Goal: Task Accomplishment & Management: Use online tool/utility

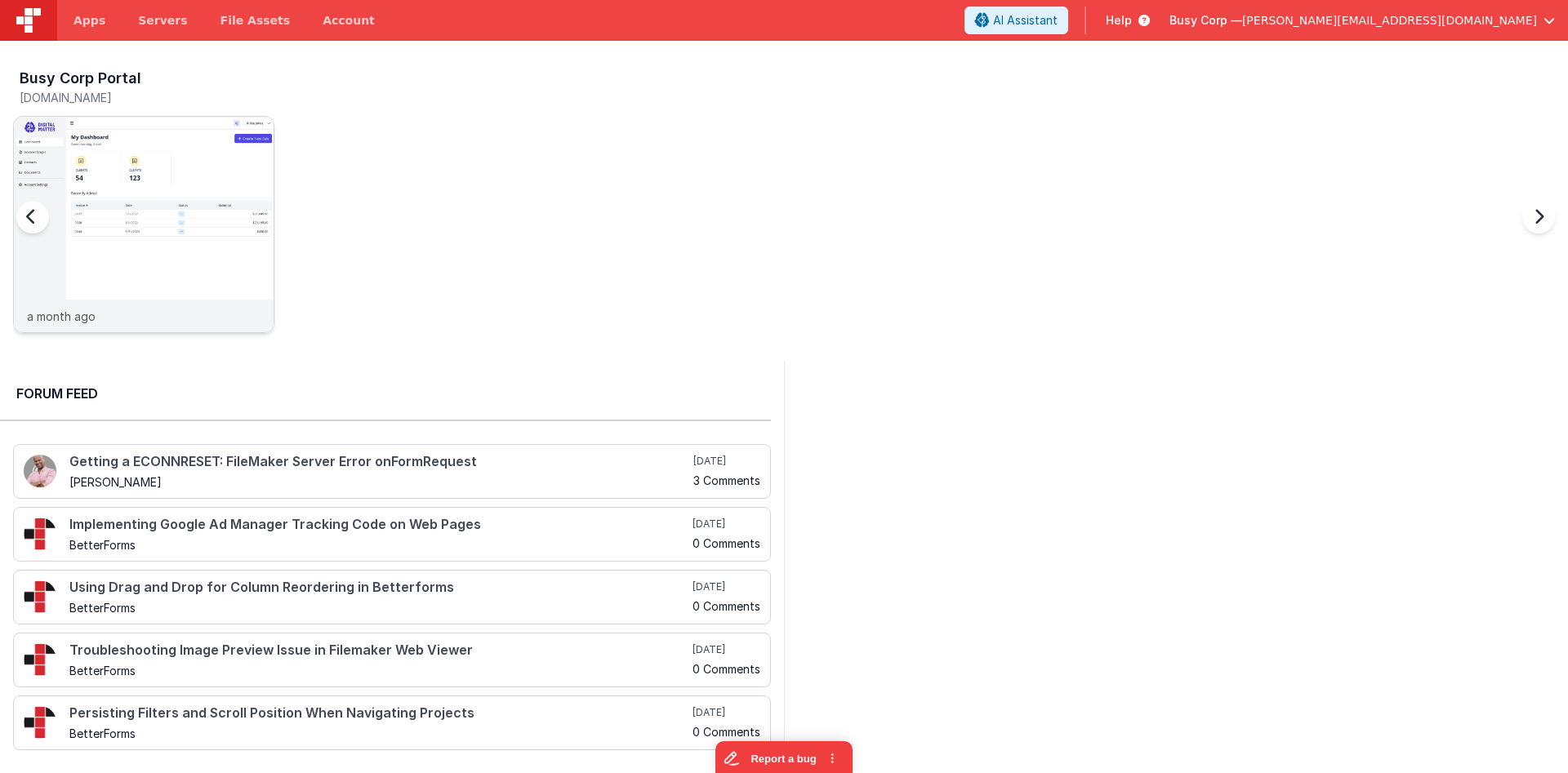
click at [101, 130] on img at bounding box center [144, 247] width 260 height 260
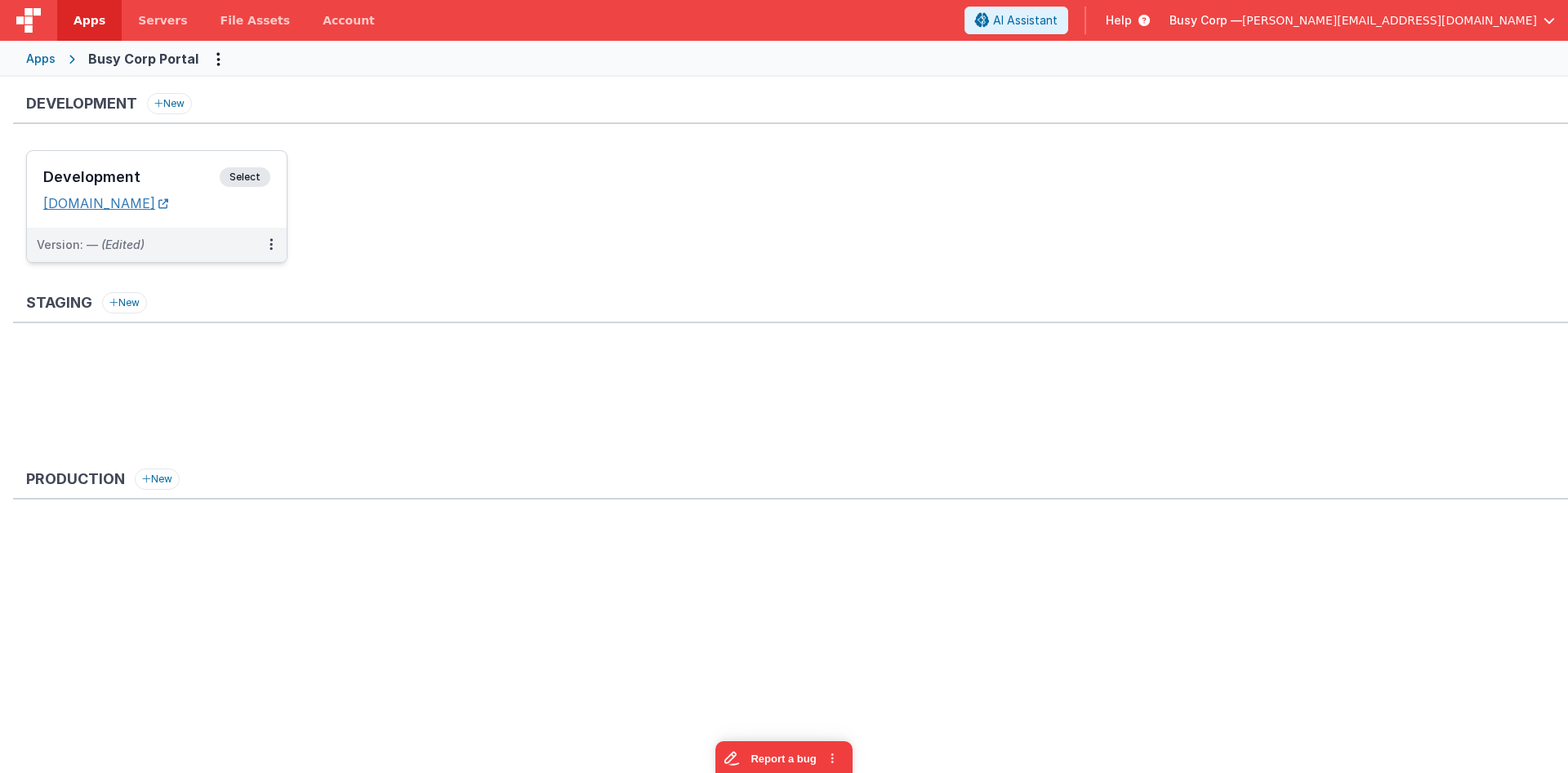
click at [145, 201] on link "[DOMAIN_NAME]" at bounding box center [106, 202] width 125 height 16
click at [166, 162] on div "Development Select URLs [DOMAIN_NAME]" at bounding box center [157, 190] width 260 height 77
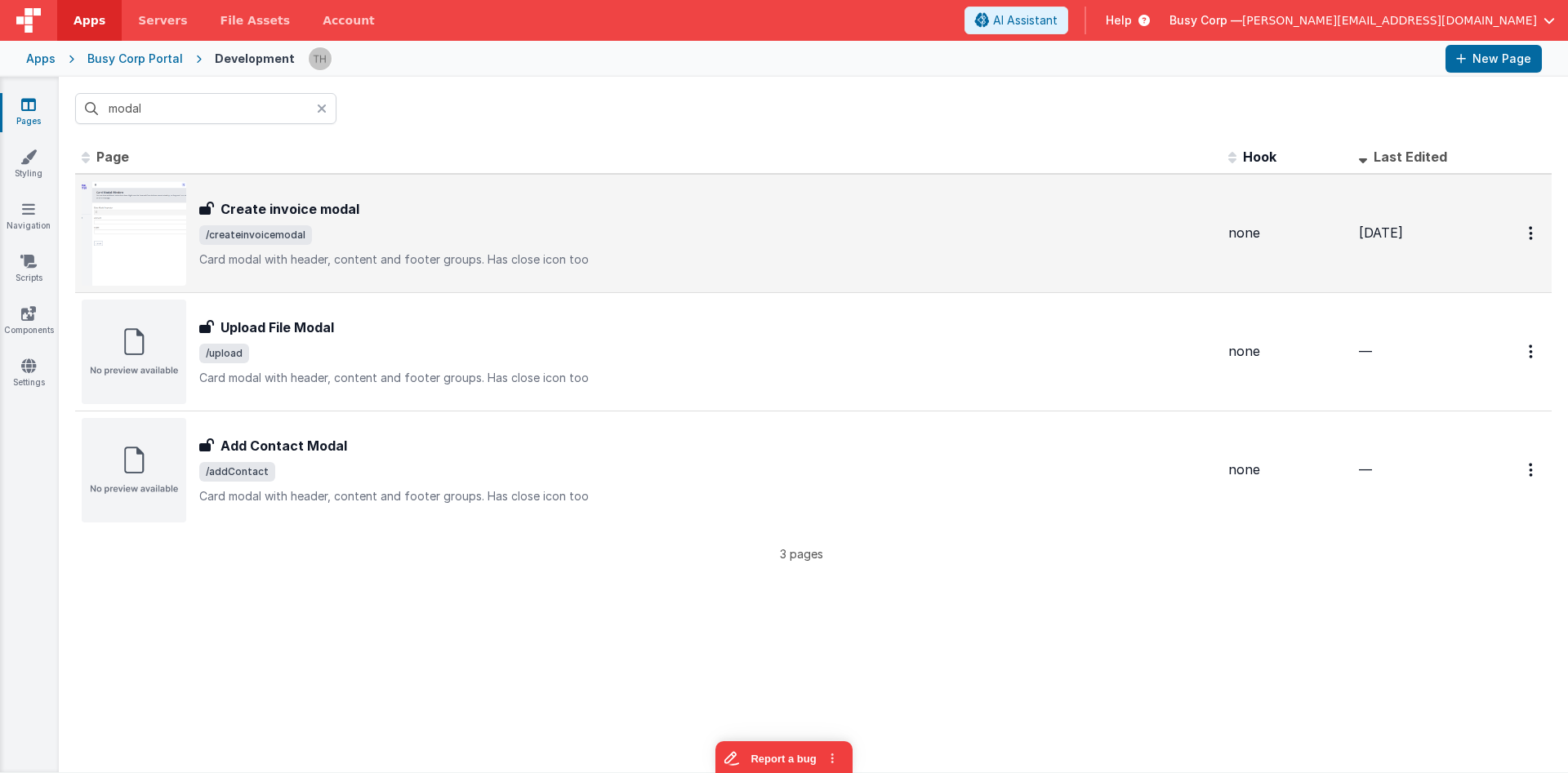
click at [537, 225] on span "/createinvoicemodal" at bounding box center [707, 235] width 1016 height 20
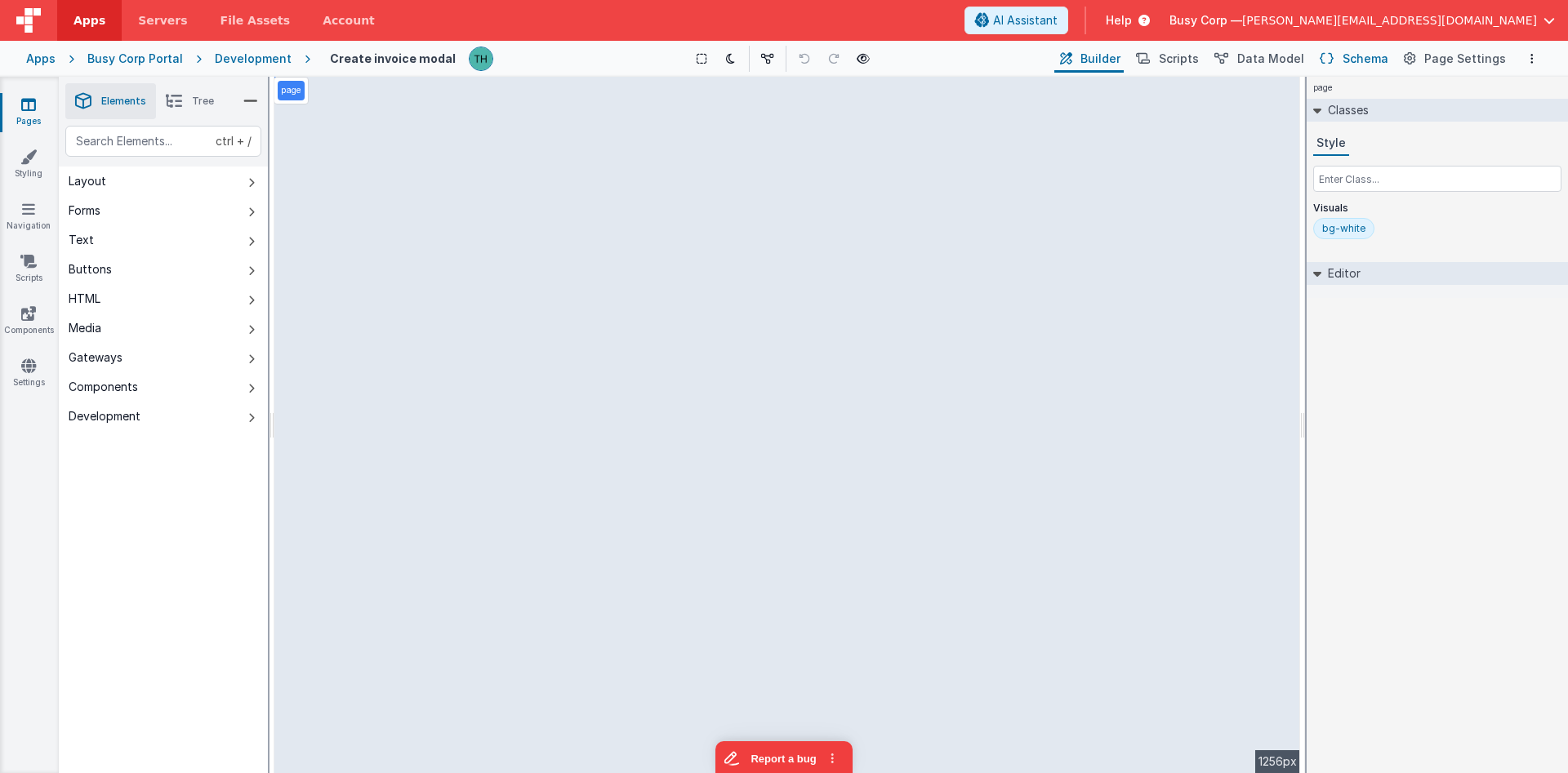
click at [1358, 61] on span "Schema" at bounding box center [1365, 58] width 46 height 16
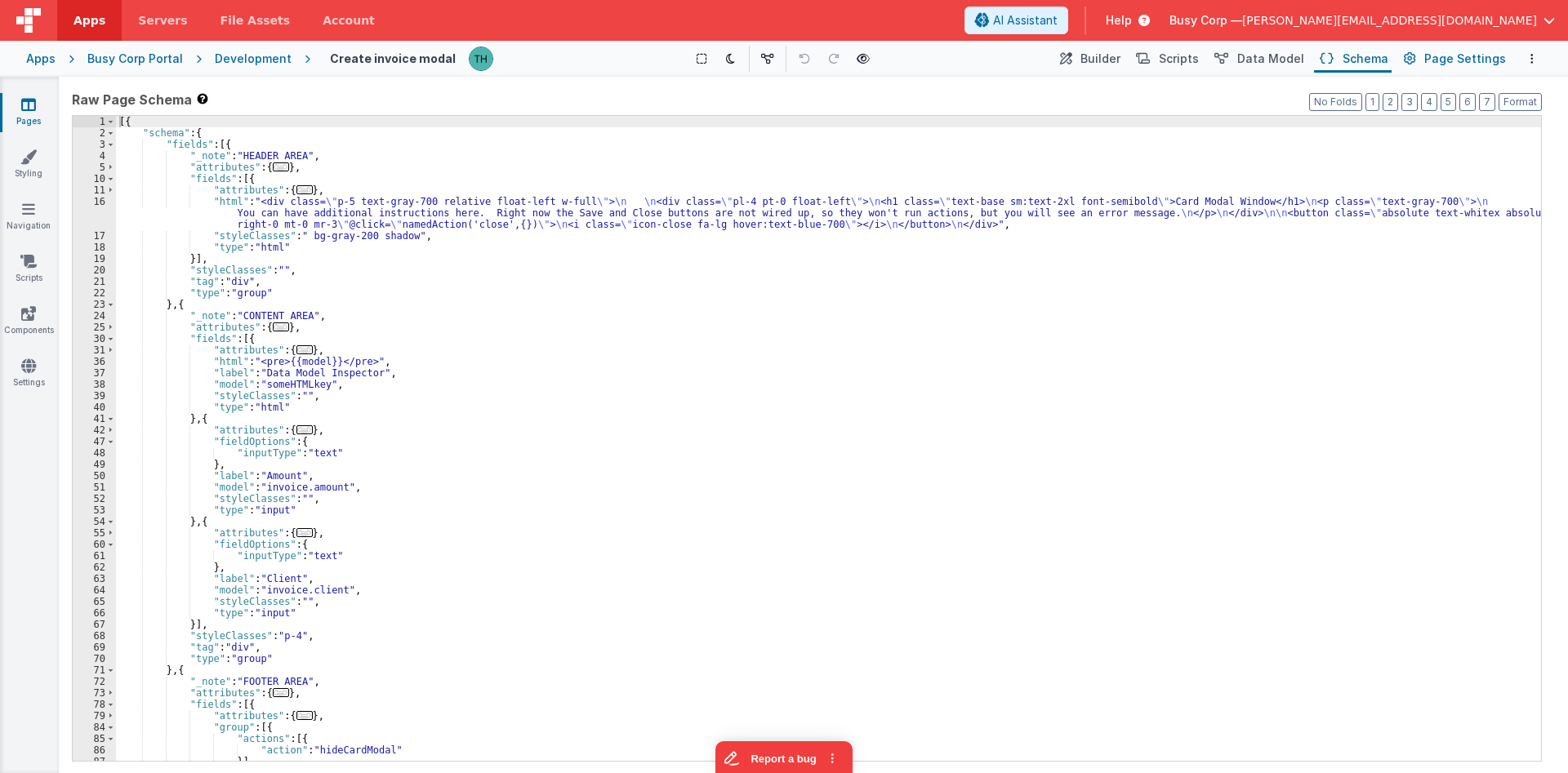
click at [1444, 61] on span "Page Settings" at bounding box center [1465, 58] width 82 height 16
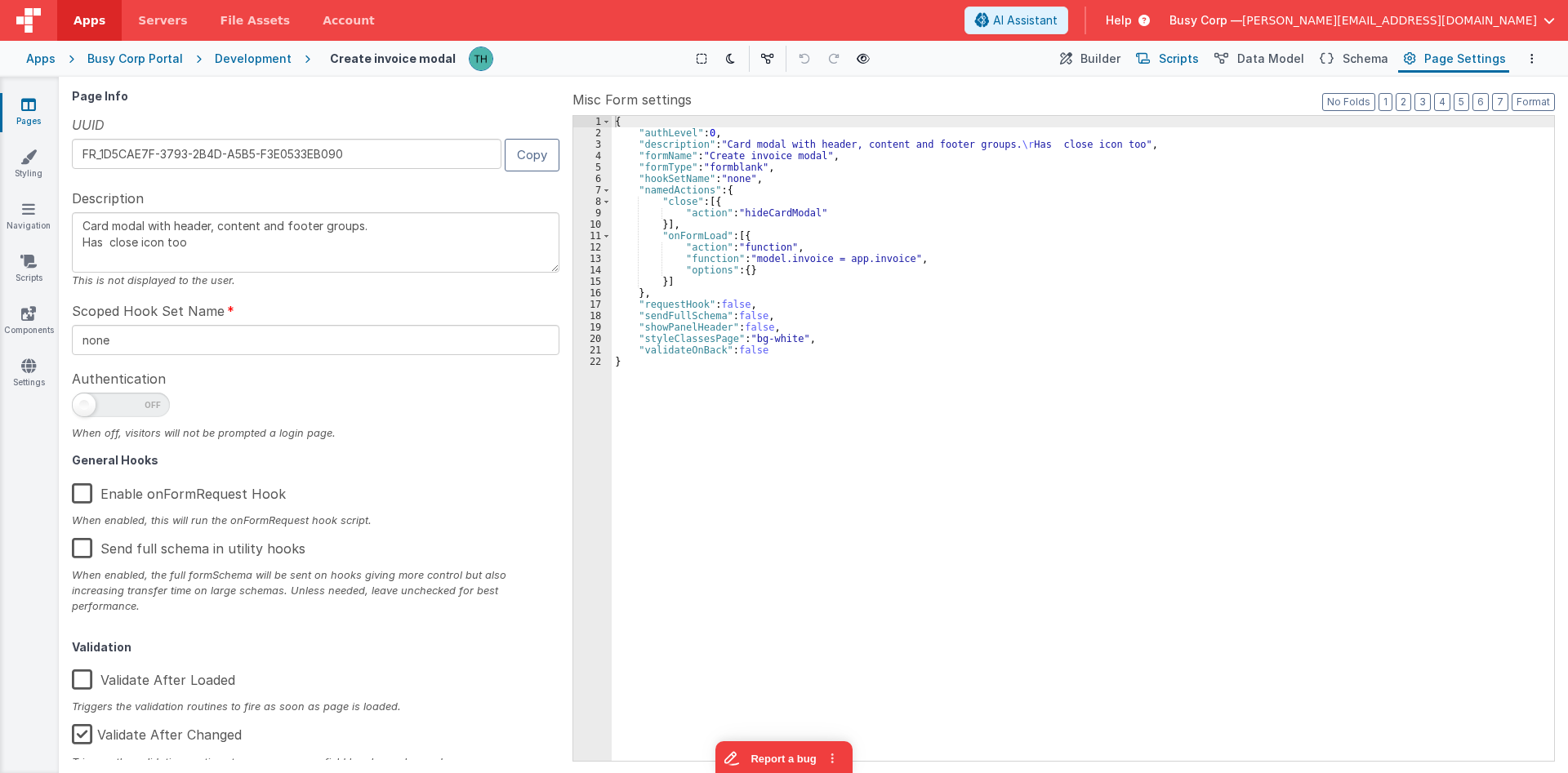
click at [1172, 67] on button "Scripts" at bounding box center [1166, 59] width 72 height 27
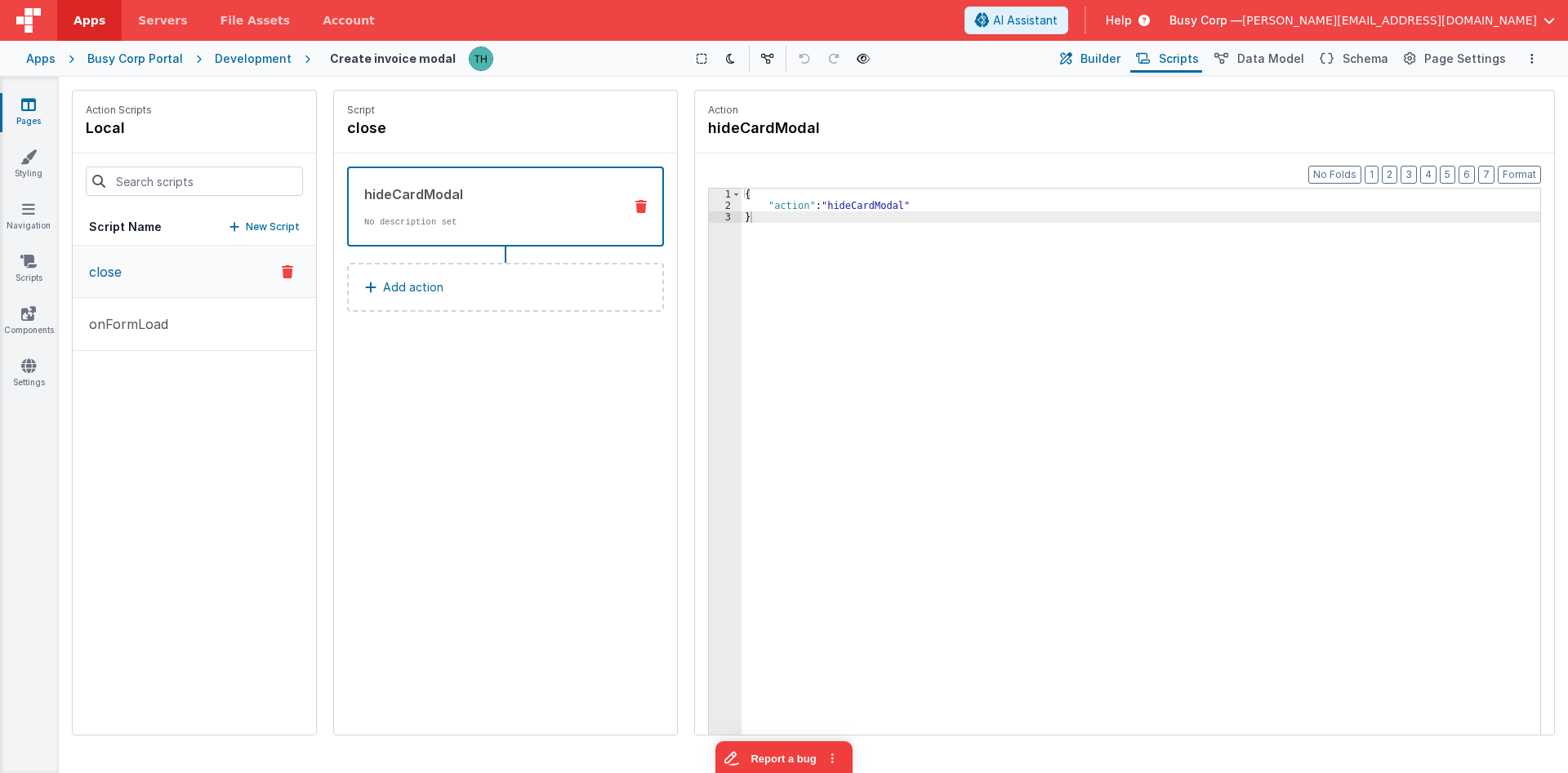
click at [1119, 61] on span "Builder" at bounding box center [1100, 58] width 40 height 16
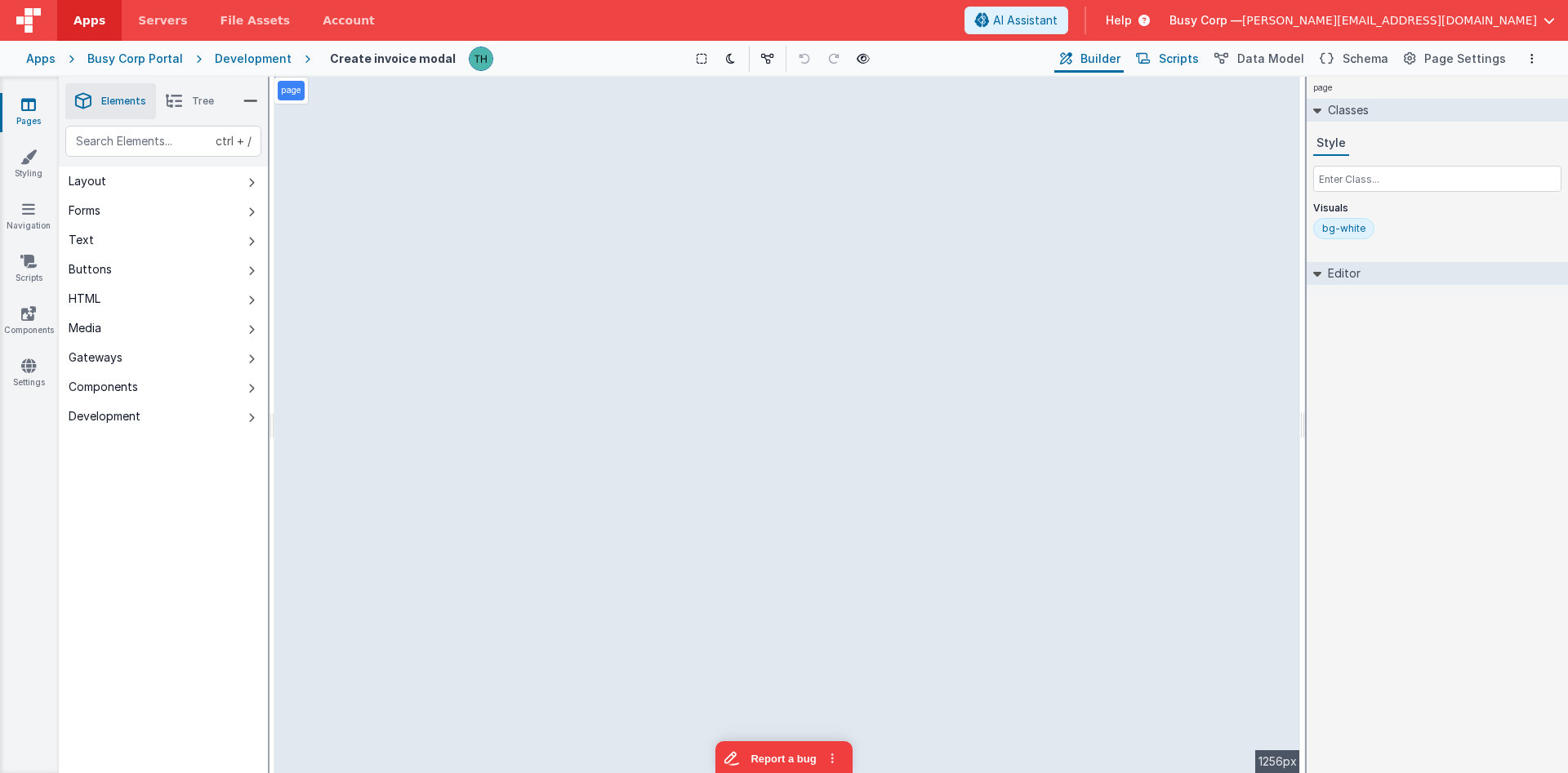
click at [1192, 57] on span "Scripts" at bounding box center [1178, 58] width 40 height 16
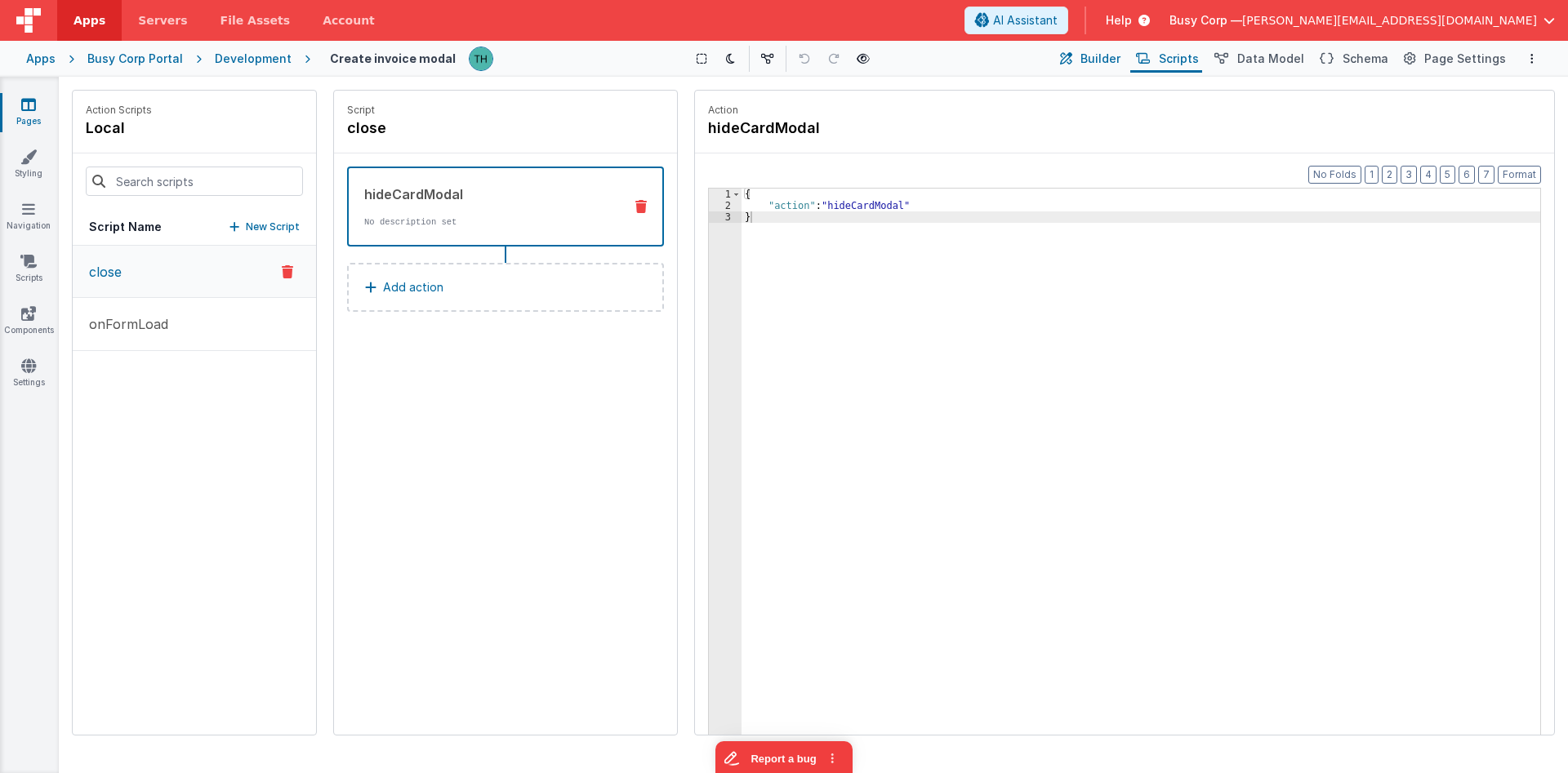
click at [1094, 53] on button "Builder" at bounding box center [1089, 59] width 69 height 27
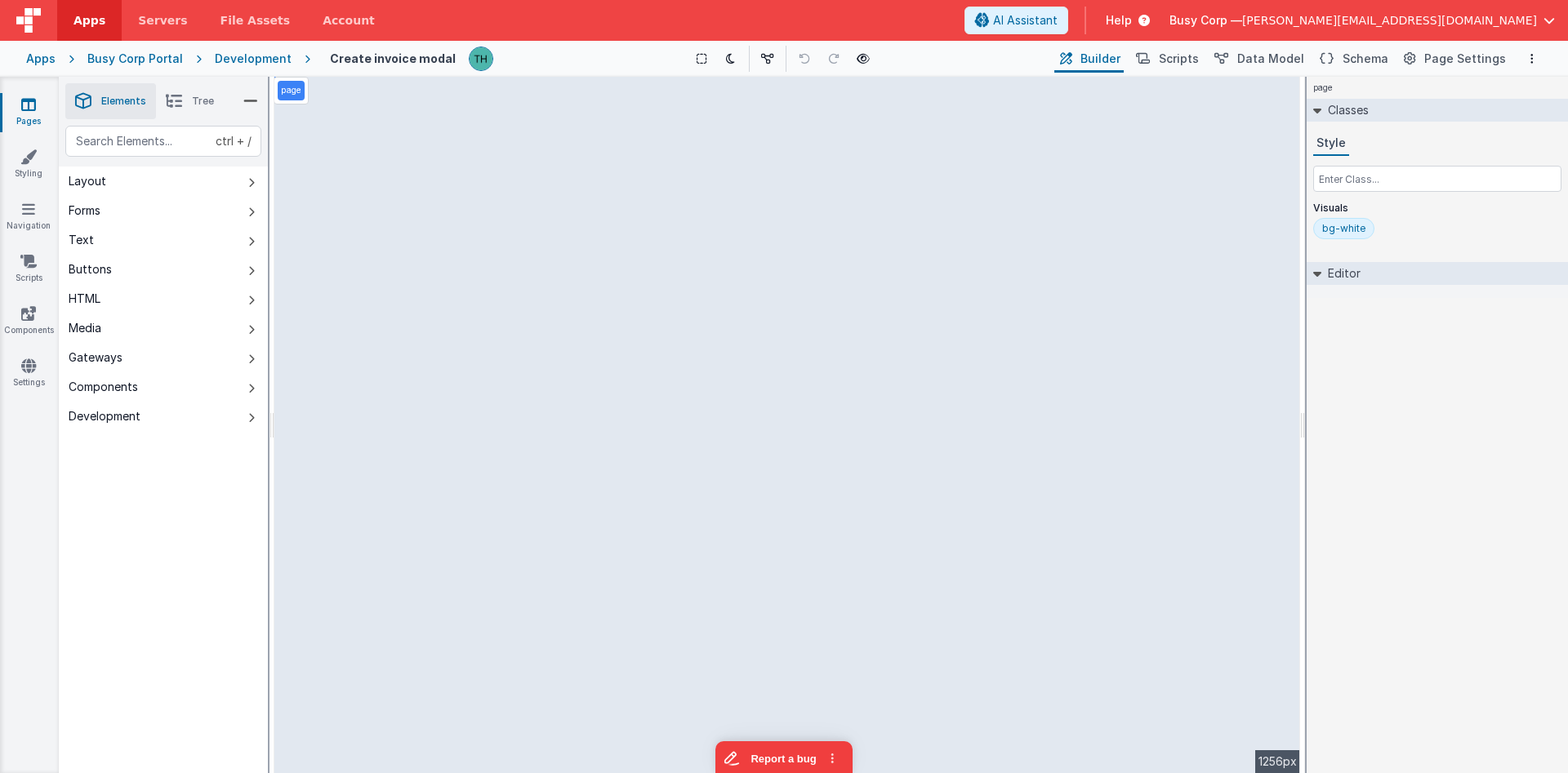
click at [185, 104] on li "Tree" at bounding box center [190, 101] width 68 height 36
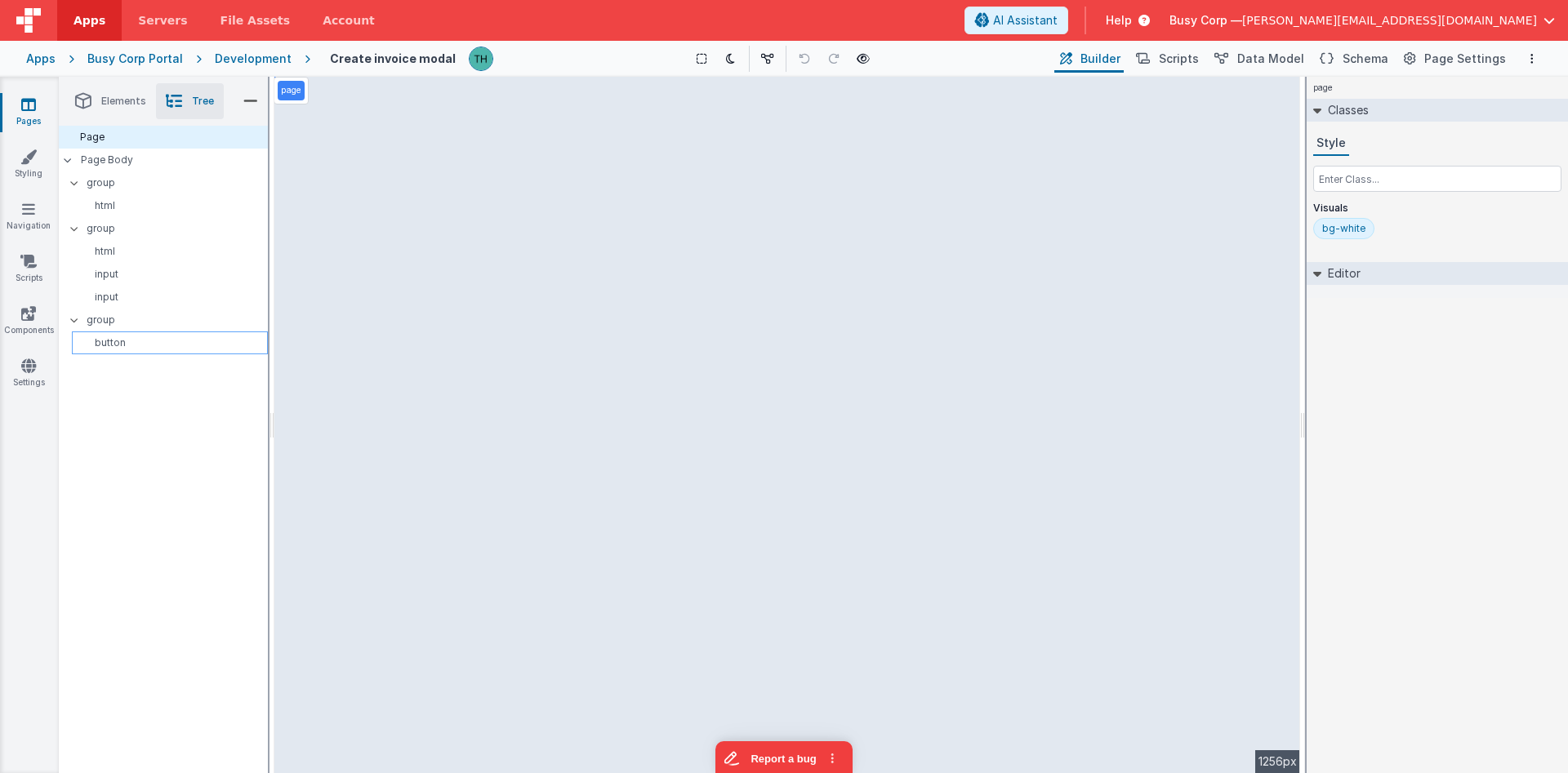
click at [129, 343] on p "button" at bounding box center [173, 343] width 189 height 13
select select
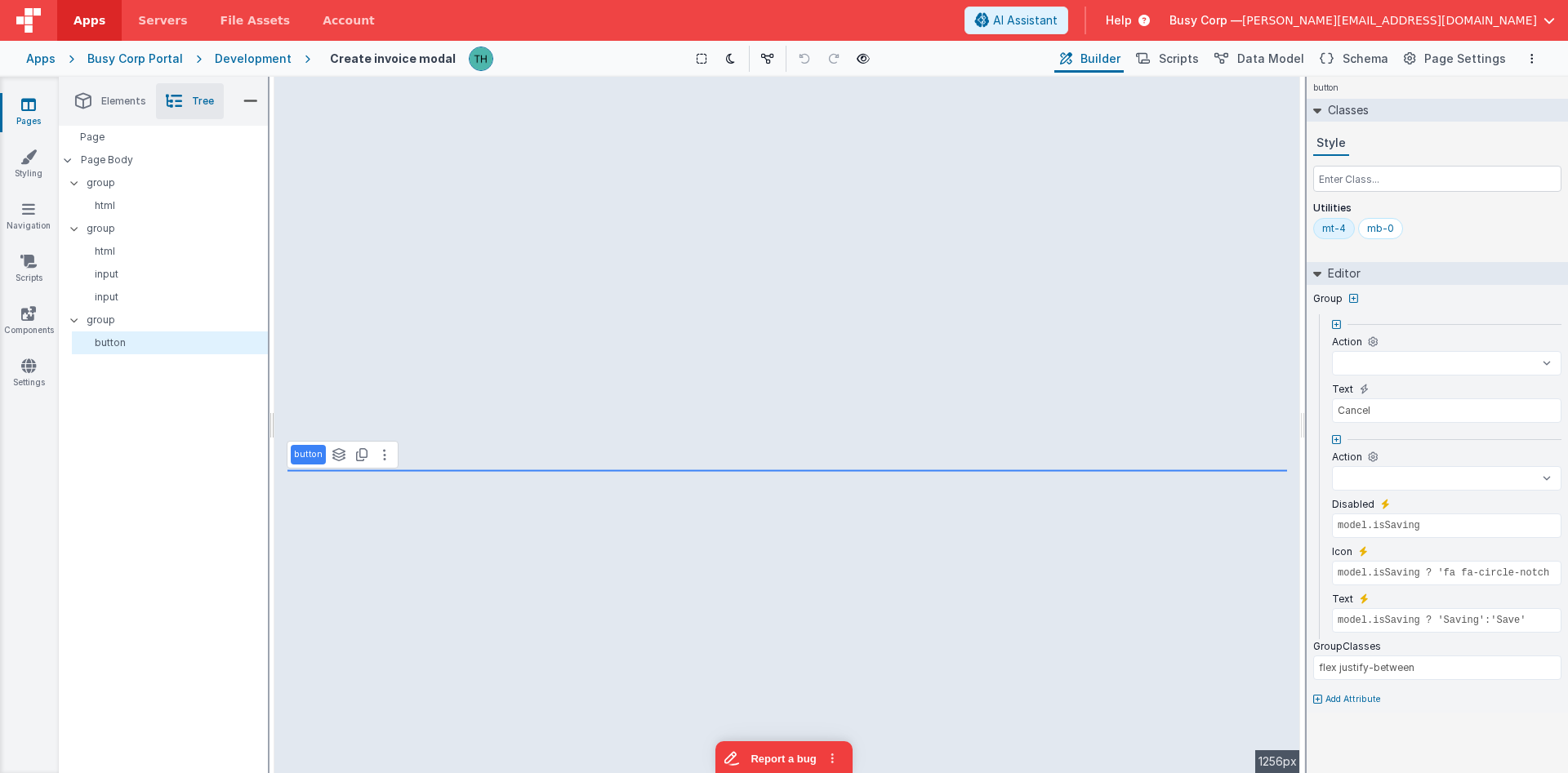
select select
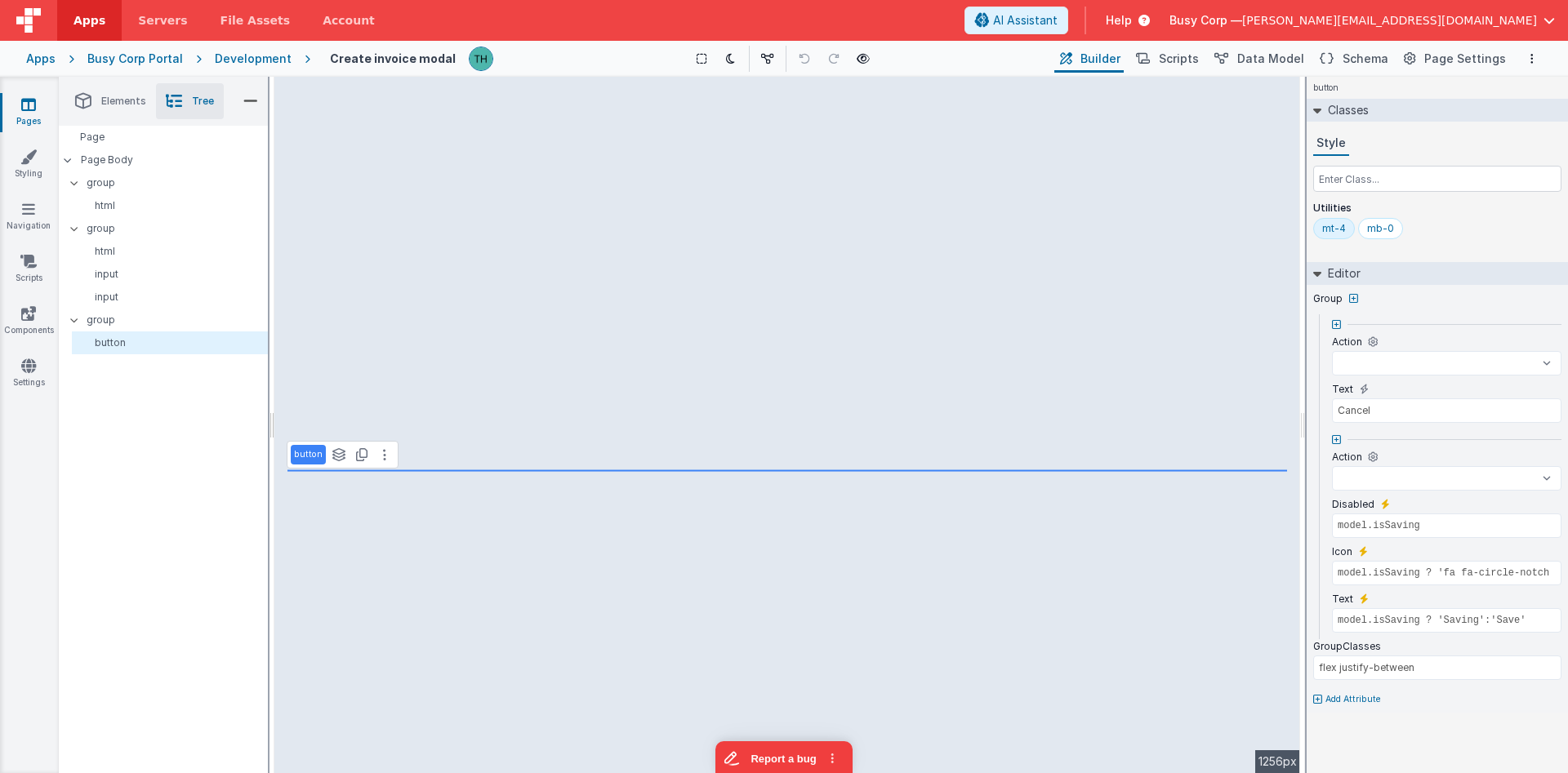
select select
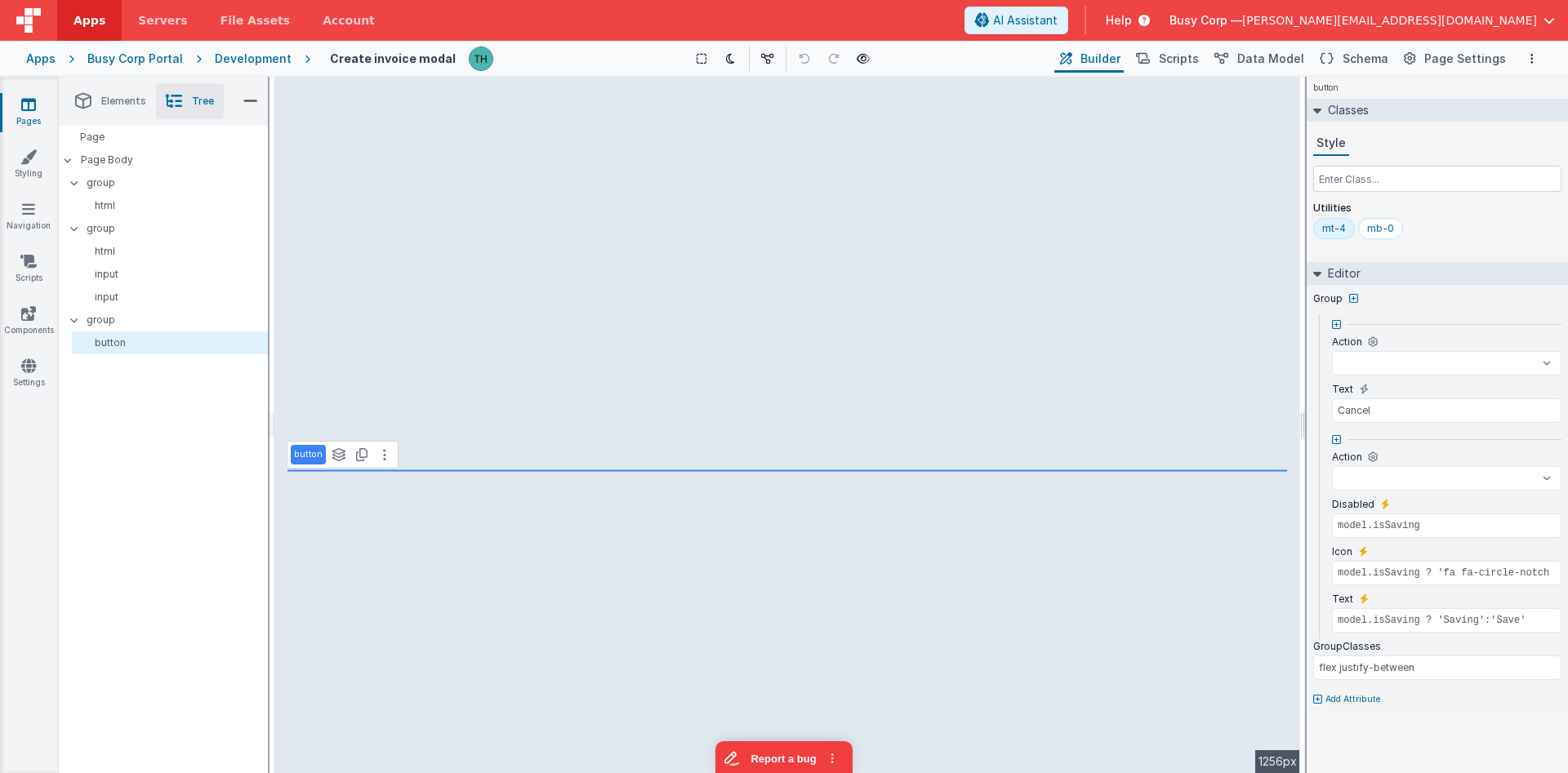
select select
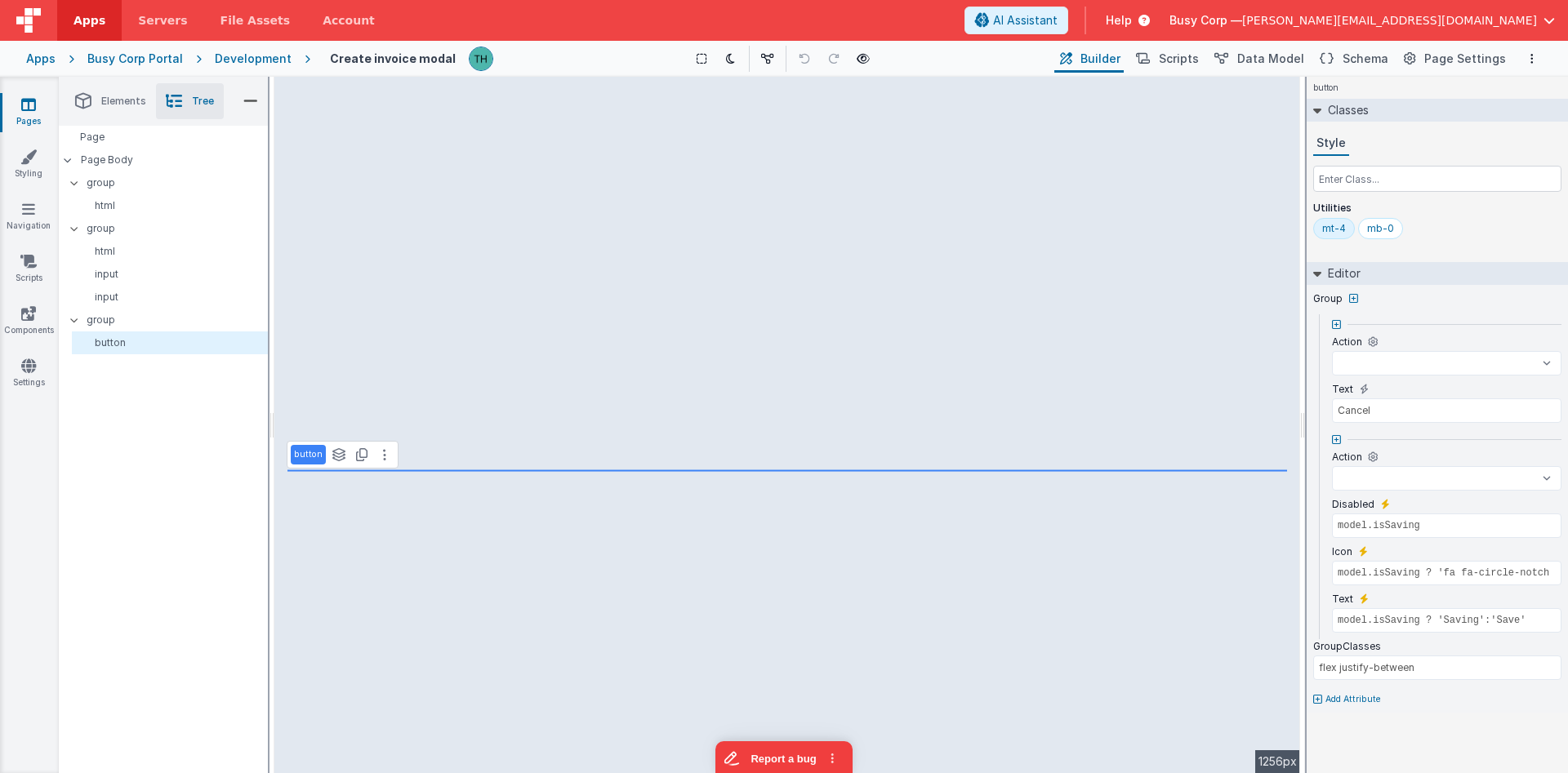
select select
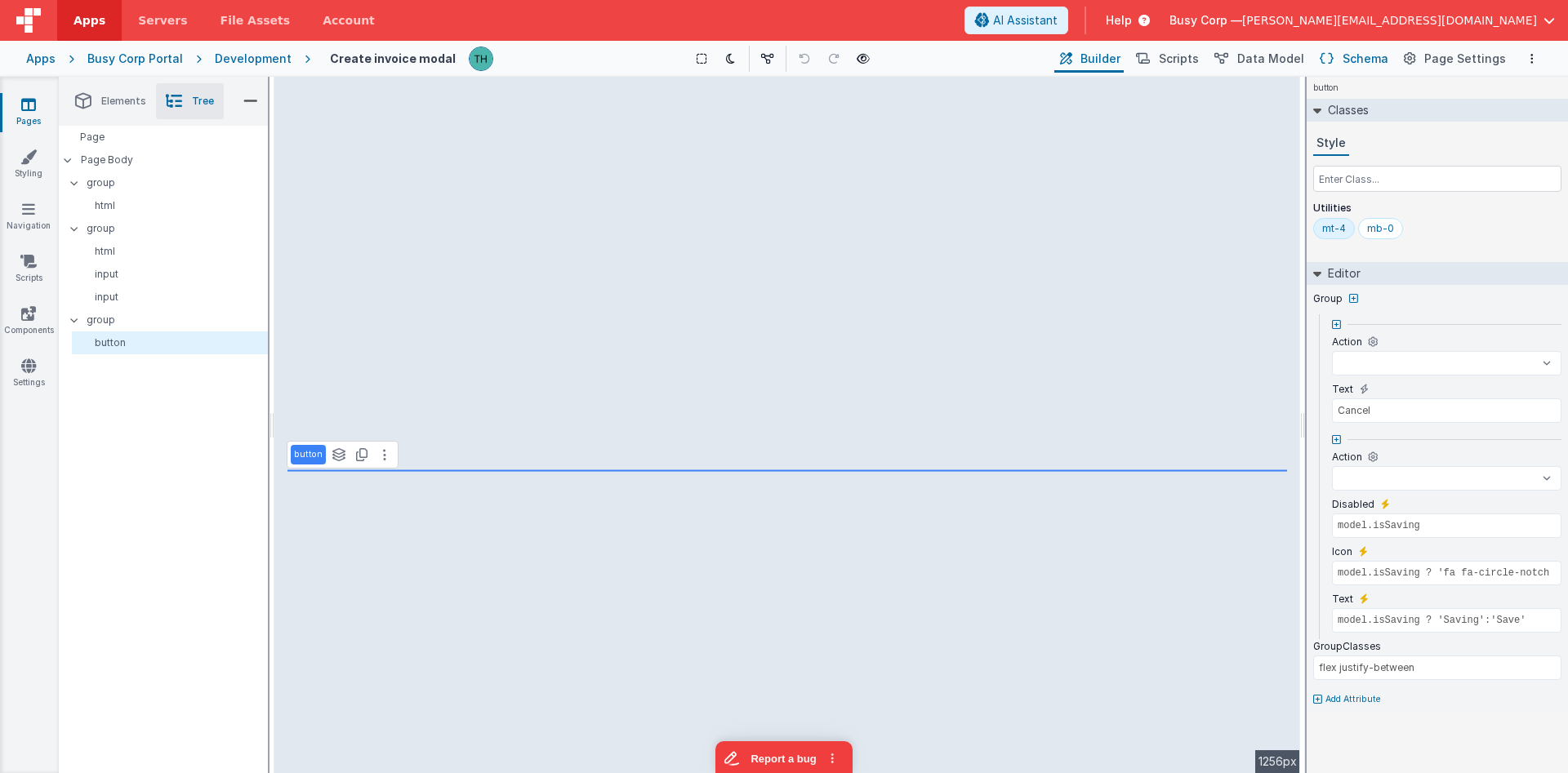
click at [1334, 61] on icon at bounding box center [1326, 59] width 14 height 17
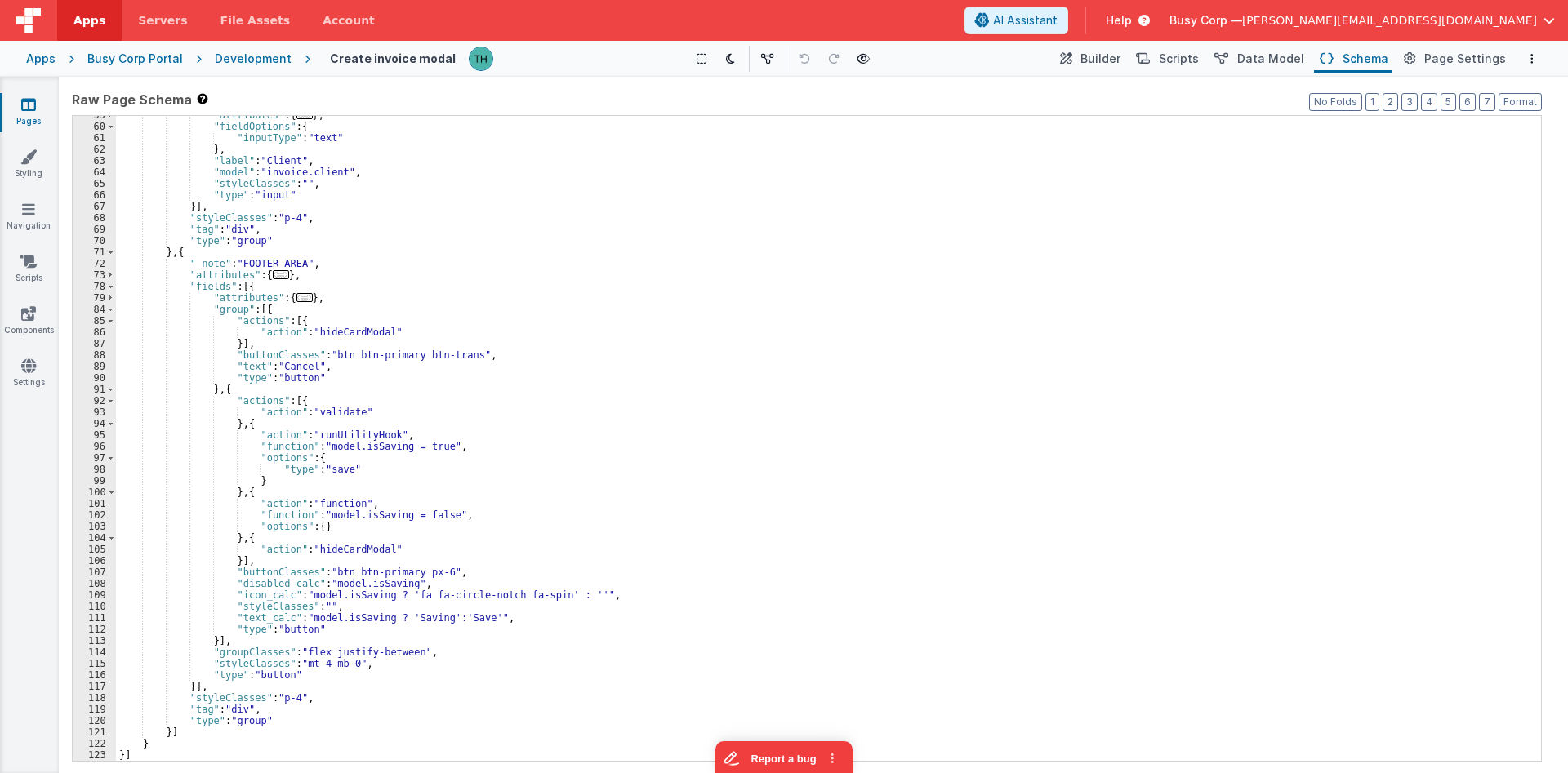
scroll to position [418, 0]
click at [232, 562] on div ""attributes" : { ... } , "fieldOptions" : { "inputType" : "text" } , "label" : …" at bounding box center [829, 443] width 1425 height 668
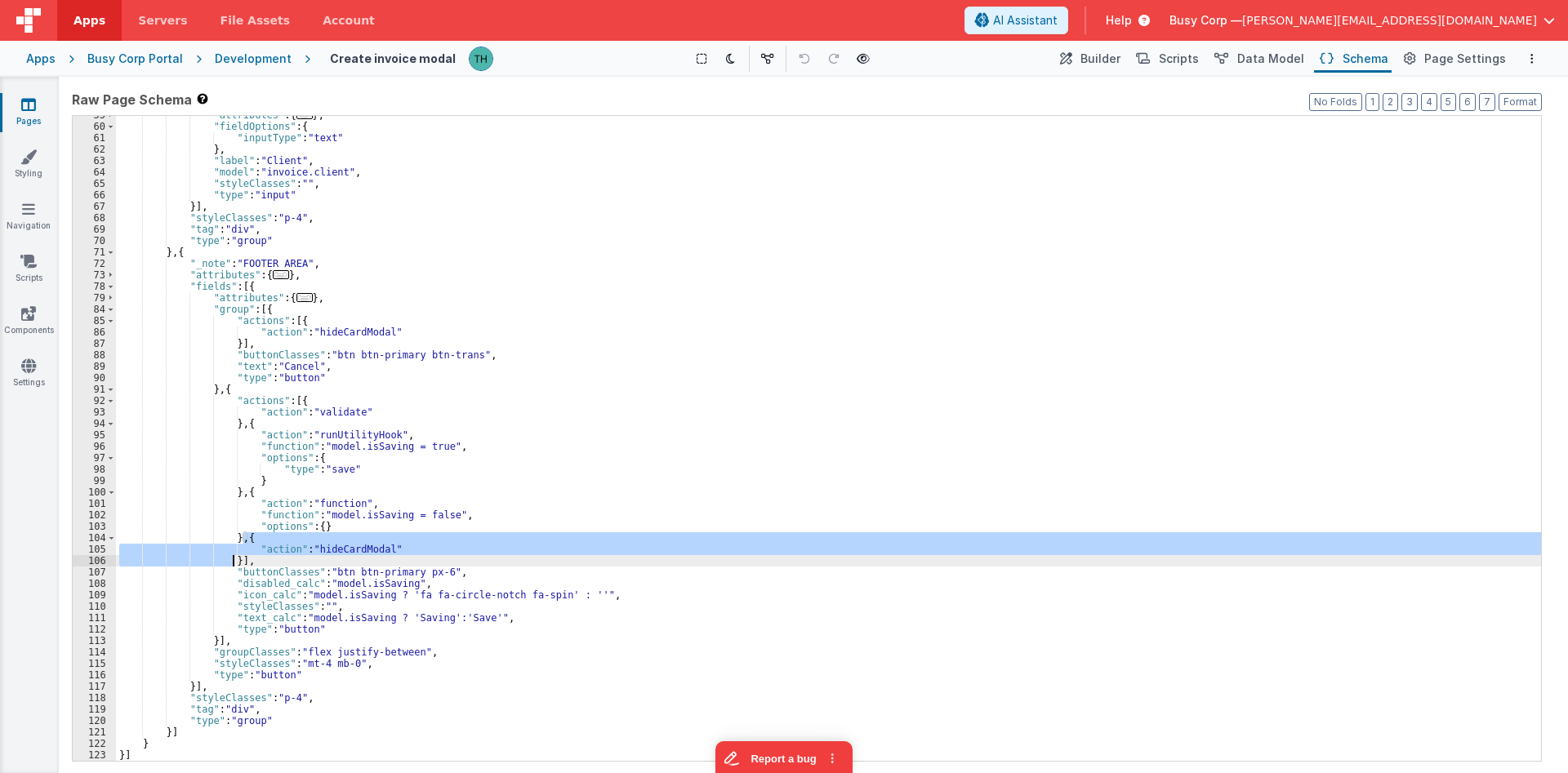
click at [232, 562] on div ""attributes" : { ... } , "fieldOptions" : { "inputType" : "text" } , "label" : …" at bounding box center [829, 443] width 1425 height 668
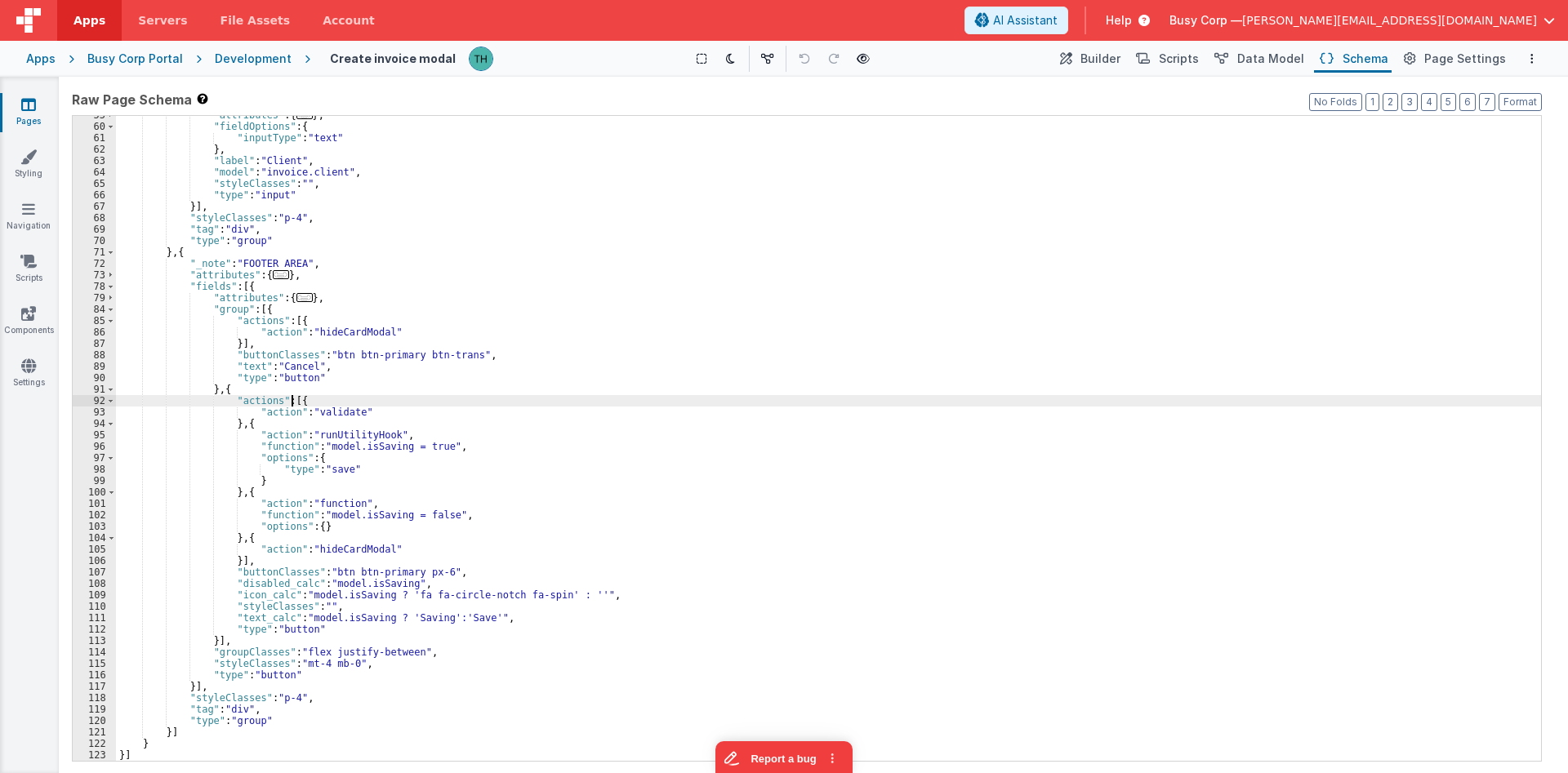
click at [291, 401] on div ""attributes" : { ... } , "fieldOptions" : { "inputType" : "text" } , "label" : …" at bounding box center [829, 443] width 1425 height 668
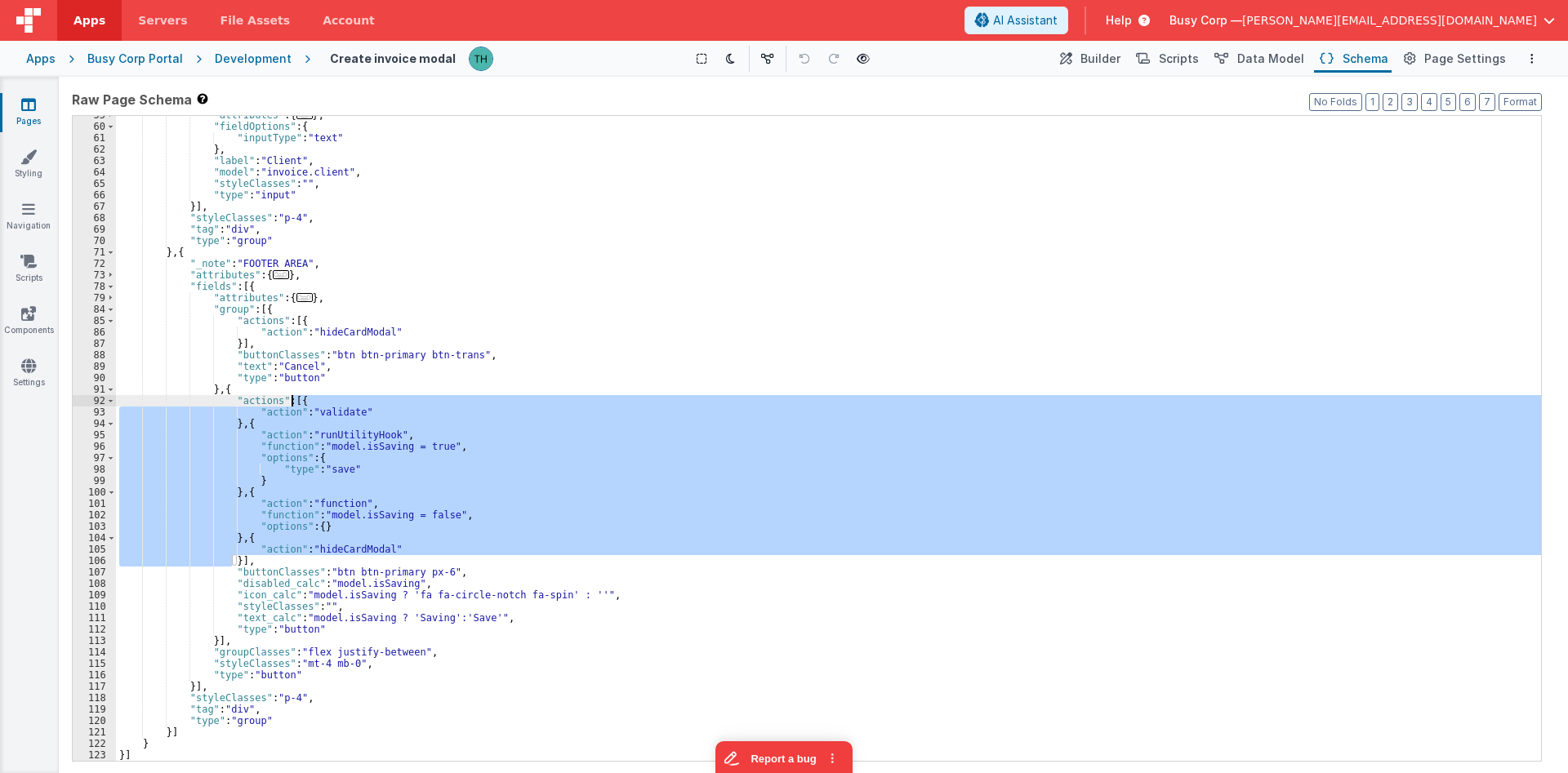
click at [291, 401] on div ""attributes" : { ... } , "fieldOptions" : { "inputType" : "text" } , "label" : …" at bounding box center [829, 443] width 1425 height 668
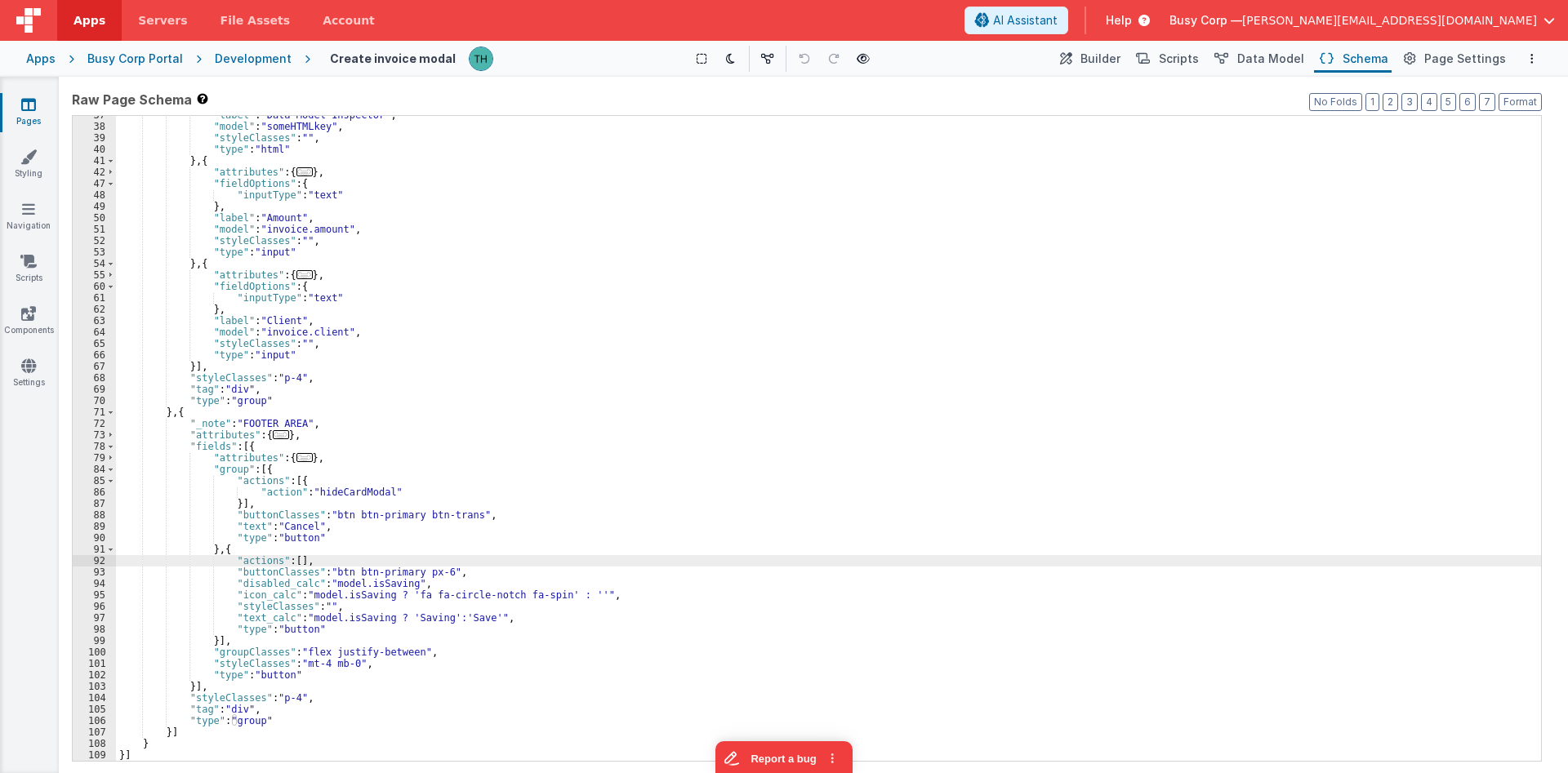
click at [320, 544] on div ""label" : "Data Model Inspector" , "model" : "someHTMLkey" , "styleClasses" : "…" at bounding box center [829, 443] width 1425 height 668
click at [291, 478] on div ""label" : "Data Model Inspector" , "model" : "someHTMLkey" , "styleClasses" : "…" at bounding box center [829, 443] width 1425 height 668
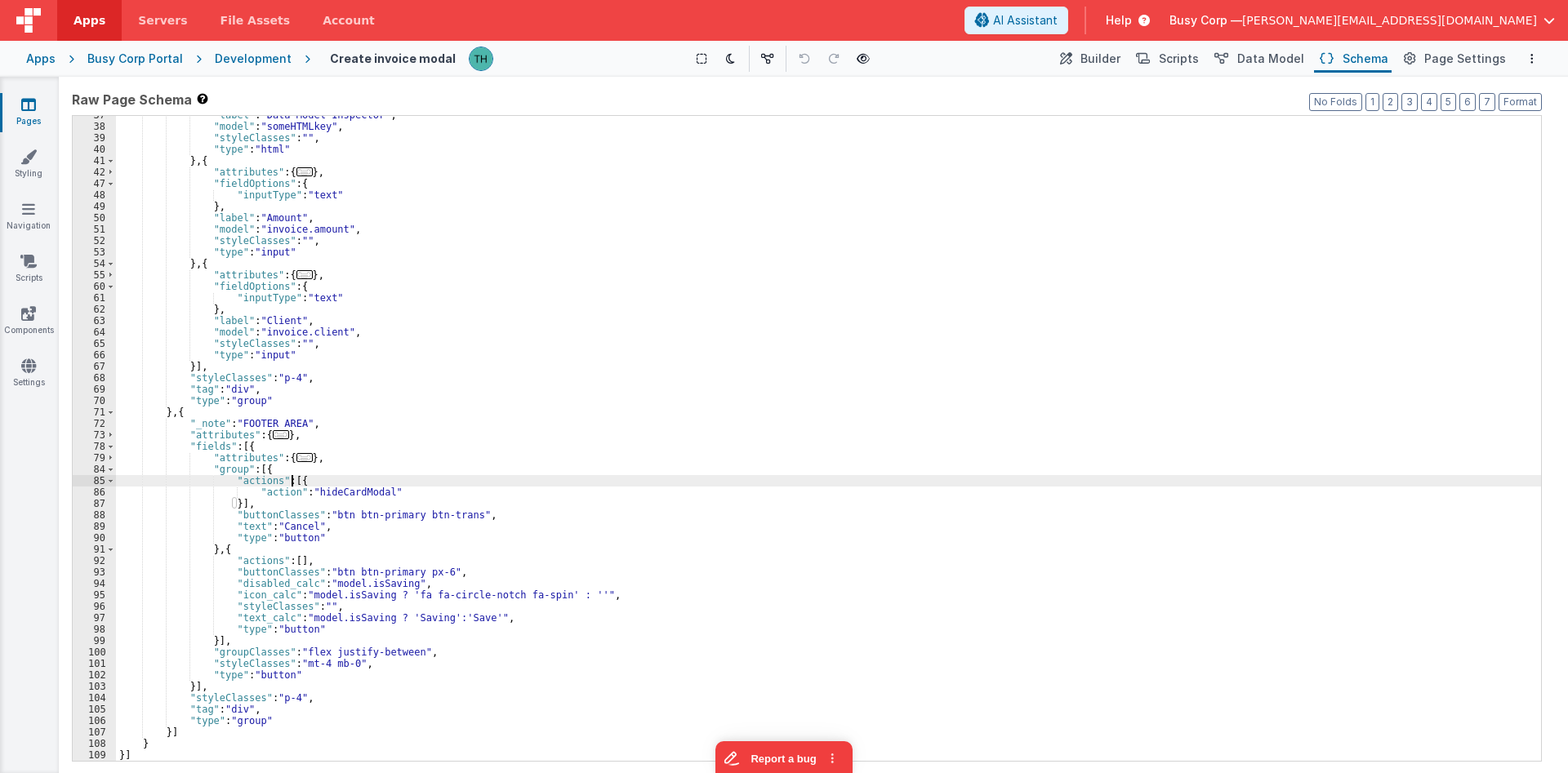
click at [291, 478] on div ""label" : "Data Model Inspector" , "model" : "someHTMLkey" , "styleClasses" : "…" at bounding box center [829, 443] width 1425 height 668
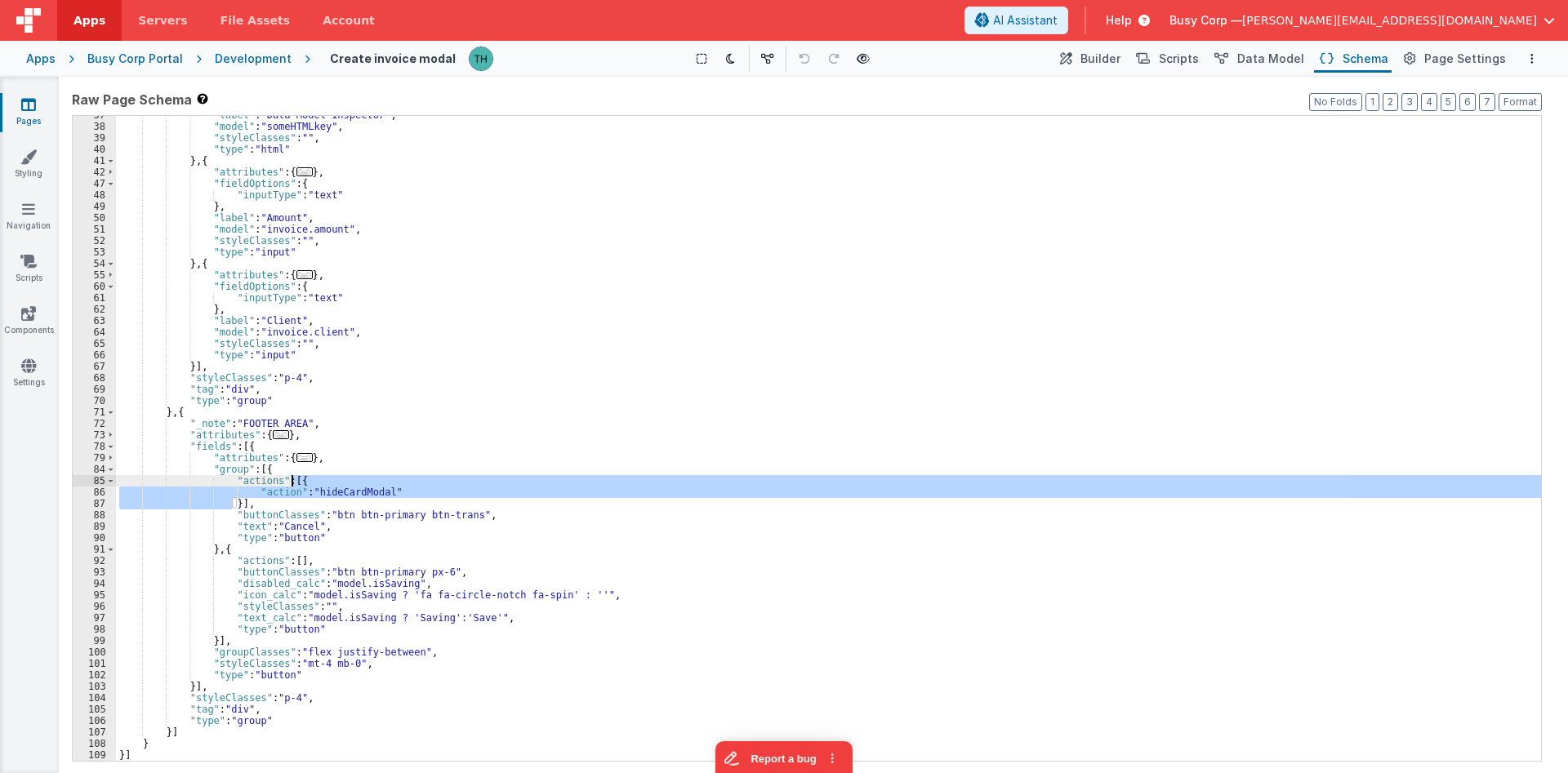
click at [390, 489] on div ""label" : "Data Model Inspector" , "model" : "someHTMLkey" , "styleClasses" : "…" at bounding box center [829, 438] width 1425 height 645
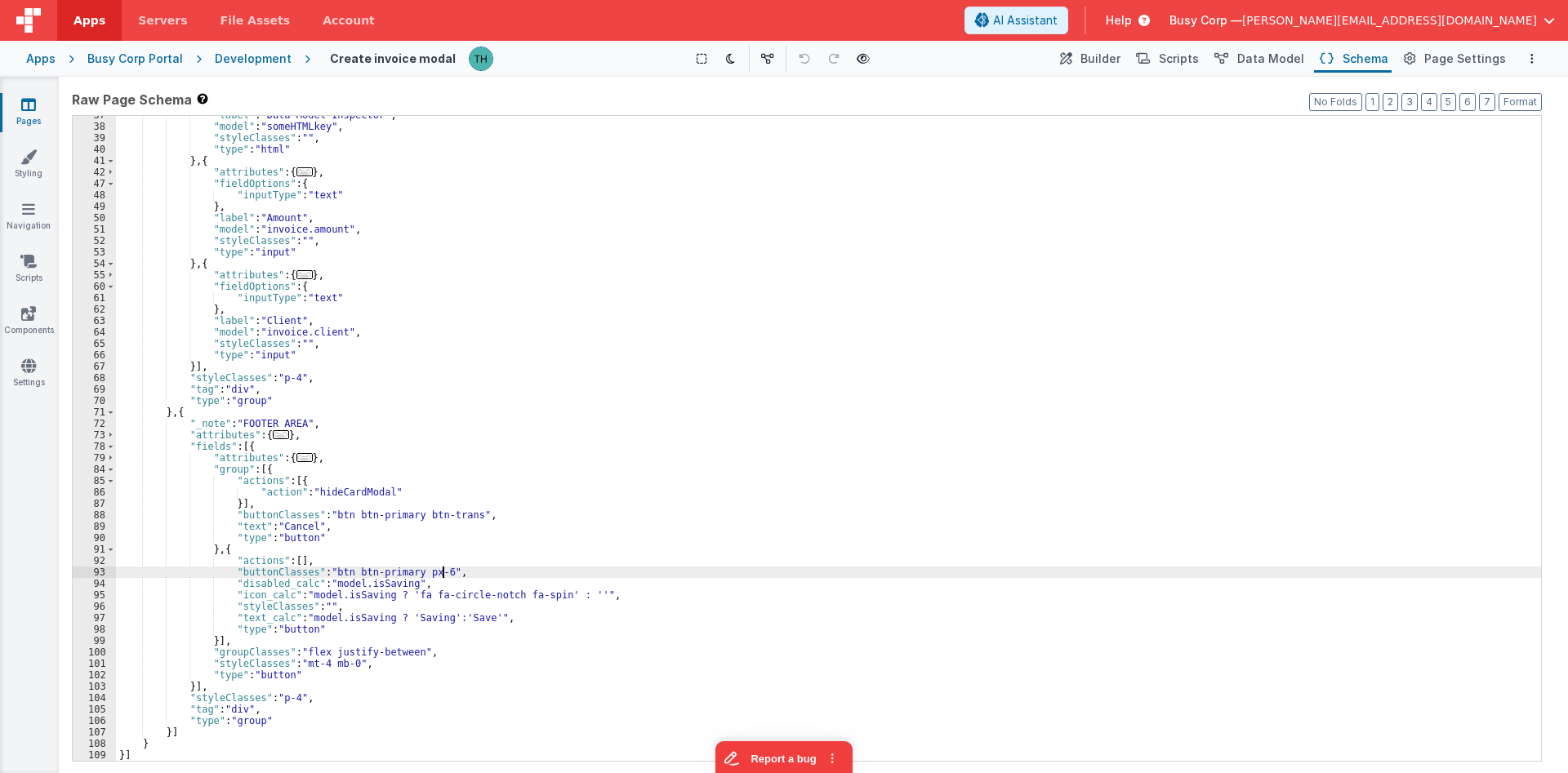
click at [507, 575] on div ""label" : "Data Model Inspector" , "model" : "someHTMLkey" , "styleClasses" : "…" at bounding box center [829, 443] width 1425 height 668
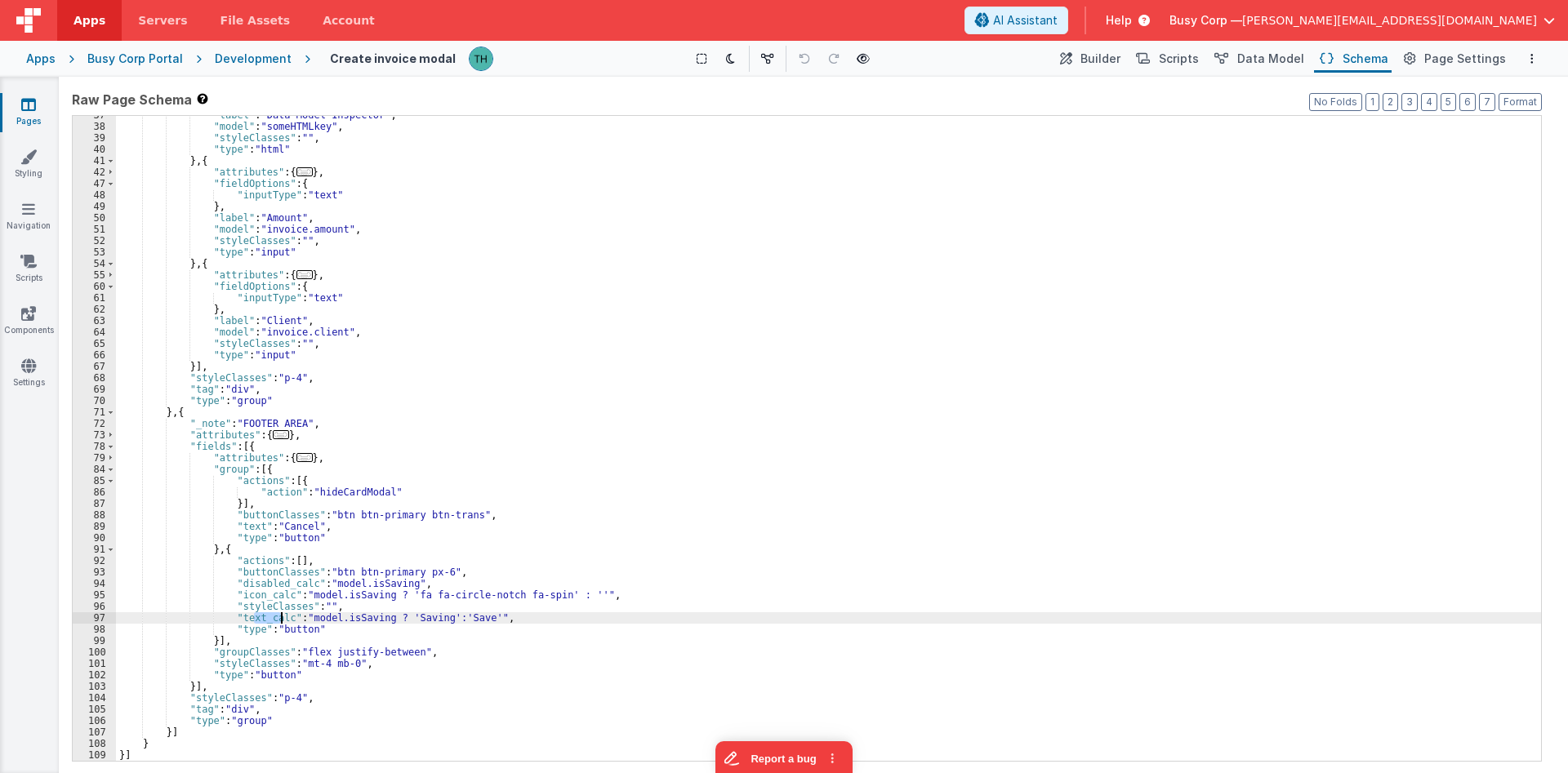
drag, startPoint x: 255, startPoint y: 618, endPoint x: 282, endPoint y: 621, distance: 27.2
click at [282, 621] on div ""label" : "Data Model Inspector" , "model" : "someHTMLkey" , "styleClasses" : "…" at bounding box center [829, 443] width 1425 height 668
click at [371, 591] on div ""label" : "Data Model Inspector" , "model" : "someHTMLkey" , "styleClasses" : "…" at bounding box center [829, 443] width 1425 height 668
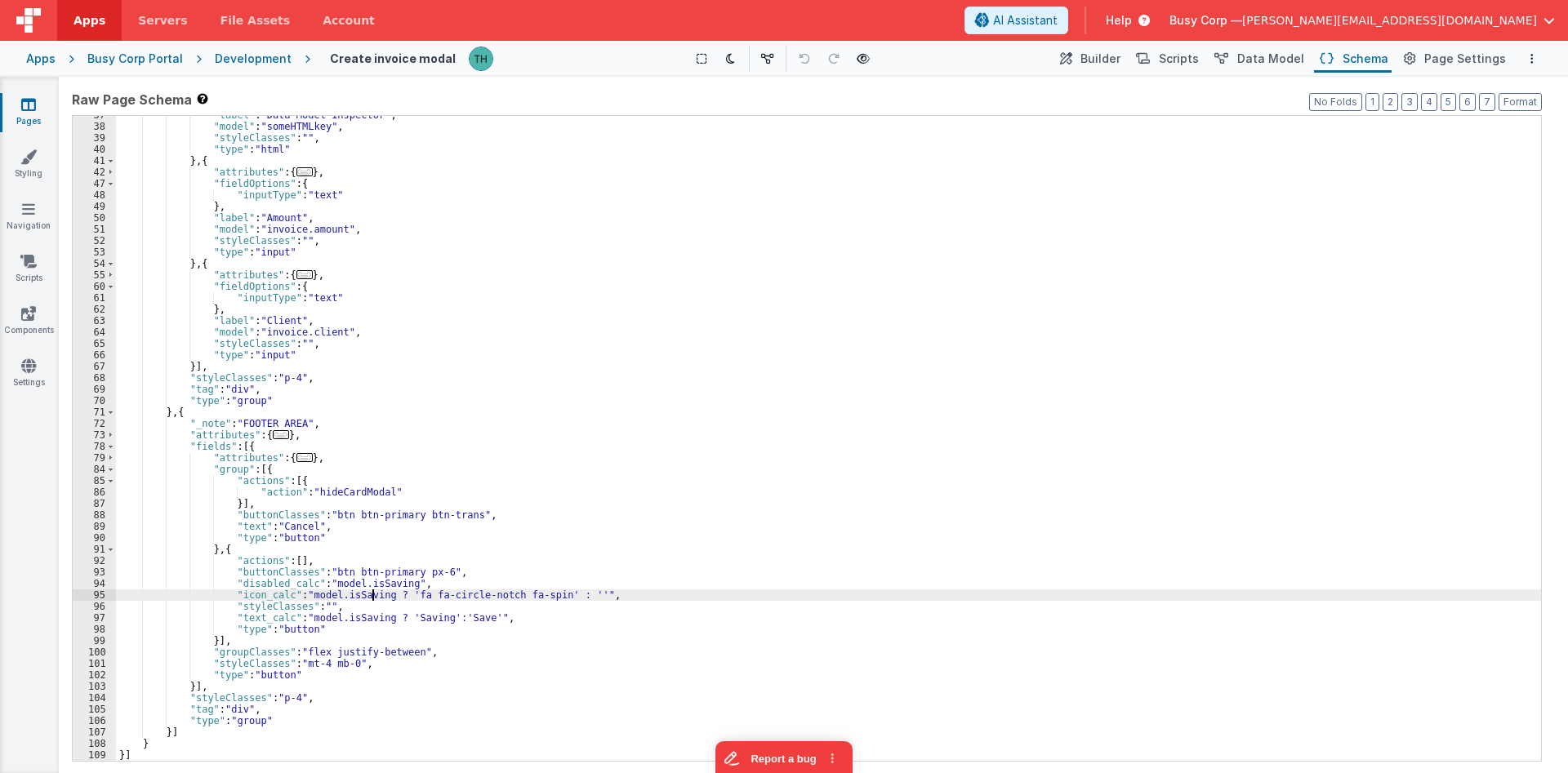
select select
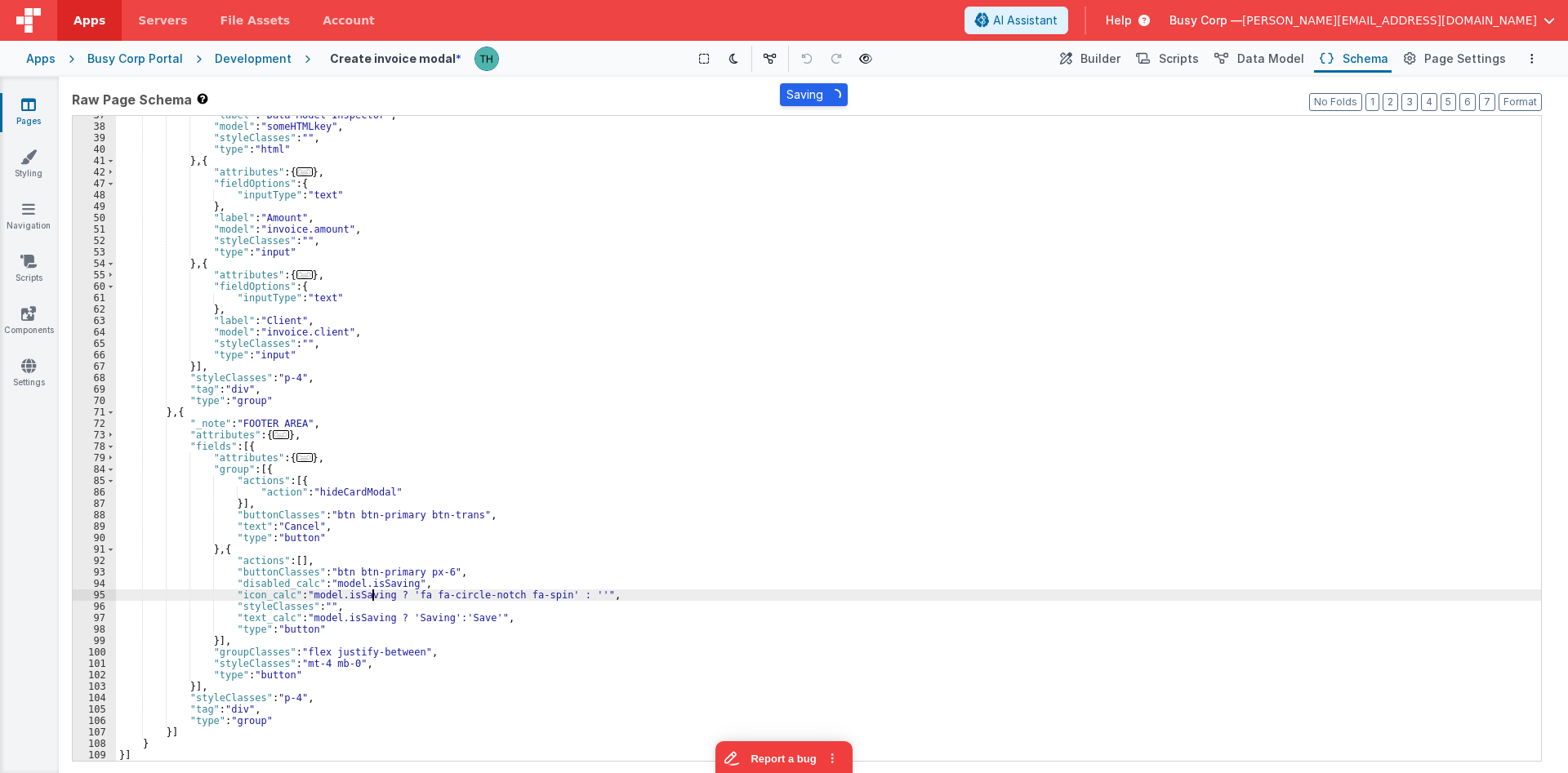
select select
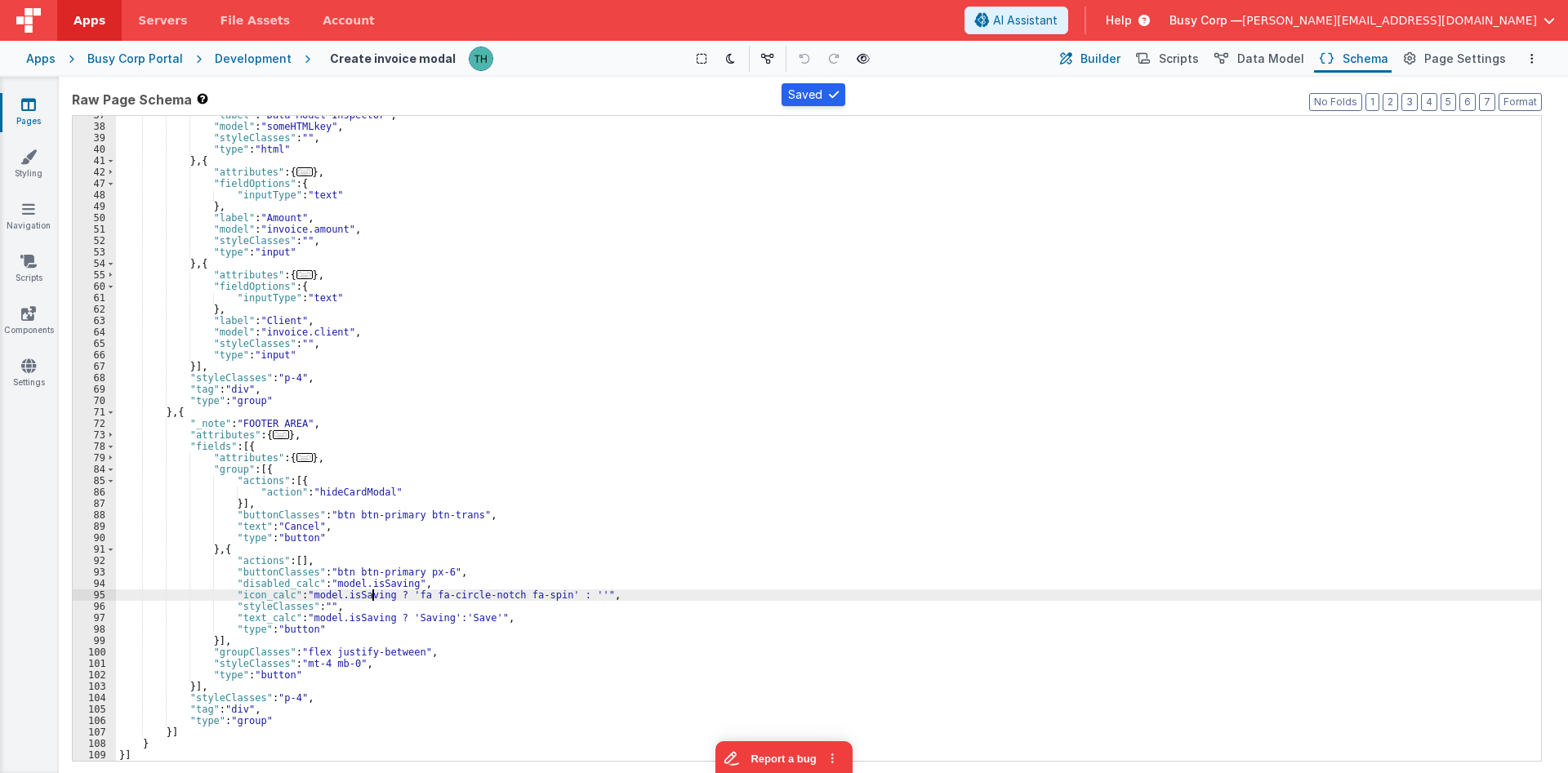
click at [1120, 62] on span "Builder" at bounding box center [1100, 58] width 40 height 16
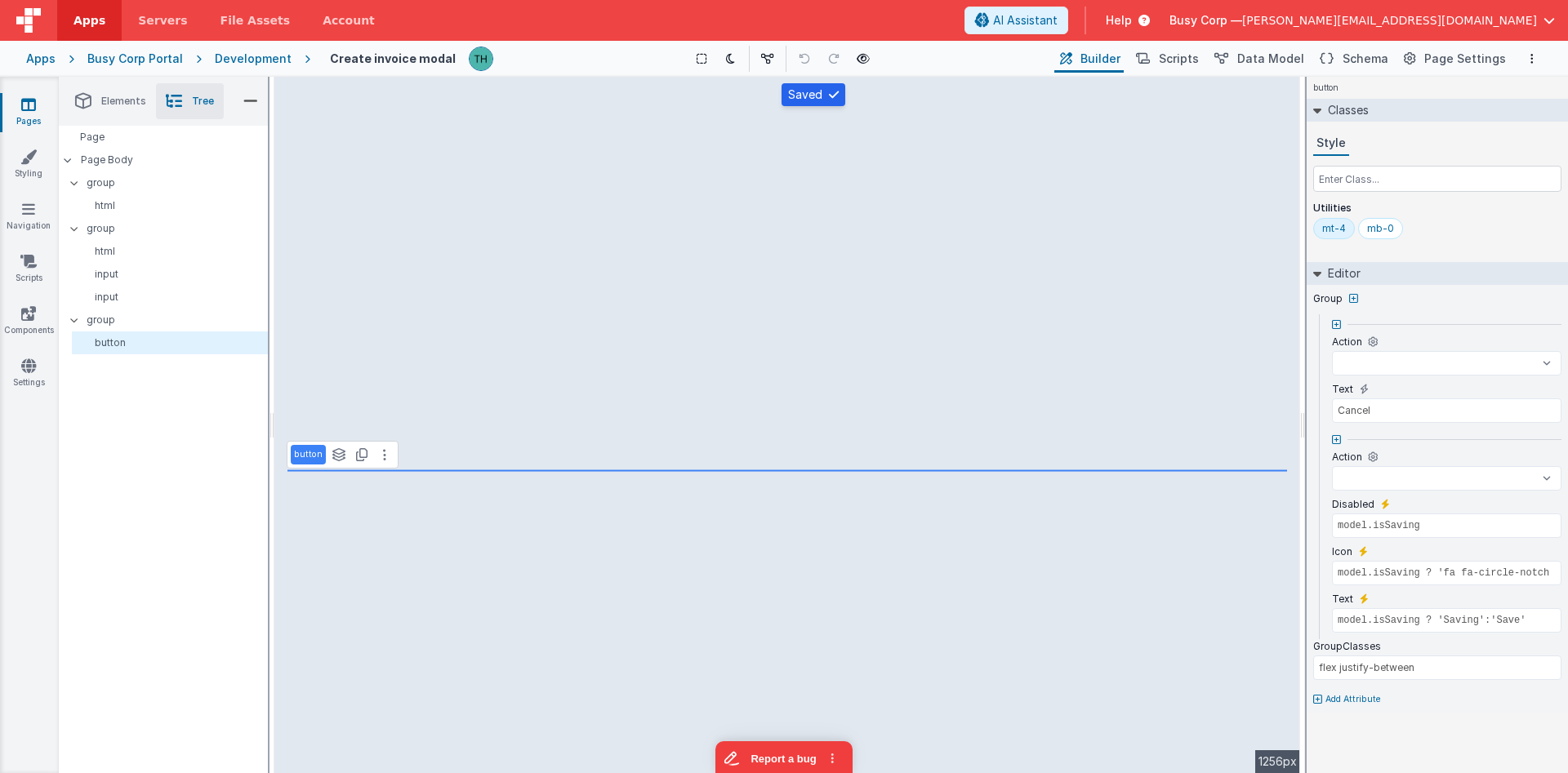
select select
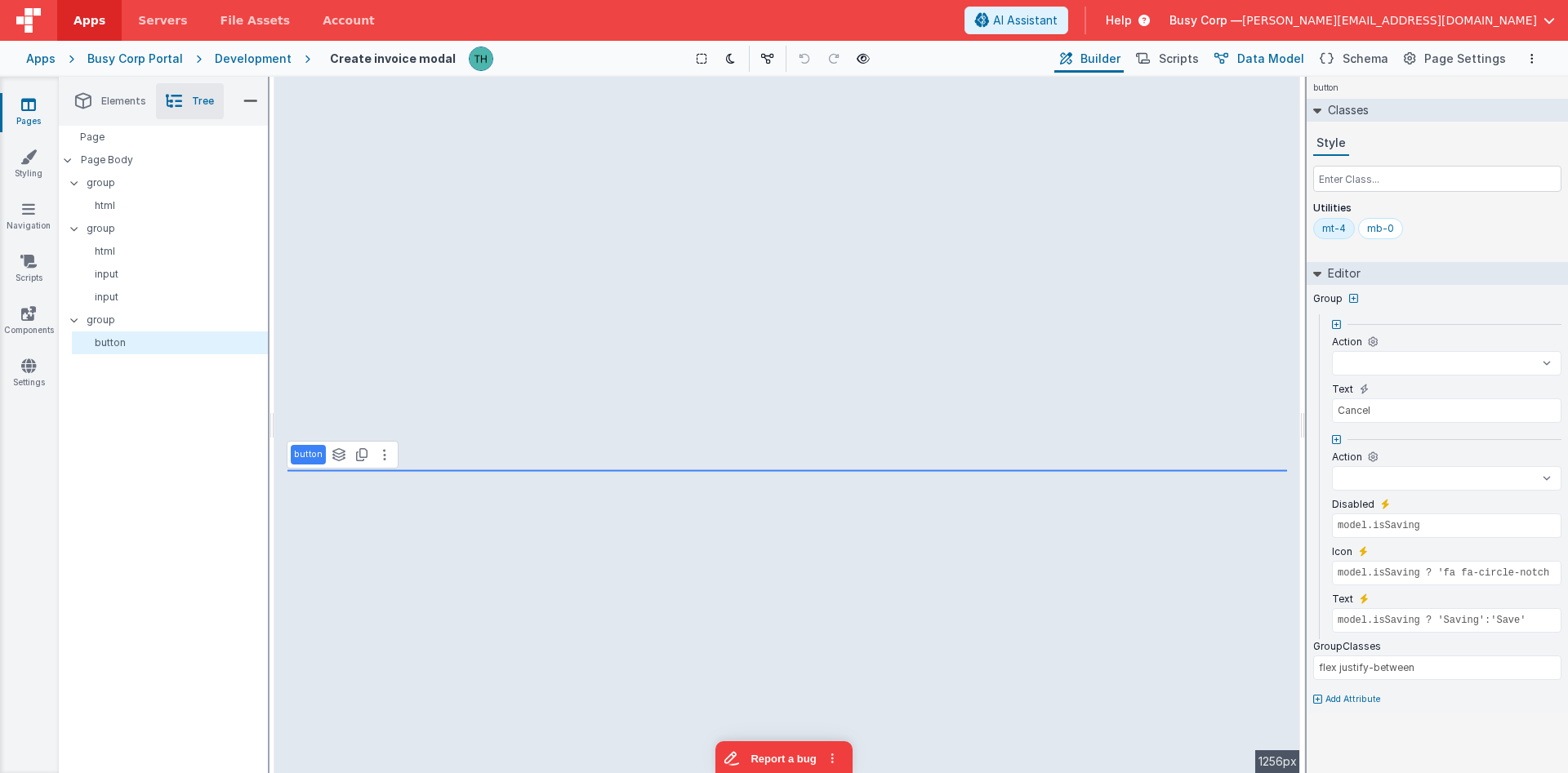
select select
click at [1363, 60] on span "Schema" at bounding box center [1365, 58] width 46 height 16
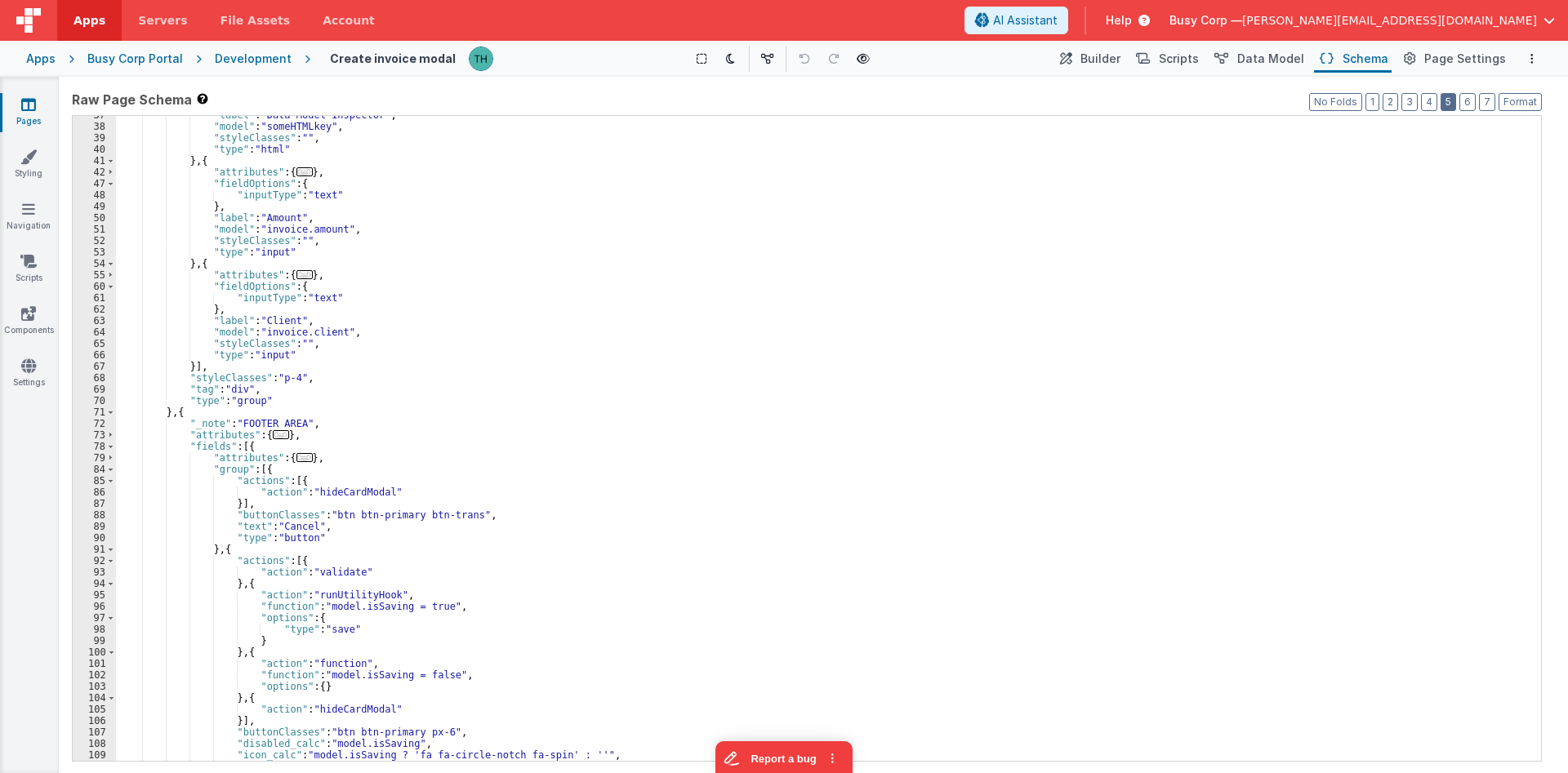
click at [1448, 102] on button "5" at bounding box center [1448, 102] width 15 height 18
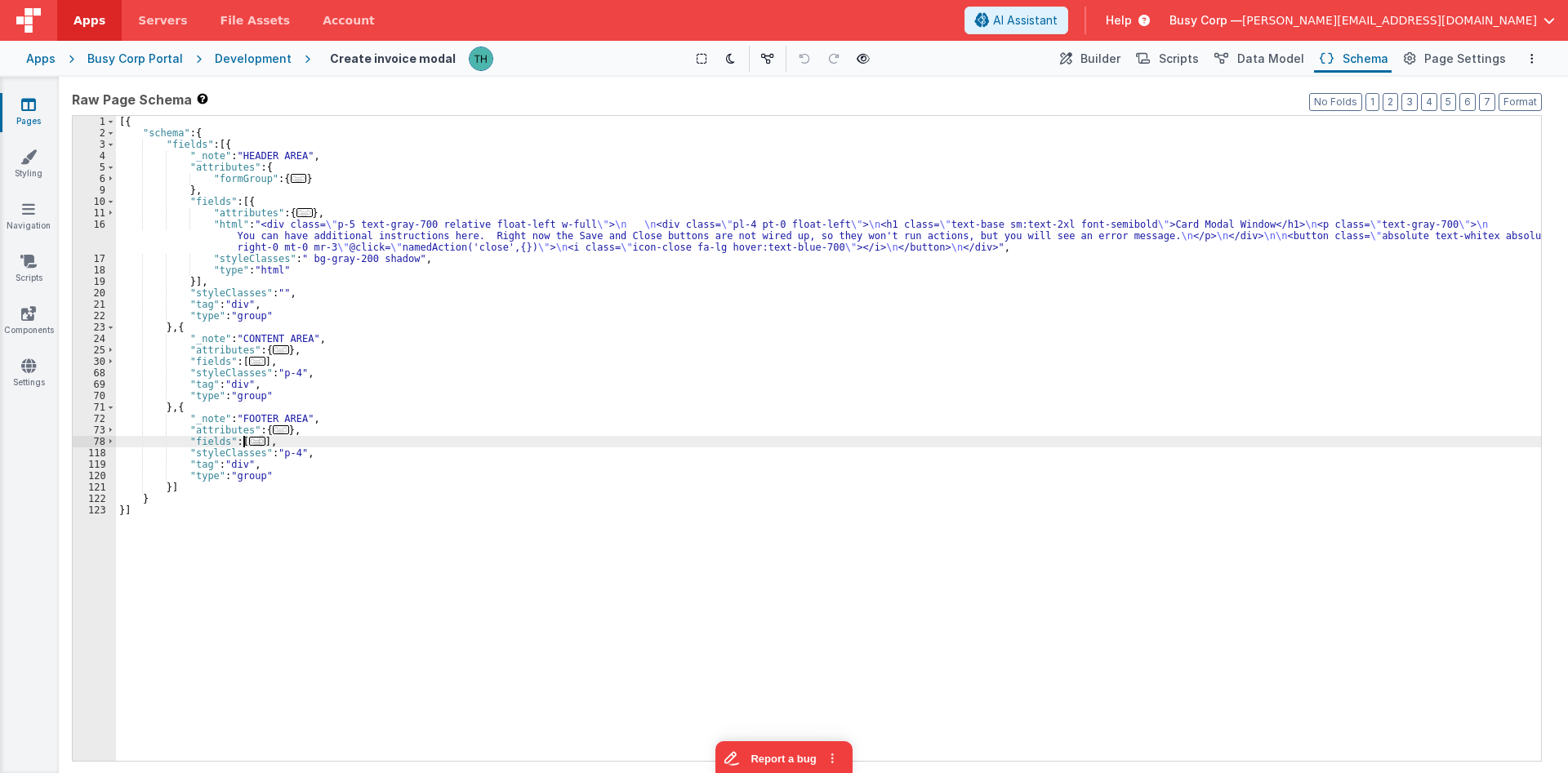
click at [252, 440] on span "..." at bounding box center [256, 441] width 16 height 9
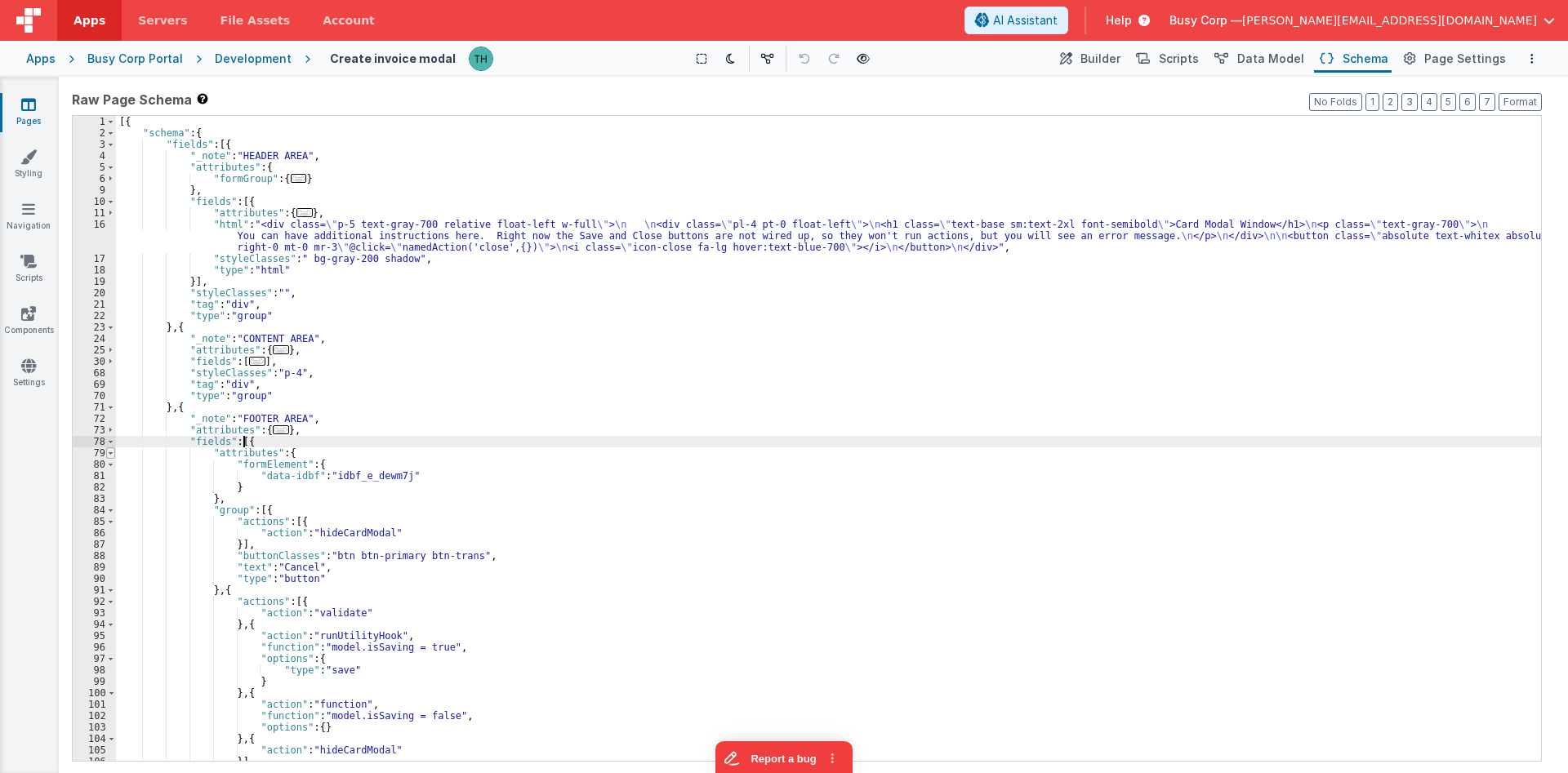
click at [109, 455] on span at bounding box center [110, 453] width 9 height 11
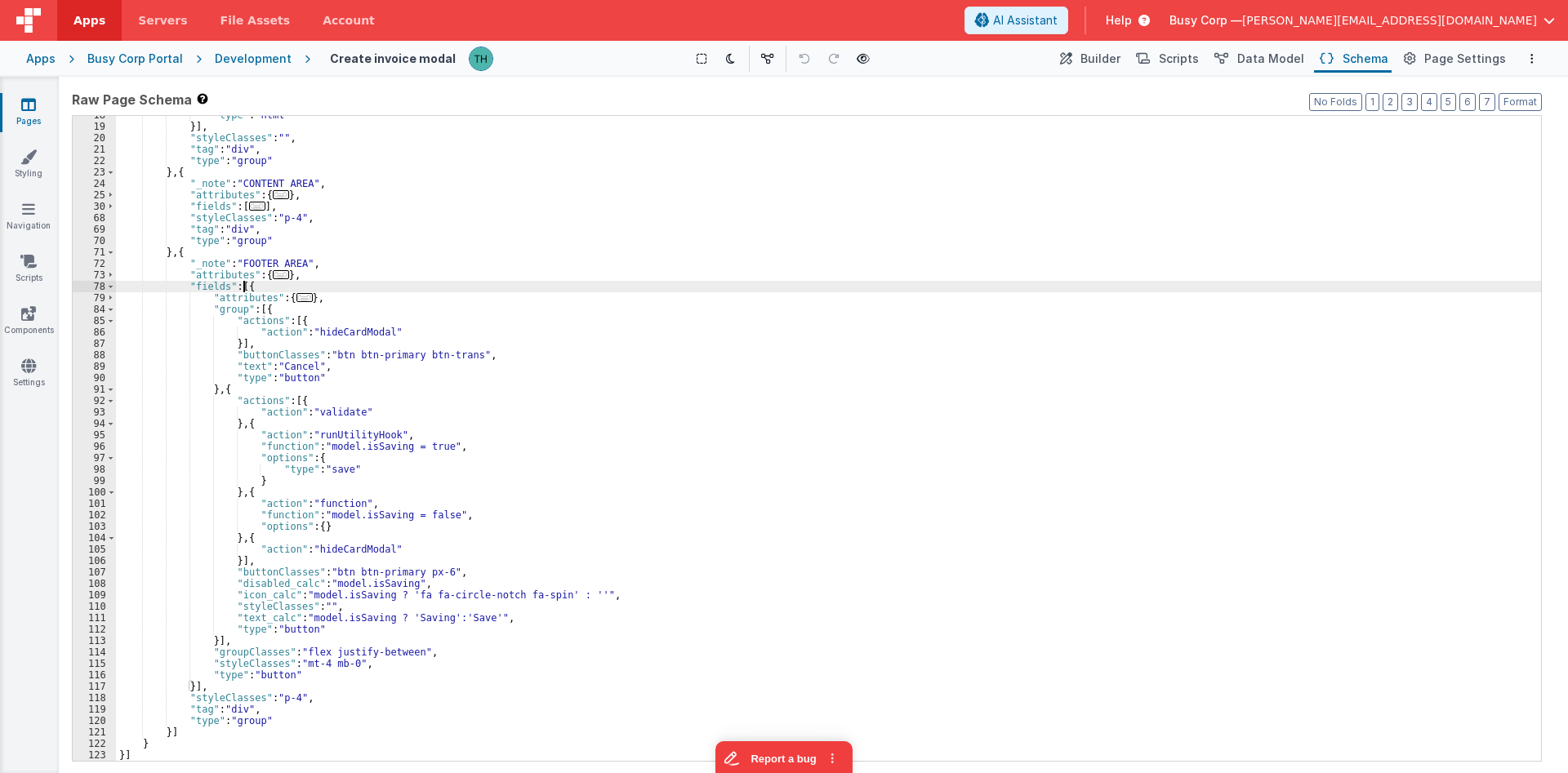
scroll to position [155, 0]
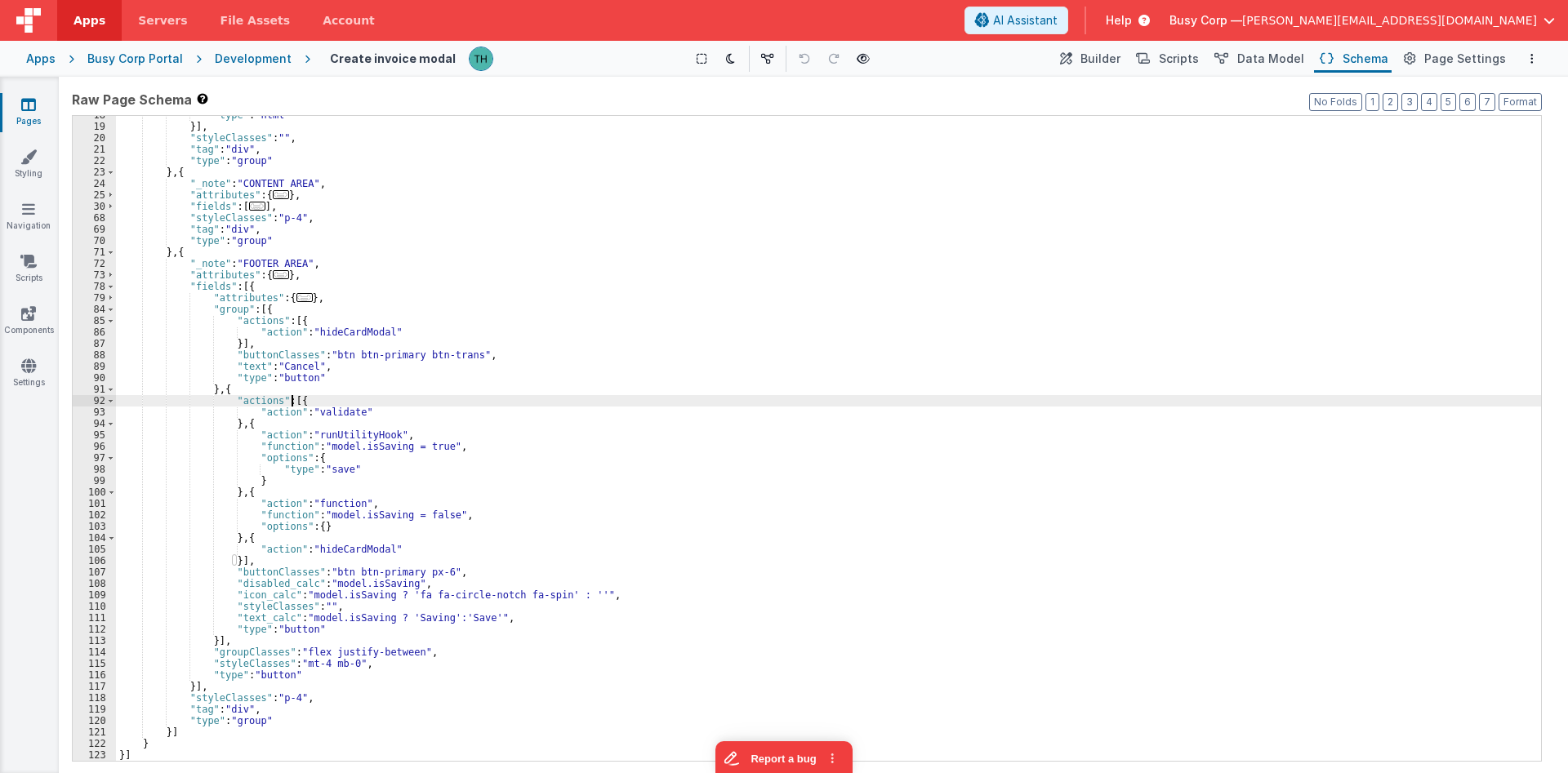
click at [291, 402] on div ""type" : "html" }] , "styleClasses" : "" , "tag" : "div" , "type" : "group" } ,…" at bounding box center [829, 443] width 1425 height 668
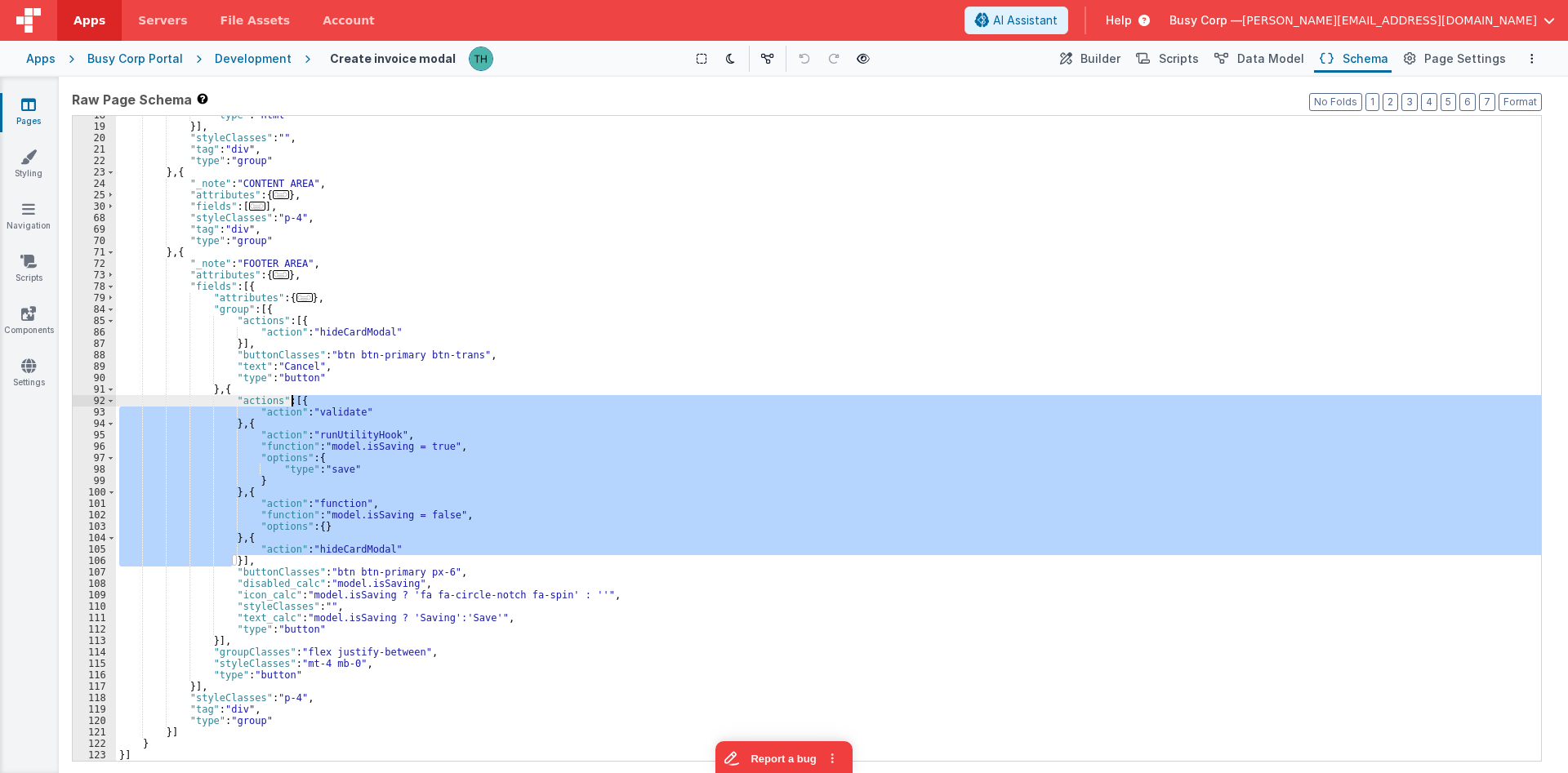
click at [291, 402] on div ""type" : "html" }] , "styleClasses" : "" , "tag" : "div" , "type" : "group" } ,…" at bounding box center [829, 443] width 1425 height 668
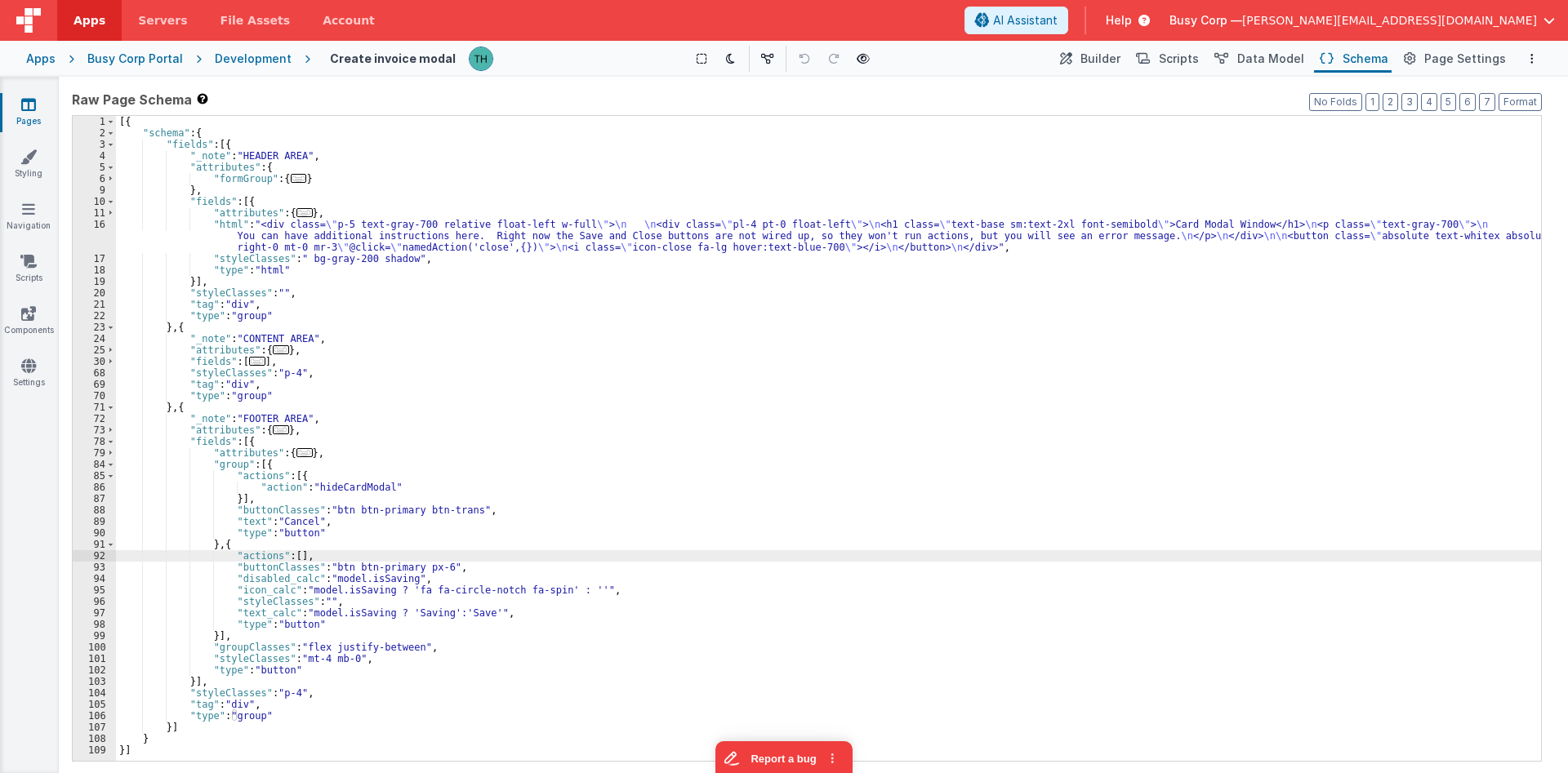
click at [282, 589] on div "[{ "schema" : { "fields" : [{ "_note" : "HEADER AREA" , "attributes" : { "formG…" at bounding box center [829, 450] width 1425 height 668
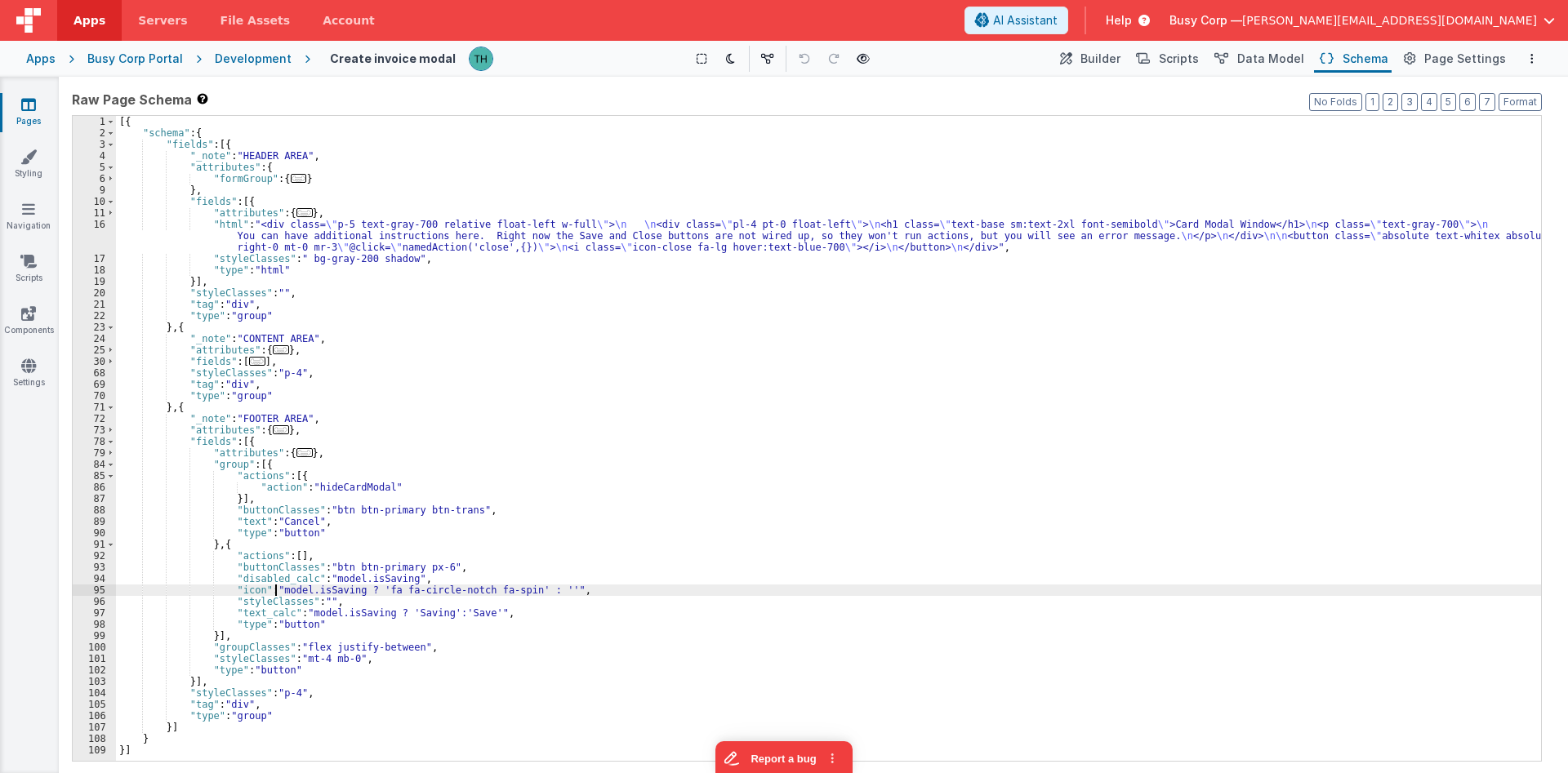
click at [275, 589] on div "[{ "schema" : { "fields" : [{ "_note" : "HEADER AREA" , "attributes" : { "formG…" at bounding box center [829, 450] width 1425 height 668
click at [276, 589] on div "[{ "schema" : { "fields" : [{ "_note" : "HEADER AREA" , "attributes" : { "formG…" at bounding box center [829, 450] width 1425 height 668
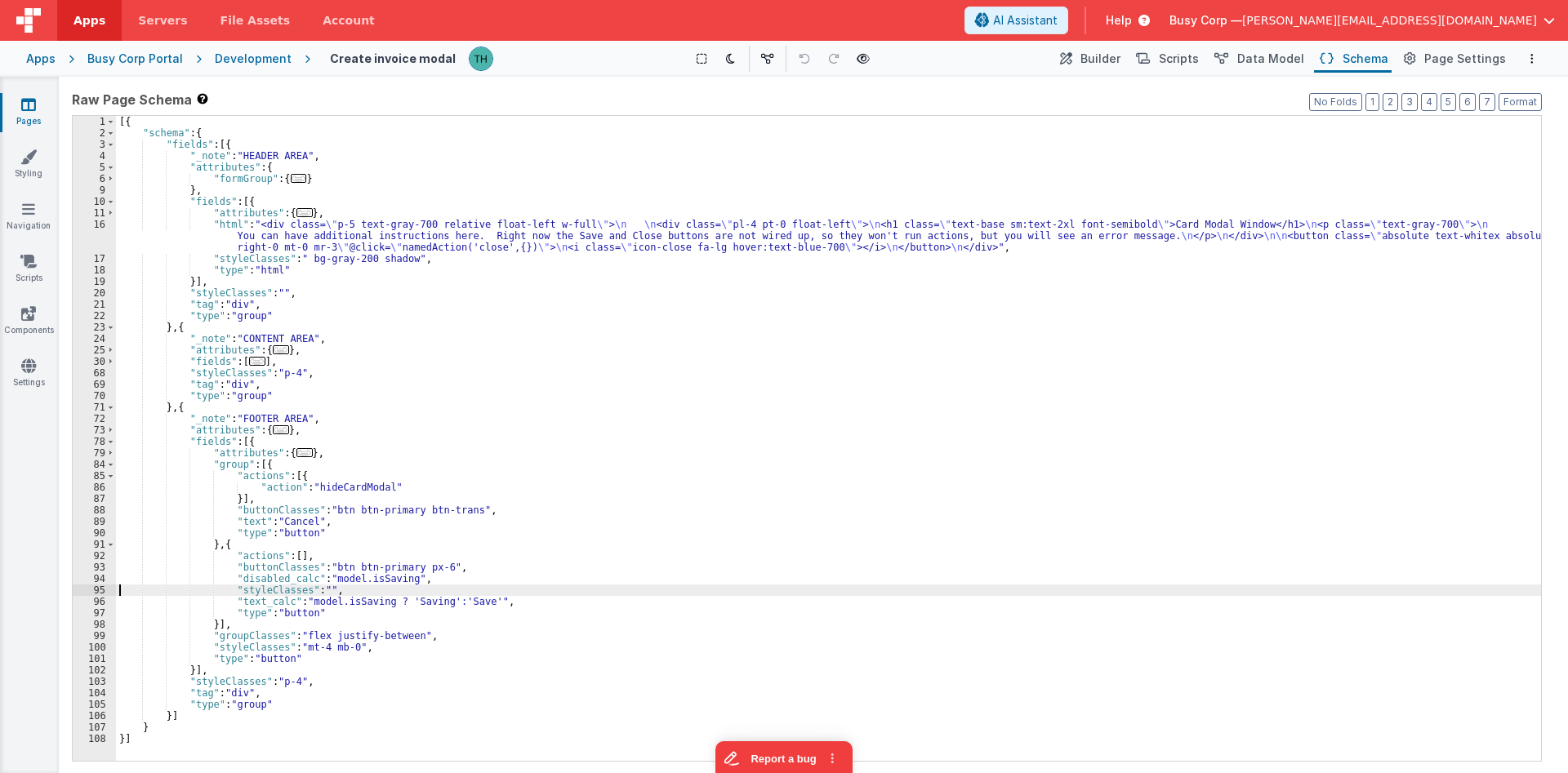
click at [279, 599] on div "[{ "schema" : { "fields" : [{ "_note" : "HEADER AREA" , "attributes" : { "formG…" at bounding box center [829, 450] width 1425 height 668
drag, startPoint x: 274, startPoint y: 599, endPoint x: 447, endPoint y: 604, distance: 173.1
click at [447, 604] on div "[{ "schema" : { "fields" : [{ "_note" : "HEADER AREA" , "attributes" : { "formG…" at bounding box center [829, 450] width 1425 height 668
click at [489, 562] on div "[{ "schema" : { "fields" : [{ "_note" : "HEADER AREA" , "attributes" : { "formG…" at bounding box center [829, 450] width 1425 height 668
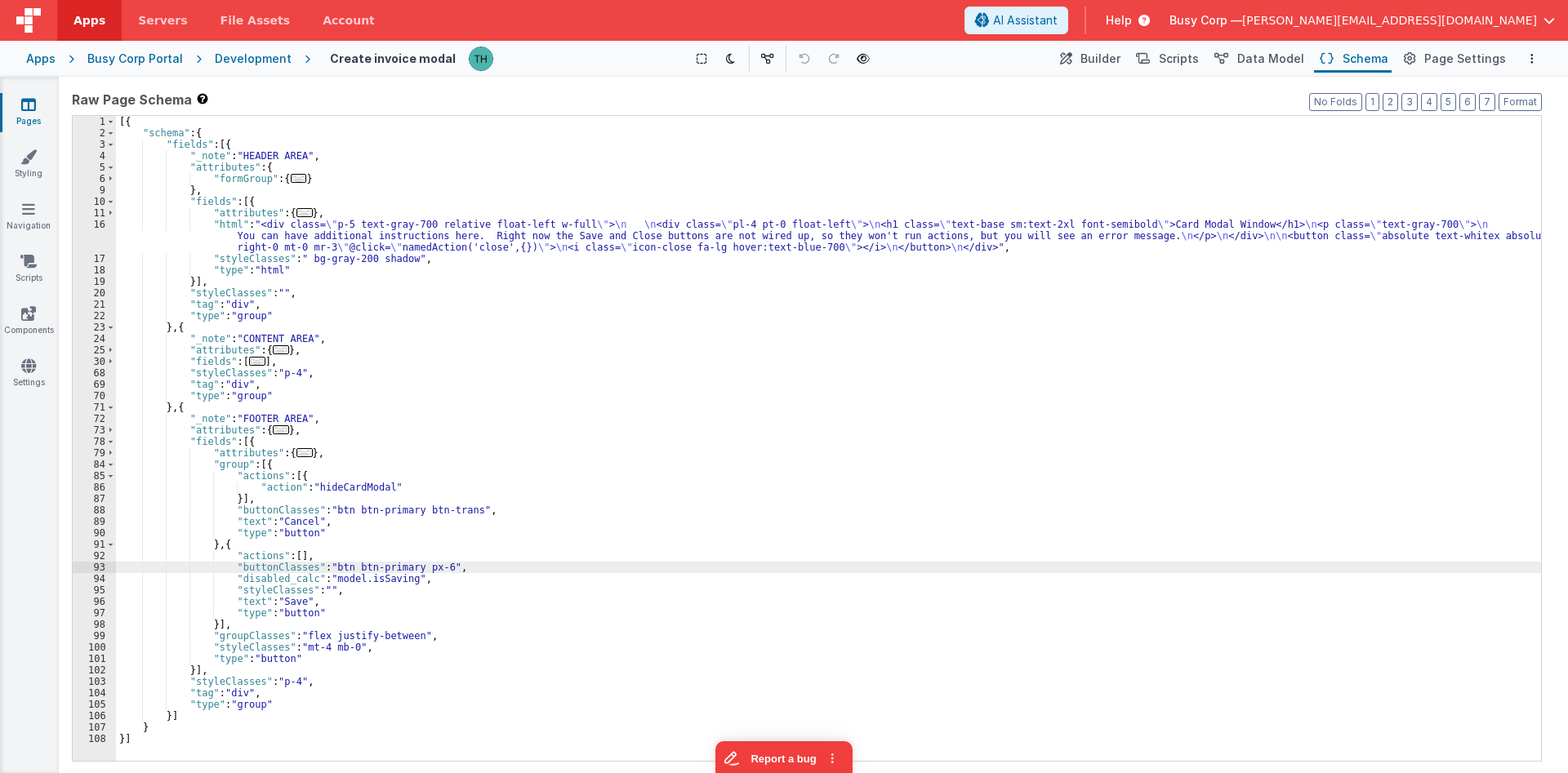
click at [419, 553] on div "[{ "schema" : { "fields" : [{ "_note" : "HEADER AREA" , "attributes" : { "formG…" at bounding box center [829, 450] width 1425 height 668
click at [1123, 67] on button "Builder" at bounding box center [1089, 59] width 69 height 27
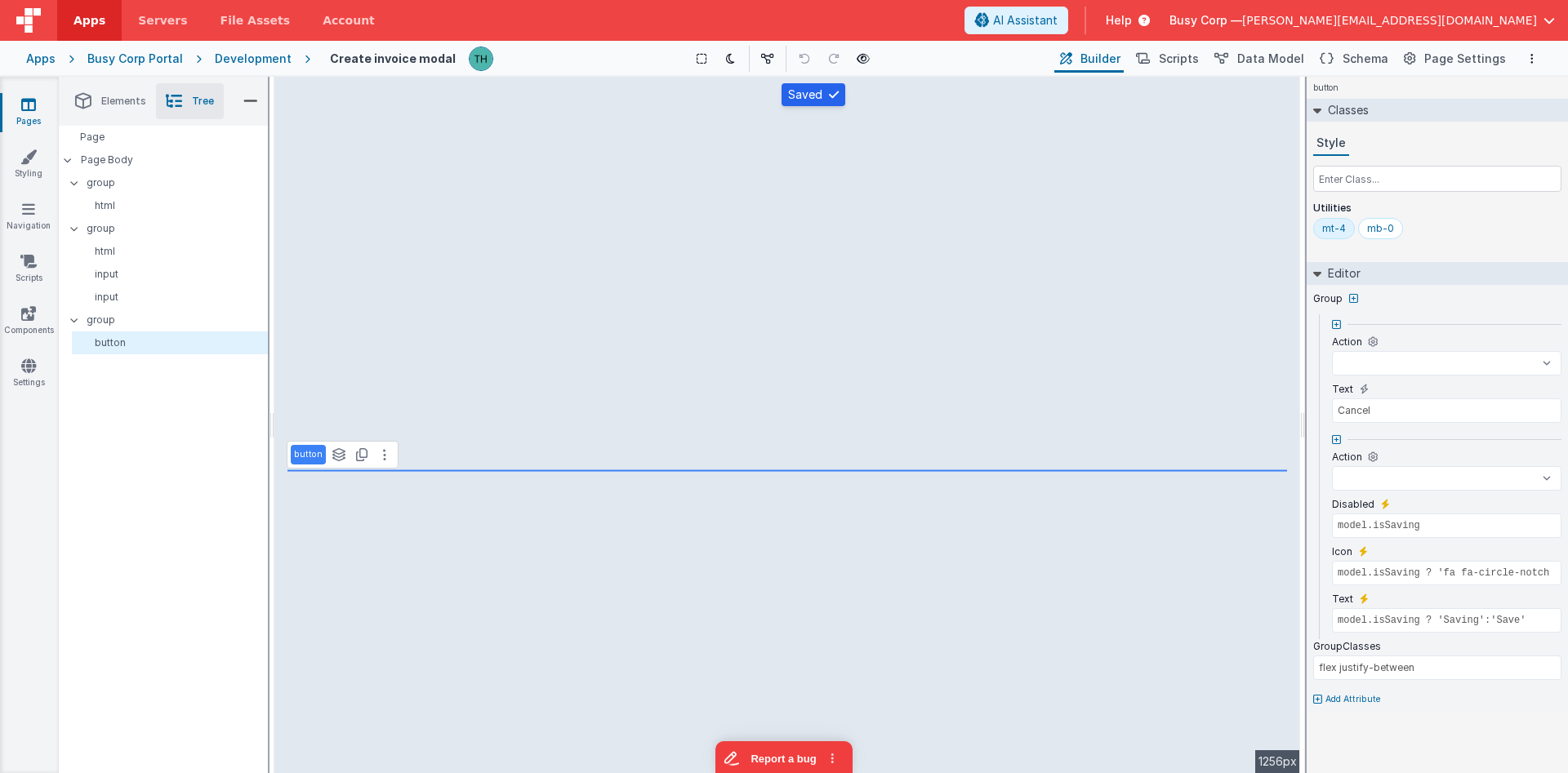
select select
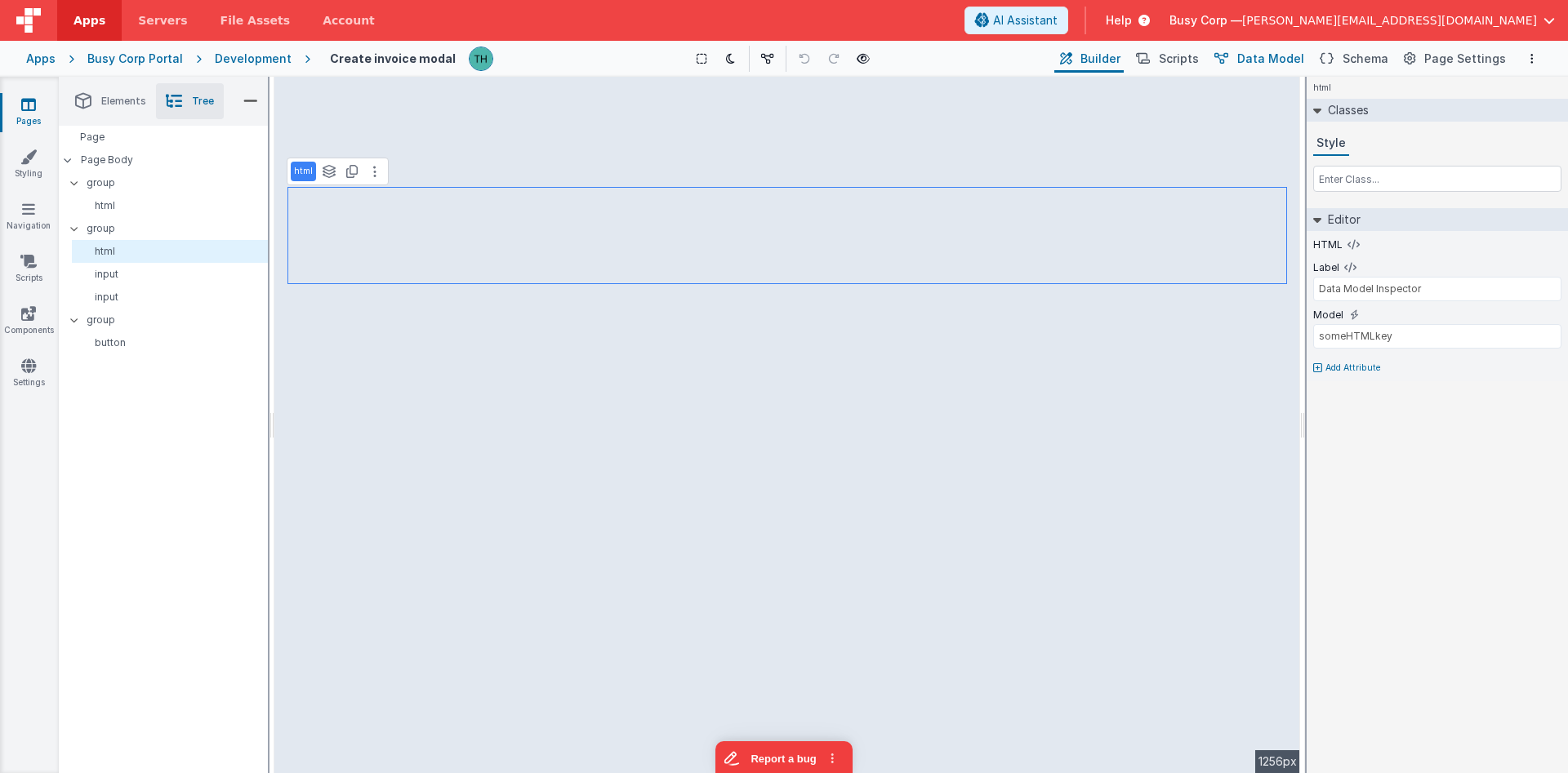
click at [1294, 61] on span "Data Model" at bounding box center [1271, 58] width 67 height 16
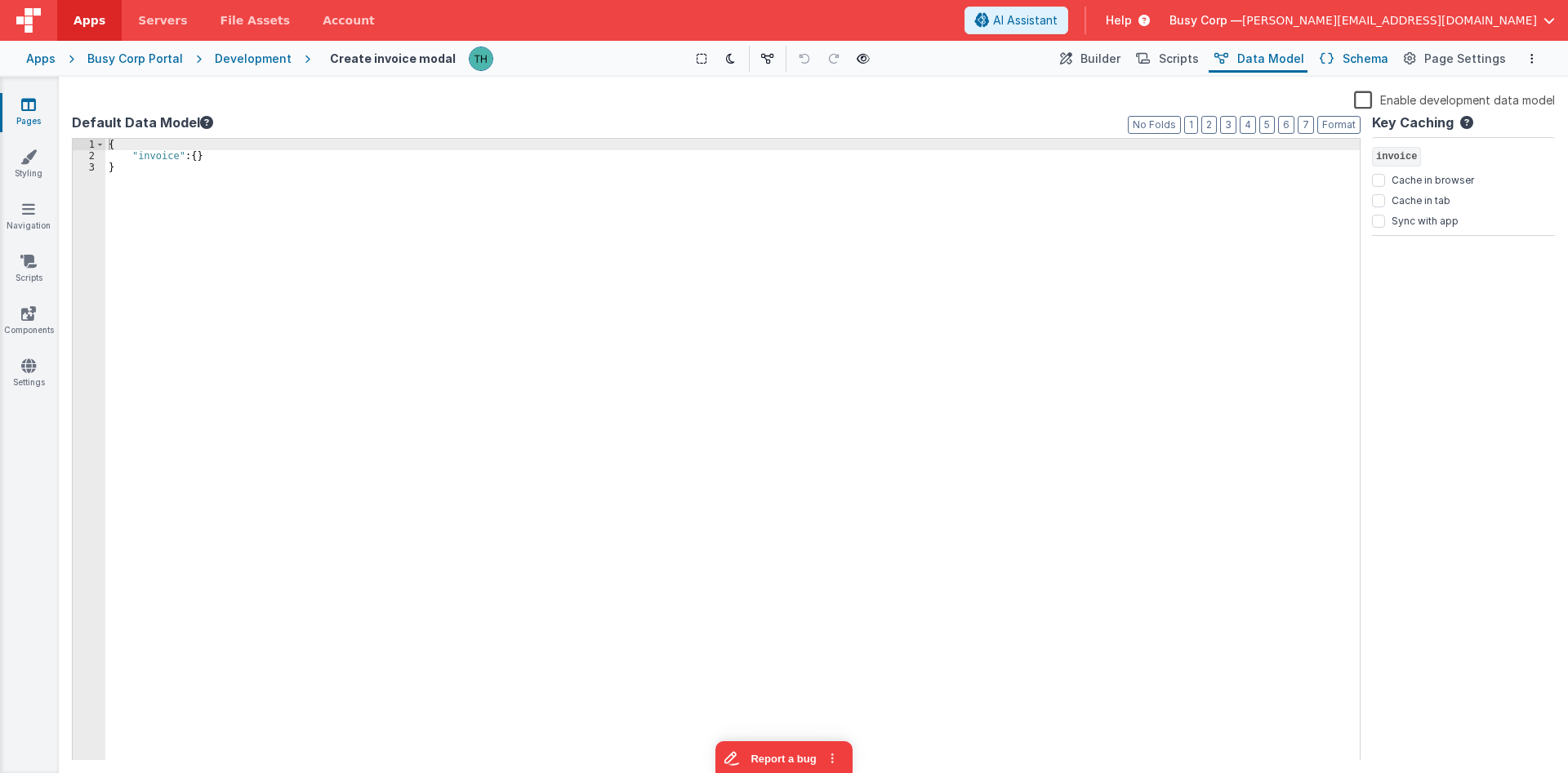
click at [1364, 60] on span "Schema" at bounding box center [1365, 58] width 46 height 16
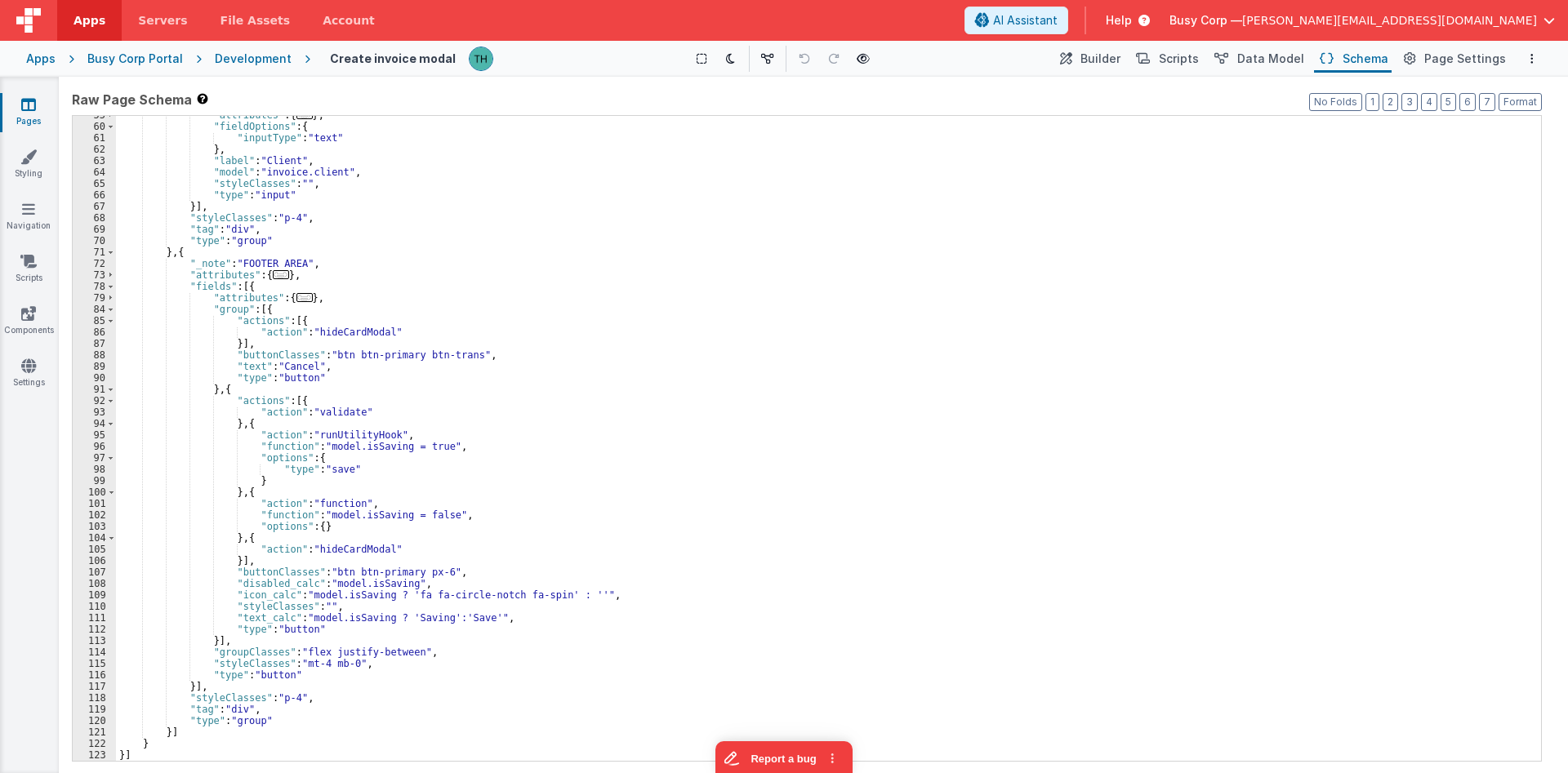
scroll to position [418, 0]
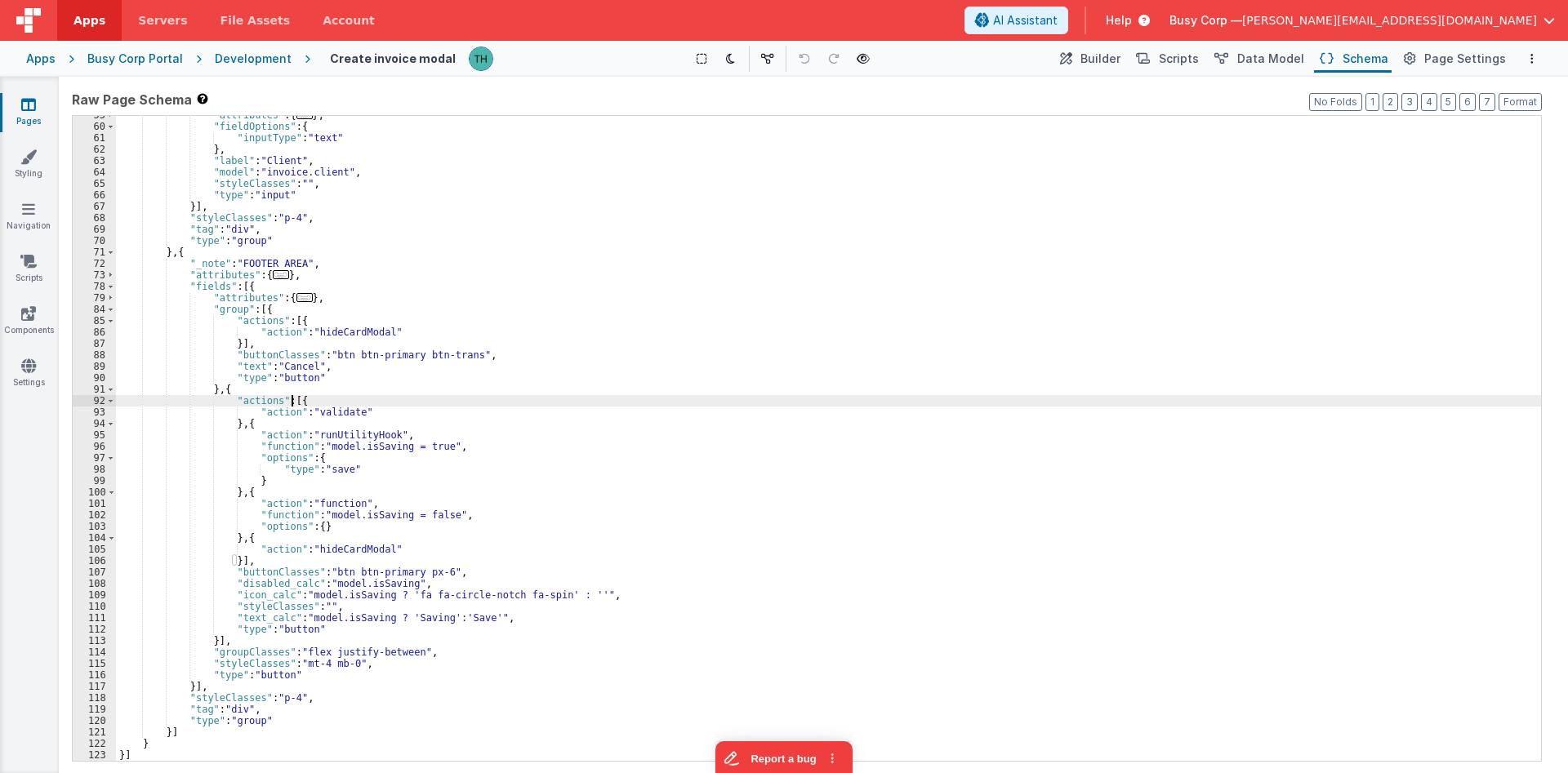
click at [292, 398] on div ""attributes" : { ... } , "fieldOptions" : { "inputType" : "text" } , "label" : …" at bounding box center [829, 443] width 1425 height 668
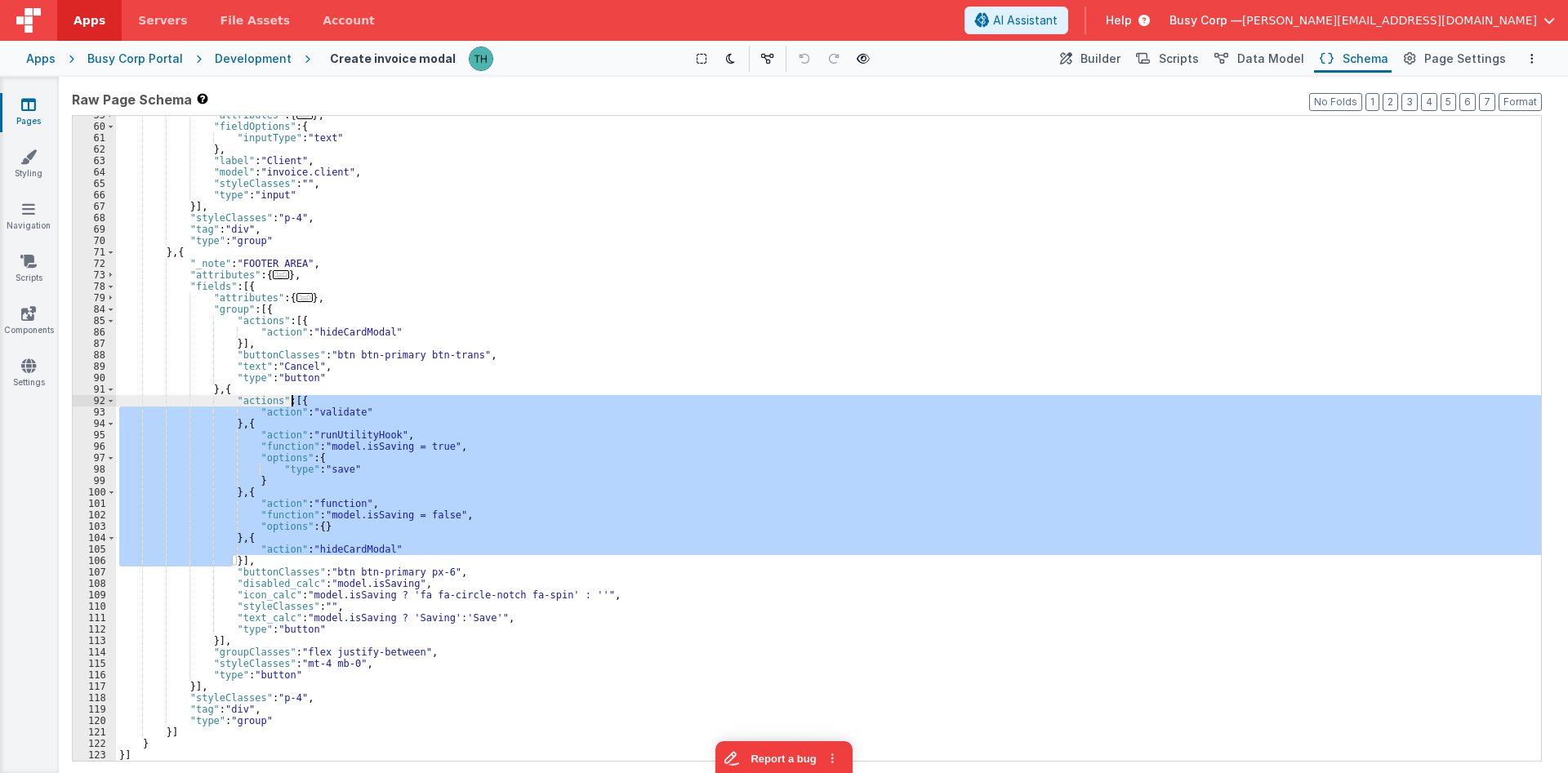
scroll to position [258, 0]
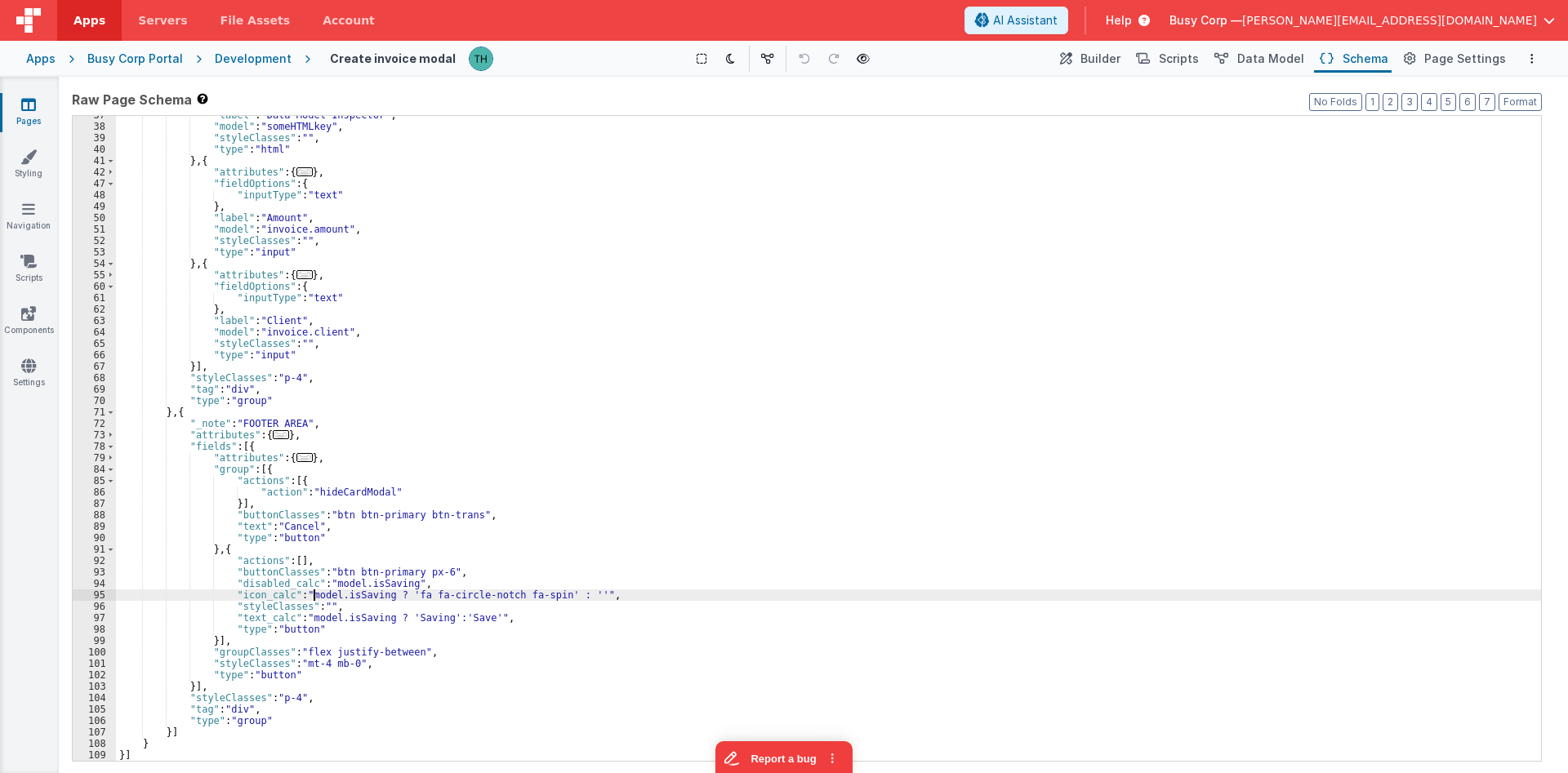
click at [315, 594] on div ""label" : "Data Model Inspector" , "model" : "someHTMLkey" , "styleClasses" : "…" at bounding box center [829, 443] width 1425 height 668
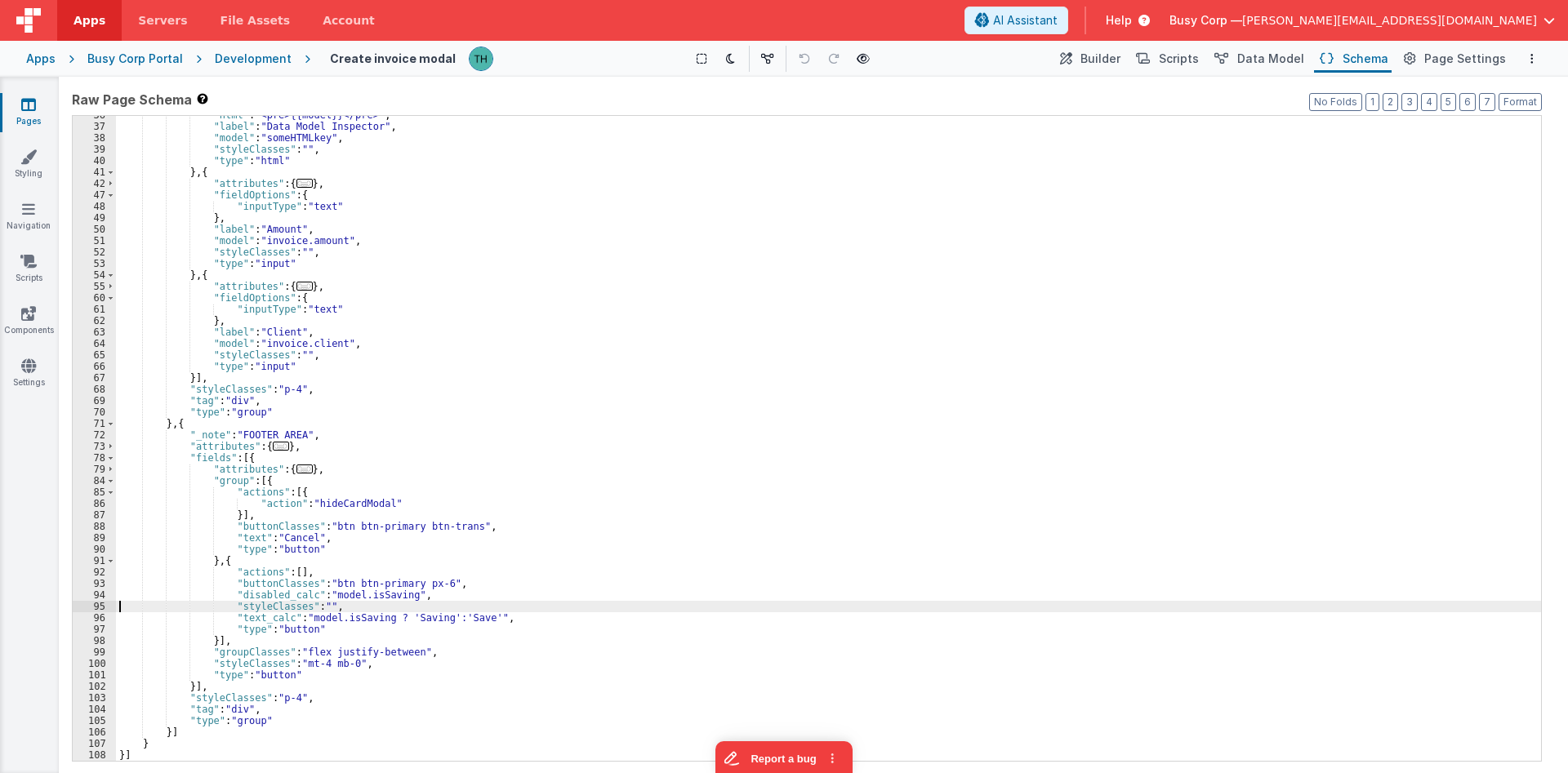
scroll to position [247, 0]
click at [279, 617] on div ""html" : "<pre>{{model}}</pre>" , "label" : "Data Model Inspector" , "model" : …" at bounding box center [829, 443] width 1425 height 668
drag, startPoint x: 275, startPoint y: 618, endPoint x: 420, endPoint y: 620, distance: 145.0
click at [420, 620] on div ""html" : "<pre>{{model}}</pre>" , "label" : "Data Model Inspector" , "model" : …" at bounding box center [829, 443] width 1425 height 668
click at [299, 613] on div ""html" : "<pre>{{model}}</pre>" , "label" : "Data Model Inspector" , "model" : …" at bounding box center [829, 443] width 1425 height 668
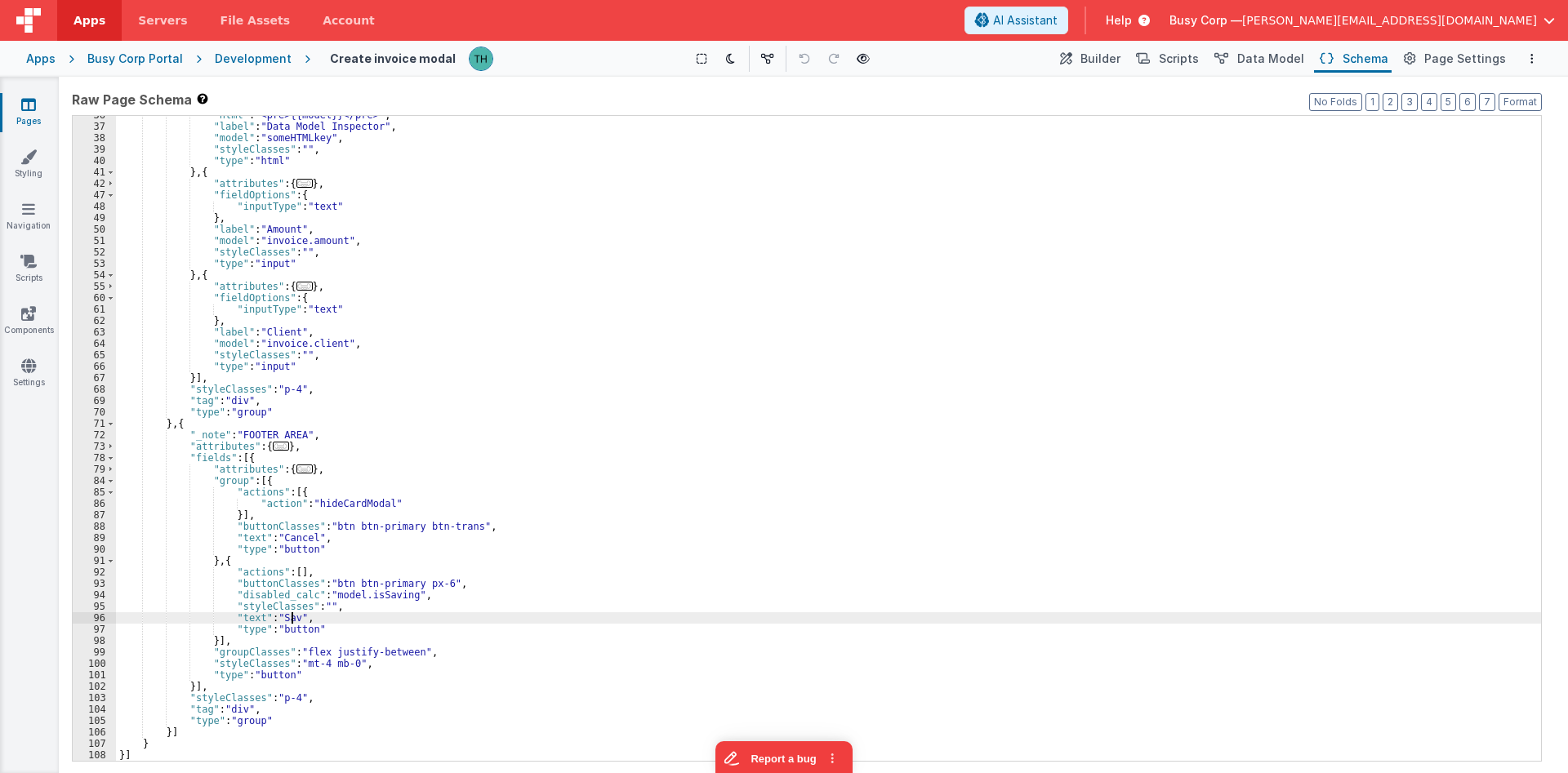
click at [359, 571] on div ""html" : "<pre>{{model}}</pre>" , "label" : "Data Model Inspector" , "model" : …" at bounding box center [829, 443] width 1425 height 668
click at [293, 617] on div ""html" : "<pre>{{model}}</pre>" , "label" : "Data Model Inspector" , "model" : …" at bounding box center [829, 443] width 1425 height 668
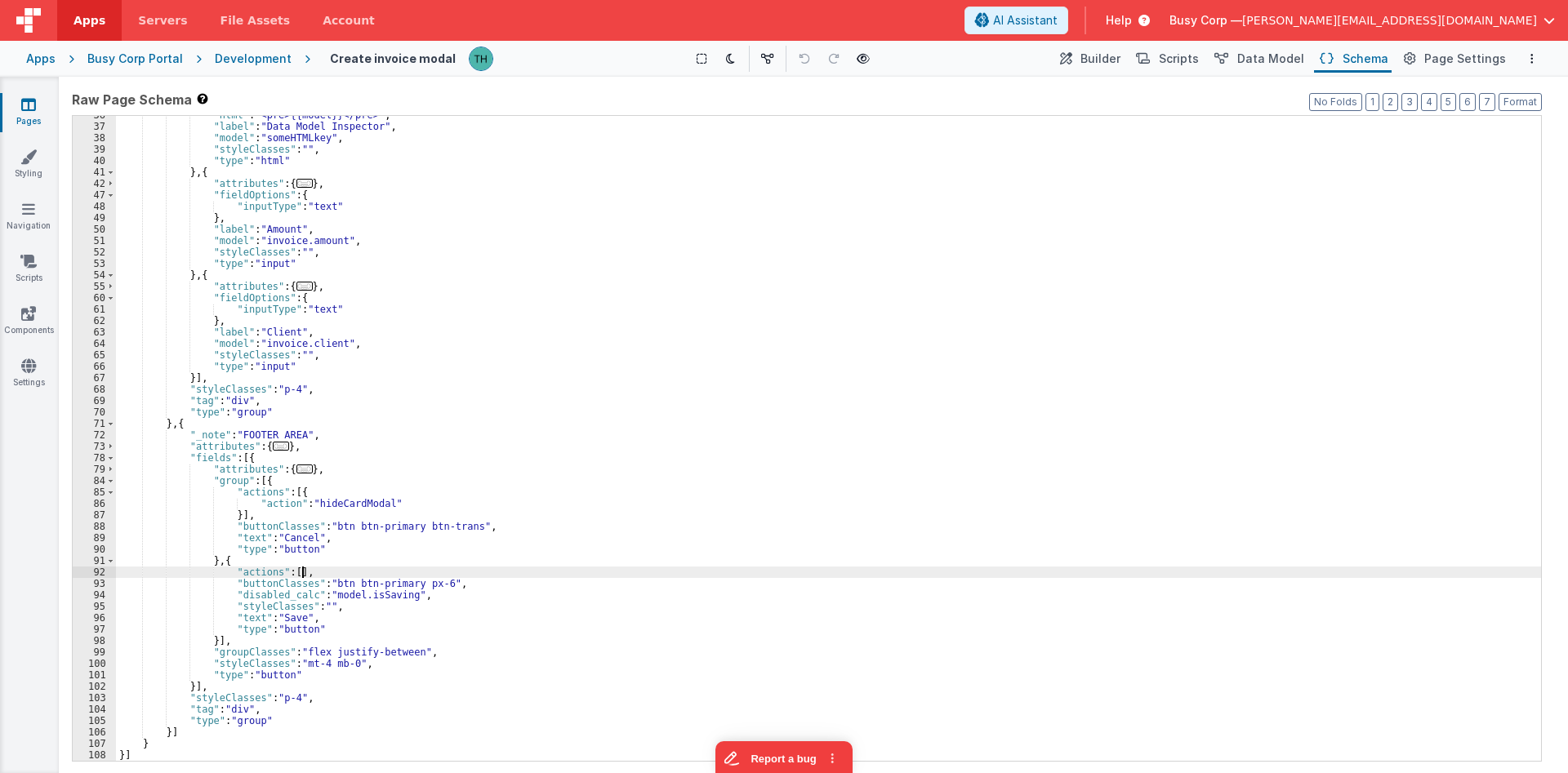
click at [536, 569] on div ""html" : "<pre>{{model}}</pre>" , "label" : "Data Model Inspector" , "model" : …" at bounding box center [829, 443] width 1425 height 668
click at [1097, 61] on button "Builder" at bounding box center [1089, 59] width 69 height 27
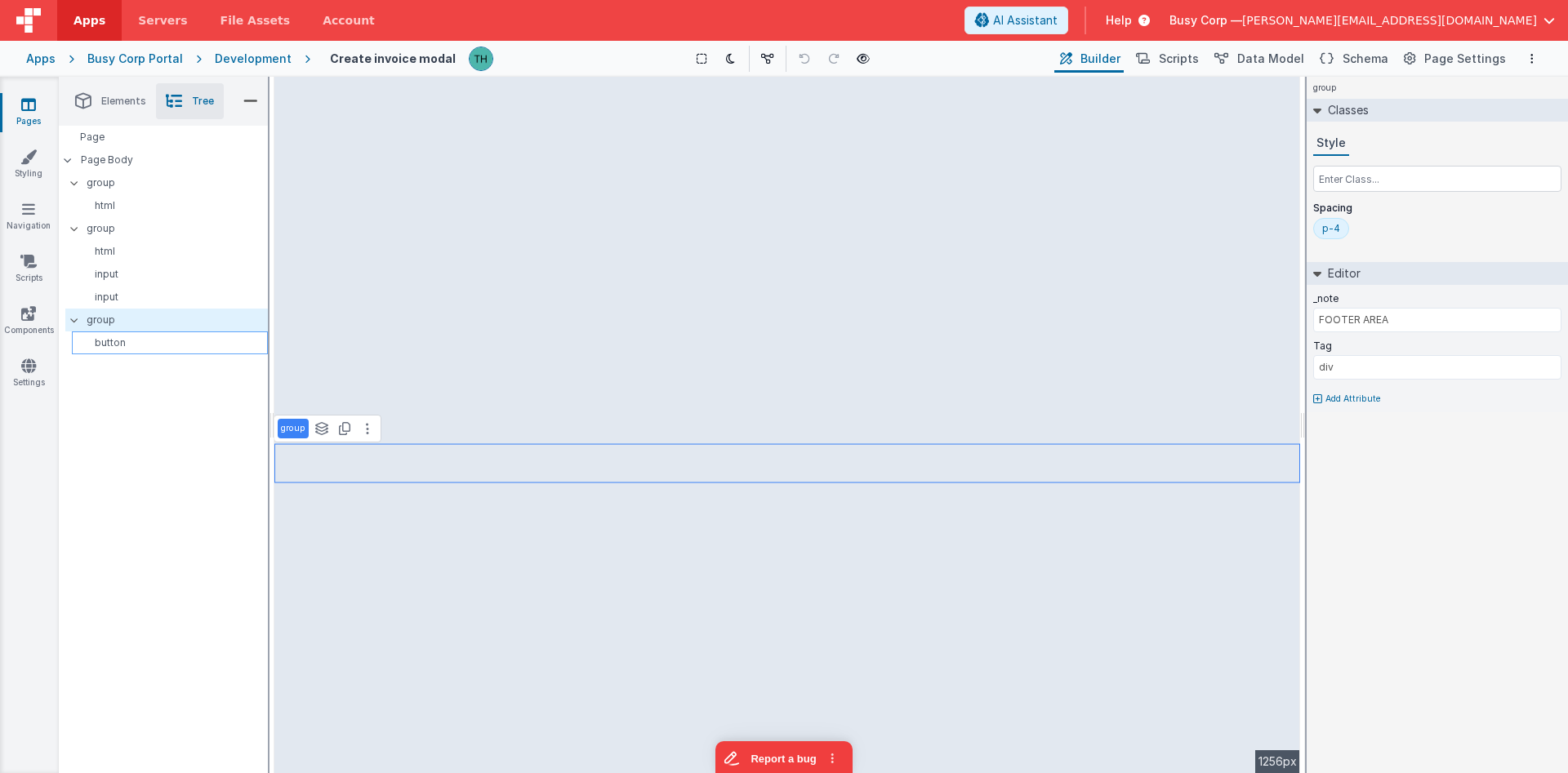
click at [111, 337] on p "button" at bounding box center [173, 343] width 189 height 13
select select
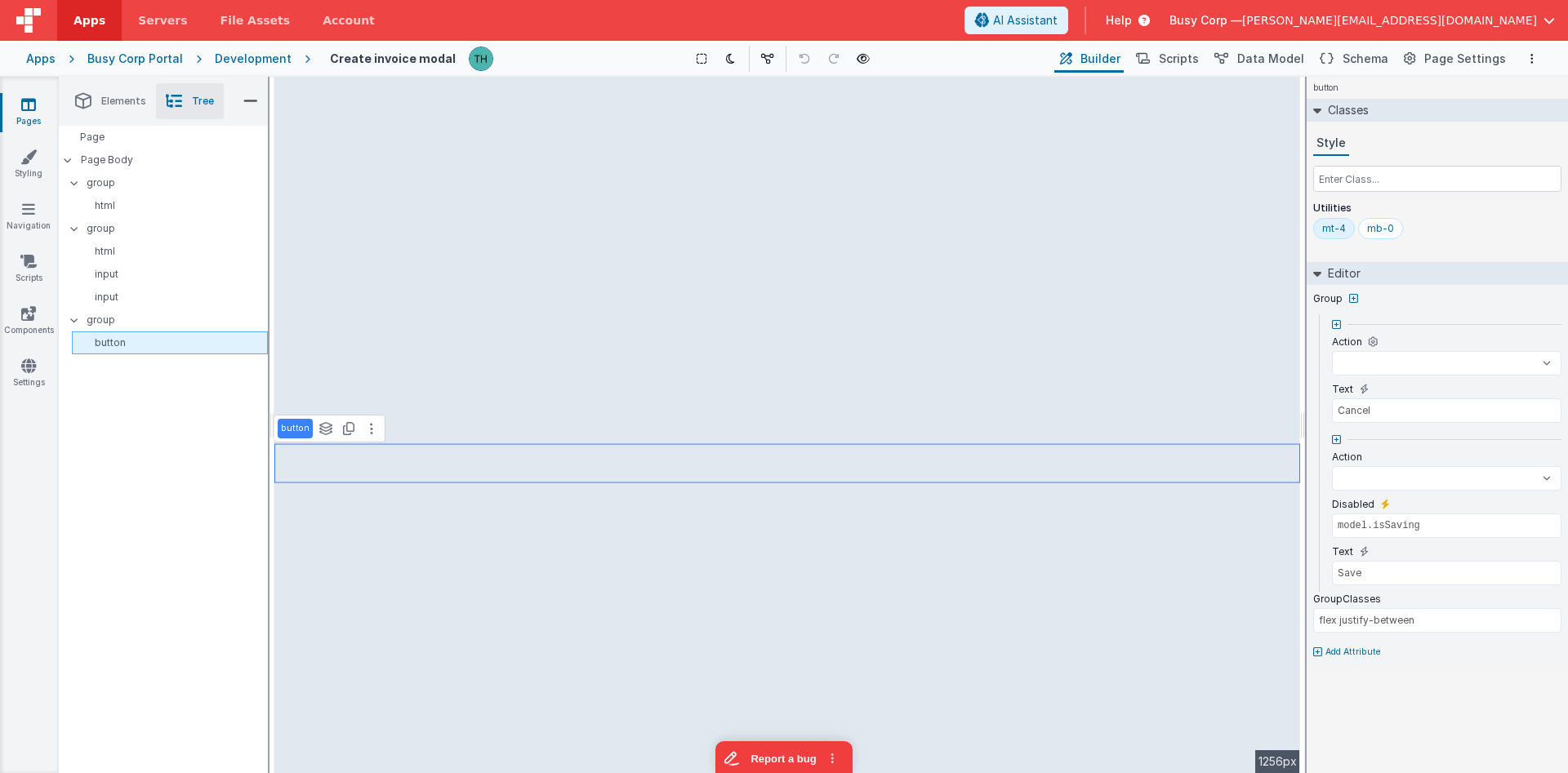
select select
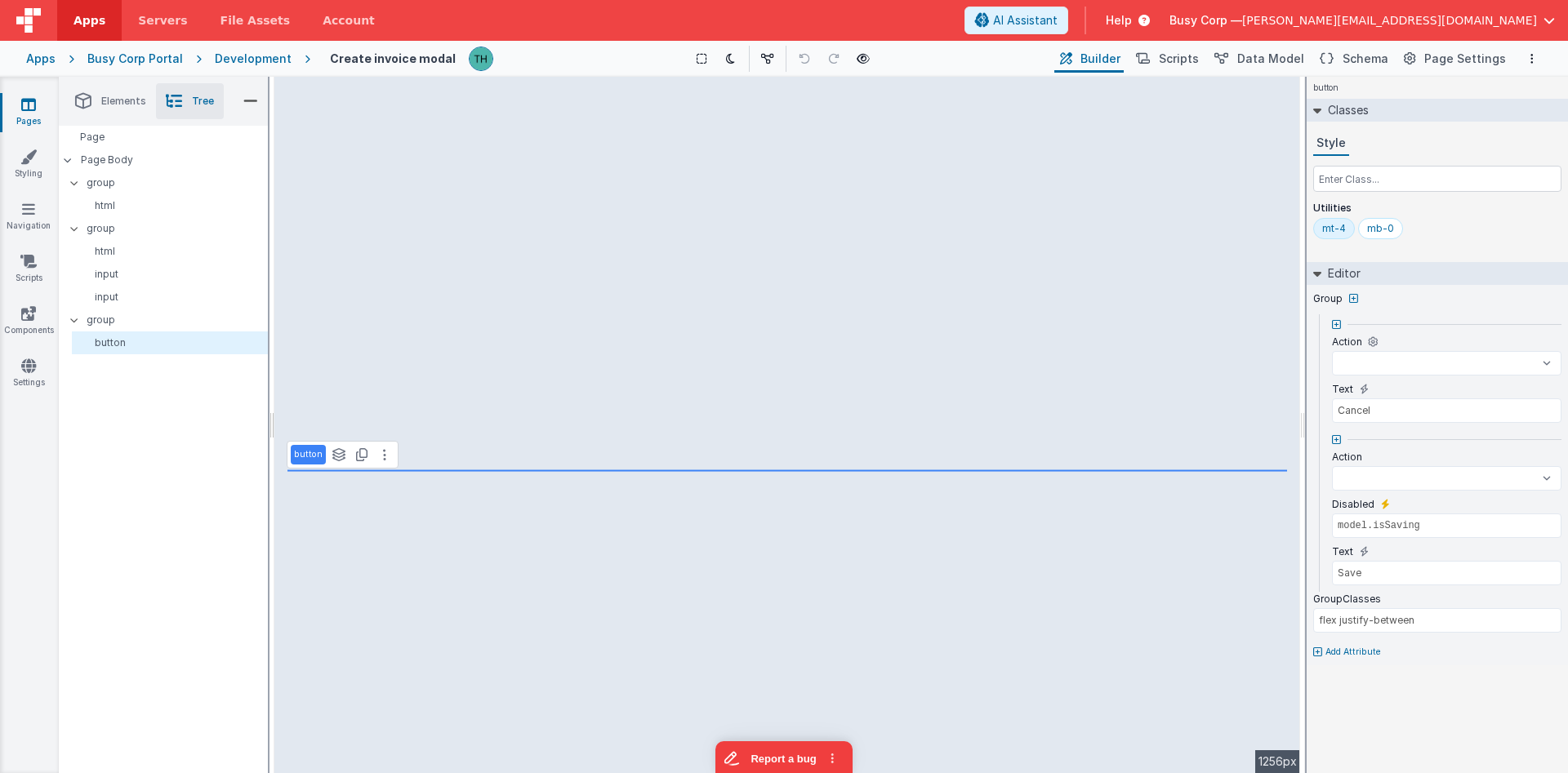
select select
click at [1381, 507] on icon at bounding box center [1385, 504] width 9 height 13
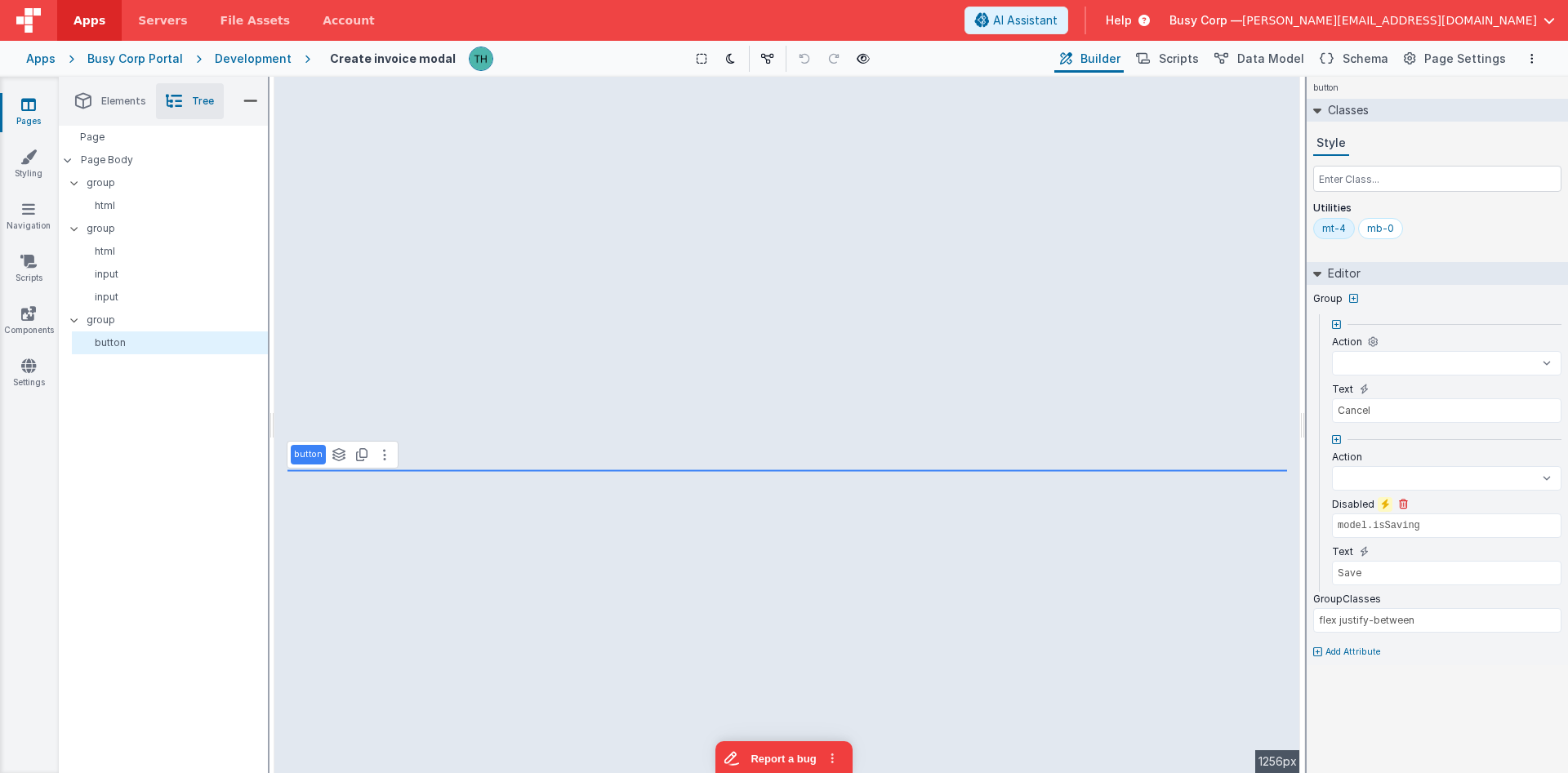
select select
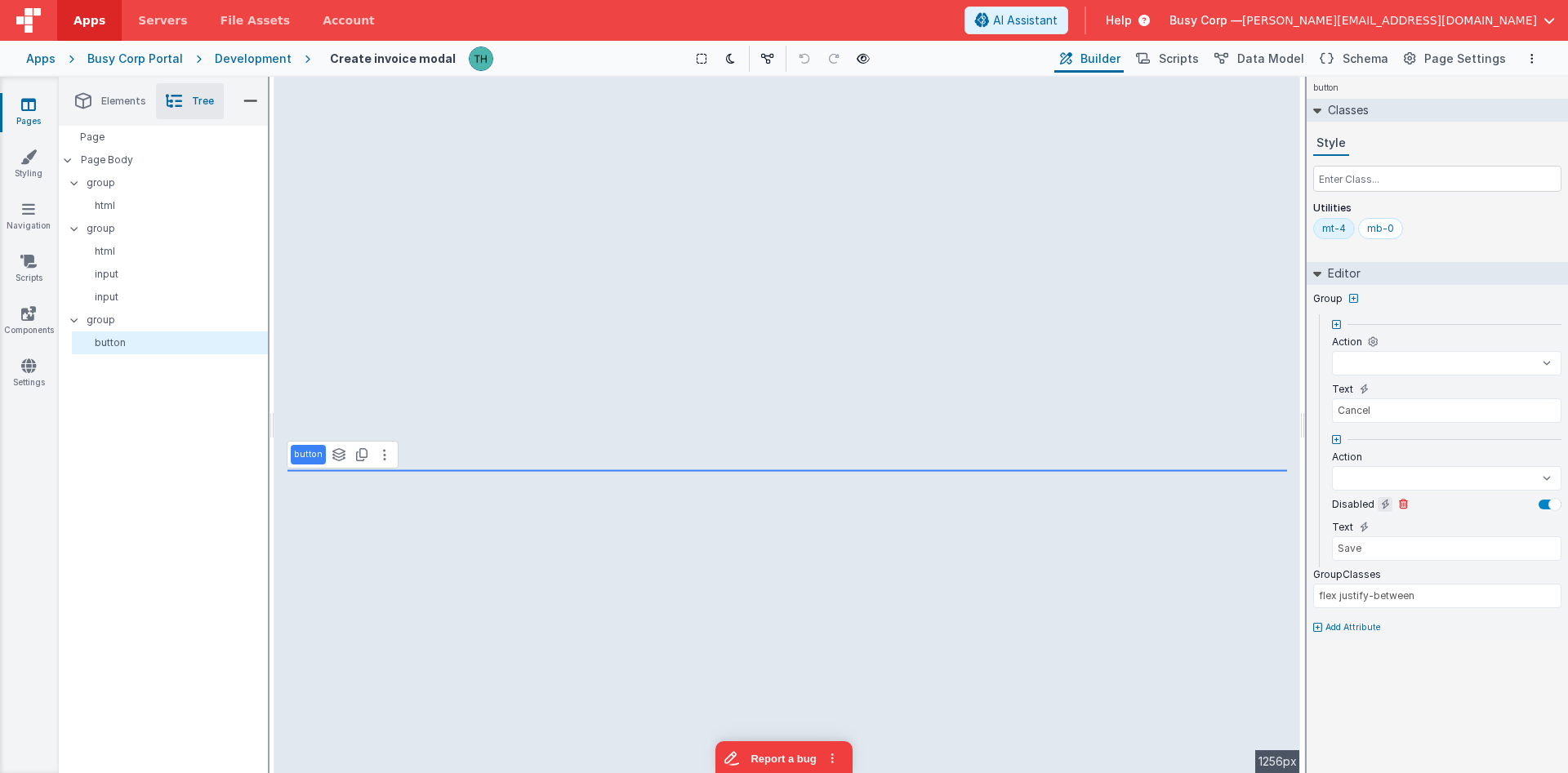
select select
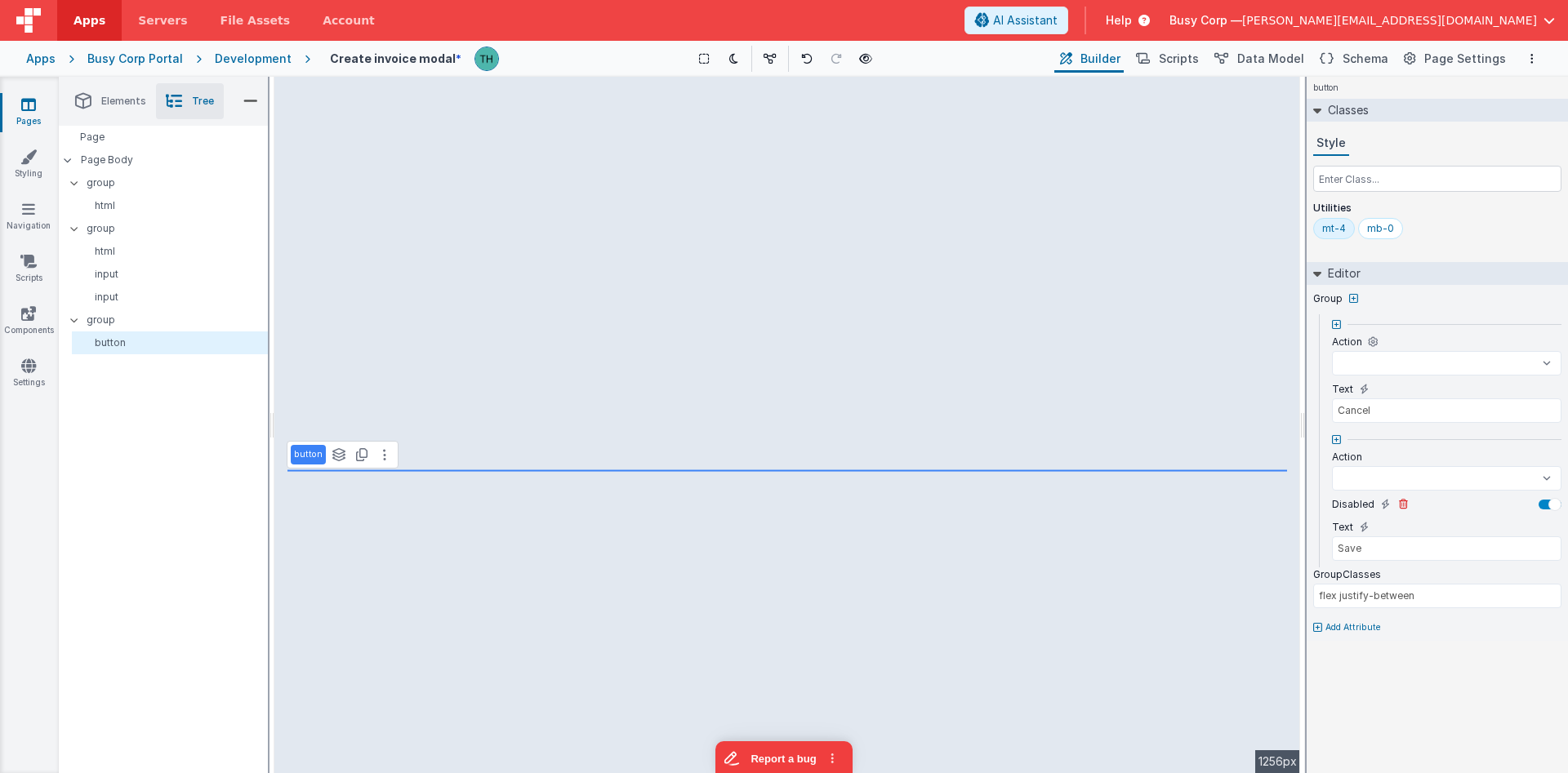
click at [1548, 507] on div at bounding box center [1550, 504] width 23 height 9
select select
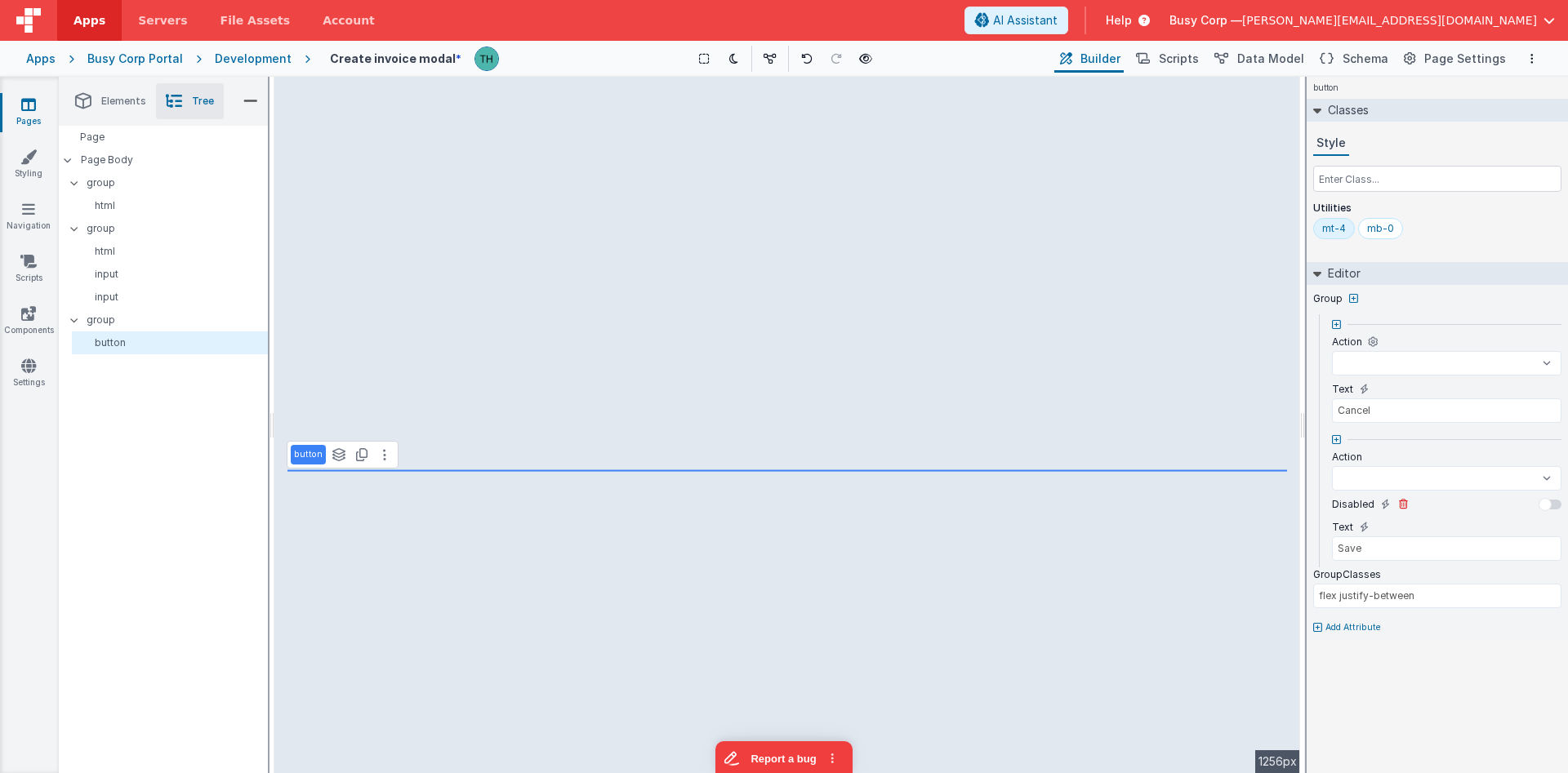
select select
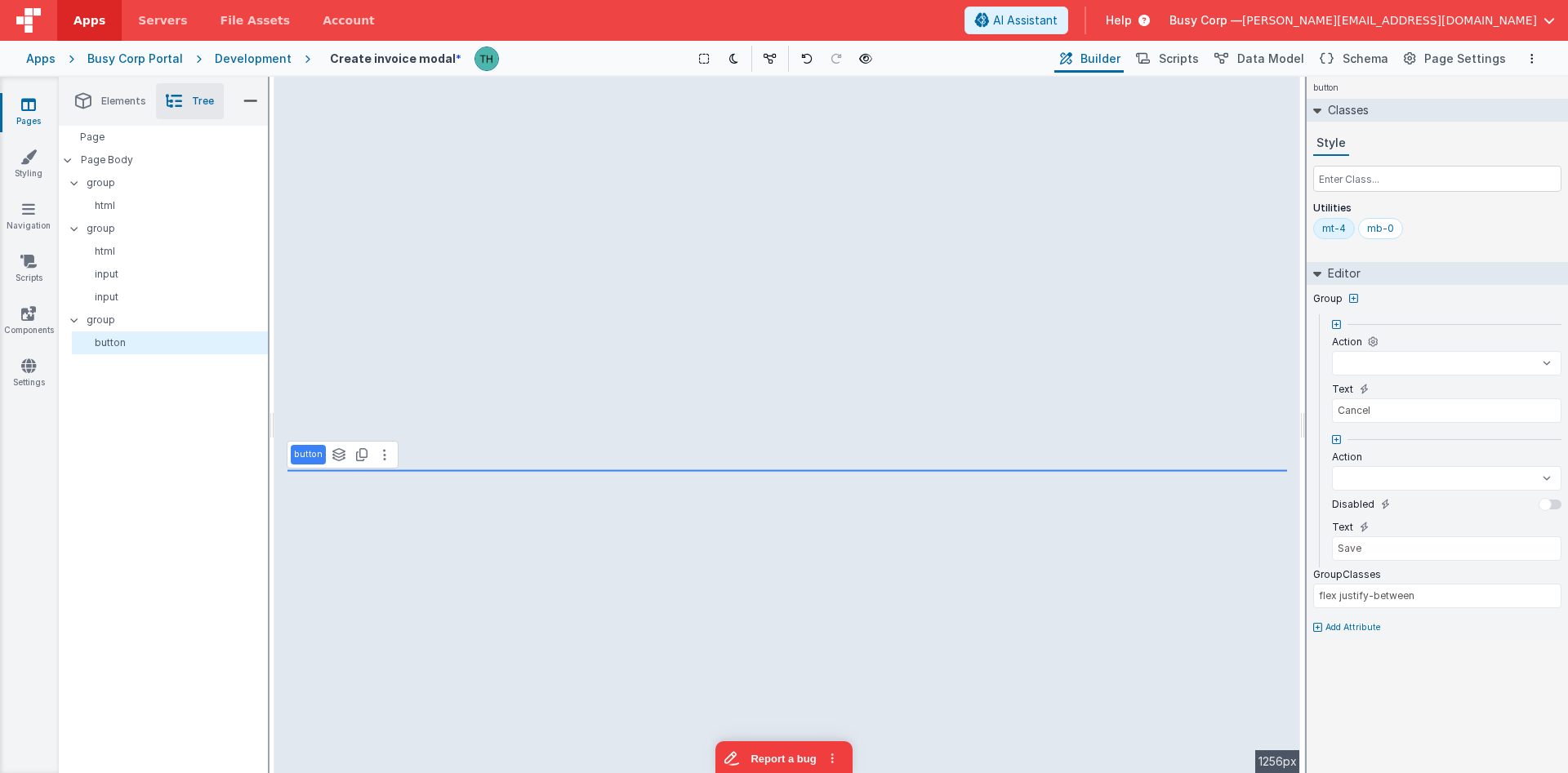
select select
click at [1332, 466] on select "close onFormLoad goToAccount goToContacts goToDashBoard goToDocuments goToInvoi…" at bounding box center [1447, 478] width 230 height 25
select select
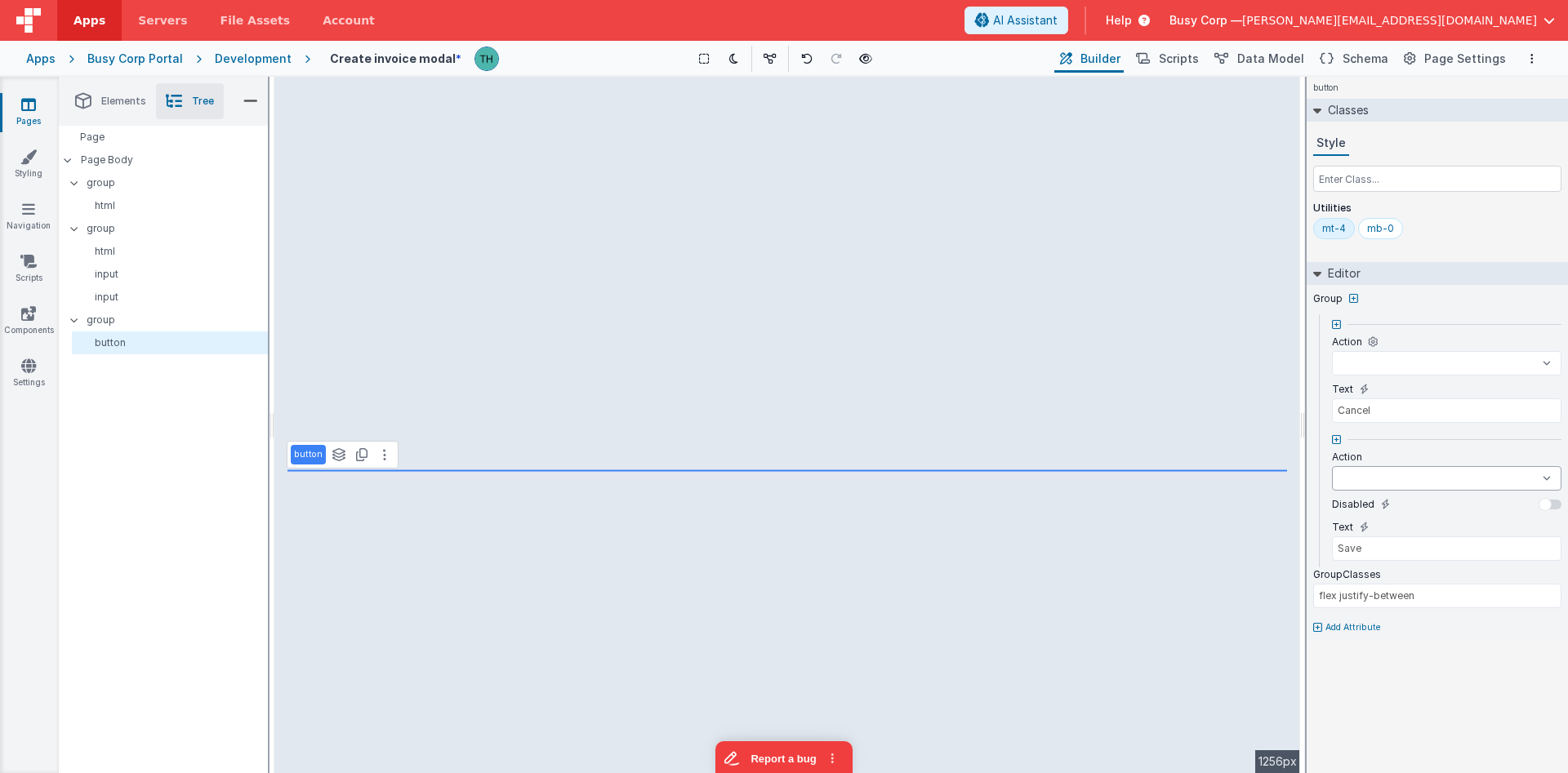
select select "close"
click option "close" at bounding box center [0, 0] width 0 height 0
click at [1332, 351] on select "close onFormLoad goToAccount goToContacts goToDashBoard goToDocuments goToInvoi…" at bounding box center [1447, 363] width 230 height 25
select select "close"
click option "close" at bounding box center [0, 0] width 0 height 0
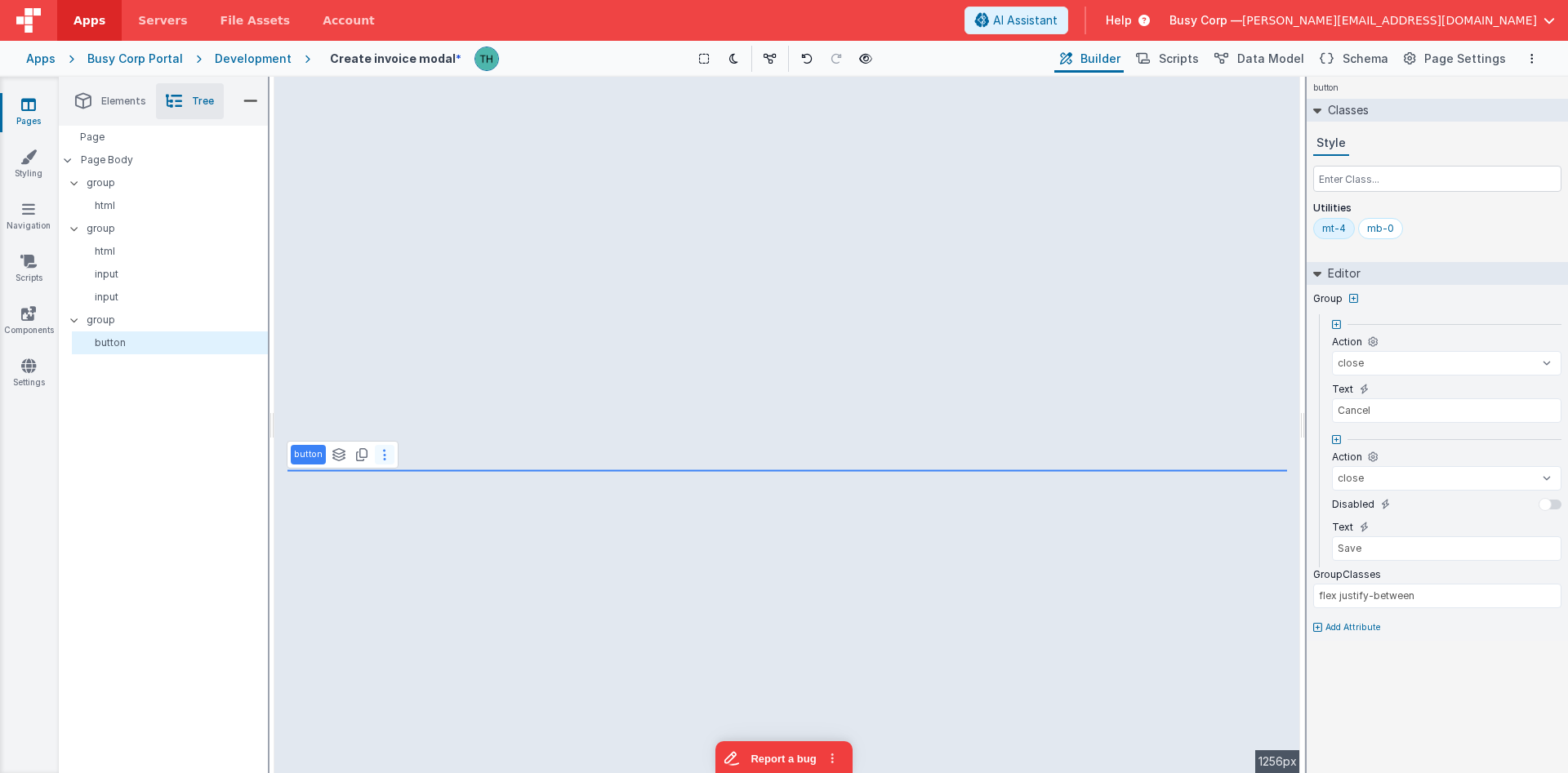
click at [381, 461] on button at bounding box center [385, 454] width 20 height 20
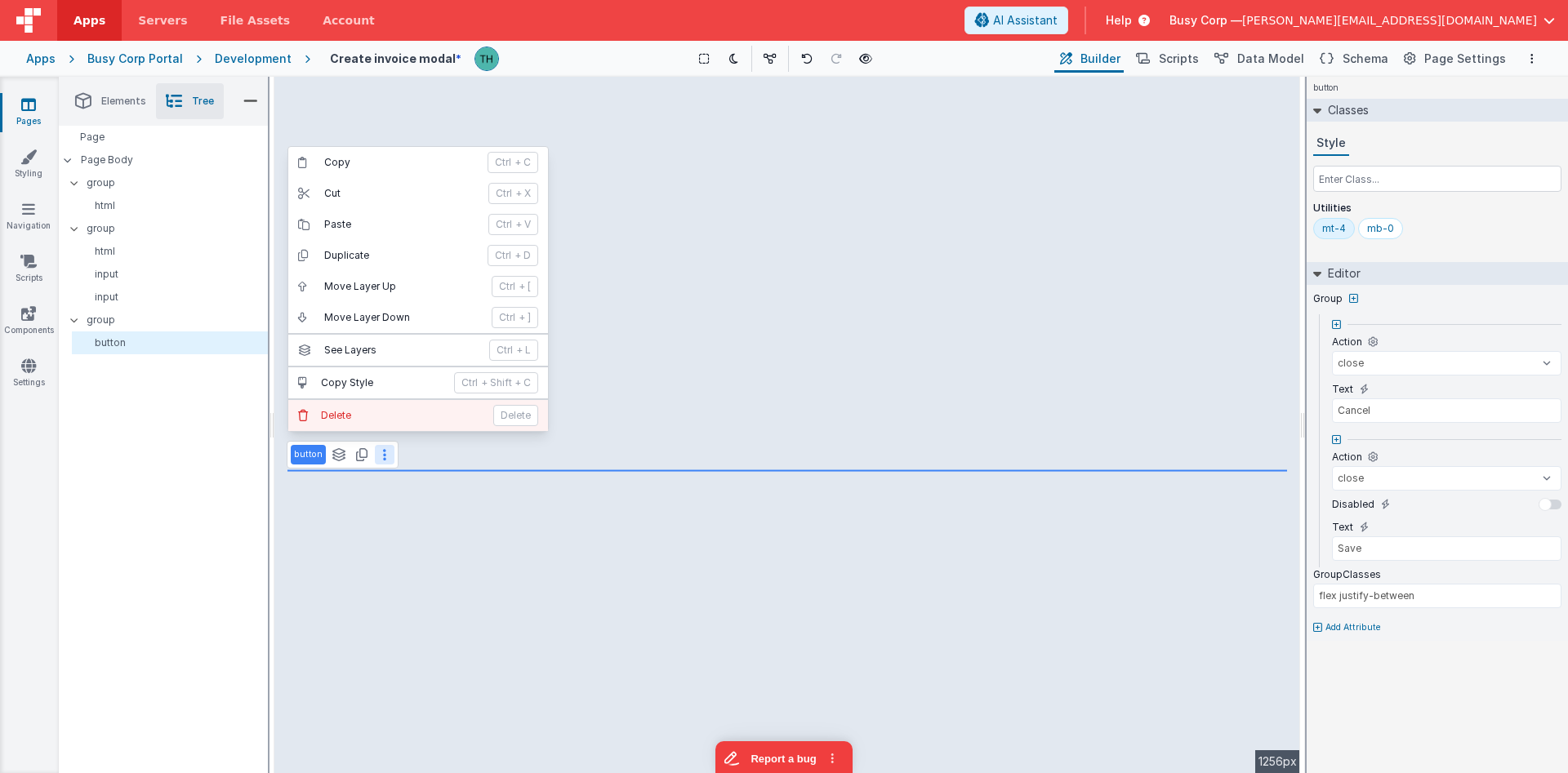
click at [385, 409] on p "Delete" at bounding box center [402, 415] width 162 height 13
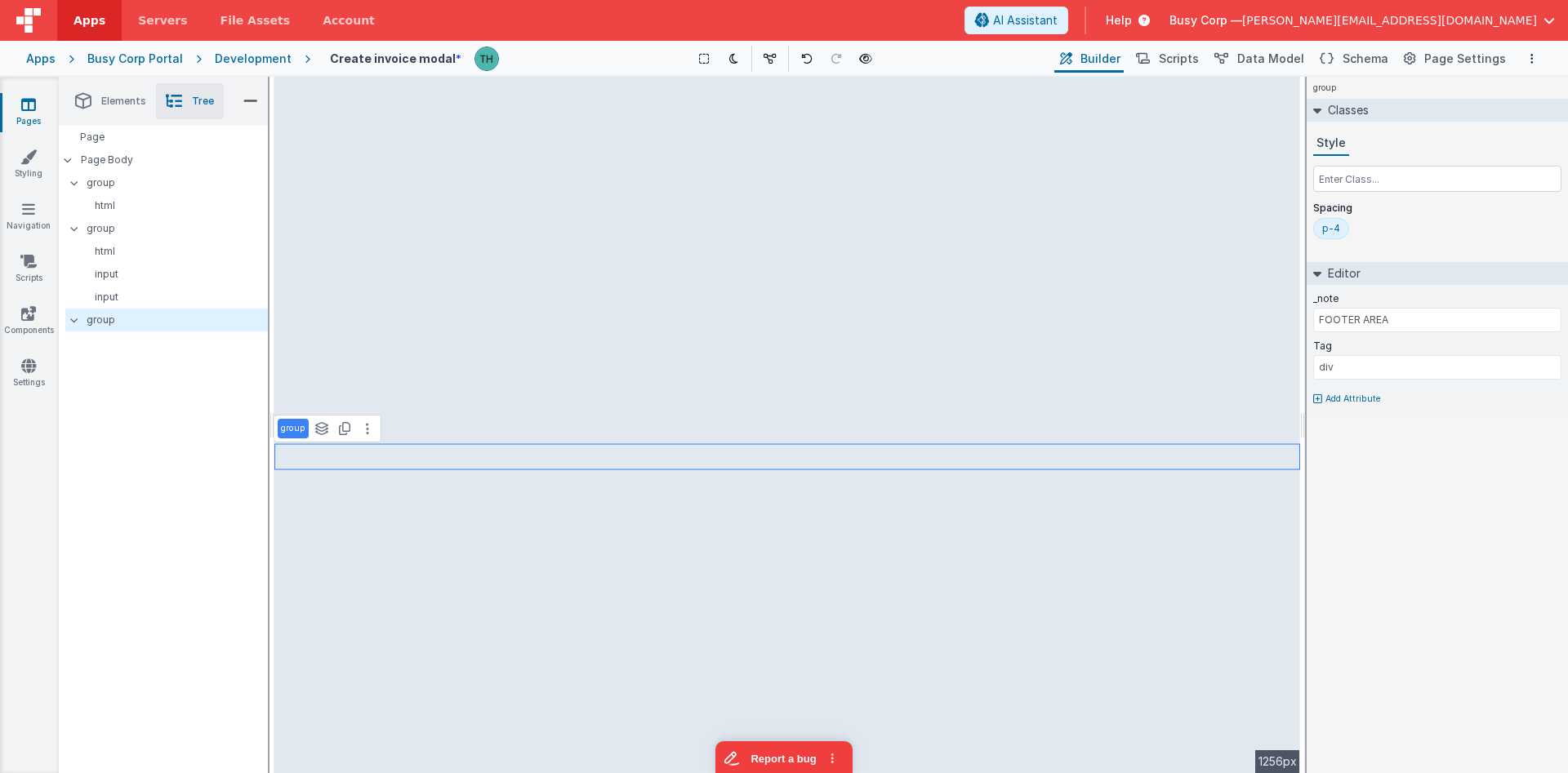
click at [257, 60] on div "Development" at bounding box center [253, 58] width 77 height 16
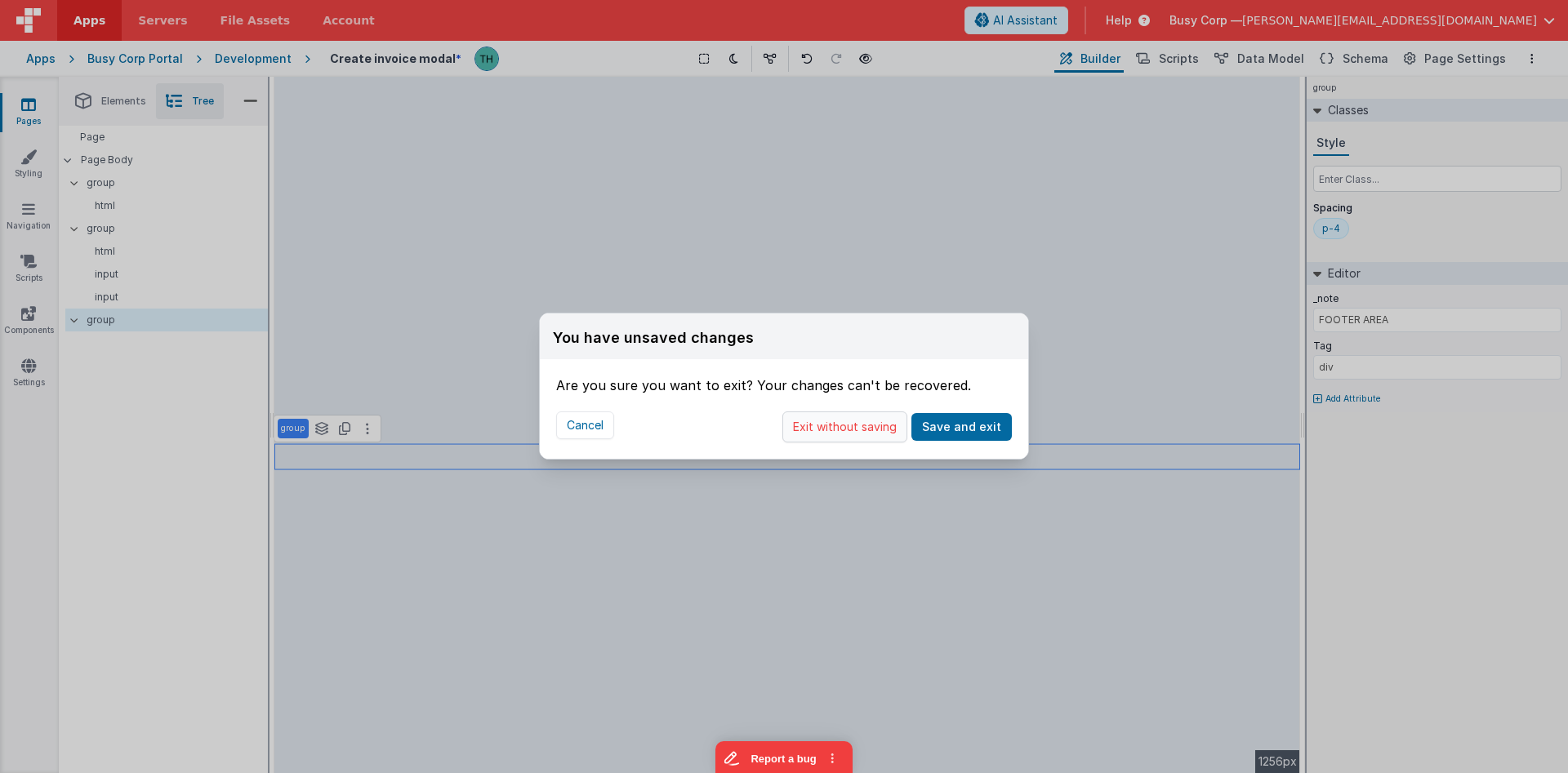
click at [867, 430] on button "Exit without saving" at bounding box center [845, 427] width 125 height 31
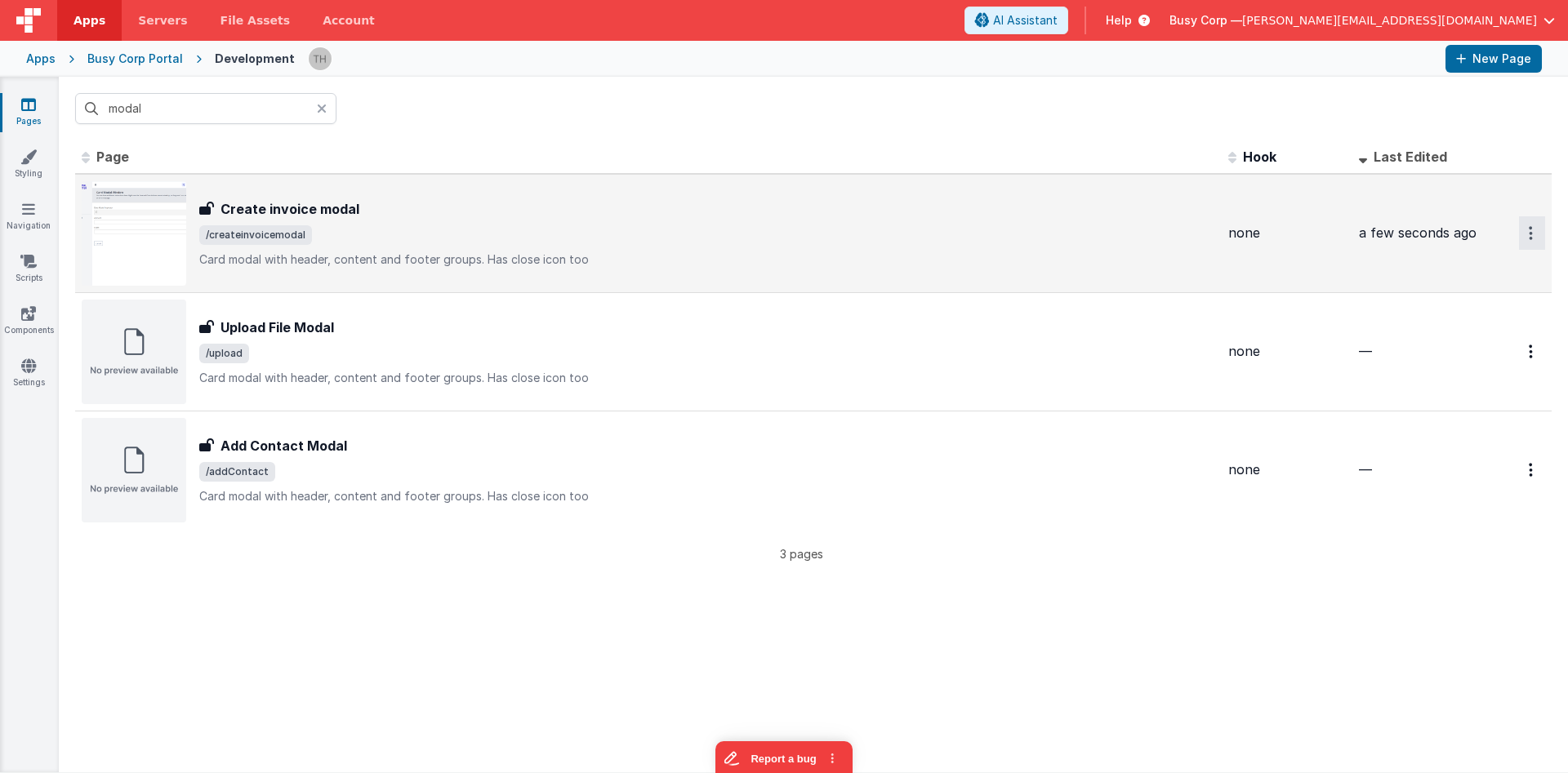
click at [1526, 228] on button "Options" at bounding box center [1532, 232] width 26 height 33
click at [1442, 362] on link "Delete" at bounding box center [1473, 360] width 144 height 29
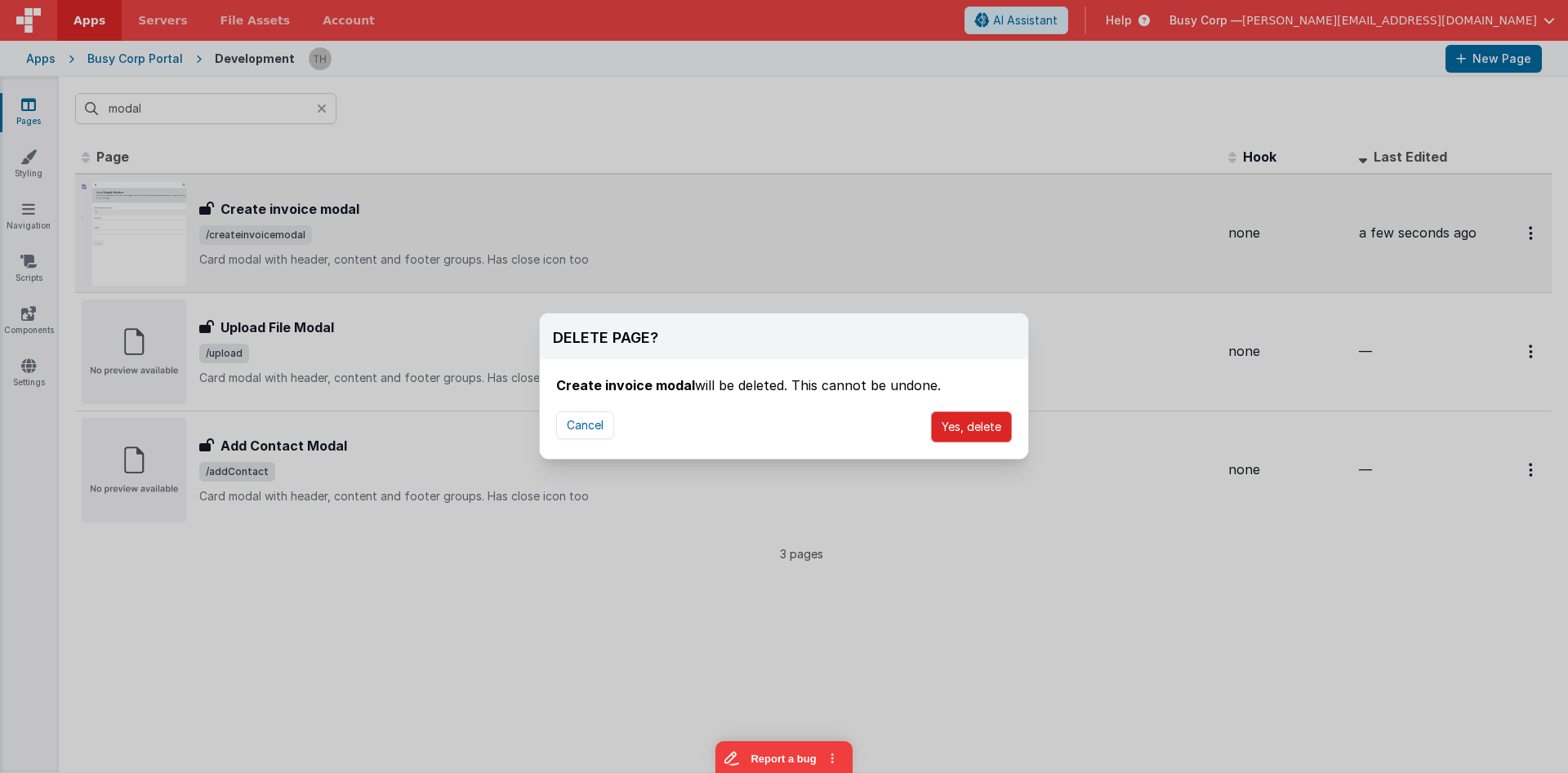
click at [976, 424] on button "Yes, delete" at bounding box center [972, 427] width 81 height 31
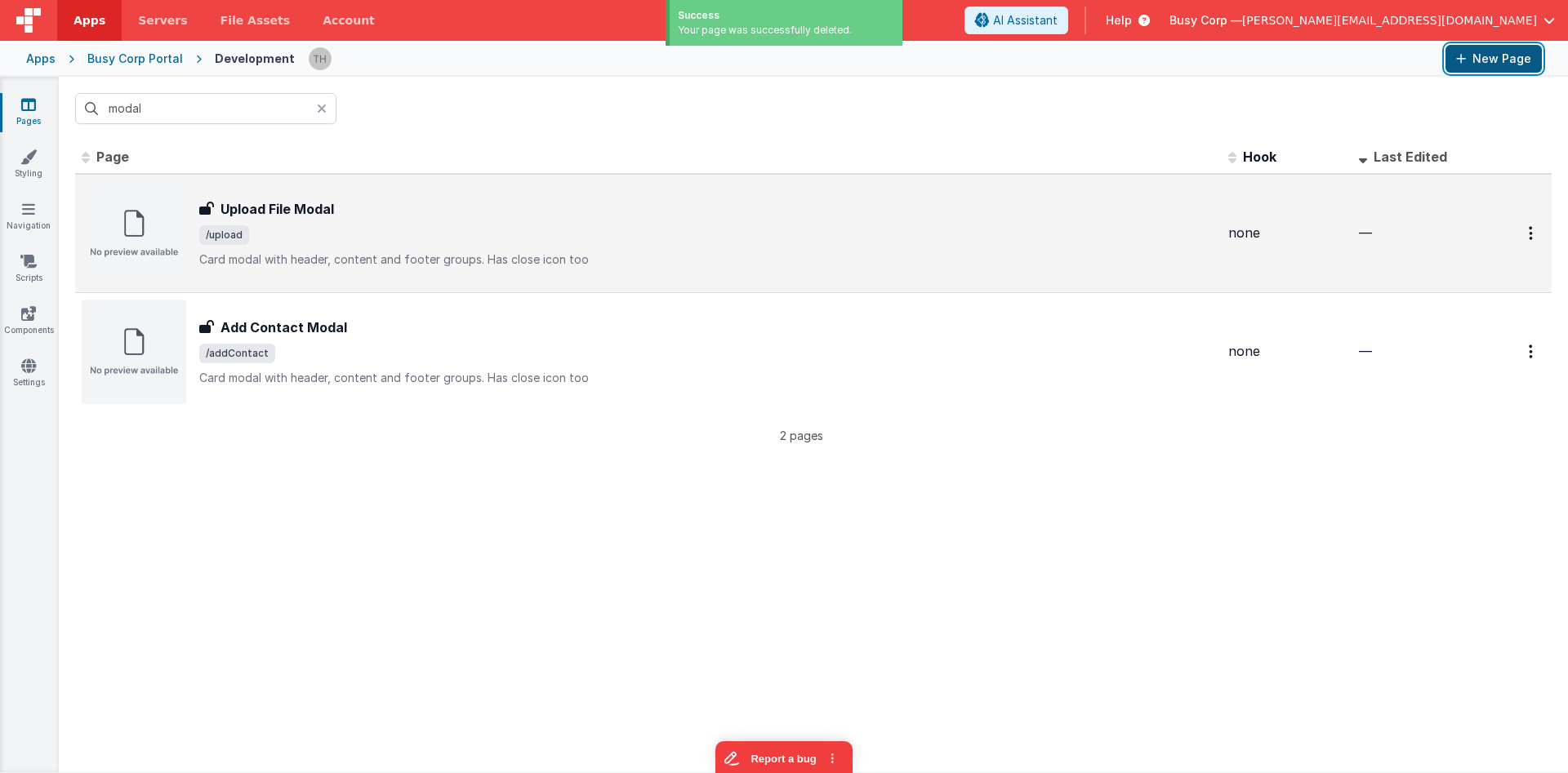
click at [1489, 61] on button "New Page" at bounding box center [1494, 59] width 97 height 27
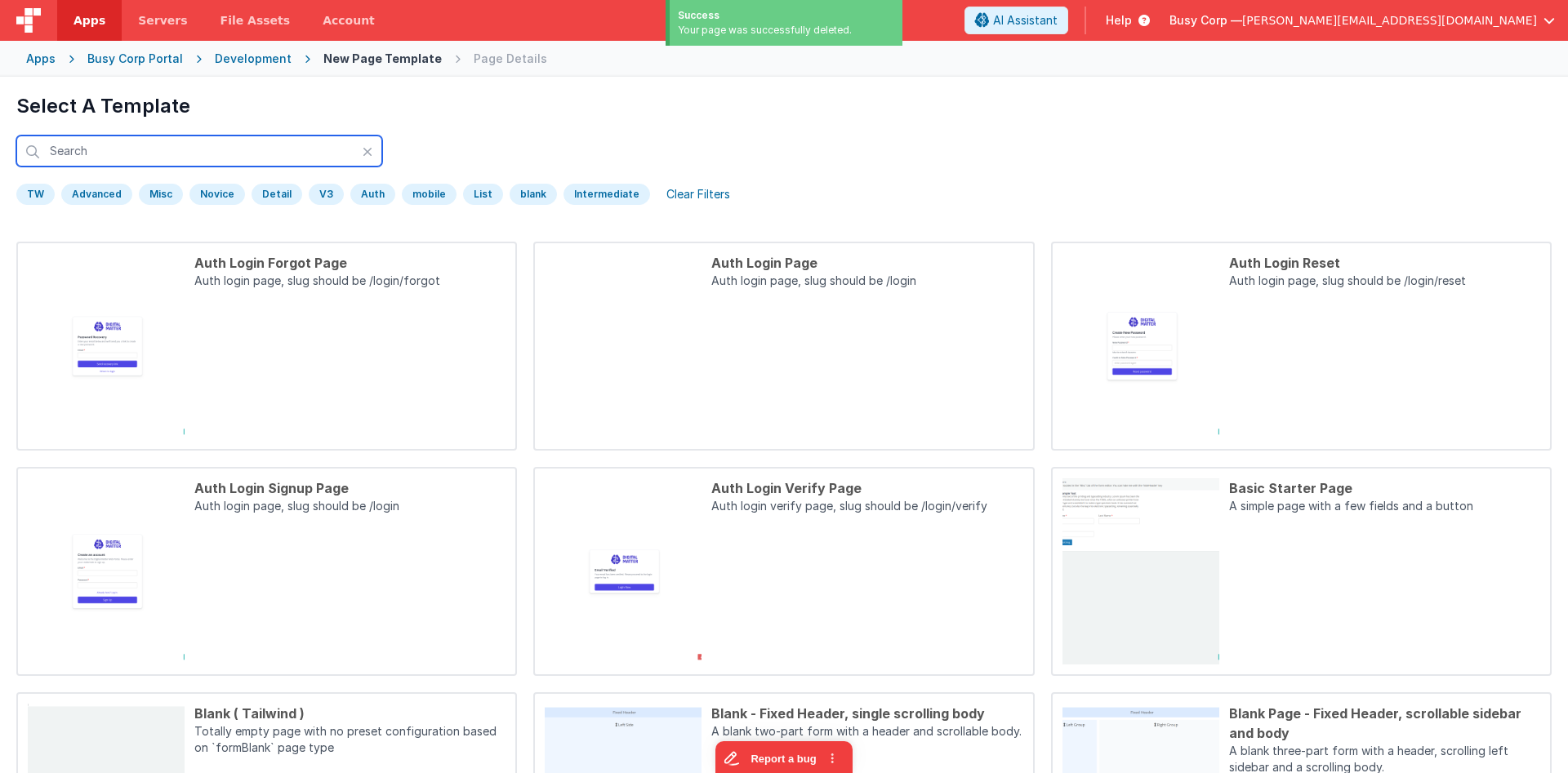
click at [285, 158] on input "text" at bounding box center [199, 151] width 366 height 31
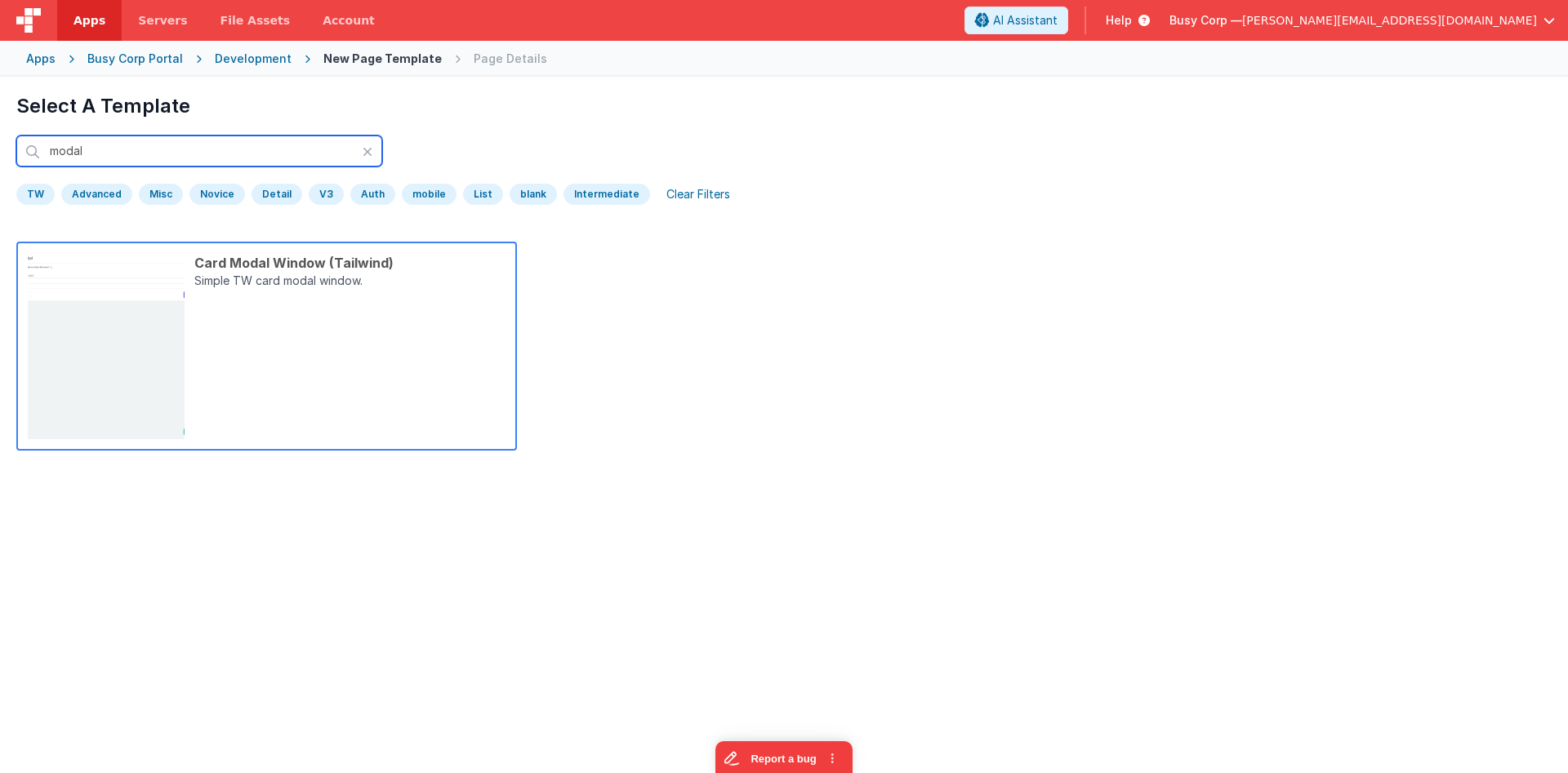
type input "modal"
click at [426, 324] on div "Card Modal Window (Tailwind) Simple TW card modal window." at bounding box center [345, 346] width 321 height 186
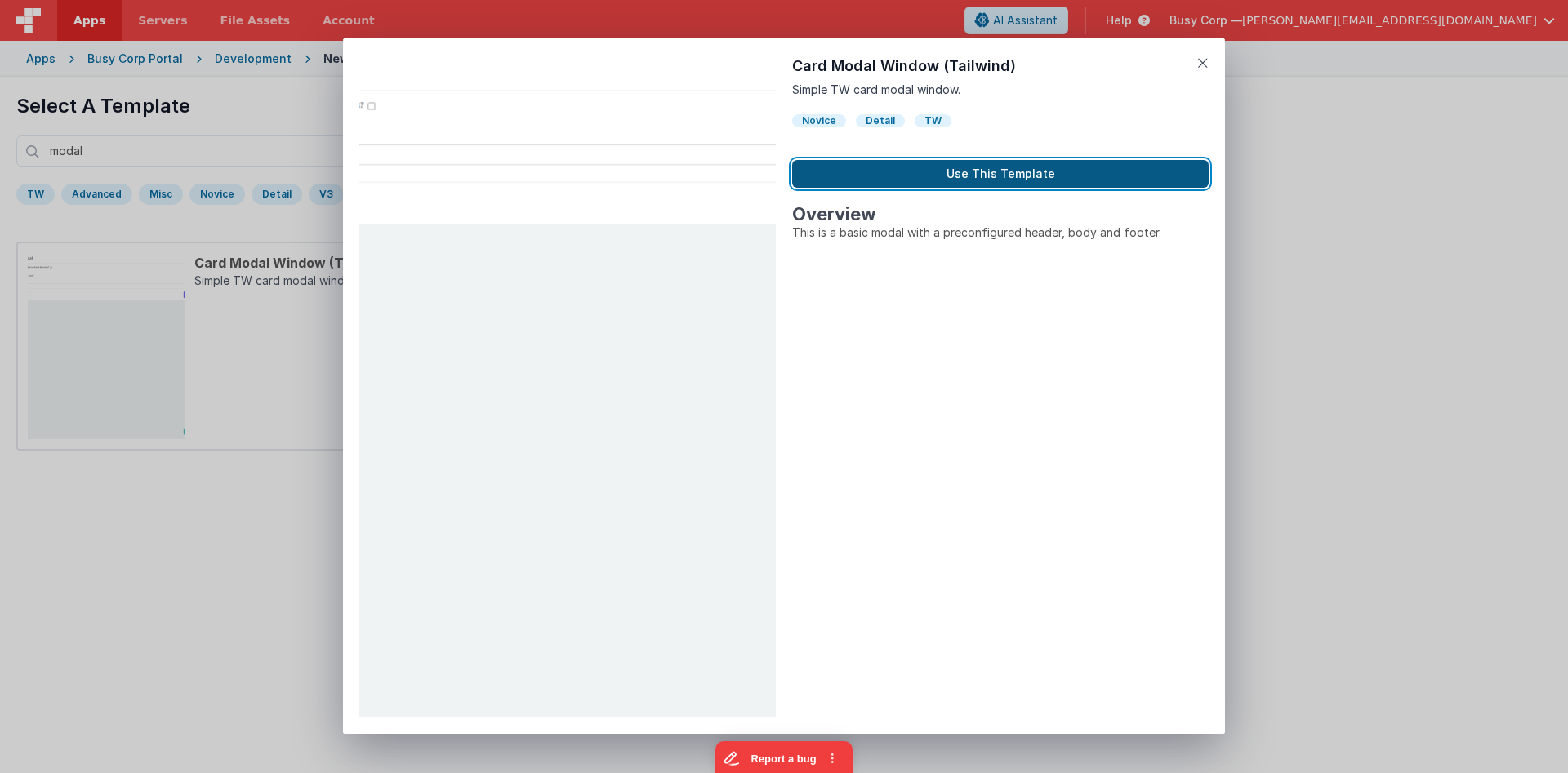
click at [970, 168] on button "Use This Template" at bounding box center [1000, 173] width 416 height 27
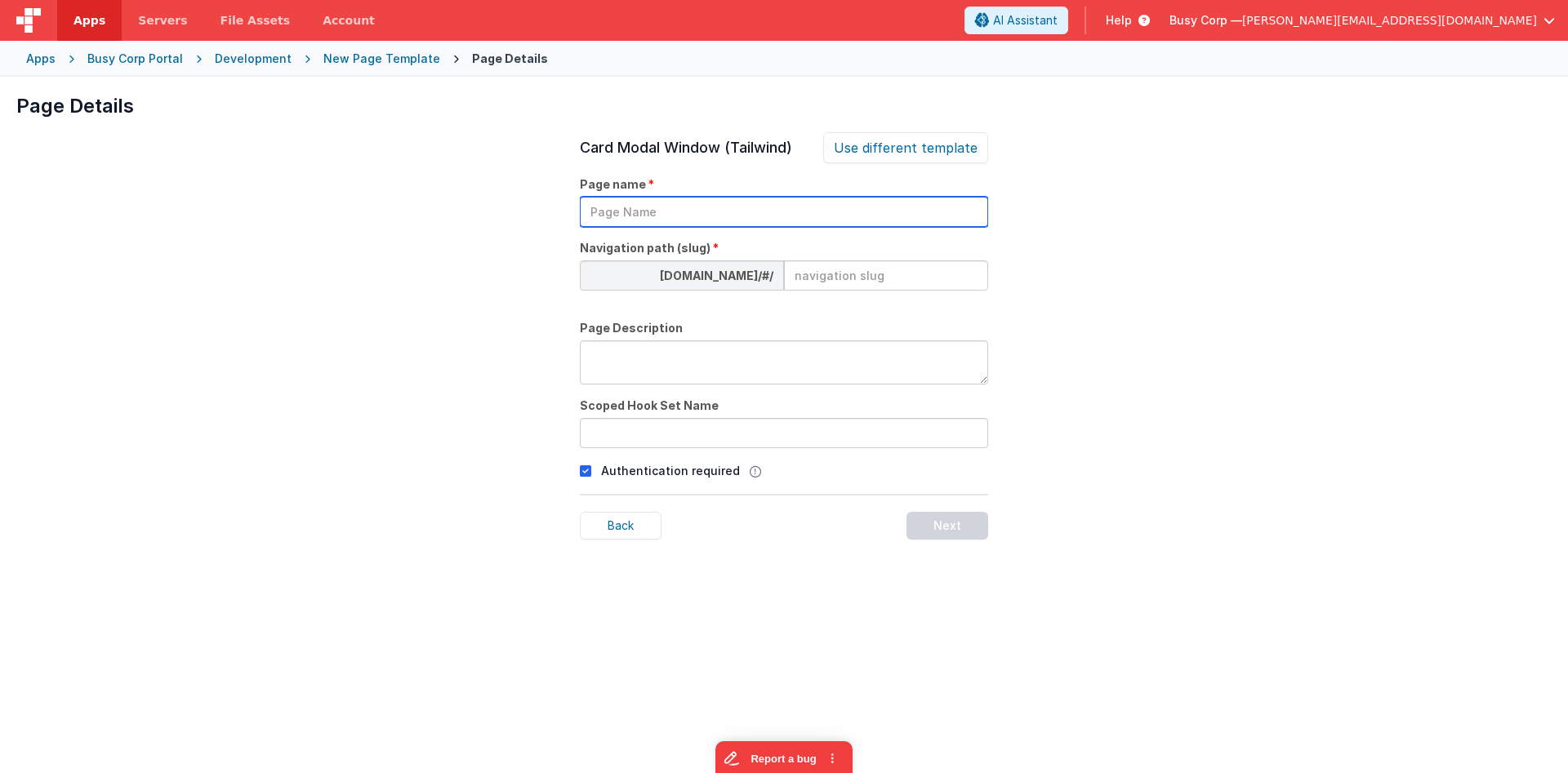
click at [784, 220] on input "text" at bounding box center [784, 211] width 408 height 30
type input "Create Invoice Modal"
click at [849, 272] on input at bounding box center [885, 275] width 204 height 30
click at [910, 273] on input at bounding box center [885, 275] width 204 height 30
paste input "createinvoicemodal"
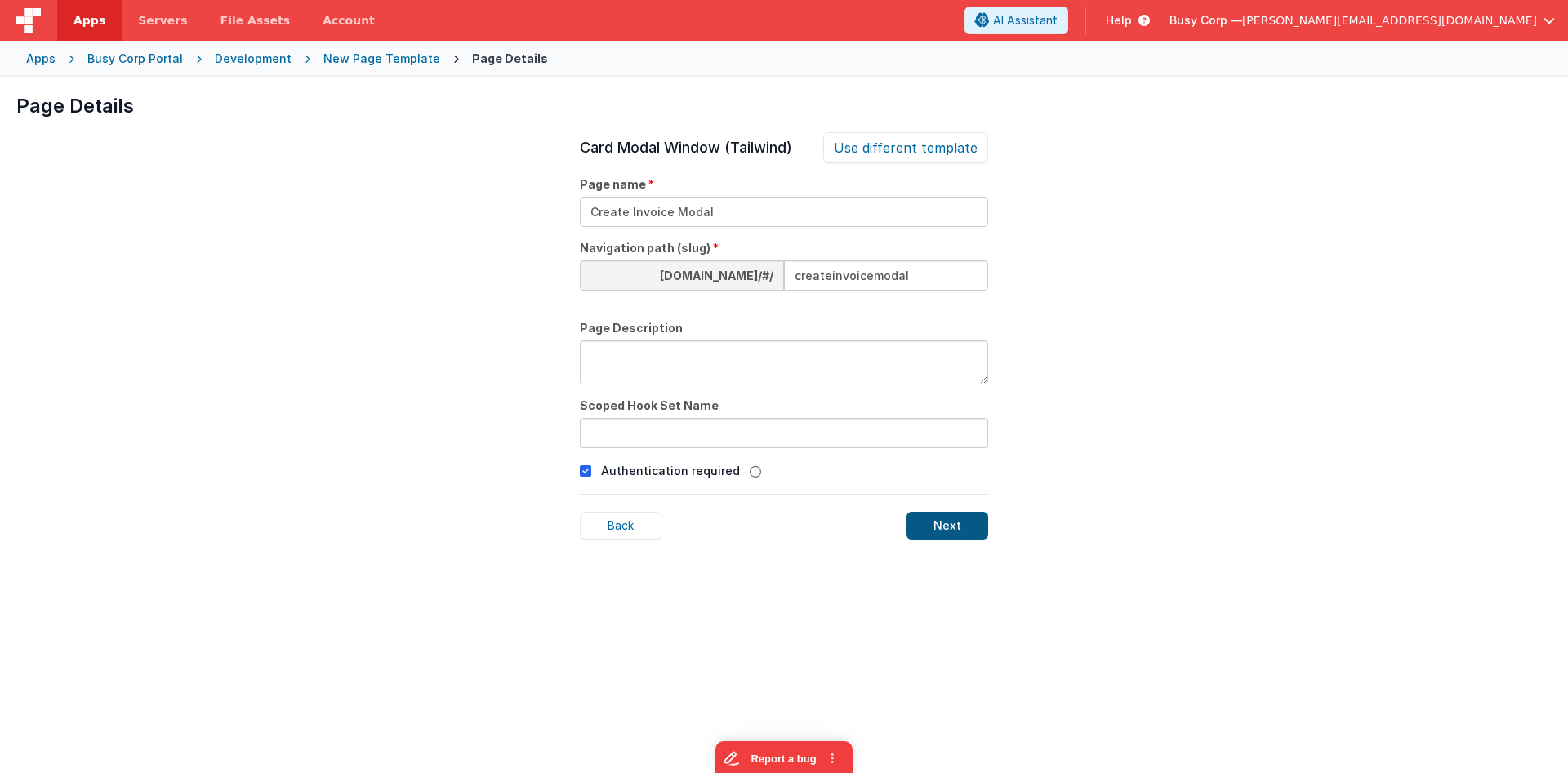
type input "createinvoicemodal"
click at [973, 525] on div "Next" at bounding box center [948, 525] width 82 height 27
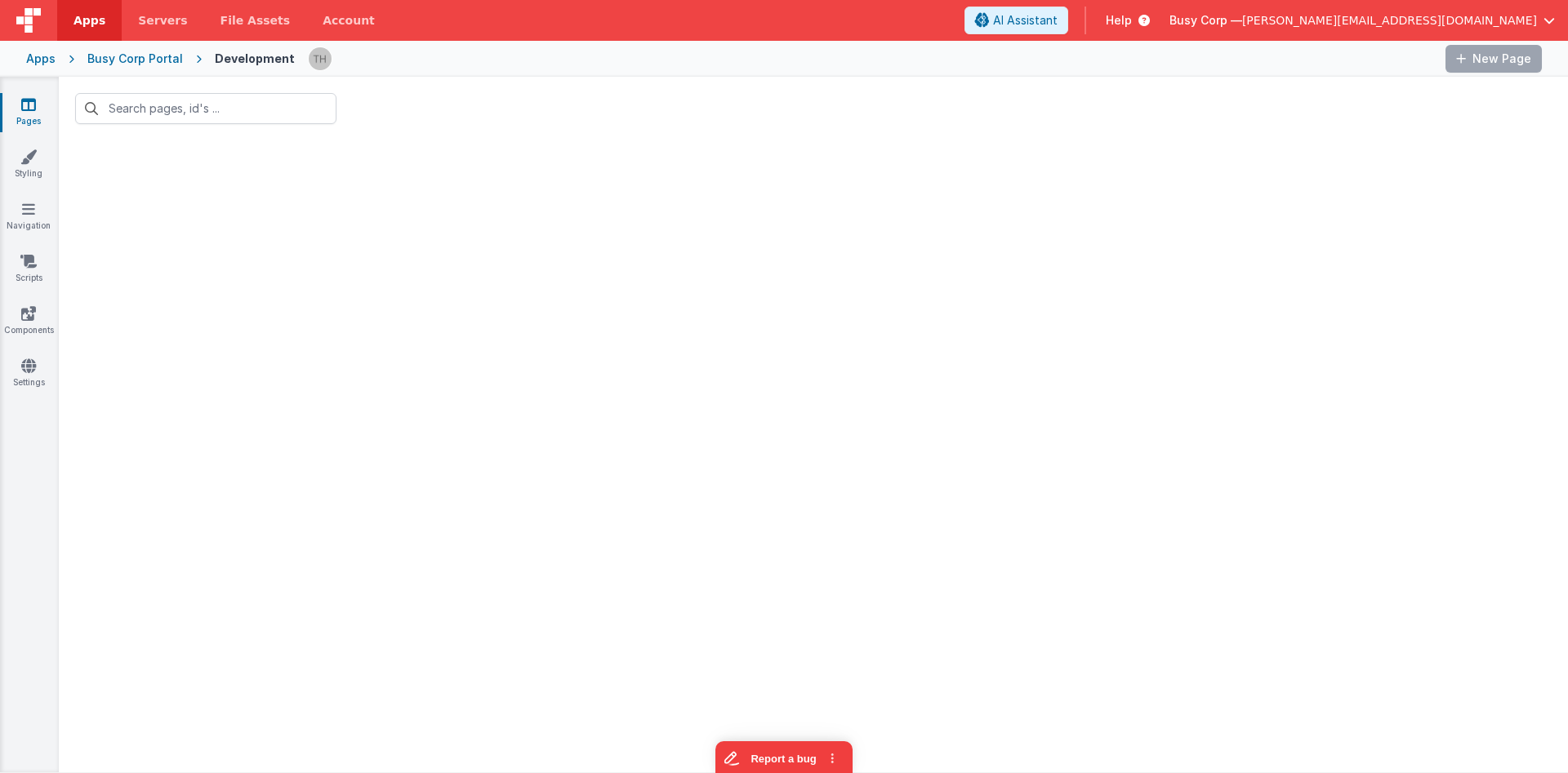
type input "modal"
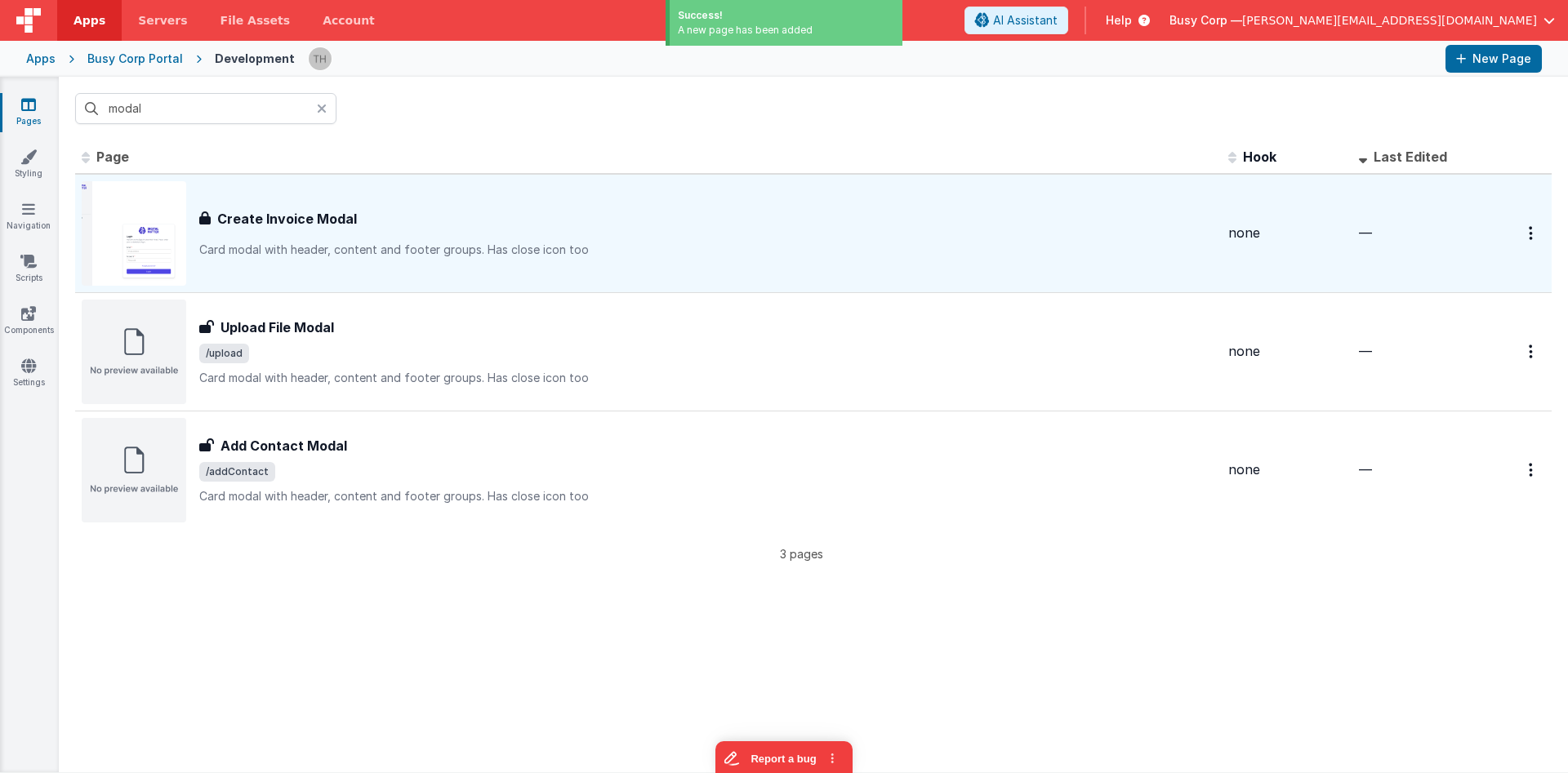
click at [533, 209] on div "Create Invoice Modal" at bounding box center [707, 219] width 1016 height 20
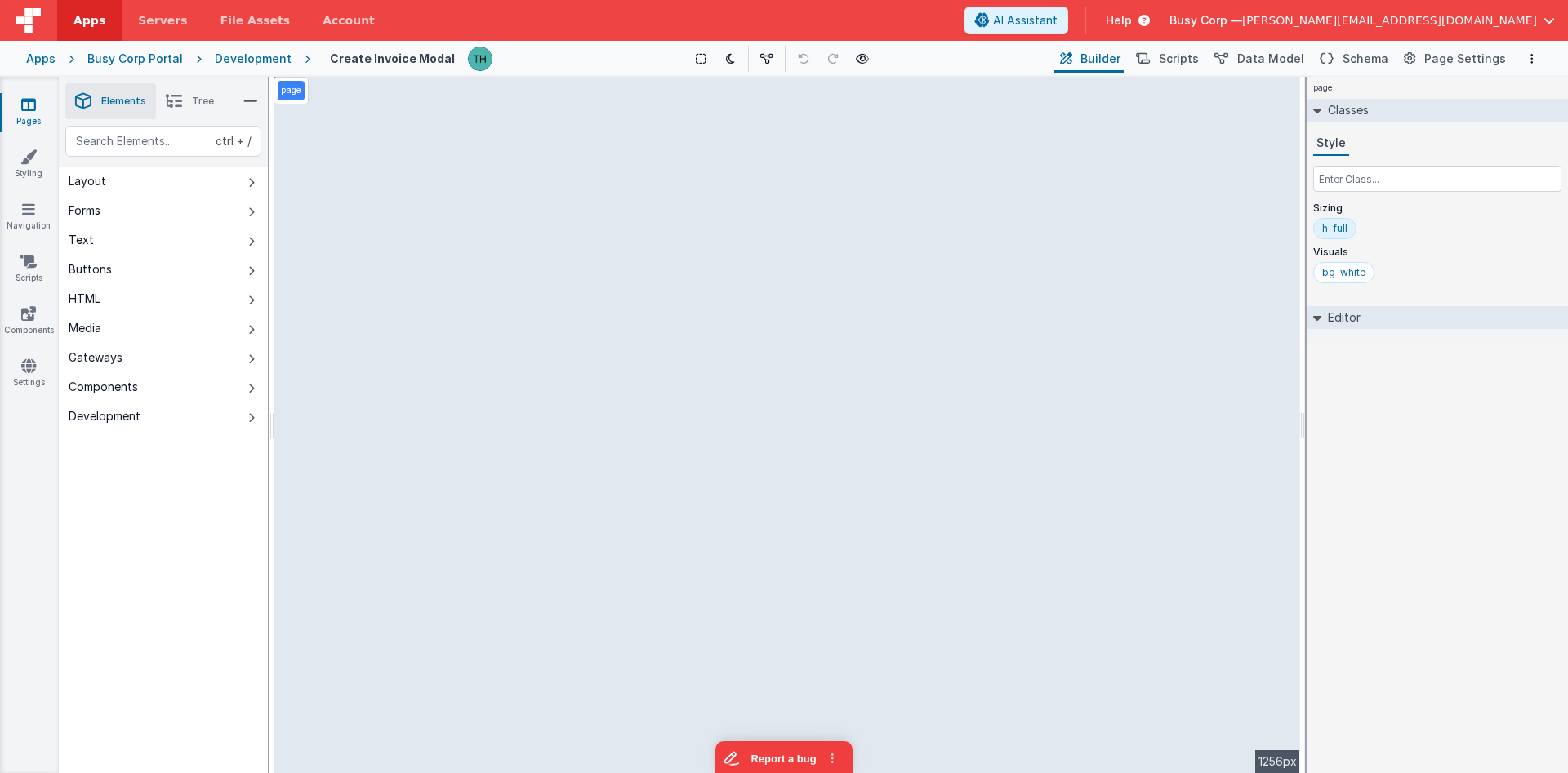
click at [193, 102] on span "Tree" at bounding box center [203, 101] width 22 height 13
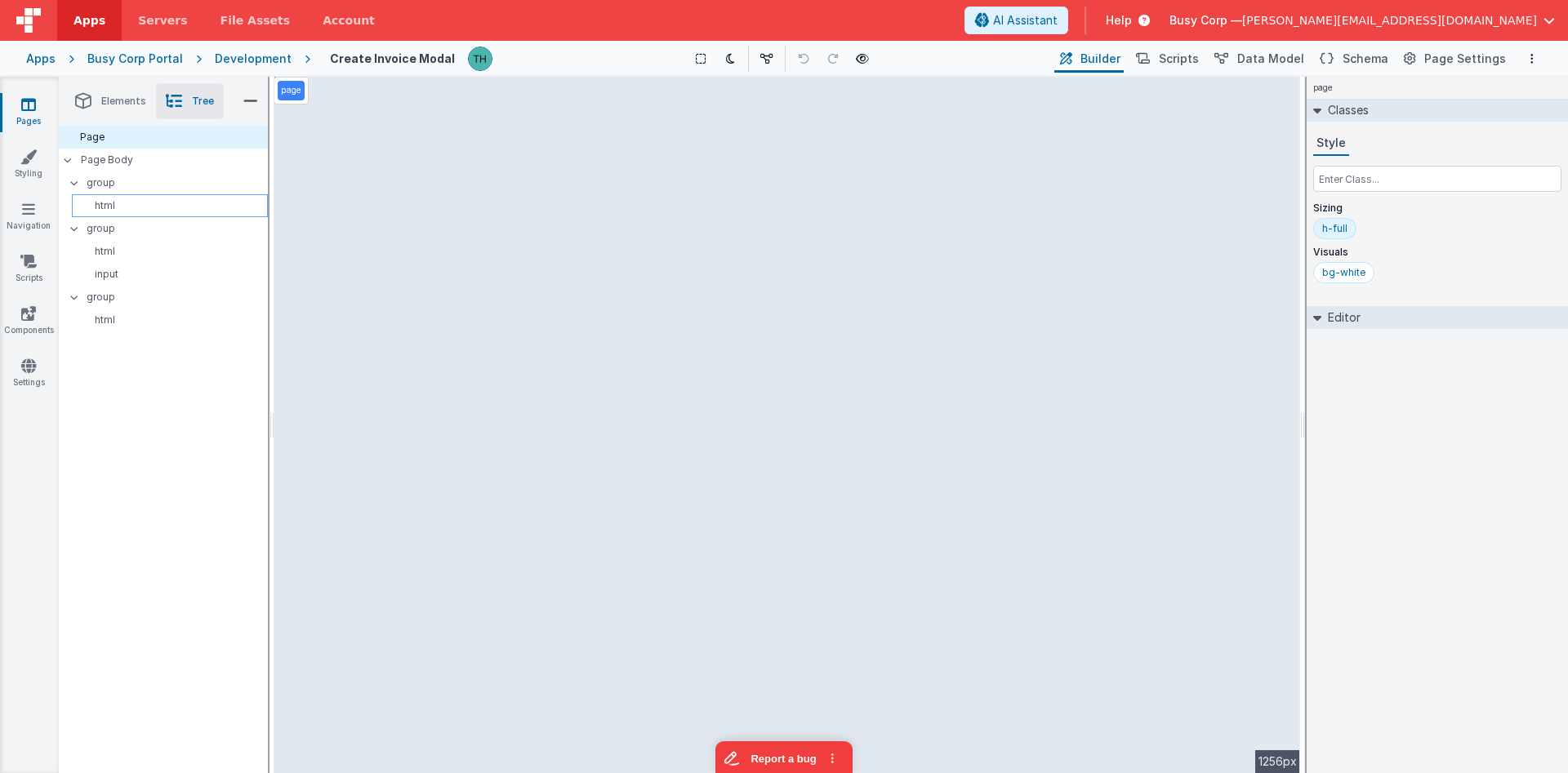
click at [114, 200] on p "html" at bounding box center [173, 205] width 189 height 13
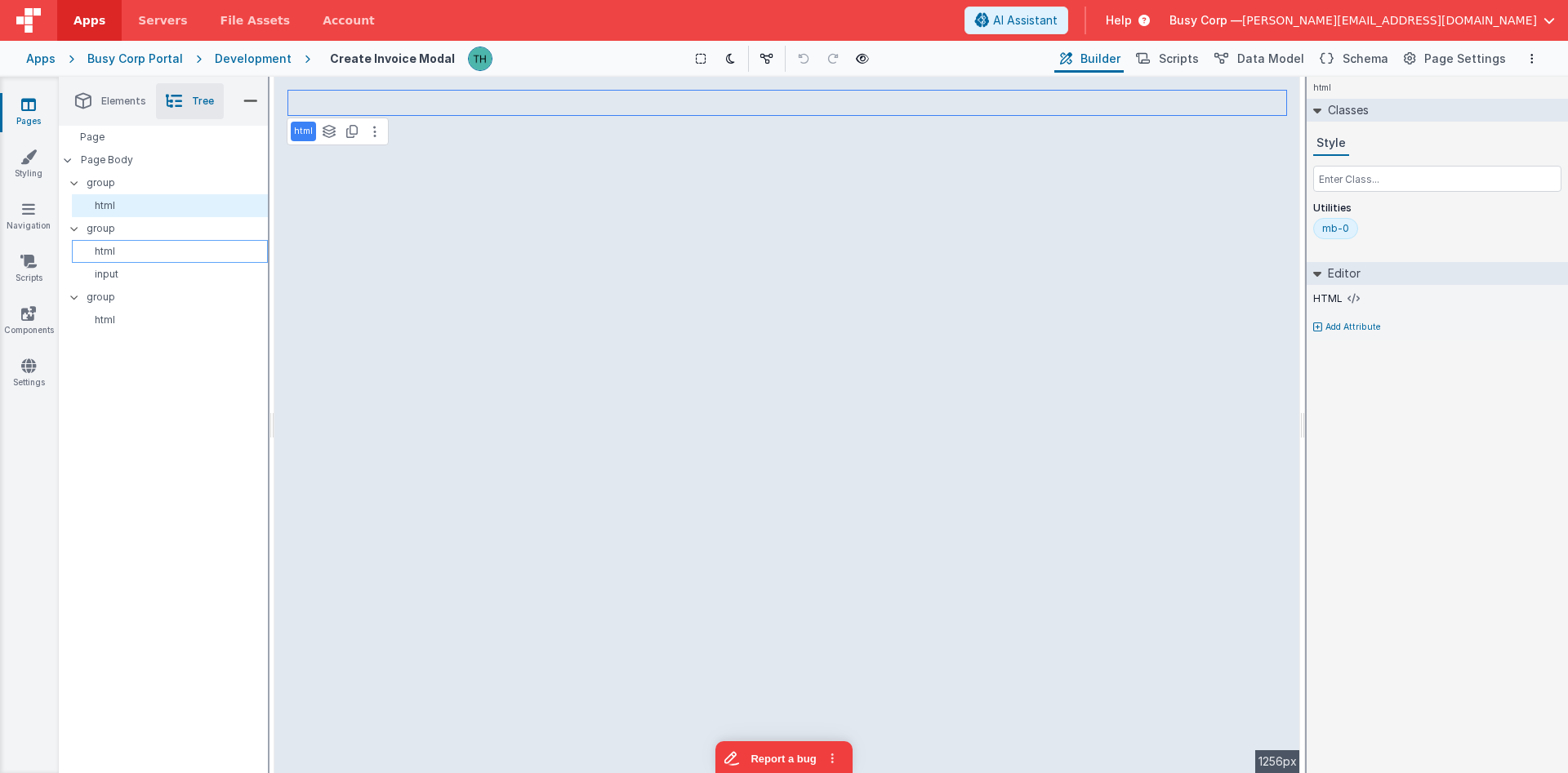
click at [116, 252] on p "html" at bounding box center [173, 251] width 189 height 13
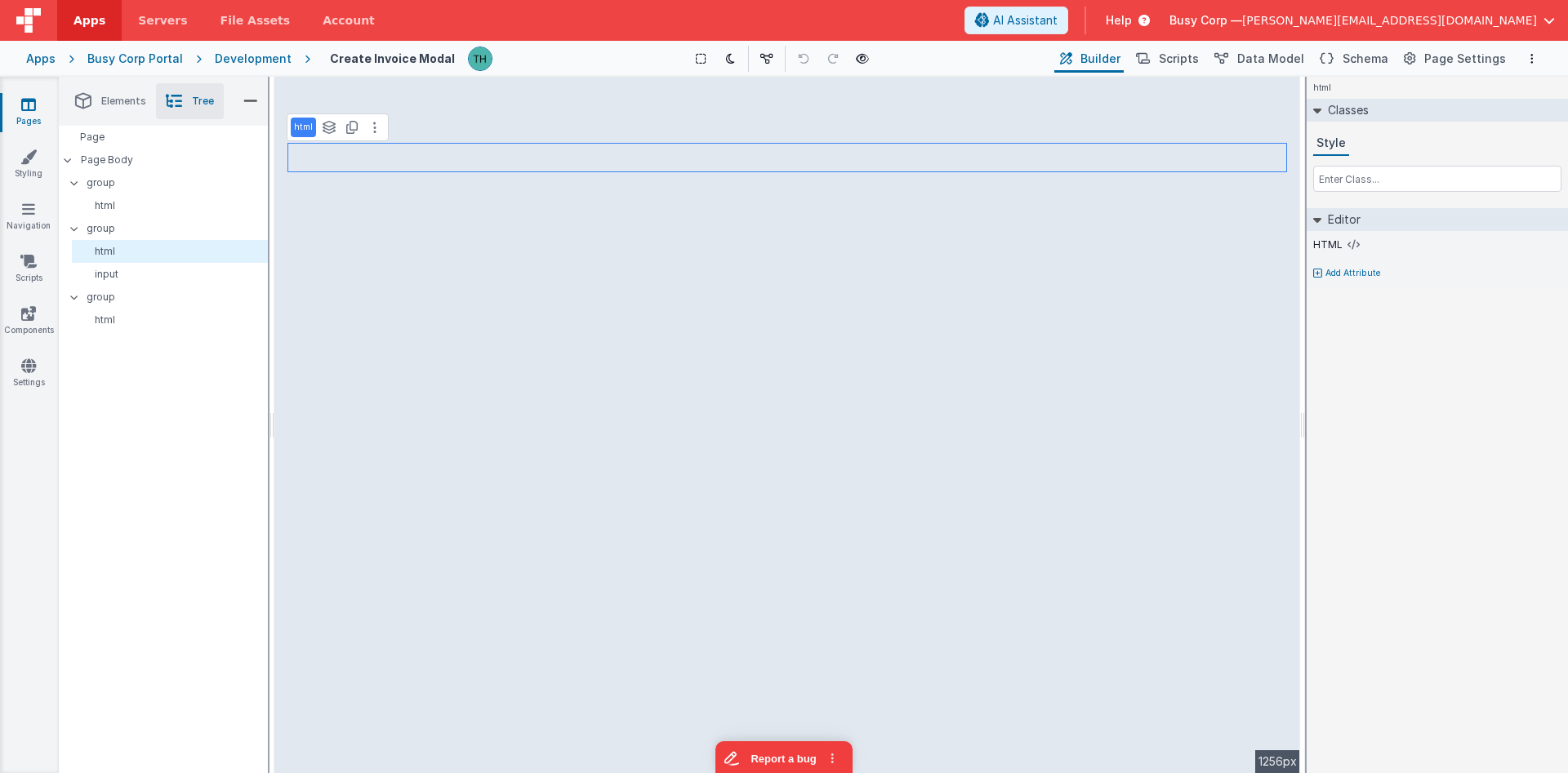
click at [119, 101] on span "Elements" at bounding box center [124, 101] width 45 height 13
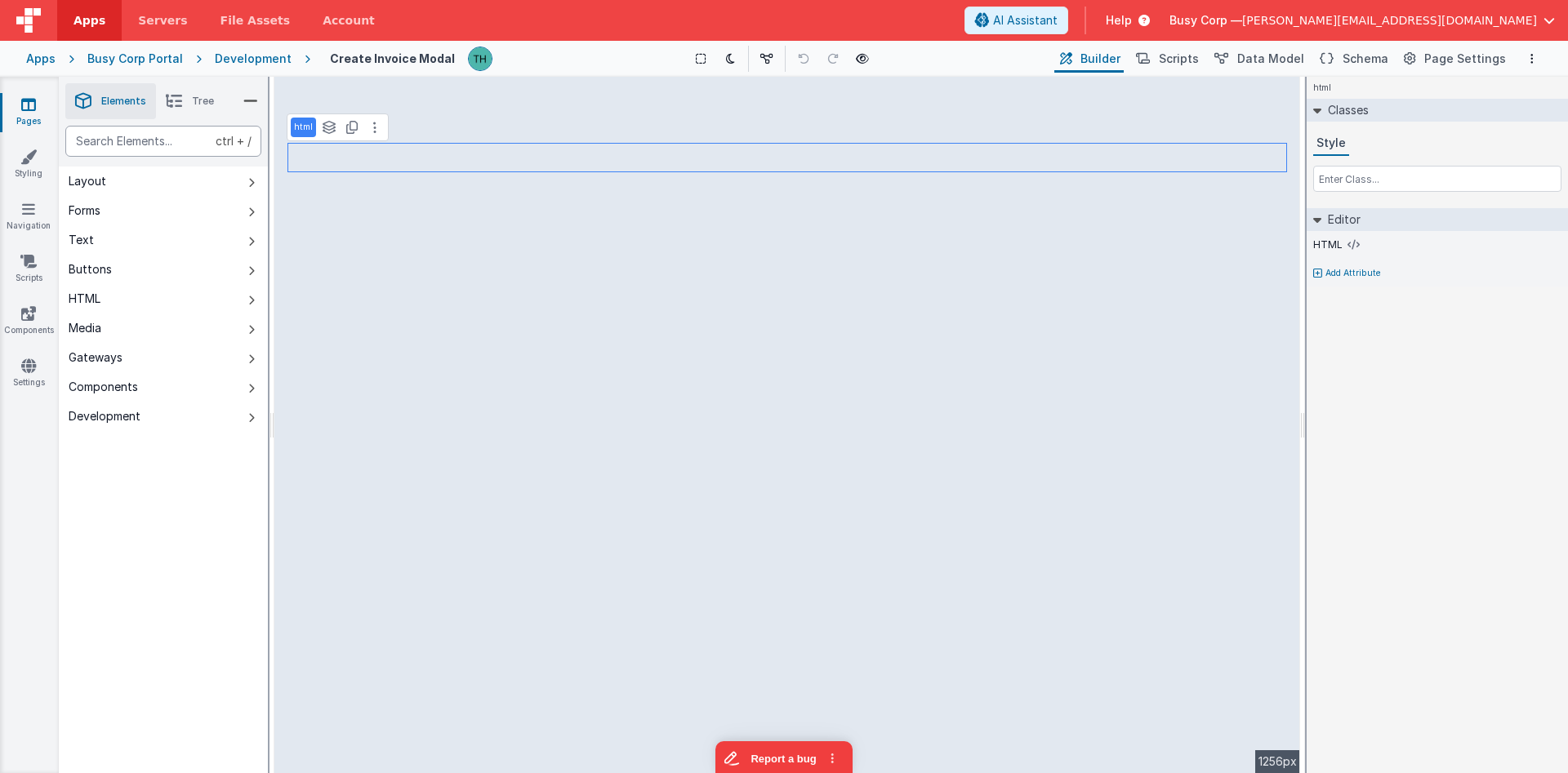
click at [156, 147] on div "text" at bounding box center [162, 141] width 196 height 31
type div "input"
click at [147, 149] on div "text" at bounding box center [162, 141] width 196 height 31
type div "input"
click at [378, 267] on button at bounding box center [374, 261] width 20 height 20
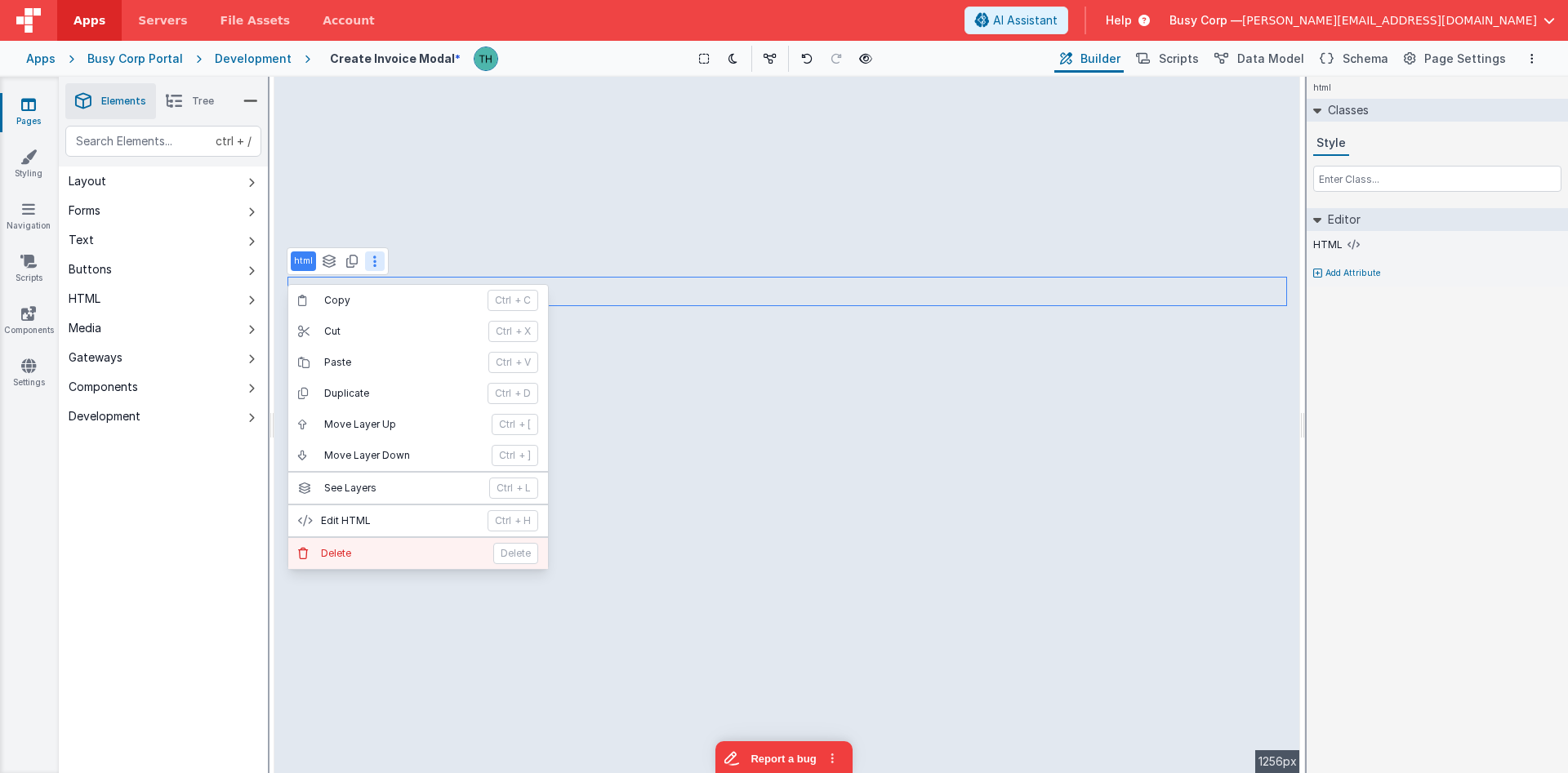
click at [389, 558] on p "Delete" at bounding box center [402, 553] width 162 height 13
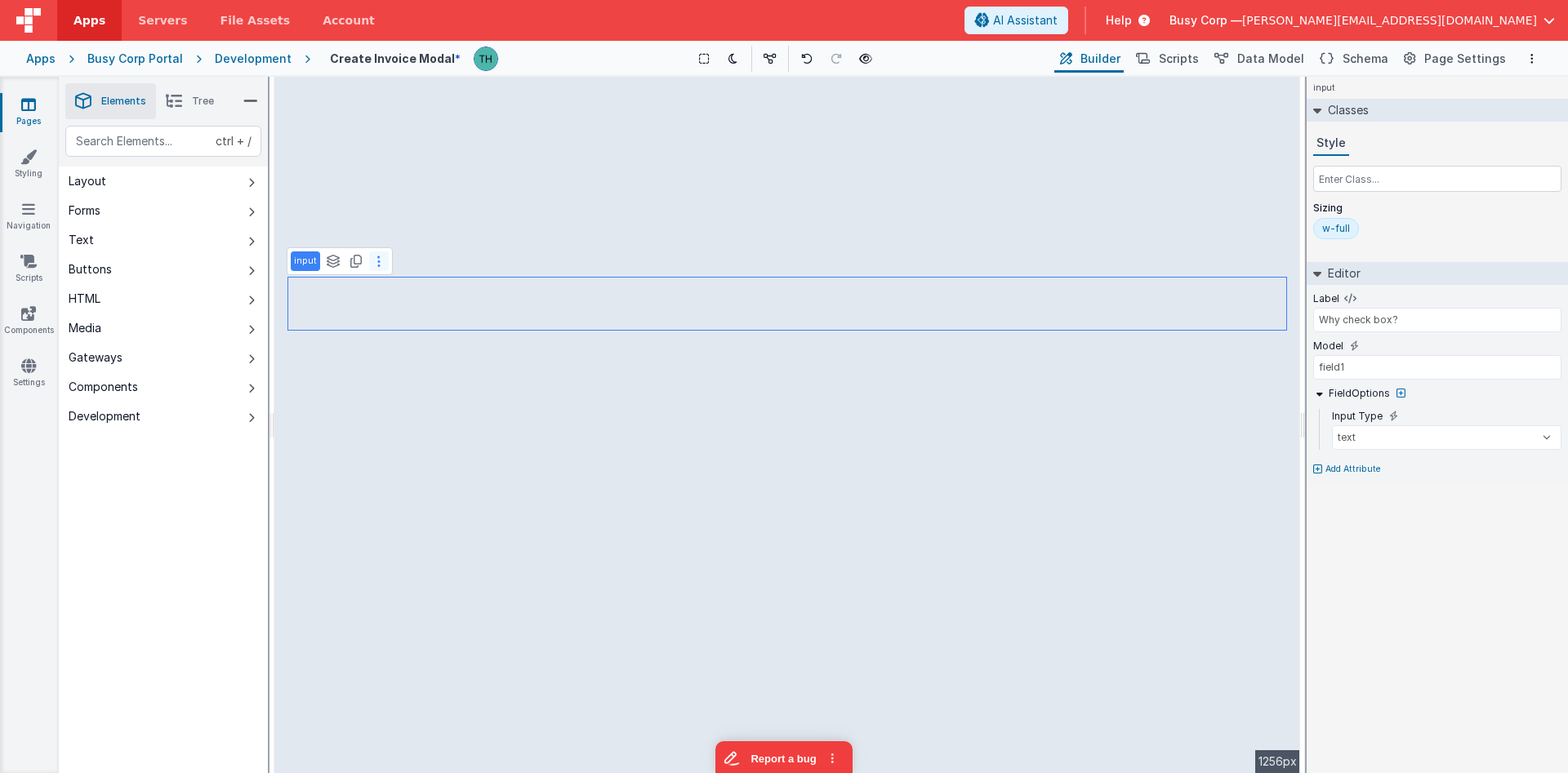
click at [378, 264] on icon at bounding box center [379, 261] width 3 height 13
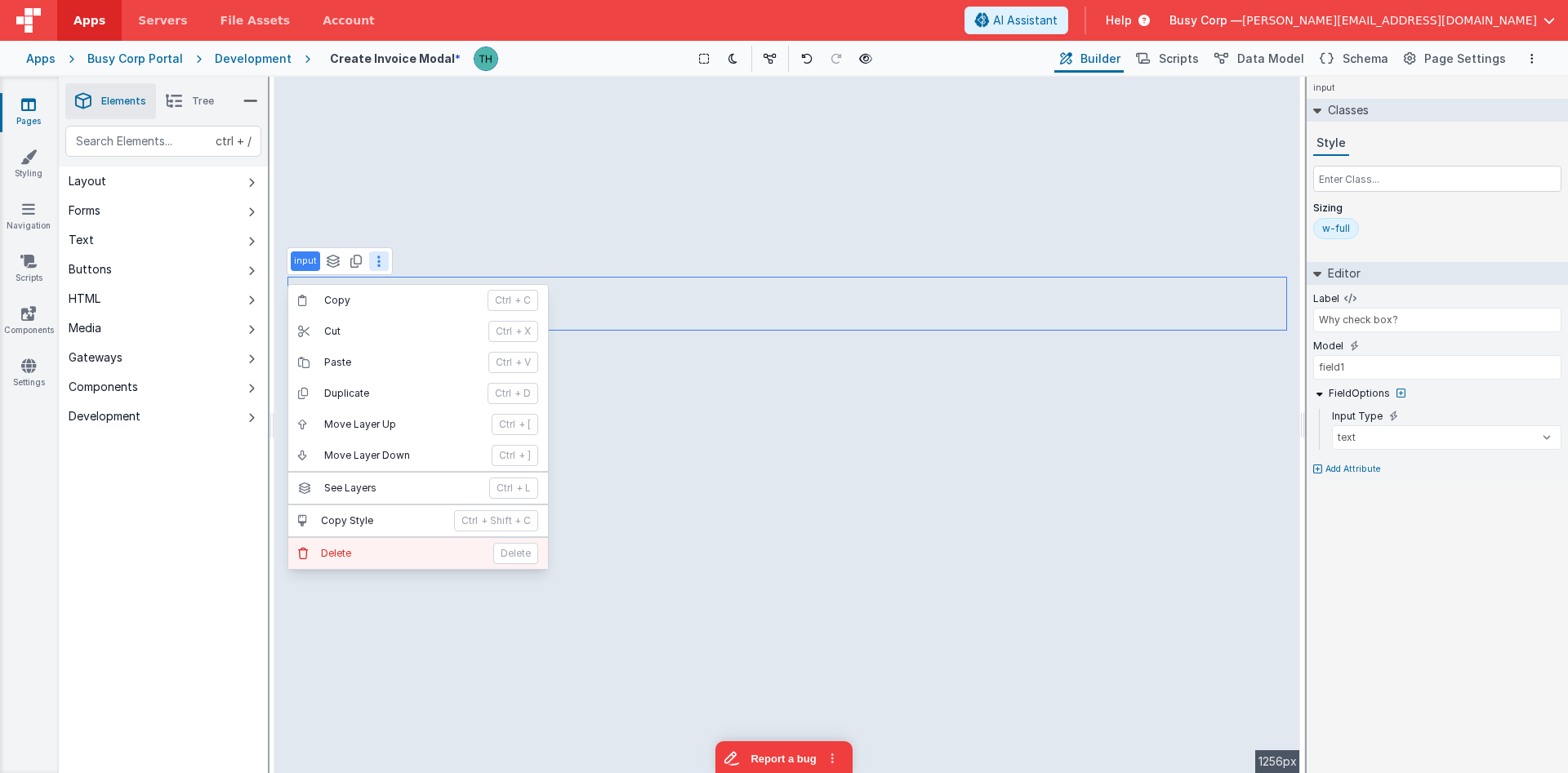
click at [344, 546] on button "[PERSON_NAME]" at bounding box center [418, 553] width 260 height 31
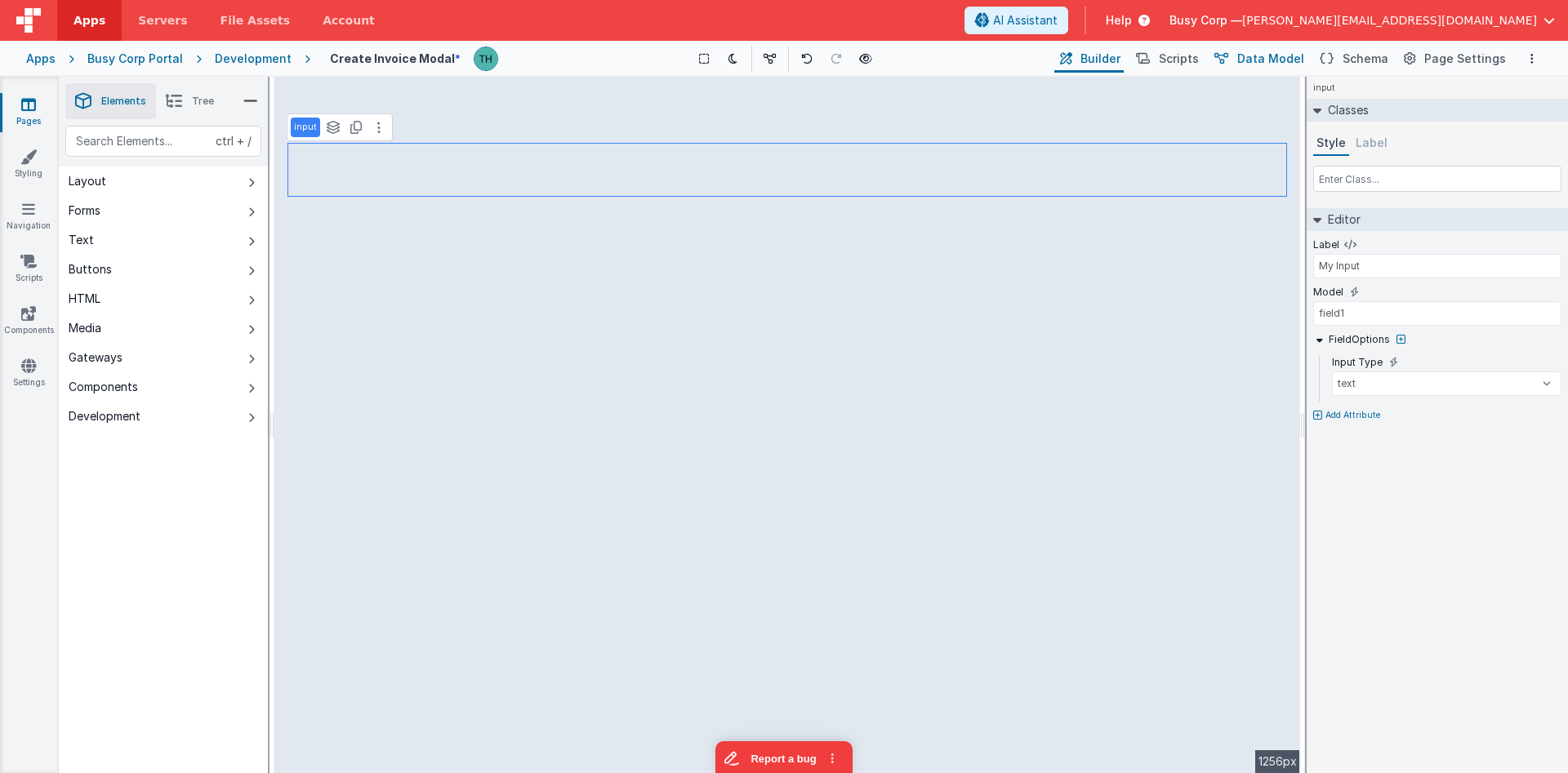
click at [1274, 53] on span "Data Model" at bounding box center [1271, 58] width 67 height 16
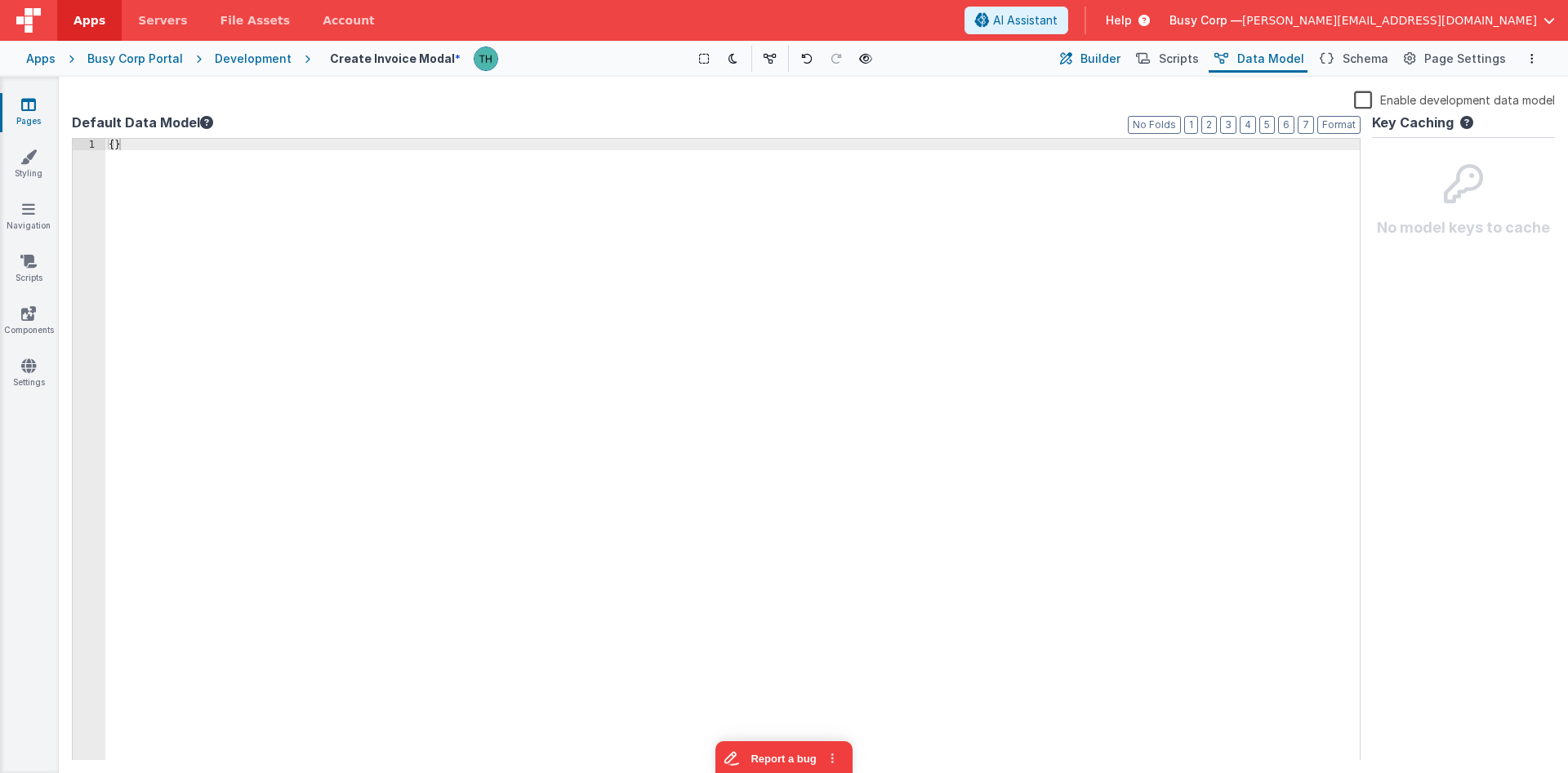
click at [1072, 59] on icon at bounding box center [1066, 59] width 12 height 17
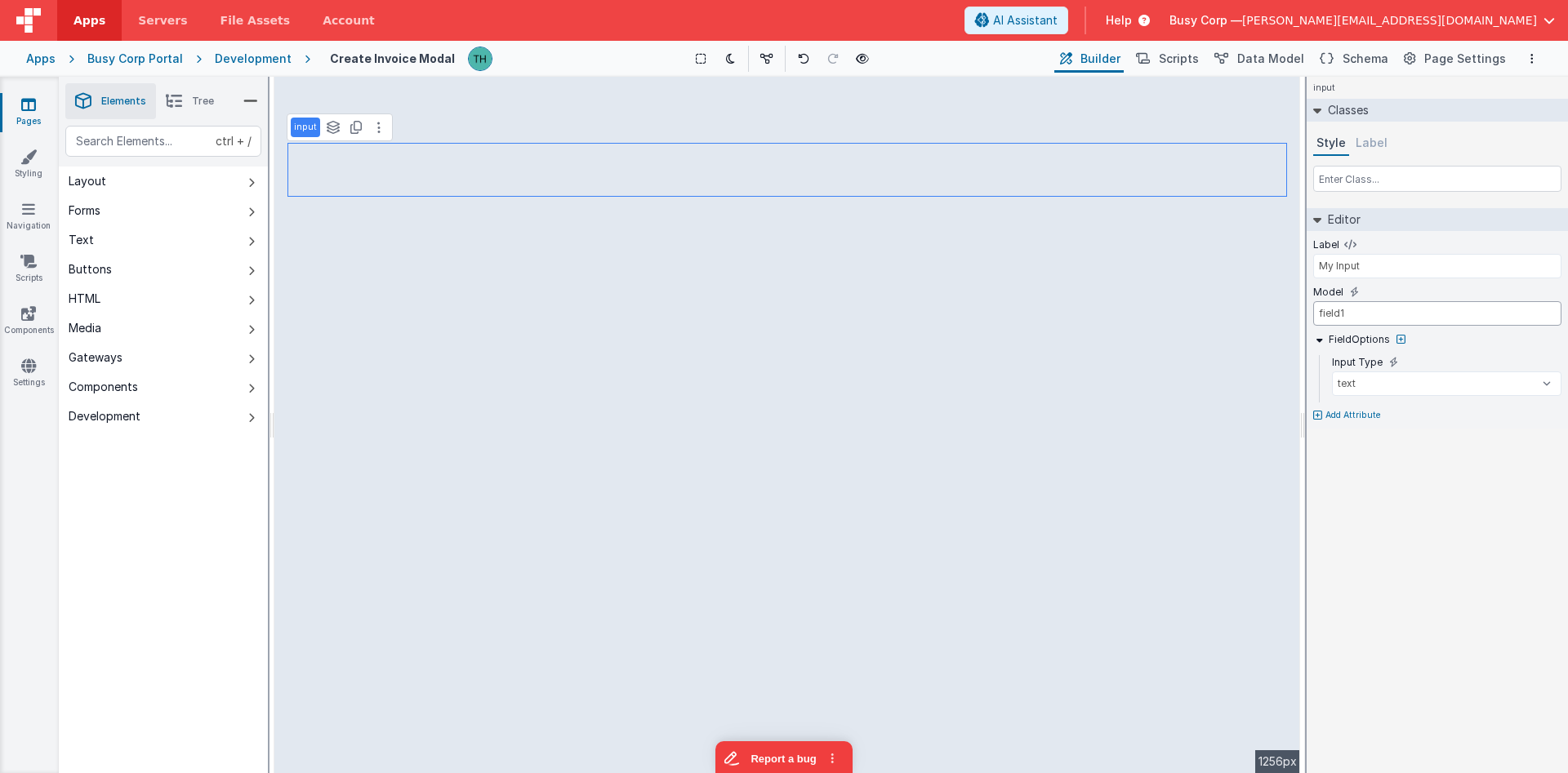
drag, startPoint x: 1371, startPoint y: 316, endPoint x: 1228, endPoint y: 288, distance: 145.7
click at [1313, 302] on input "field1" at bounding box center [1437, 313] width 249 height 25
drag, startPoint x: 1364, startPoint y: 313, endPoint x: 1261, endPoint y: 315, distance: 103.0
click at [1313, 315] on input "field1" at bounding box center [1437, 313] width 249 height 25
drag, startPoint x: 1379, startPoint y: 313, endPoint x: 1222, endPoint y: 291, distance: 158.5
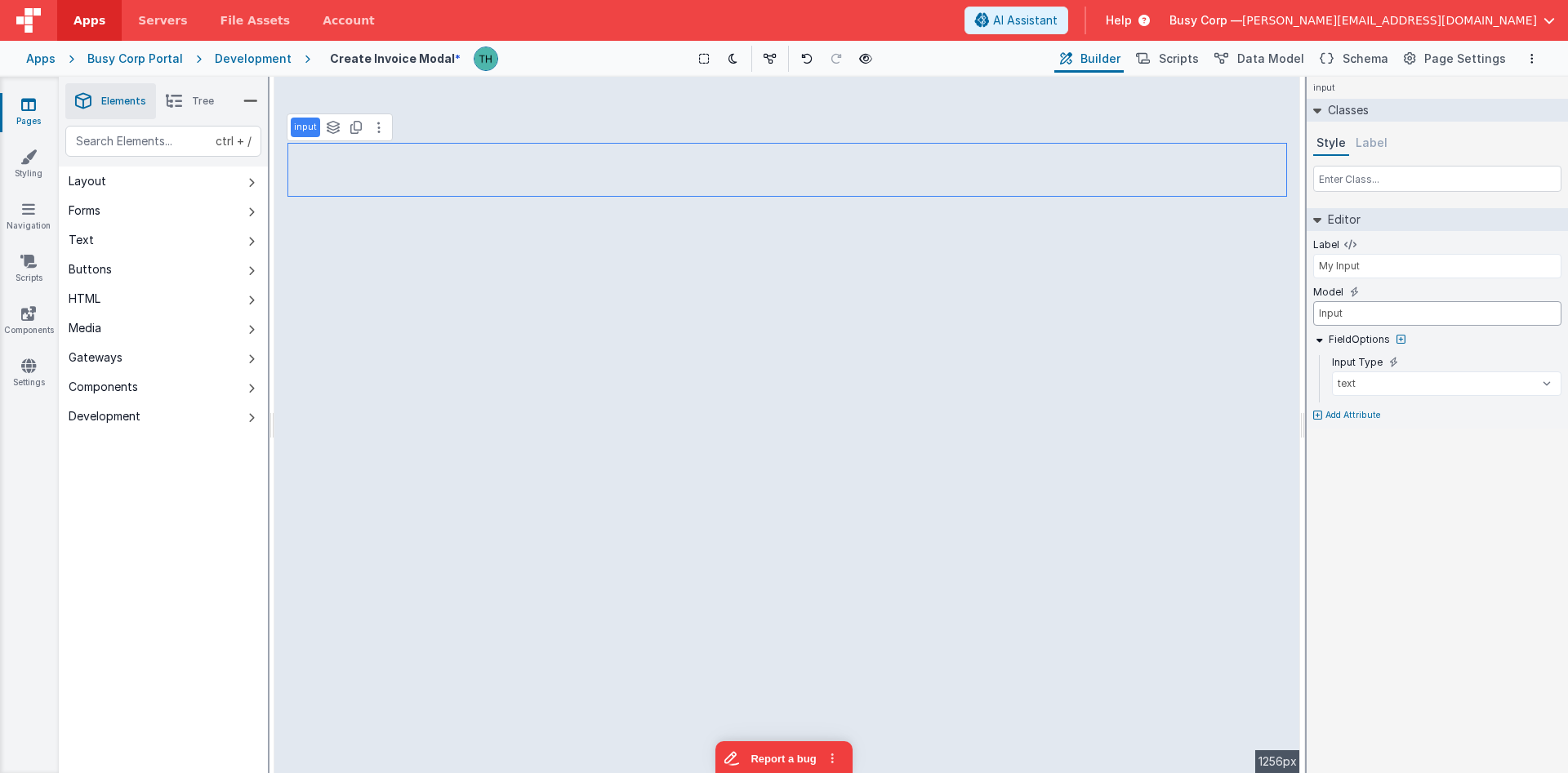
click at [1313, 302] on input "Input" at bounding box center [1437, 313] width 249 height 25
type input "amount"
drag, startPoint x: 1407, startPoint y: 261, endPoint x: 1150, endPoint y: 222, distance: 259.9
click at [1313, 254] on input "My Input" at bounding box center [1437, 266] width 249 height 25
type input "My Input"
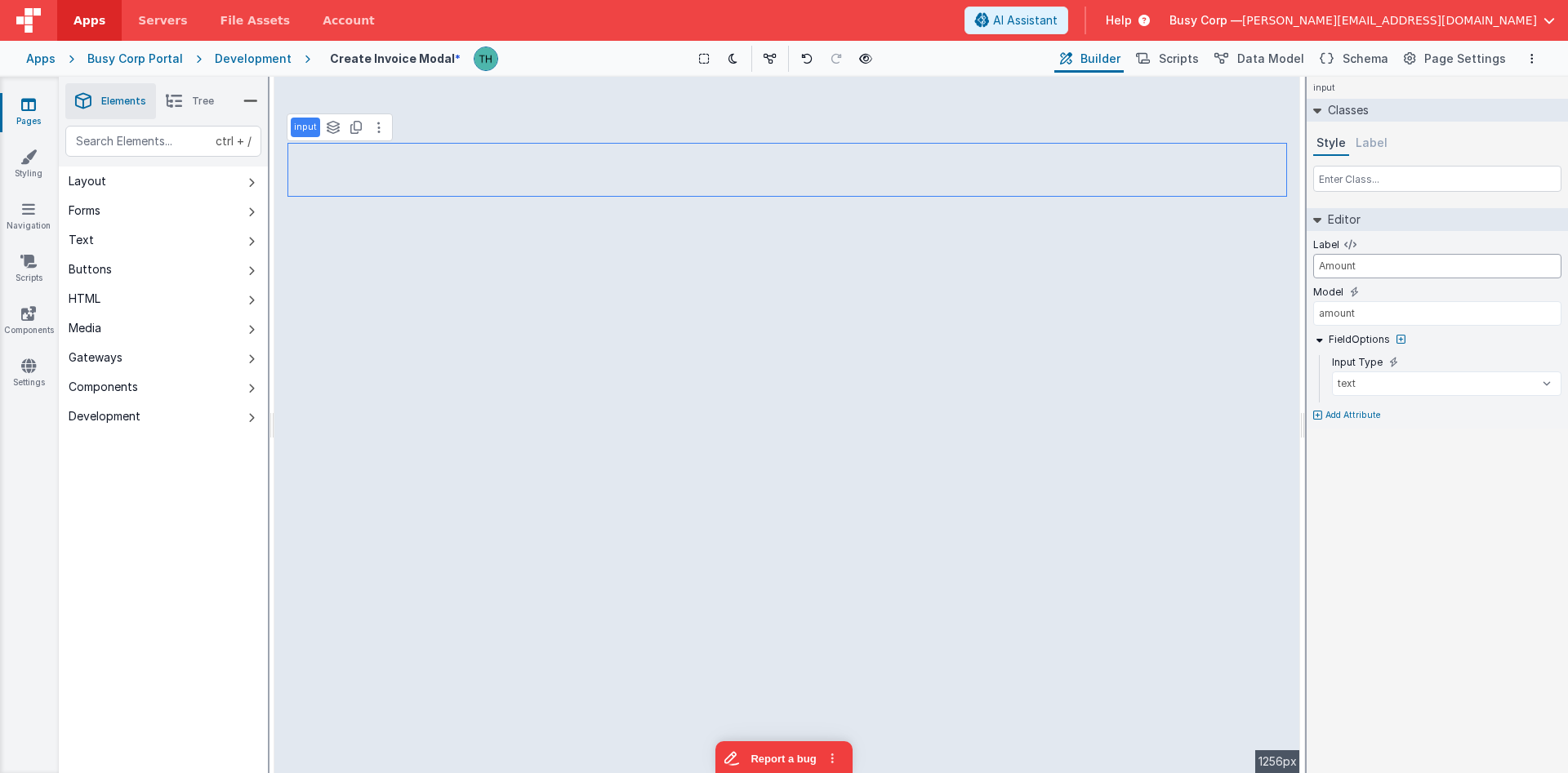
type input "field1"
drag, startPoint x: 1417, startPoint y: 265, endPoint x: 1254, endPoint y: 246, distance: 164.1
click at [1313, 254] on input "My Input" at bounding box center [1437, 266] width 249 height 25
type input "Client"
drag, startPoint x: 1365, startPoint y: 311, endPoint x: 1153, endPoint y: 272, distance: 215.6
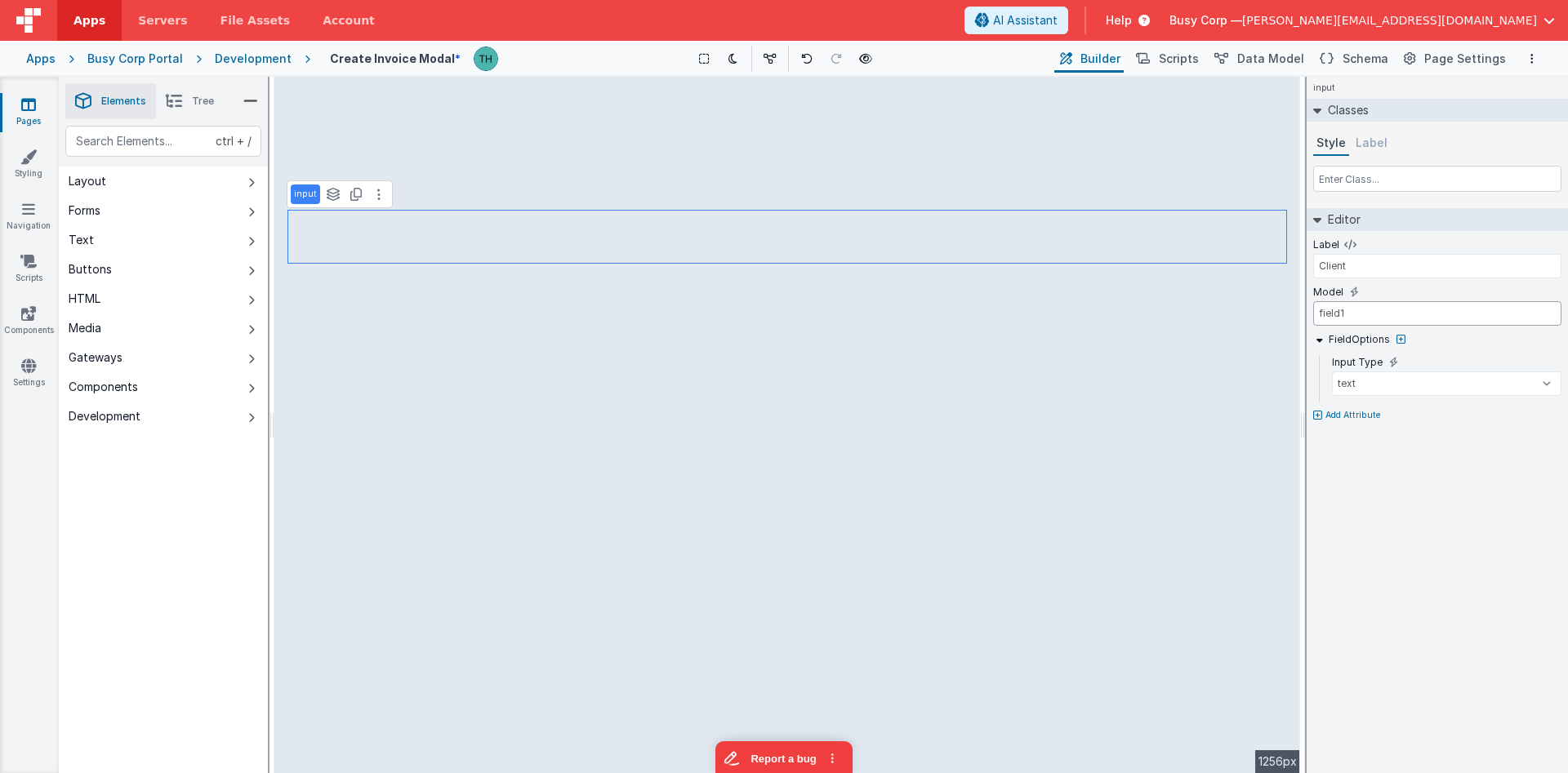
click at [1313, 302] on input "field1" at bounding box center [1437, 313] width 249 height 25
click at [1317, 313] on input "client" at bounding box center [1437, 313] width 249 height 25
drag, startPoint x: 1355, startPoint y: 314, endPoint x: 1257, endPoint y: 311, distance: 98.0
click at [1313, 311] on input "invoice.client" at bounding box center [1437, 313] width 249 height 25
type input "invoice.client"
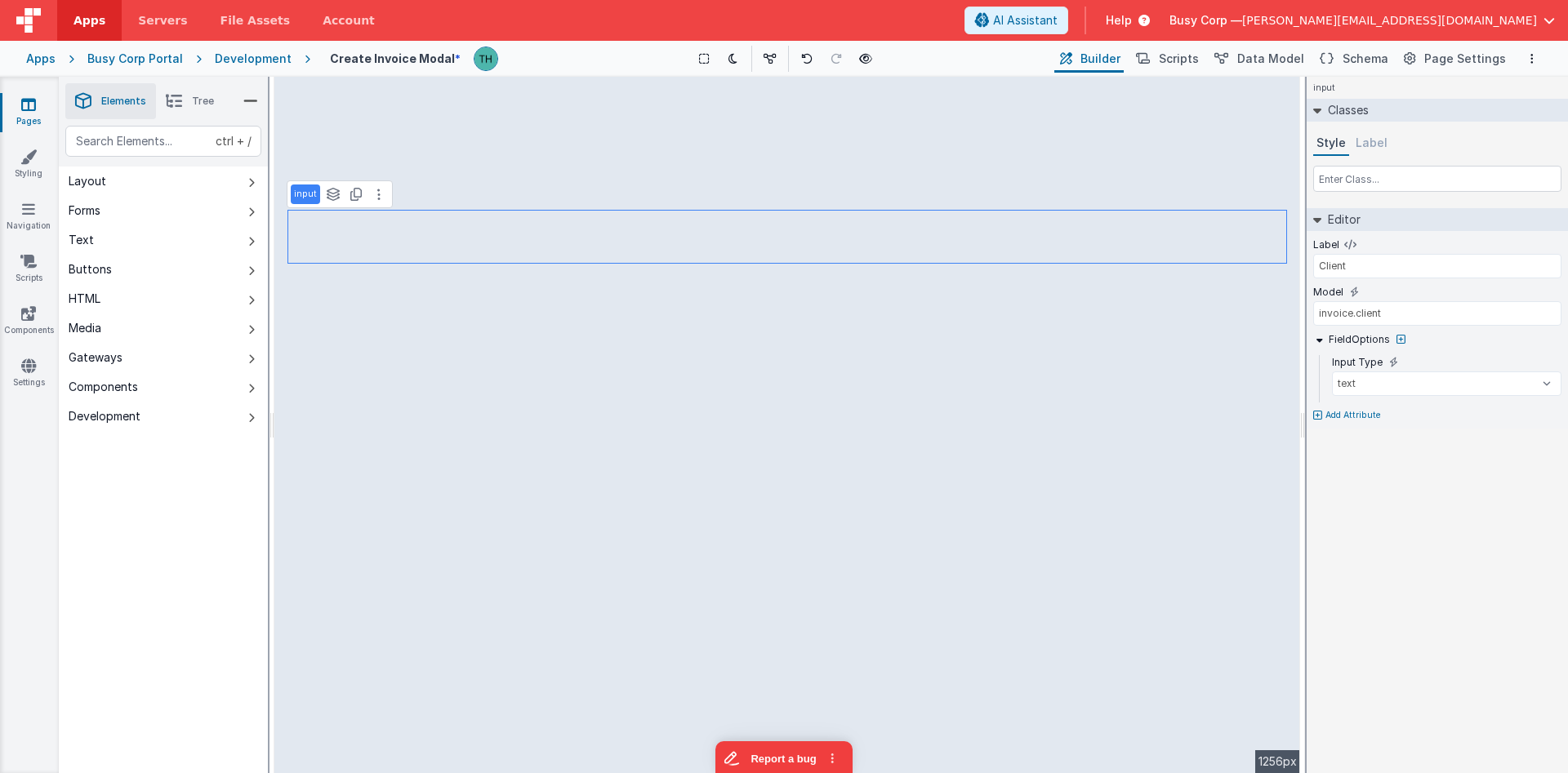
type input "Amount"
click at [1318, 319] on input "amount" at bounding box center [1437, 313] width 249 height 25
paste input "invoice."
type input "invoice.amount"
type input "Client"
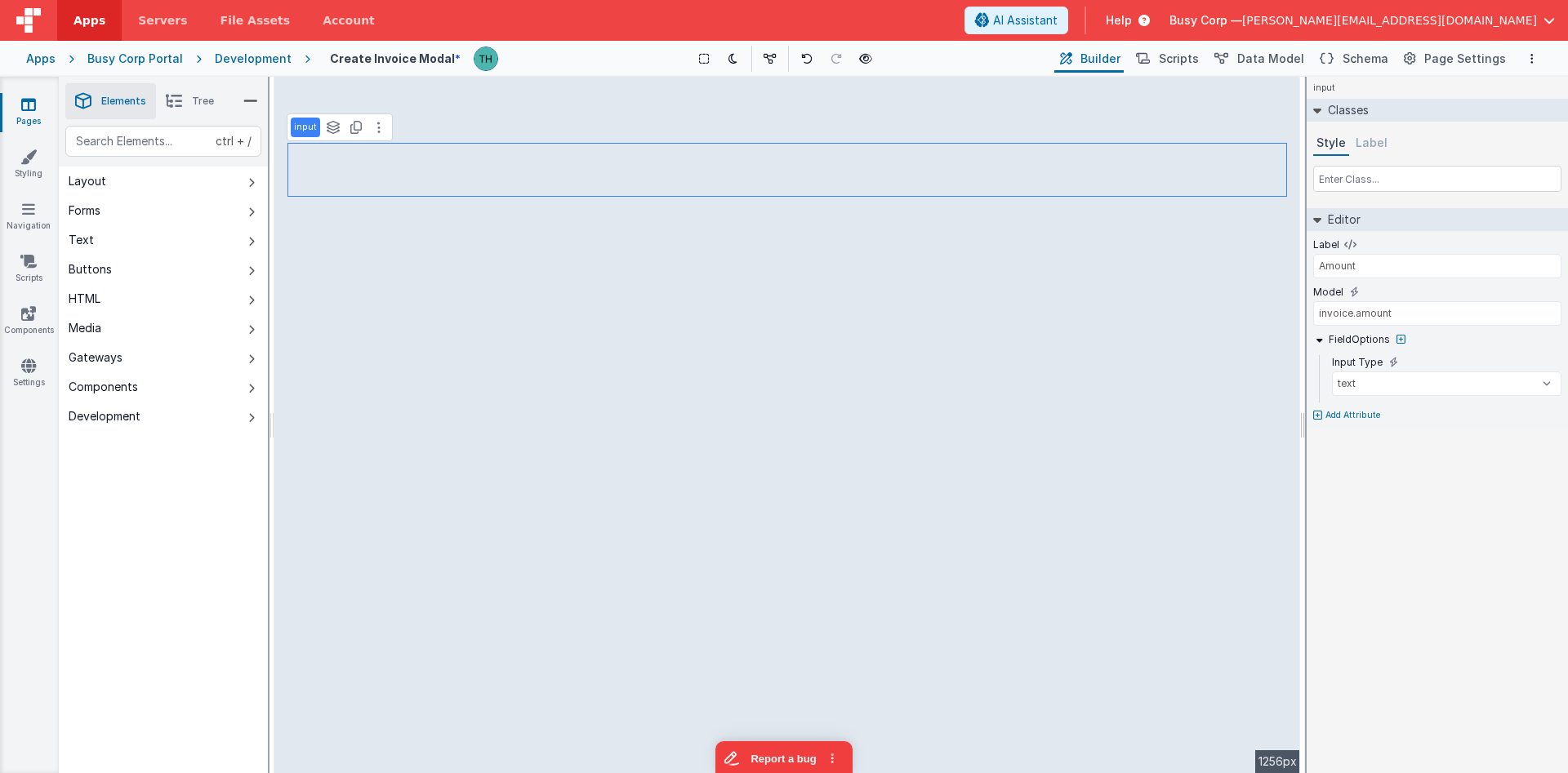
type input "invoice.client"
click at [1254, 59] on span "Data Model" at bounding box center [1271, 58] width 67 height 16
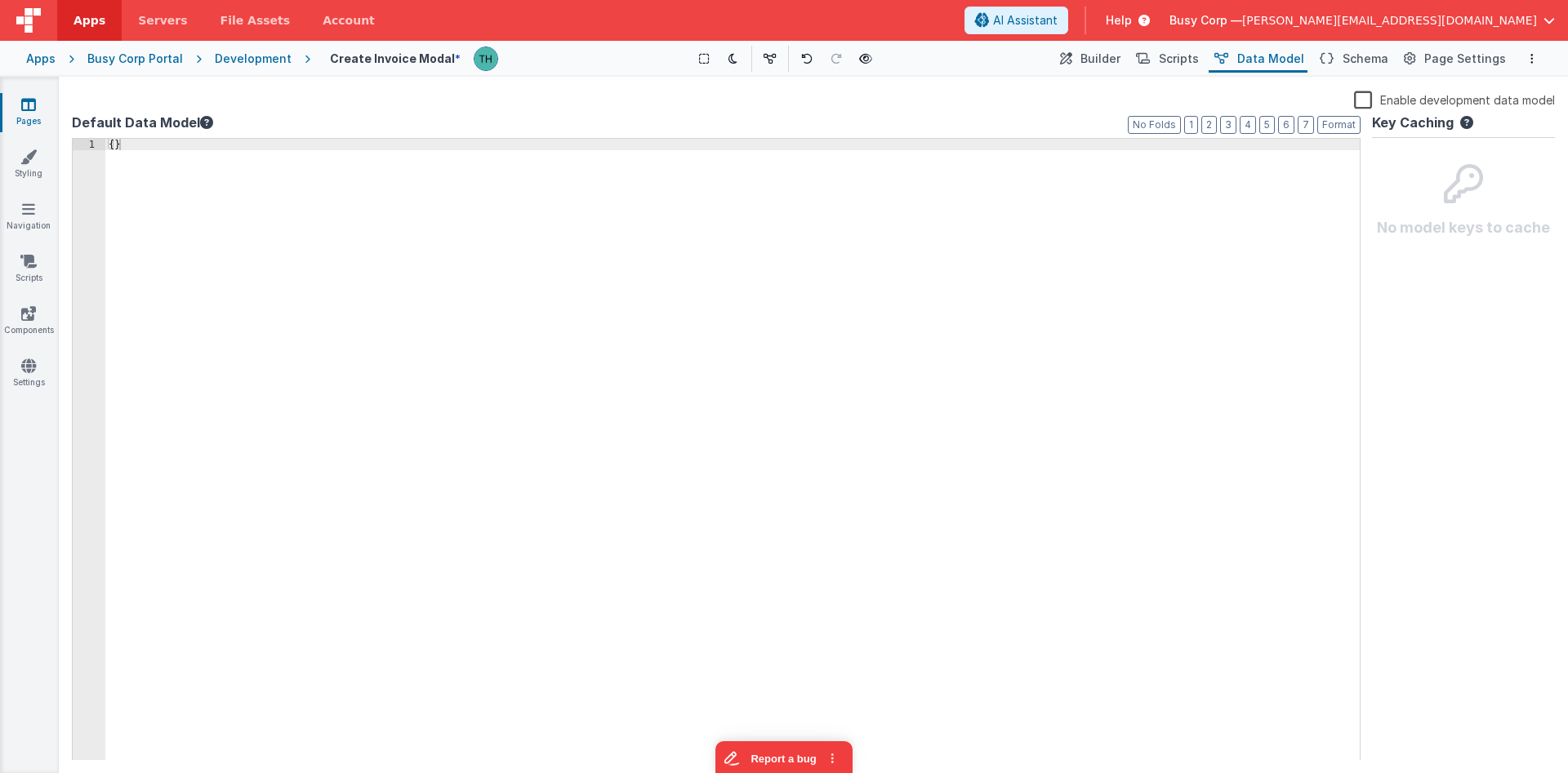
click at [113, 147] on div "{ }" at bounding box center [732, 460] width 1254 height 645
paste textarea
click at [1113, 64] on span "Builder" at bounding box center [1100, 58] width 40 height 16
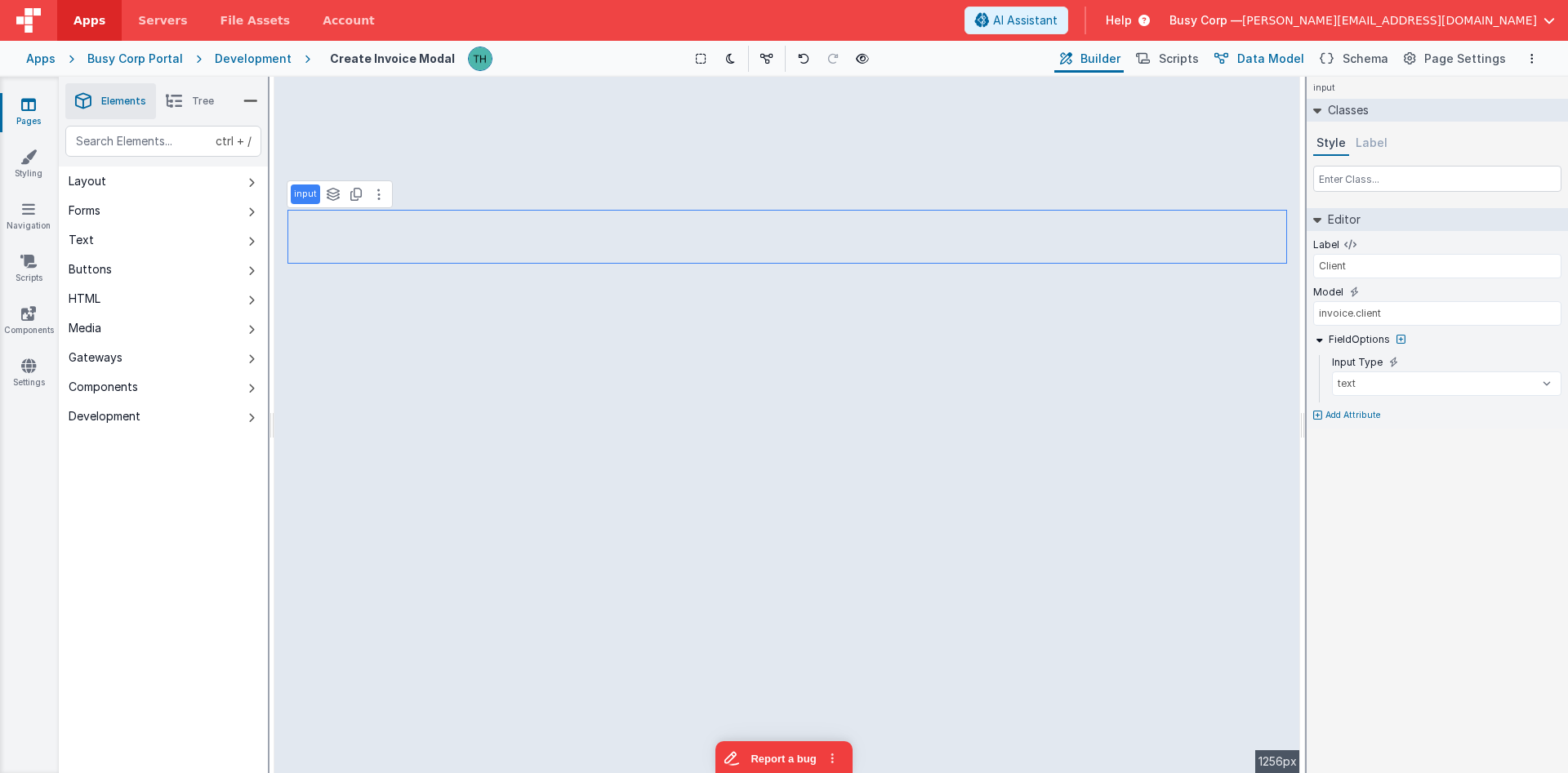
click at [1269, 65] on span "Data Model" at bounding box center [1271, 58] width 67 height 16
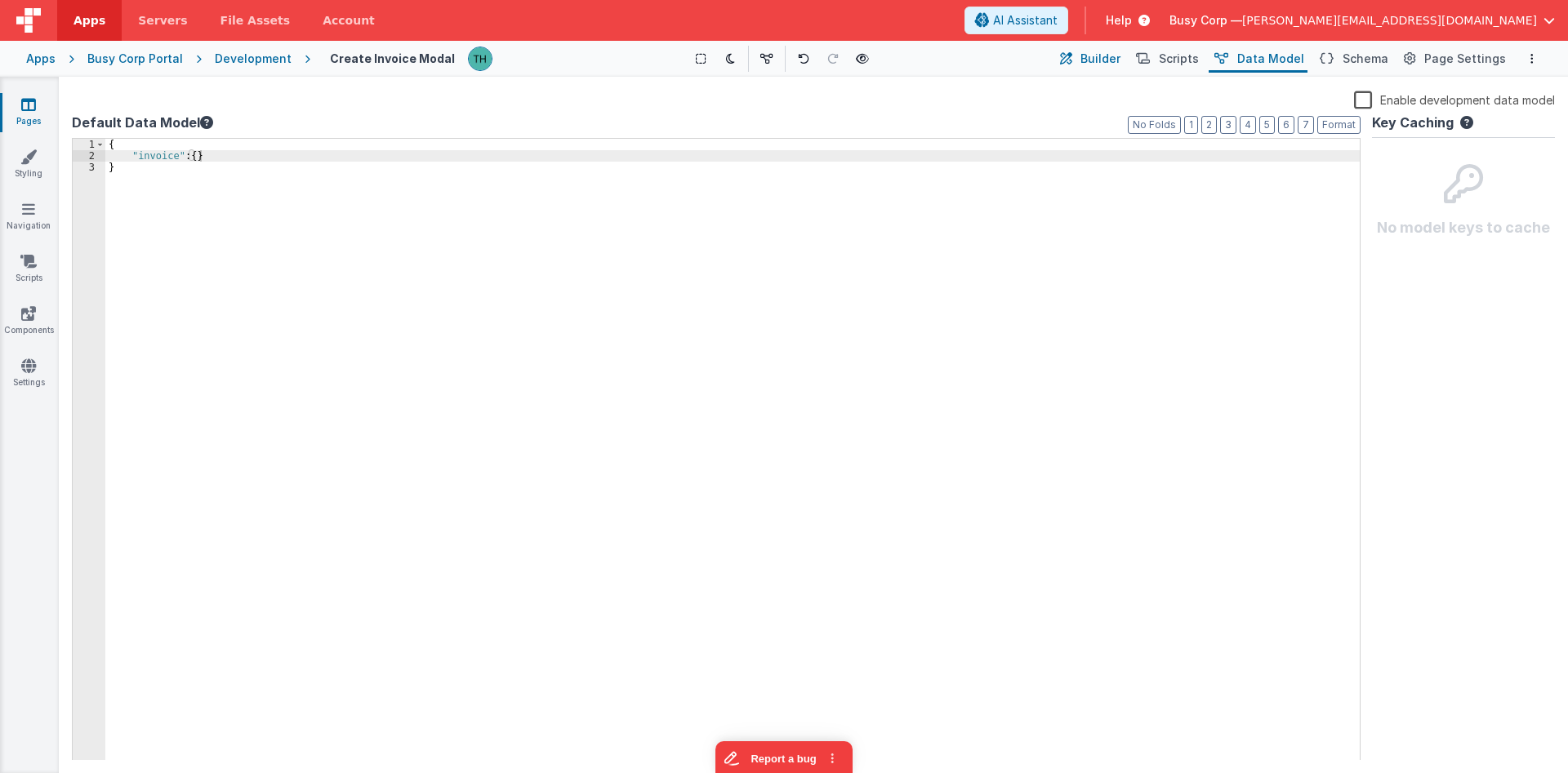
click at [1111, 60] on span "Builder" at bounding box center [1100, 58] width 40 height 16
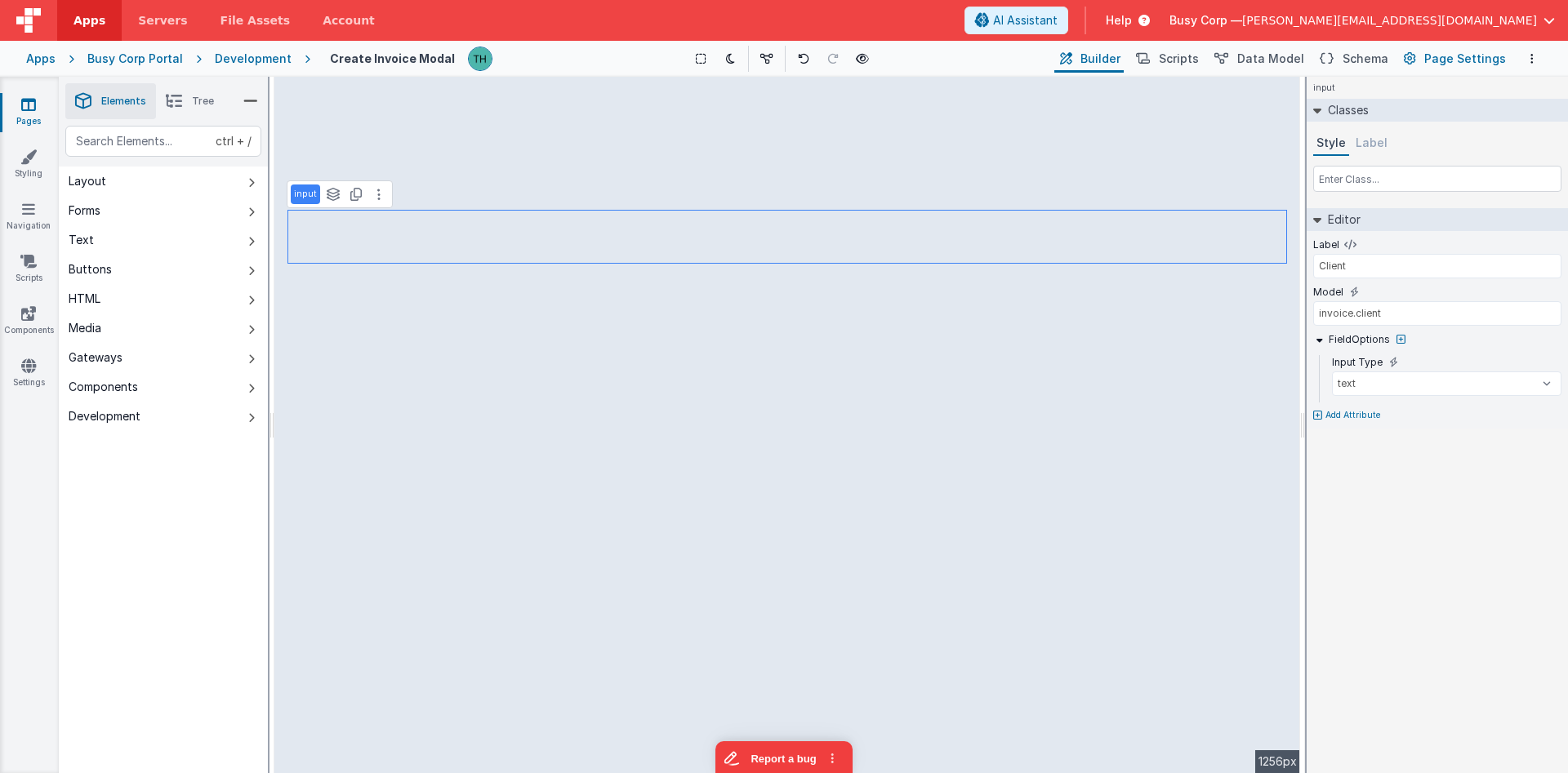
click at [1432, 60] on span "Page Settings" at bounding box center [1465, 58] width 82 height 16
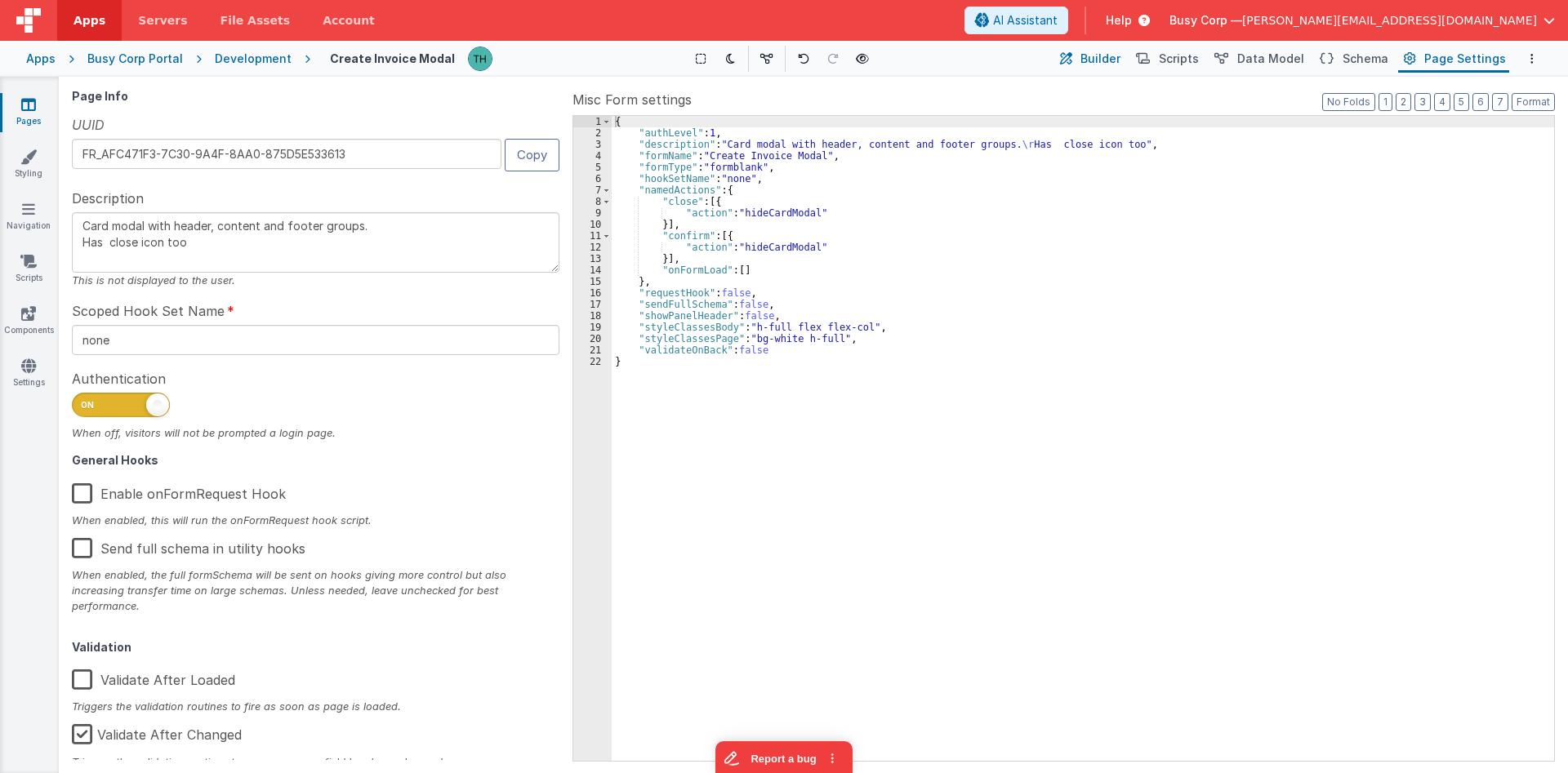
click at [1120, 61] on span "Builder" at bounding box center [1100, 58] width 40 height 16
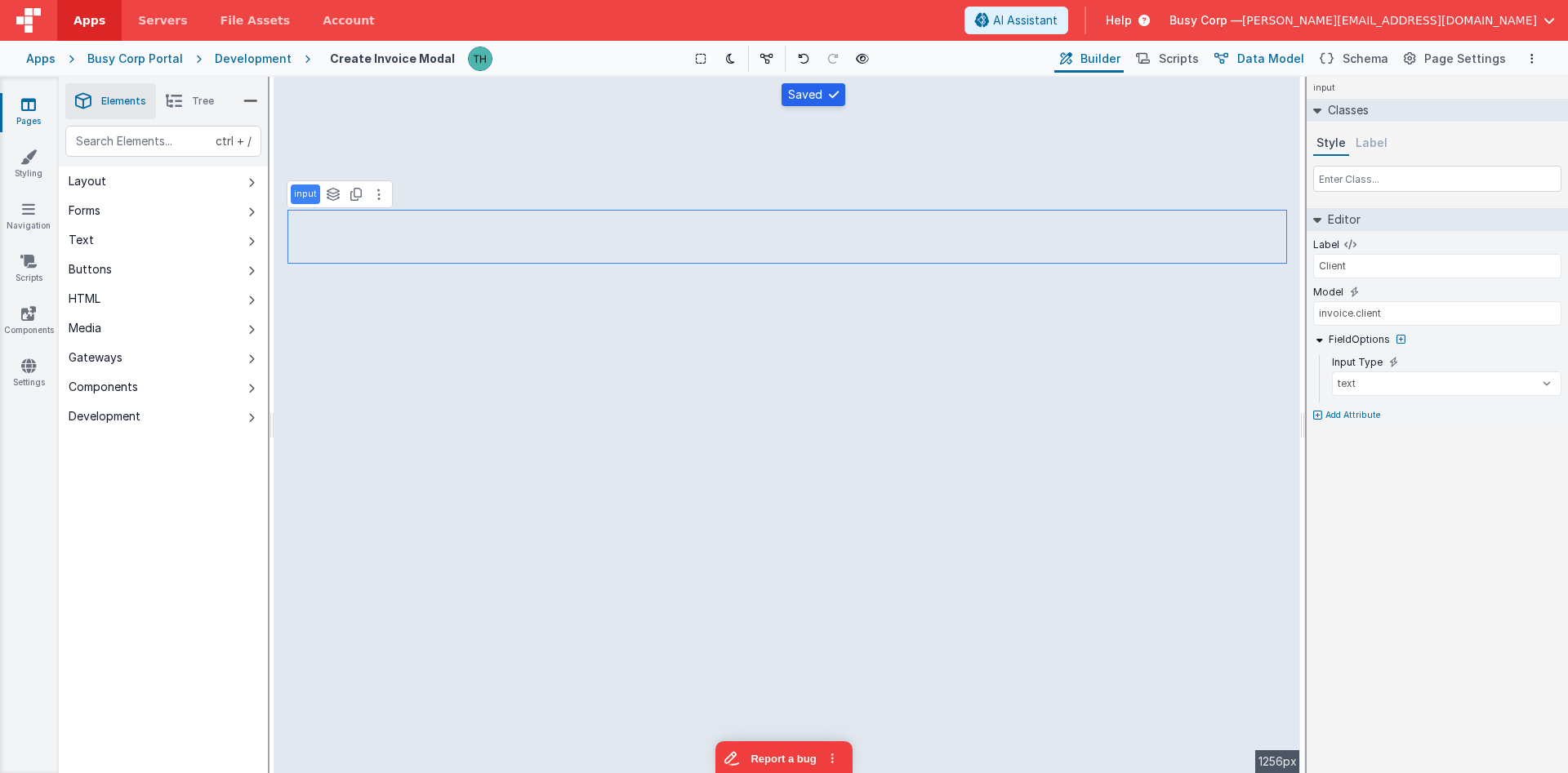
click at [1300, 63] on span "Data Model" at bounding box center [1271, 58] width 67 height 16
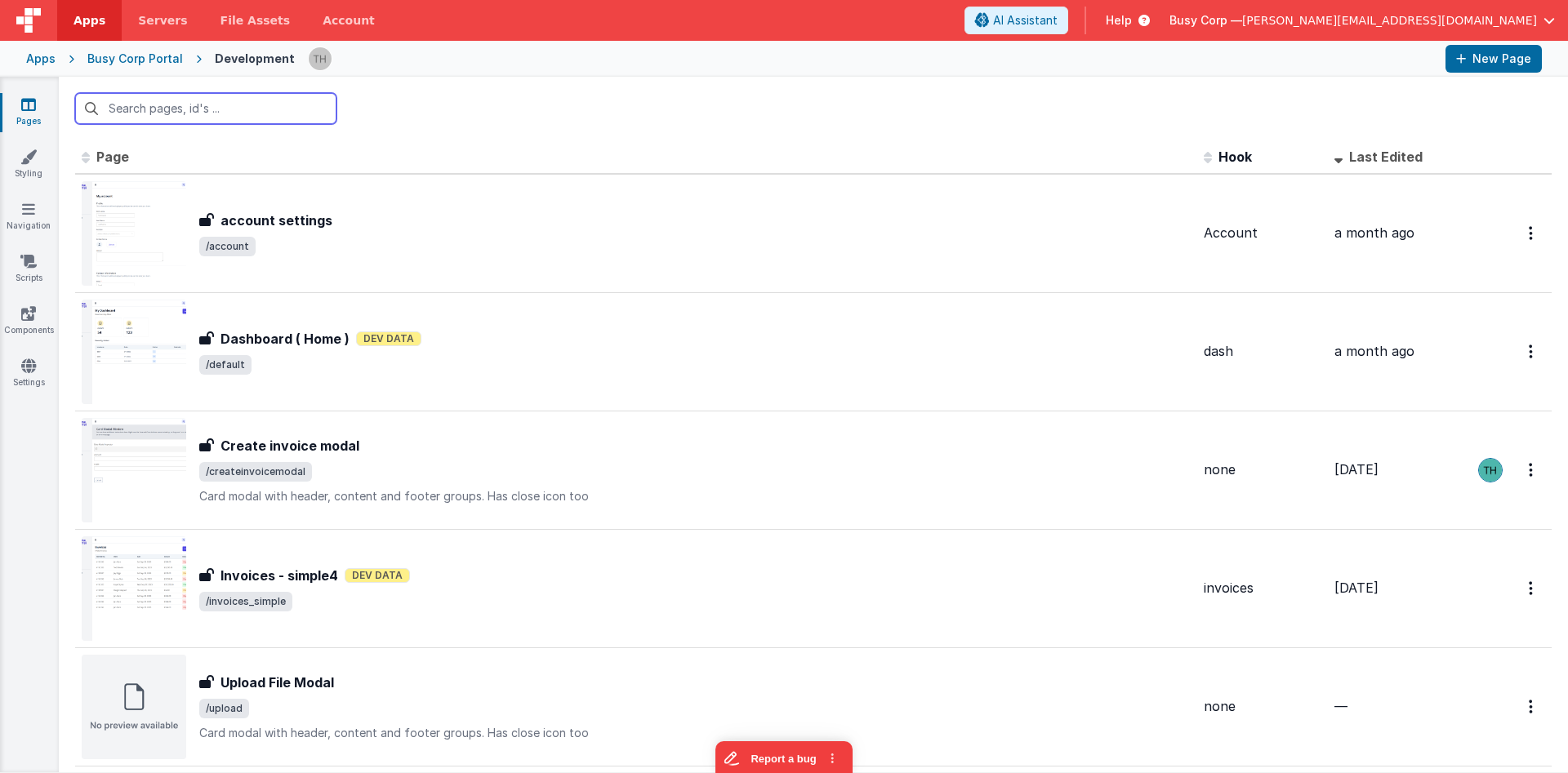
click at [154, 115] on input "text" at bounding box center [206, 108] width 261 height 31
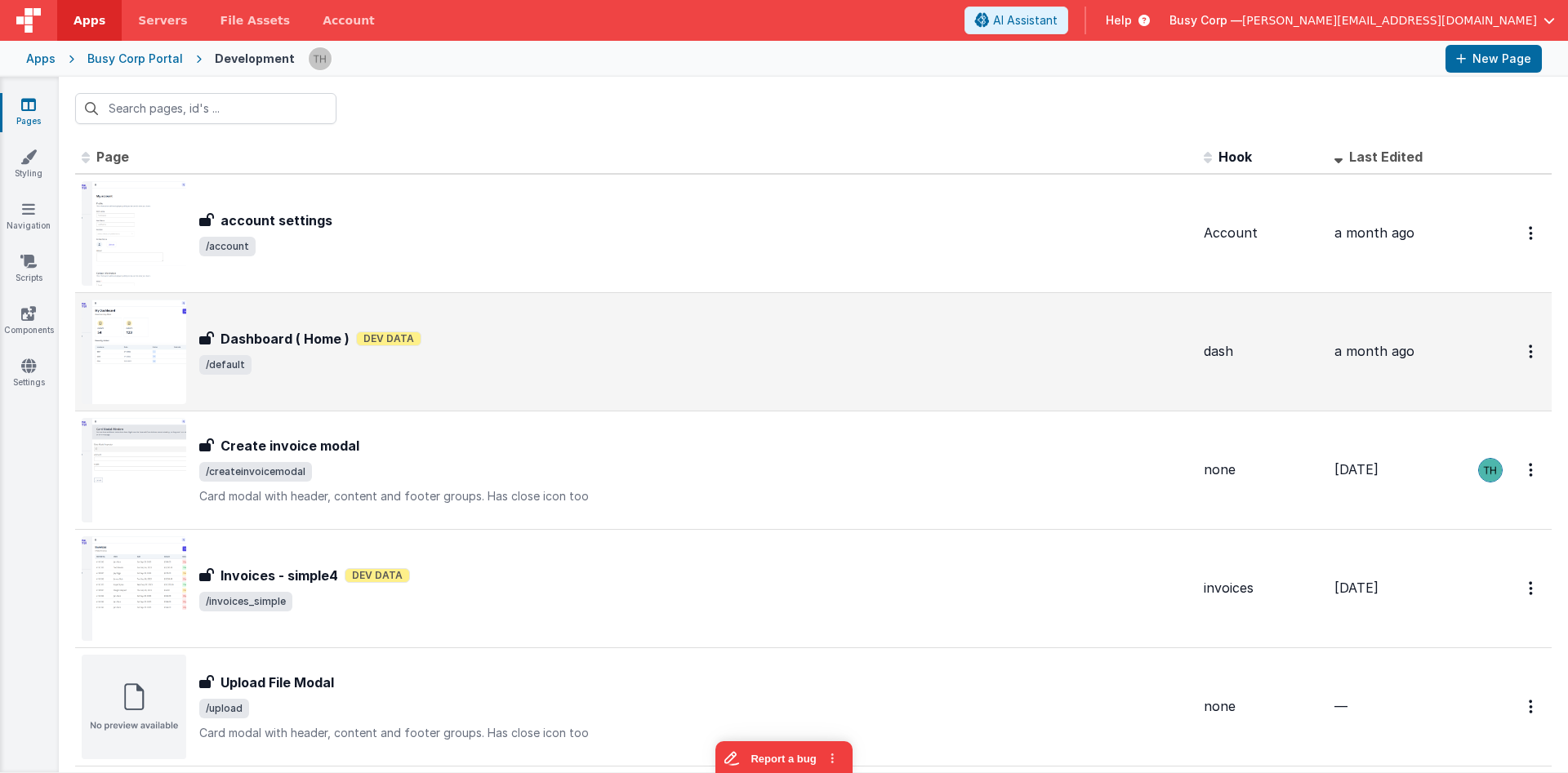
click at [569, 365] on span "/default" at bounding box center [695, 365] width 991 height 20
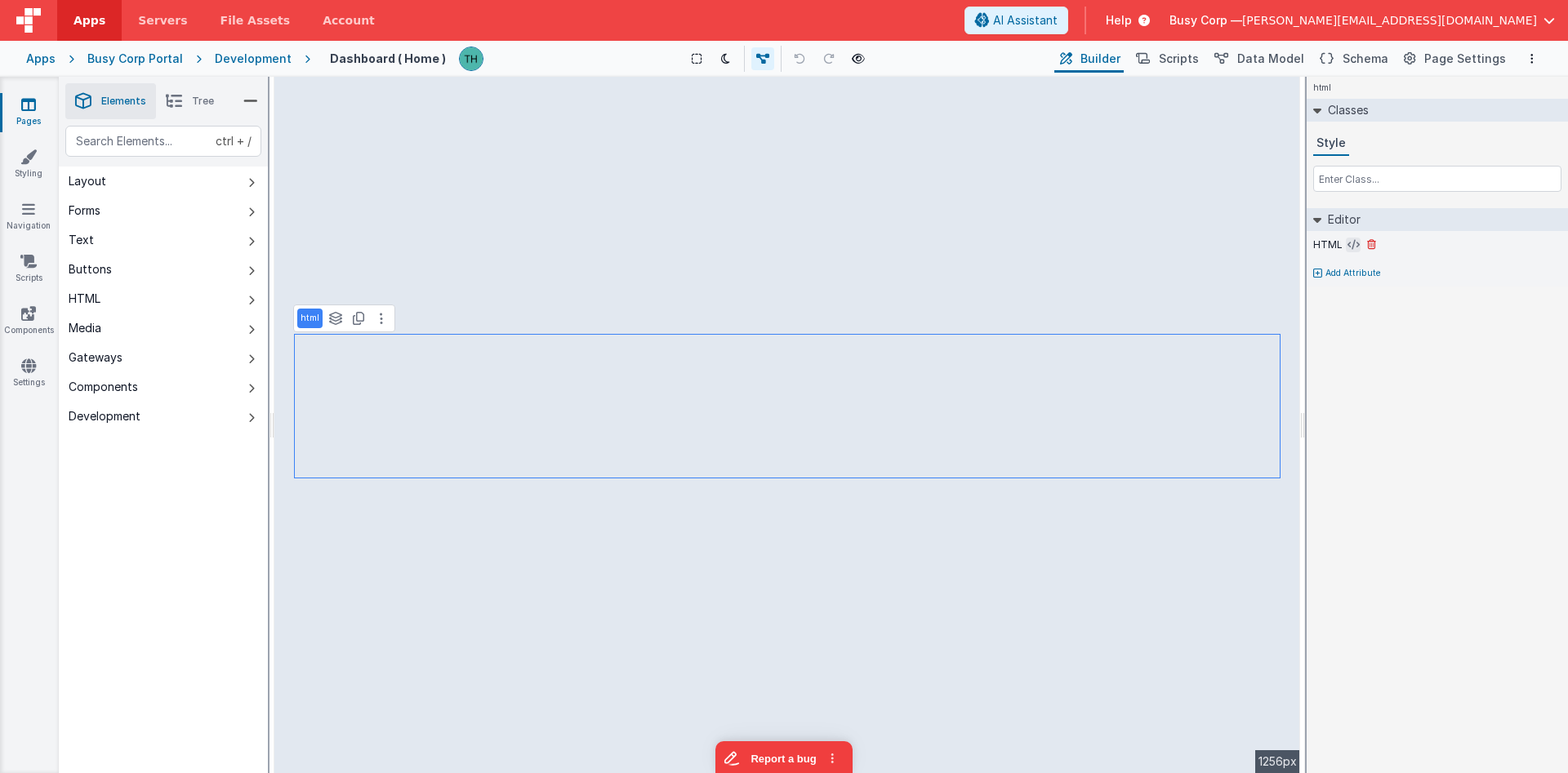
click at [1356, 244] on icon at bounding box center [1354, 244] width 12 height 13
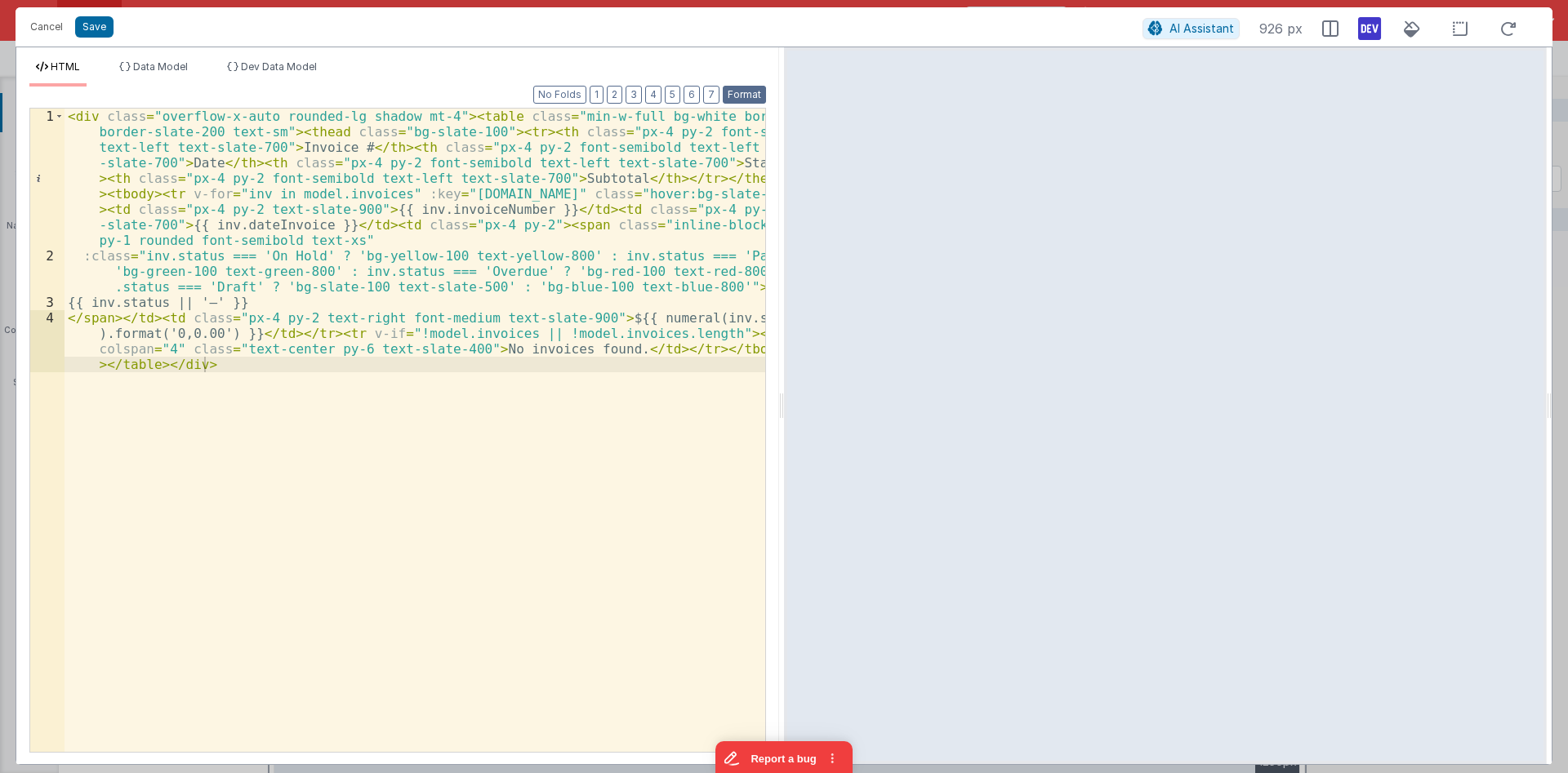
click at [747, 91] on button "Format" at bounding box center [744, 94] width 44 height 18
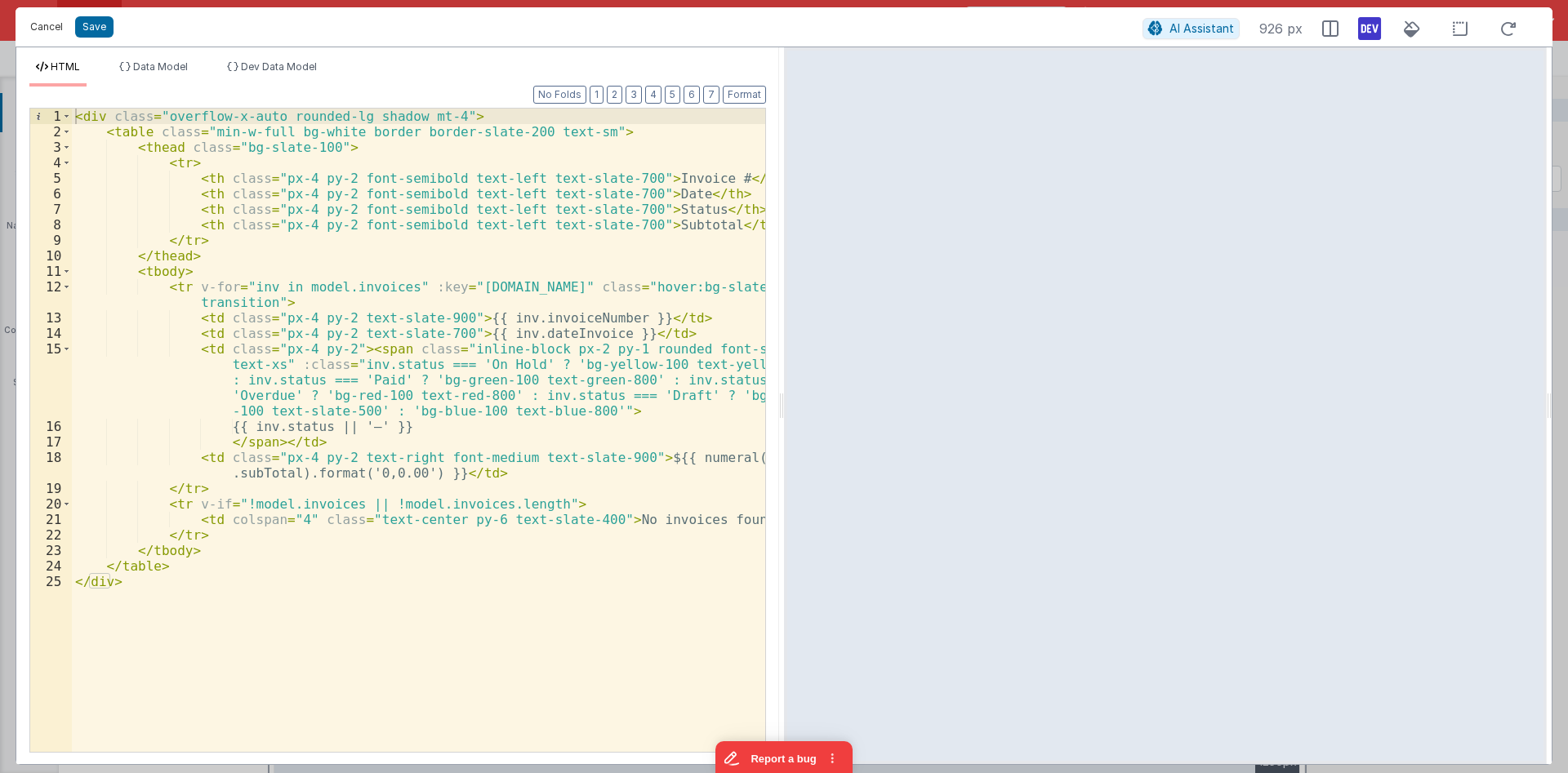
drag, startPoint x: 52, startPoint y: 29, endPoint x: 122, endPoint y: 43, distance: 71.4
click at [51, 29] on button "Cancel" at bounding box center [46, 26] width 49 height 23
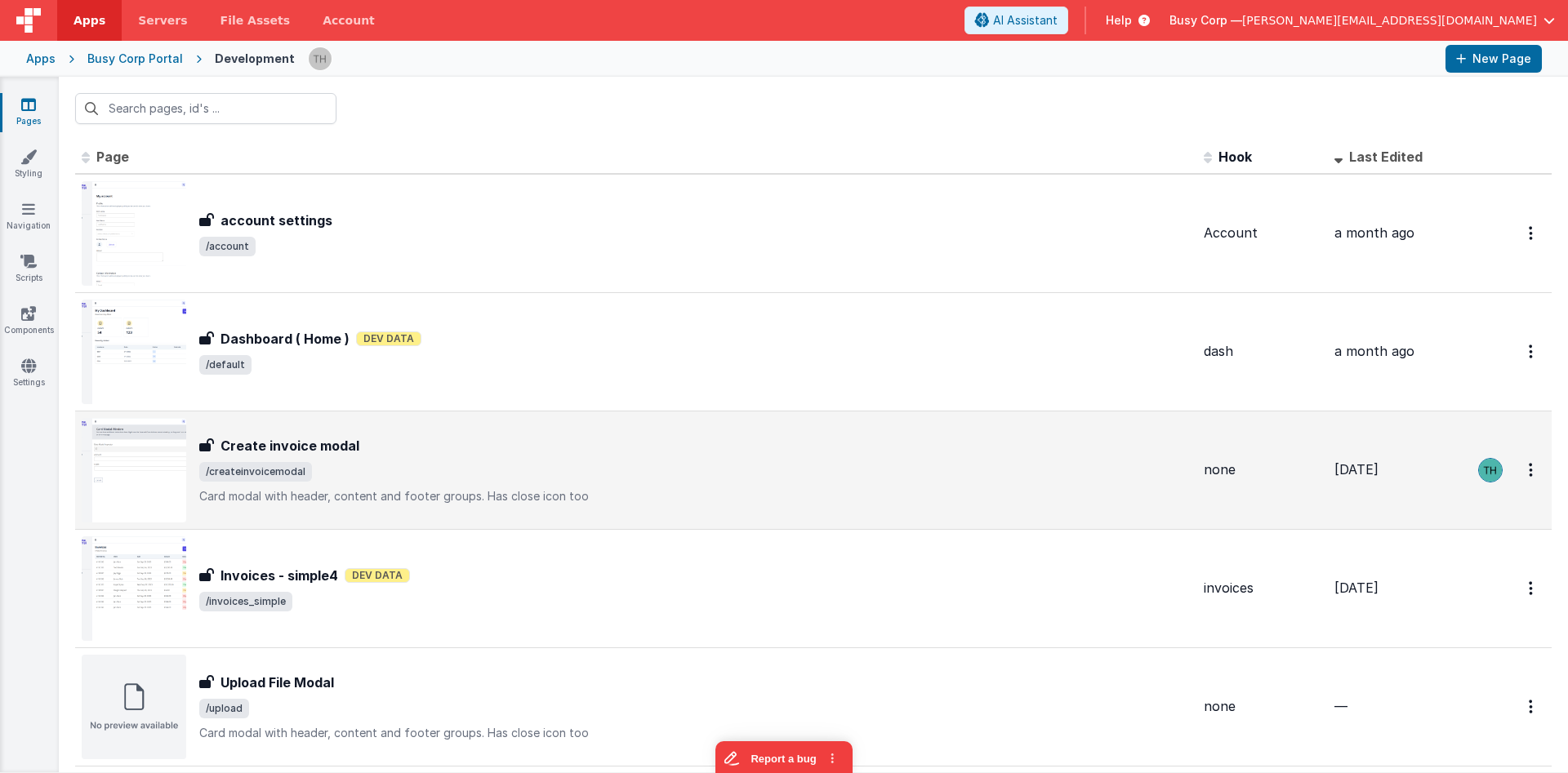
click at [693, 489] on p "Card modal with header, content and footer groups.Has close icon too" at bounding box center [695, 496] width 991 height 16
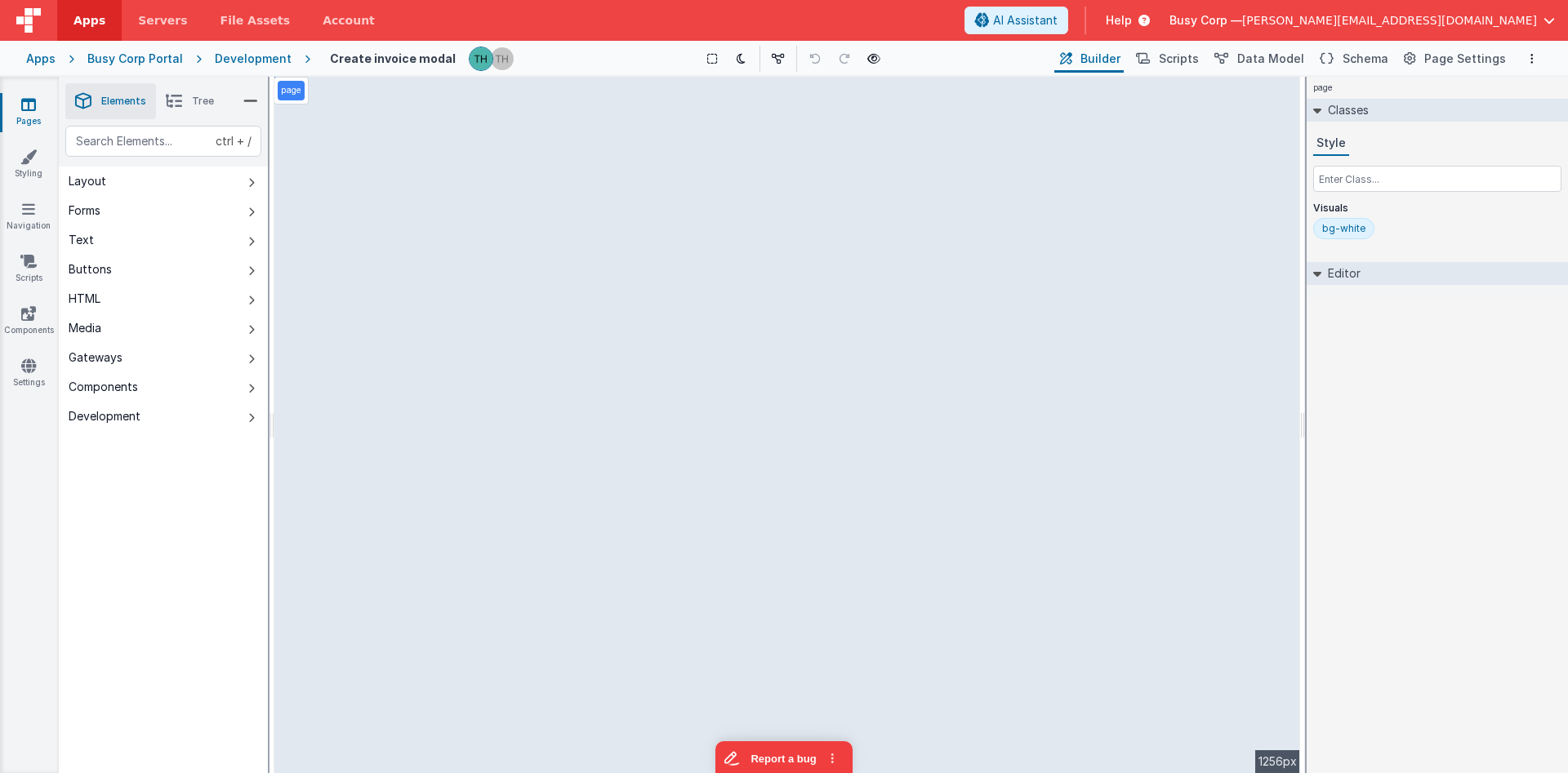
click at [235, 58] on div "Development" at bounding box center [253, 58] width 77 height 16
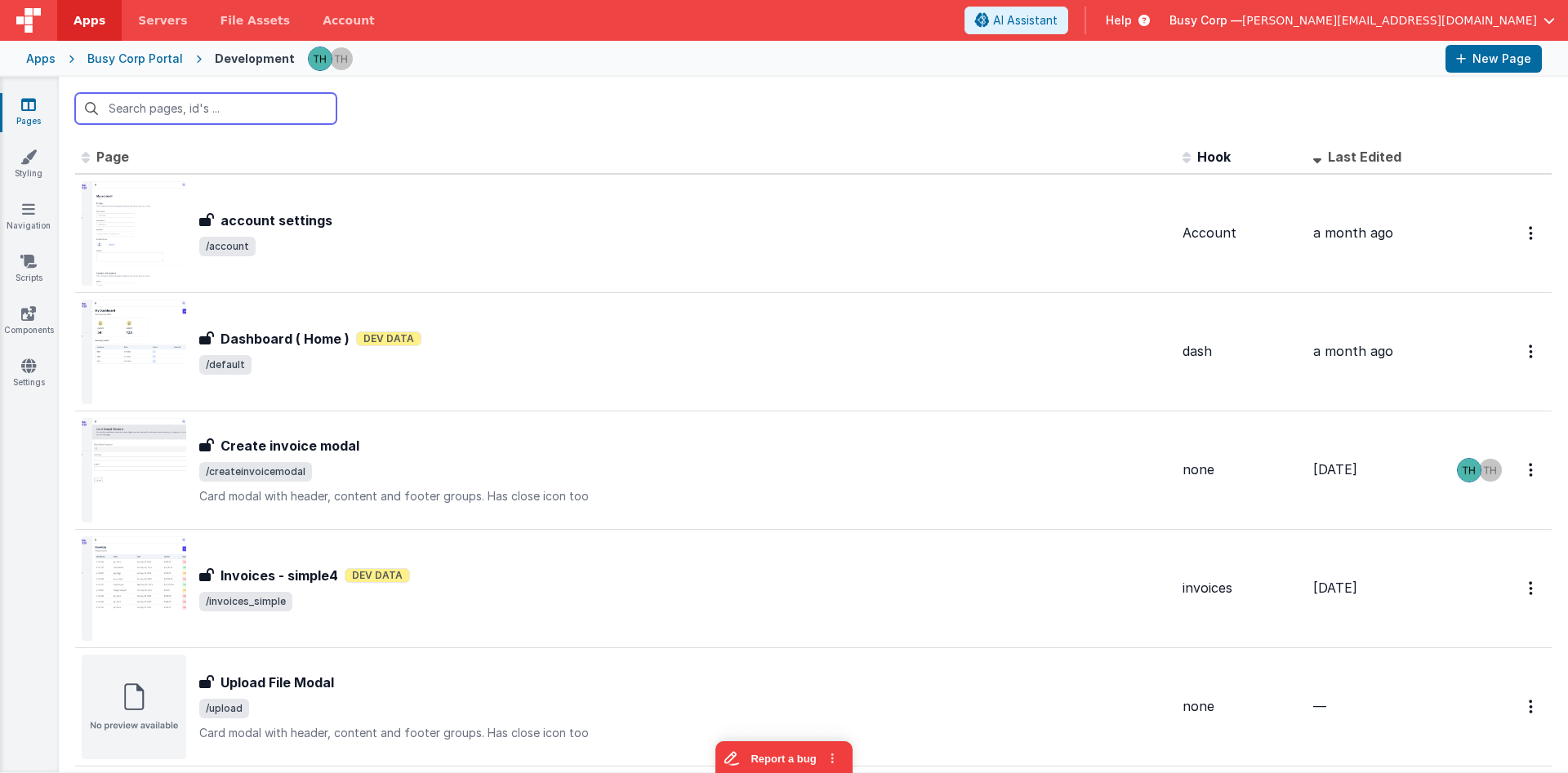
click at [247, 125] on div at bounding box center [813, 108] width 1509 height 64
click at [249, 115] on input "text" at bounding box center [206, 108] width 261 height 31
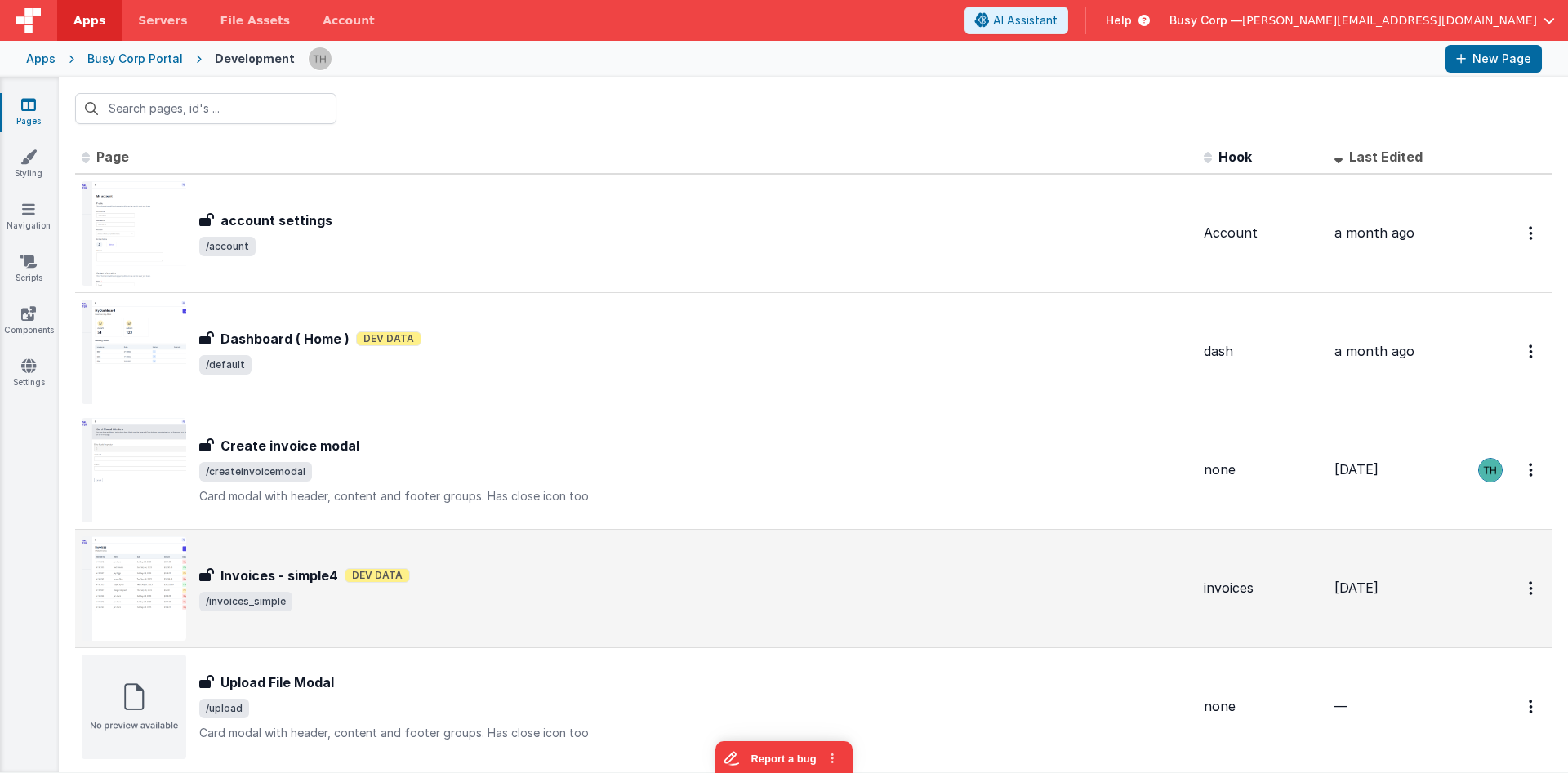
click at [599, 602] on span "/invoices_simple" at bounding box center [695, 601] width 991 height 20
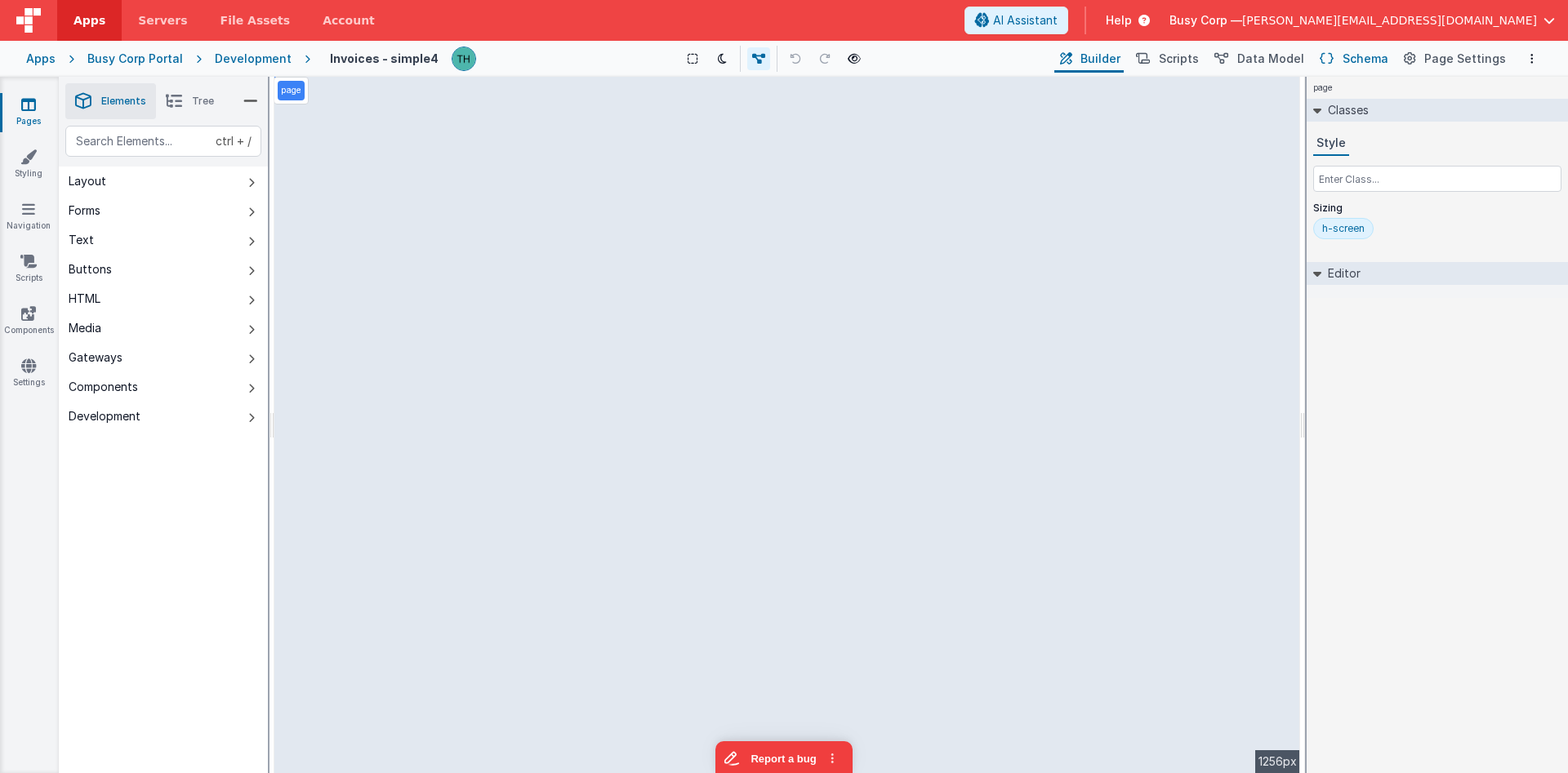
click at [1348, 61] on button "Schema" at bounding box center [1353, 59] width 78 height 27
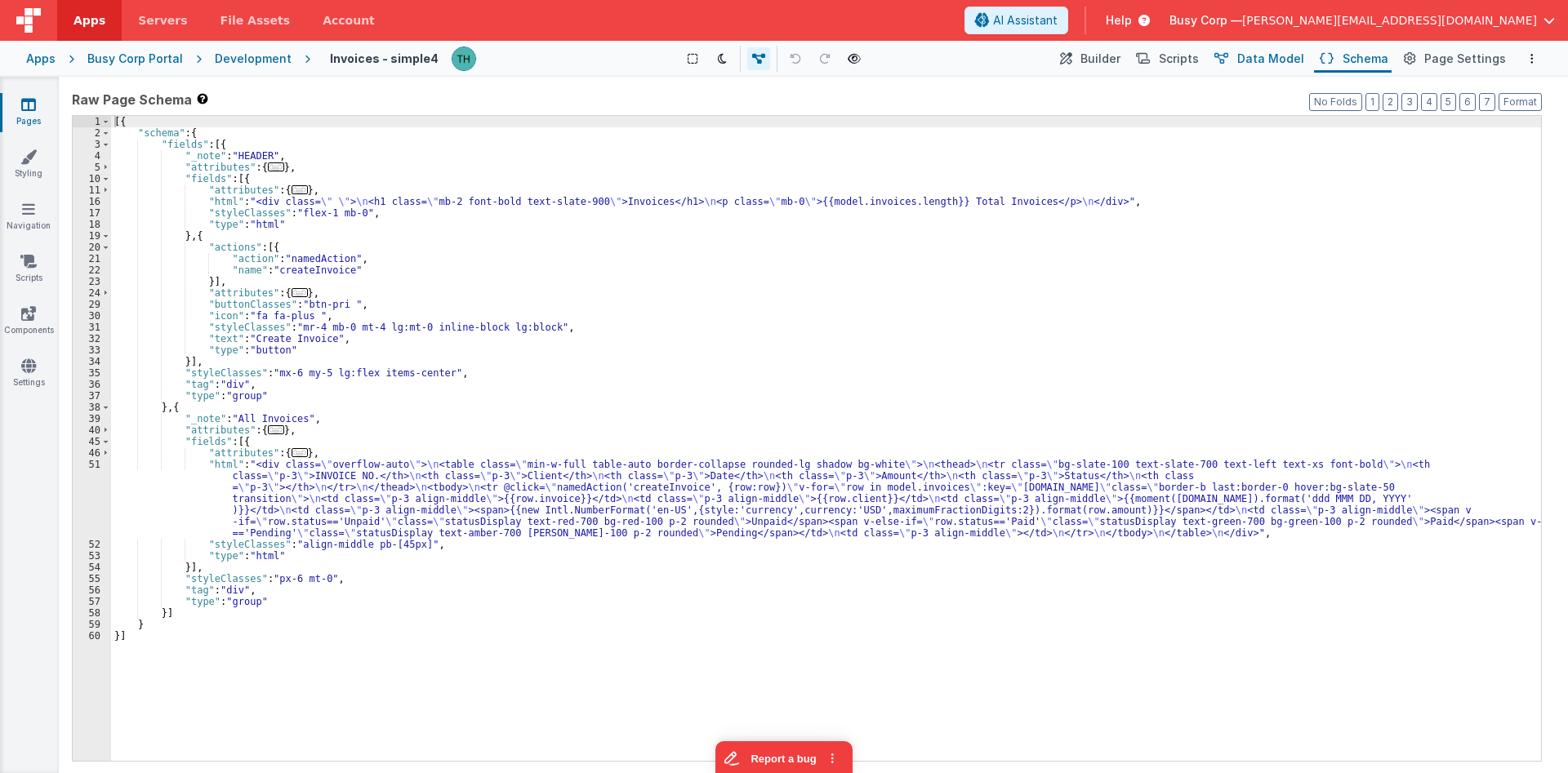
click at [1286, 64] on span "Data Model" at bounding box center [1271, 58] width 67 height 16
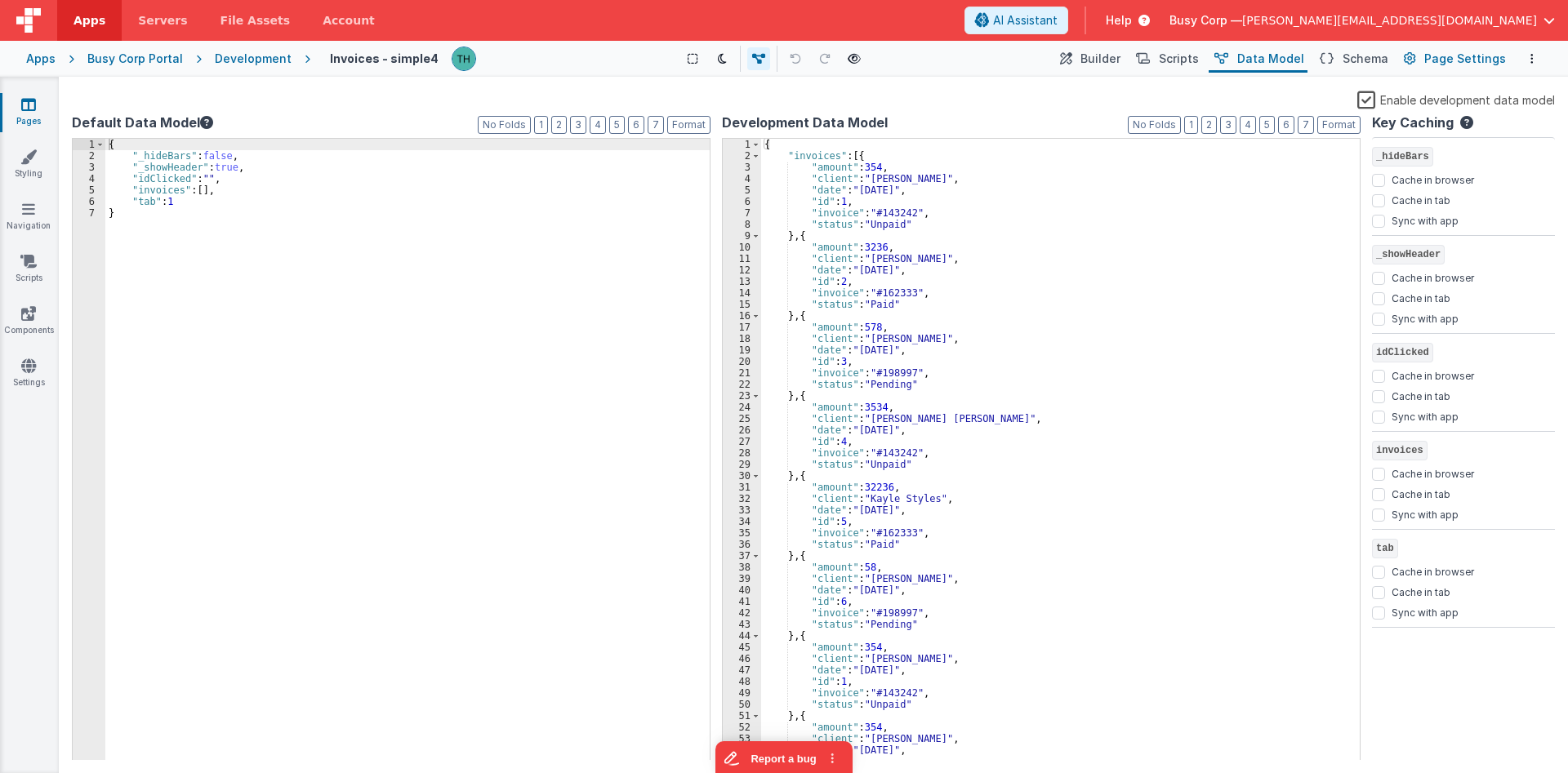
click at [1449, 62] on span "Page Settings" at bounding box center [1465, 58] width 82 height 16
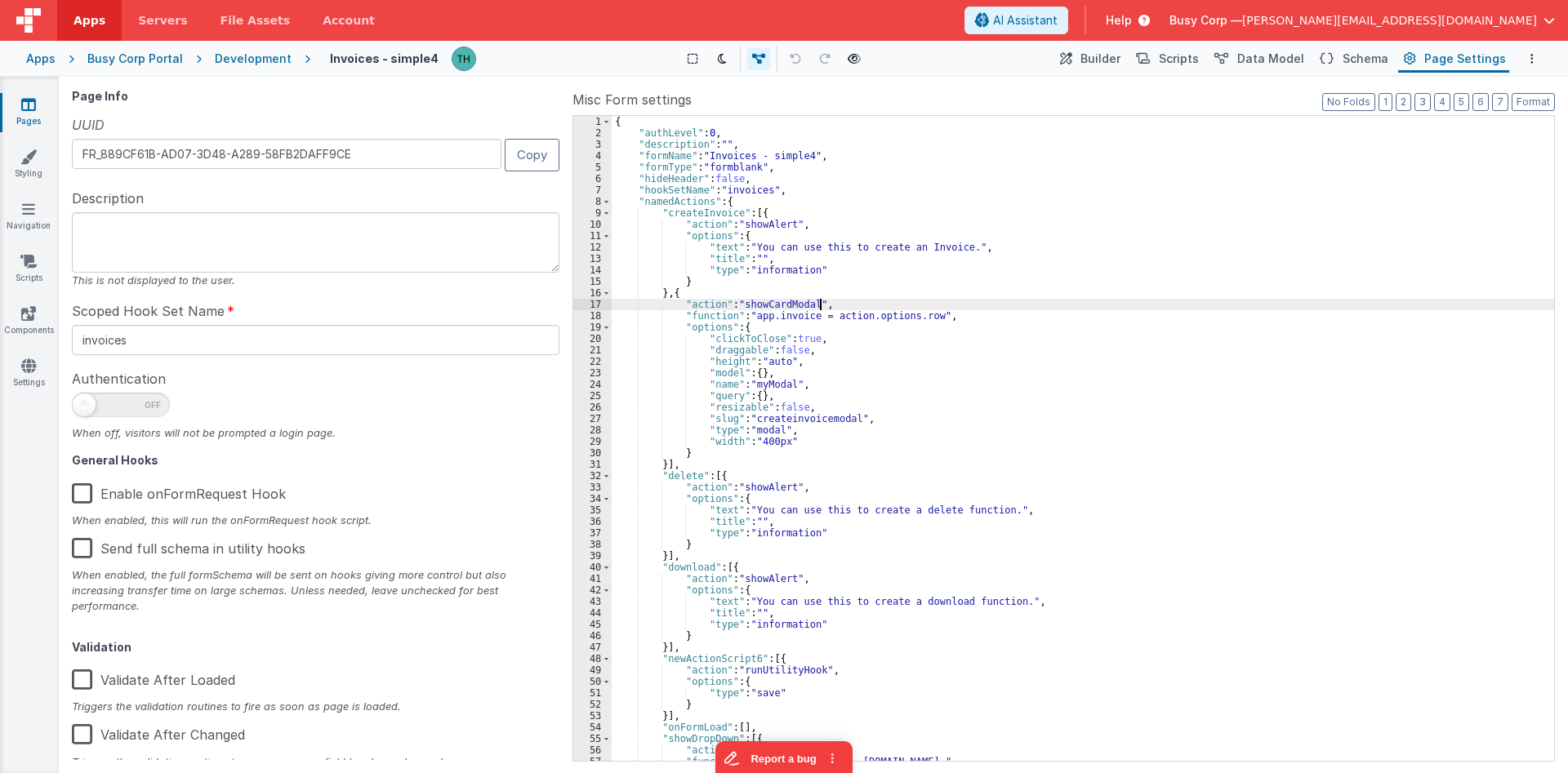
click at [914, 299] on div "{ "authLevel" : 0 , "description" : "" , "formName" : "Invoices - simple4" , "f…" at bounding box center [1083, 450] width 943 height 668
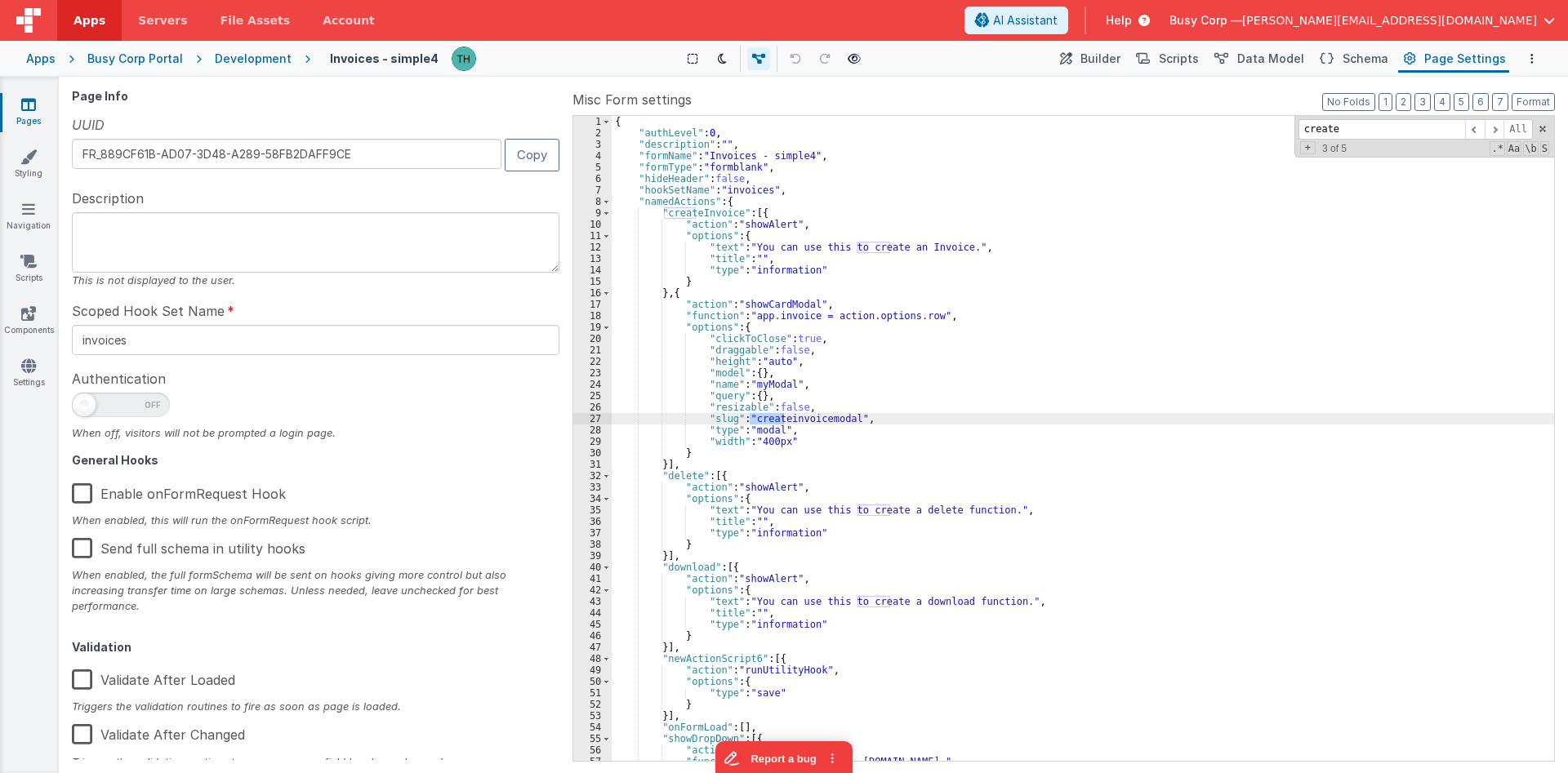
type input "create"
click at [801, 428] on div "{ "authLevel" : 0 , "description" : "" , "formName" : "Invoices - simple4" , "f…" at bounding box center [1083, 450] width 943 height 668
click at [797, 417] on div "{ "authLevel" : 0 , "description" : "" , "formName" : "Invoices - simple4" , "f…" at bounding box center [1083, 450] width 943 height 668
click at [244, 56] on div "Development" at bounding box center [253, 58] width 77 height 16
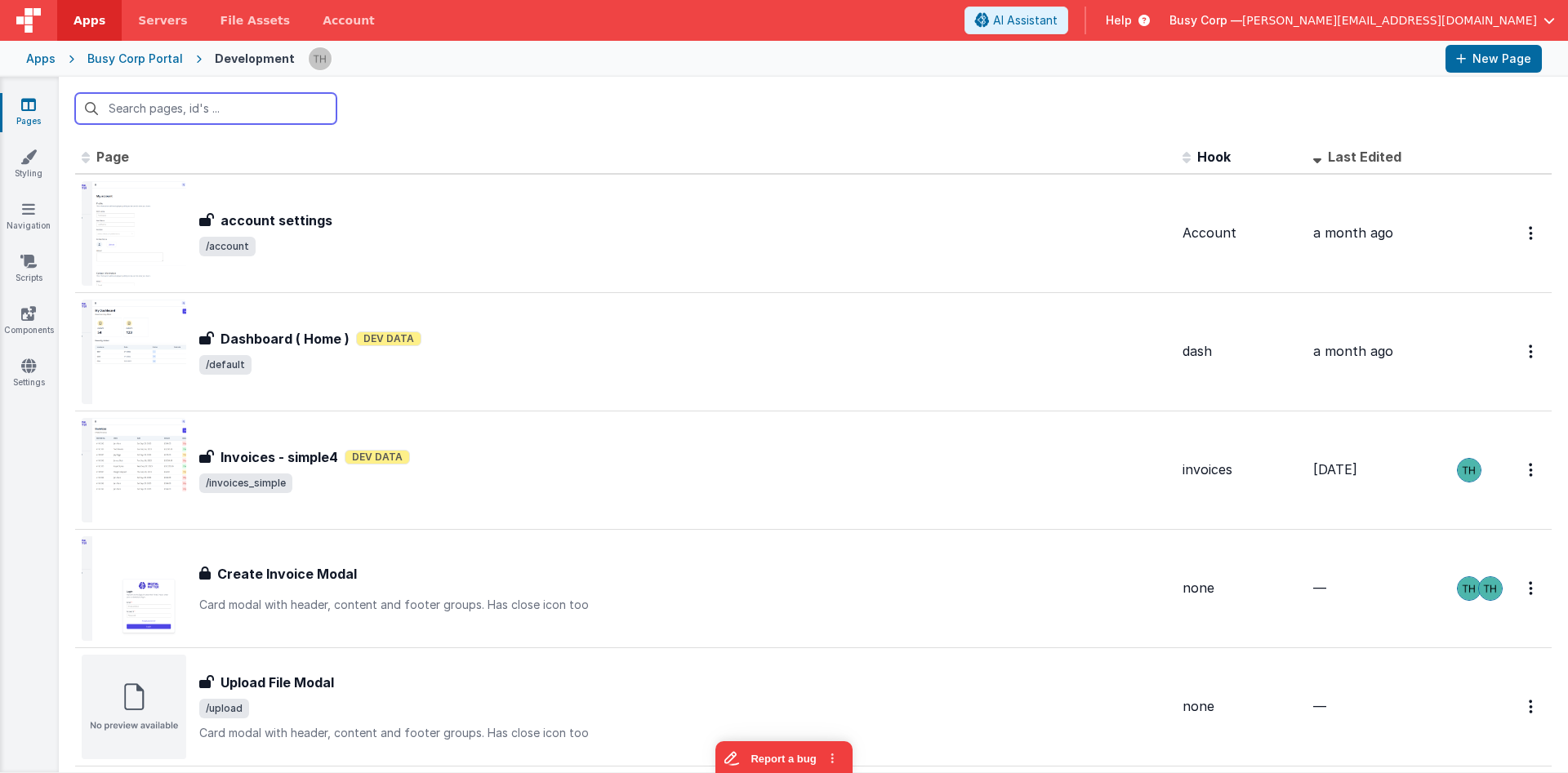
click at [264, 106] on input "text" at bounding box center [206, 108] width 261 height 31
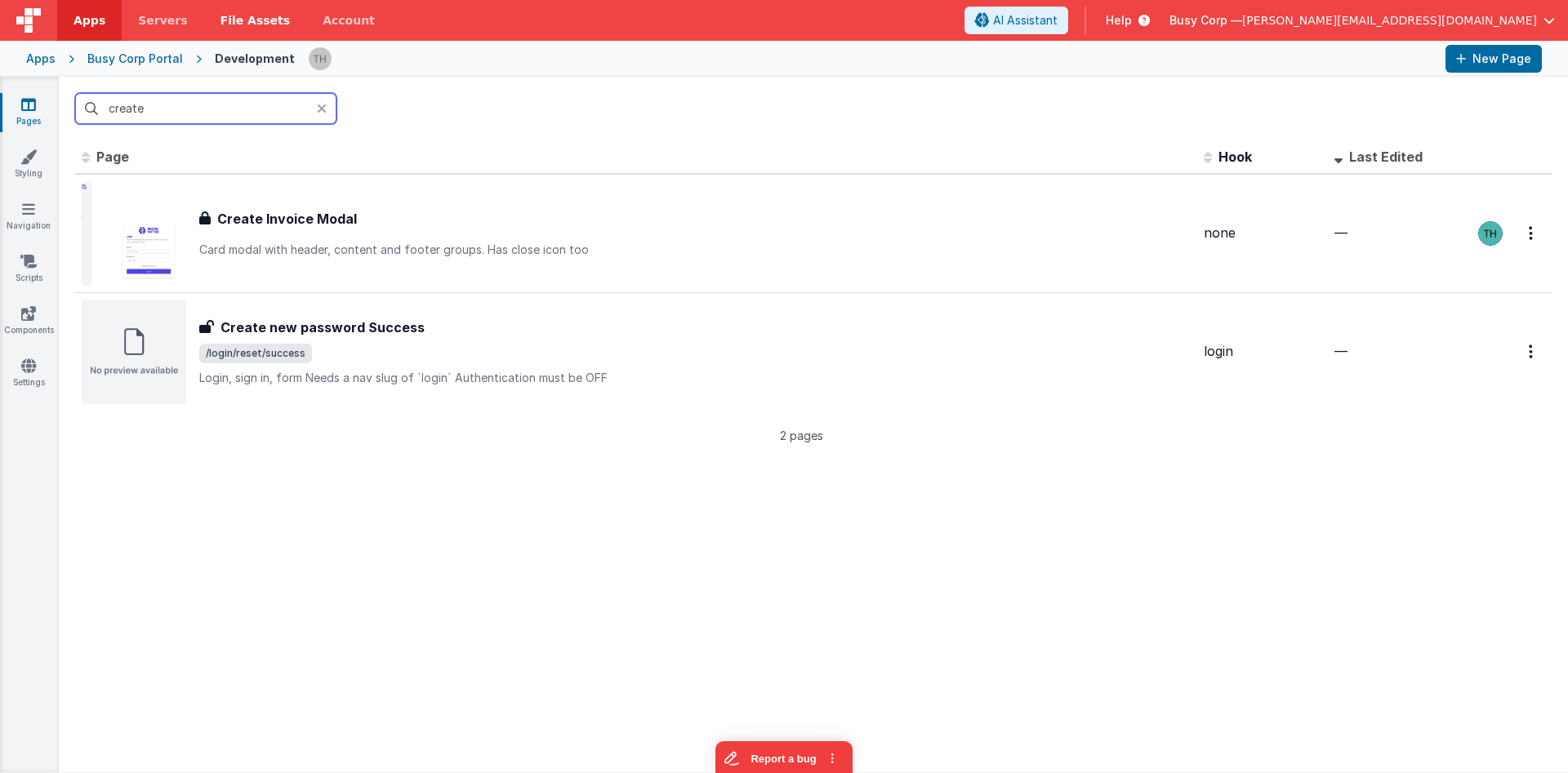
type input "create"
click at [320, 109] on icon at bounding box center [321, 108] width 9 height 13
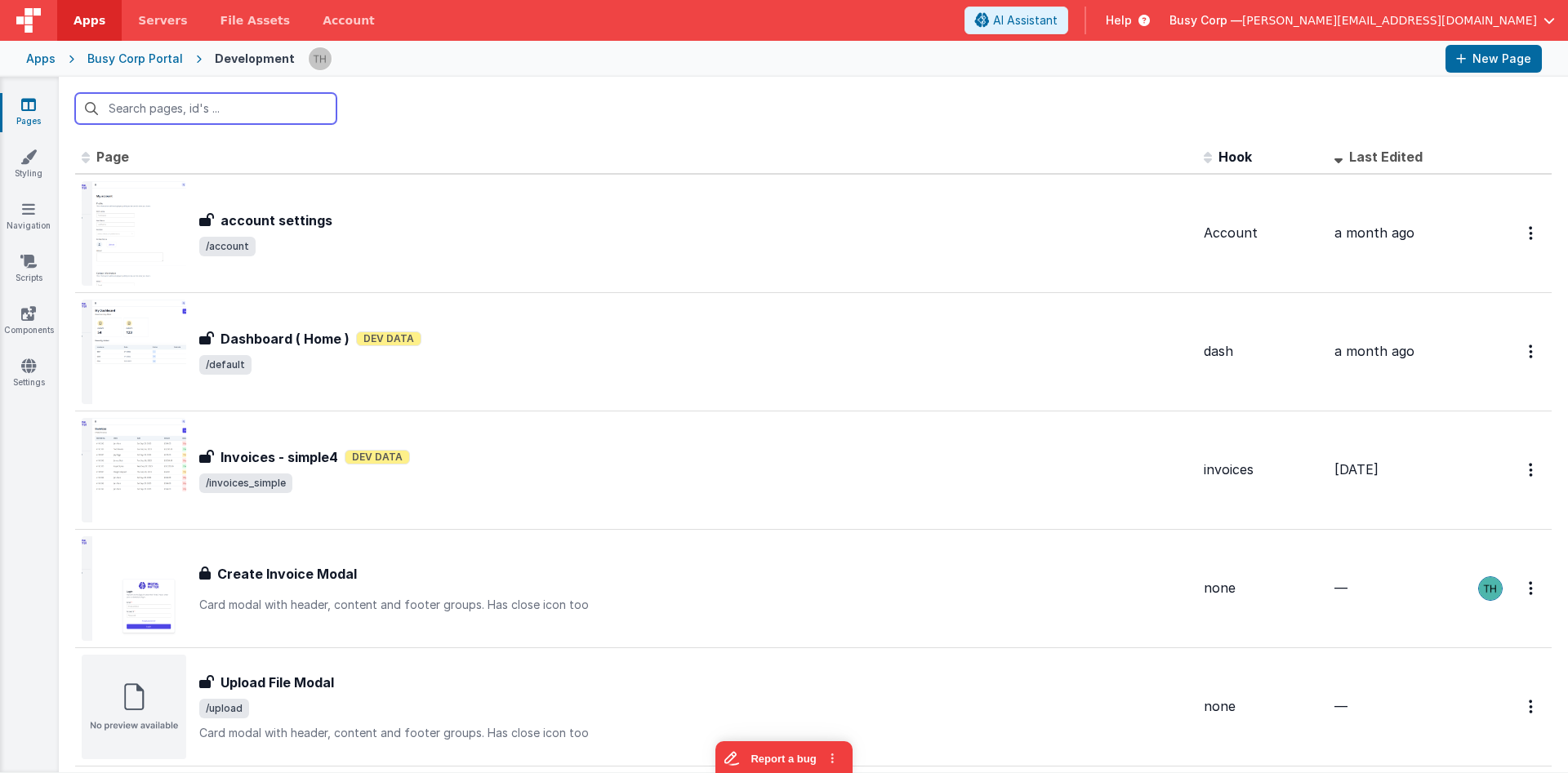
click at [248, 114] on input "text" at bounding box center [206, 108] width 261 height 31
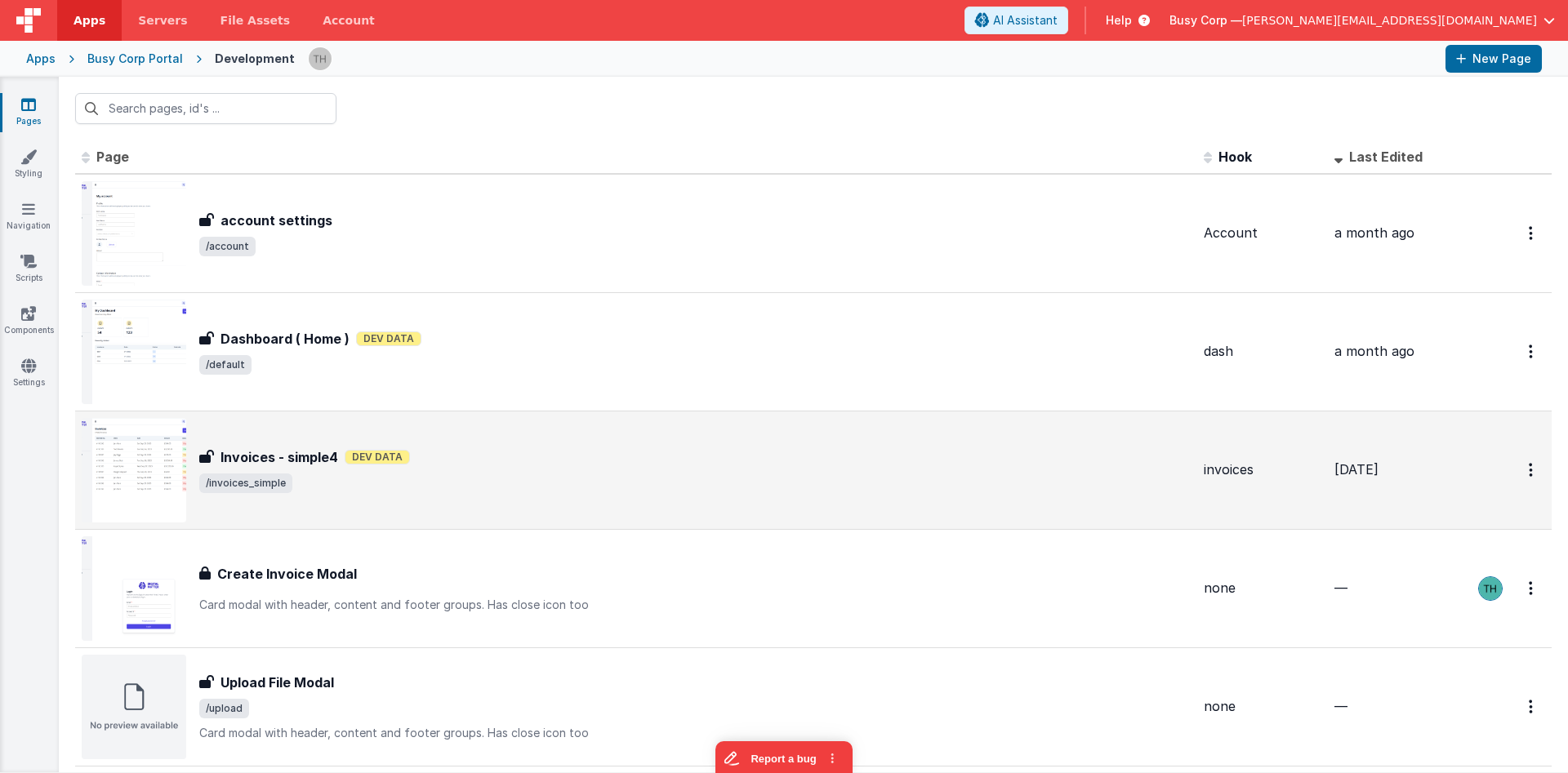
click at [593, 459] on div "Invoices - simple4 Dev Data" at bounding box center [695, 457] width 991 height 20
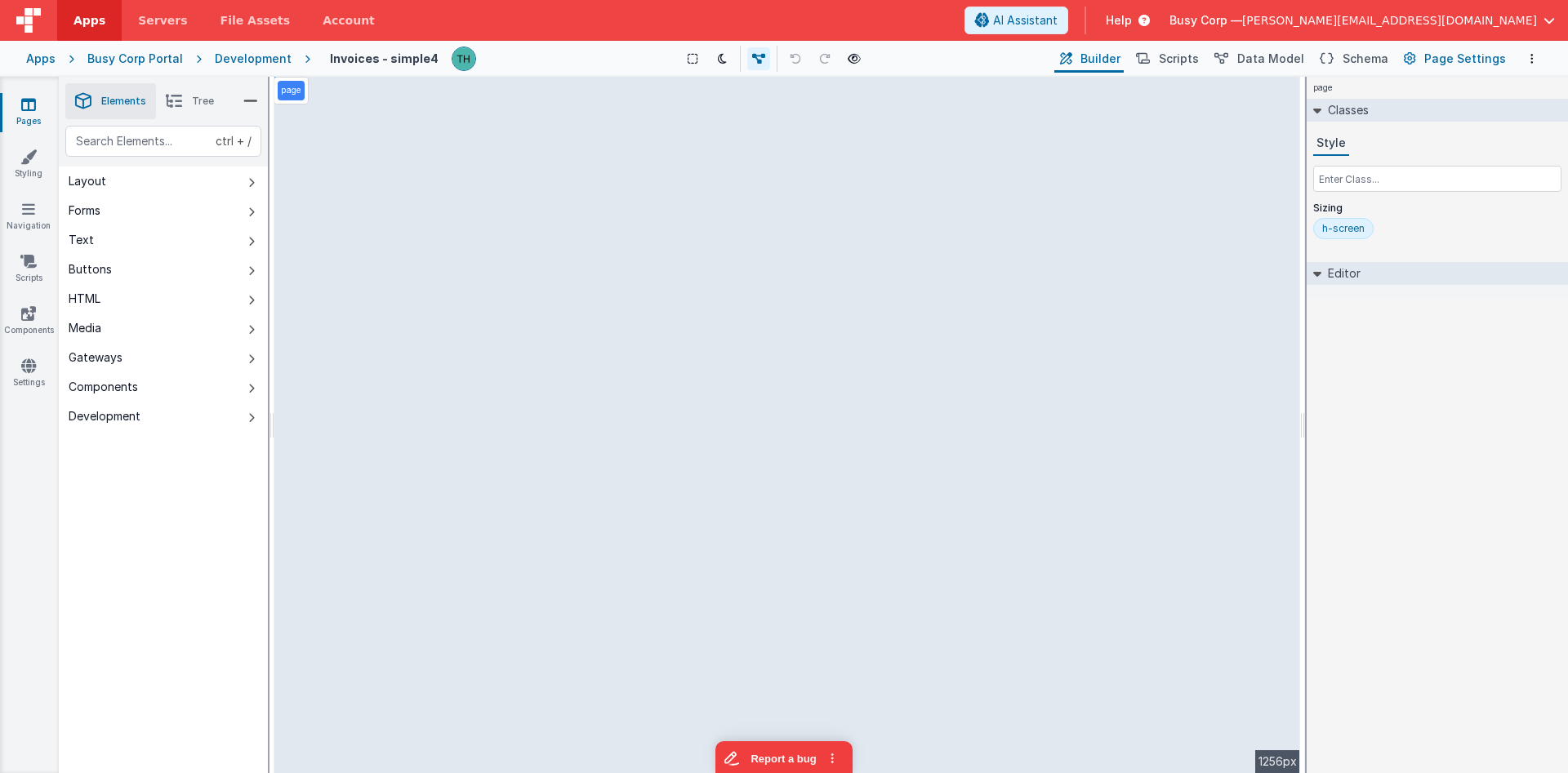
click at [1448, 52] on span "Page Settings" at bounding box center [1465, 58] width 82 height 16
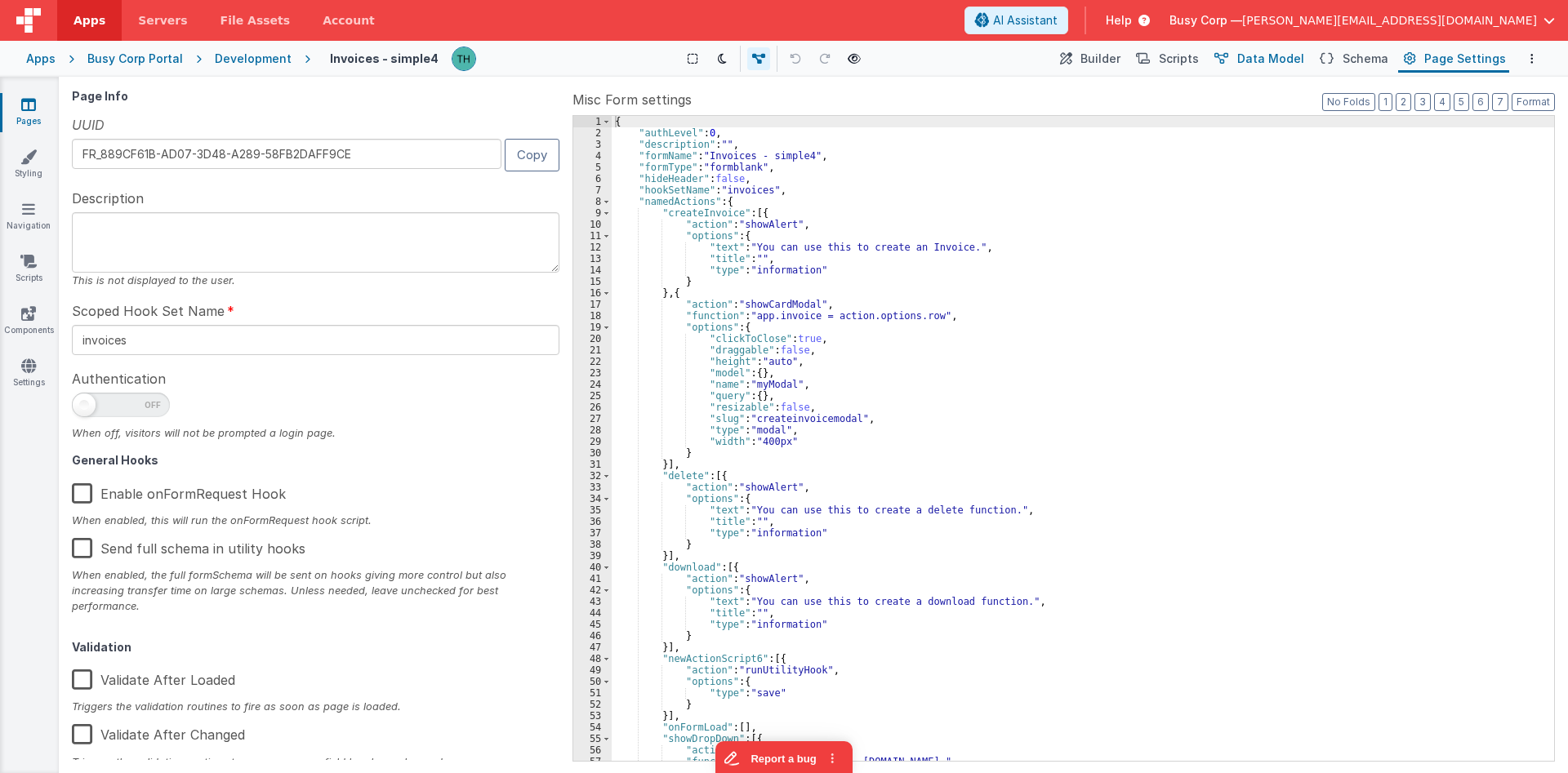
click at [1272, 61] on span "Data Model" at bounding box center [1271, 58] width 67 height 16
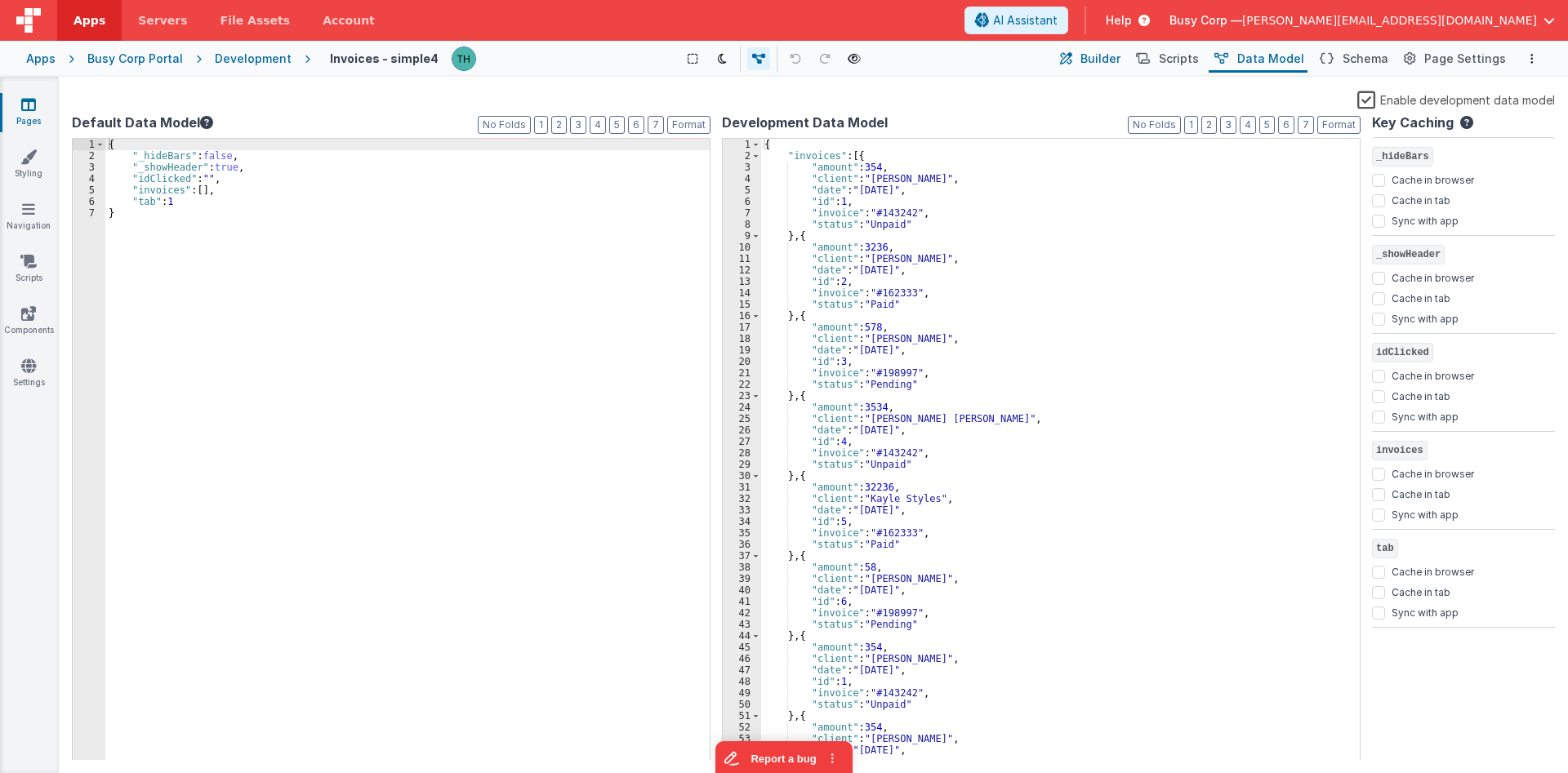
click at [1095, 67] on button "Builder" at bounding box center [1089, 59] width 69 height 27
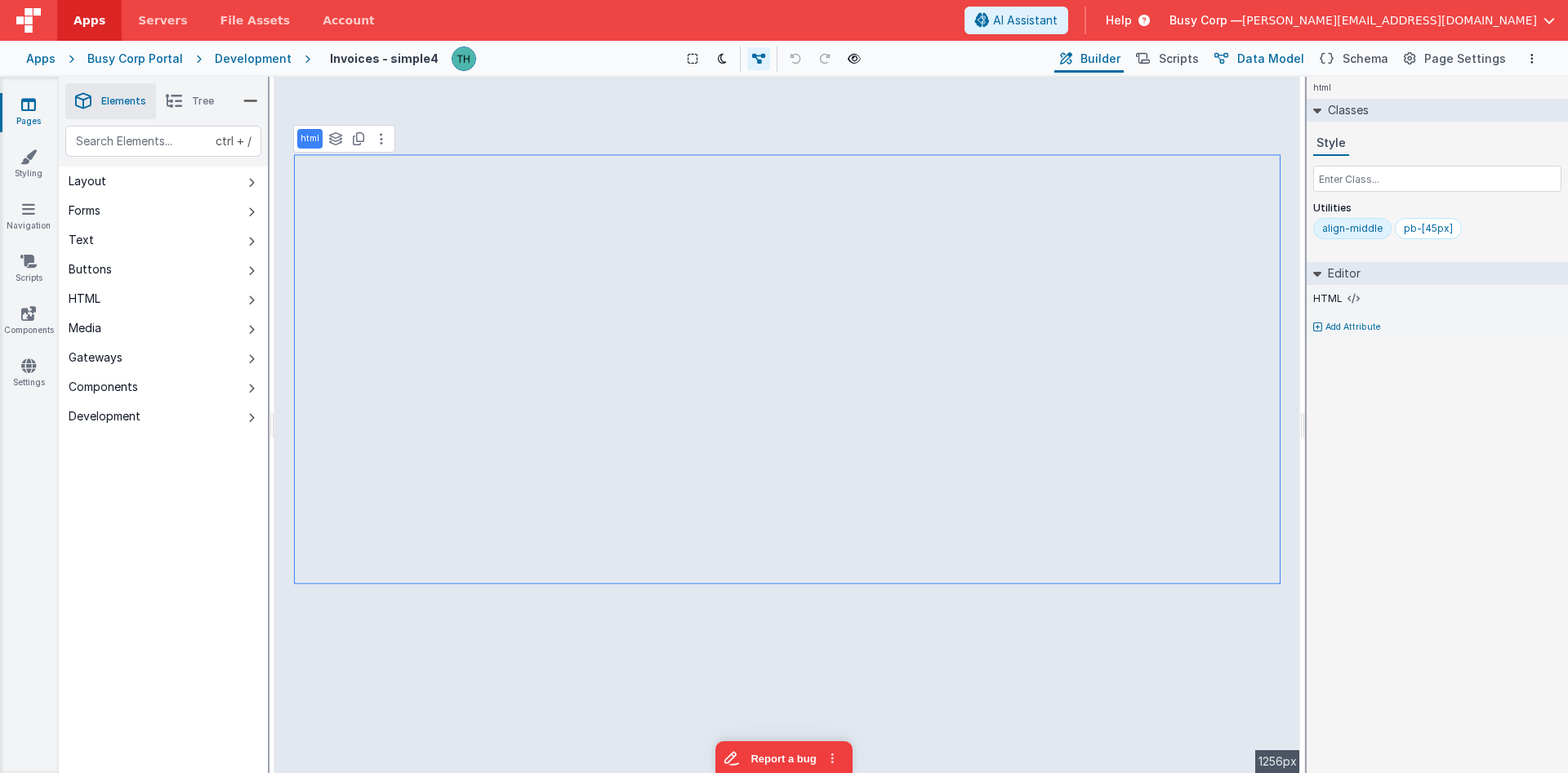
click at [1248, 59] on button "Data Model" at bounding box center [1258, 59] width 99 height 27
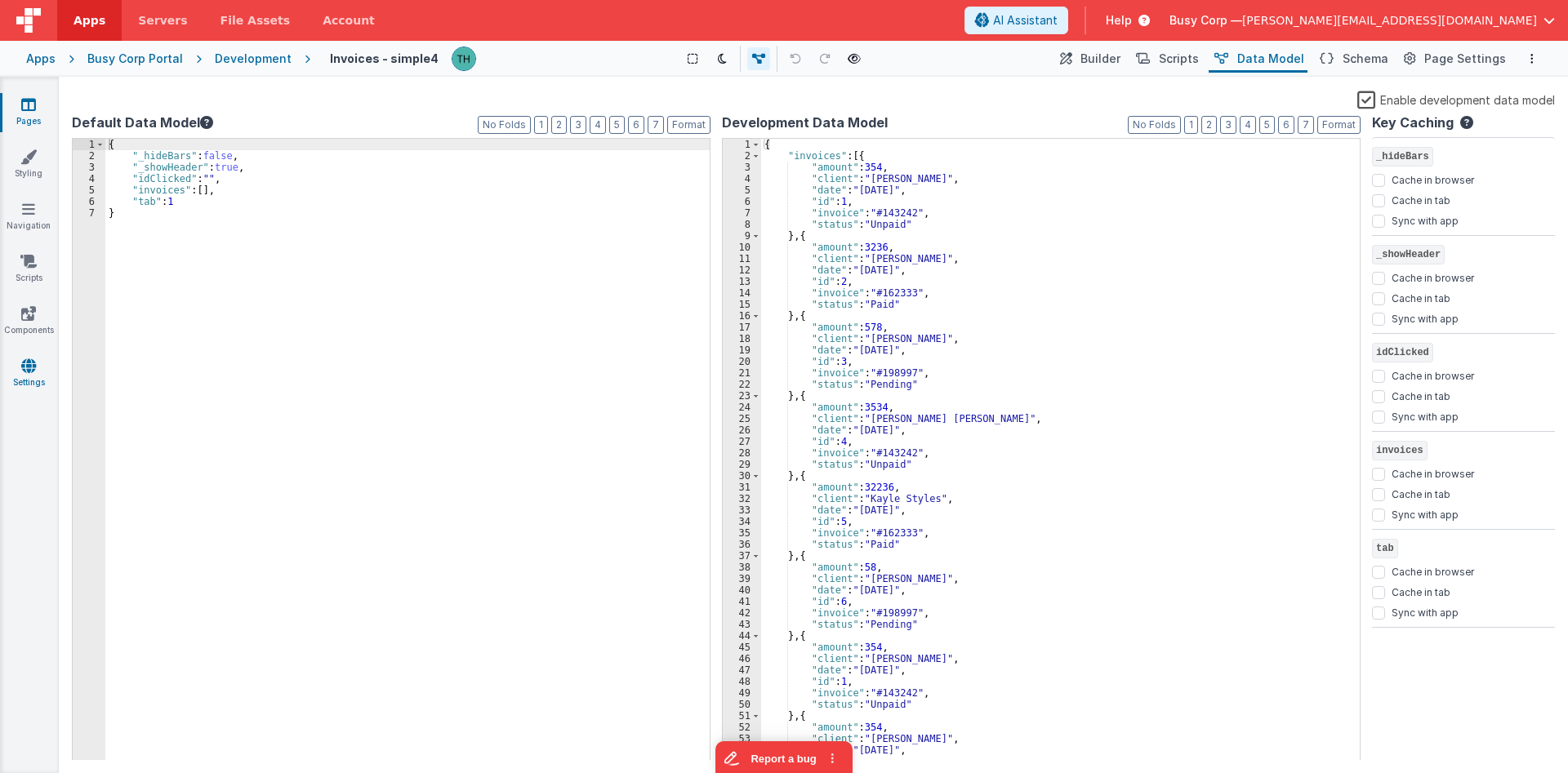
click at [34, 373] on icon at bounding box center [28, 366] width 15 height 16
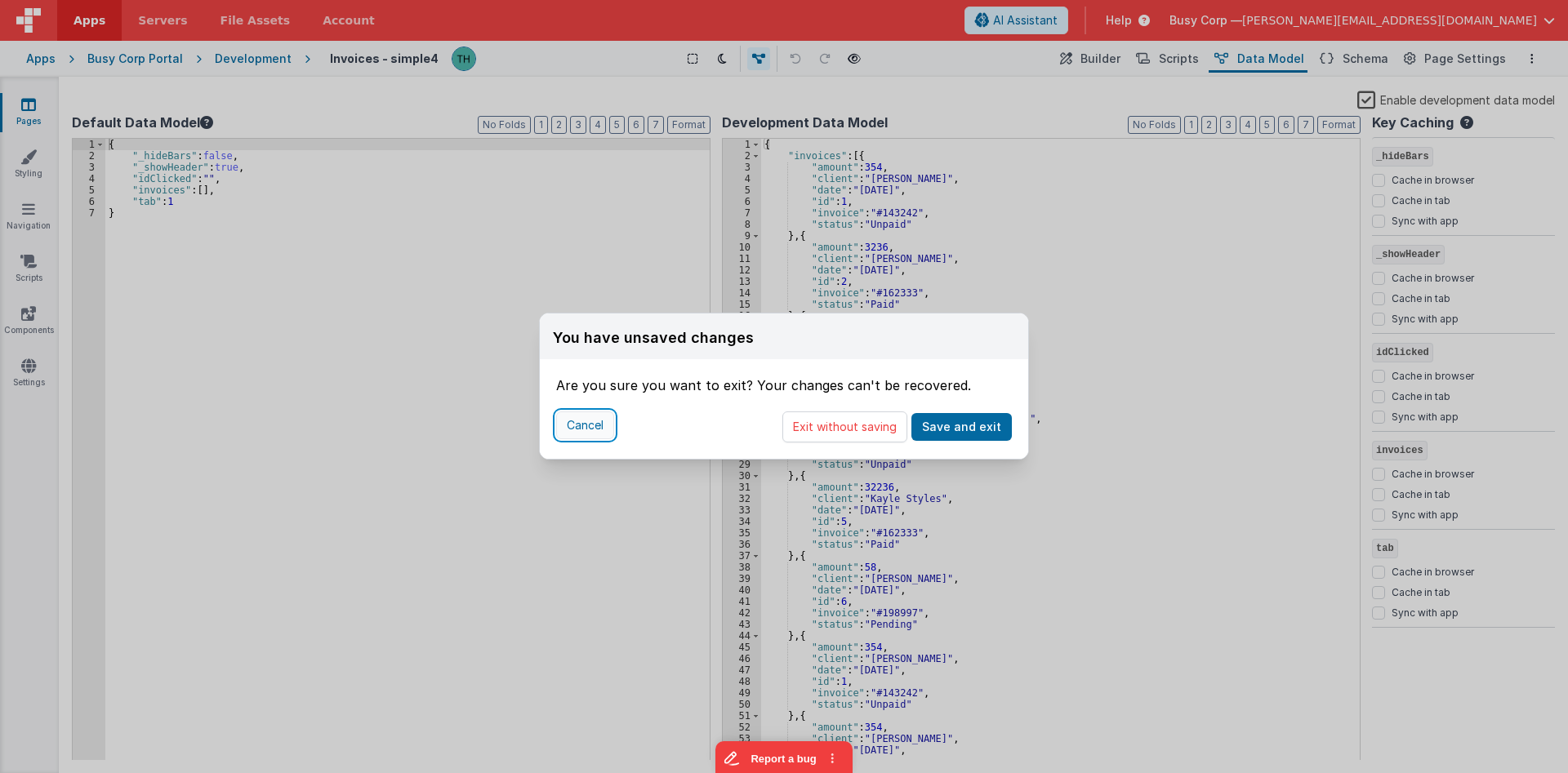
click at [591, 428] on button "Cancel" at bounding box center [585, 425] width 58 height 27
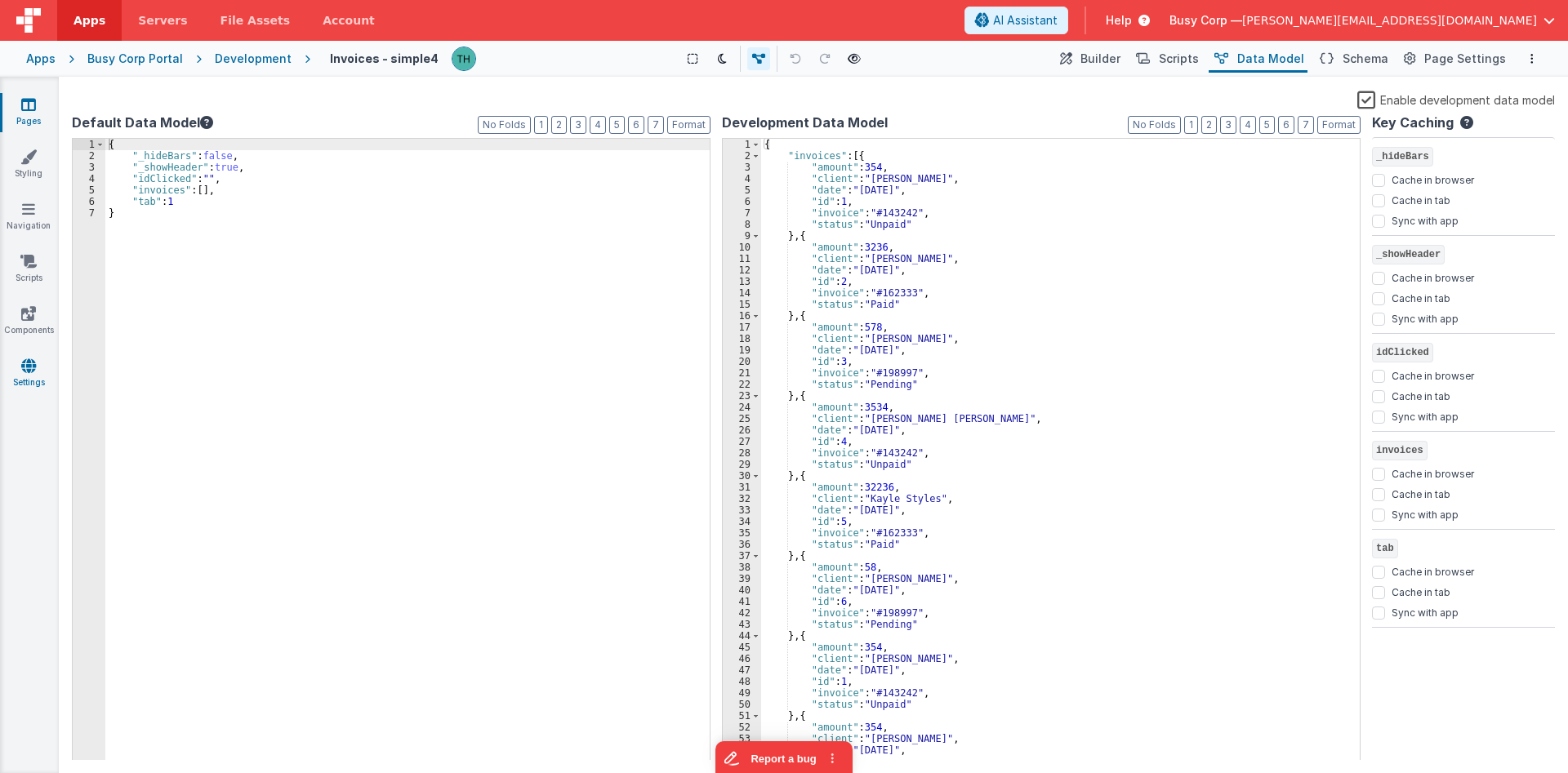
click at [16, 366] on link "Settings" at bounding box center [28, 374] width 59 height 32
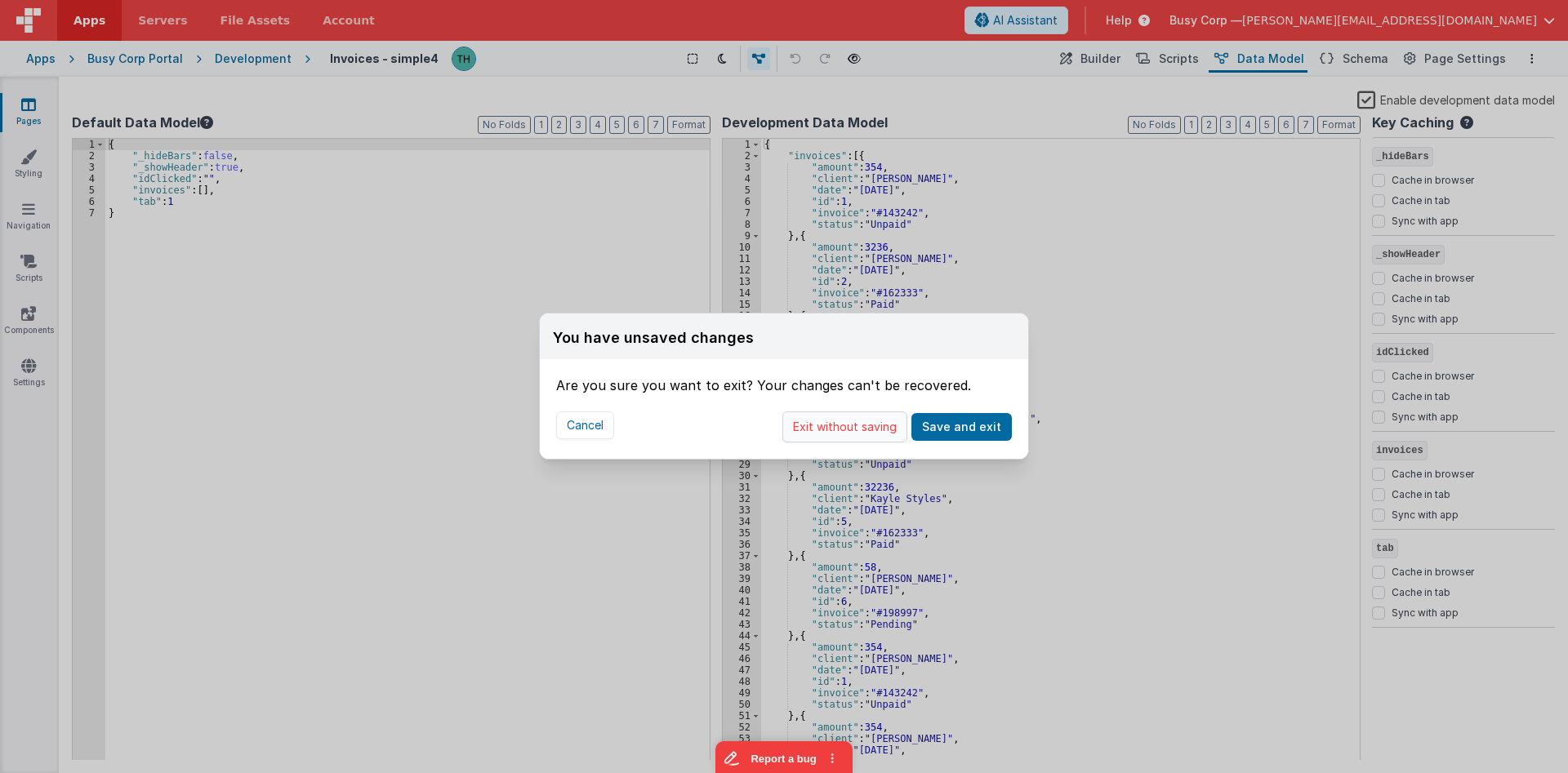
click at [851, 432] on button "Exit without saving" at bounding box center [845, 427] width 125 height 31
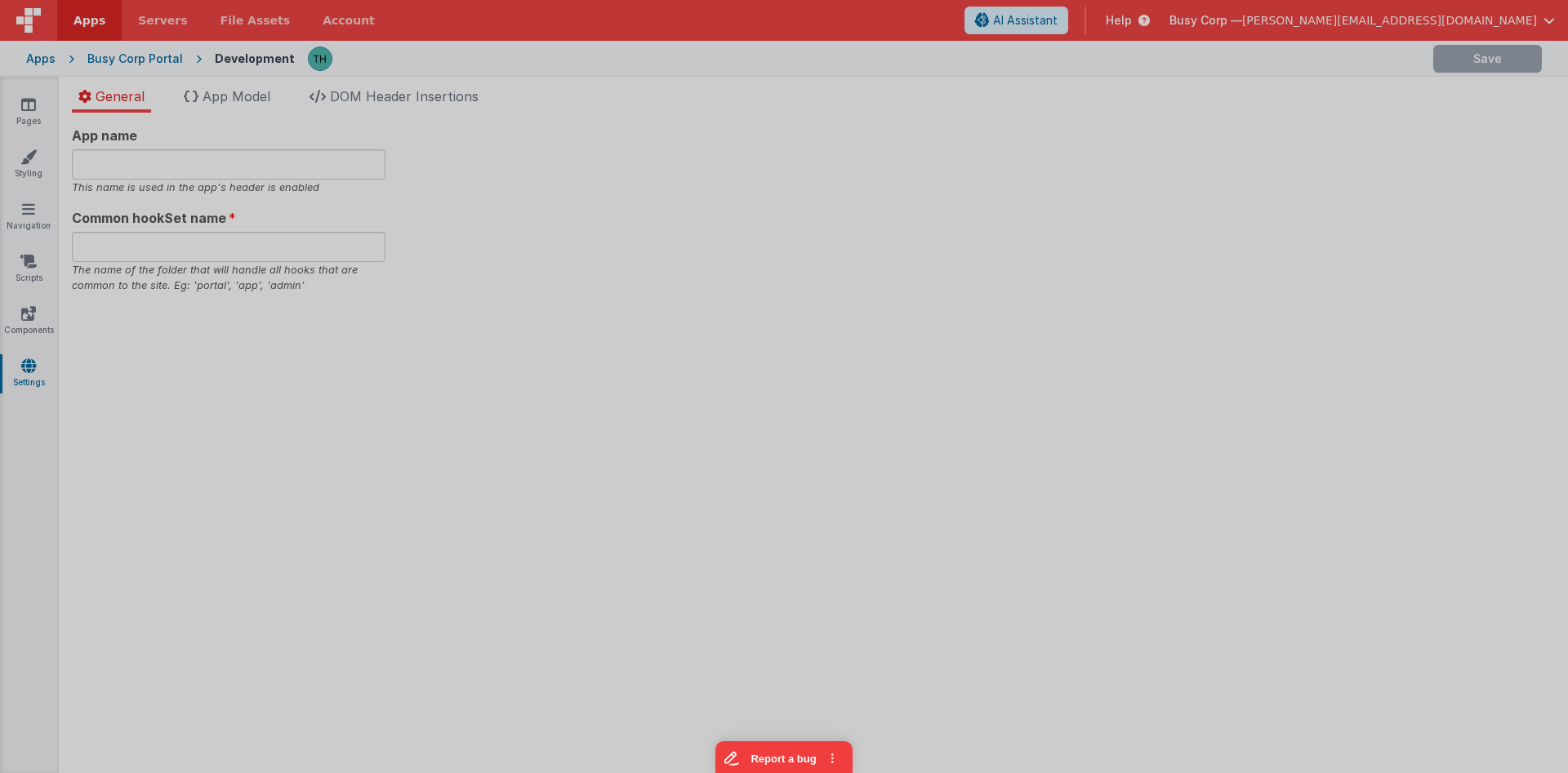
type input "Demo Portal"
type input "portal"
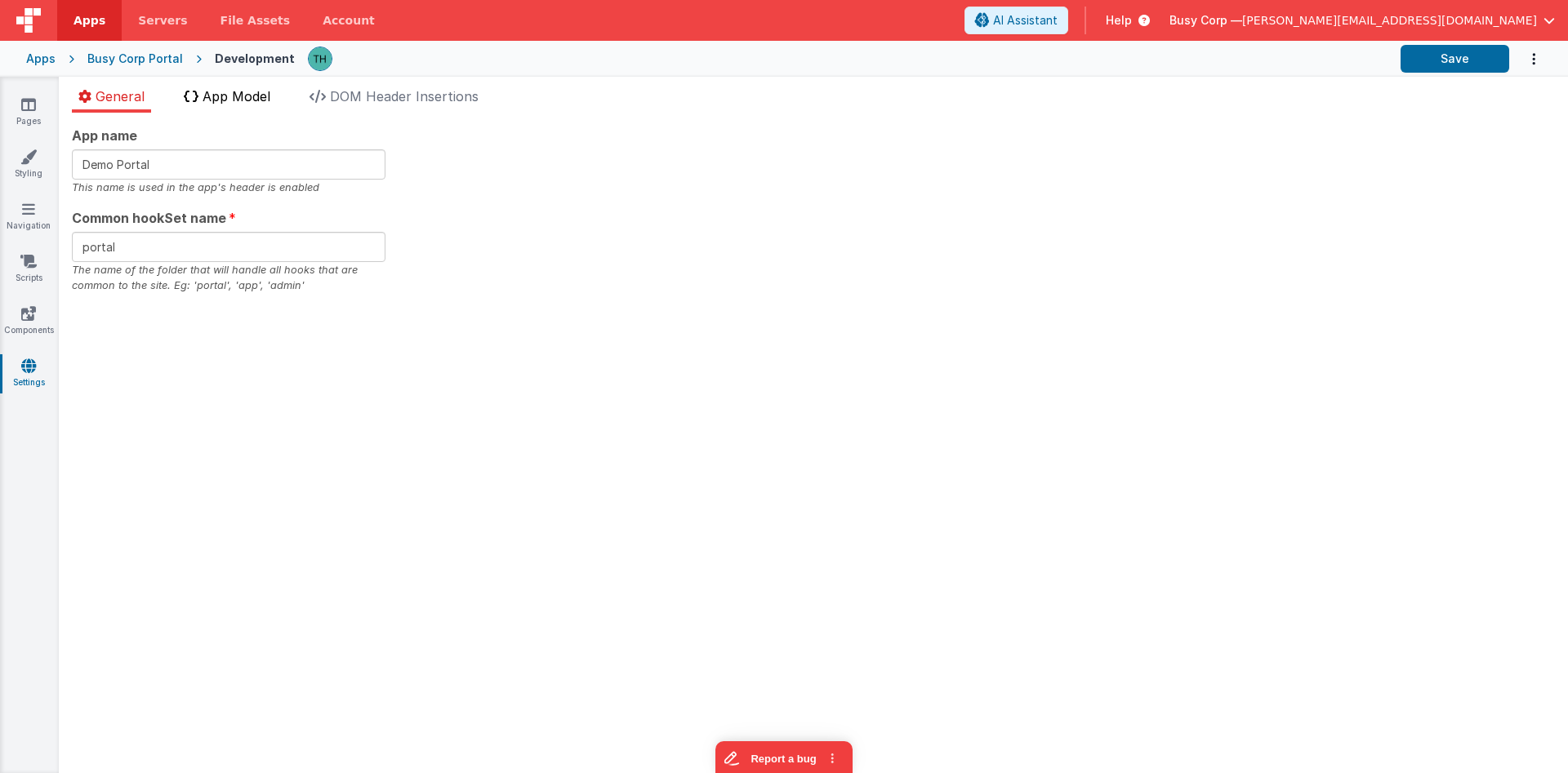
click at [255, 98] on span "App Model" at bounding box center [236, 96] width 68 height 16
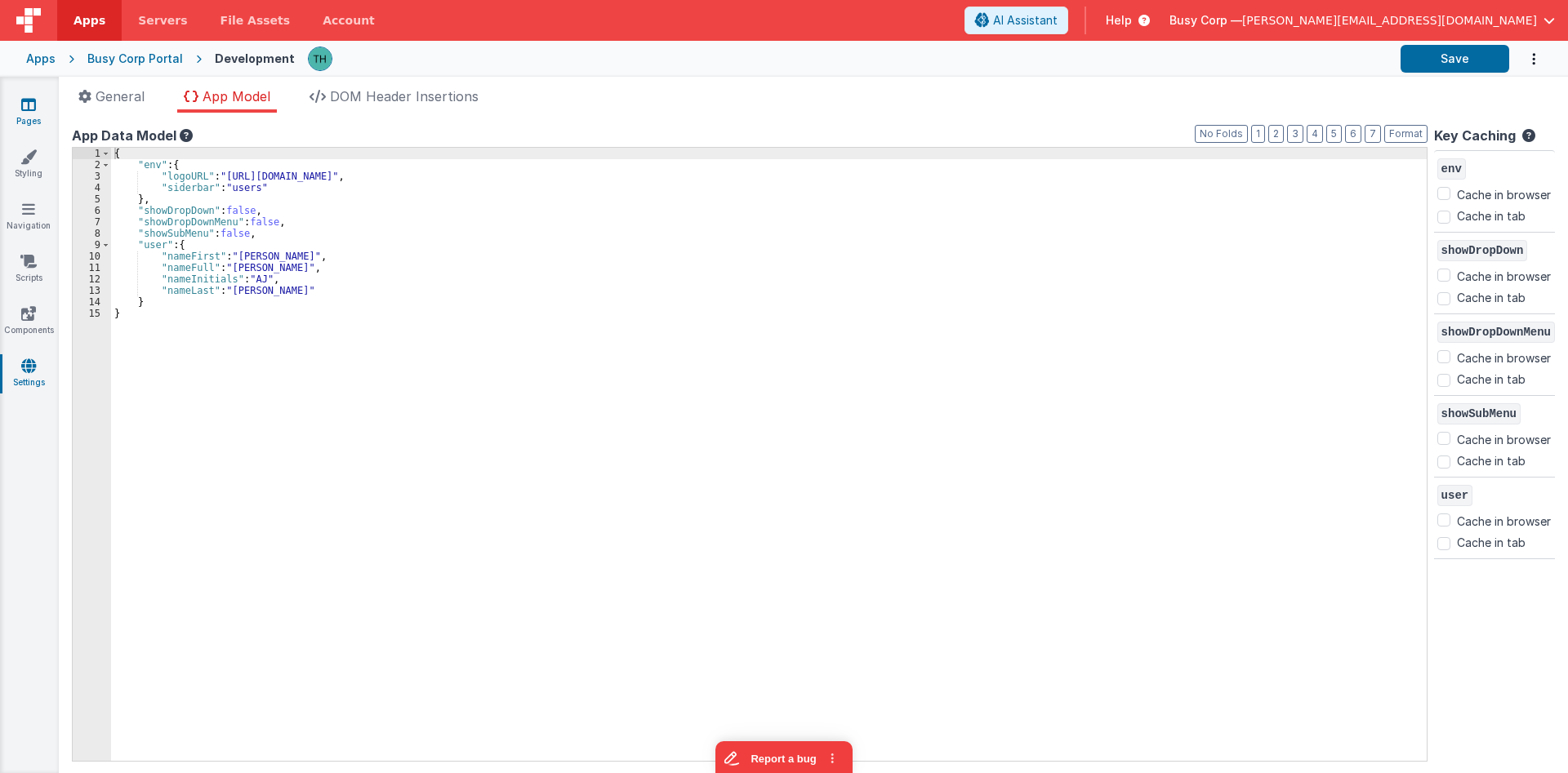
click at [26, 105] on icon at bounding box center [28, 104] width 15 height 16
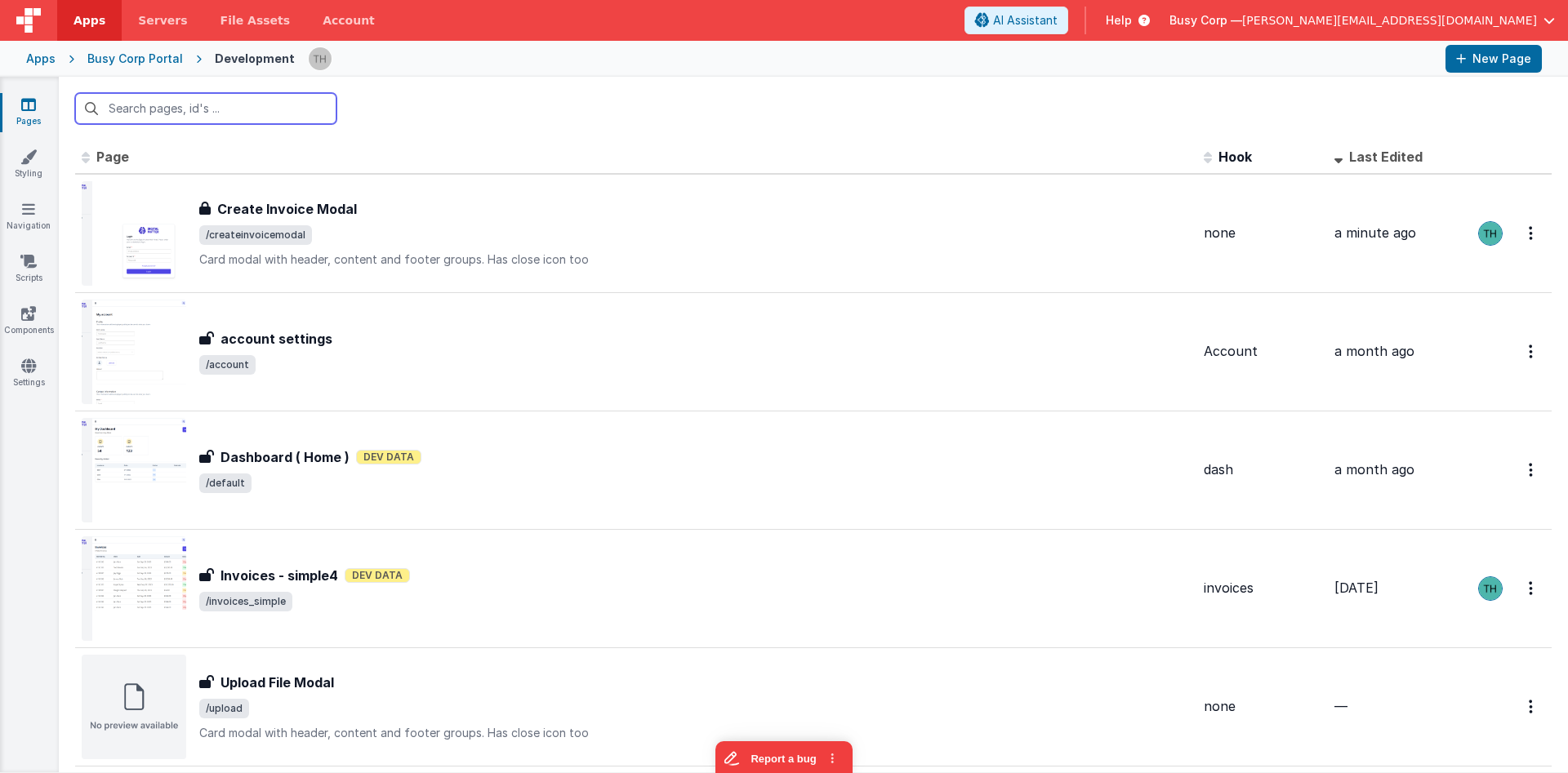
click at [194, 108] on input "text" at bounding box center [206, 108] width 261 height 31
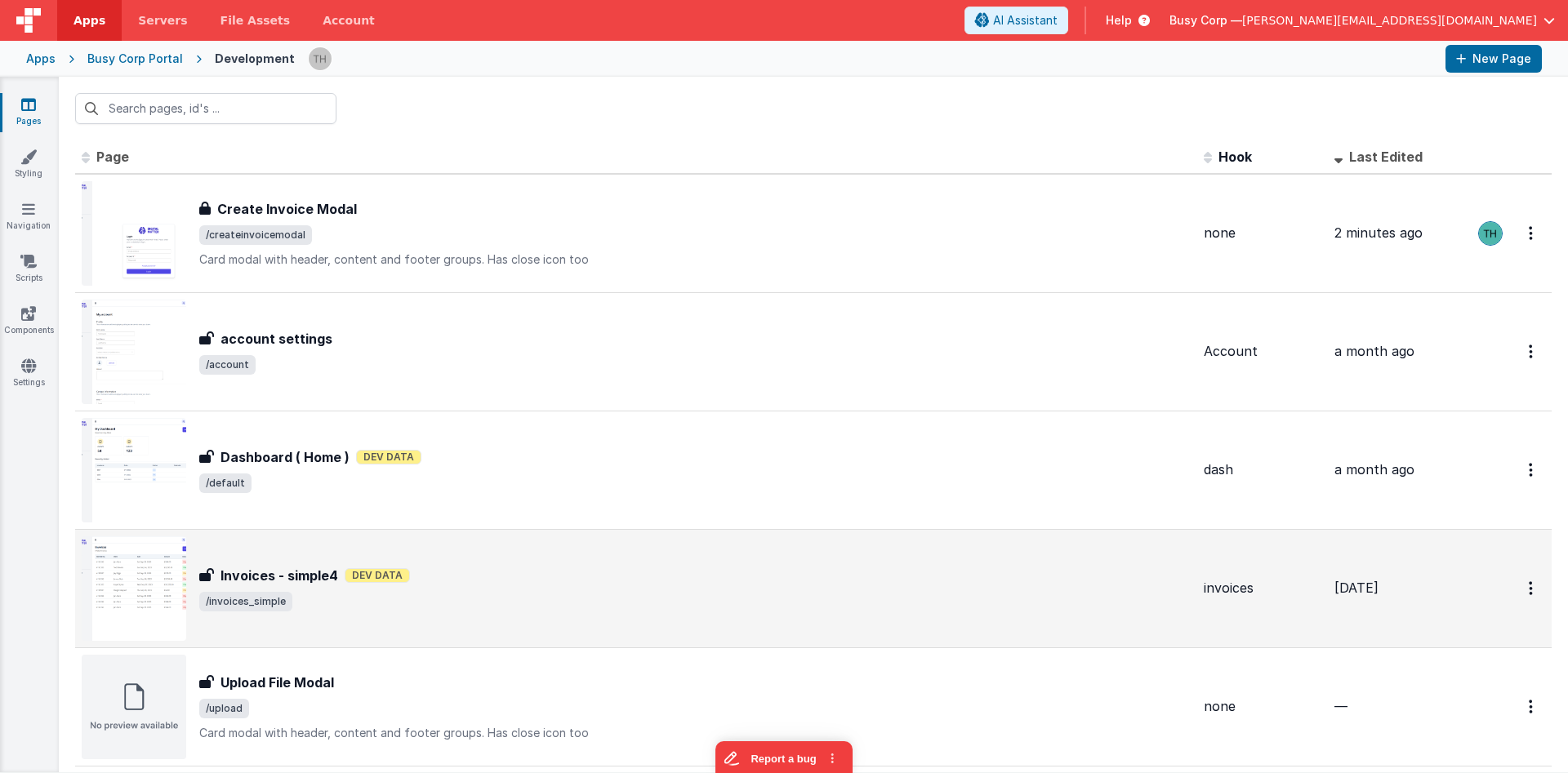
click at [583, 556] on div "Invoices - simple4 Invoices - simple4 Dev Data /invoices_simple" at bounding box center [637, 589] width 1109 height 104
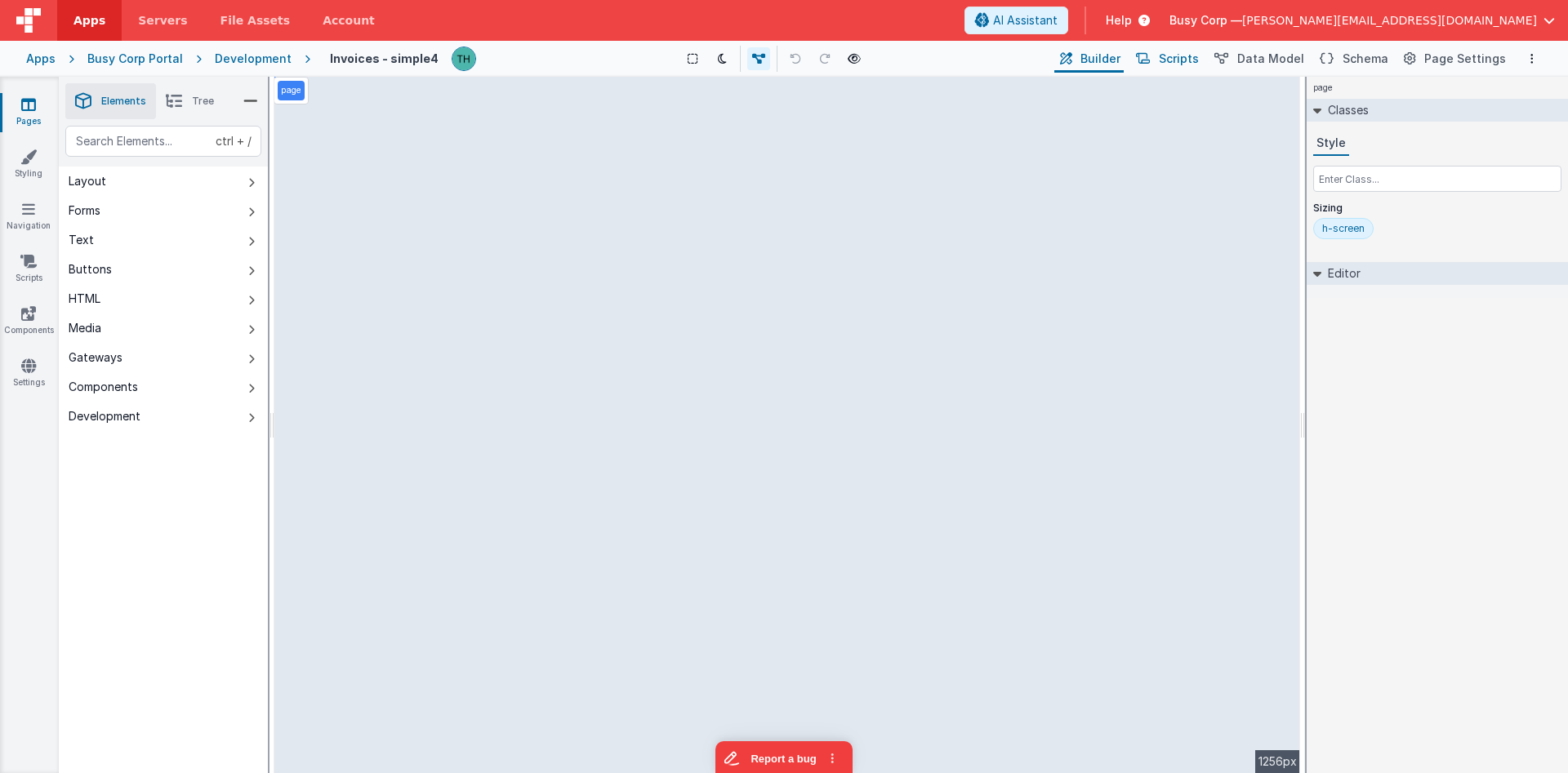
click at [1176, 51] on span "Scripts" at bounding box center [1178, 58] width 40 height 16
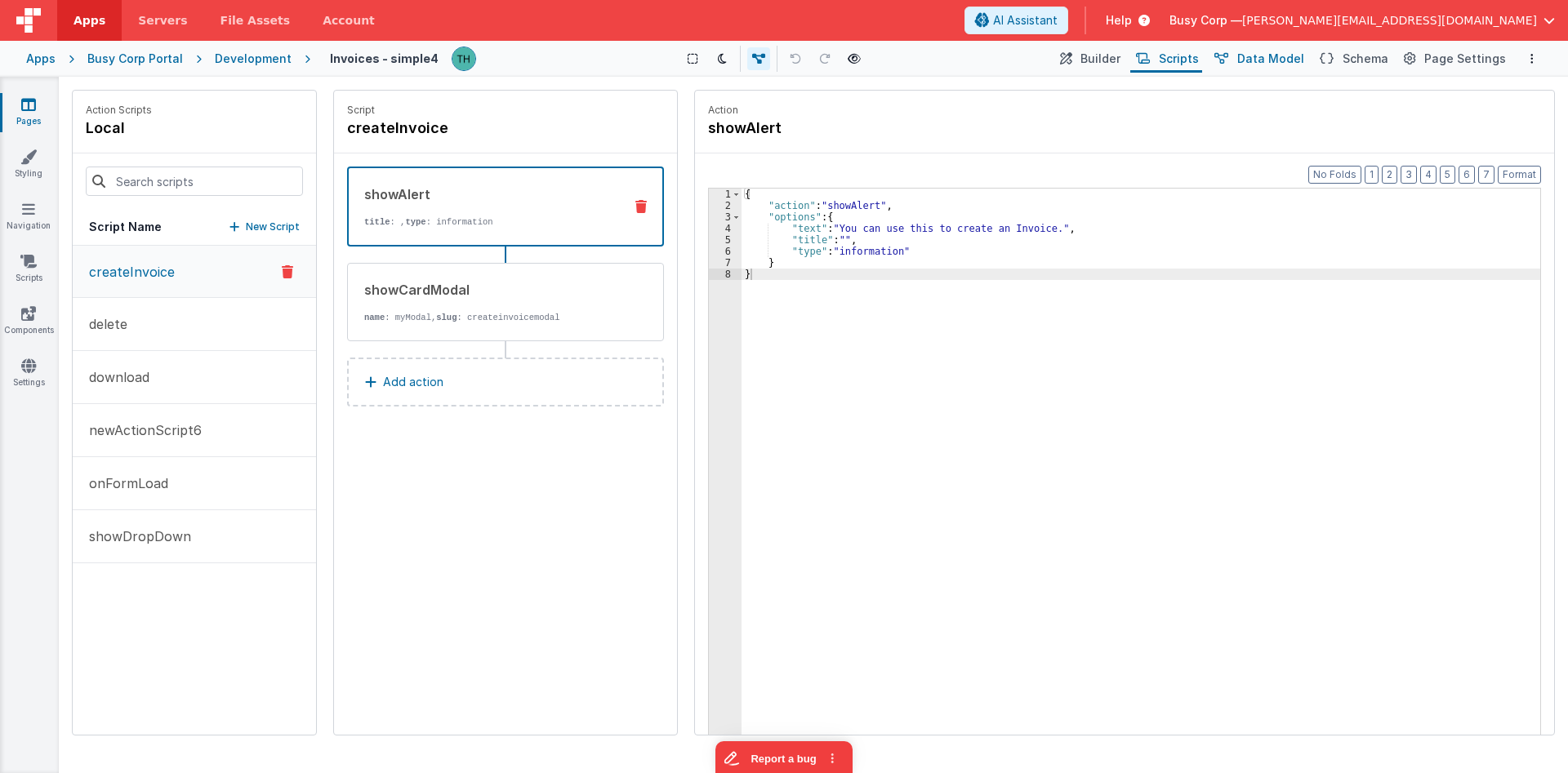
click at [1268, 63] on span "Data Model" at bounding box center [1271, 58] width 67 height 16
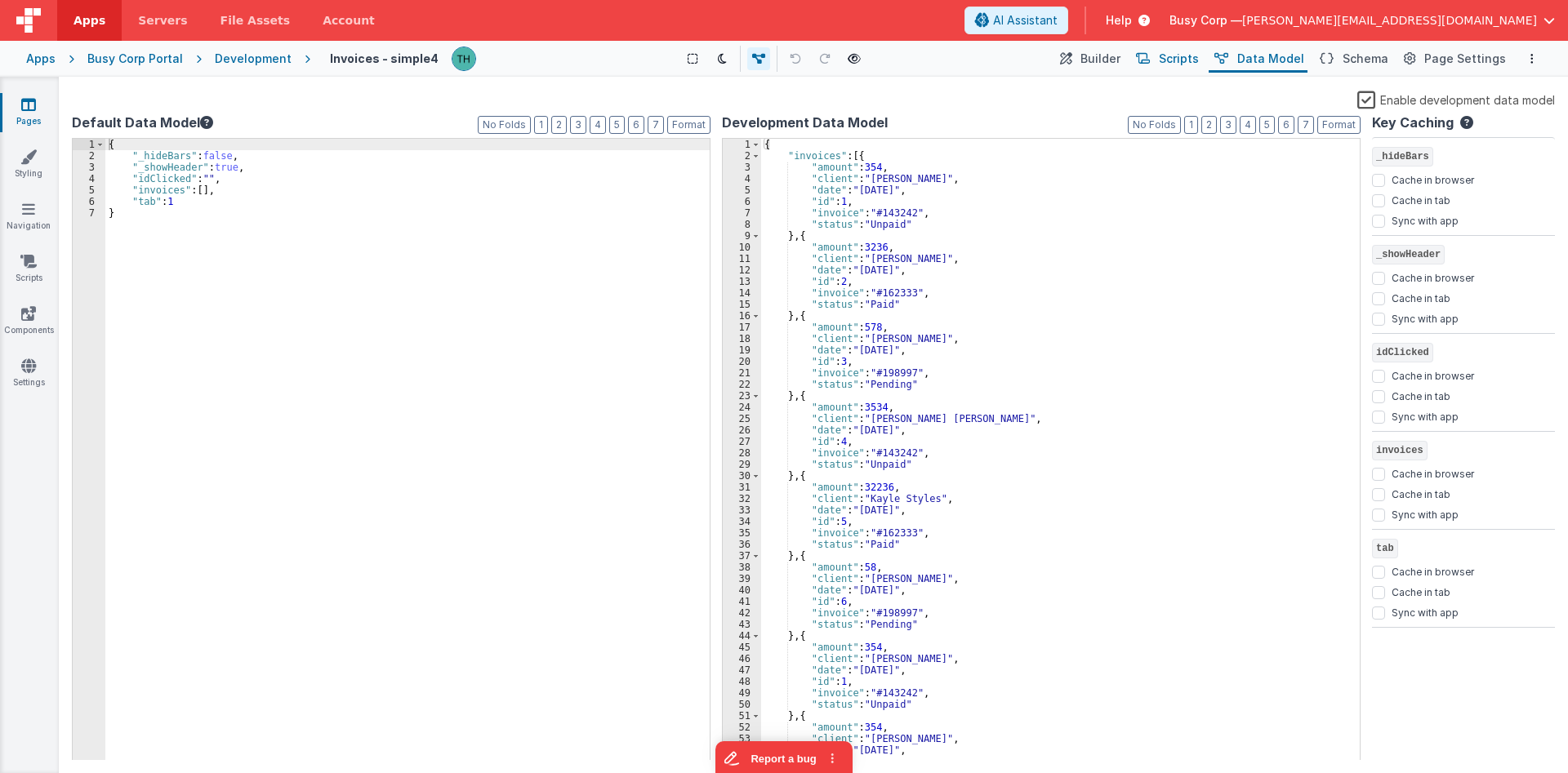
click at [1192, 66] on span "Scripts" at bounding box center [1178, 58] width 40 height 16
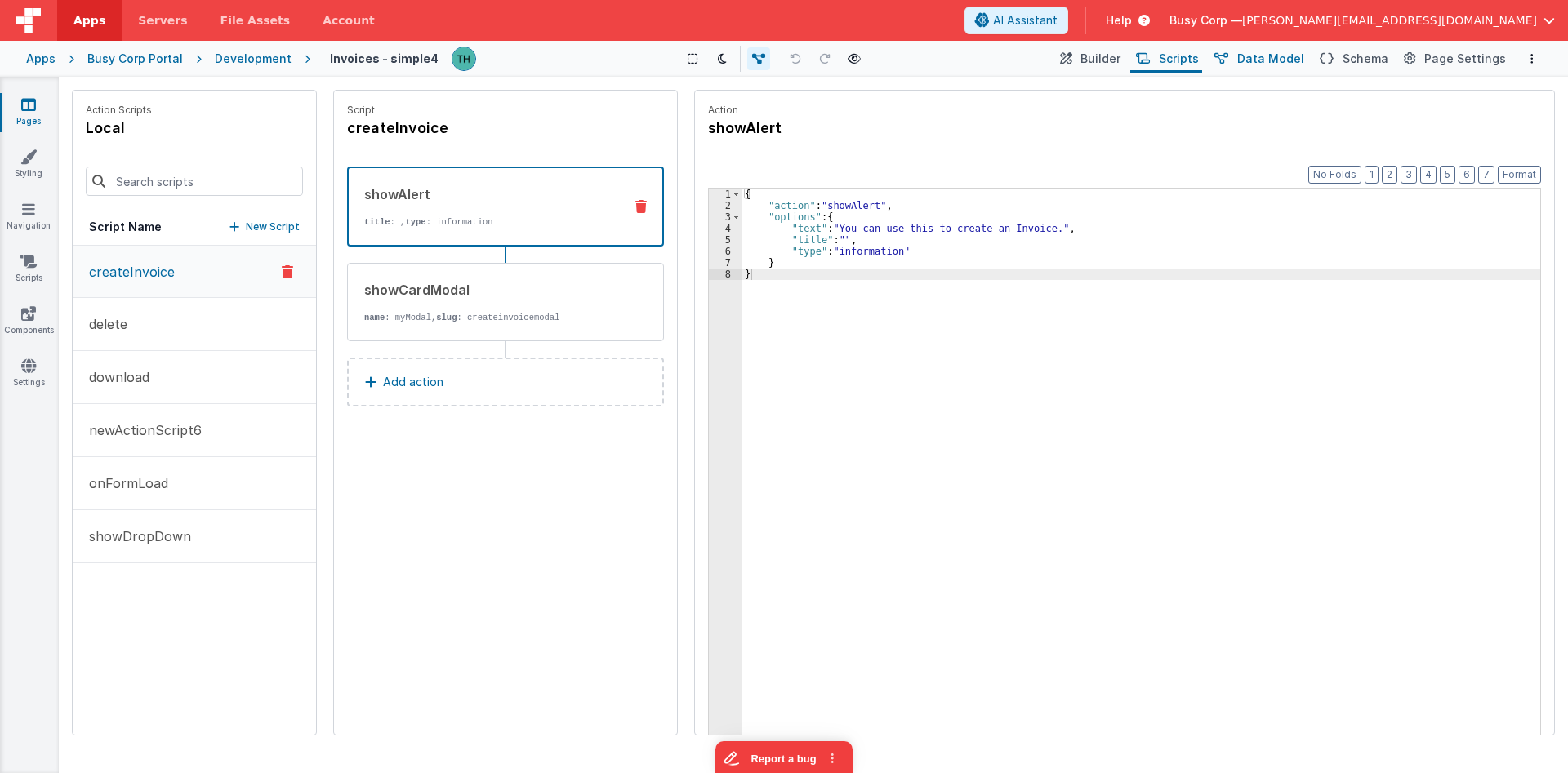
click at [1288, 65] on span "Data Model" at bounding box center [1271, 58] width 67 height 16
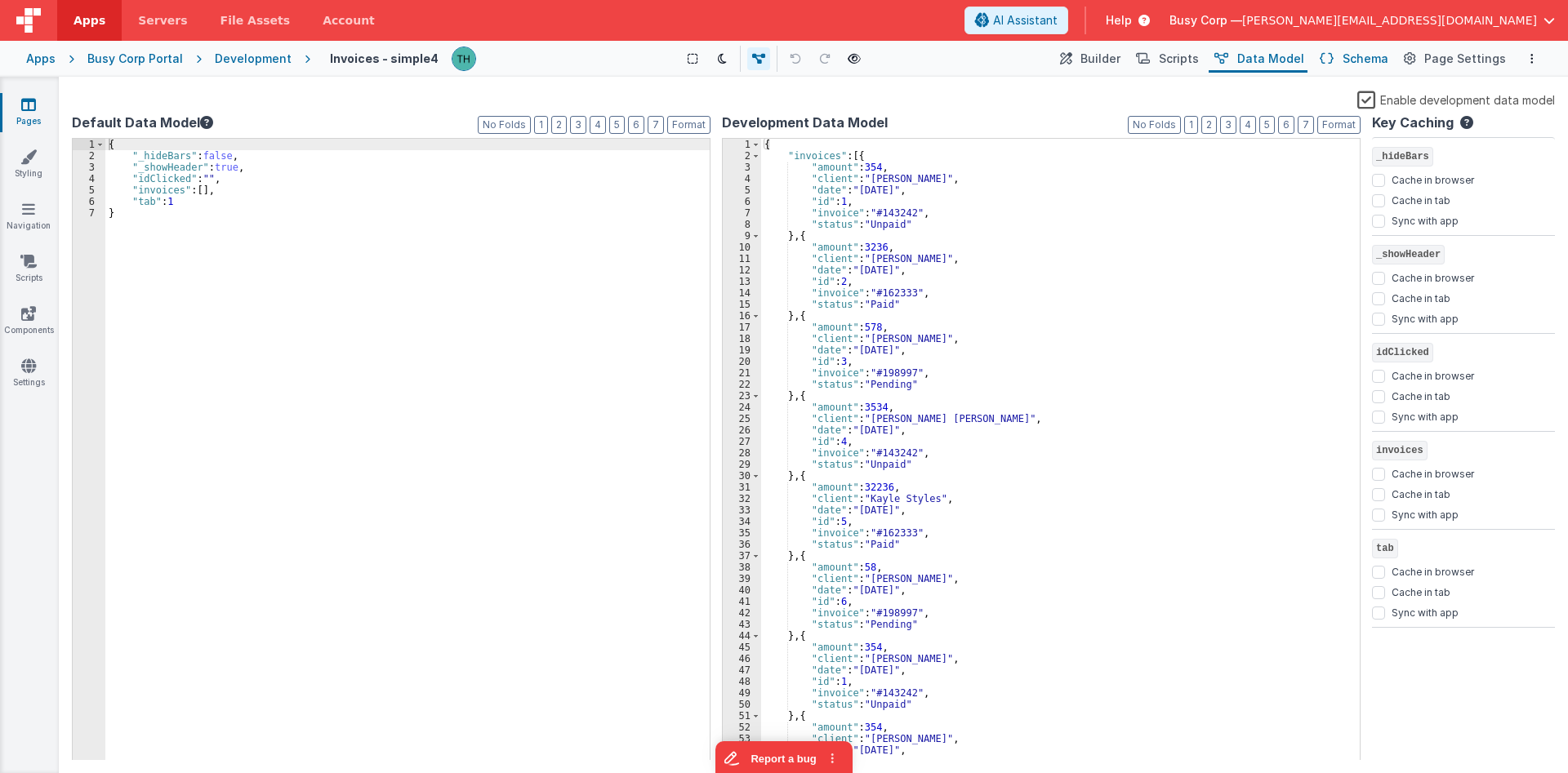
click at [1387, 58] on span "Schema" at bounding box center [1365, 58] width 46 height 16
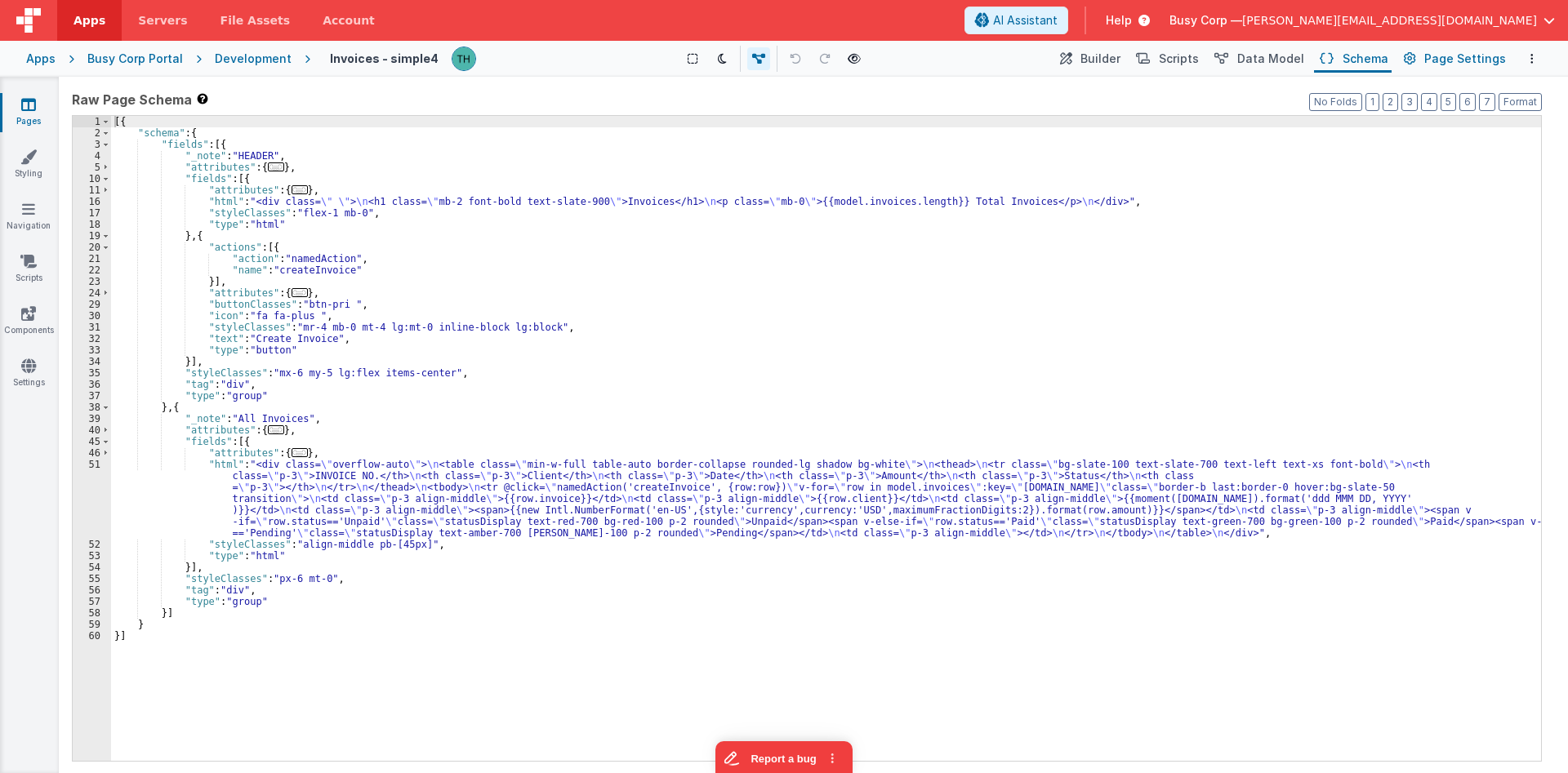
click at [1454, 56] on span "Page Settings" at bounding box center [1465, 58] width 82 height 16
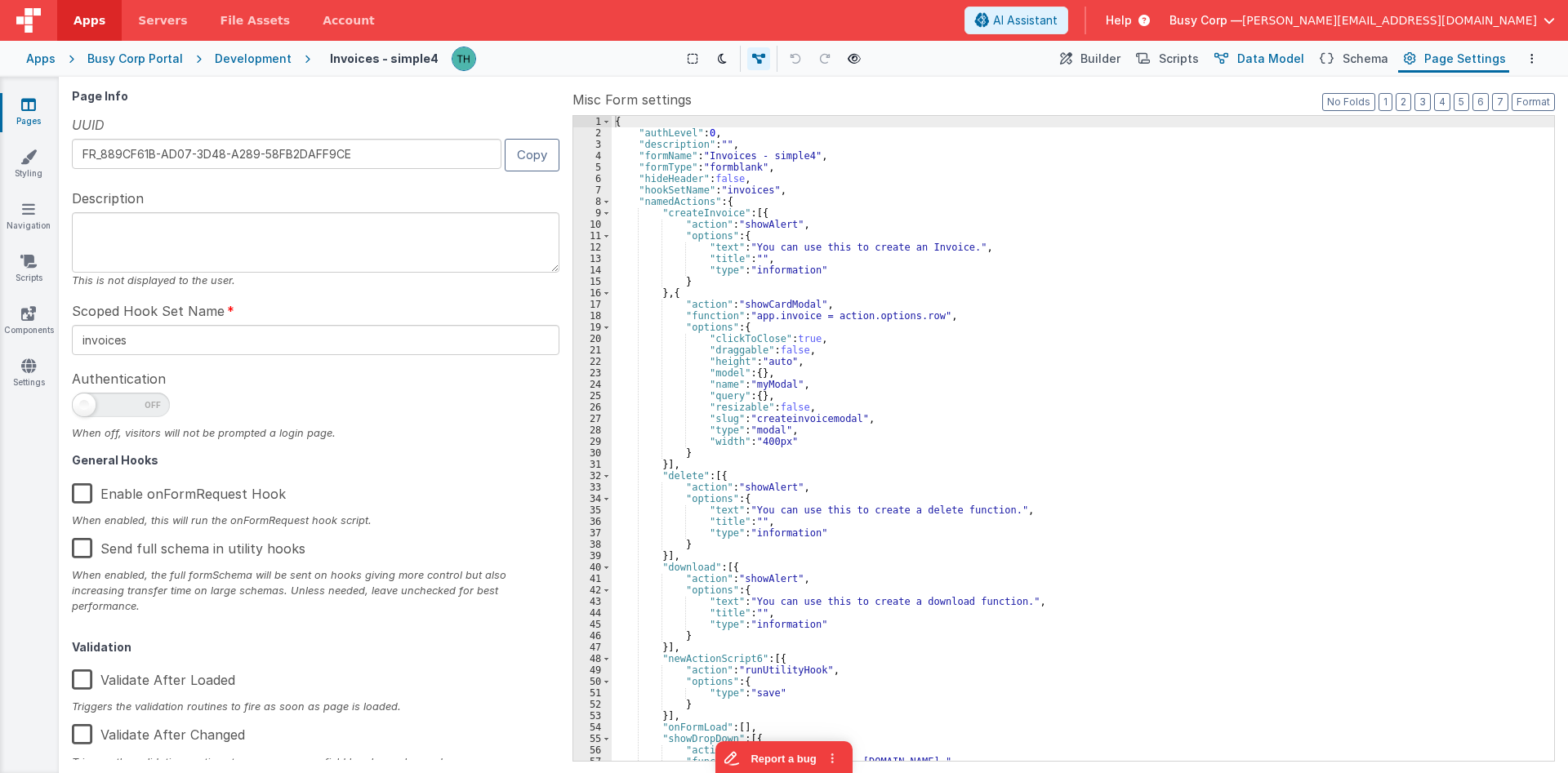
click at [1260, 62] on span "Data Model" at bounding box center [1271, 58] width 67 height 16
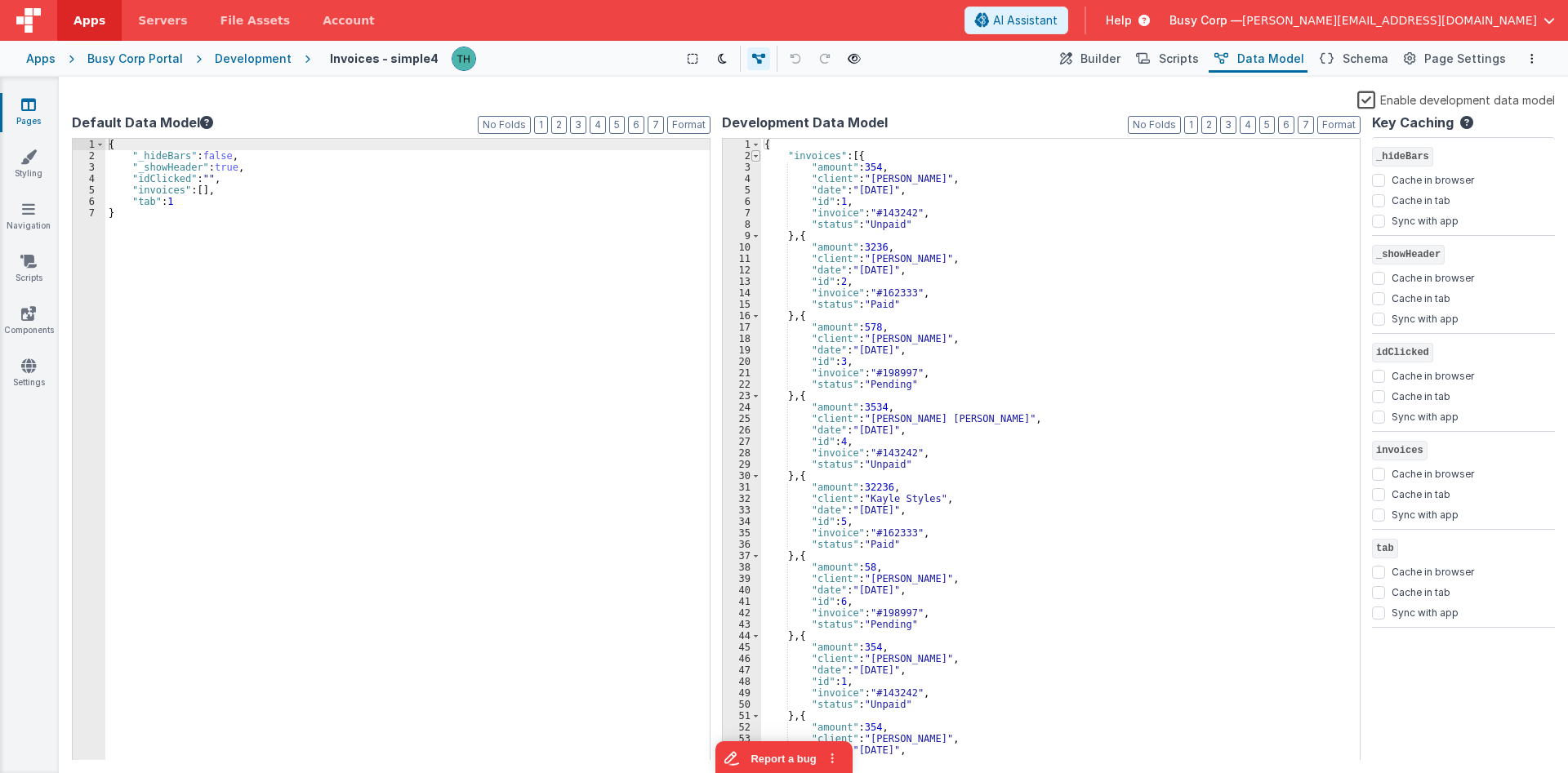
click at [755, 159] on span at bounding box center [755, 155] width 9 height 11
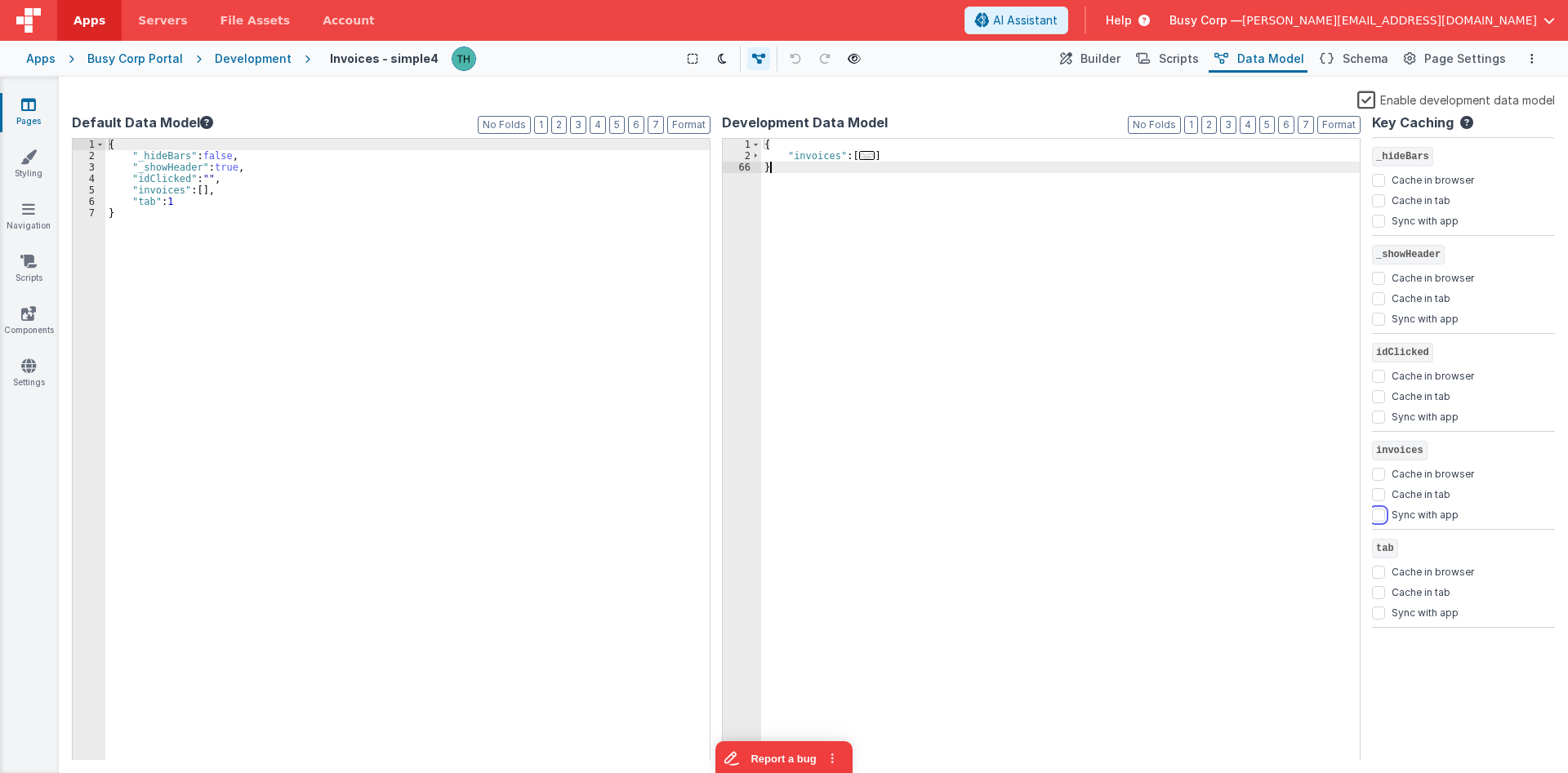
click at [1382, 517] on input "Sync with app" at bounding box center [1378, 514] width 13 height 13
checkbox input "true"
click at [1117, 317] on div "{ "invoices" : [ ... ] }" at bounding box center [1060, 460] width 599 height 645
click at [26, 372] on icon at bounding box center [28, 366] width 15 height 16
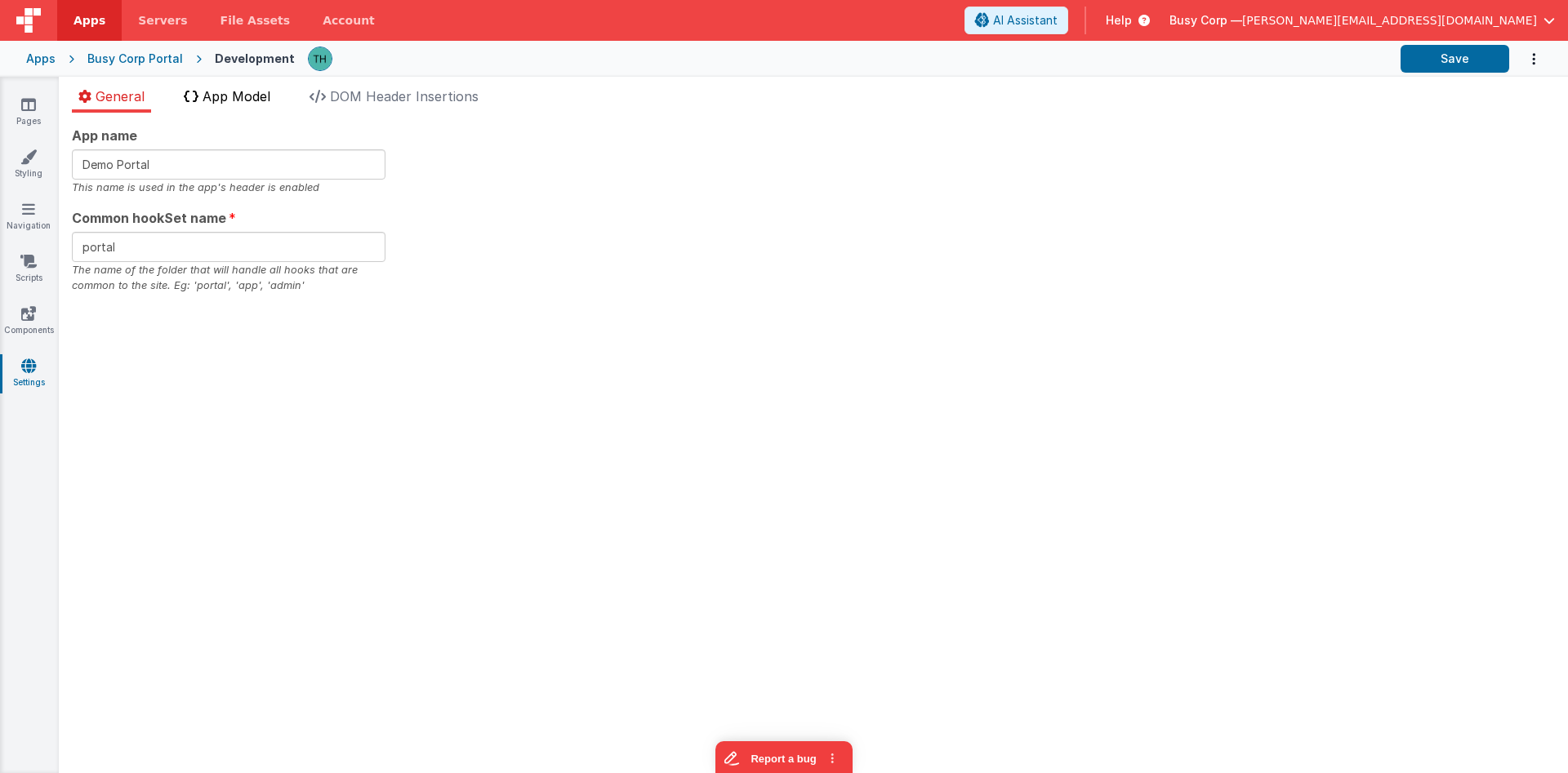
click at [242, 102] on span "App Model" at bounding box center [236, 96] width 68 height 16
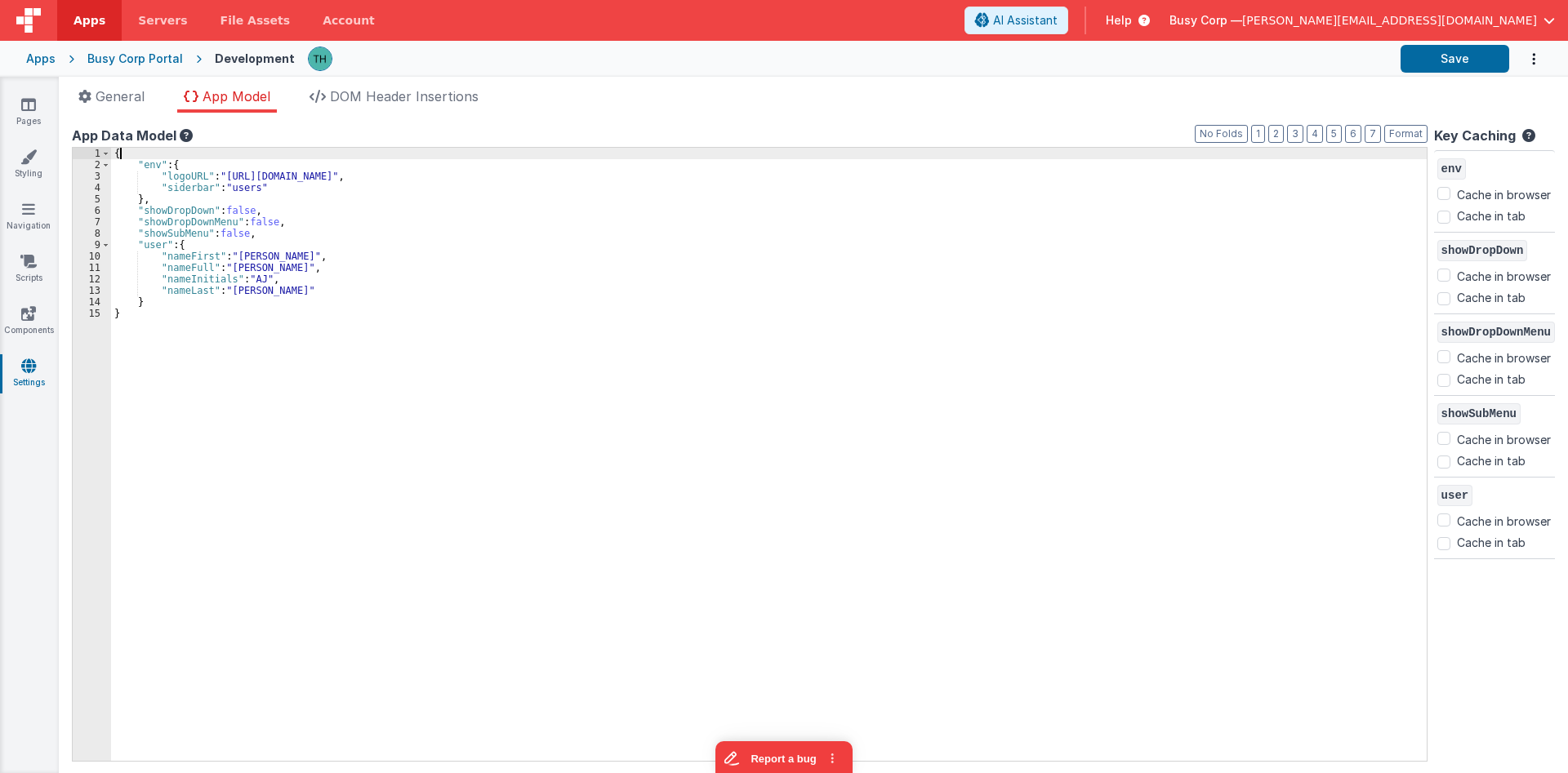
click at [155, 155] on div "{ "env" : { "logoURL" : "https://ucarecdn.com/b9e7ff3a-9338-449a-87e6-c029b26b9…" at bounding box center [770, 466] width 1318 height 635
checkbox input "false"
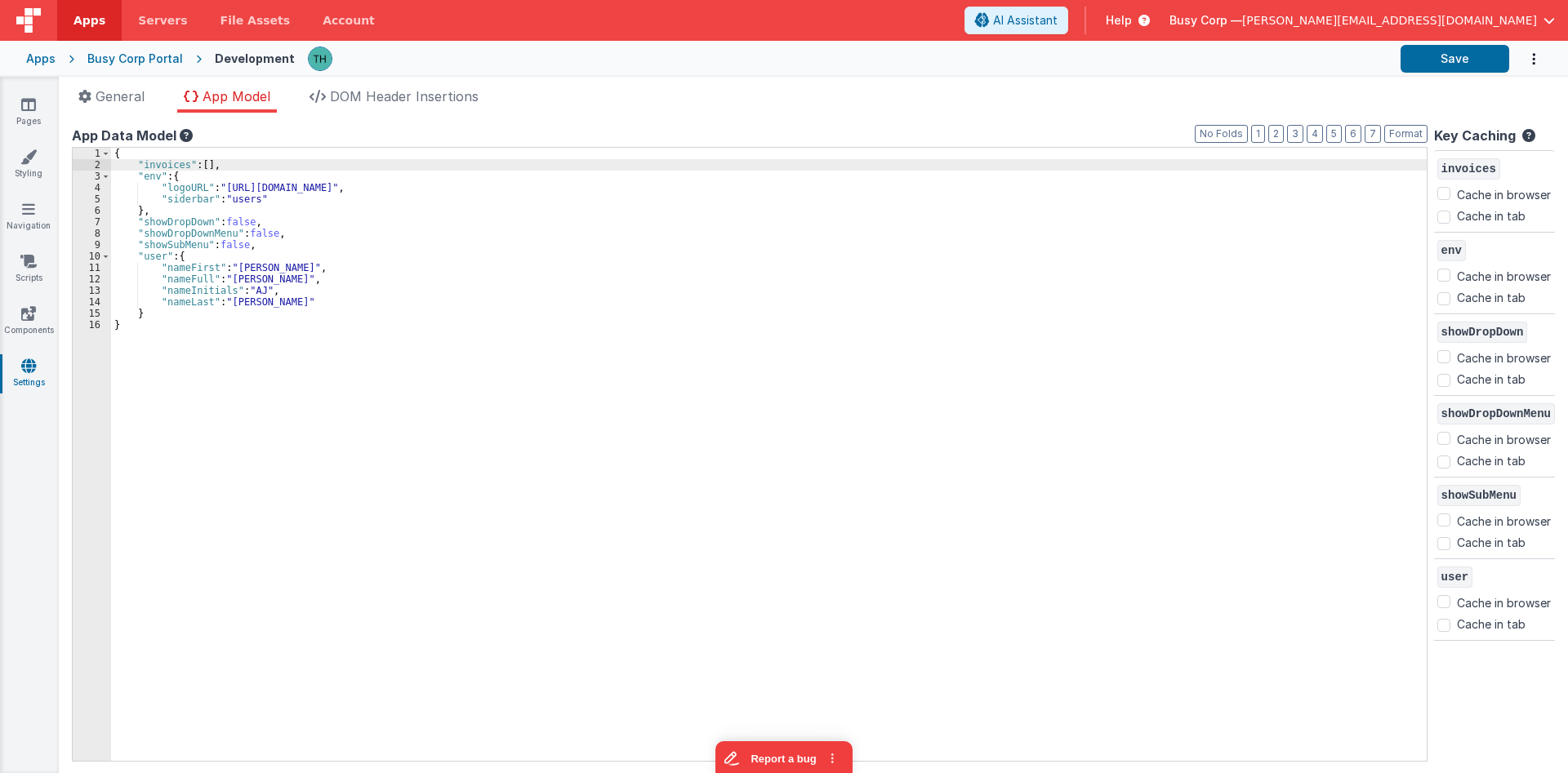
click at [419, 190] on div "{ "invoices" : [ ] , "env" : { "logoURL" : "https://ucarecdn.com/b9e7ff3a-9338-…" at bounding box center [770, 466] width 1318 height 635
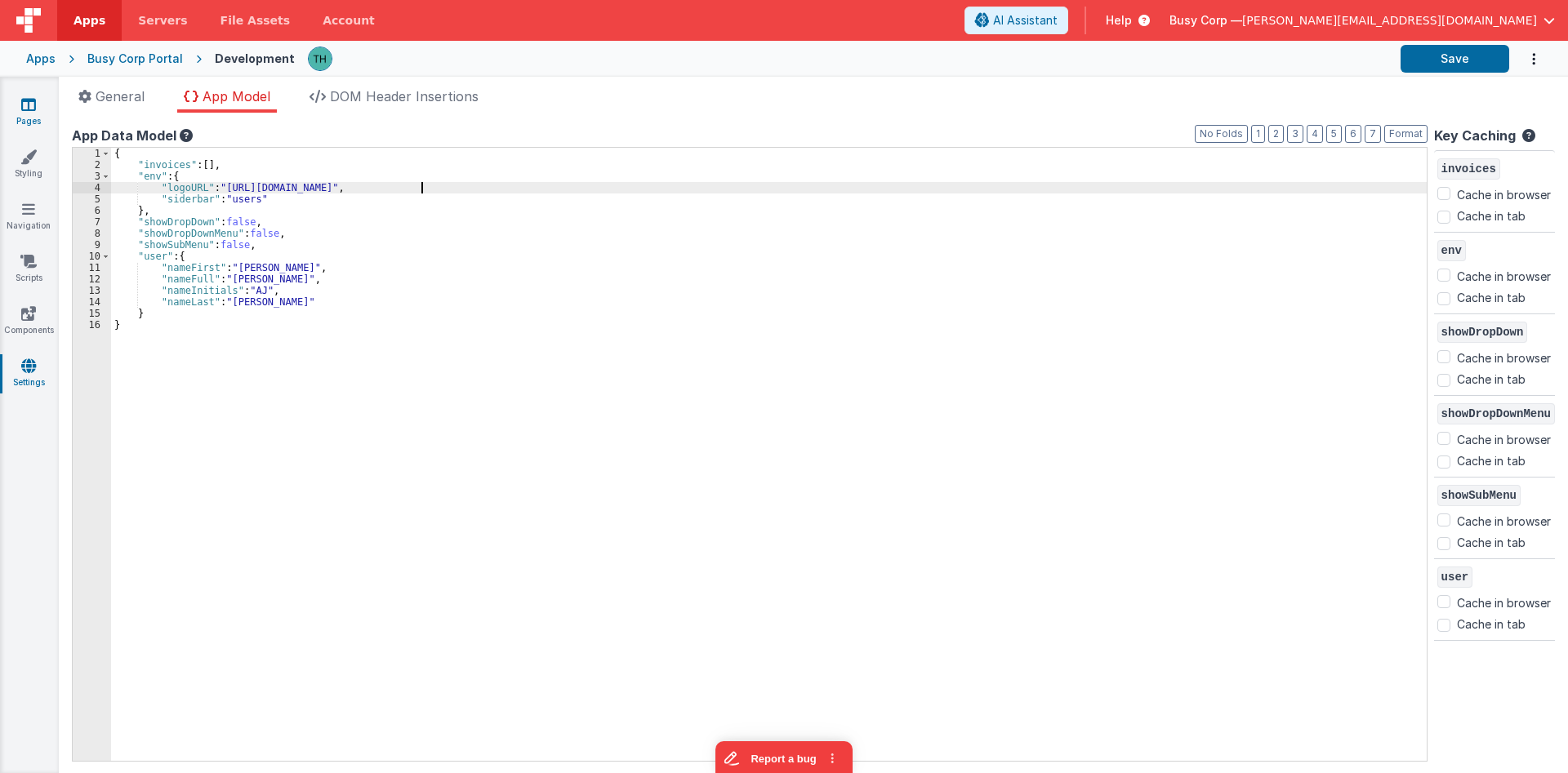
click at [21, 118] on link "Pages" at bounding box center [28, 113] width 59 height 32
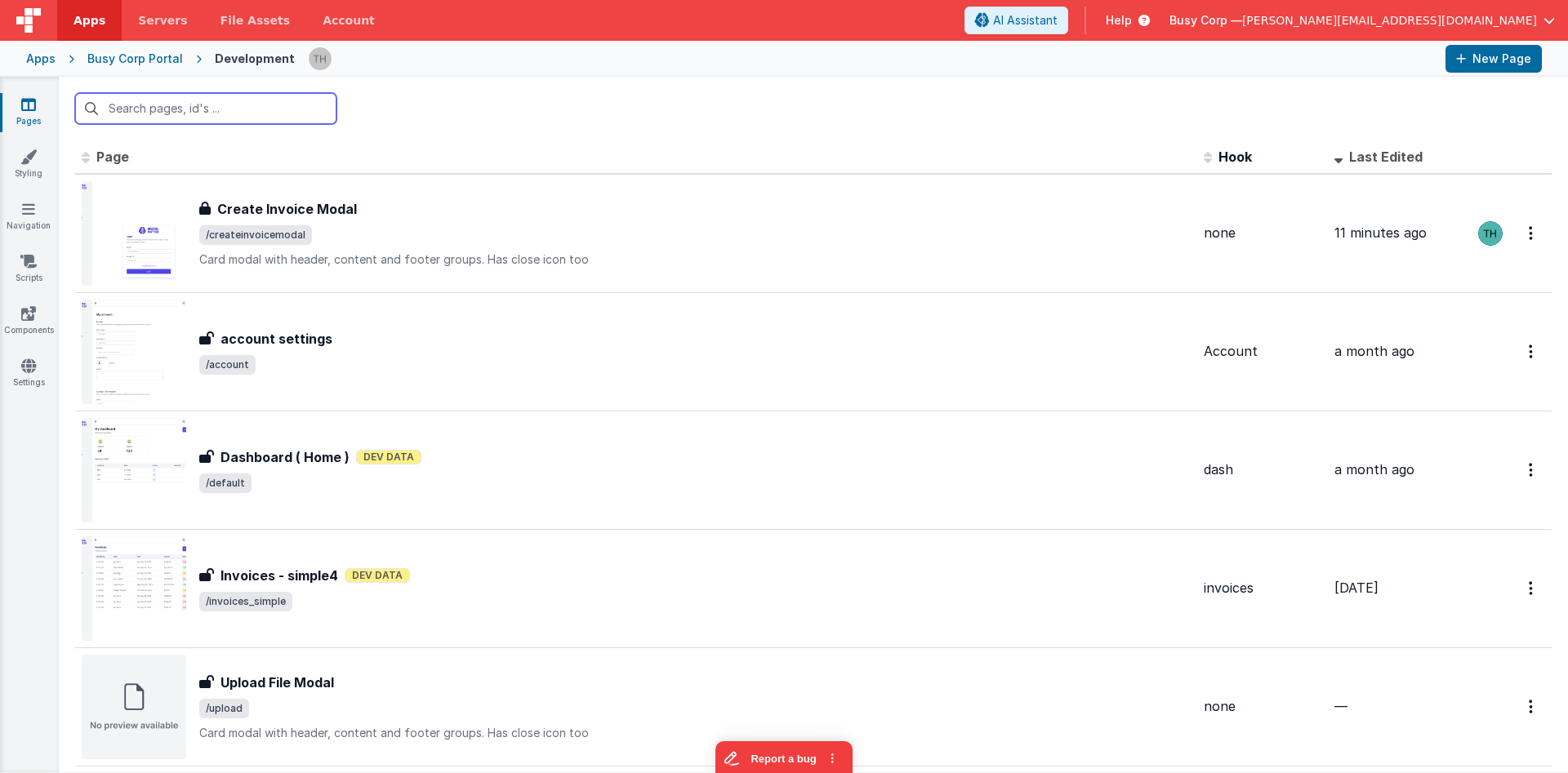
click at [280, 120] on input "text" at bounding box center [206, 108] width 261 height 31
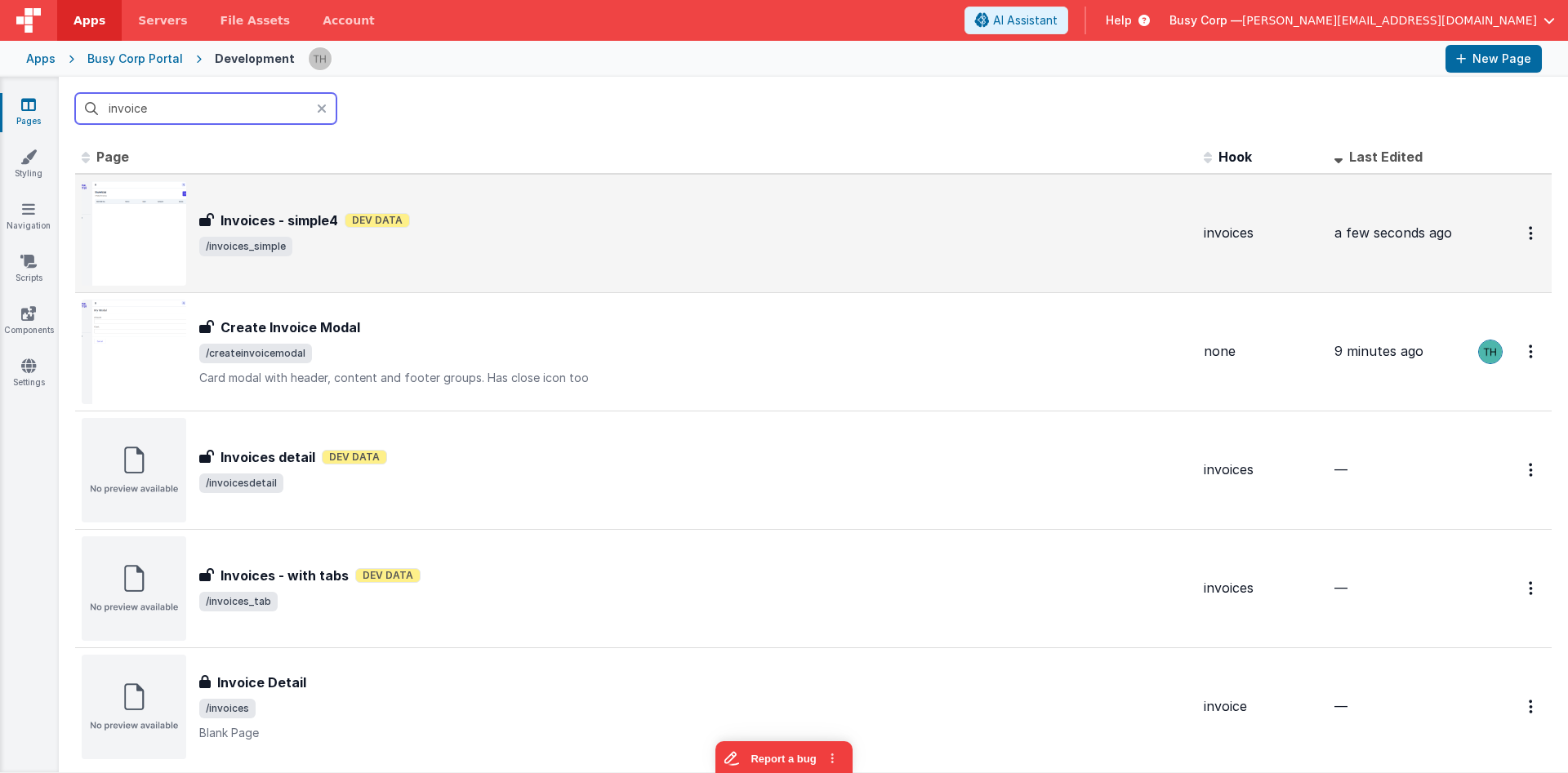
type input "invoice"
click at [677, 238] on span "/invoices_simple" at bounding box center [695, 246] width 991 height 20
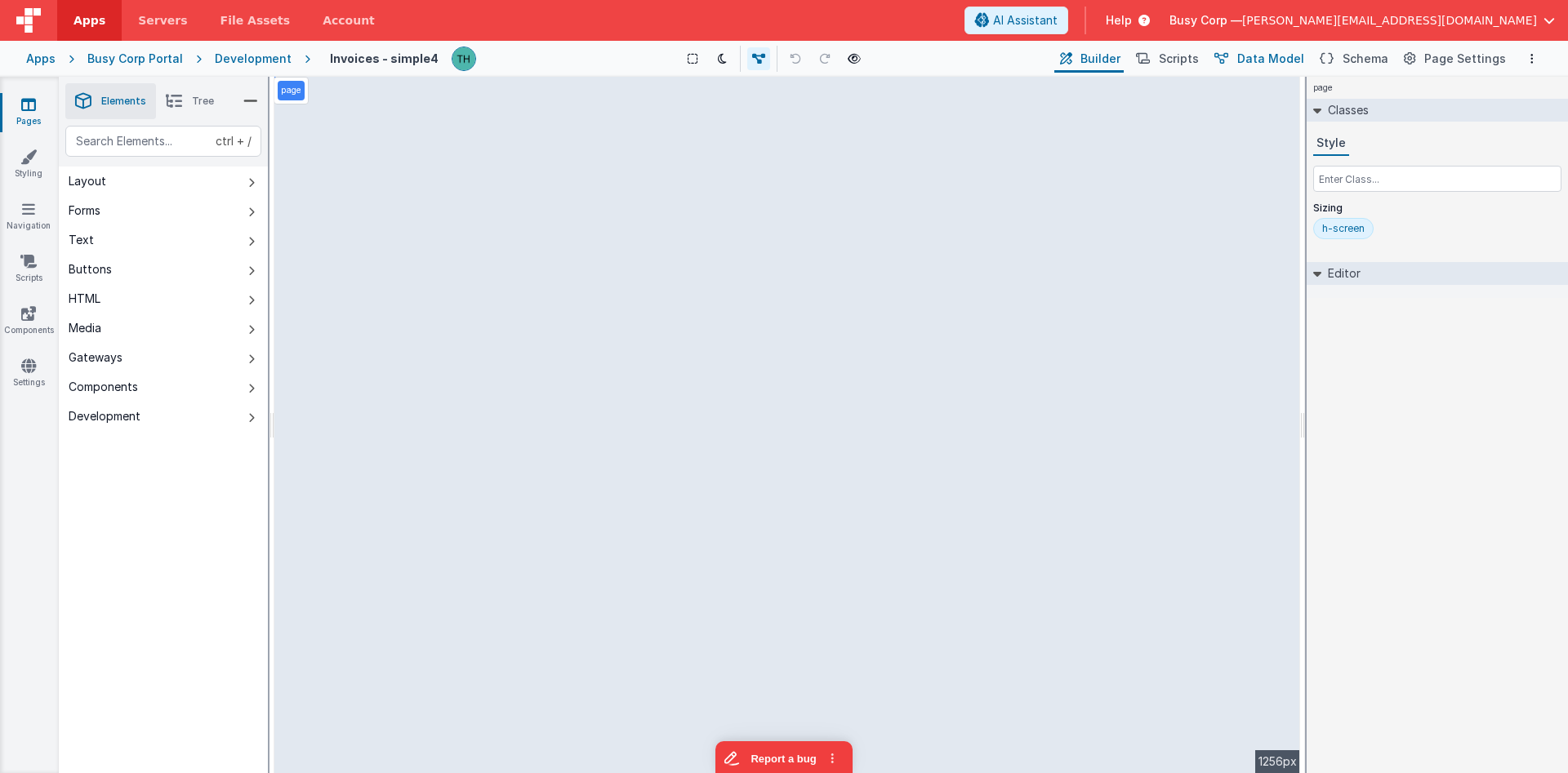
click at [1266, 55] on span "Data Model" at bounding box center [1271, 58] width 67 height 16
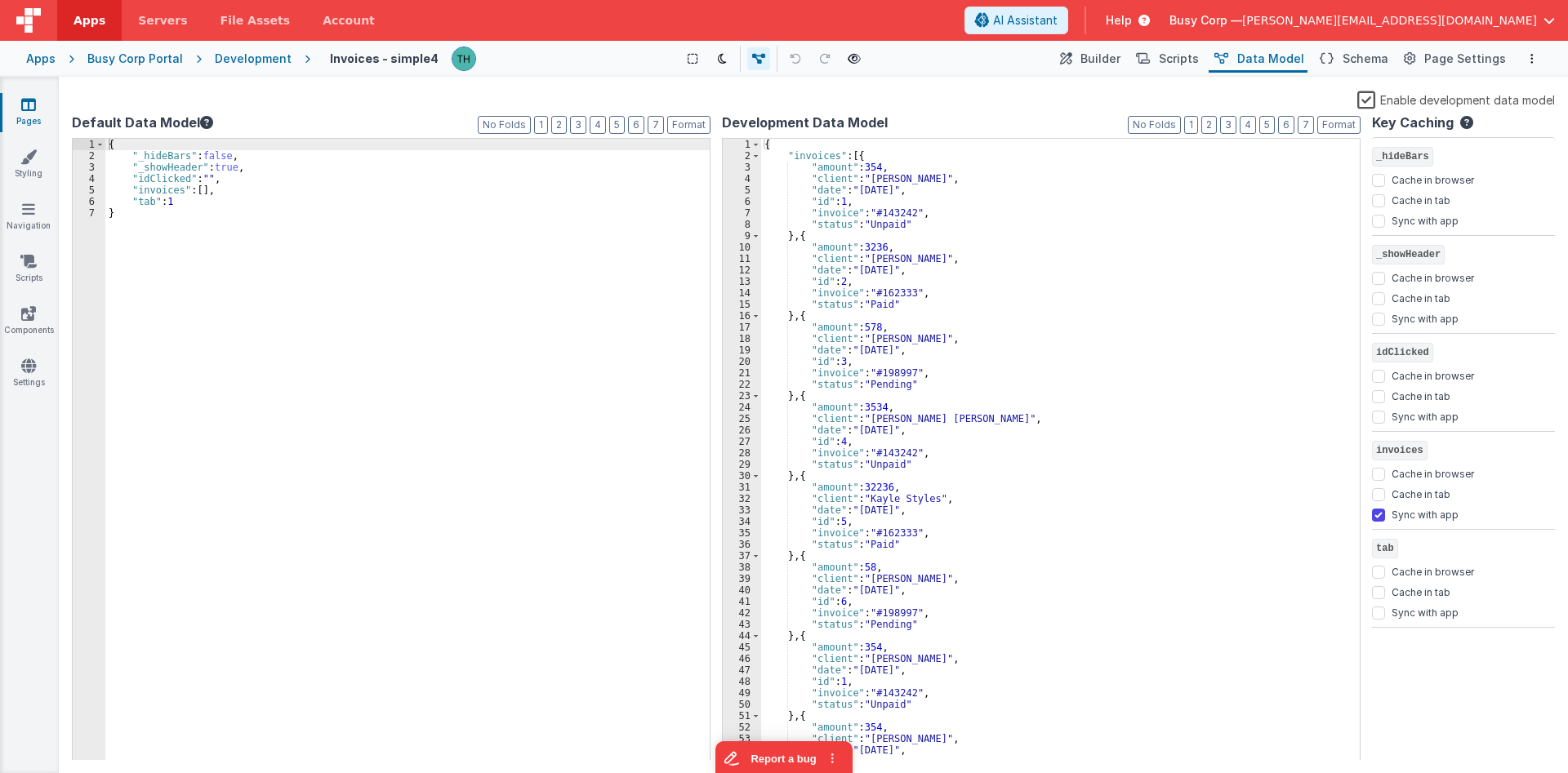
click at [856, 156] on div "{ "invoices" : [{ "amount" : 354 , "client" : "Jan Hunt" , "date" : "2023/09/23…" at bounding box center [1060, 460] width 599 height 645
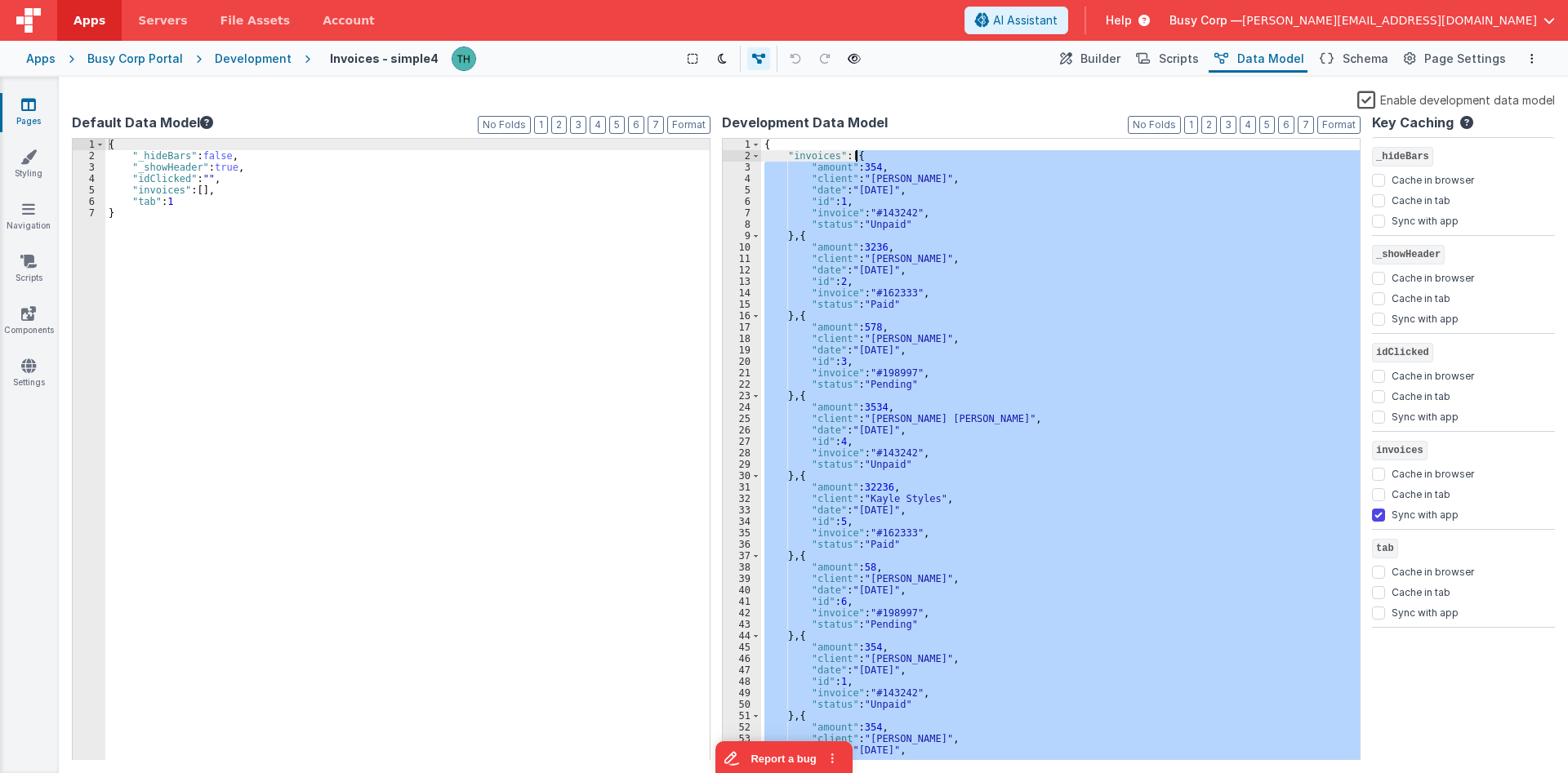
click at [856, 156] on div "{ "invoices" : [{ "amount" : 354 , "client" : "Jan Hunt" , "date" : "2023/09/23…" at bounding box center [1060, 460] width 599 height 645
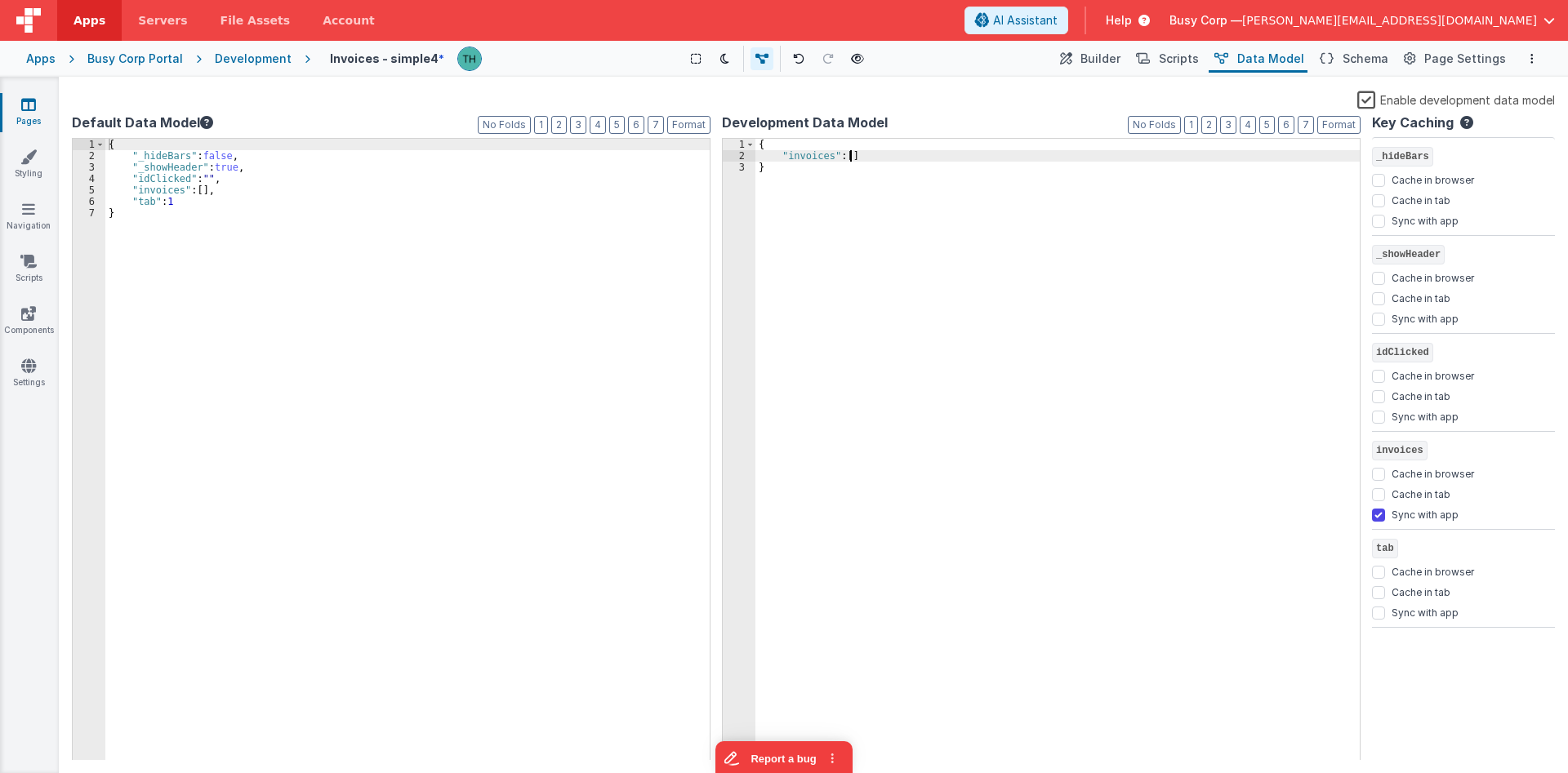
click at [979, 173] on div "{ "invoices" : [ ] }" at bounding box center [1057, 460] width 604 height 645
click at [945, 190] on div "{ "invoices" : [ ] }" at bounding box center [1057, 460] width 604 height 645
click at [26, 370] on icon at bounding box center [28, 366] width 15 height 16
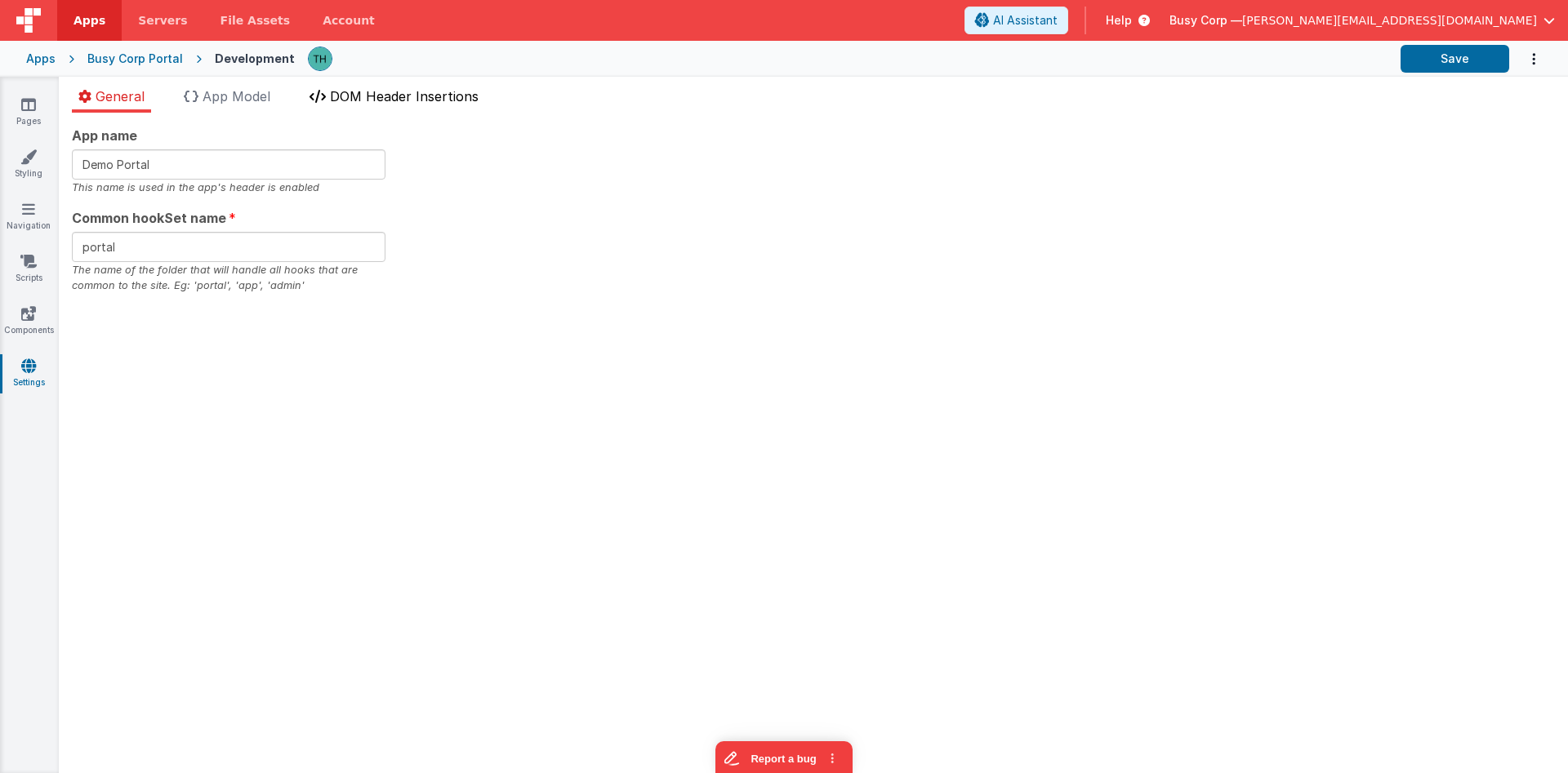
checkbox input "false"
click at [362, 90] on span "DOM Header Insertions" at bounding box center [404, 96] width 149 height 16
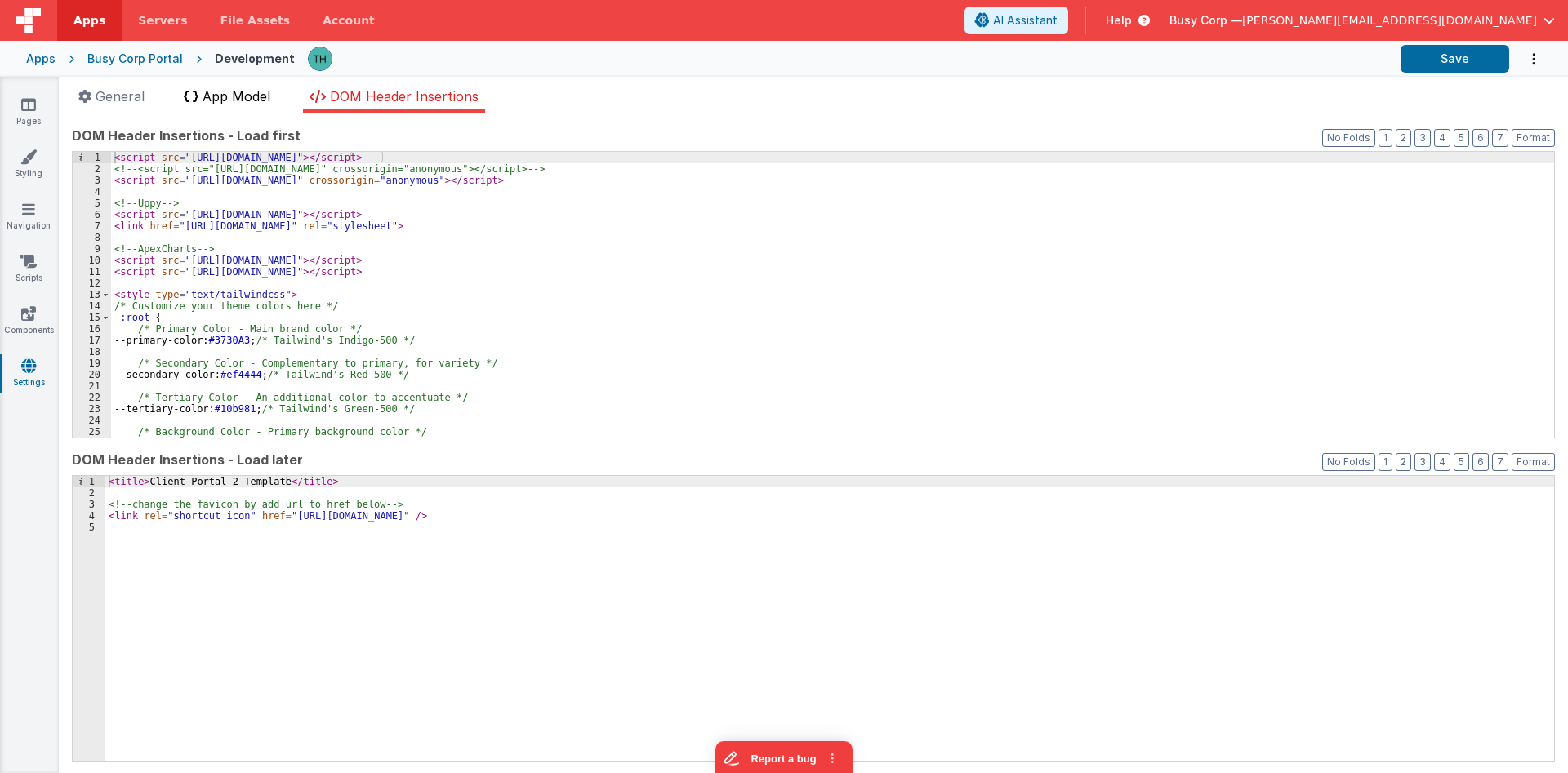
click at [256, 90] on span "App Model" at bounding box center [236, 96] width 68 height 16
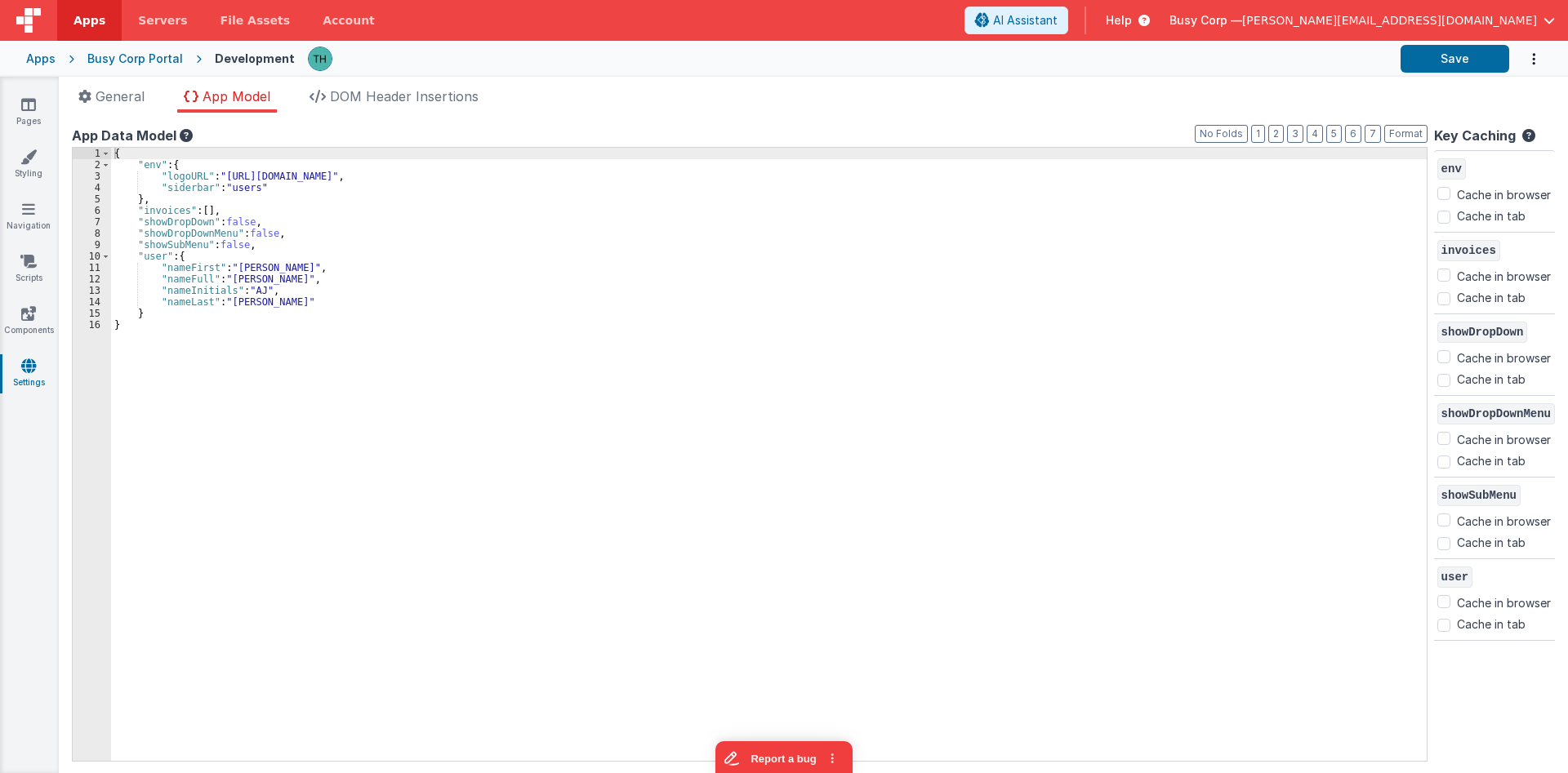
click at [207, 213] on div "{ "env" : { "logoURL" : "https://ucarecdn.com/b9e7ff3a-9338-449a-87e6-c029b26b9…" at bounding box center [770, 466] width 1318 height 635
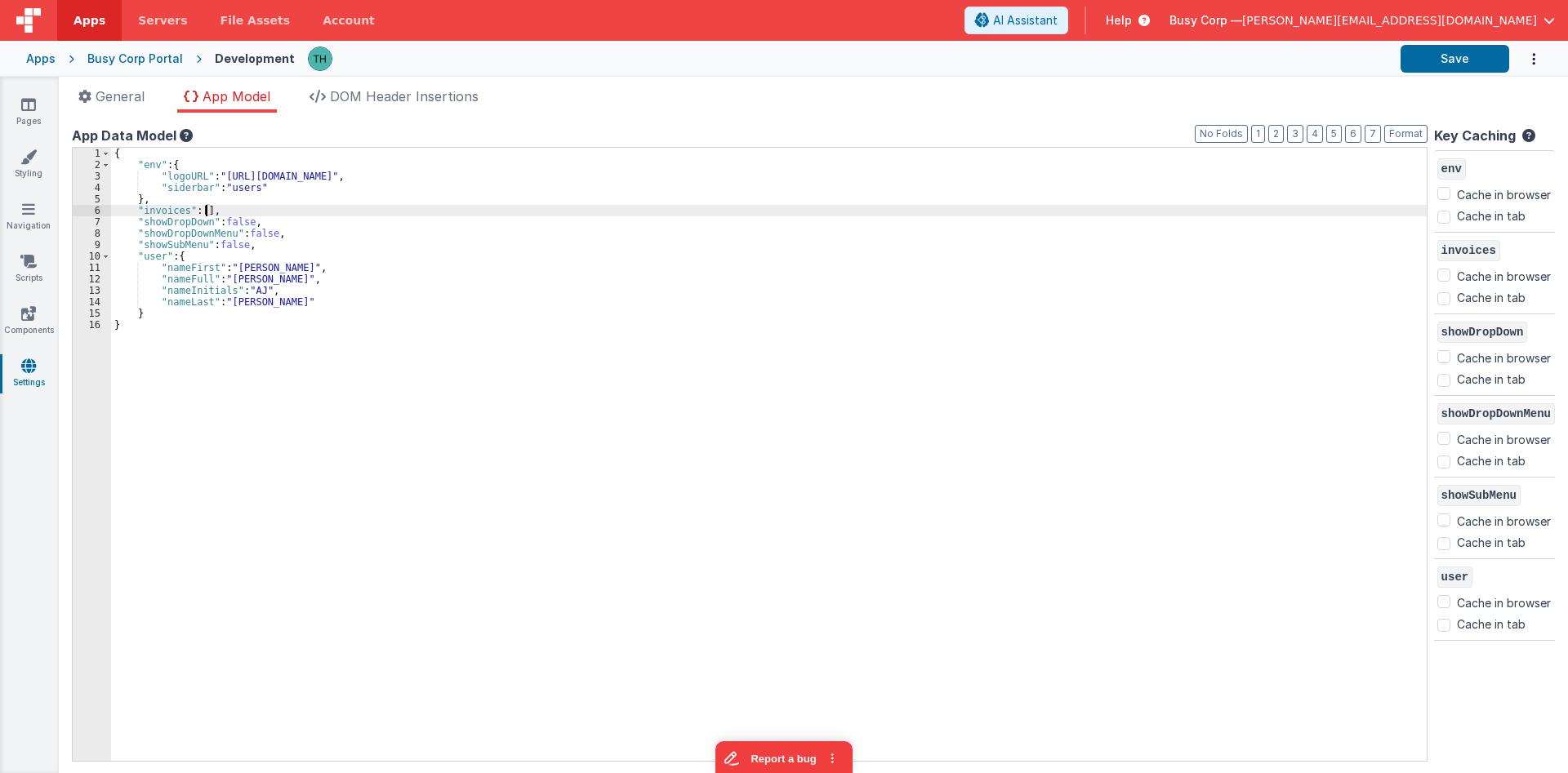
scroll to position [175, 0]
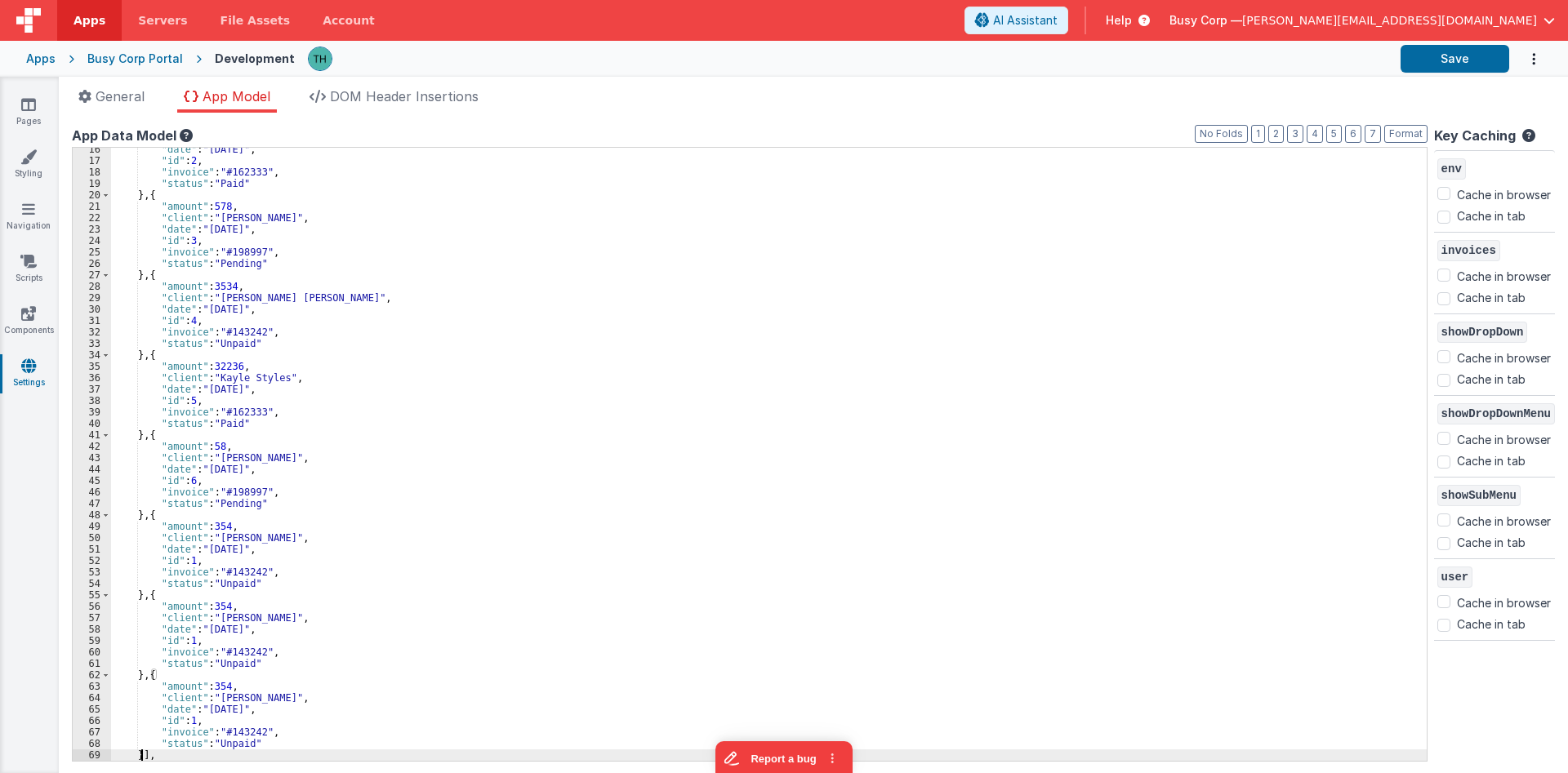
click at [452, 231] on div ""date" : "2023/09/24" , "id" : 2 , "invoice" : "#162333" , "status" : "Paid" } …" at bounding box center [770, 461] width 1318 height 635
click at [32, 112] on icon at bounding box center [28, 104] width 15 height 16
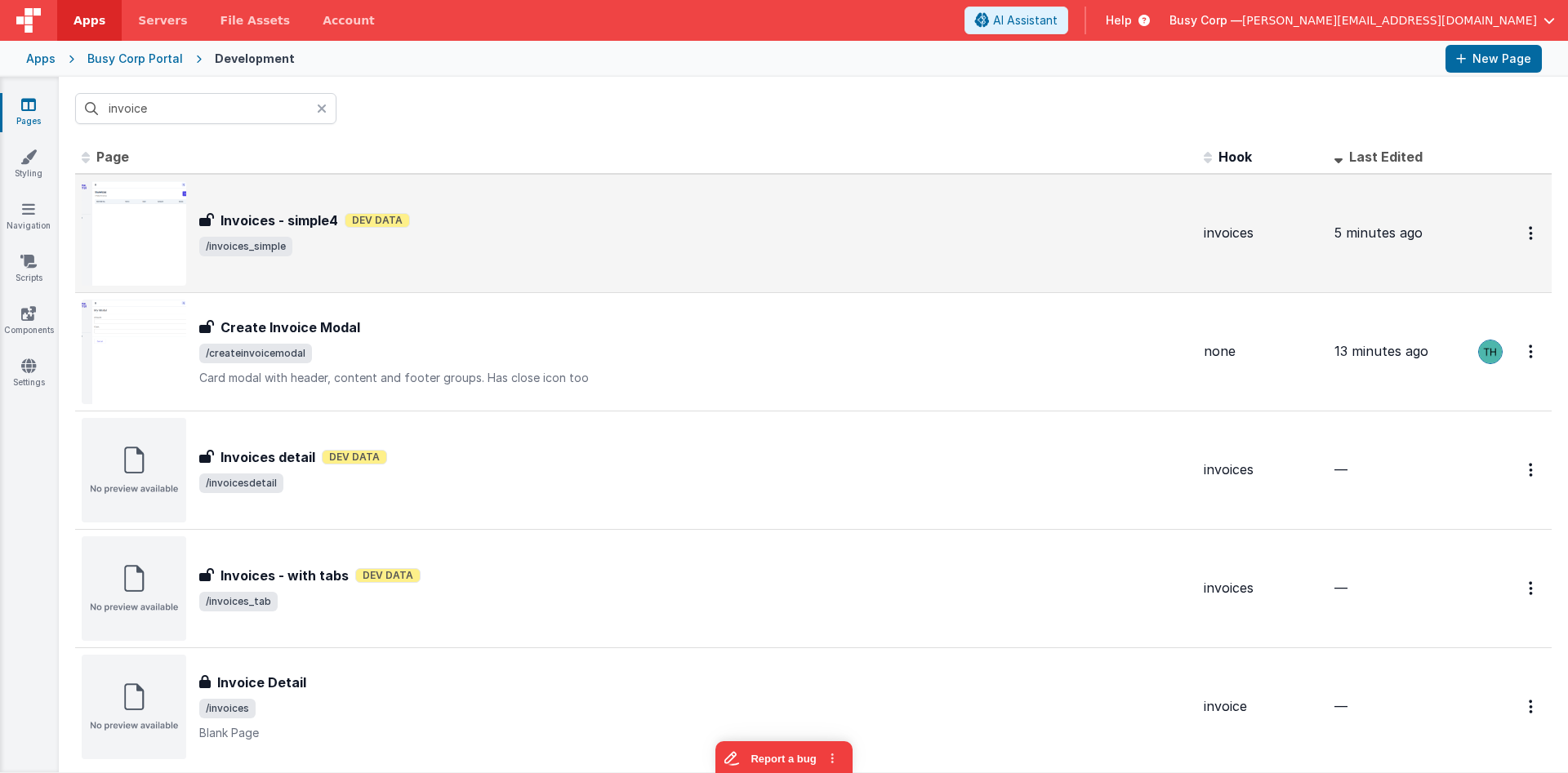
click at [703, 264] on div "Invoices - simple4 Invoices - simple4 Dev Data /invoices_simple" at bounding box center [637, 233] width 1109 height 104
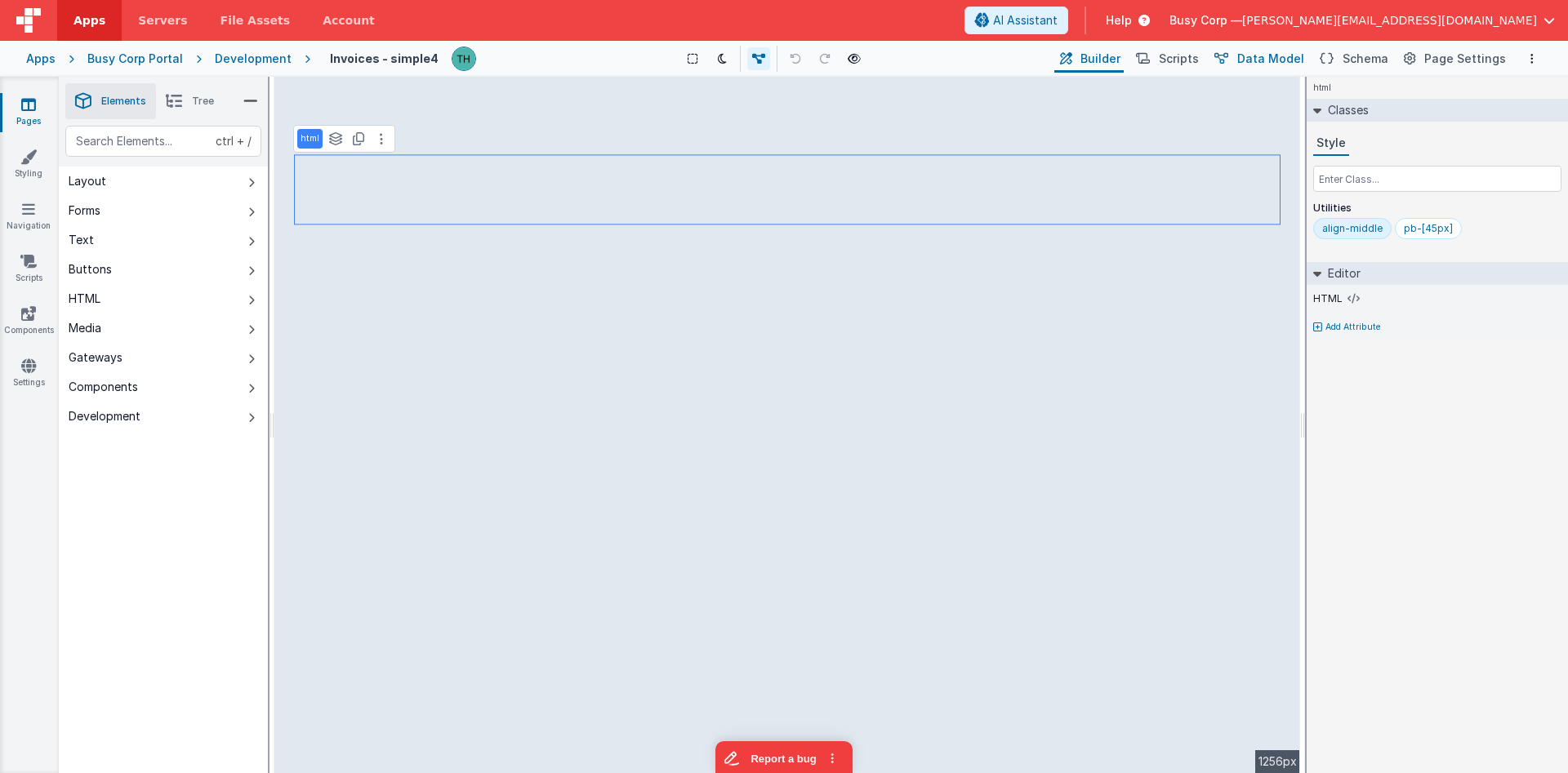
click at [1272, 65] on span "Data Model" at bounding box center [1271, 58] width 67 height 16
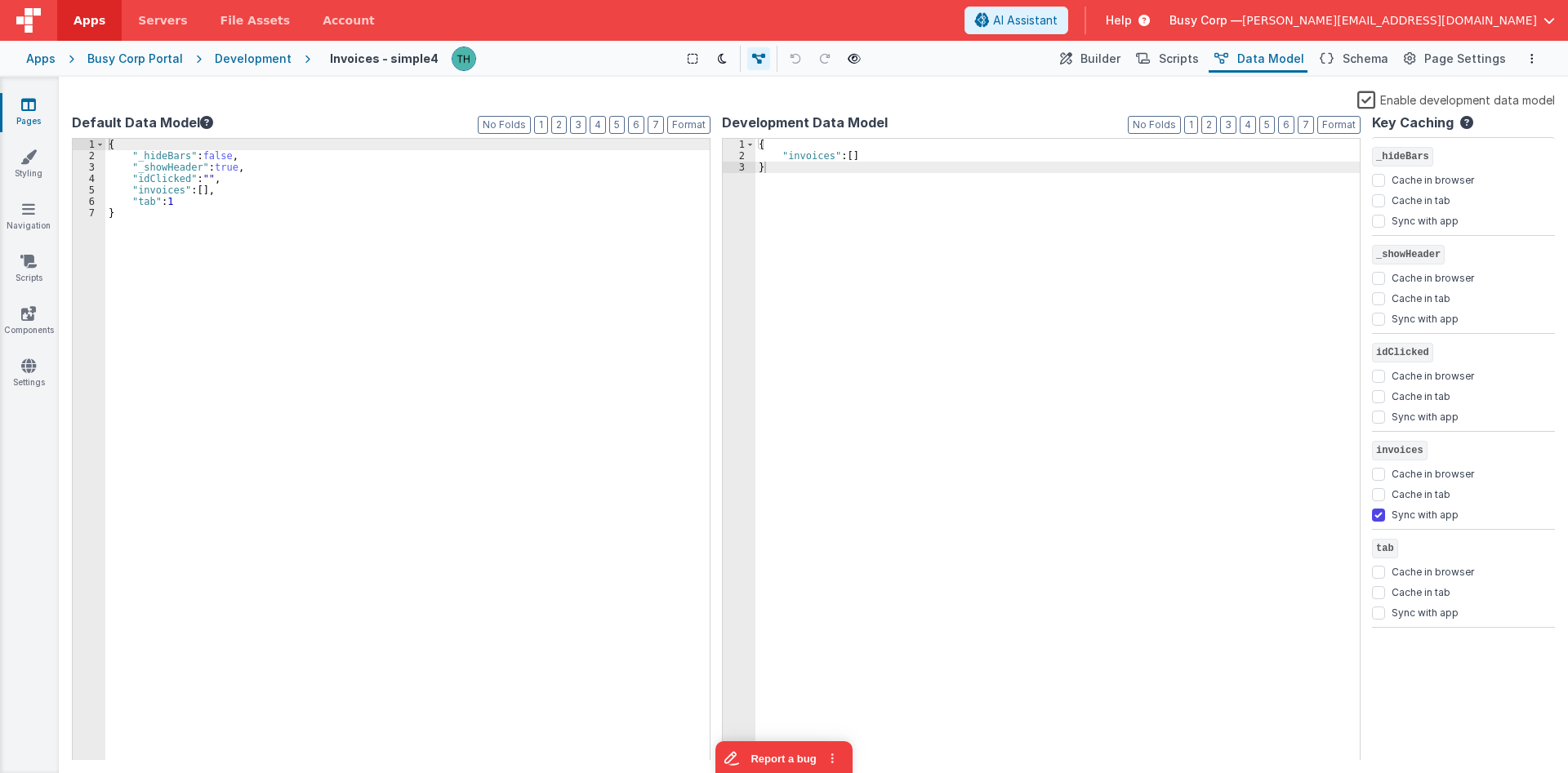
click at [848, 156] on div "{ "invoices" : [ ] }" at bounding box center [1057, 460] width 604 height 645
click at [849, 157] on div "{ "invoices" : [ ] }" at bounding box center [1057, 460] width 604 height 645
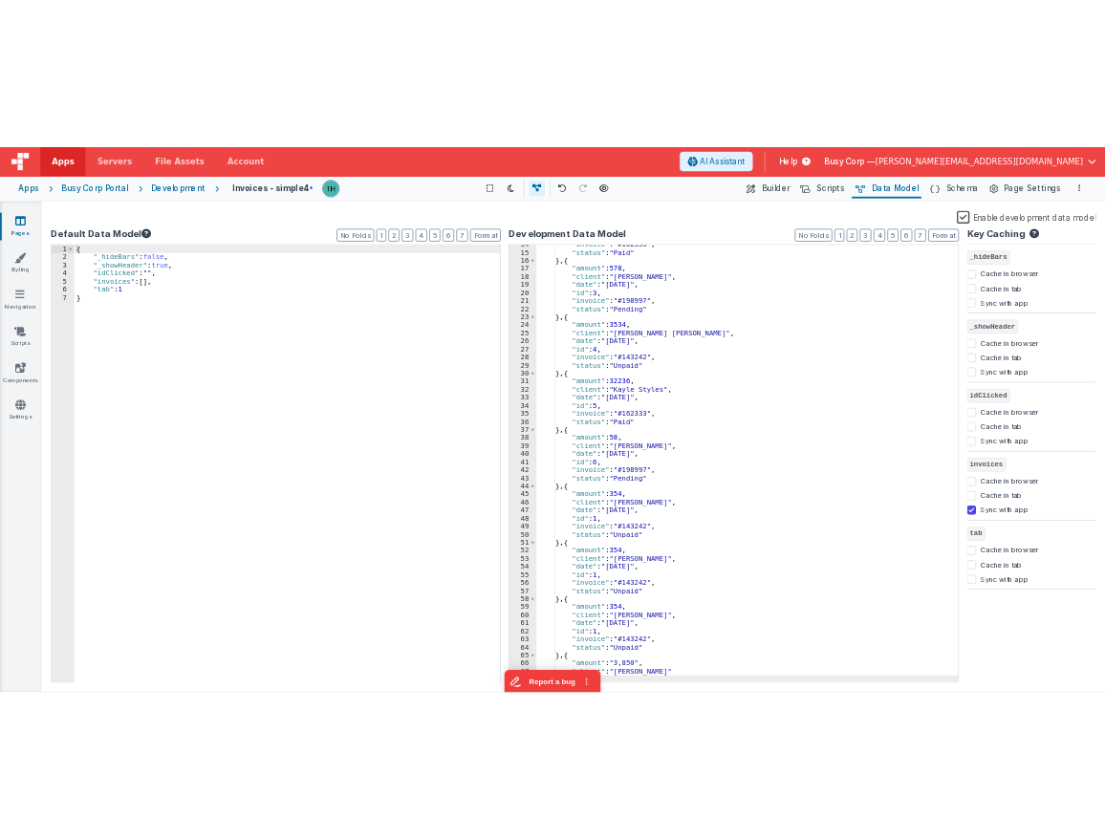
scroll to position [182, 0]
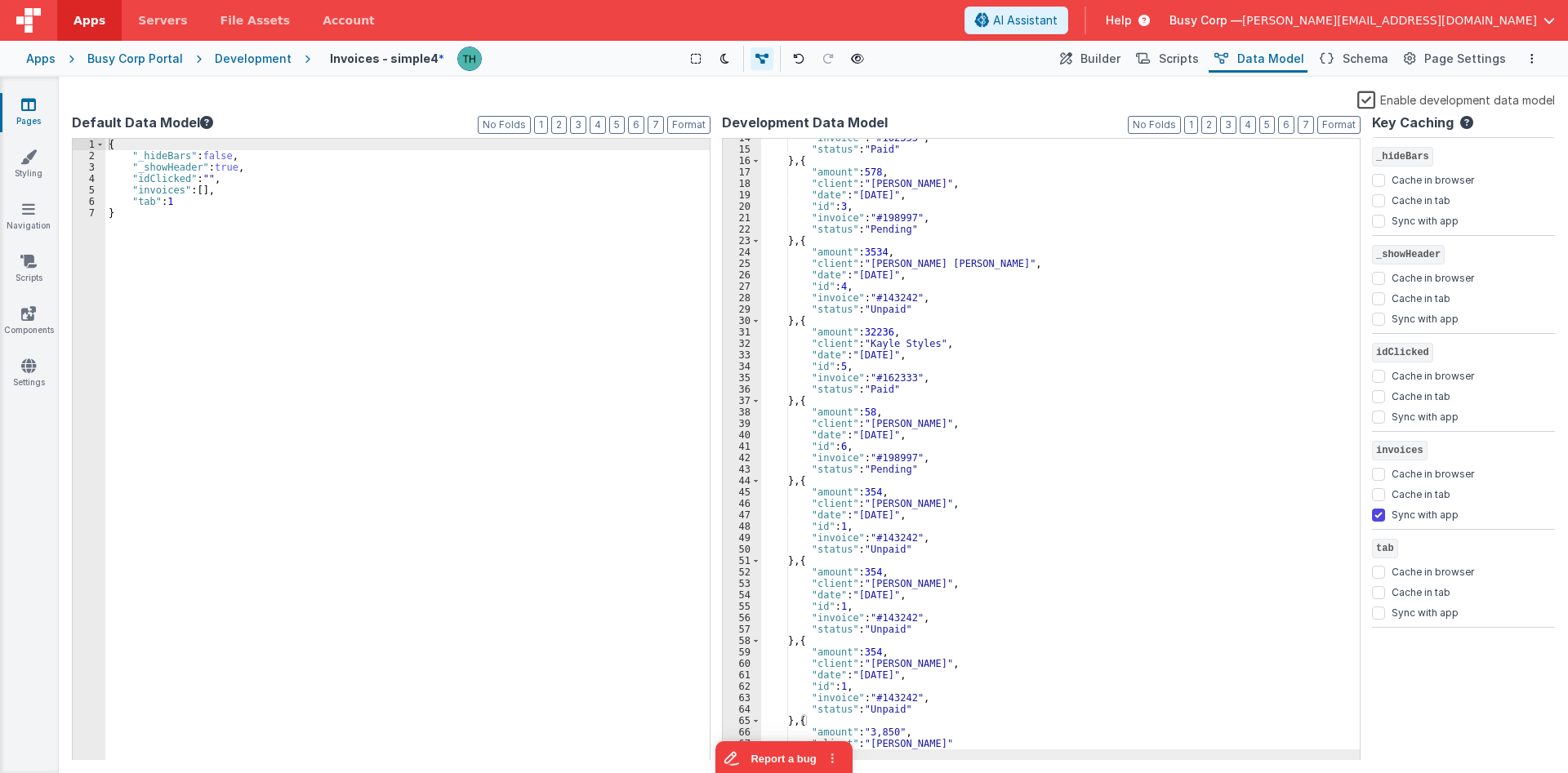
click at [1021, 206] on div ""invoice" : "#162333" , "status" : "Paid" } , { "amount" : 578 , "client" : "Ja…" at bounding box center [1060, 454] width 599 height 645
click at [1377, 514] on input "Sync with app" at bounding box center [1378, 514] width 13 height 13
checkbox input "false"
click at [1100, 419] on div ""invoice" : "#162333" , "status" : "Paid" } , { "amount" : 578 , "client" : "Ja…" at bounding box center [1060, 454] width 599 height 645
click at [1110, 65] on span "Builder" at bounding box center [1100, 58] width 40 height 16
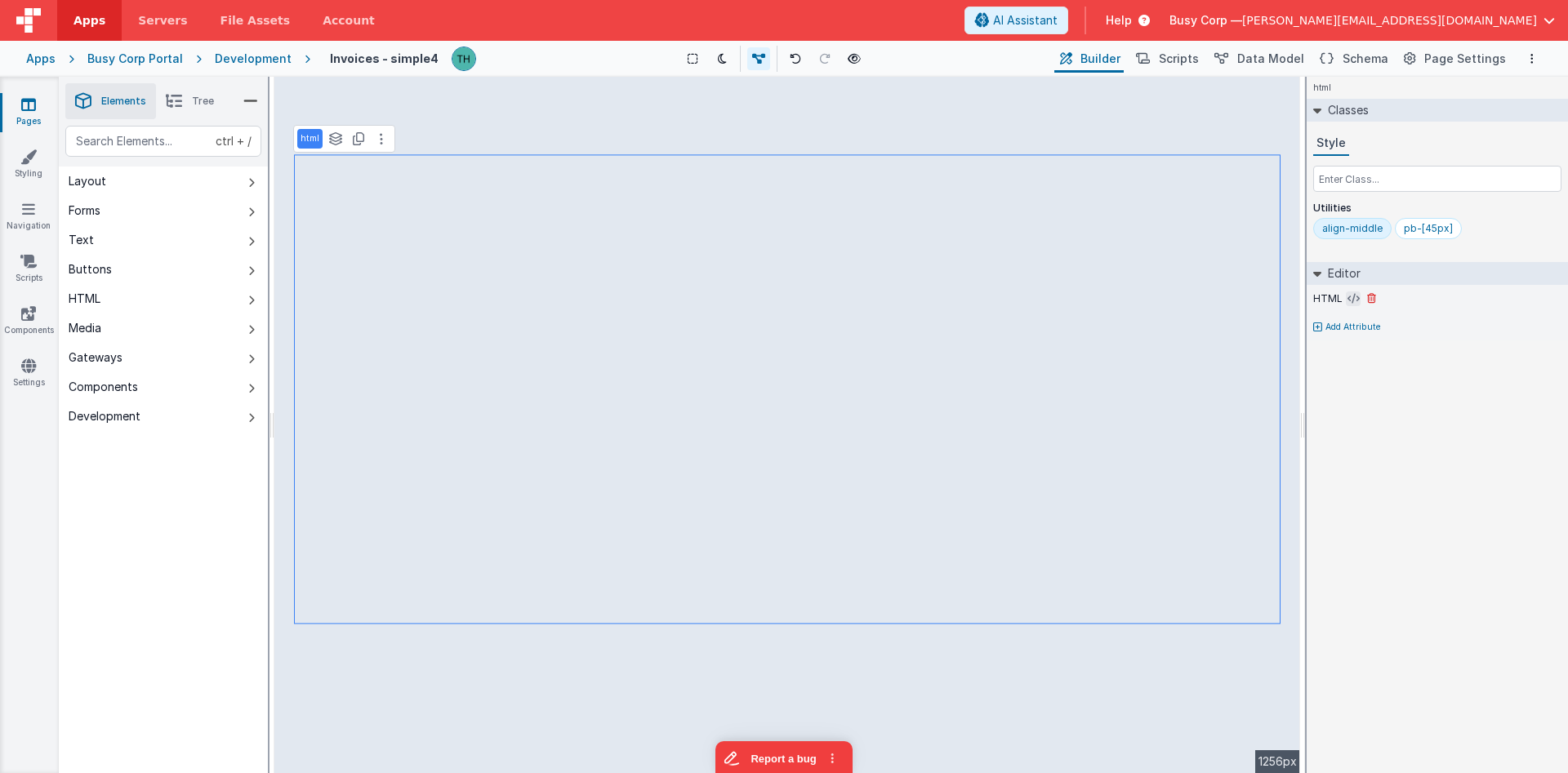
click at [1355, 304] on icon at bounding box center [1354, 298] width 12 height 13
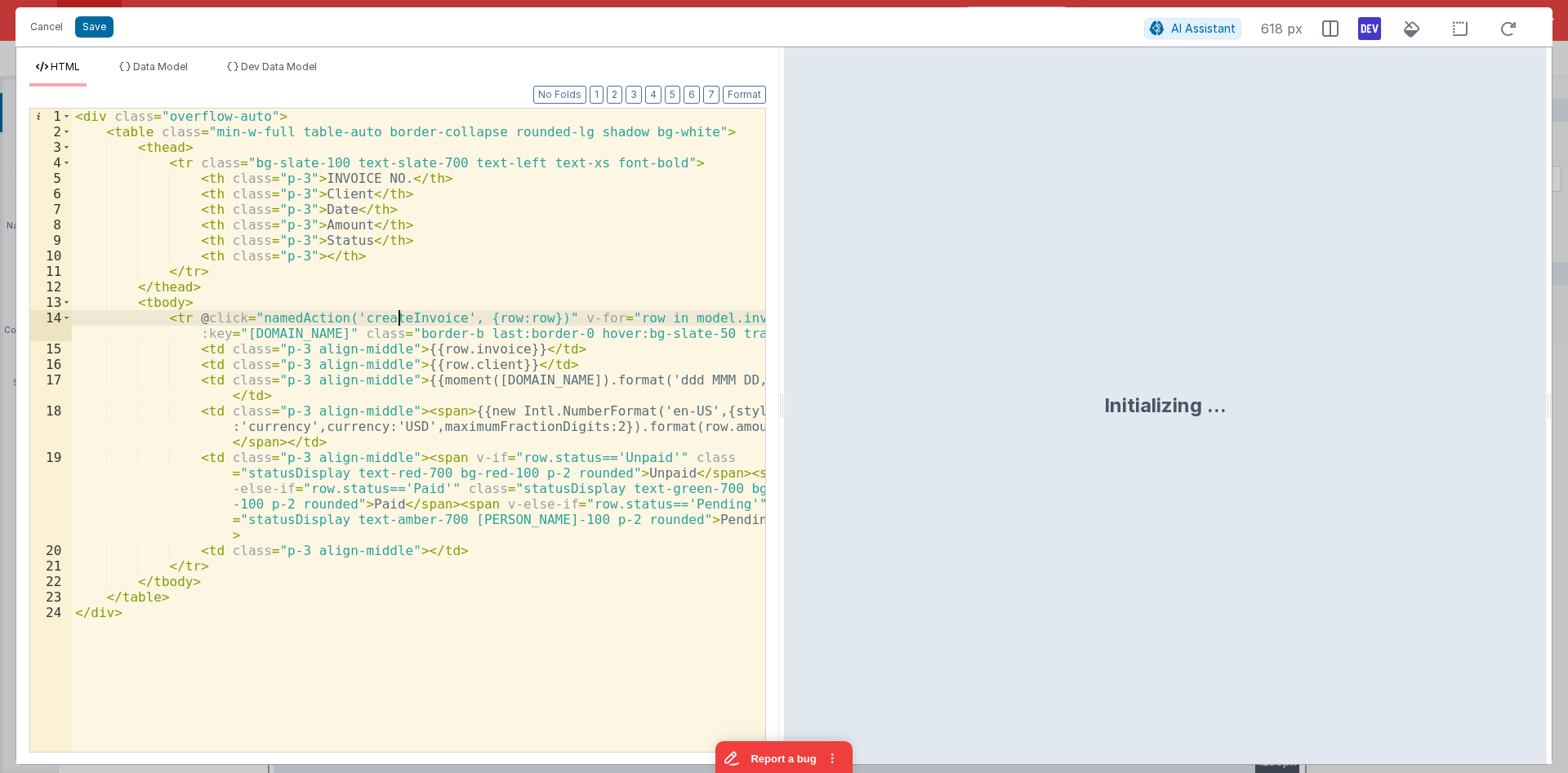
click at [396, 319] on div "< div class = "overflow-auto" > < table class = "min-w-full table-auto border-c…" at bounding box center [418, 445] width 693 height 674
click at [42, 27] on button "Cancel" at bounding box center [46, 26] width 49 height 23
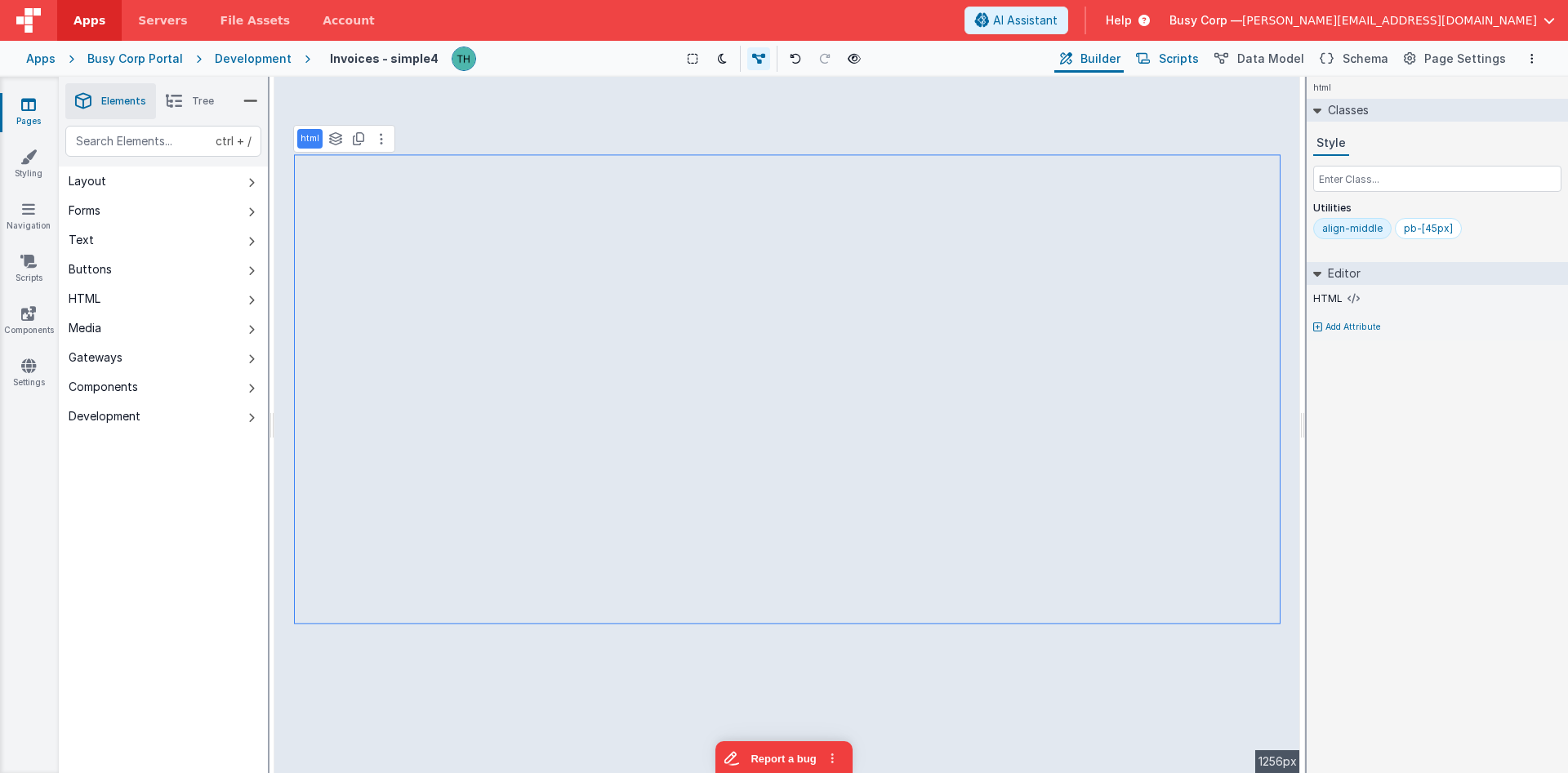
click at [1199, 59] on span "Scripts" at bounding box center [1178, 58] width 40 height 16
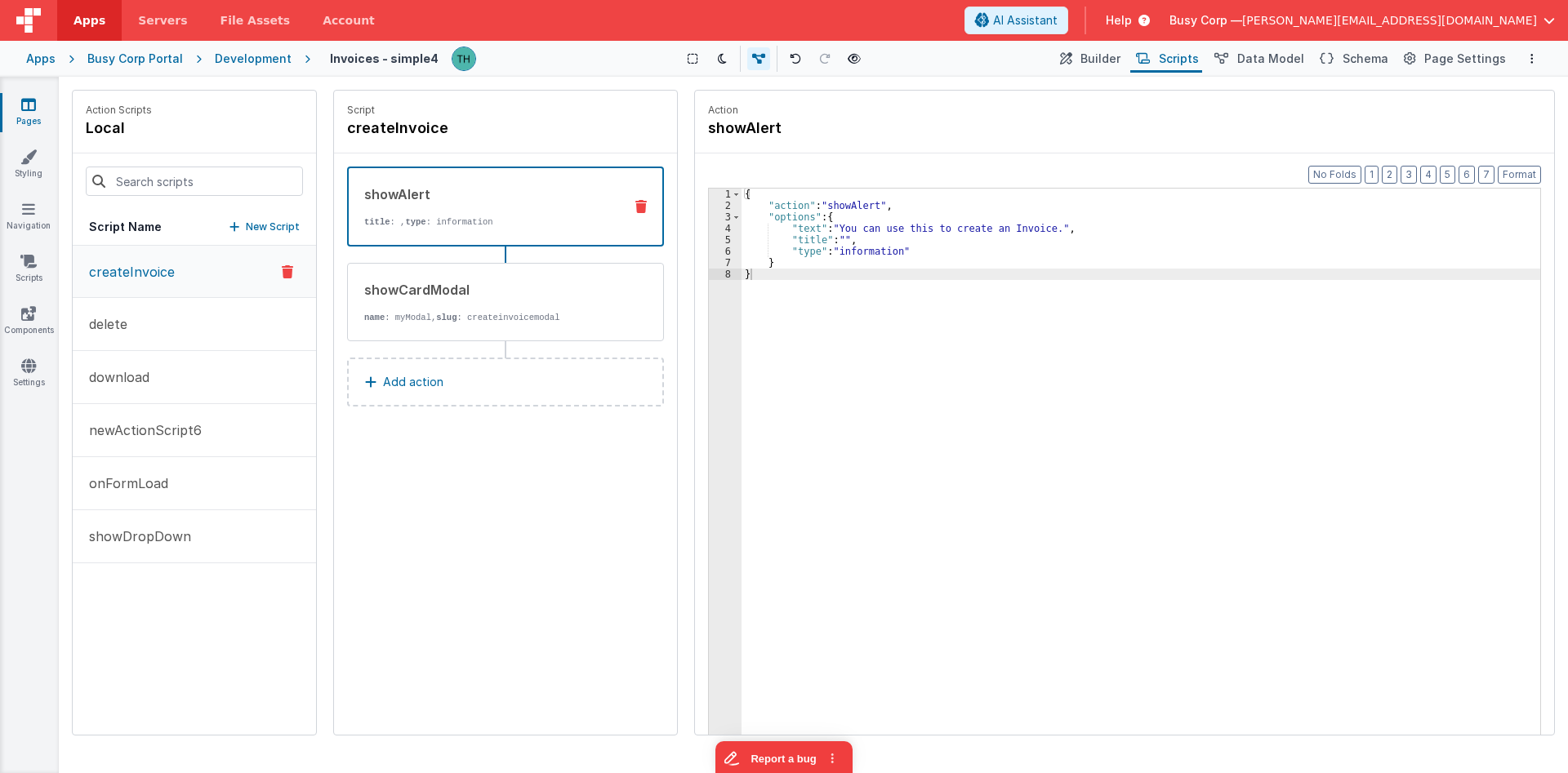
click at [155, 277] on p "createInvoice" at bounding box center [127, 272] width 96 height 20
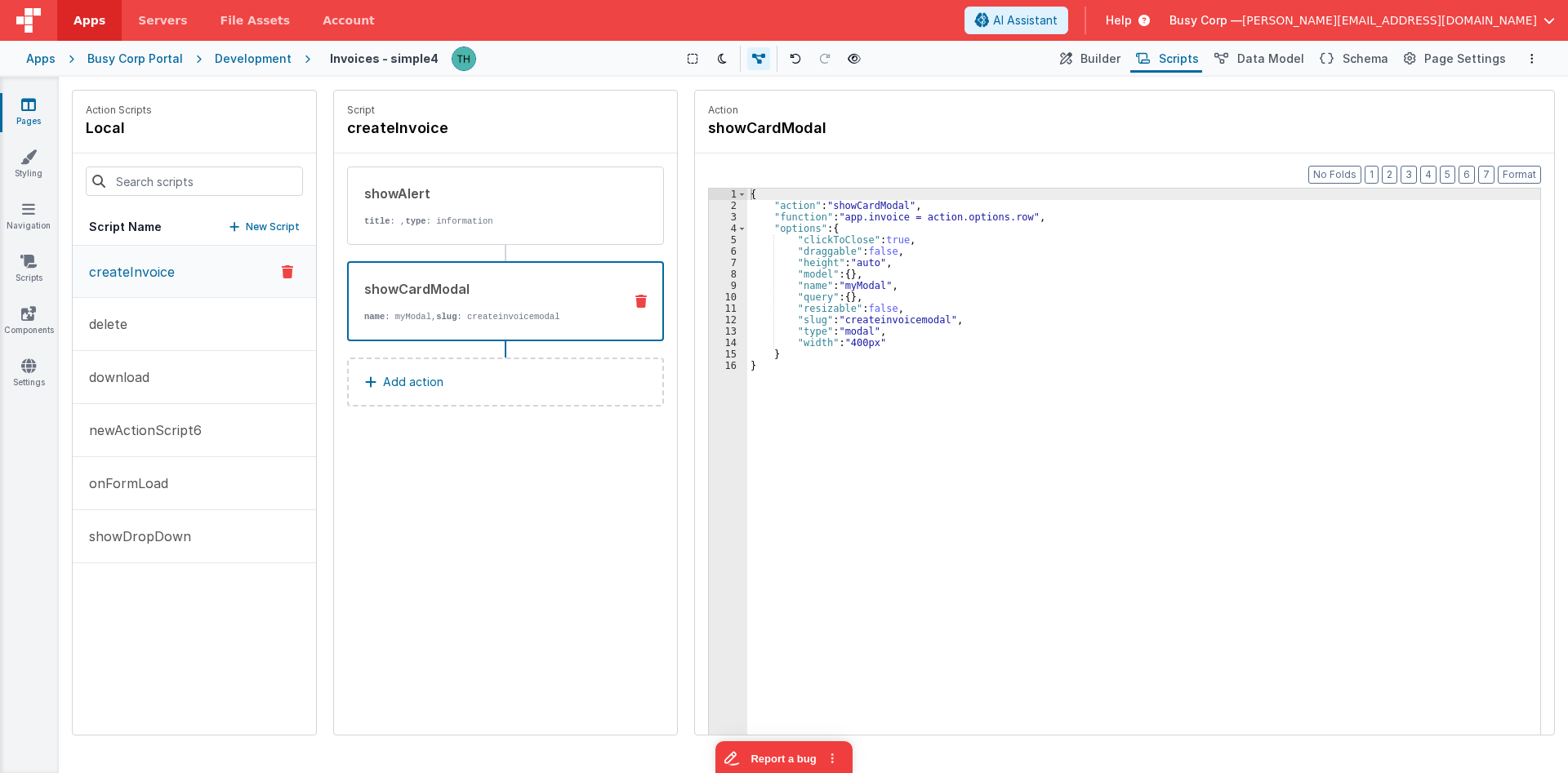
click at [473, 299] on div "showCardModal name : myModal, slug : createinvoicemodal" at bounding box center [479, 302] width 261 height 44
click at [766, 218] on div "{ "action" : "showCardModal" , "function" : "app.invoice = action.options.row" …" at bounding box center [1143, 498] width 793 height 619
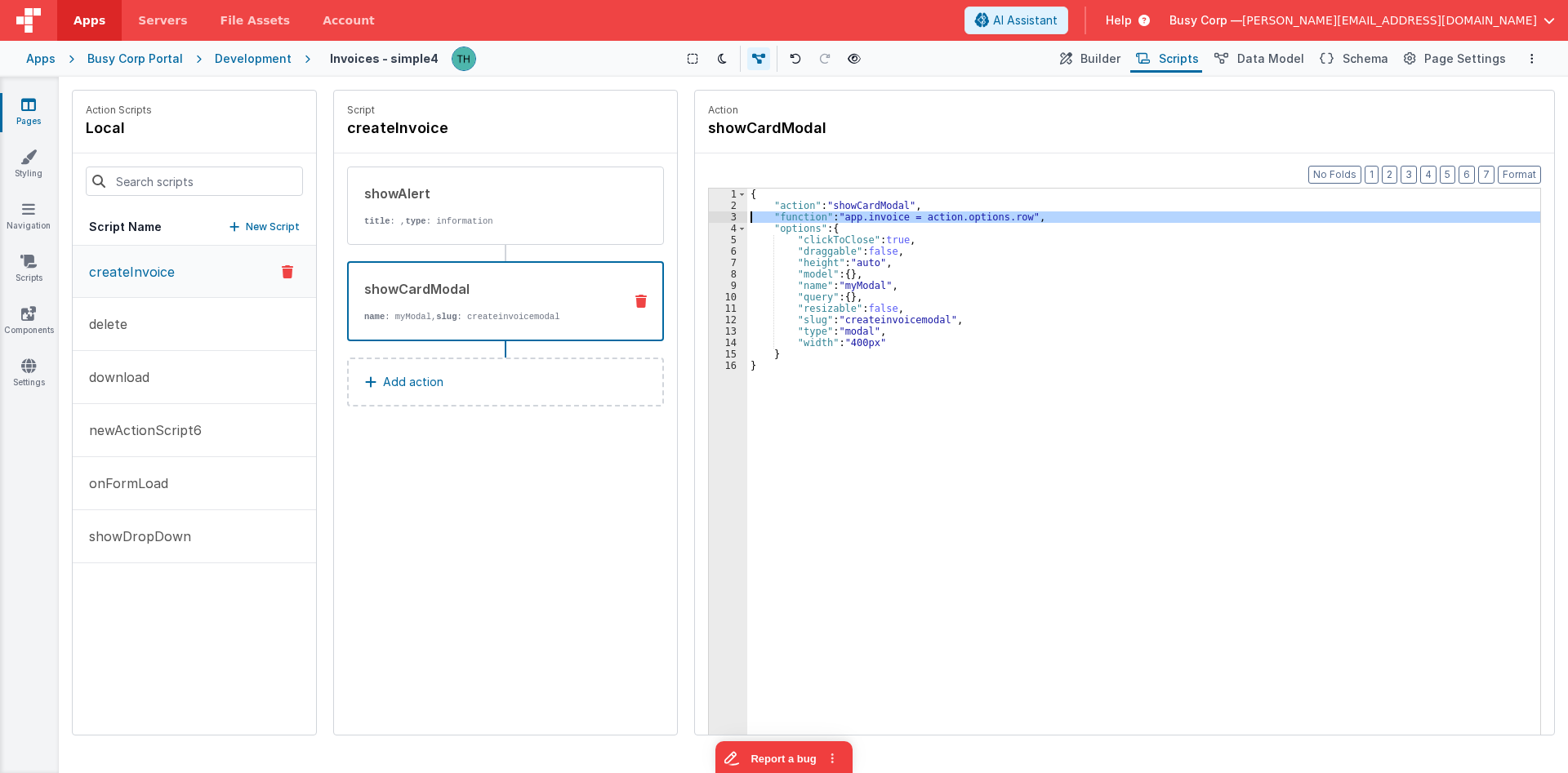
click at [731, 214] on div "3" at bounding box center [728, 217] width 38 height 11
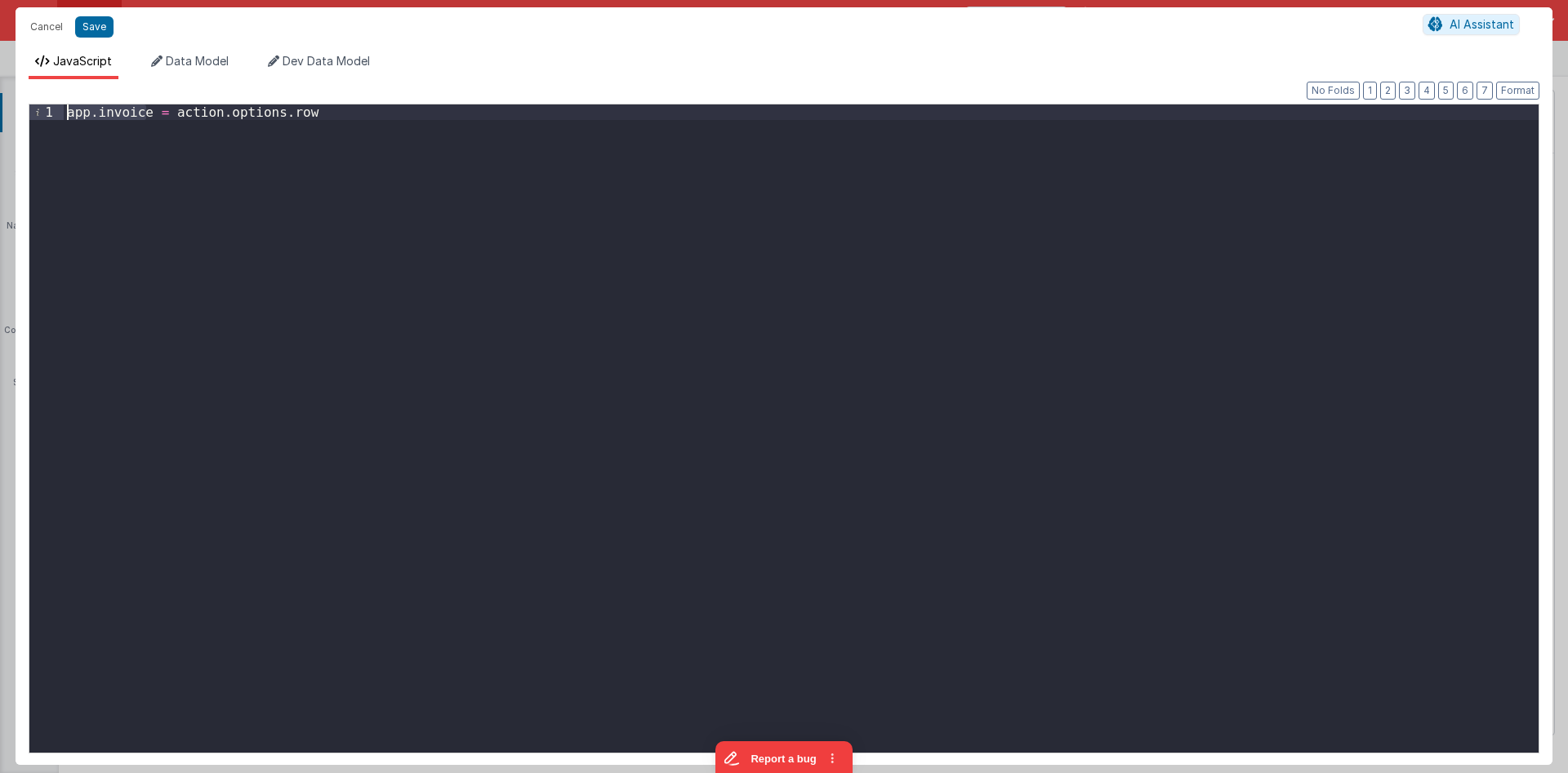
drag, startPoint x: 150, startPoint y: 110, endPoint x: 3, endPoint y: 91, distance: 148.2
click at [64, 104] on div "app . invoice = action . options . row" at bounding box center [802, 428] width 1475 height 648
click at [433, 181] on div "action . options . model . invoice = action . options . row" at bounding box center [802, 443] width 1475 height 679
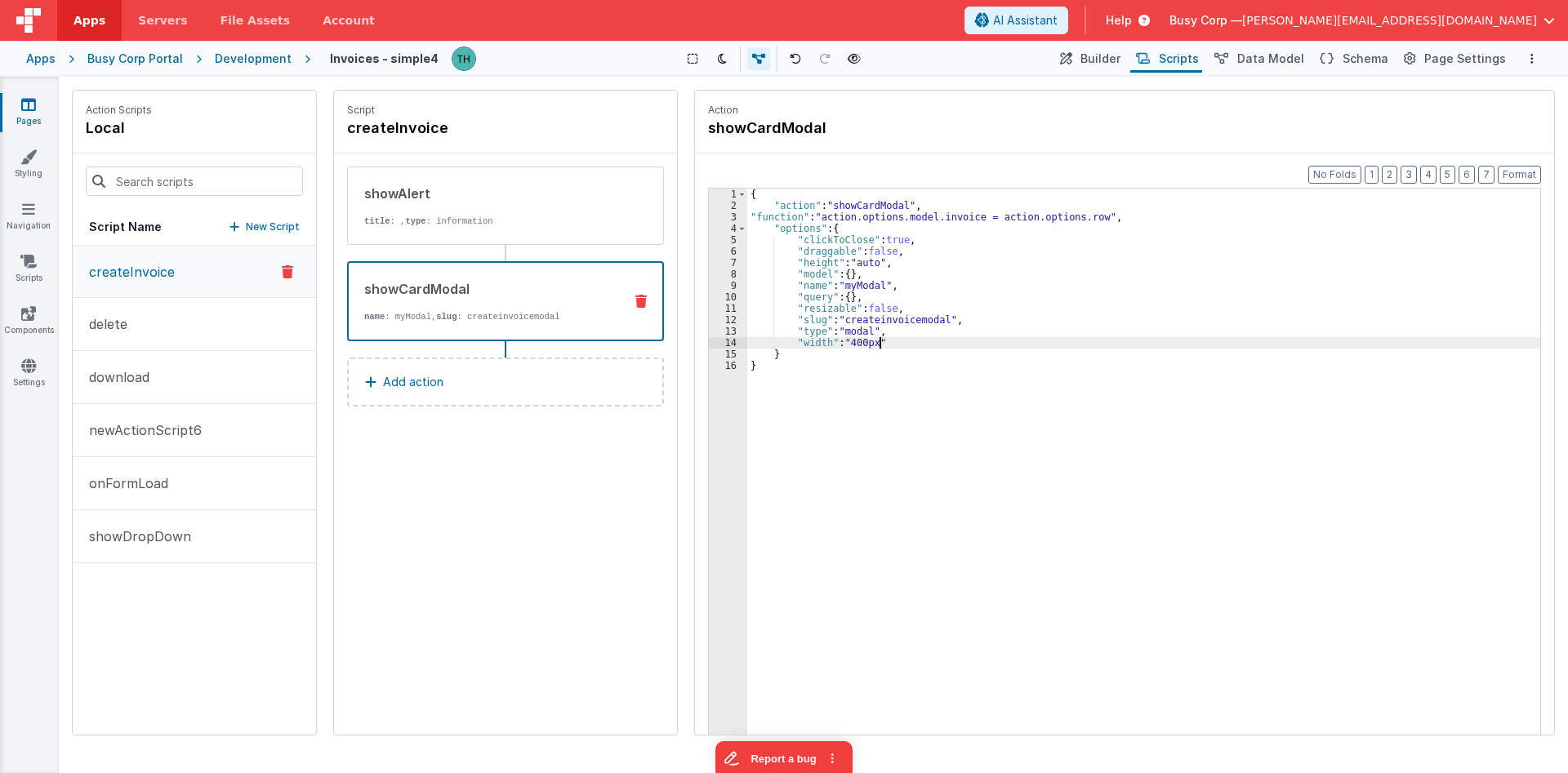
click at [1028, 342] on div "{ "action" : "showCardModal" , "function" : "action.options.model.invoice = act…" at bounding box center [1143, 498] width 793 height 619
click at [1530, 178] on button "Format" at bounding box center [1519, 174] width 44 height 18
drag, startPoint x: 950, startPoint y: 215, endPoint x: 843, endPoint y: 217, distance: 107.0
click at [843, 217] on div "{ "action" : "showCardModal" , "function" : "action.options.model.invoice = act…" at bounding box center [1143, 498] width 793 height 619
click at [999, 212] on div "{ "action" : "showCardModal" , "function" : "app.invoice = action.options.row" …" at bounding box center [1143, 498] width 793 height 619
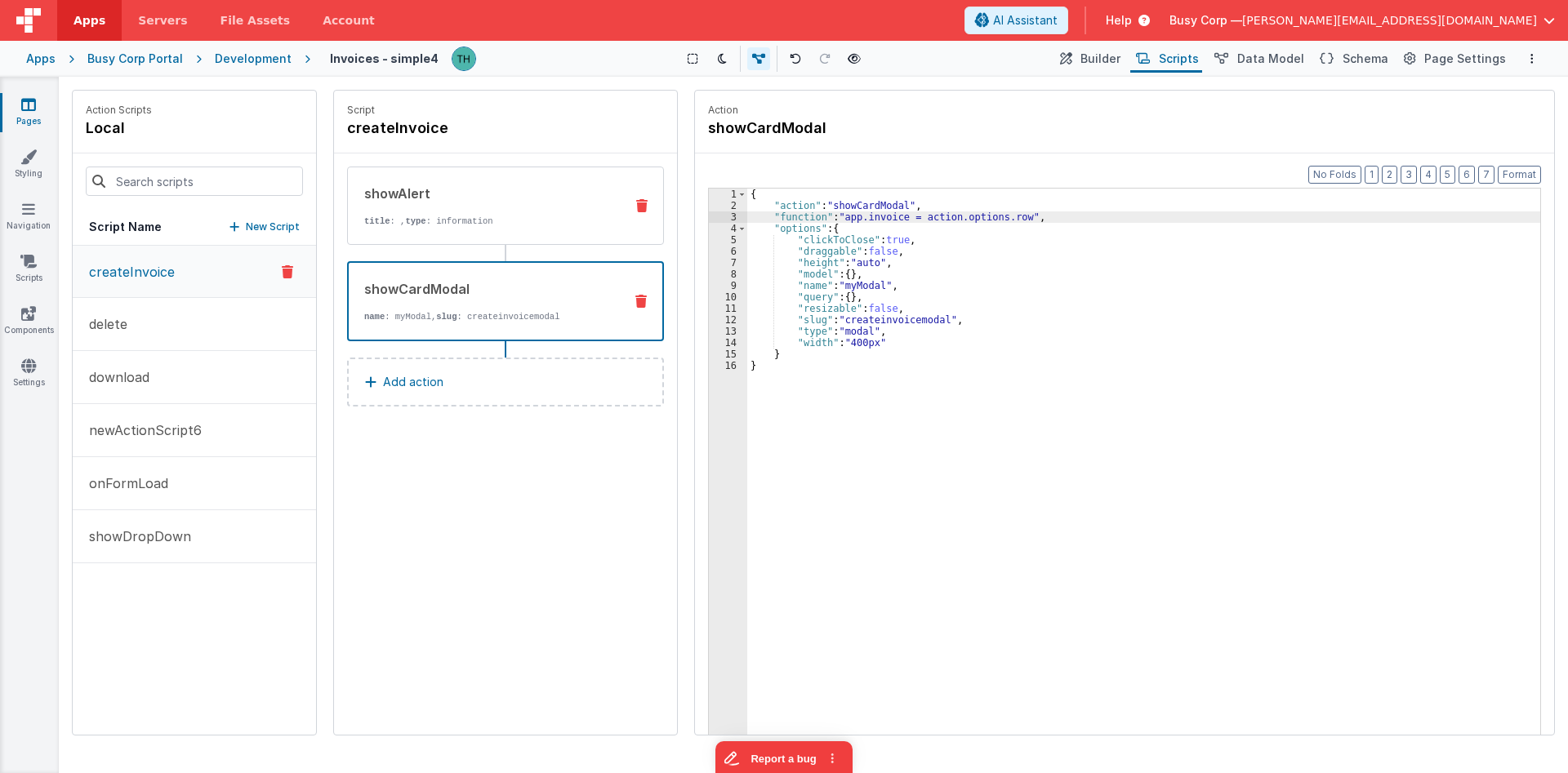
click at [526, 223] on p "title : , type : information" at bounding box center [487, 220] width 247 height 13
click at [521, 298] on div "showCardModal" at bounding box center [487, 289] width 246 height 20
click at [495, 214] on div "showAlert title : , type : information" at bounding box center [479, 206] width 263 height 44
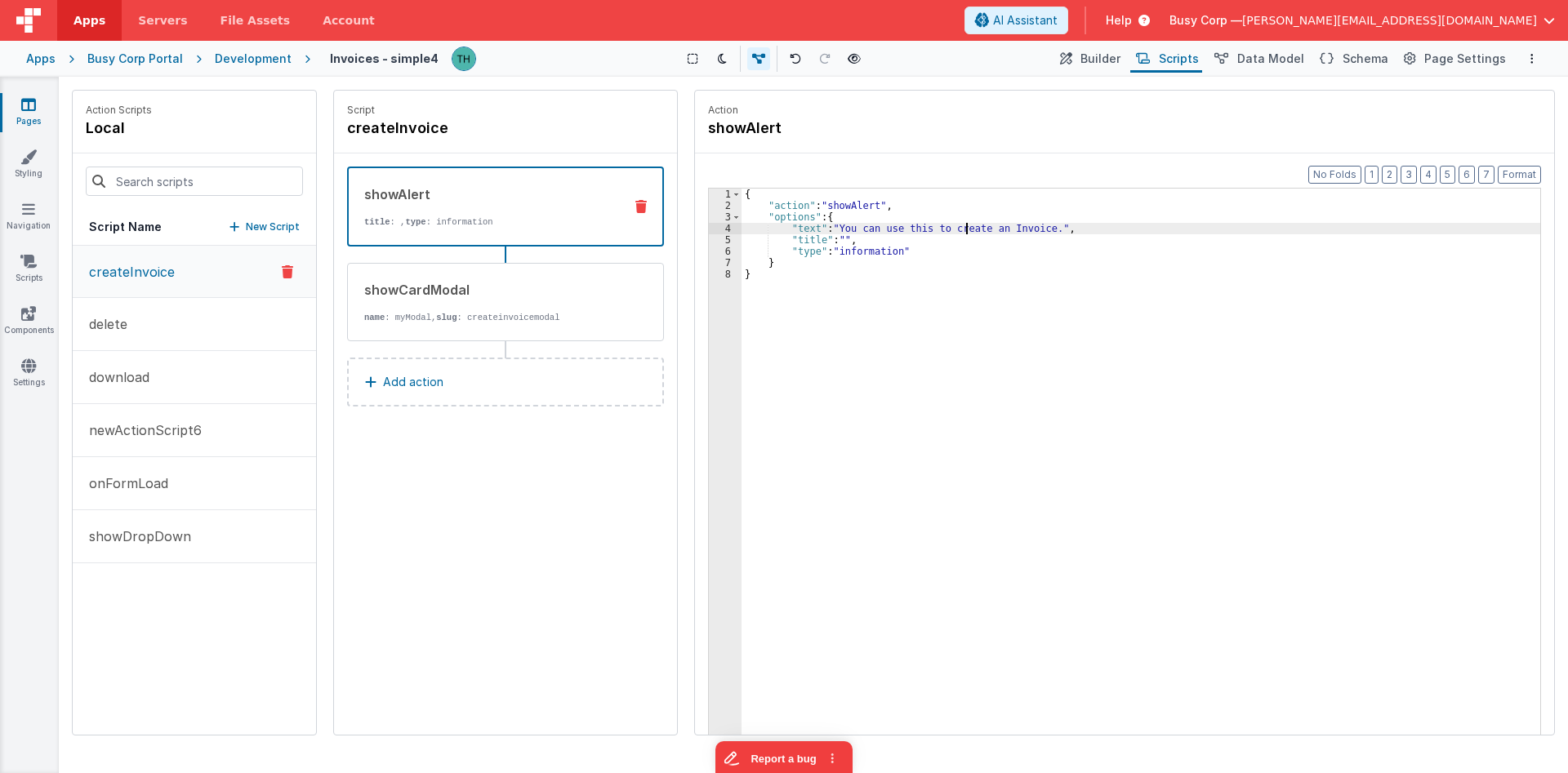
click at [964, 227] on div "{ "action" : "showAlert" , "options" : { "text" : "You can use this to create a…" at bounding box center [1141, 498] width 799 height 619
click at [1017, 216] on div "{ "action" : "showAlert" , "options" : { "text" : "You can use this to update a…" at bounding box center [1141, 498] width 799 height 619
click at [562, 285] on div "showCardModal" at bounding box center [487, 290] width 247 height 20
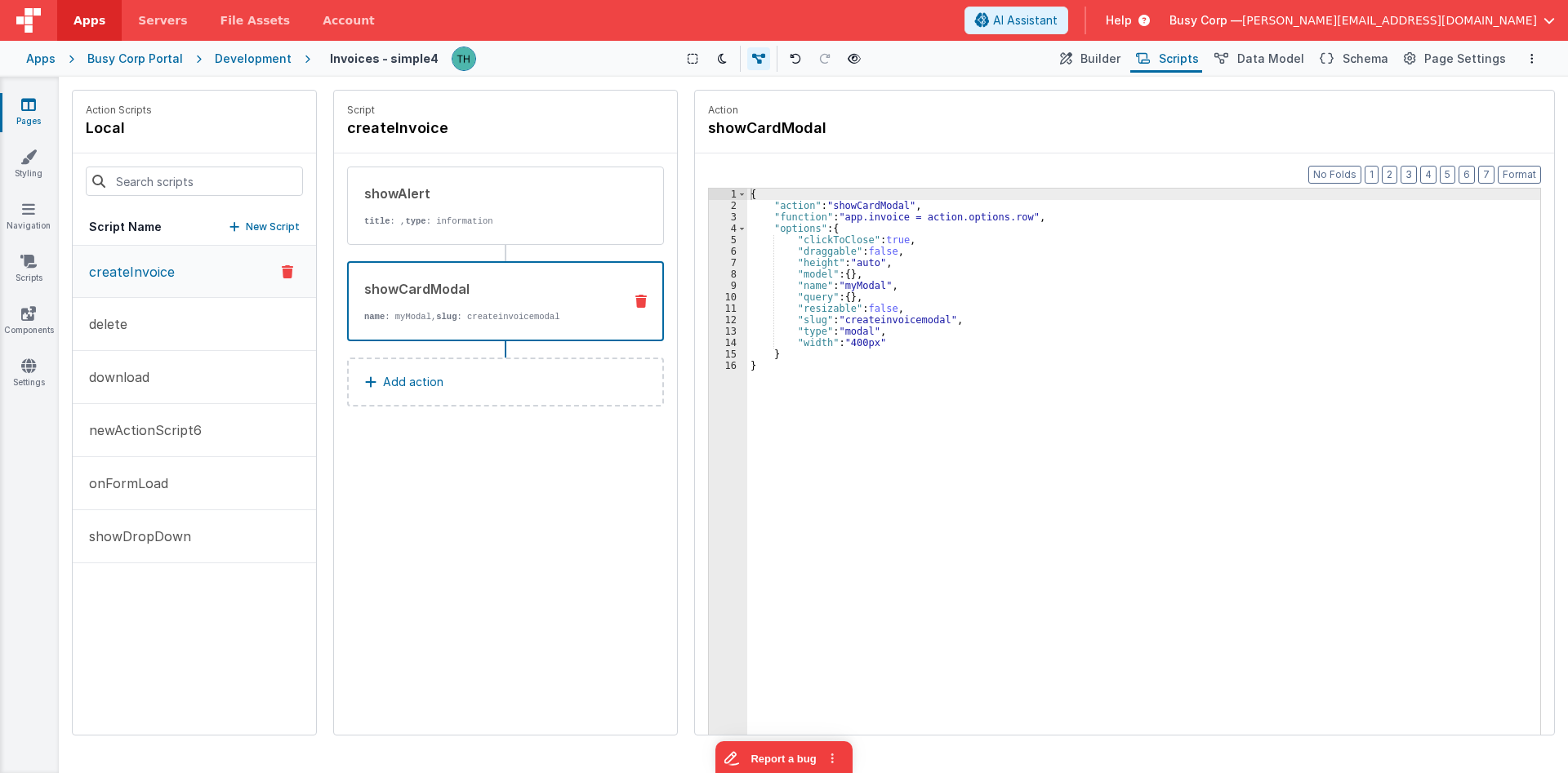
click at [836, 214] on div "{ "action" : "showCardModal" , "function" : "app.invoice = action.options.row" …" at bounding box center [1143, 498] width 793 height 619
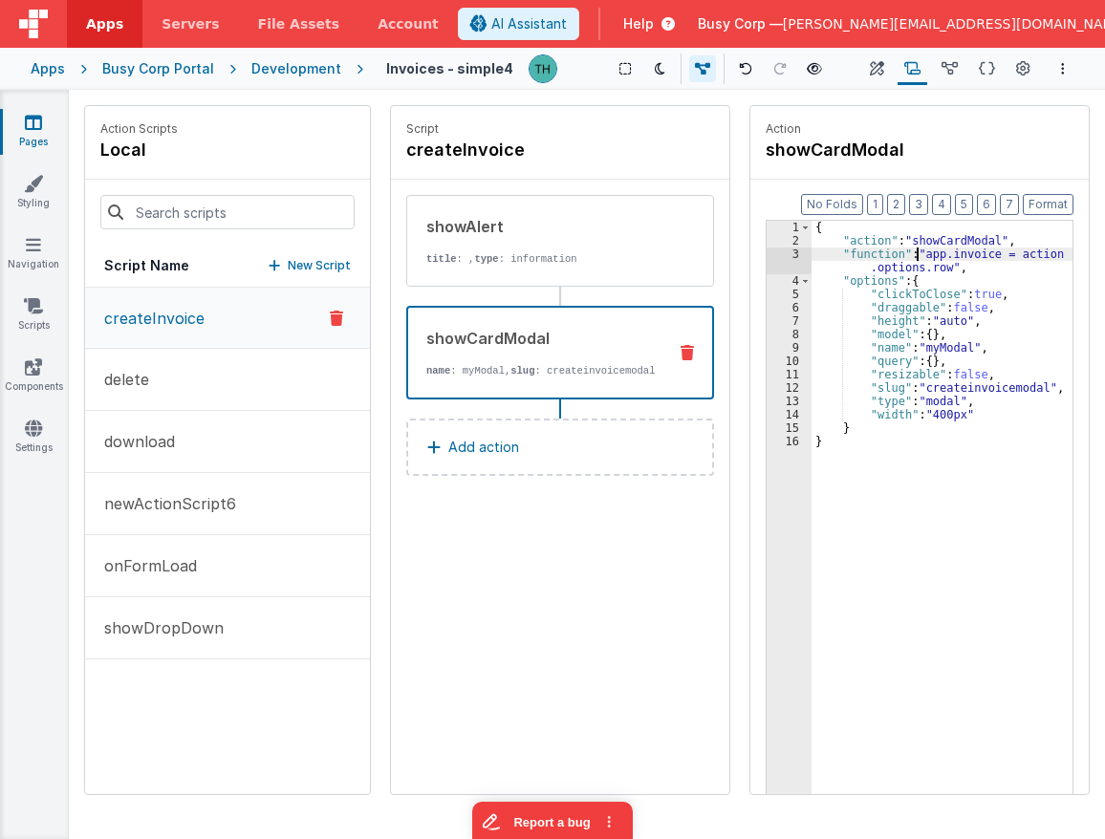
click at [54, 63] on div "Apps" at bounding box center [48, 68] width 34 height 19
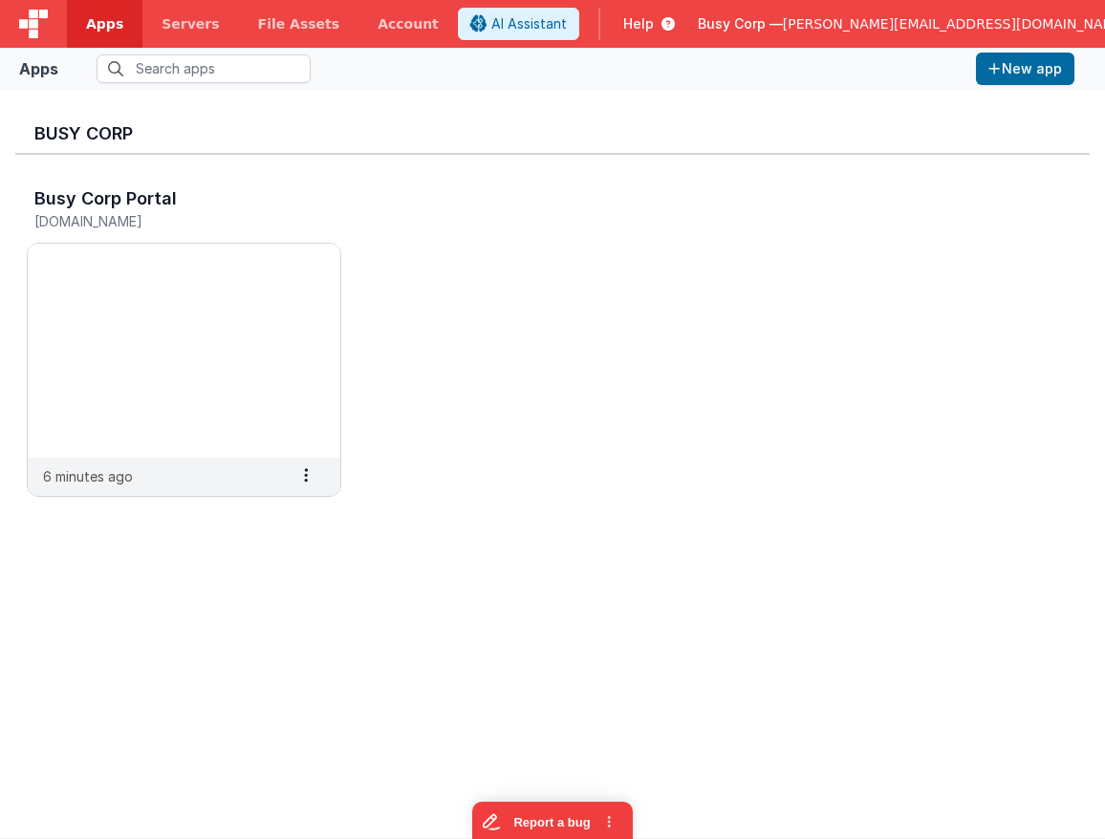
click at [783, 22] on span "Busy Corp —" at bounding box center [740, 23] width 85 height 19
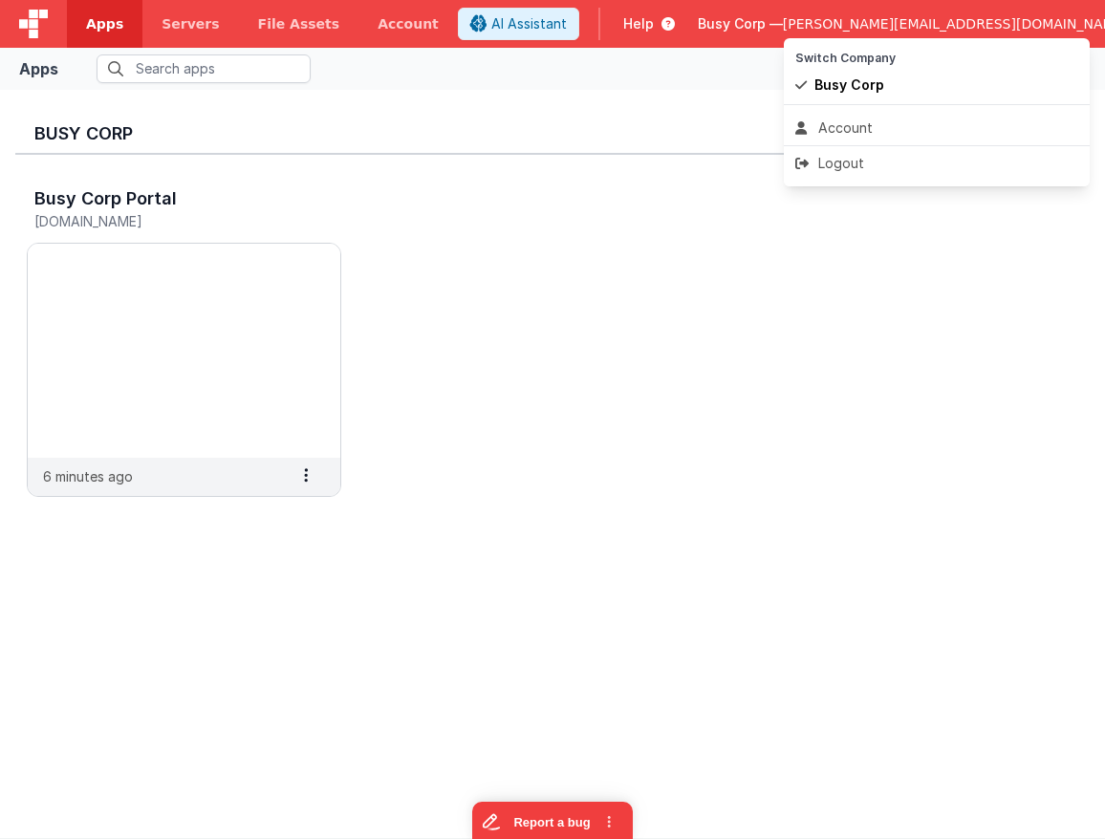
click at [932, 30] on button at bounding box center [552, 419] width 1105 height 839
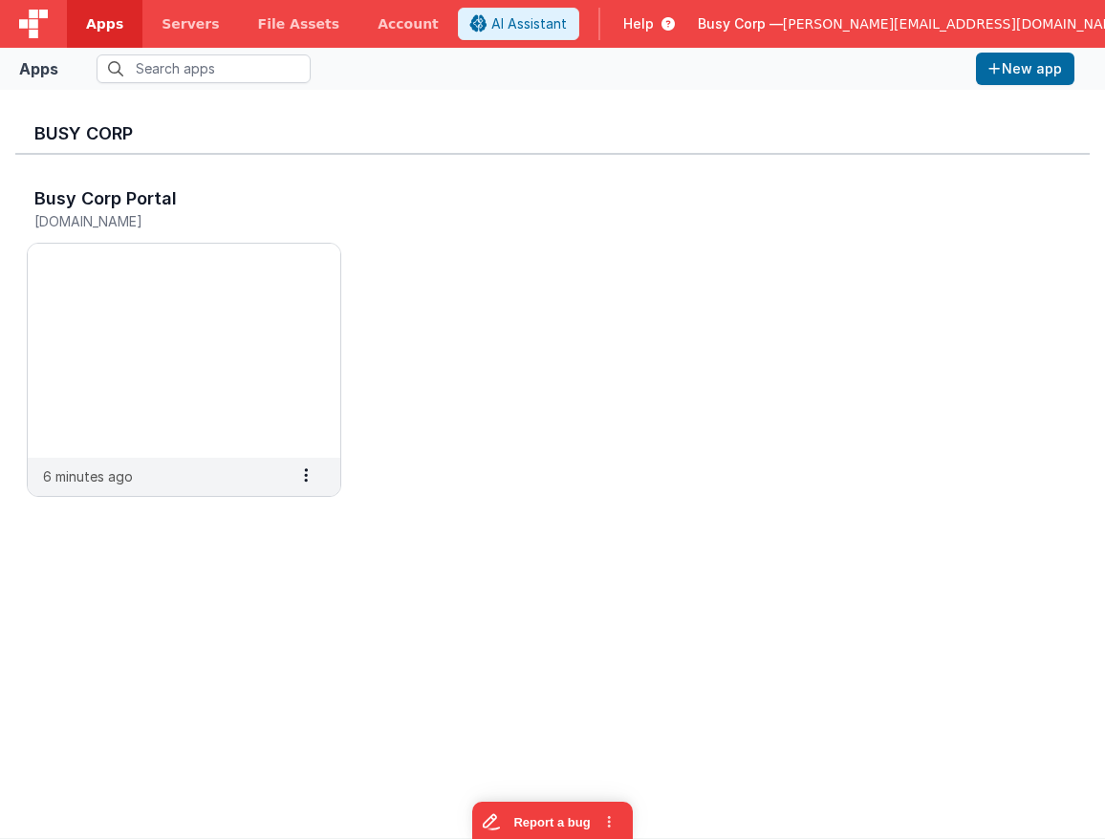
click at [932, 30] on span "[PERSON_NAME][EMAIL_ADDRESS][DOMAIN_NAME]" at bounding box center [955, 23] width 345 height 19
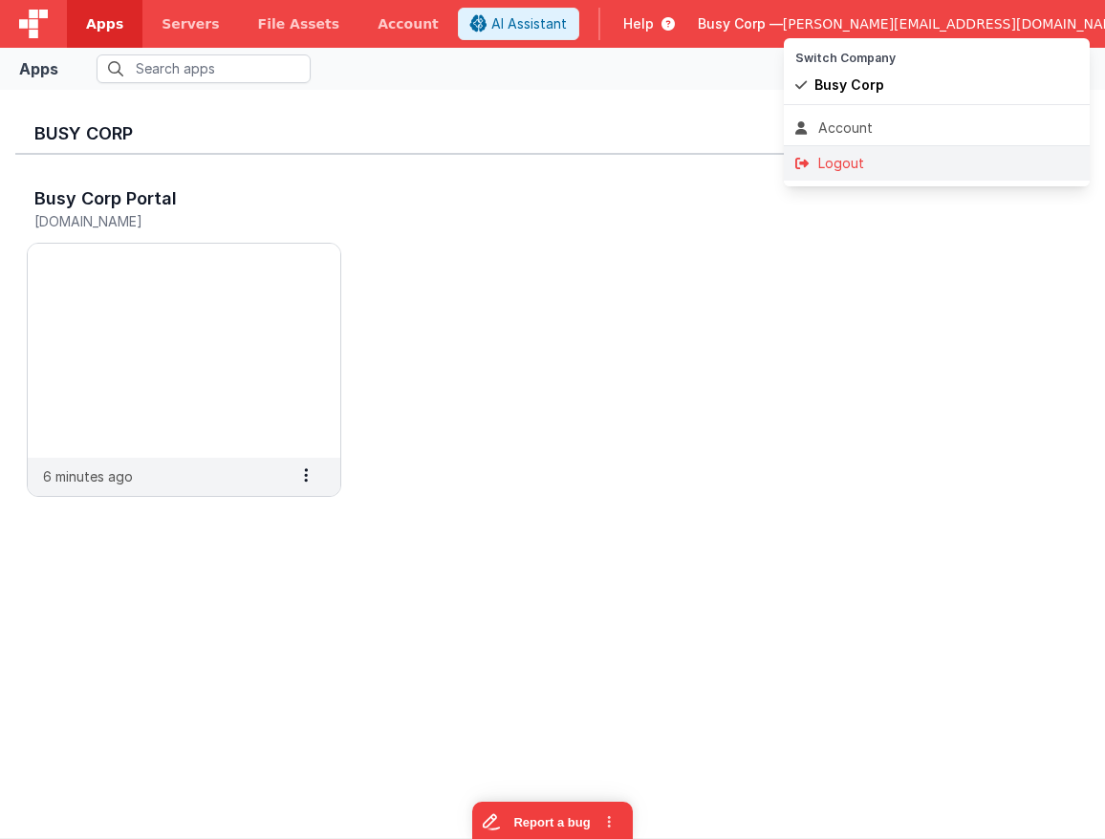
click at [875, 159] on div "Logout" at bounding box center [936, 163] width 283 height 19
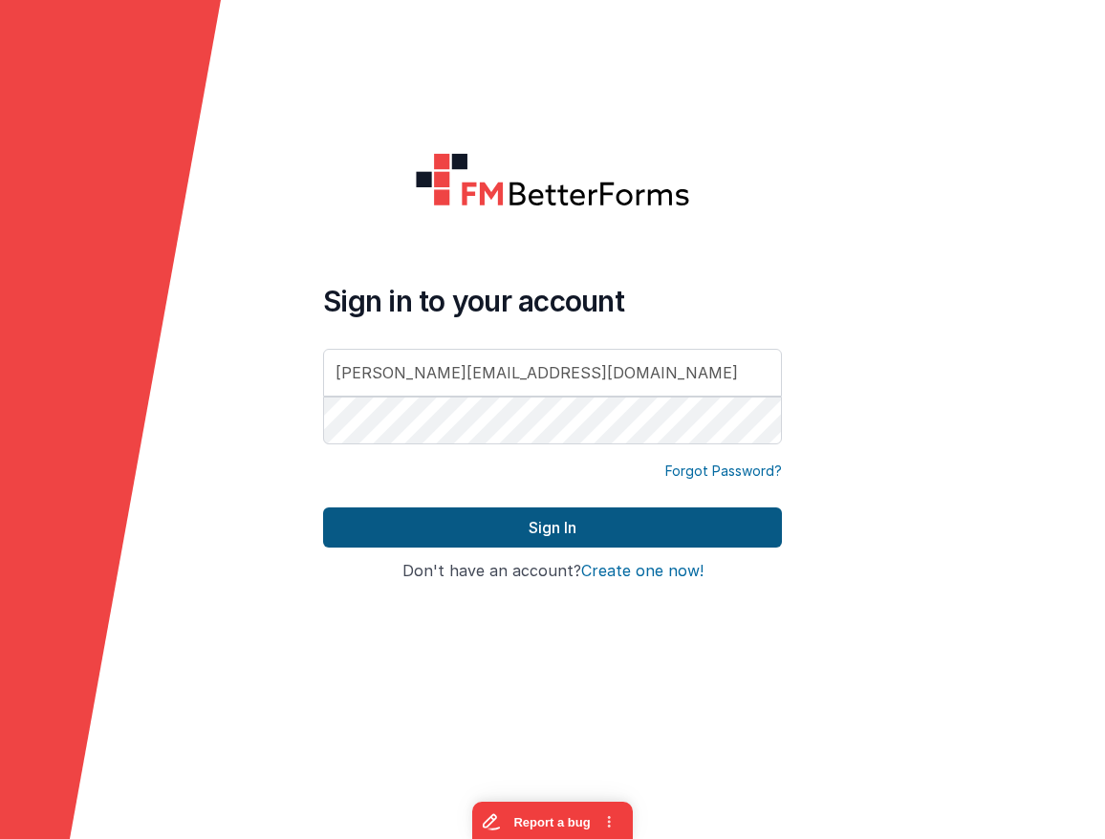
type input "hassan@delfsengineering.ca"
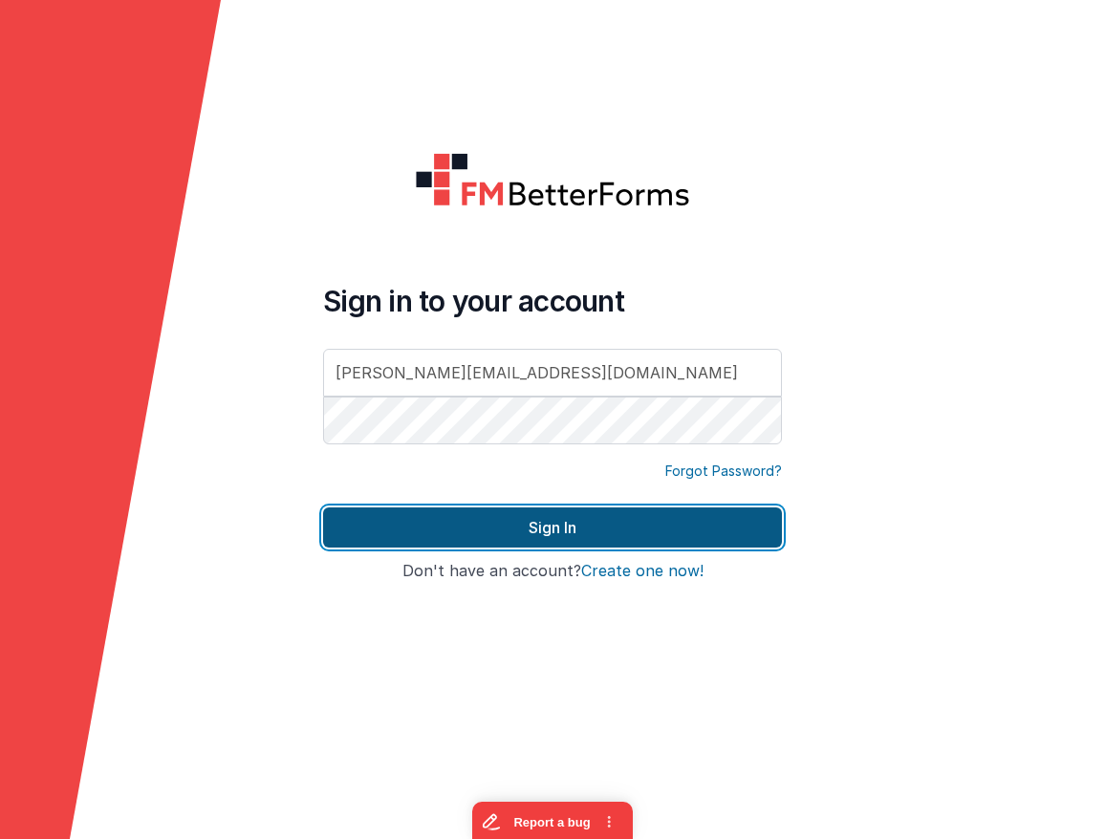
click at [557, 530] on button "Sign In" at bounding box center [552, 527] width 459 height 40
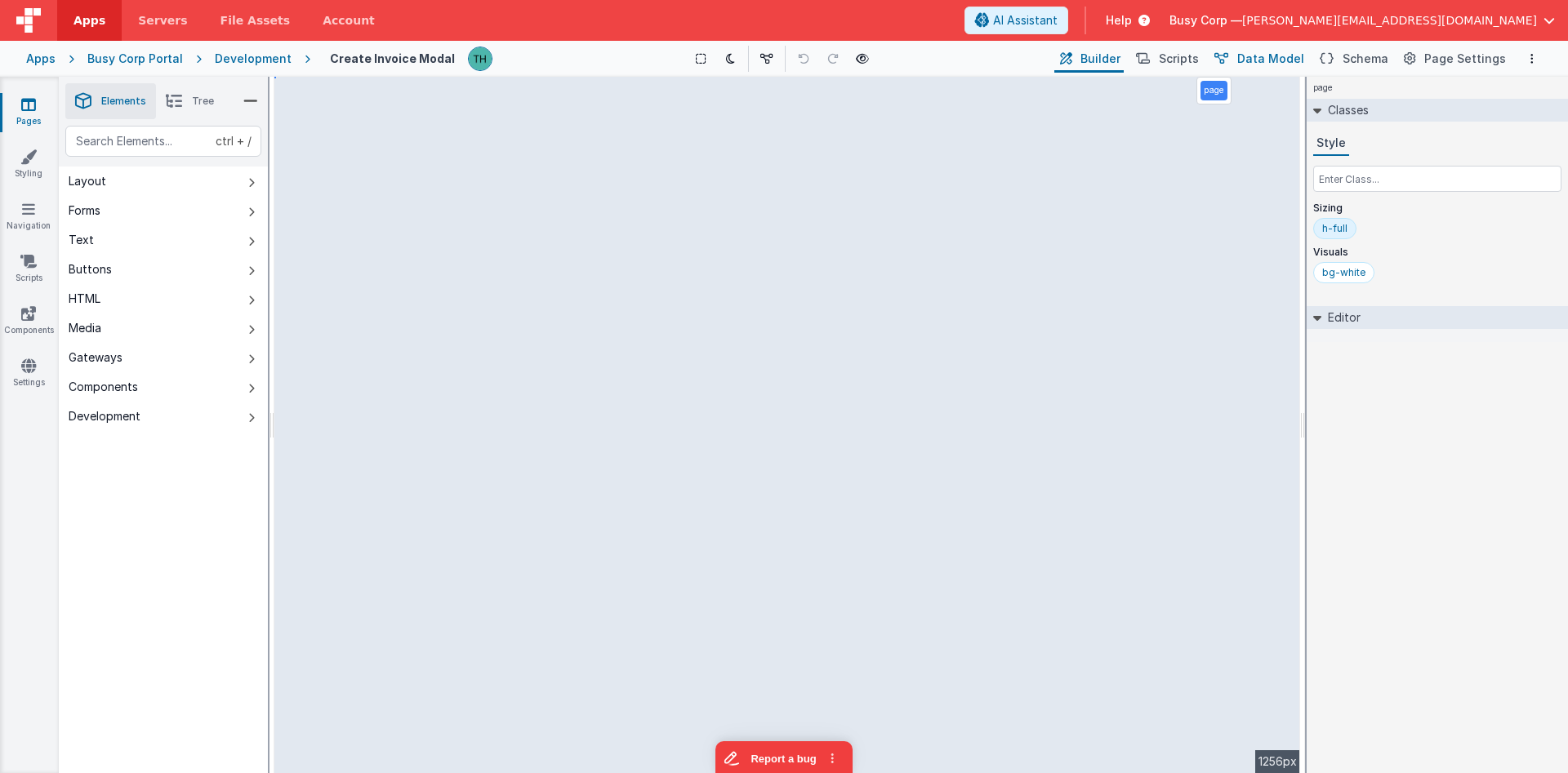
click at [1261, 58] on span "Data Model" at bounding box center [1271, 58] width 67 height 16
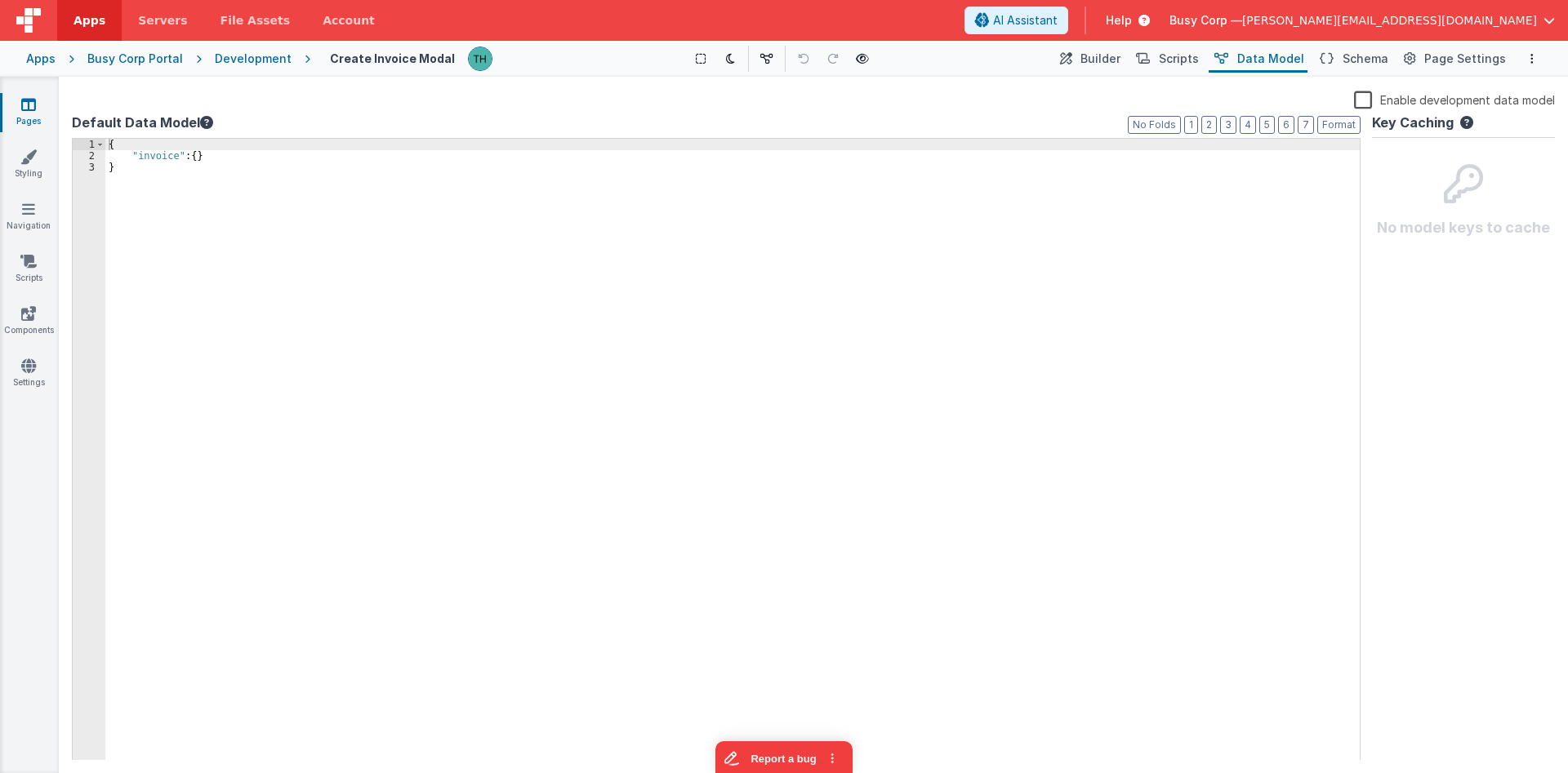
click at [1360, 99] on label "Enable development data model" at bounding box center [1454, 99] width 201 height 19
click at [0, 0] on input "Enable development data model" at bounding box center [0, 0] width 0 height 0
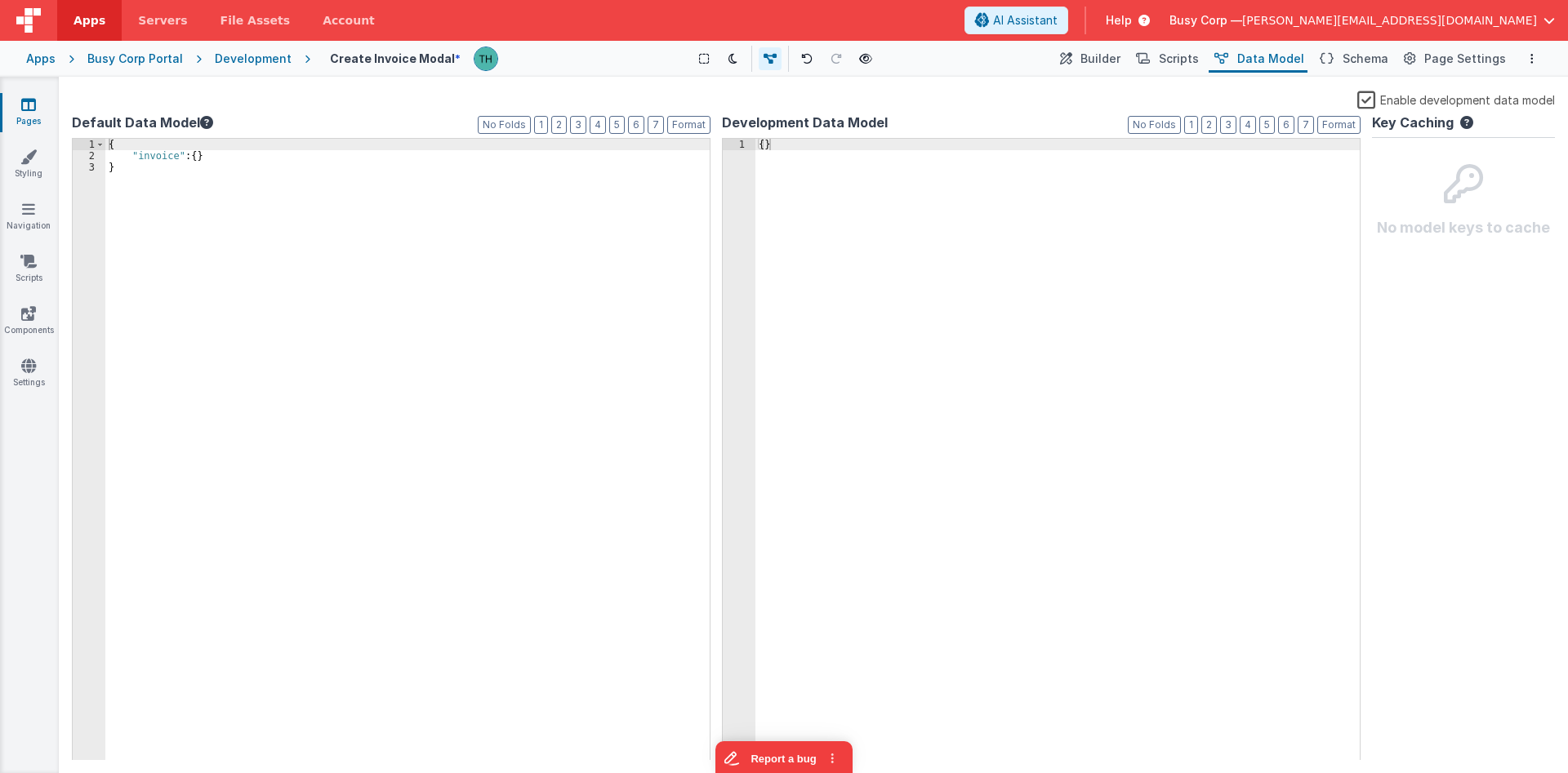
click at [1364, 98] on label "Enable development data model" at bounding box center [1455, 99] width 197 height 19
click at [0, 0] on input "Enable development data model" at bounding box center [0, 0] width 0 height 0
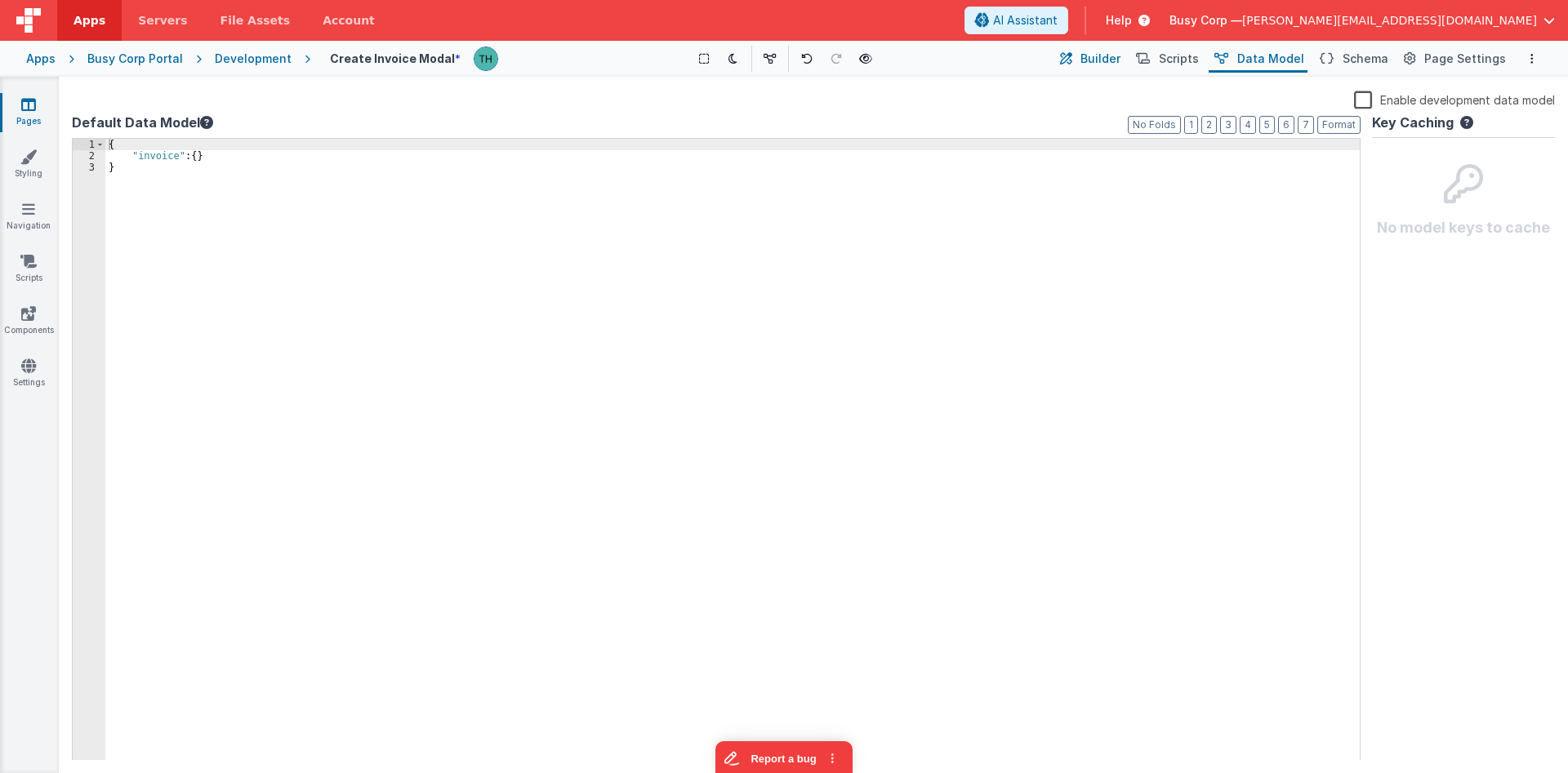
click at [1091, 60] on button "Builder" at bounding box center [1089, 59] width 69 height 27
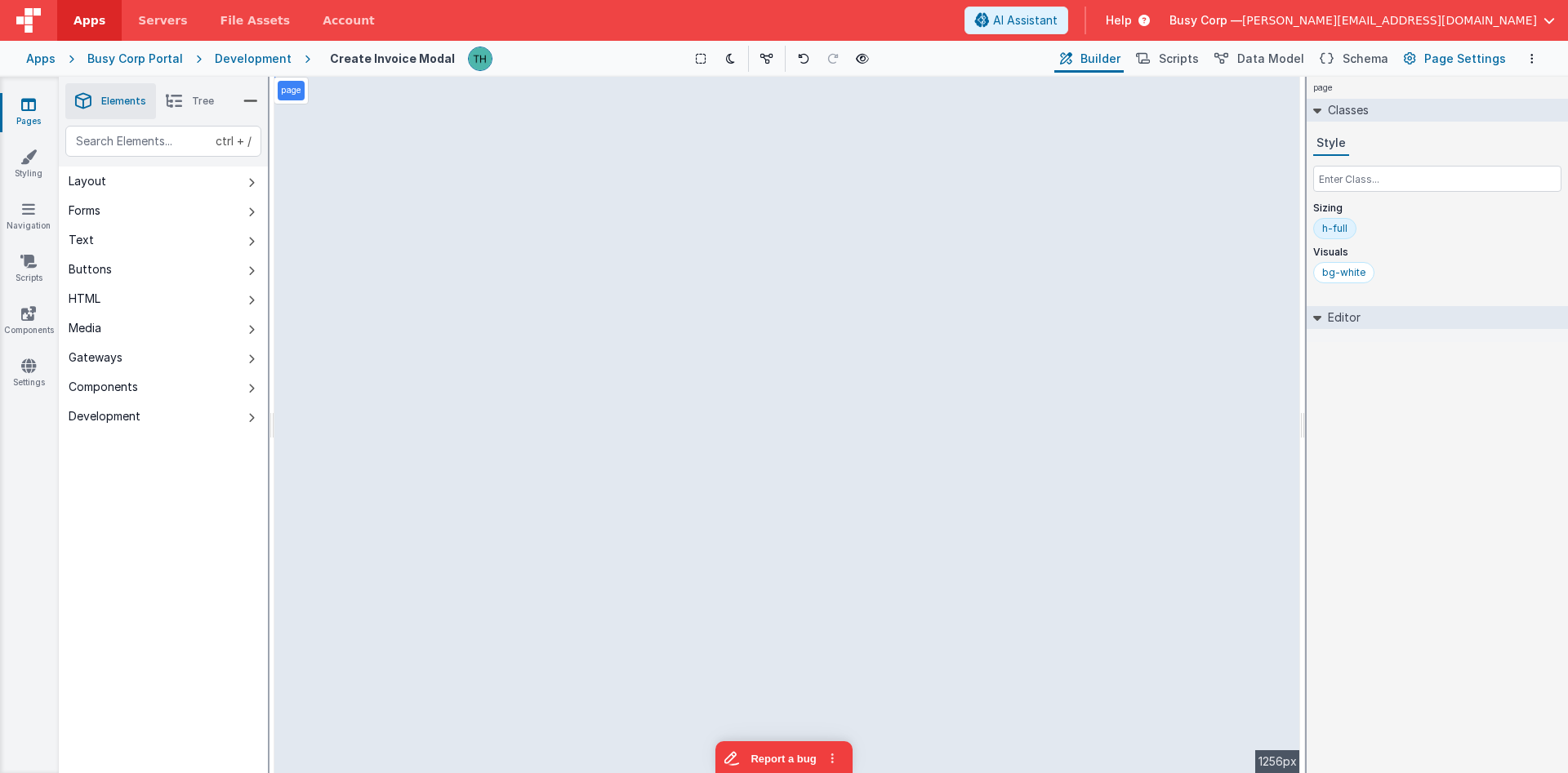
click at [1435, 60] on span "Page Settings" at bounding box center [1465, 58] width 82 height 16
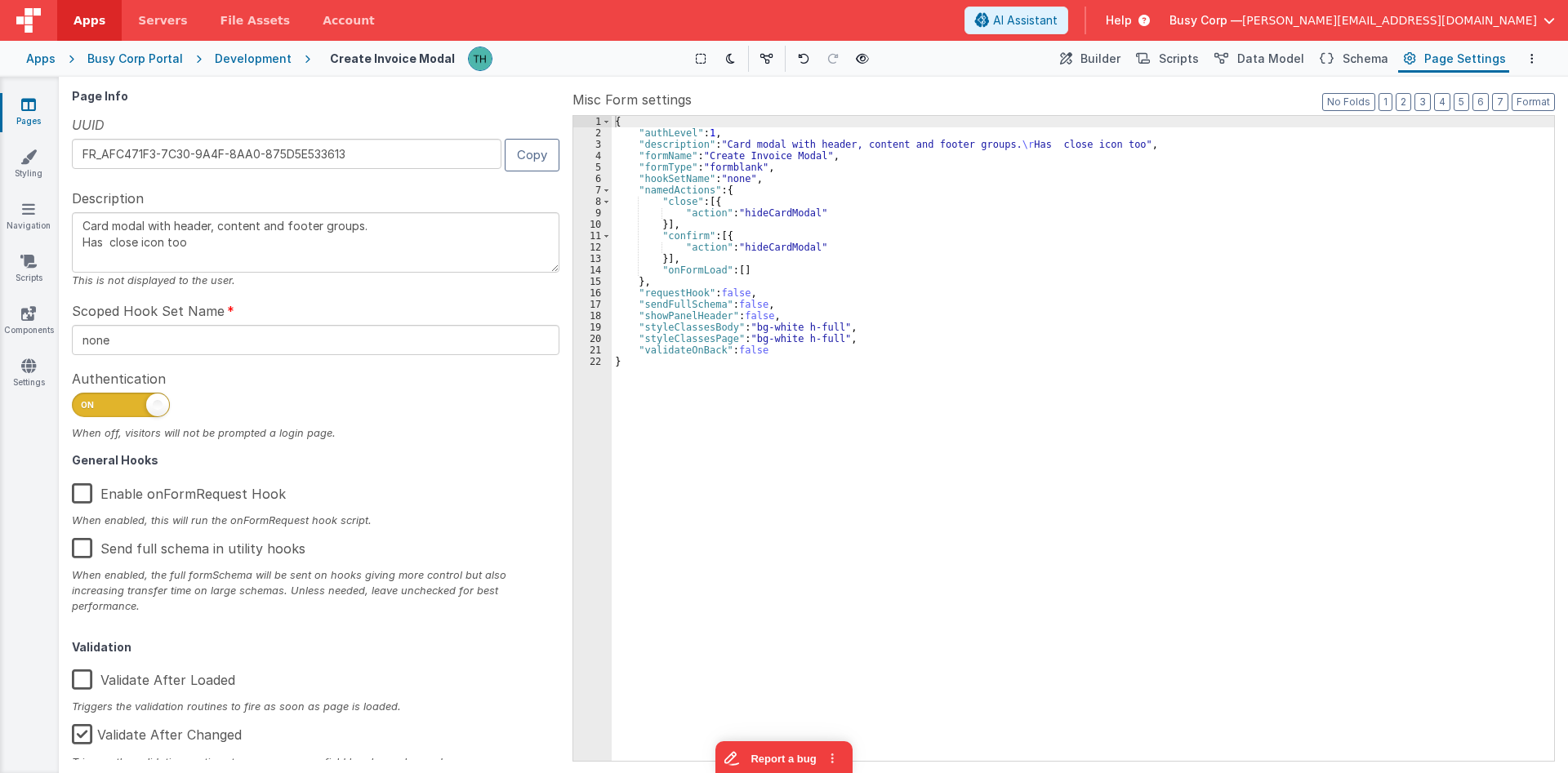
click at [137, 400] on span at bounding box center [120, 405] width 98 height 25
click at [85, 400] on input "checkbox" at bounding box center [78, 402] width 13 height 13
checkbox input "false"
type textarea "Card modal with header, content and footer groups. Has close icon too"
click at [845, 477] on div "{ "authLevel" : false , "description" : "Card modal with header, content and fo…" at bounding box center [1083, 450] width 943 height 668
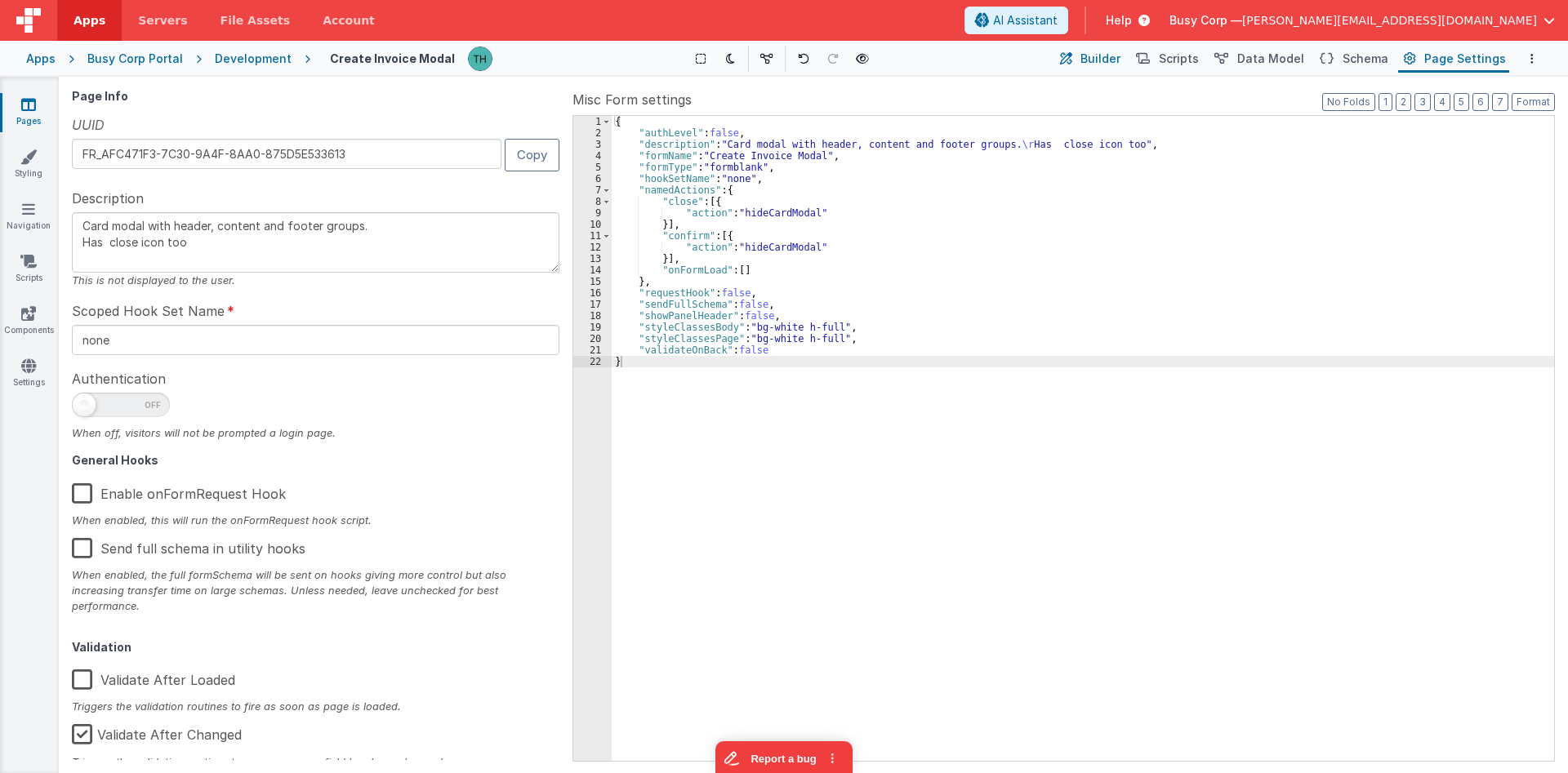
click at [1098, 55] on span "Builder" at bounding box center [1100, 58] width 40 height 16
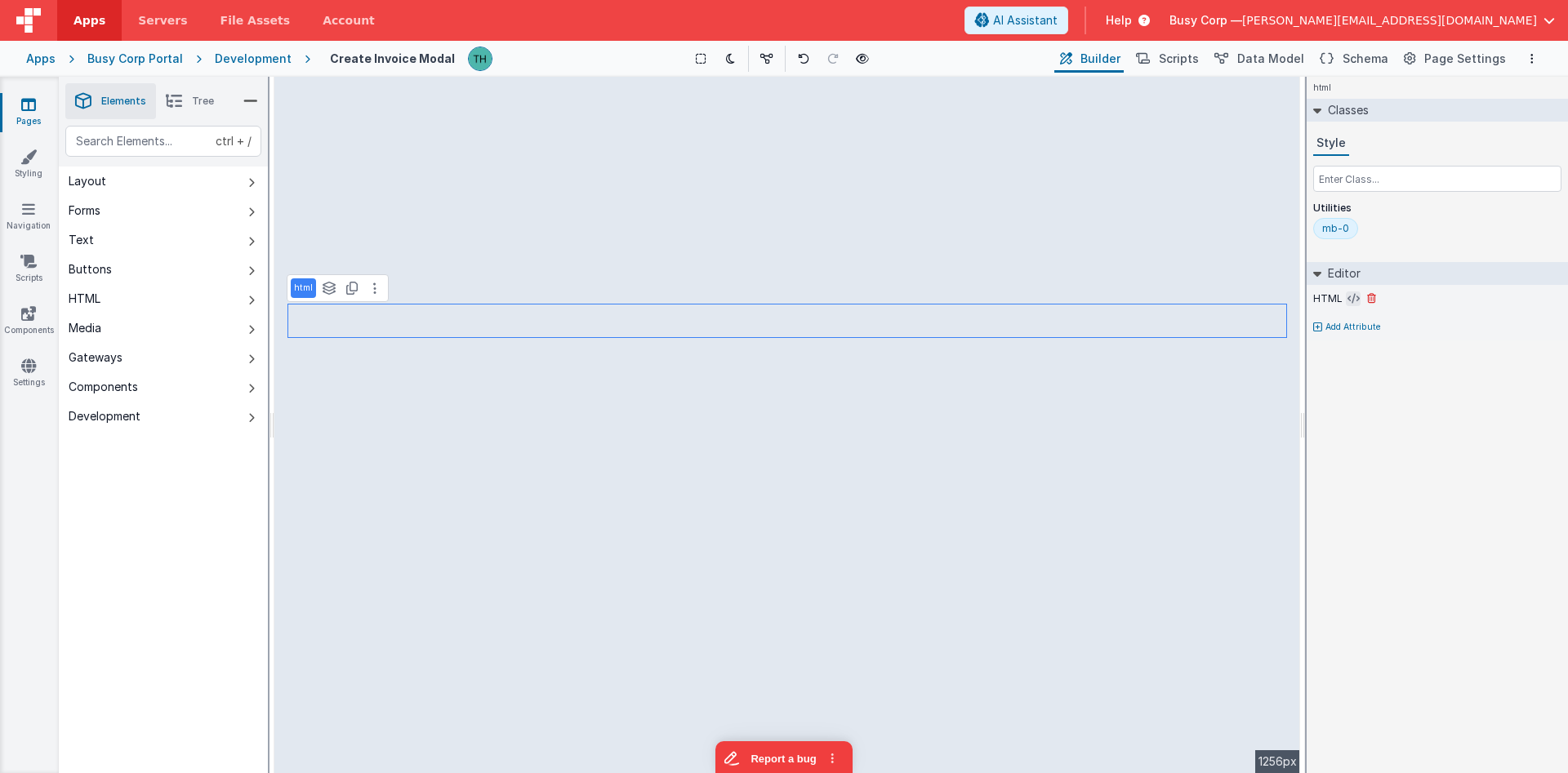
click at [1354, 302] on icon at bounding box center [1354, 298] width 12 height 13
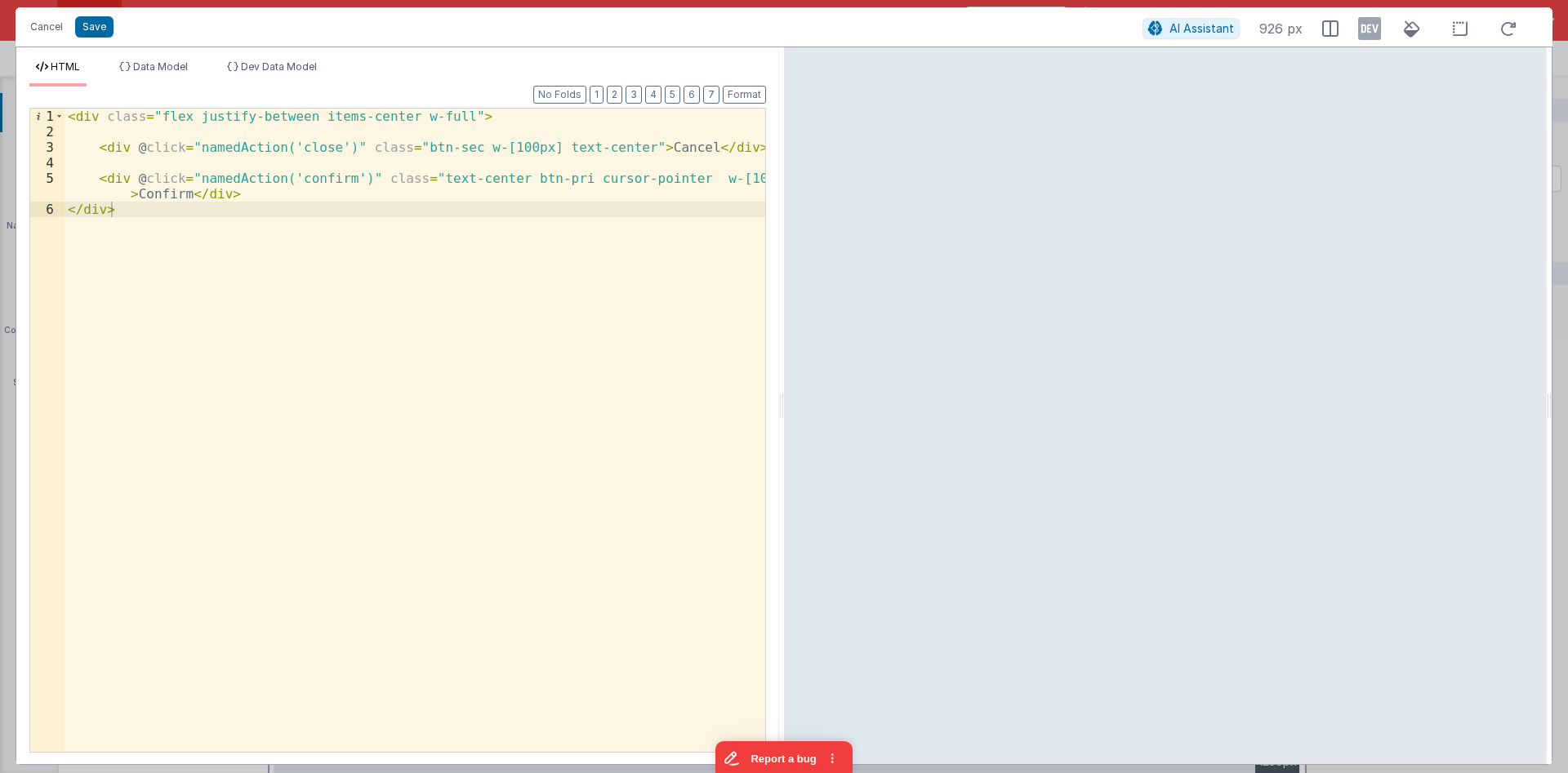
click at [317, 175] on div "< div class = "flex justify-between items-center w-full" > < div @ click = "nam…" at bounding box center [415, 445] width 701 height 674
click at [318, 175] on div "< div class = "flex justify-between items-center w-full" > < div @ click = "nam…" at bounding box center [415, 445] width 701 height 674
click at [48, 23] on button "Cancel" at bounding box center [46, 26] width 49 height 23
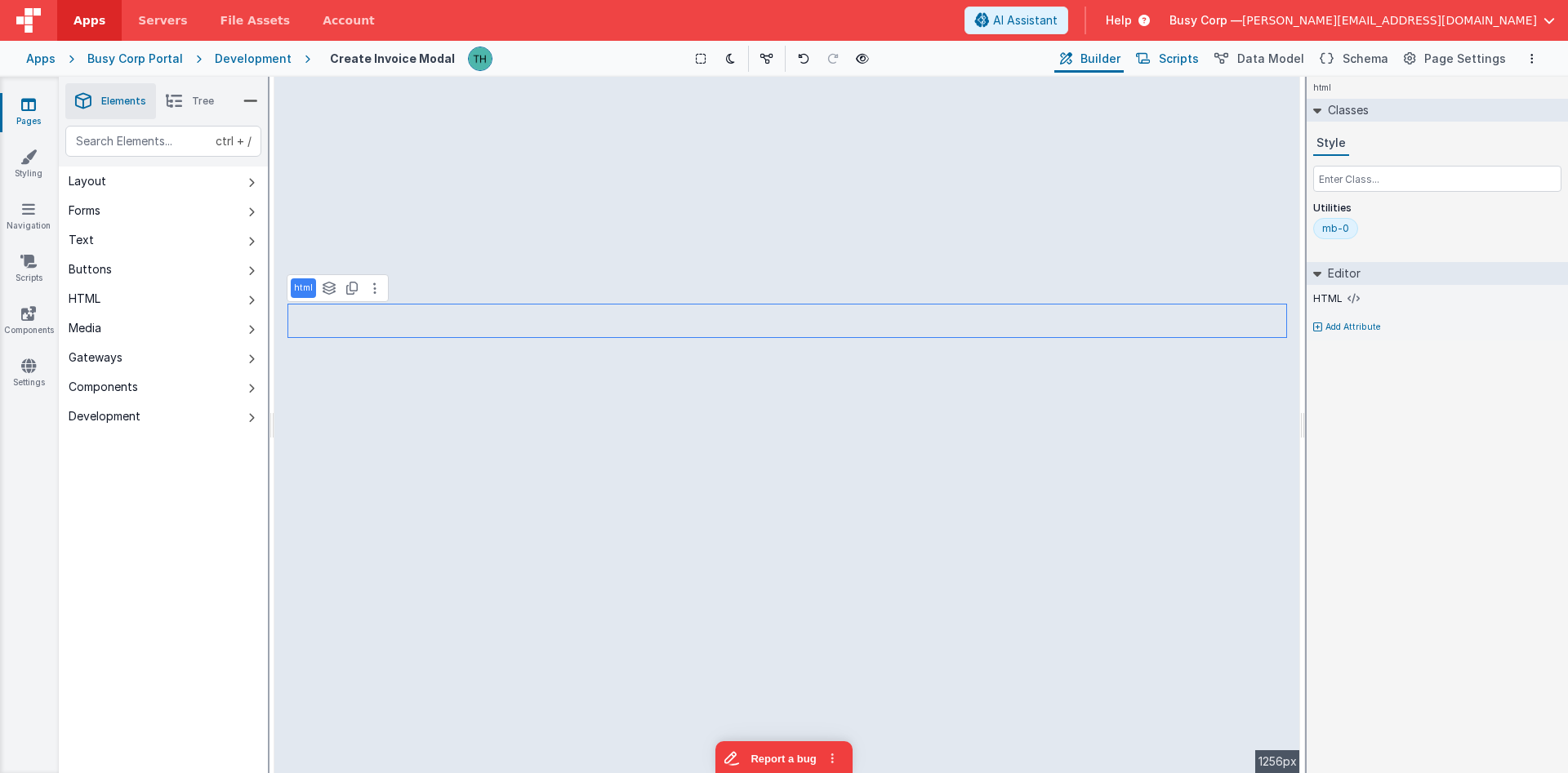
click at [1187, 61] on span "Scripts" at bounding box center [1178, 58] width 40 height 16
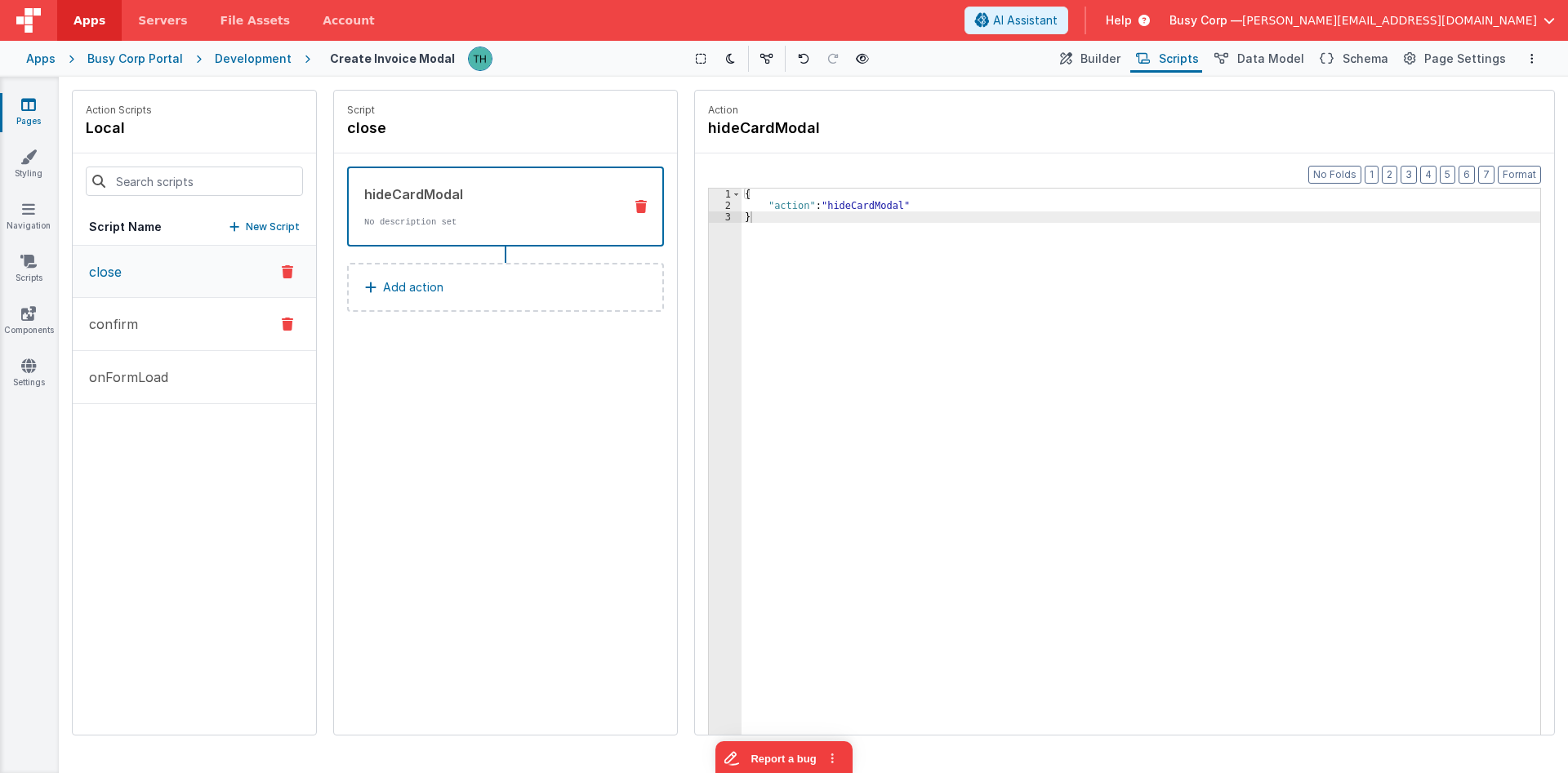
click at [161, 314] on button "confirm" at bounding box center [194, 325] width 244 height 53
click at [443, 286] on button "Add action" at bounding box center [505, 287] width 317 height 49
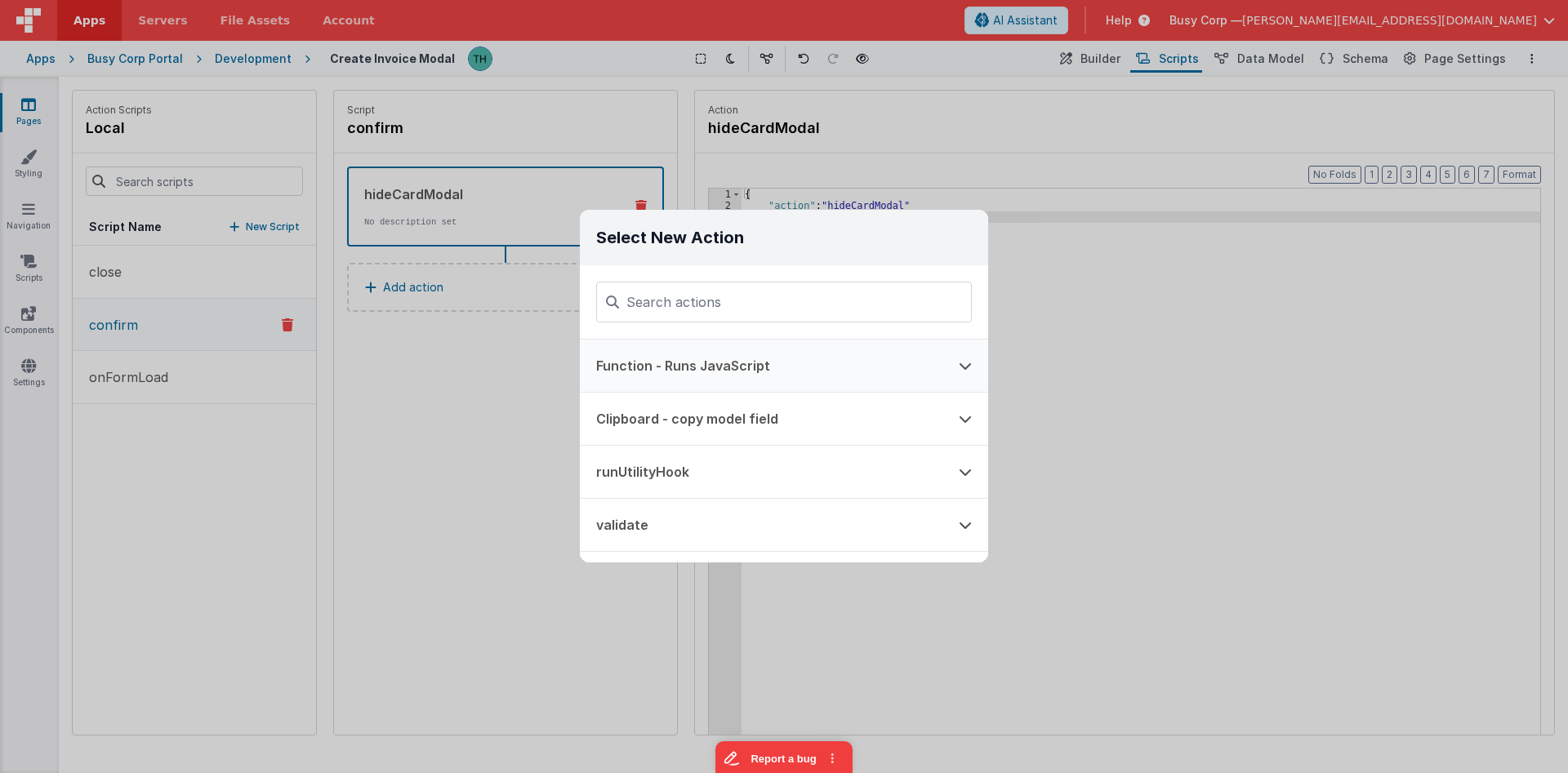
click at [785, 367] on button "Function - Runs JavaScript" at bounding box center [761, 366] width 362 height 52
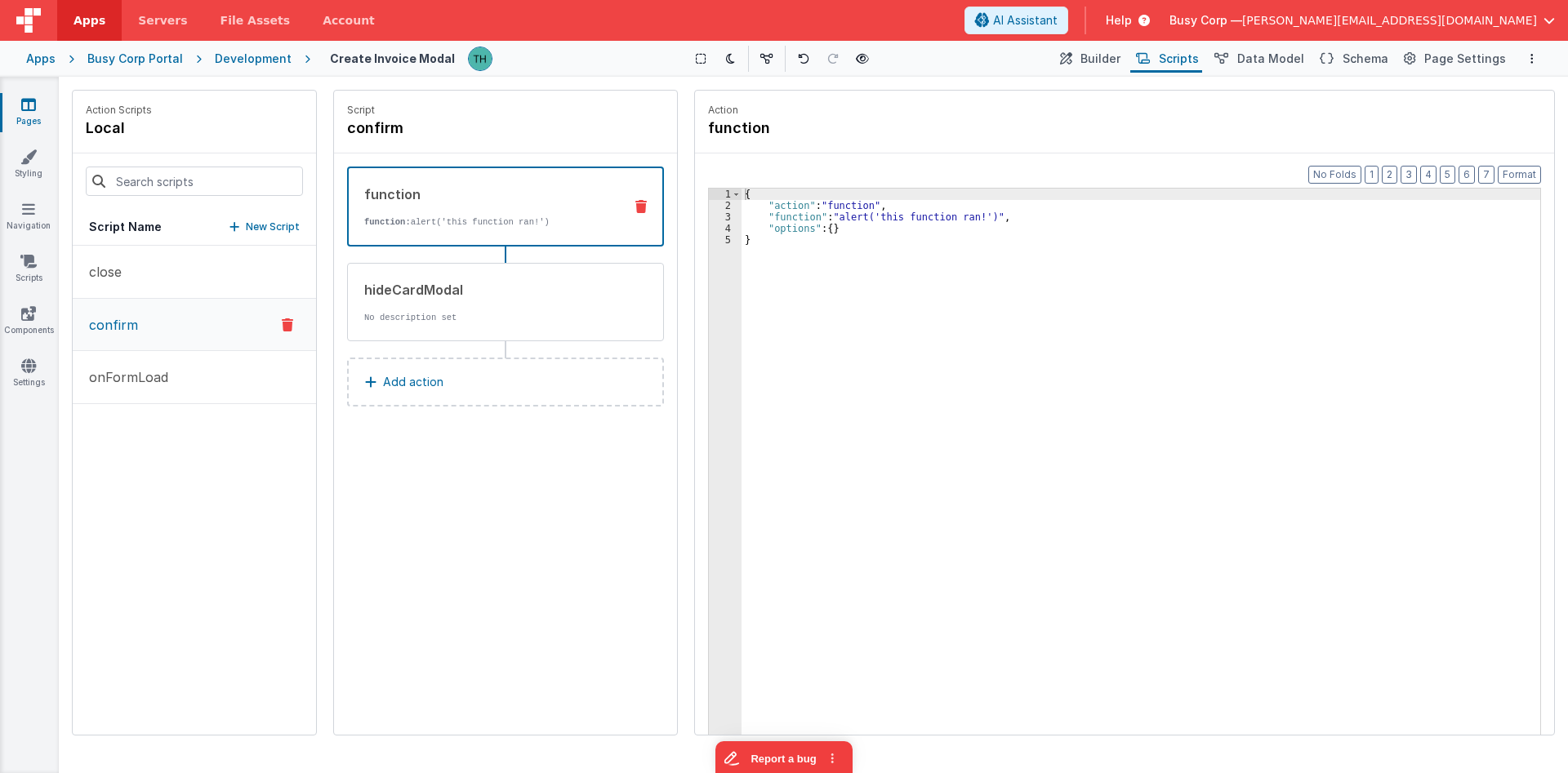
click at [824, 221] on div "{ "action" : "function" , "function" : "alert('this function ran!')" , "options…" at bounding box center [1141, 498] width 799 height 619
click at [1119, 59] on span "Builder" at bounding box center [1100, 58] width 40 height 16
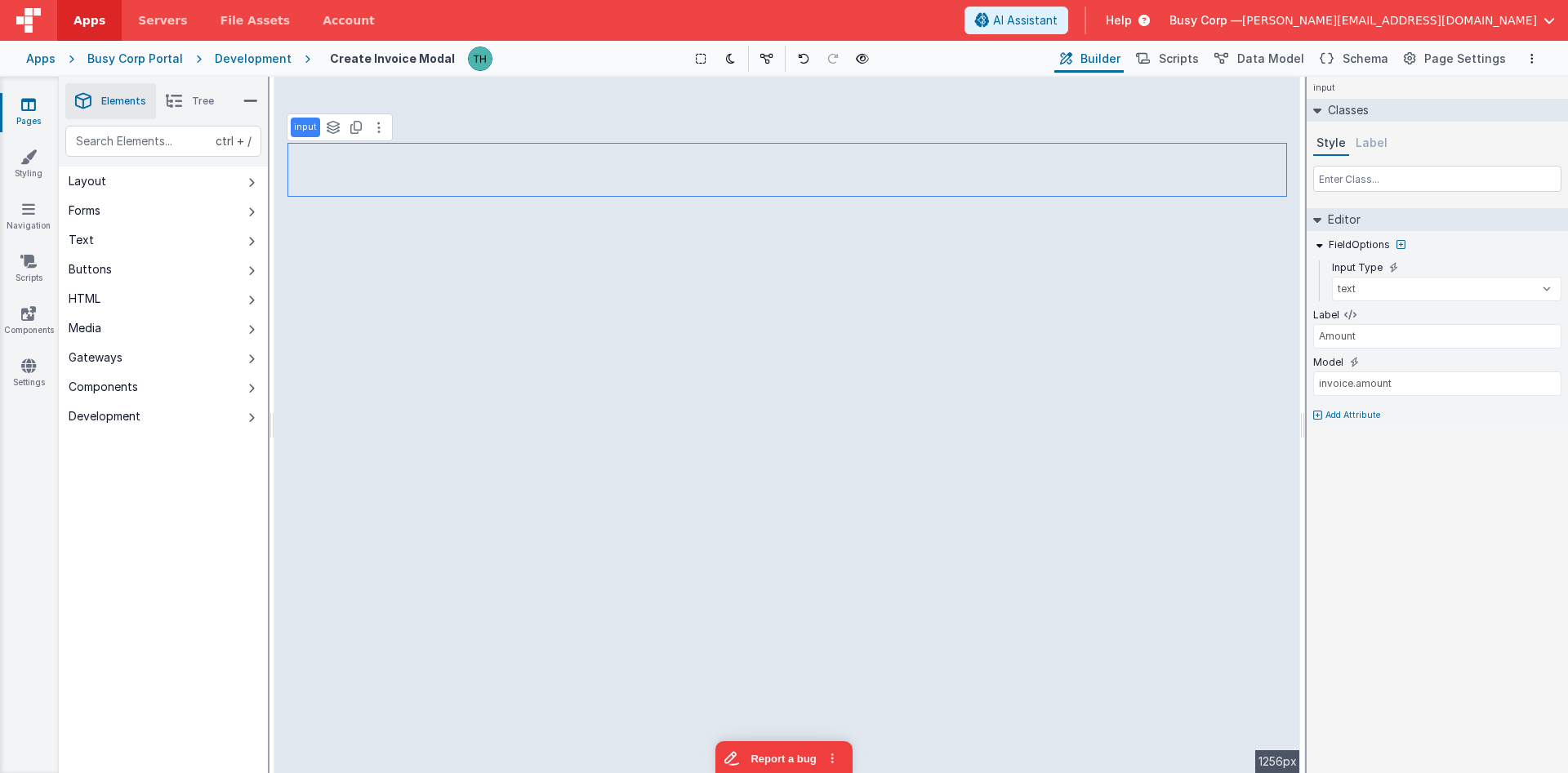
type input "Client"
type input "invoice.client"
type input "Amount"
type input "invoice.amount"
click at [1266, 56] on span "Data Model" at bounding box center [1271, 58] width 67 height 16
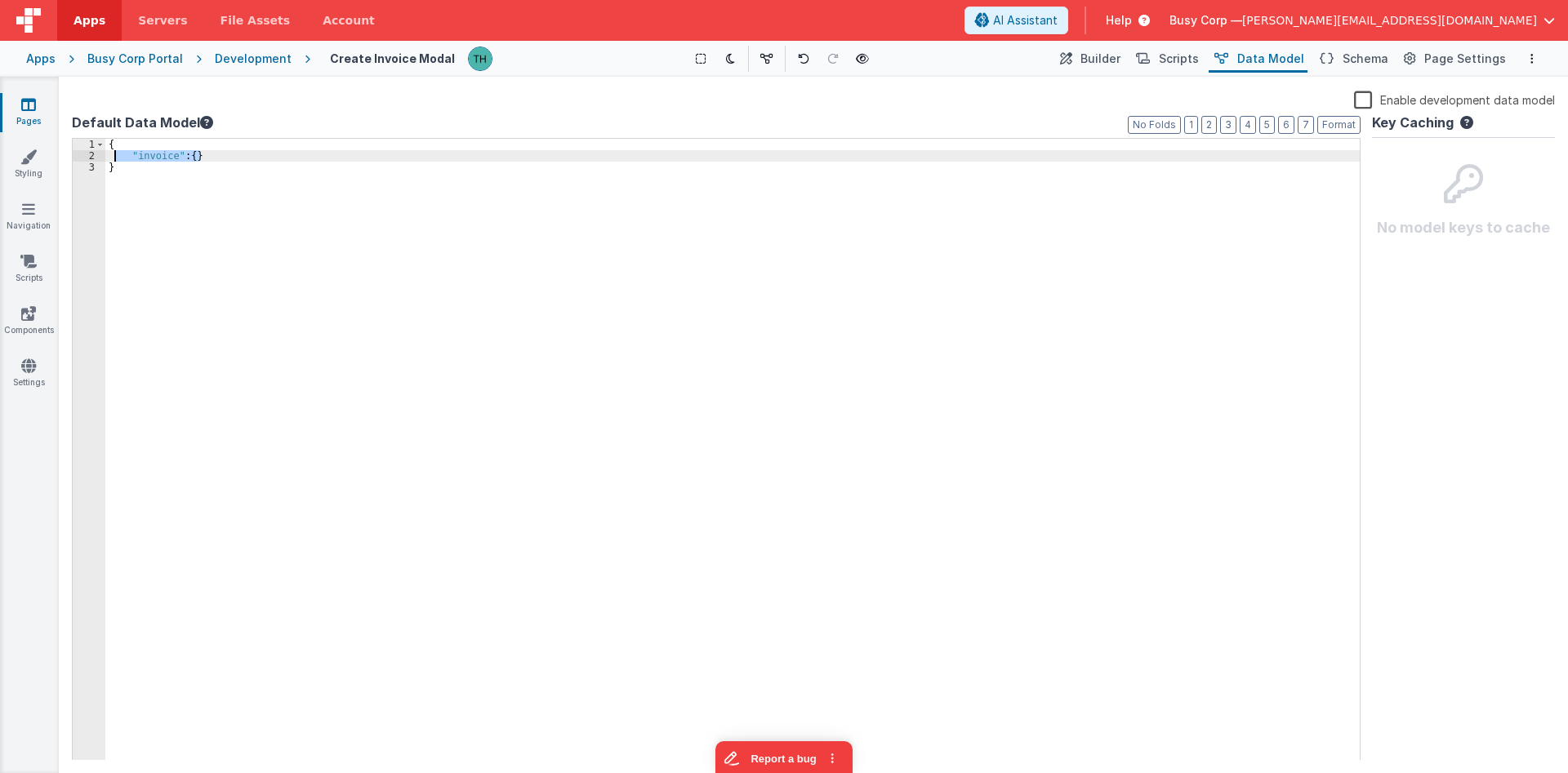
drag, startPoint x: 227, startPoint y: 156, endPoint x: 115, endPoint y: 154, distance: 112.0
click at [115, 154] on div "{ "invoice" : { } }" at bounding box center [732, 460] width 1254 height 645
click at [1150, 56] on icon at bounding box center [1142, 59] width 14 height 17
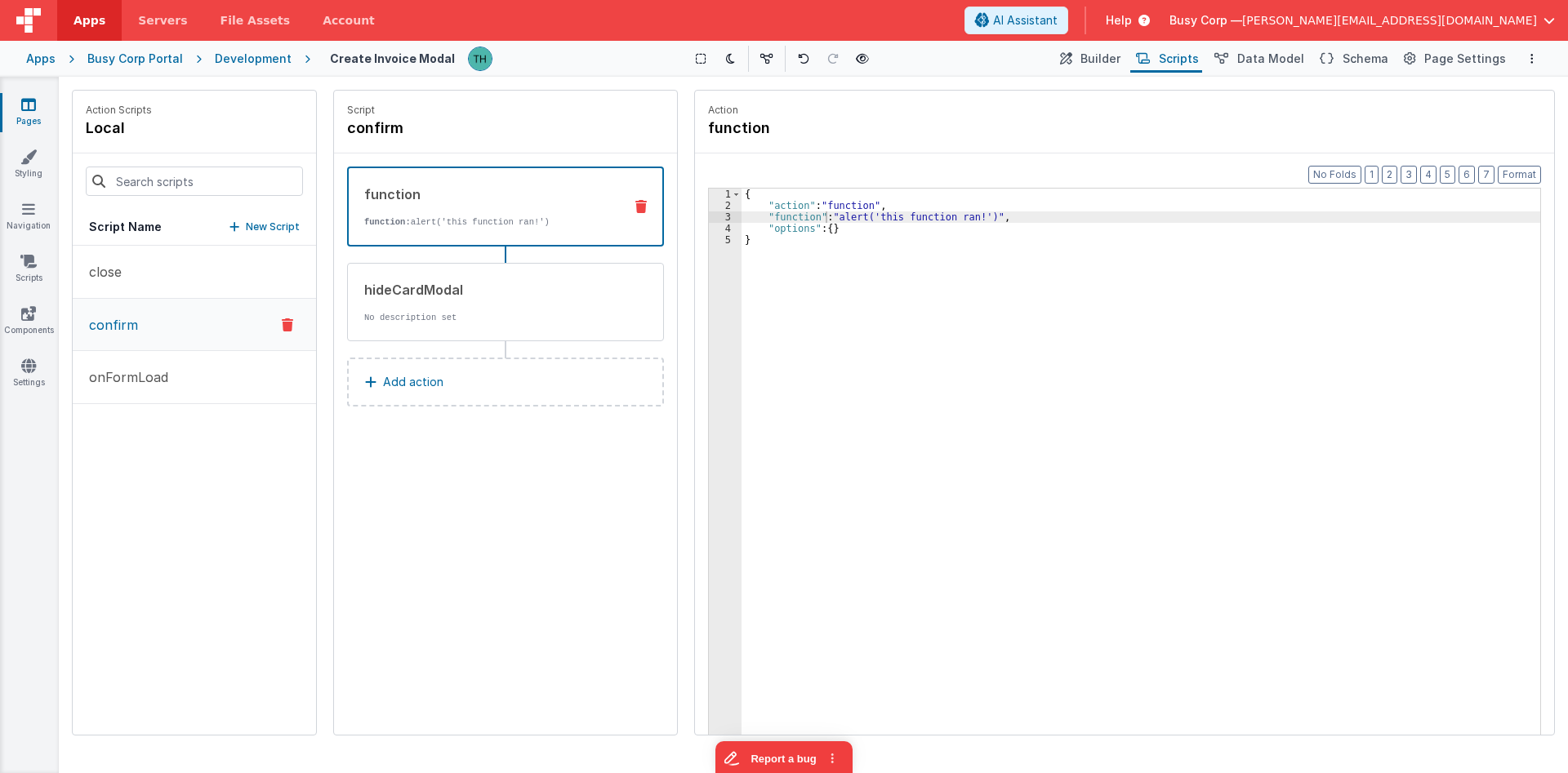
click at [432, 198] on div "function" at bounding box center [487, 194] width 246 height 20
click at [779, 212] on div "{ "action" : "function" , "function" : "alert('this function ran!')" , "options…" at bounding box center [1141, 498] width 799 height 619
click at [724, 215] on div "3" at bounding box center [725, 217] width 32 height 11
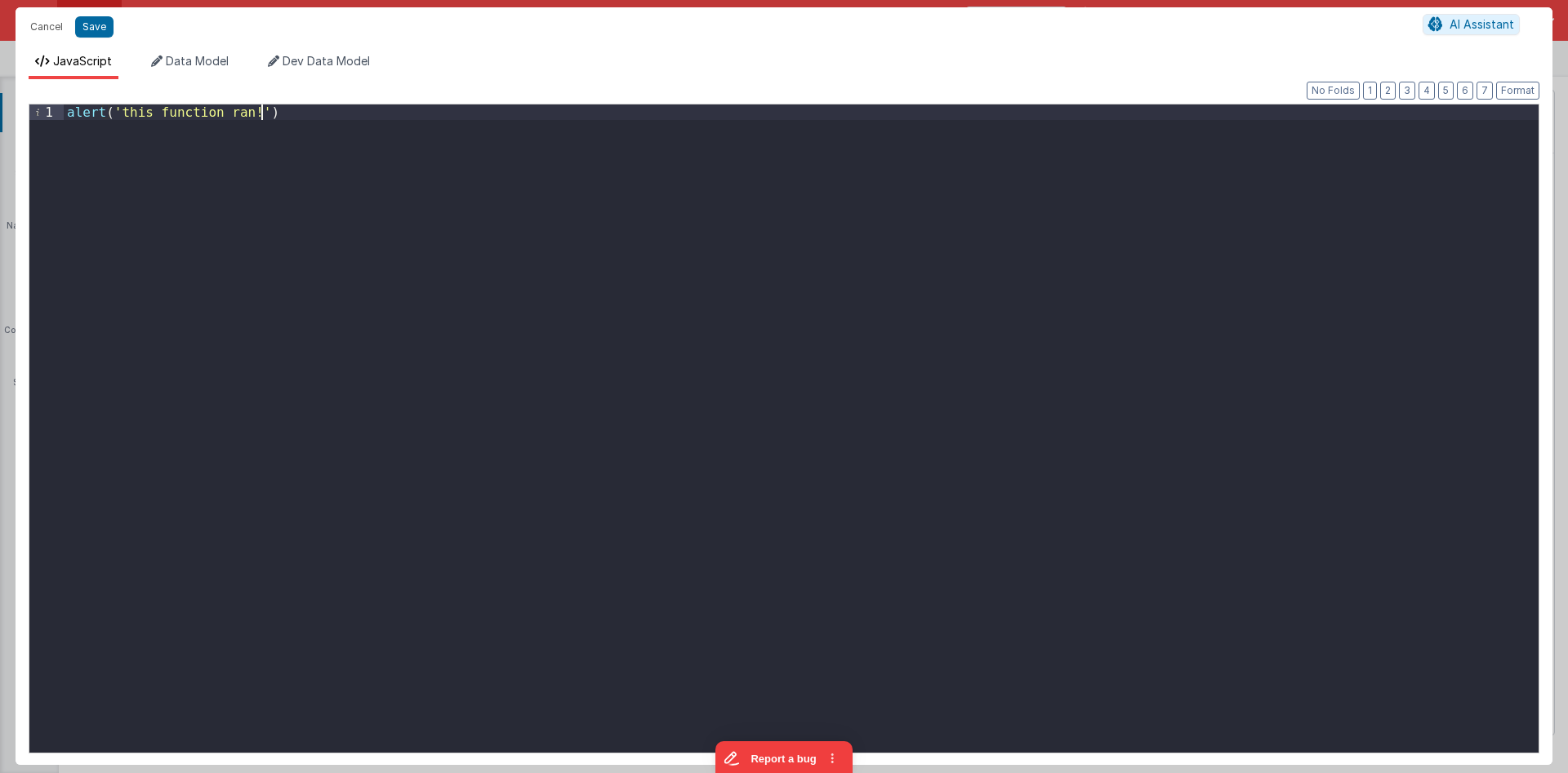
drag, startPoint x: 449, startPoint y: 142, endPoint x: 1, endPoint y: 52, distance: 457.0
click at [64, 104] on div "alert ( 'this function ran!' )" at bounding box center [802, 428] width 1475 height 648
click at [197, 115] on div "app . invoices . push ( )" at bounding box center [802, 447] width 1475 height 686
click at [566, 151] on div "app . invoices . push ( model . invoice )" at bounding box center [802, 447] width 1475 height 686
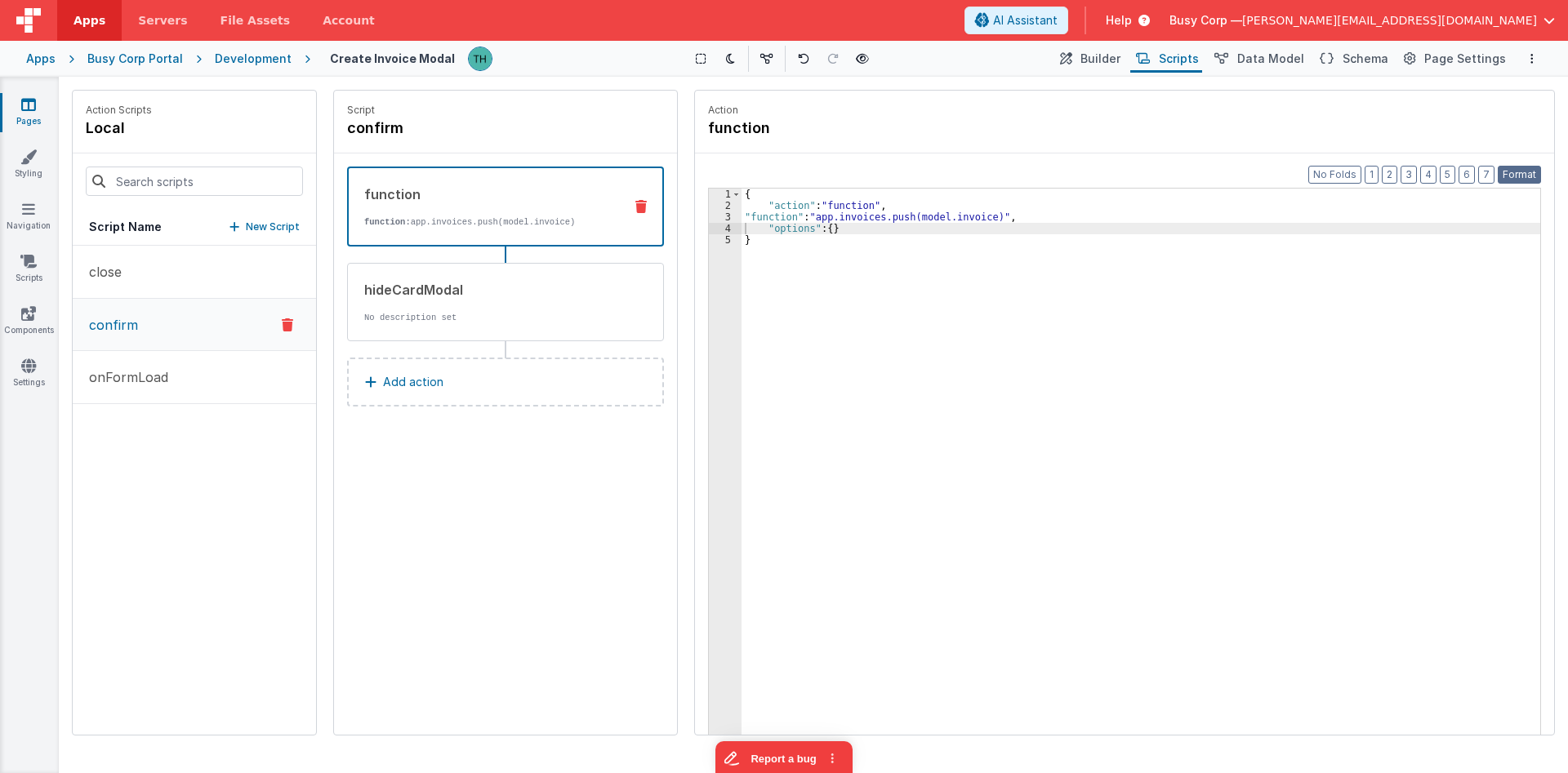
click at [1512, 177] on button "Format" at bounding box center [1519, 174] width 44 height 18
drag, startPoint x: 762, startPoint y: 222, endPoint x: 733, endPoint y: 218, distance: 29.3
click at [761, 222] on div "{ "action" : "function" , "function" : "app.invoices.push(model.invoice)" , "op…" at bounding box center [1141, 498] width 799 height 619
click at [725, 216] on div "3" at bounding box center [725, 217] width 32 height 11
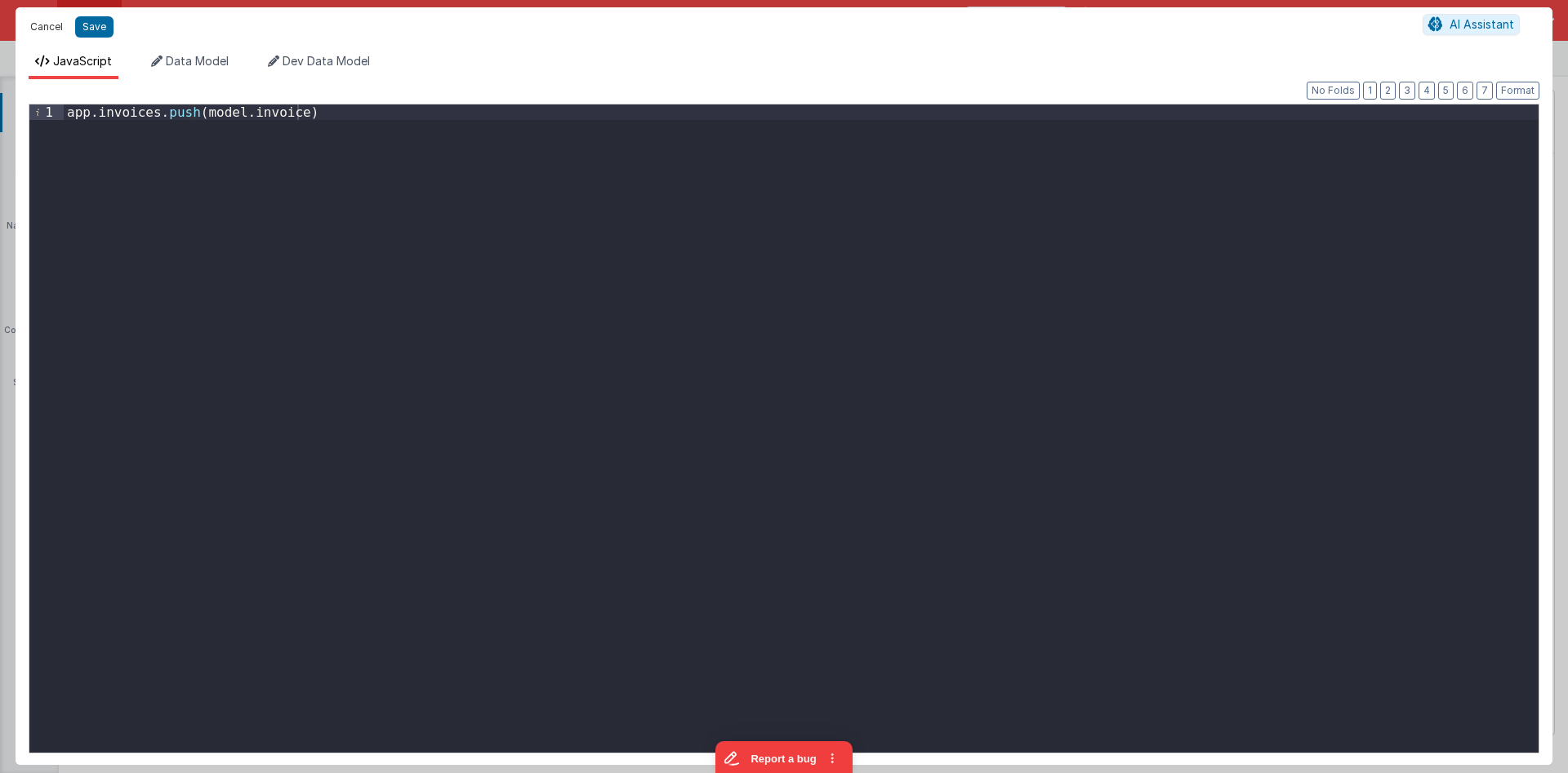
click at [50, 30] on button "Cancel" at bounding box center [46, 26] width 49 height 23
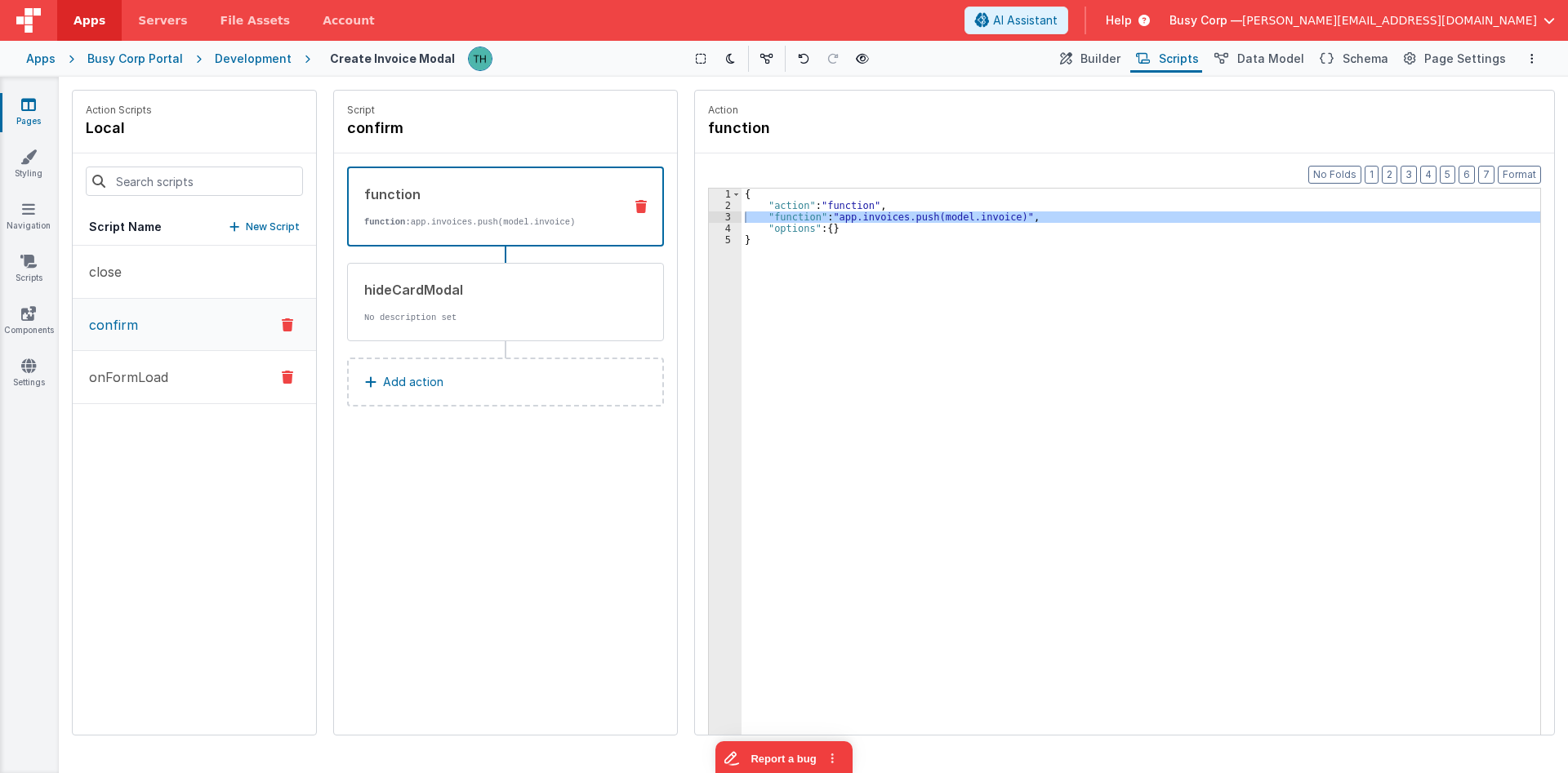
click at [173, 377] on button "onFormLoad" at bounding box center [194, 378] width 244 height 53
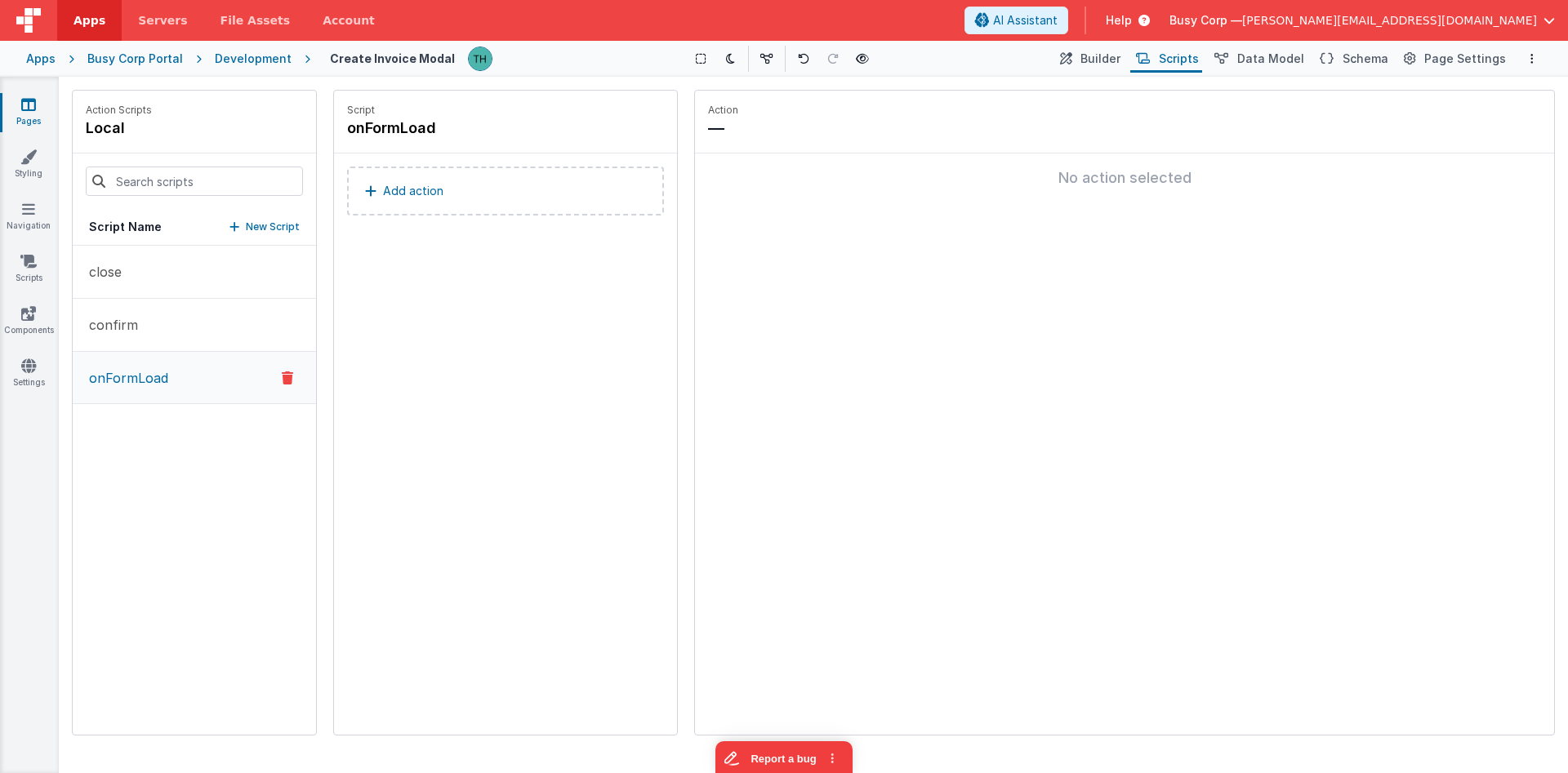
click at [400, 200] on p "Add action" at bounding box center [413, 190] width 61 height 20
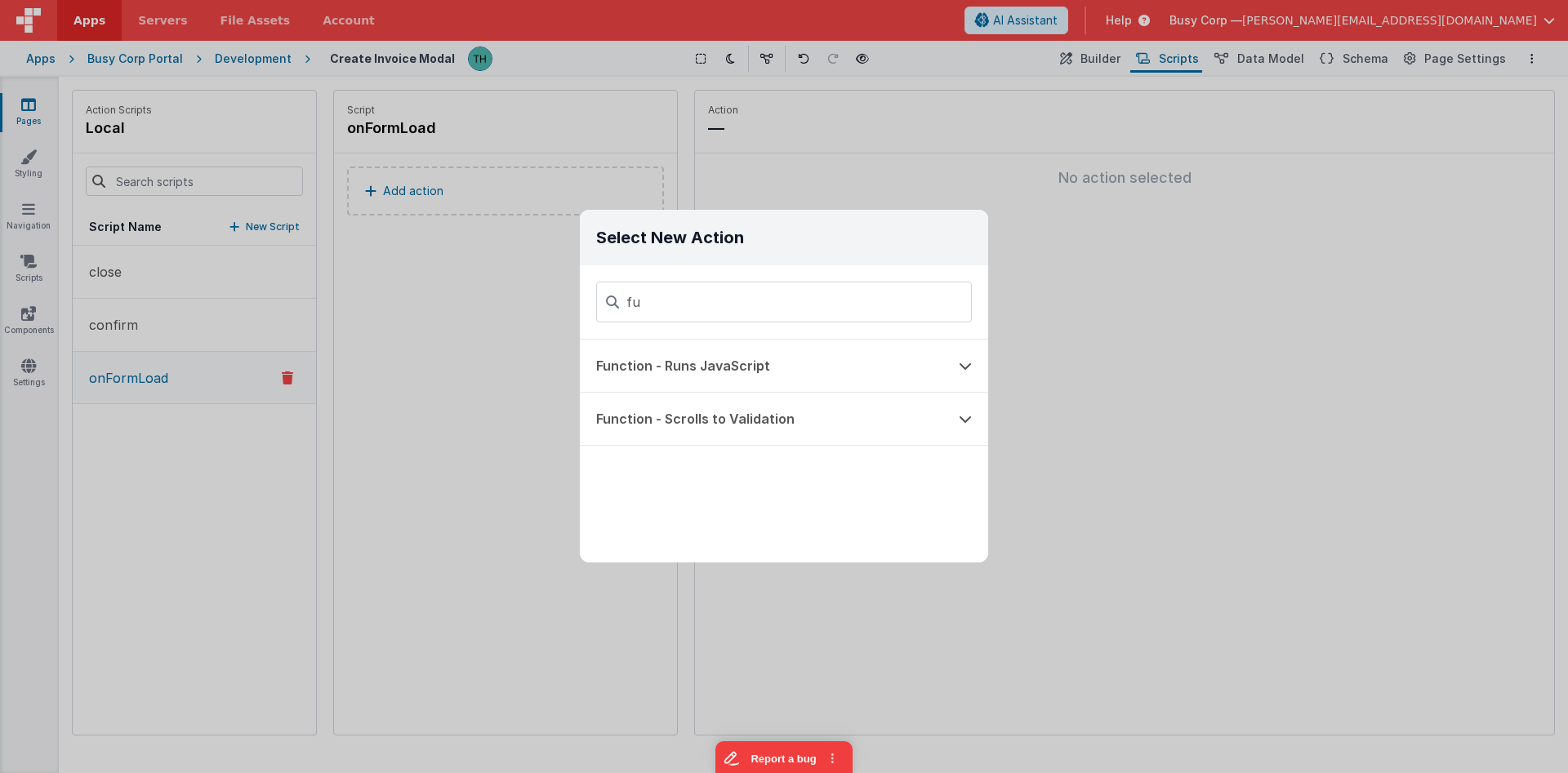
type input "fu"
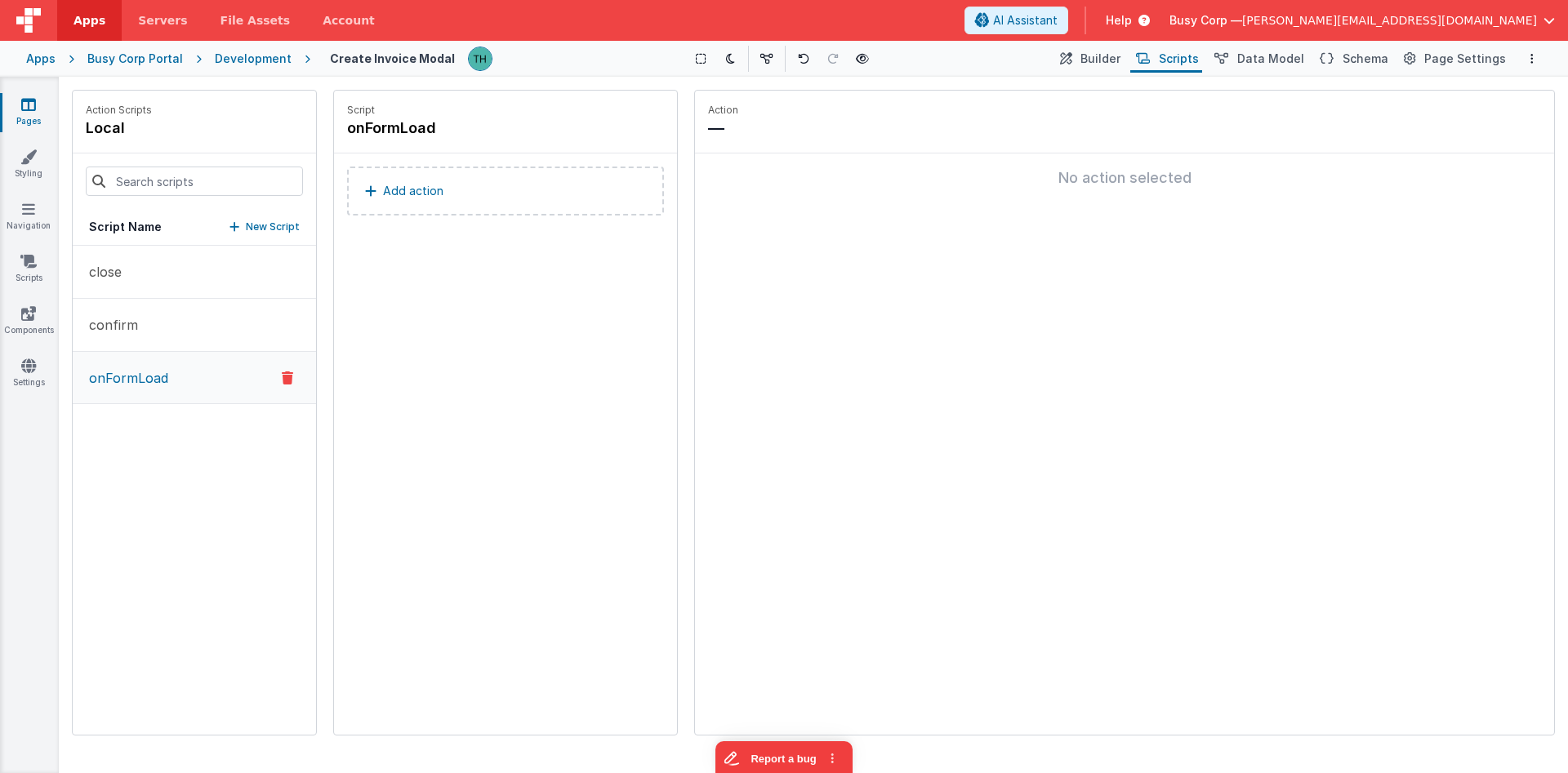
click at [1090, 259] on div "Select New Action fu Function - Runs JavaScript Function - Scrolls to Validation" at bounding box center [784, 386] width 1568 height 773
click at [1285, 53] on span "Data Model" at bounding box center [1271, 58] width 67 height 16
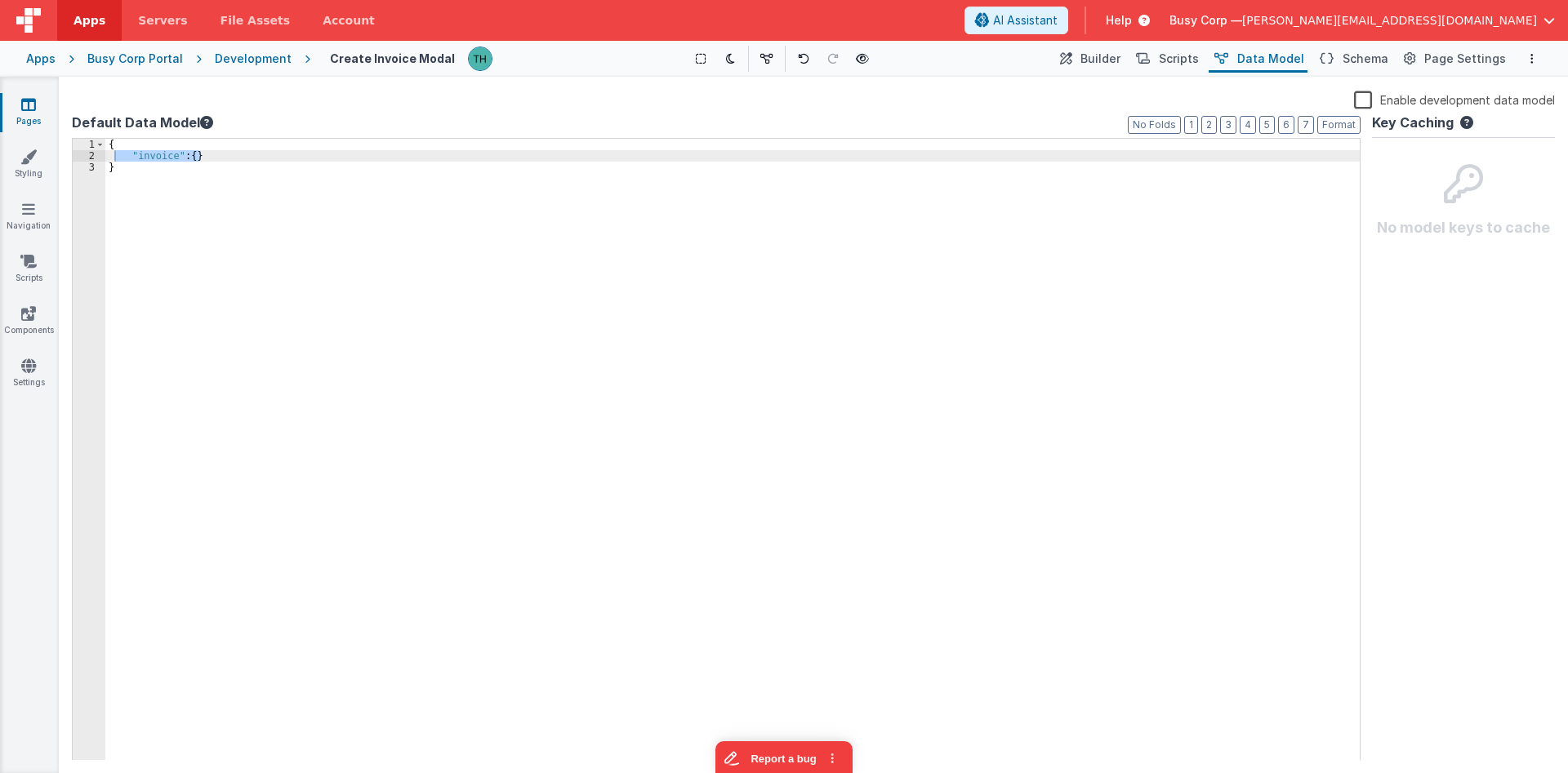
click at [184, 156] on div "{ "invoice" : { } }" at bounding box center [732, 449] width 1254 height 622
click at [237, 151] on div "{ "invoice" : { } }" at bounding box center [732, 460] width 1254 height 645
click at [1367, 100] on label "Enable development data model" at bounding box center [1454, 99] width 201 height 19
click at [0, 0] on input "Enable development data model" at bounding box center [0, 0] width 0 height 0
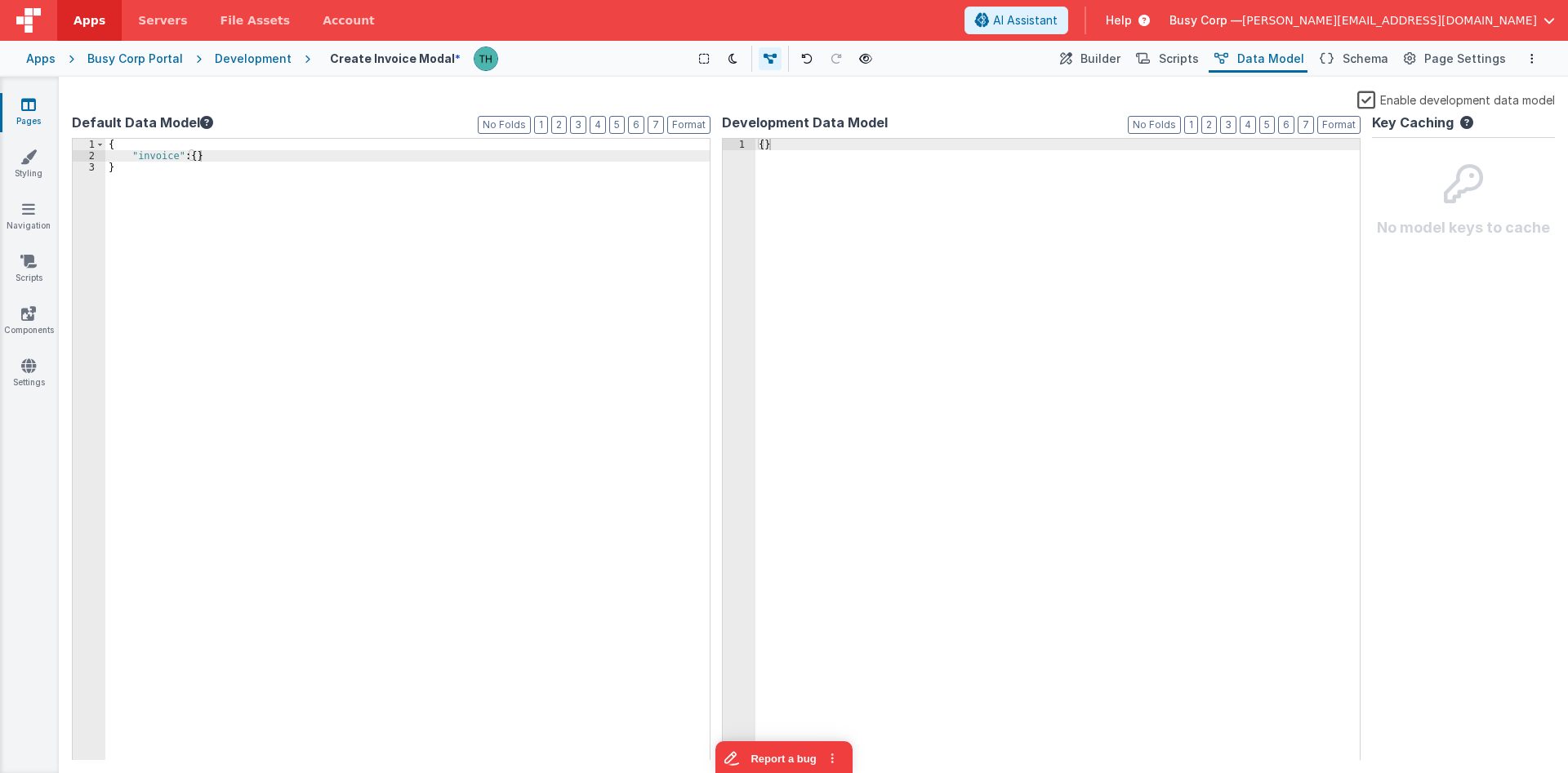
click at [1369, 100] on label "Enable development data model" at bounding box center [1455, 99] width 197 height 19
click at [0, 0] on input "Enable development data model" at bounding box center [0, 0] width 0 height 0
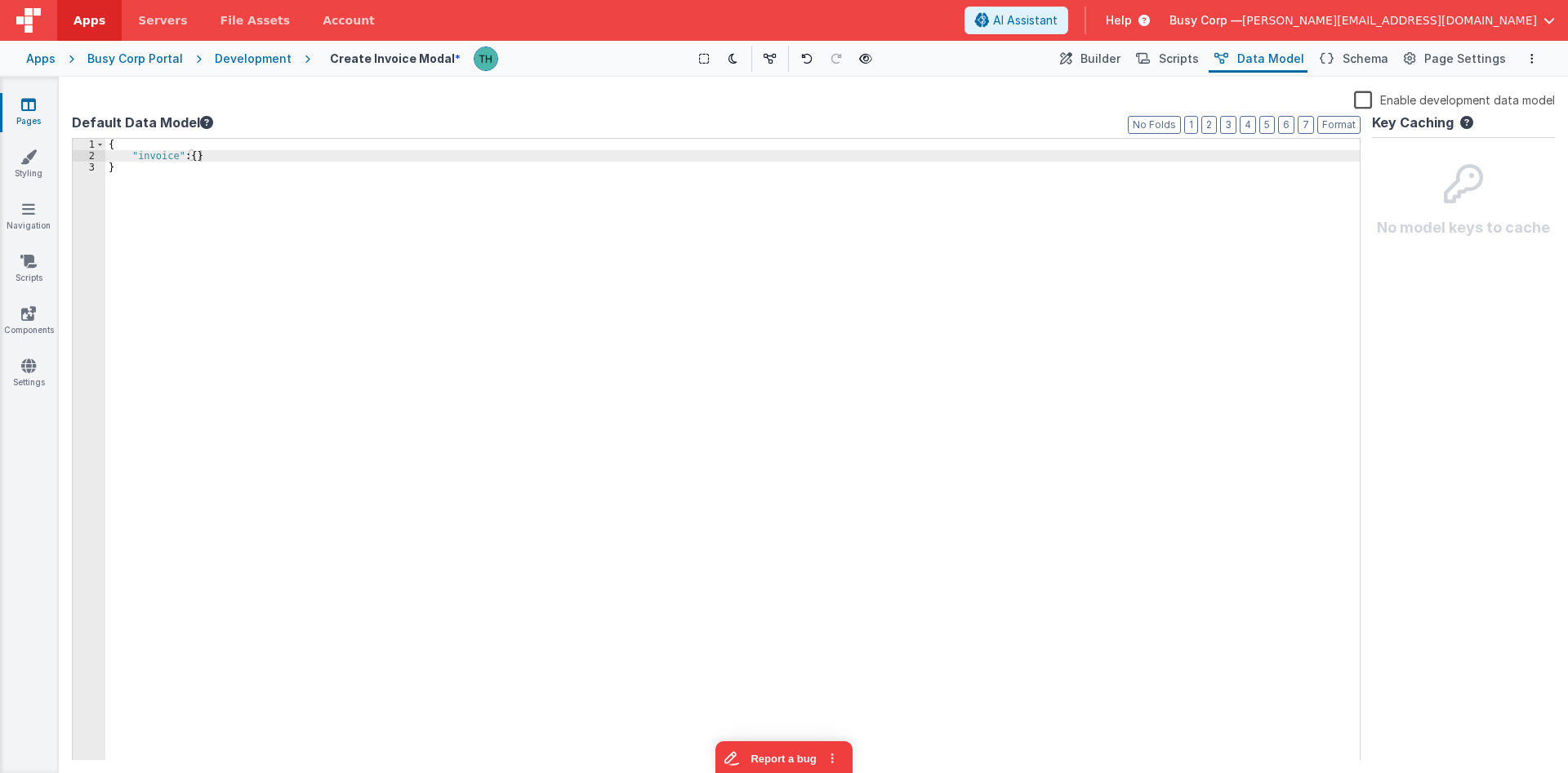
click at [1465, 121] on icon at bounding box center [1463, 126] width 20 height 21
click at [1465, 121] on div "HELP Caching You can save non-critical data in the users browser with local or …" at bounding box center [784, 386] width 1568 height 773
click at [562, 240] on div "{ "invoice" : { } }" at bounding box center [732, 460] width 1254 height 645
click at [19, 104] on link "Pages" at bounding box center [28, 113] width 59 height 32
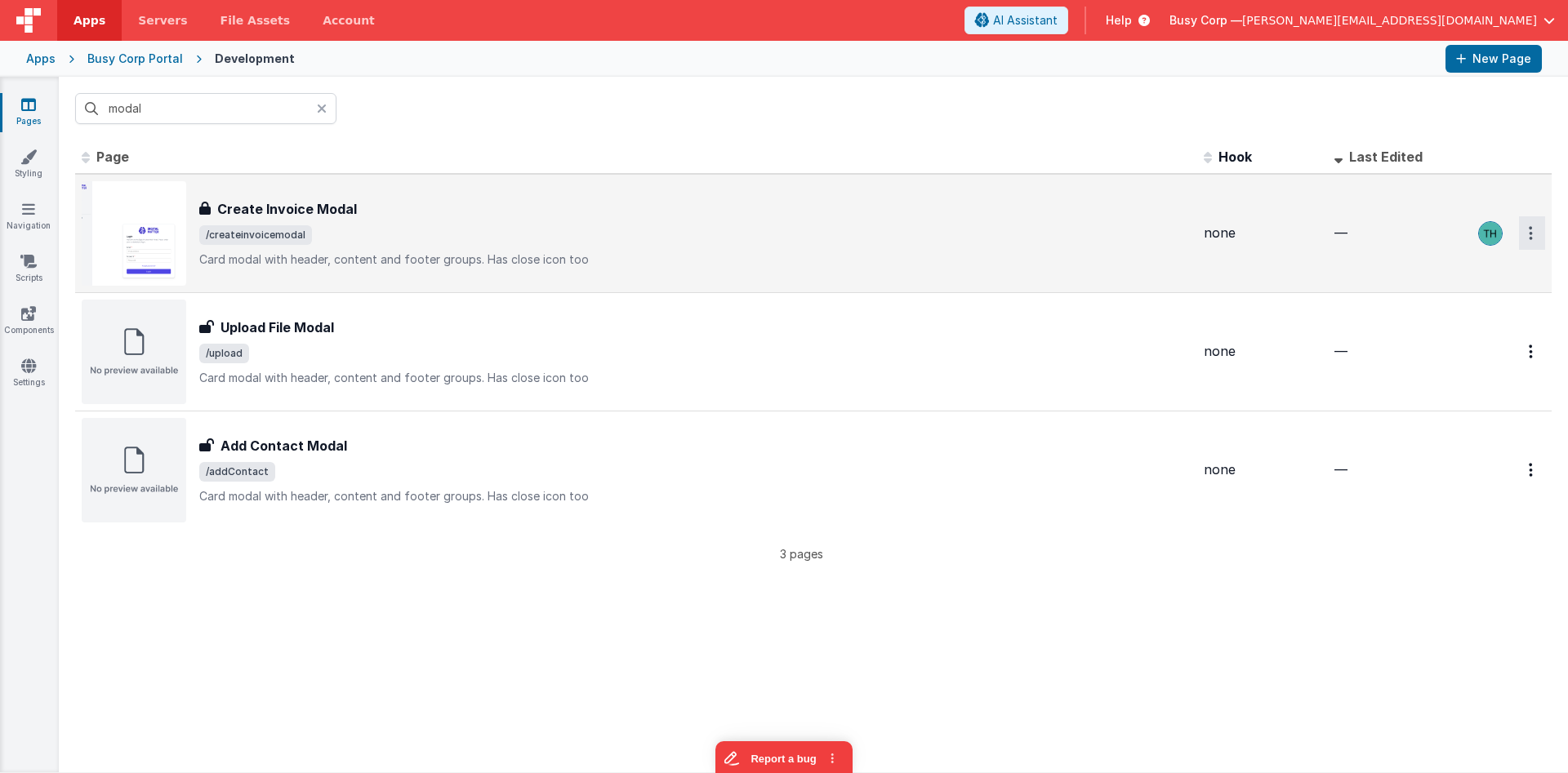
click at [1533, 227] on button "Options" at bounding box center [1532, 232] width 26 height 33
click at [1476, 267] on link "Legacy Editor" at bounding box center [1473, 271] width 144 height 29
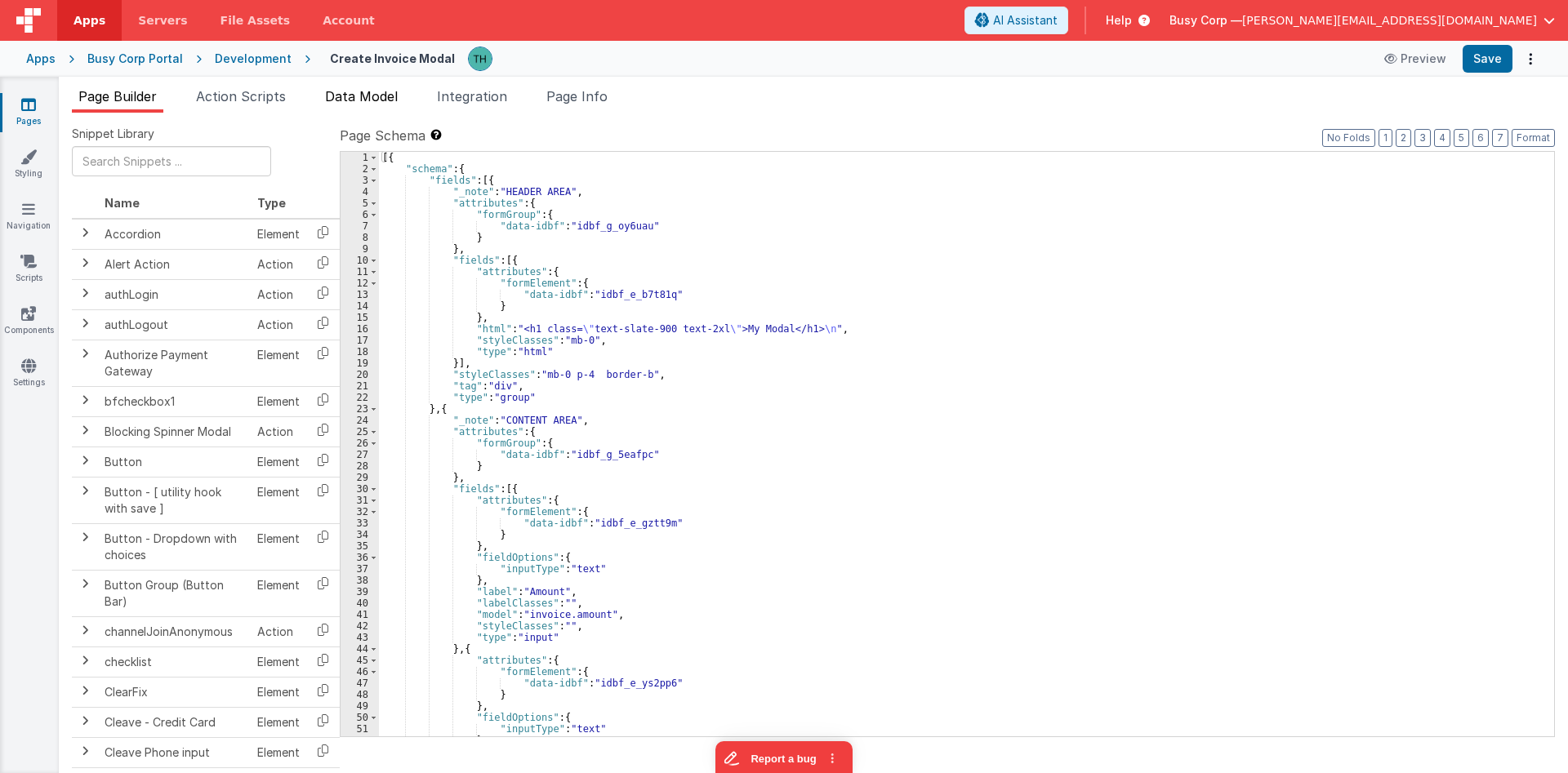
click at [369, 90] on span "Data Model" at bounding box center [361, 96] width 73 height 16
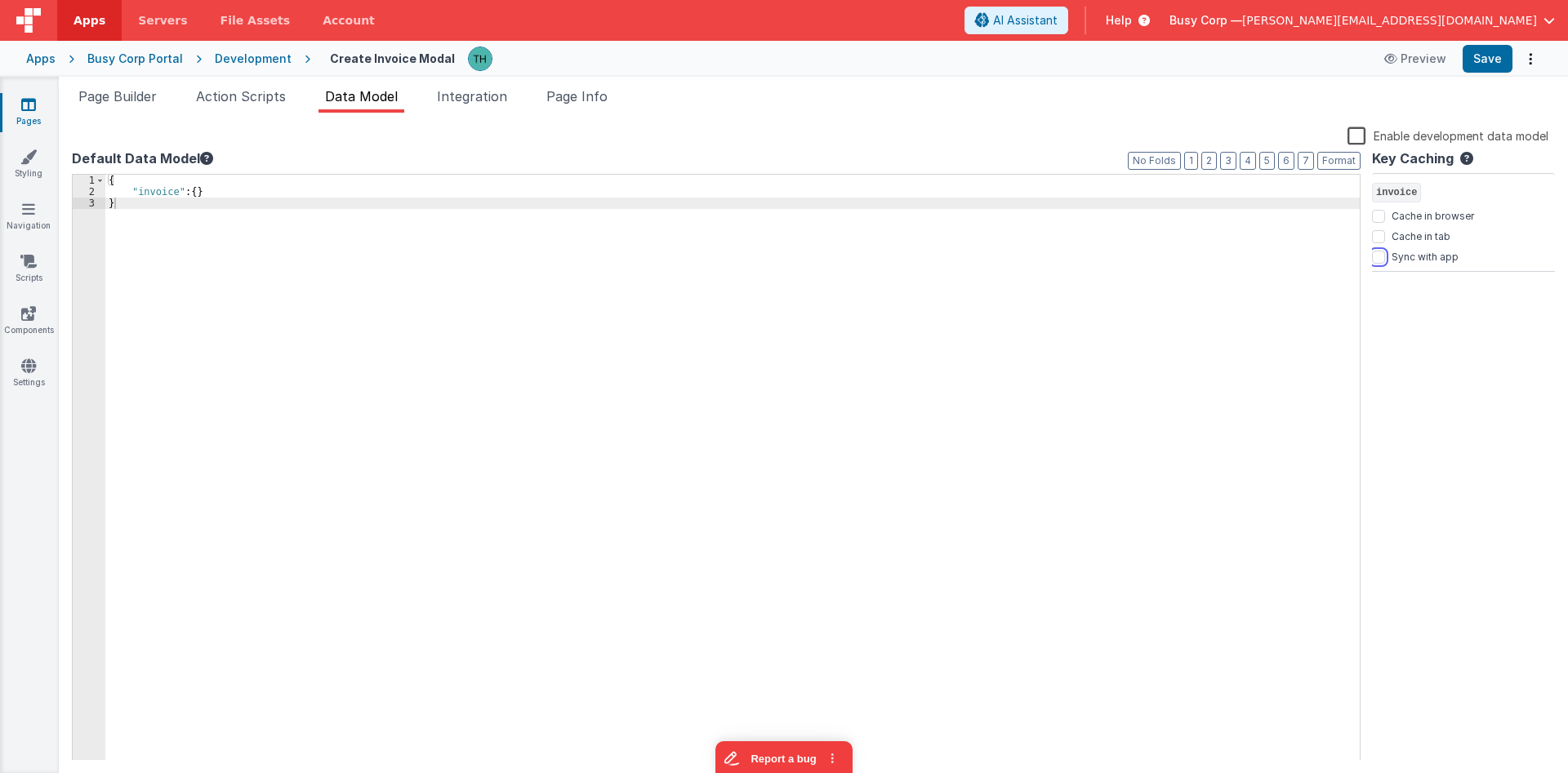
click at [1377, 255] on input "Sync with app" at bounding box center [1378, 256] width 13 height 13
checkbox input "true"
click at [1493, 54] on button "Save" at bounding box center [1488, 59] width 50 height 27
click at [426, 200] on div "{ "invoice" : { } }" at bounding box center [732, 479] width 1254 height 609
click at [581, 87] on li "Page Info" at bounding box center [577, 99] width 74 height 26
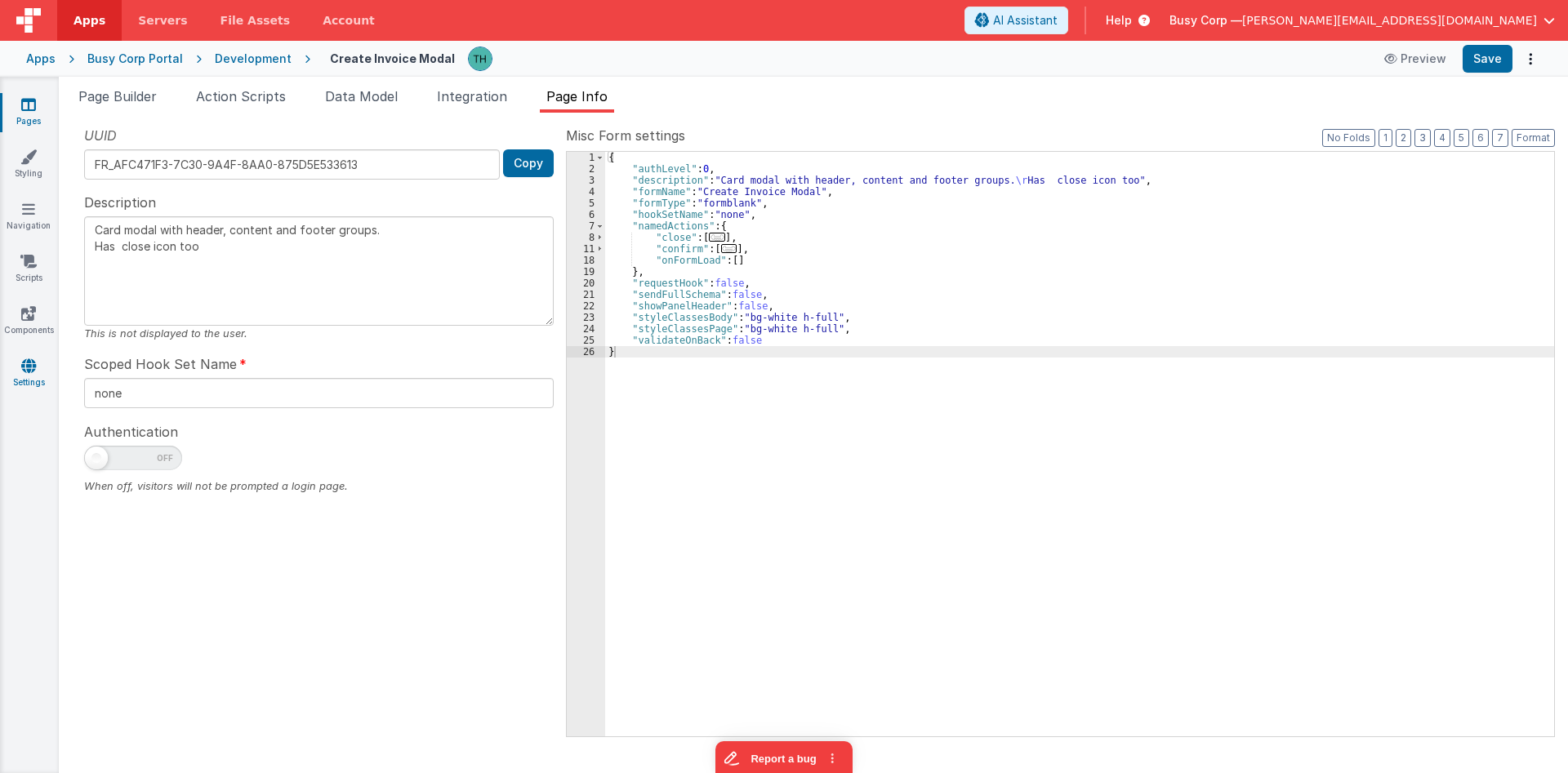
click at [10, 384] on link "Settings" at bounding box center [28, 374] width 59 height 32
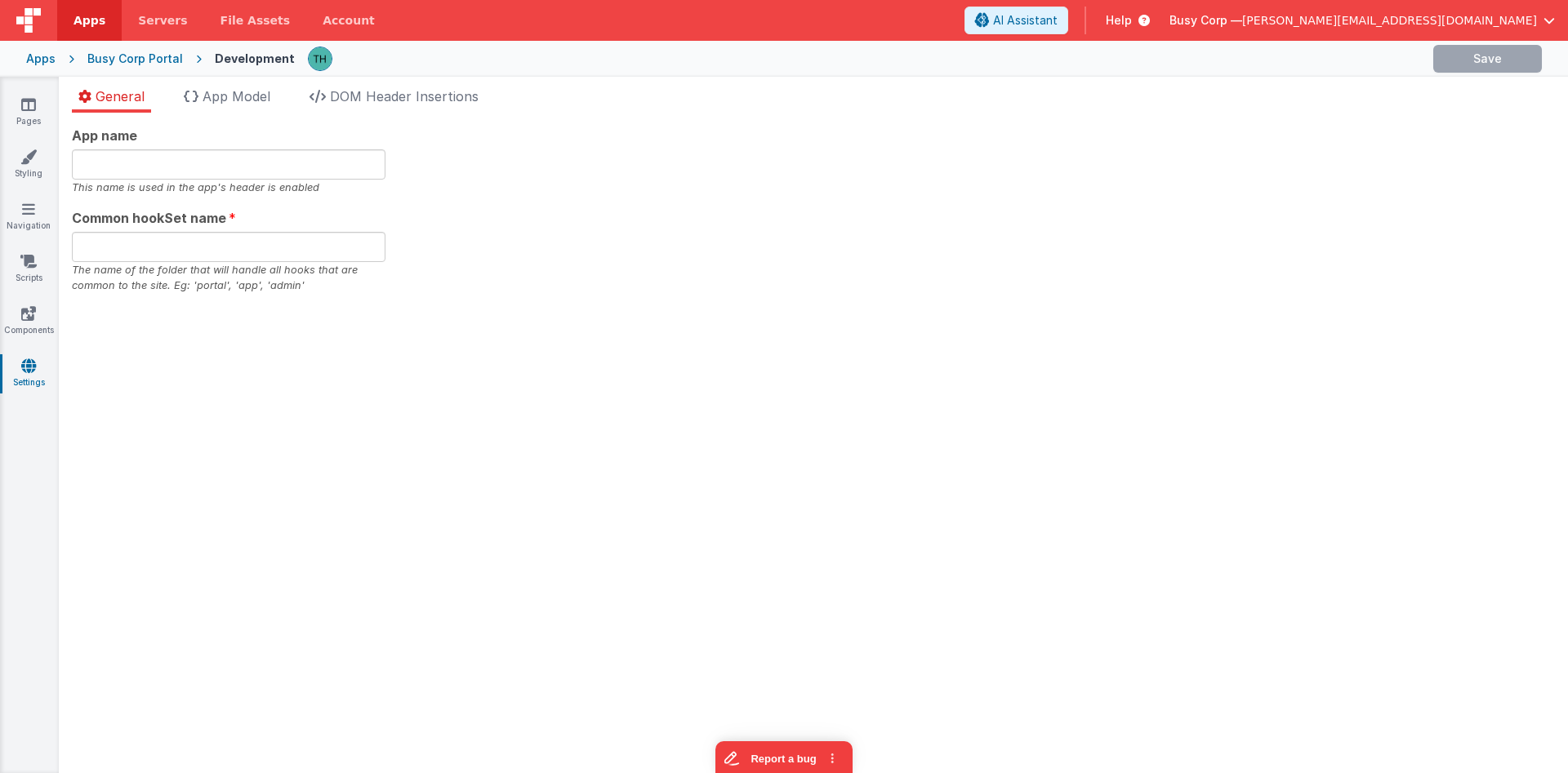
type input "Demo Portal"
type input "portal"
click at [227, 97] on span "App Model" at bounding box center [236, 96] width 68 height 16
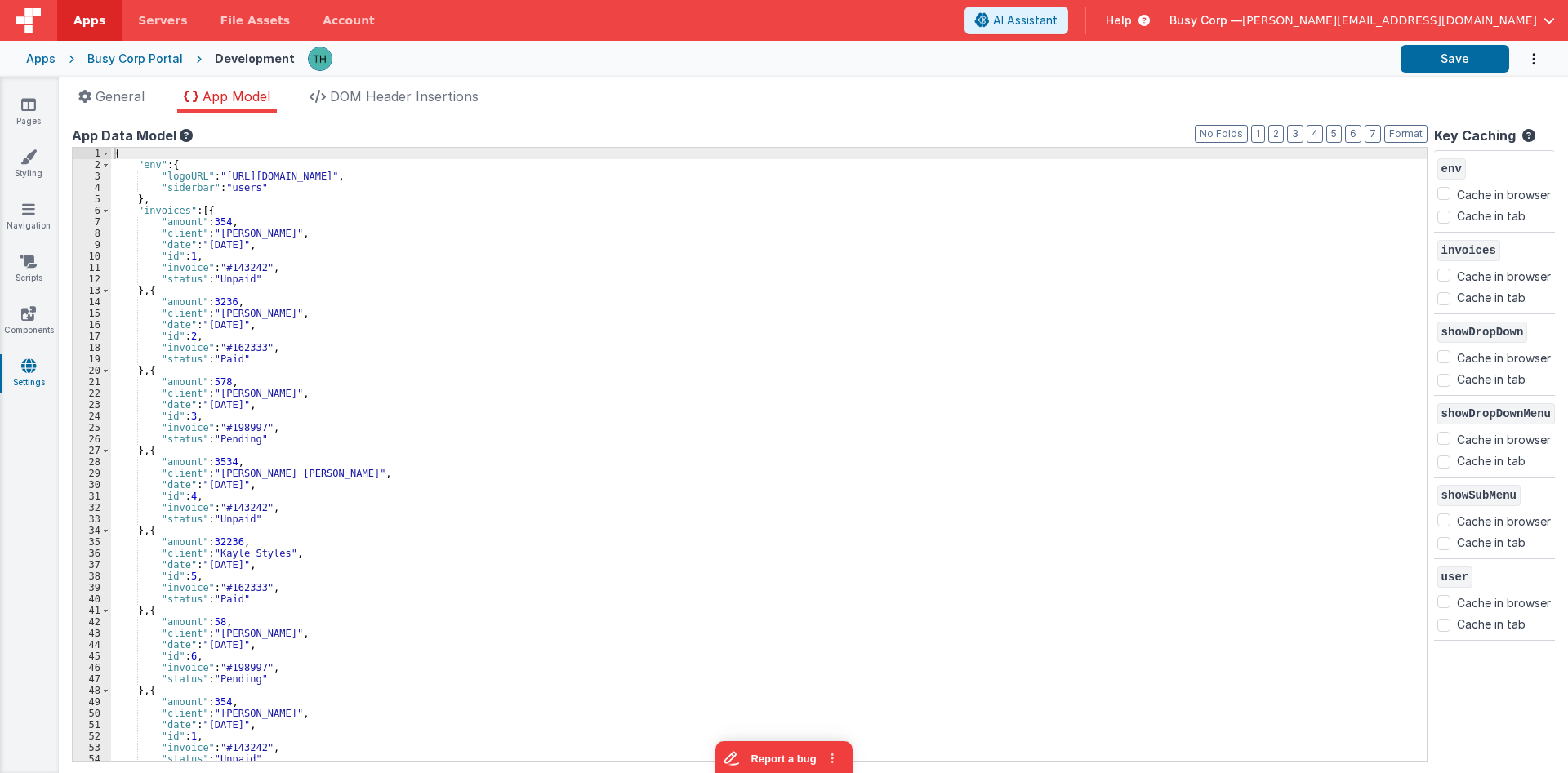
click at [182, 155] on div "{ "env" : { "logoURL" : "https://ucarecdn.com/b9e7ff3a-9338-449a-87e6-c029b26b9…" at bounding box center [770, 466] width 1318 height 635
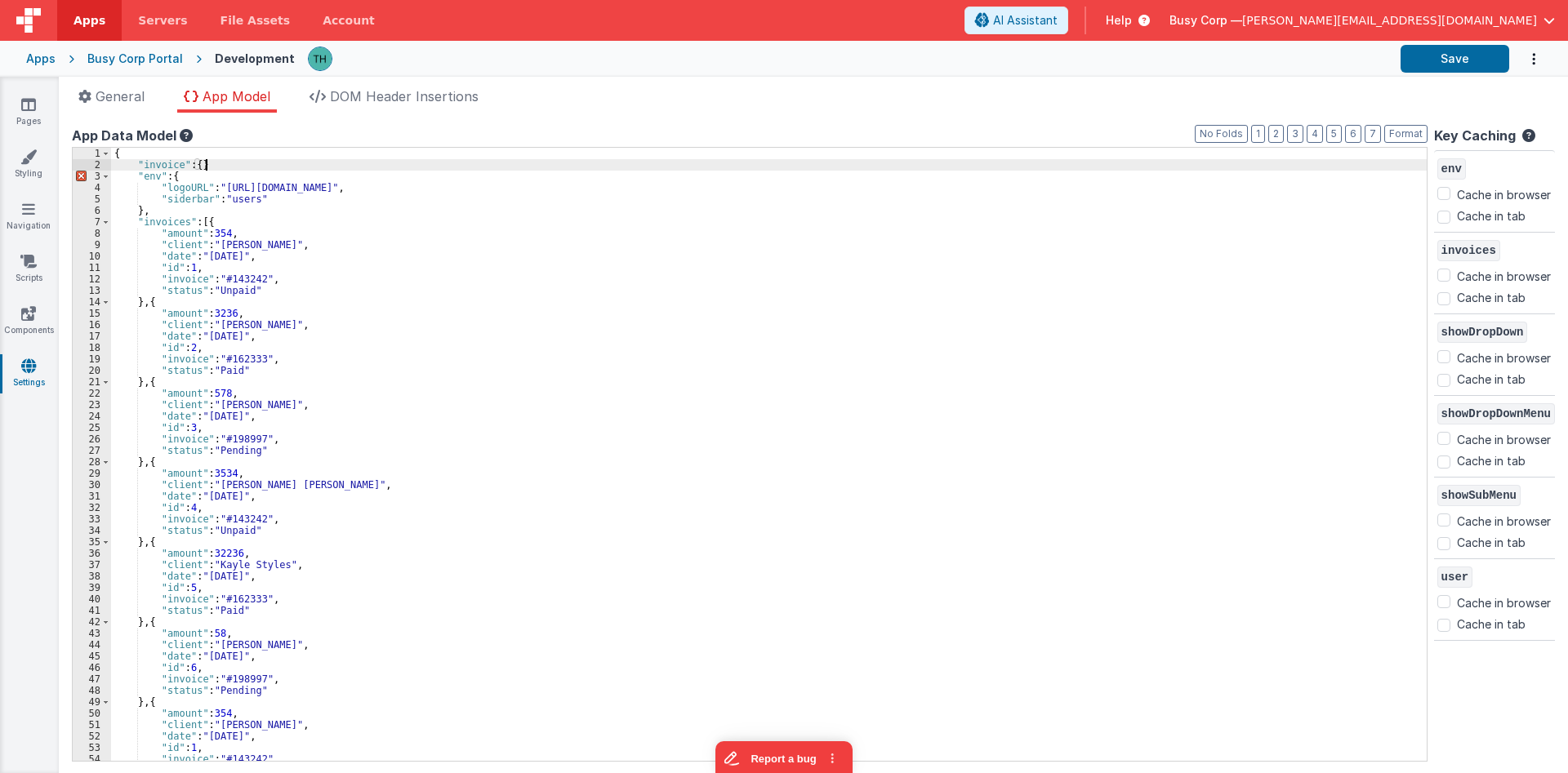
checkbox input "false"
click at [170, 167] on div "{ "invoice" : { } , "env" : { "logoURL" : "https://ucarecdn.com/b9e7ff3a-9338-4…" at bounding box center [770, 466] width 1318 height 635
click at [38, 111] on link "Pages" at bounding box center [28, 113] width 59 height 32
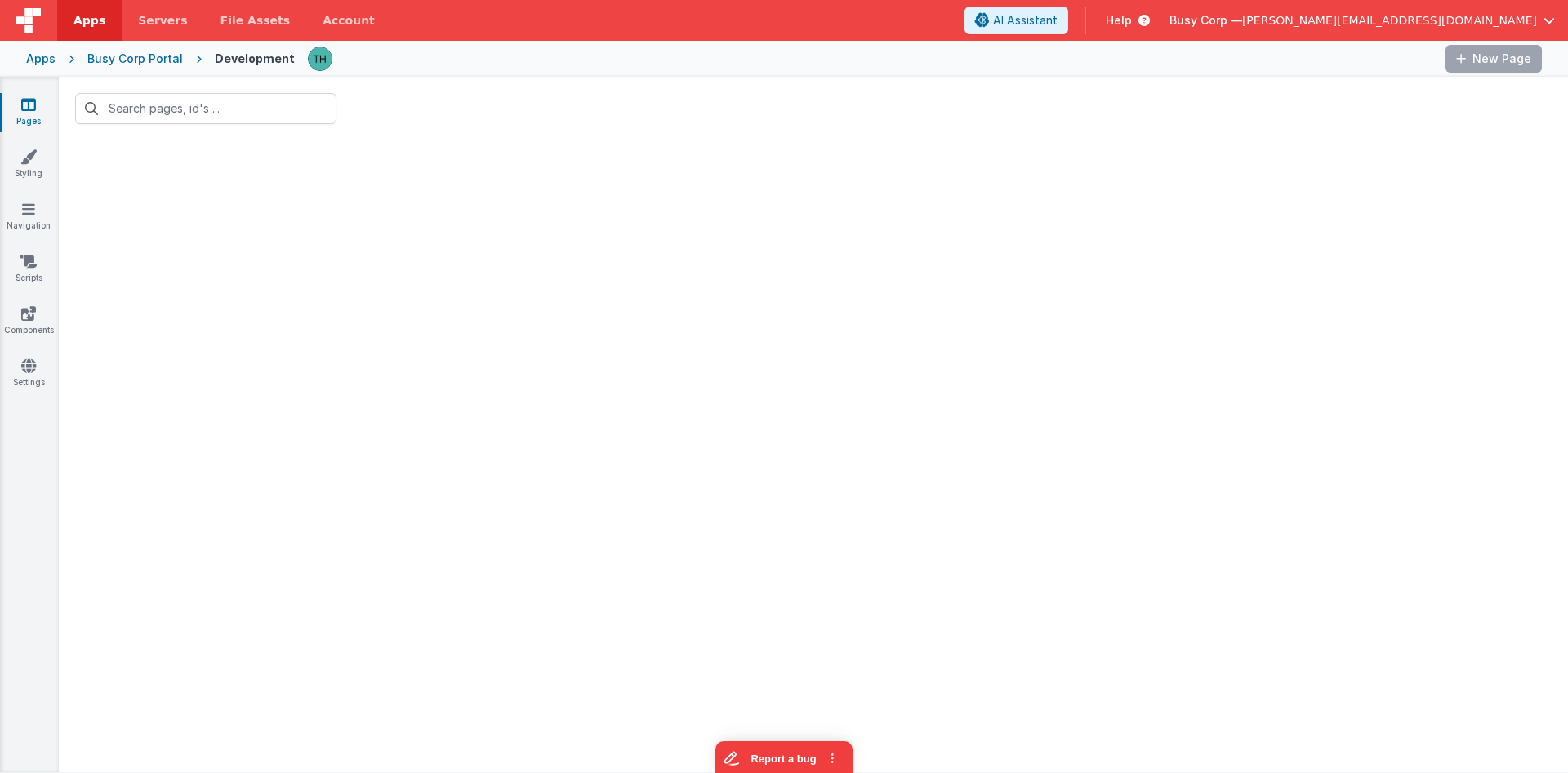
type input "modal"
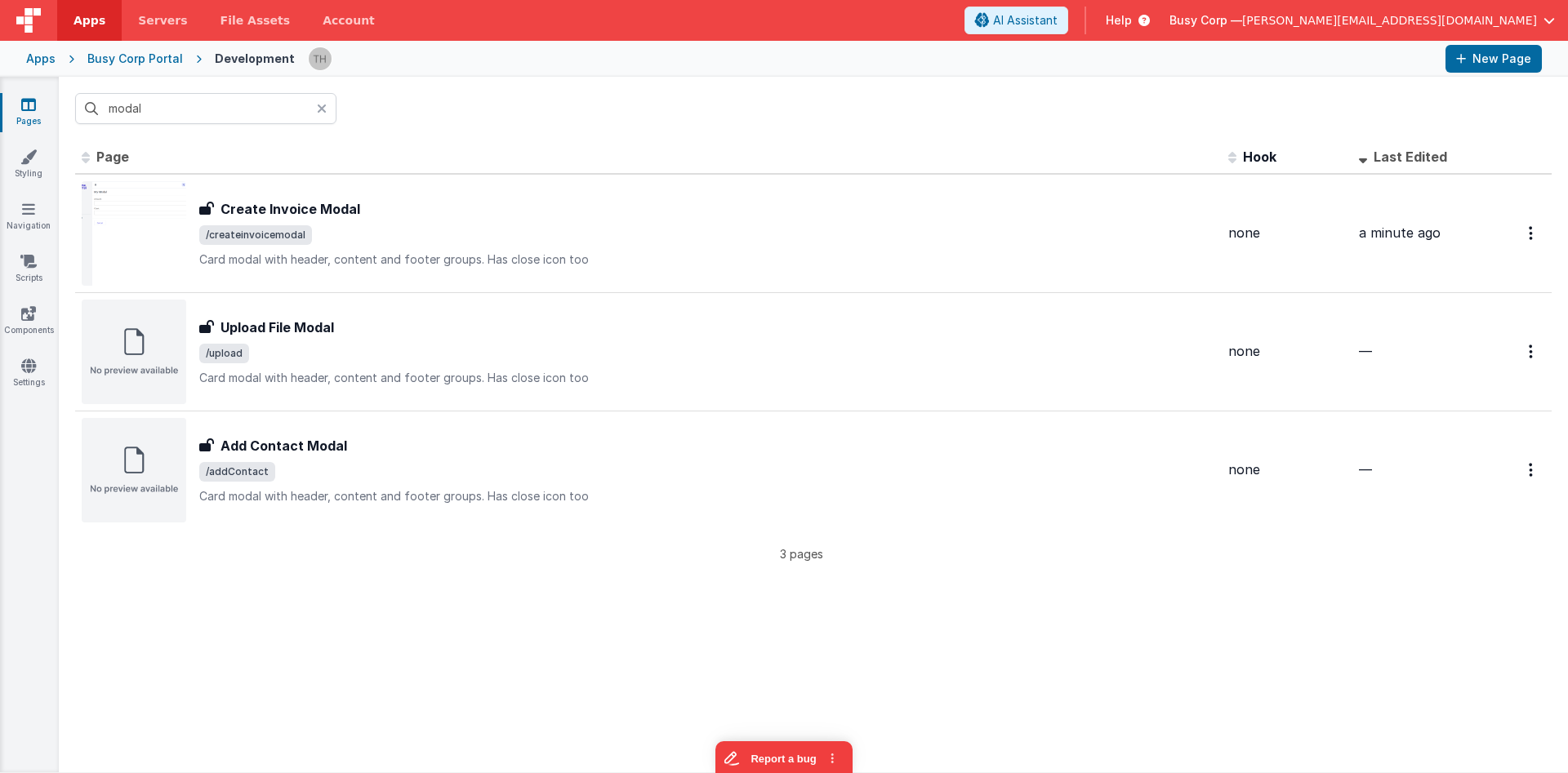
click at [326, 114] on div at bounding box center [326, 108] width 20 height 31
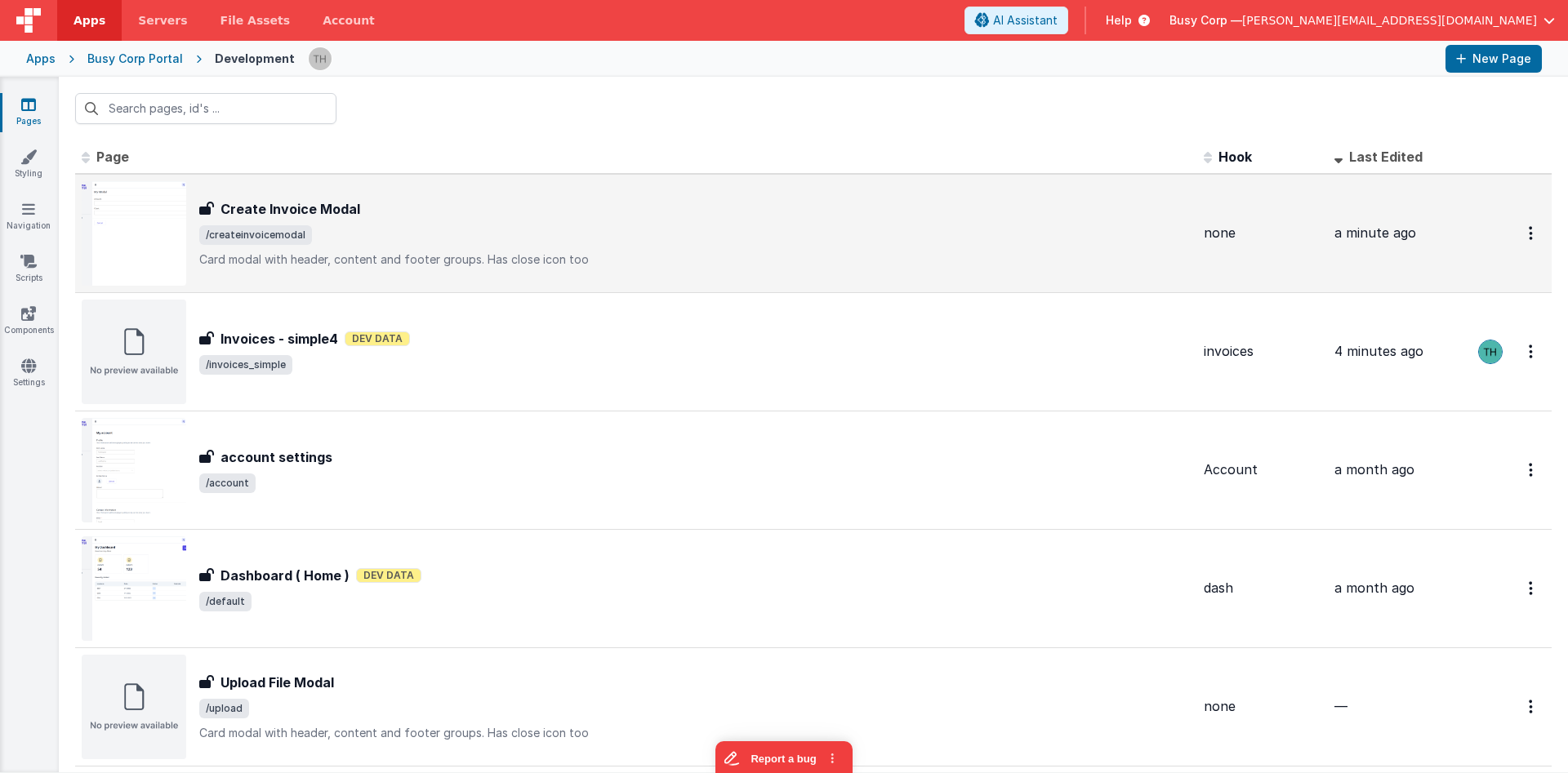
click at [526, 249] on div "Create Invoice Modal Create Invoice Modal /createinvoicemodal Card modal with h…" at bounding box center [695, 233] width 991 height 68
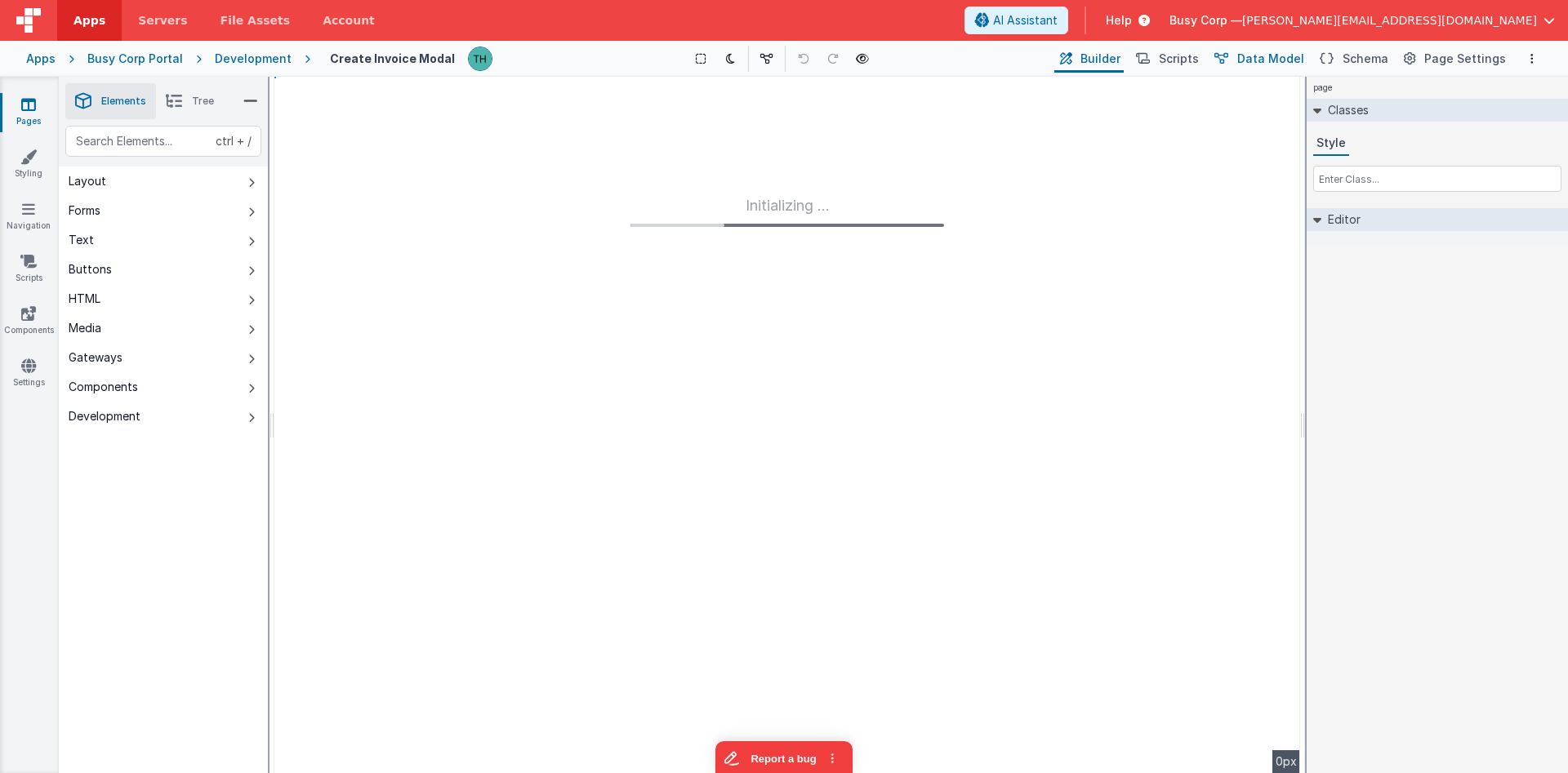
click at [1265, 55] on span "Data Model" at bounding box center [1271, 58] width 67 height 16
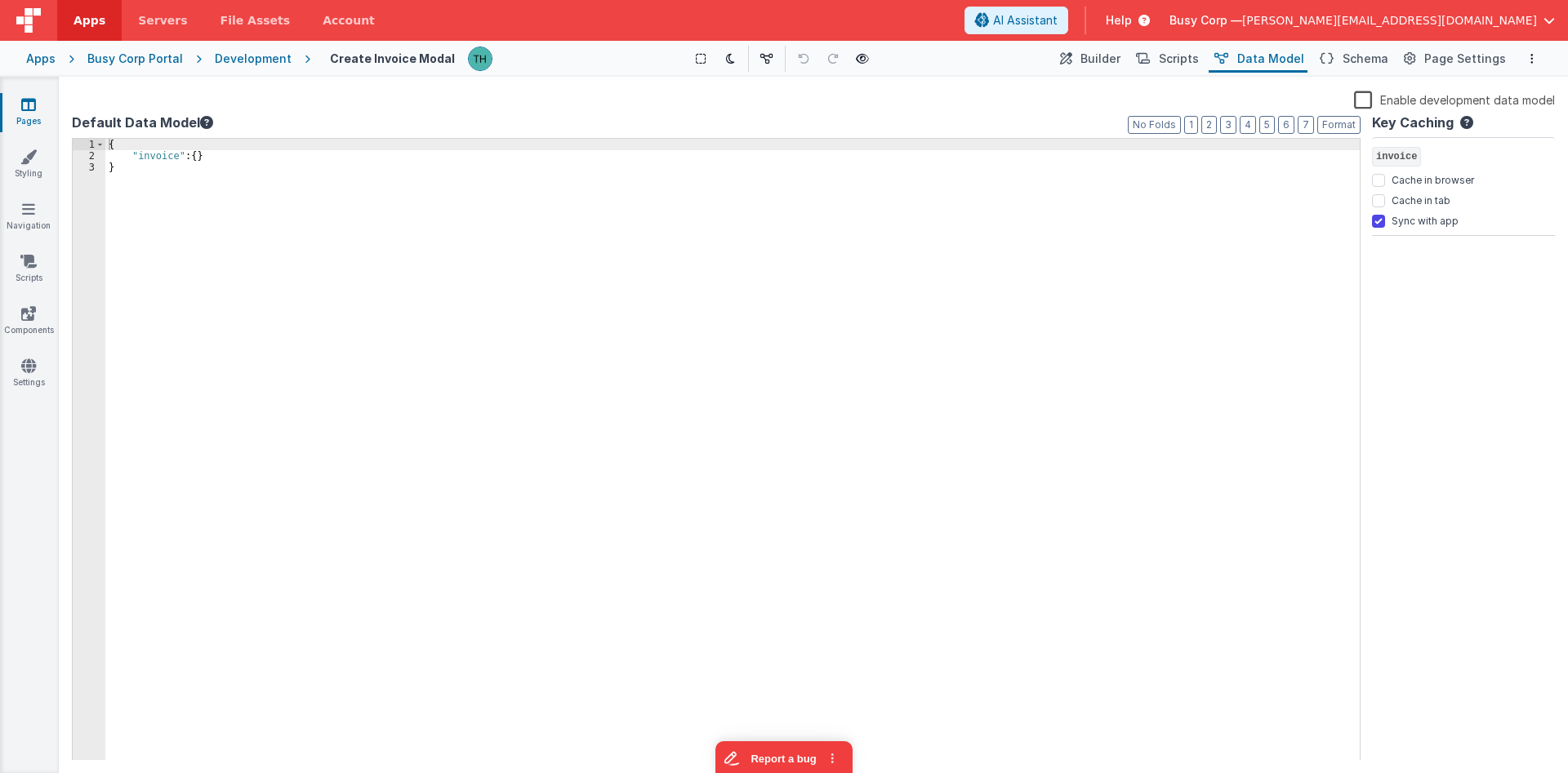
click at [161, 156] on div "{ "invoice" : { } }" at bounding box center [732, 460] width 1254 height 645
click at [349, 169] on div "{ "invoice" : { } }" at bounding box center [732, 460] width 1254 height 645
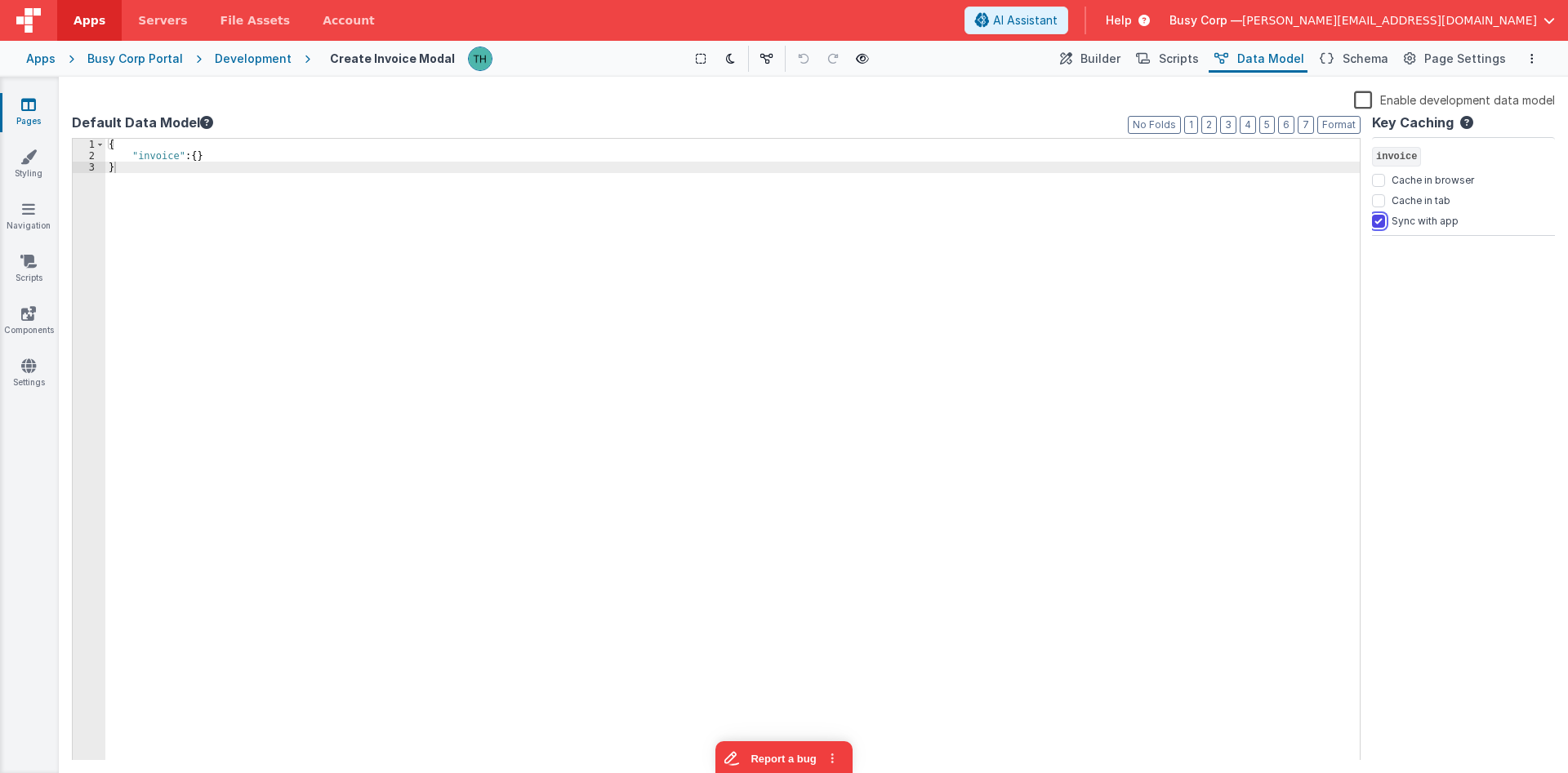
click at [1378, 225] on input "Sync with app" at bounding box center [1378, 220] width 13 height 13
click at [1092, 256] on div "{ "invoice" : { } }" at bounding box center [732, 460] width 1254 height 645
click at [1385, 220] on div "Sync with app" at bounding box center [1464, 222] width 183 height 20
click at [1377, 223] on input "Sync with app" at bounding box center [1378, 220] width 13 height 13
checkbox input "true"
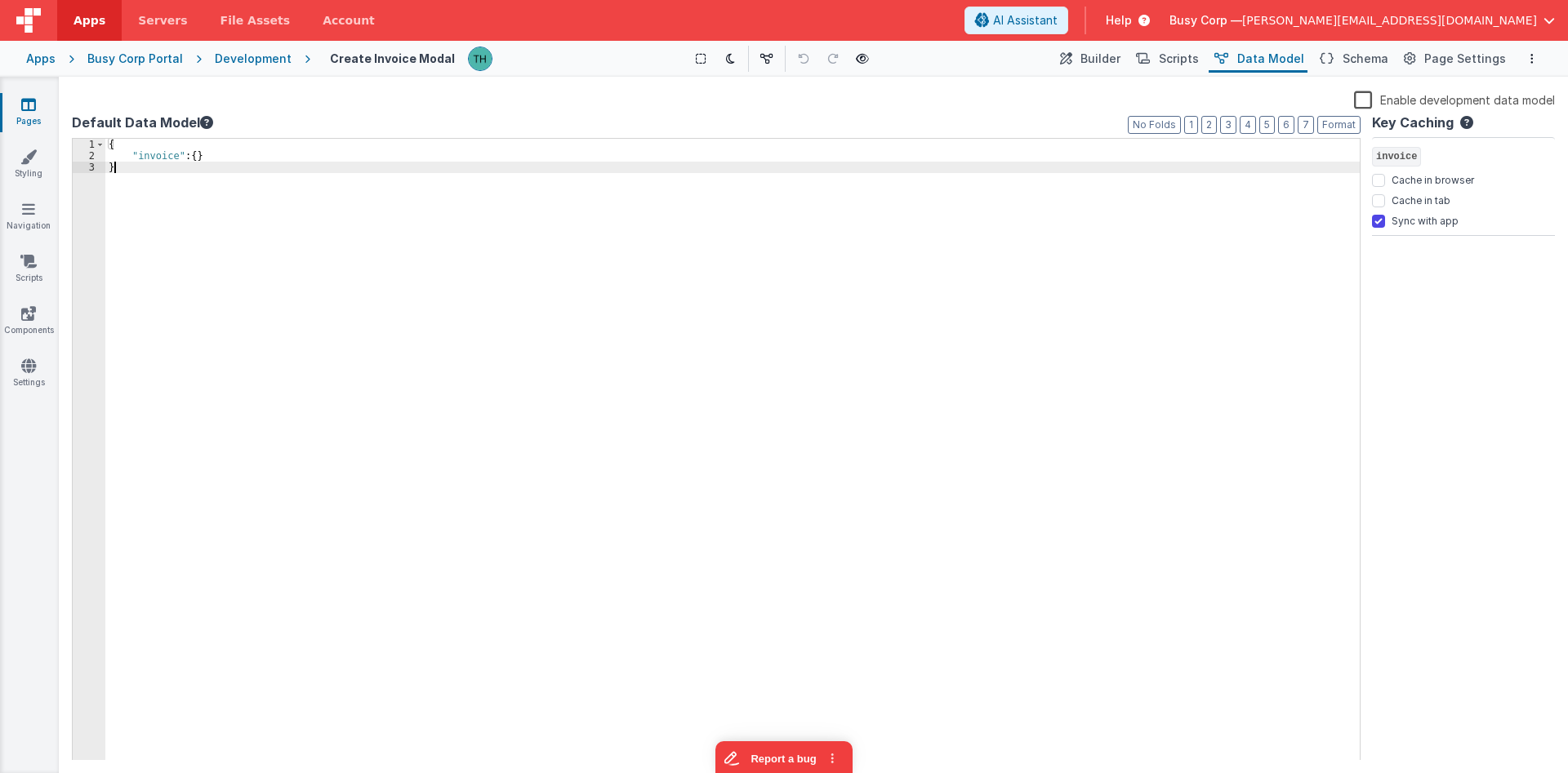
click at [978, 341] on div "{ "invoice" : { } }" at bounding box center [732, 460] width 1254 height 645
click at [214, 157] on div "{ "invoice" : { } }" at bounding box center [732, 460] width 1254 height 645
click at [1109, 67] on button "Builder" at bounding box center [1089, 59] width 69 height 27
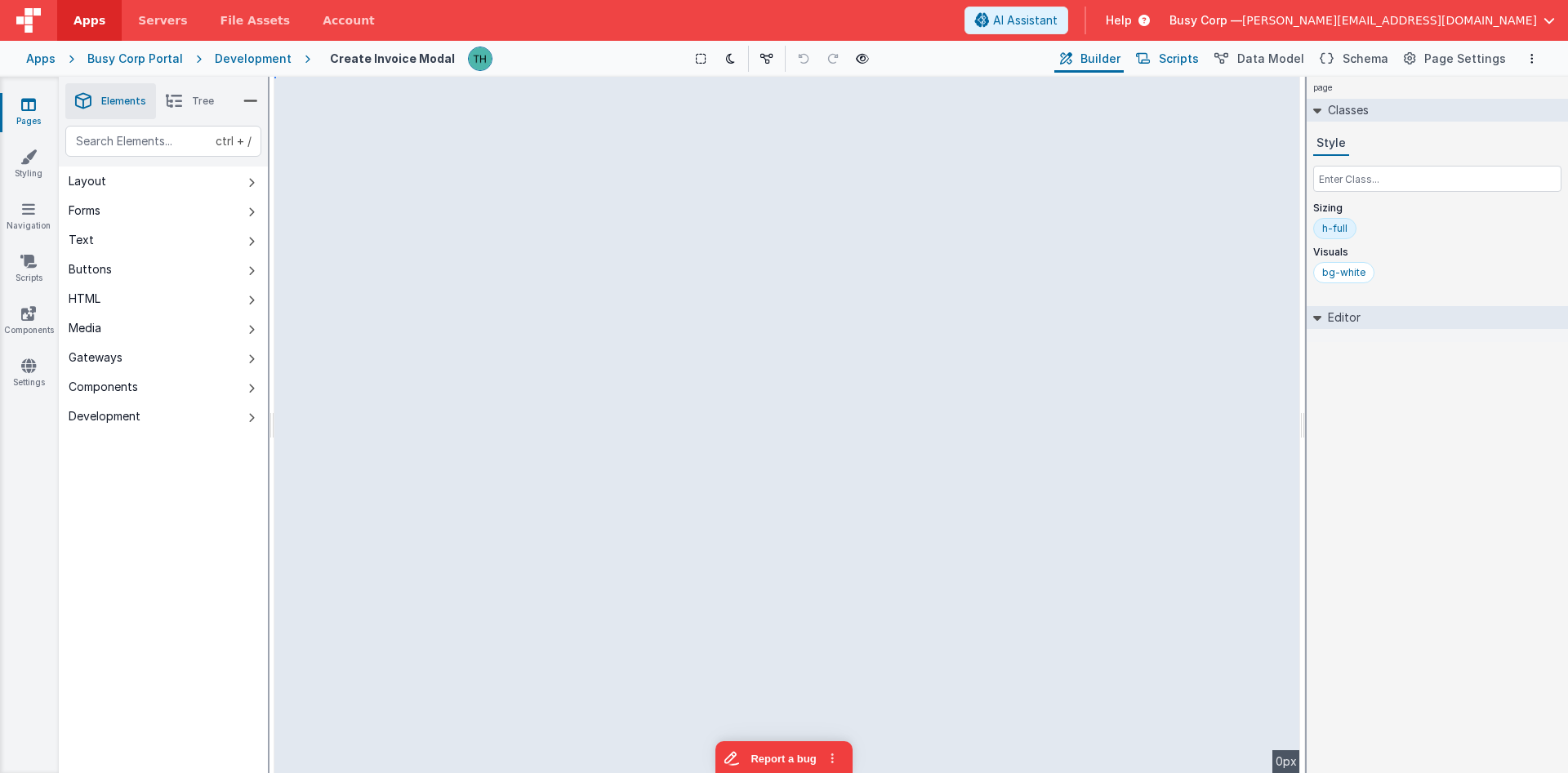
click at [1195, 61] on span "Scripts" at bounding box center [1178, 58] width 40 height 16
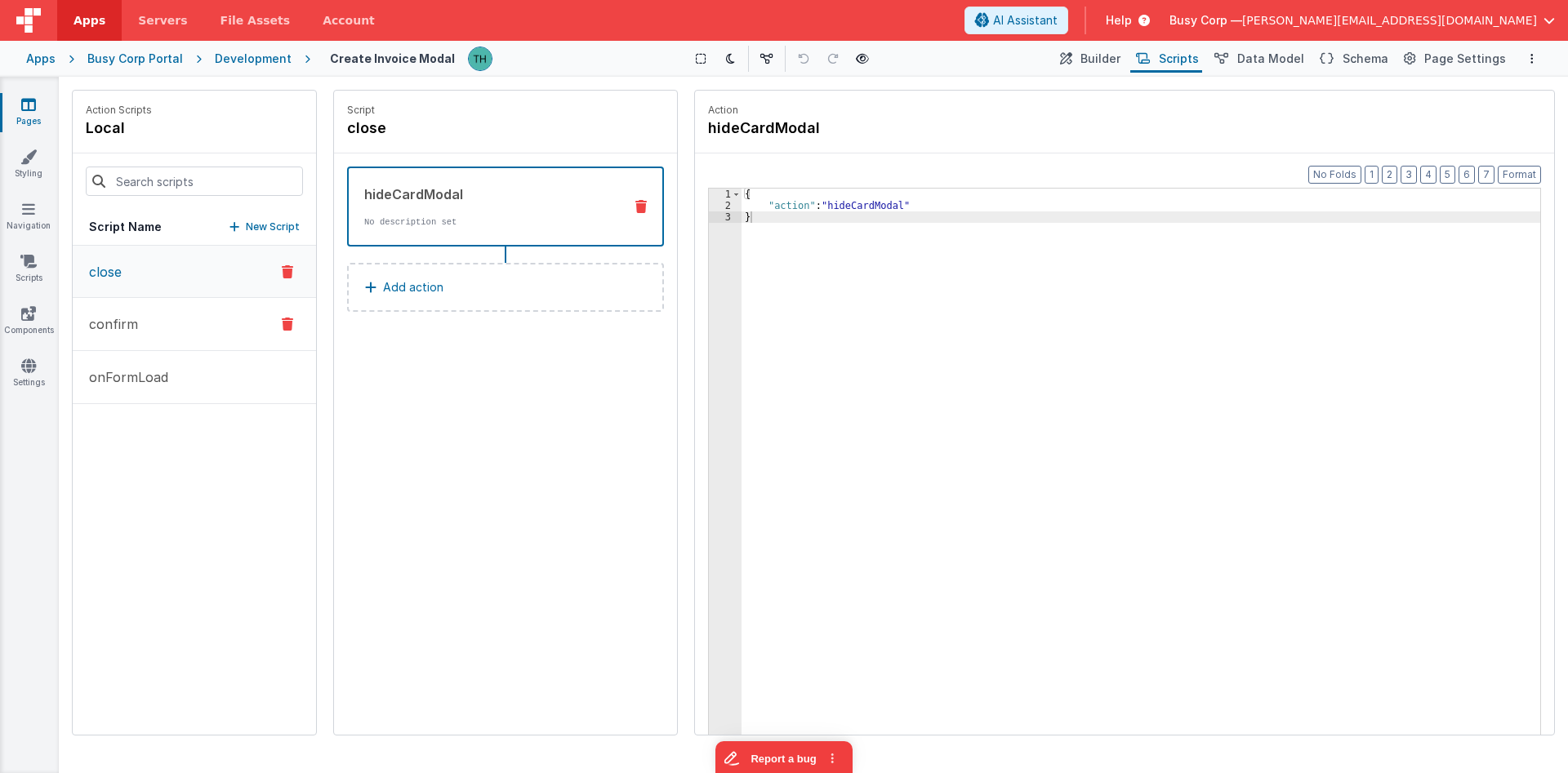
click at [207, 327] on button "confirm" at bounding box center [194, 325] width 244 height 53
click at [543, 199] on div "hideCardModal" at bounding box center [487, 194] width 246 height 20
click at [494, 290] on div "function" at bounding box center [487, 290] width 247 height 20
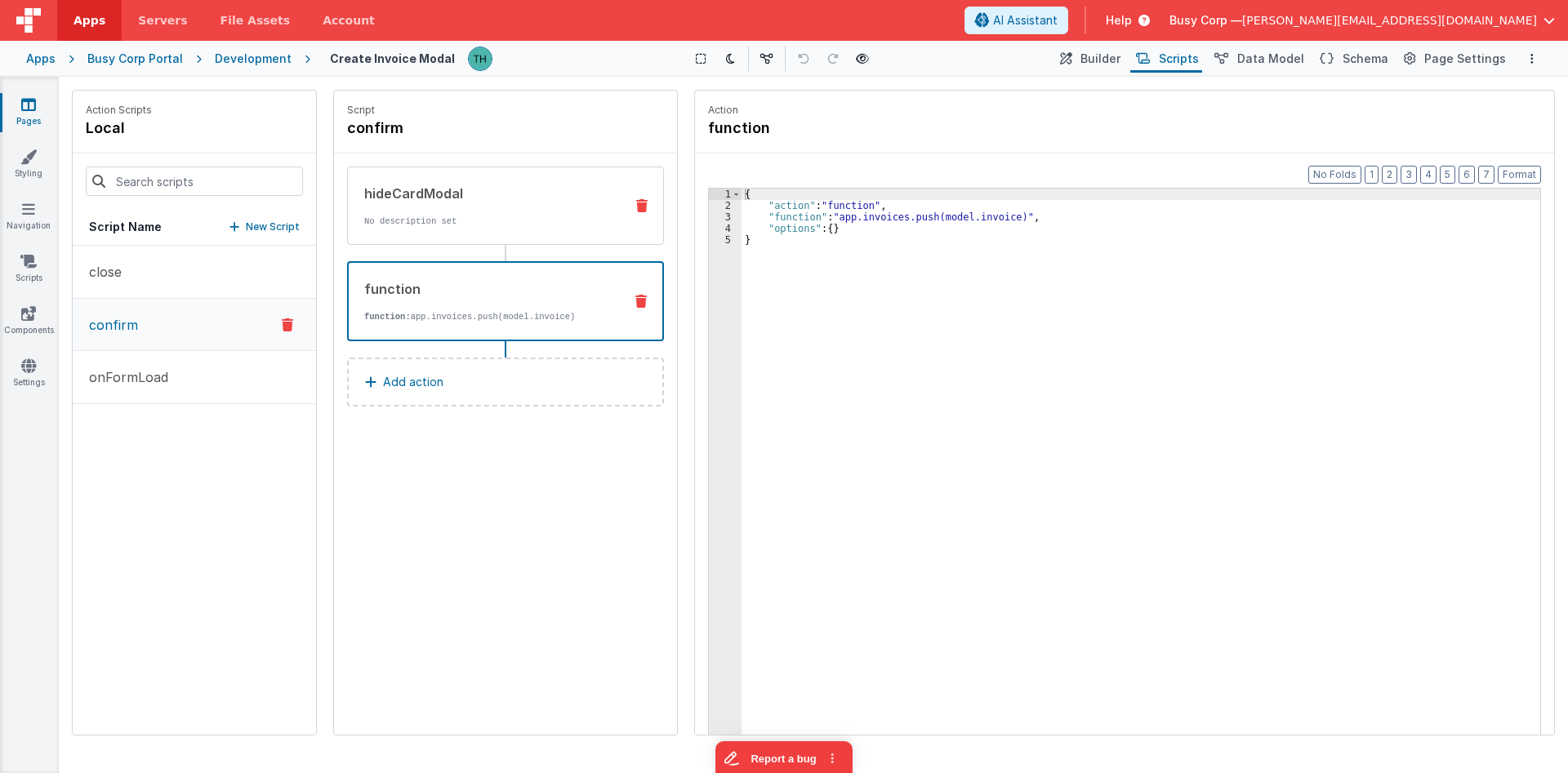
click at [402, 211] on div "hideCardModal No description set" at bounding box center [479, 206] width 263 height 44
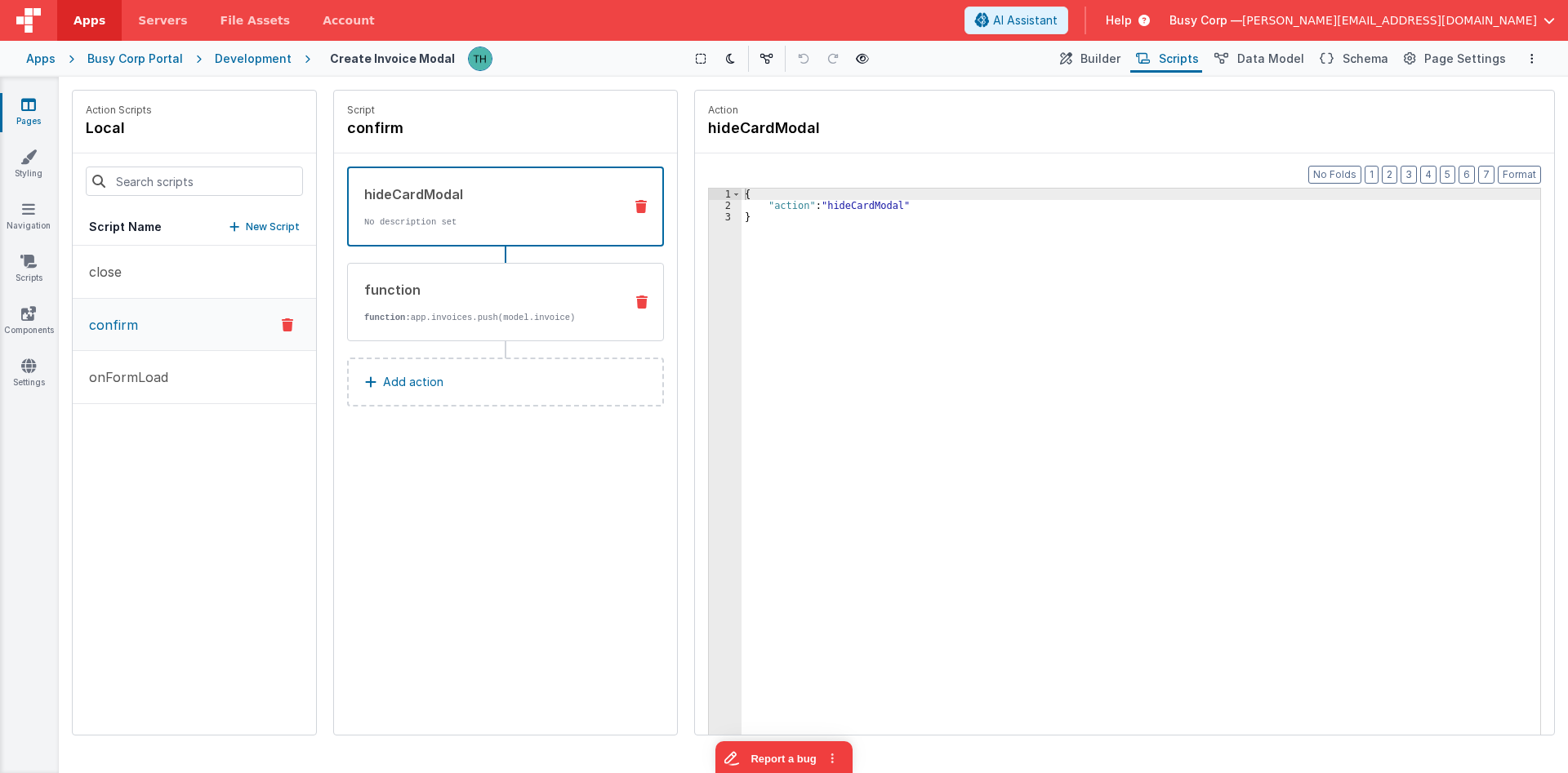
click at [479, 297] on div "function" at bounding box center [487, 290] width 247 height 20
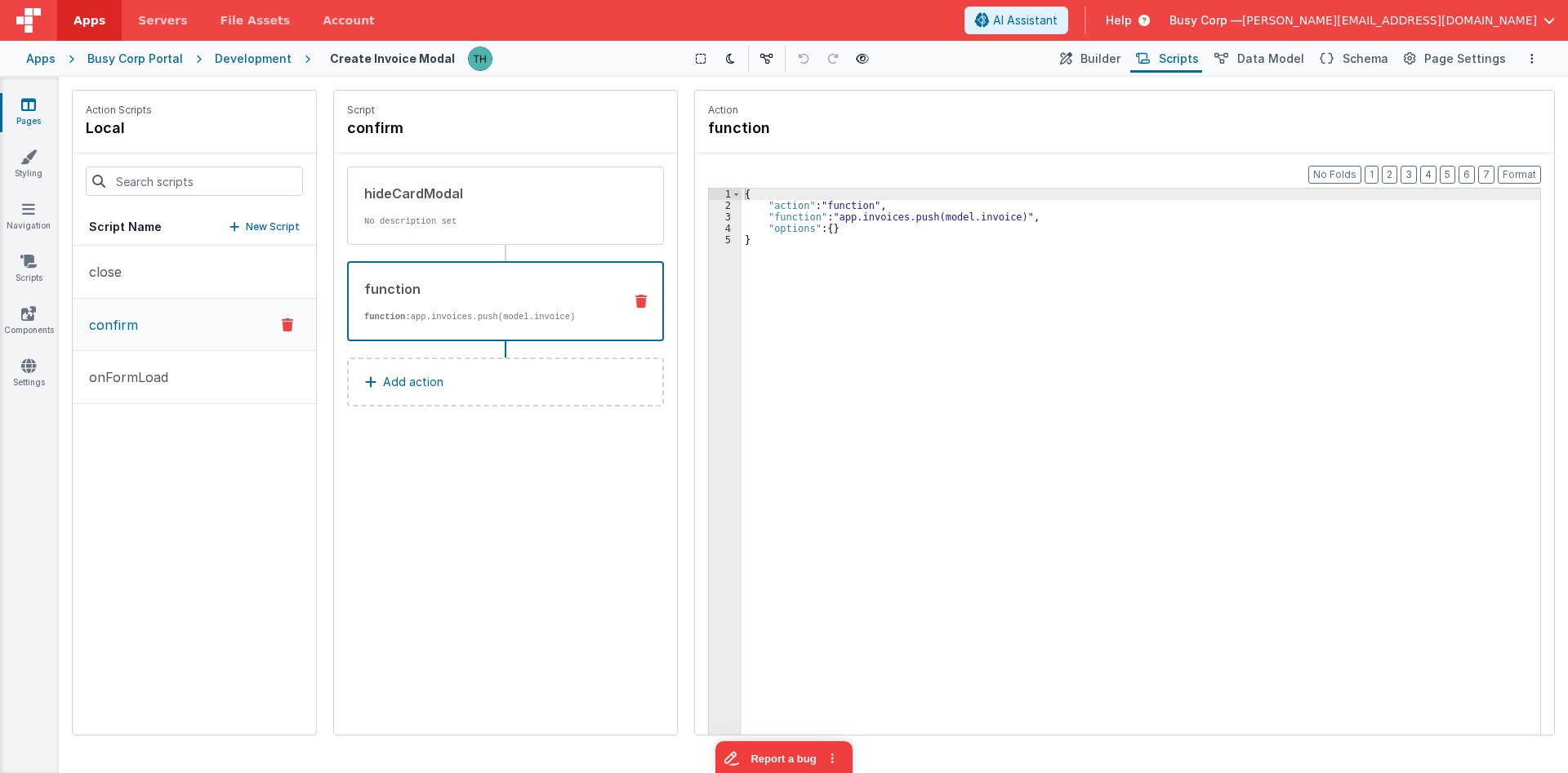
click at [772, 224] on div "{ "action" : "function" , "function" : "app.invoices.push(model.invoice)" , "op…" at bounding box center [1141, 498] width 799 height 619
click at [725, 221] on div "3" at bounding box center [725, 217] width 32 height 11
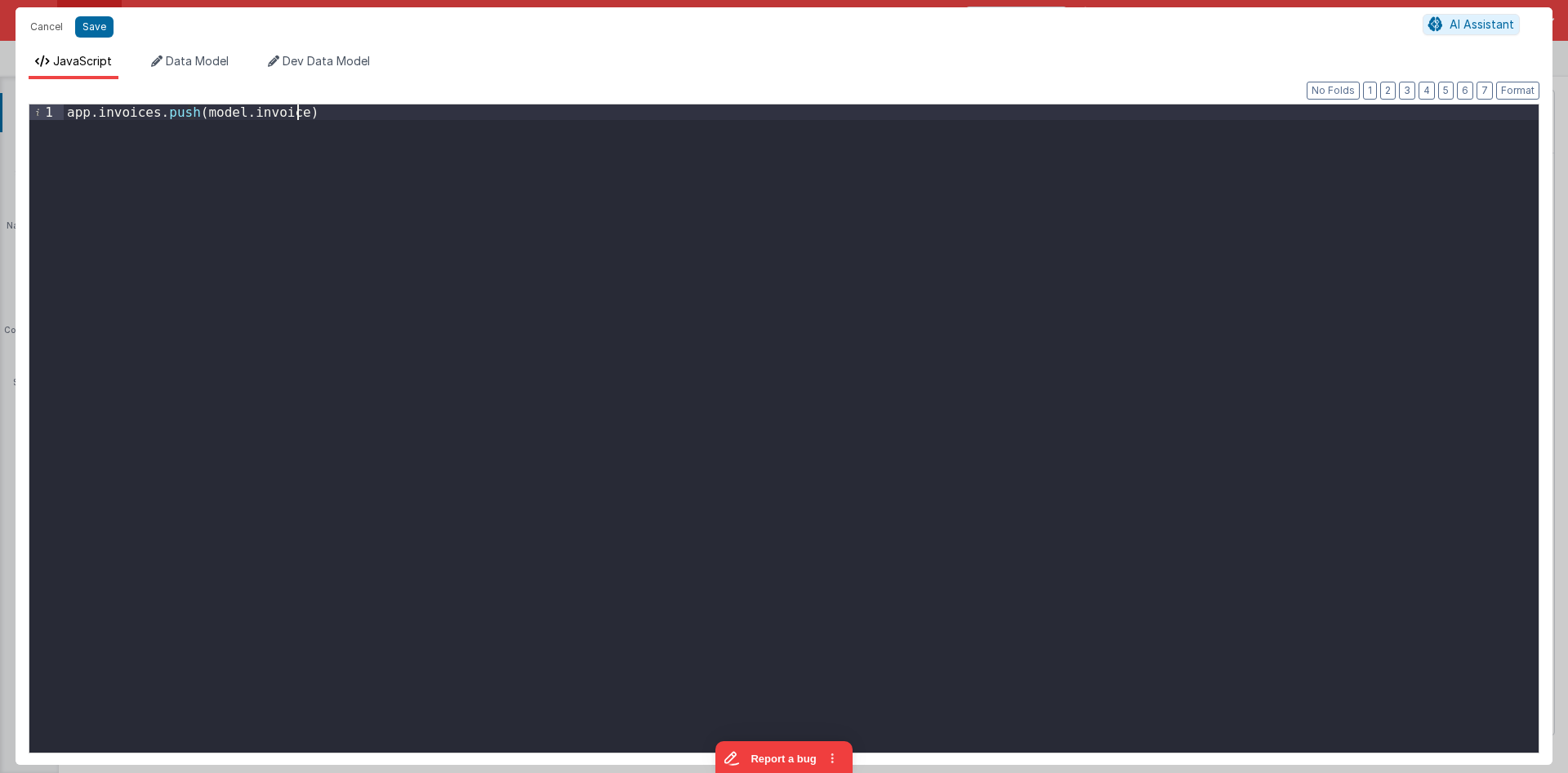
drag, startPoint x: 556, startPoint y: 174, endPoint x: 4, endPoint y: 59, distance: 563.9
click at [64, 104] on div "app . invoices . push ( model . invoice )" at bounding box center [802, 428] width 1475 height 648
click at [403, 160] on div "app . invoices . push ( model . invoice )" at bounding box center [802, 428] width 1475 height 648
drag, startPoint x: 281, startPoint y: 108, endPoint x: 0, endPoint y: 83, distance: 282.1
click at [64, 104] on div "app . invoices . push ( model . invoice )" at bounding box center [802, 428] width 1475 height 648
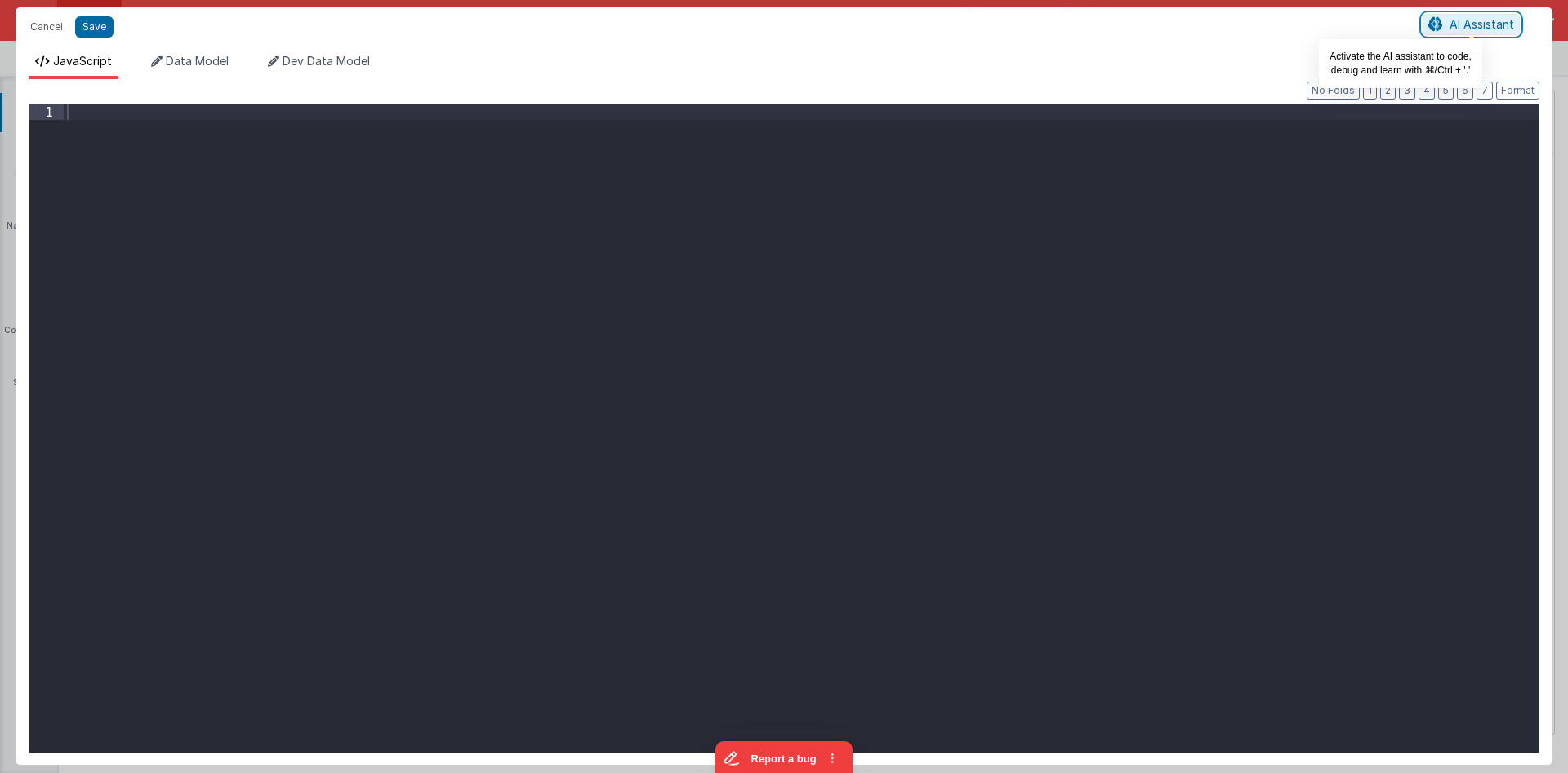
click at [1460, 27] on span "AI Assistant" at bounding box center [1482, 24] width 65 height 14
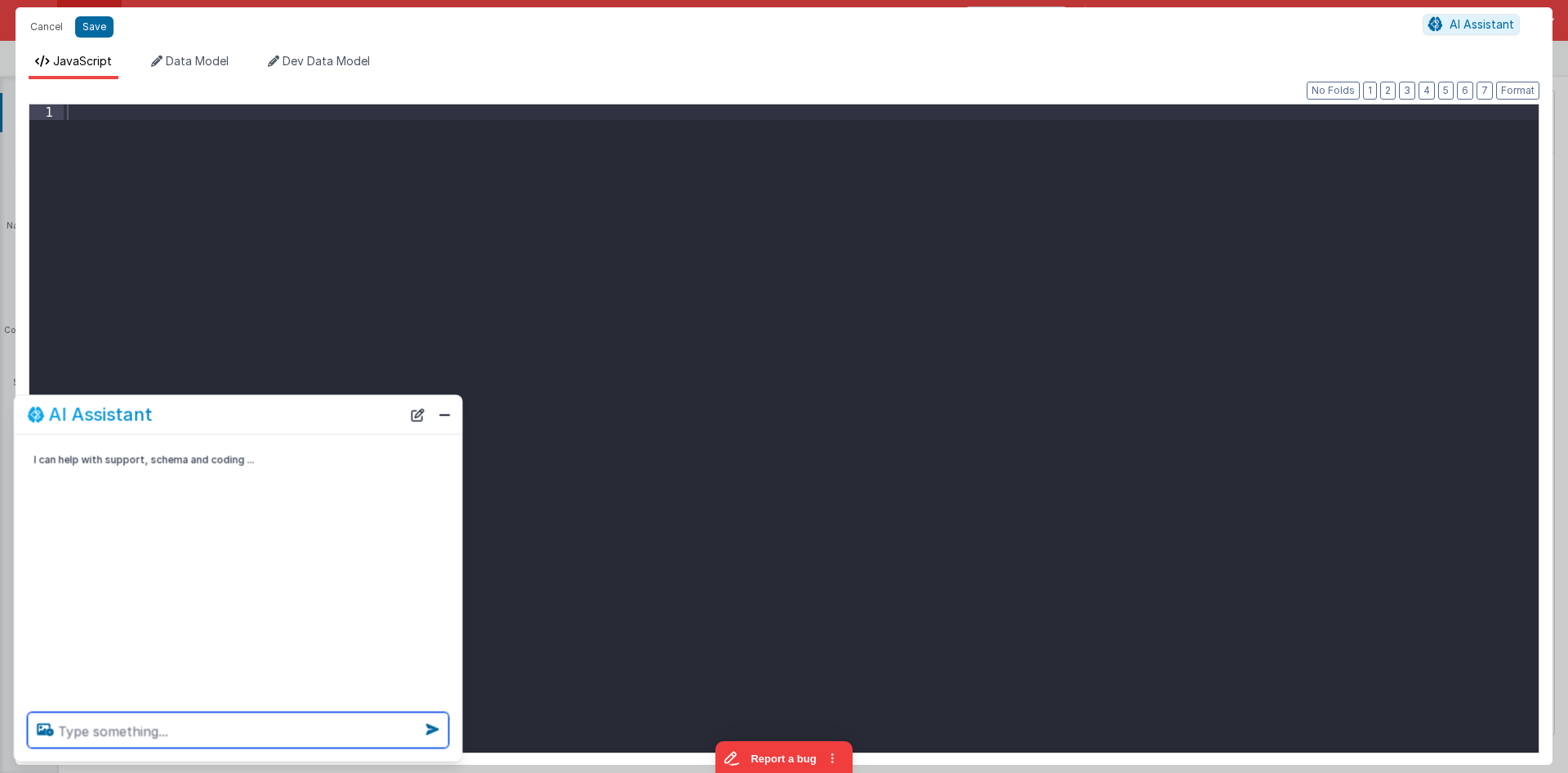
click at [151, 731] on textarea at bounding box center [238, 730] width 421 height 36
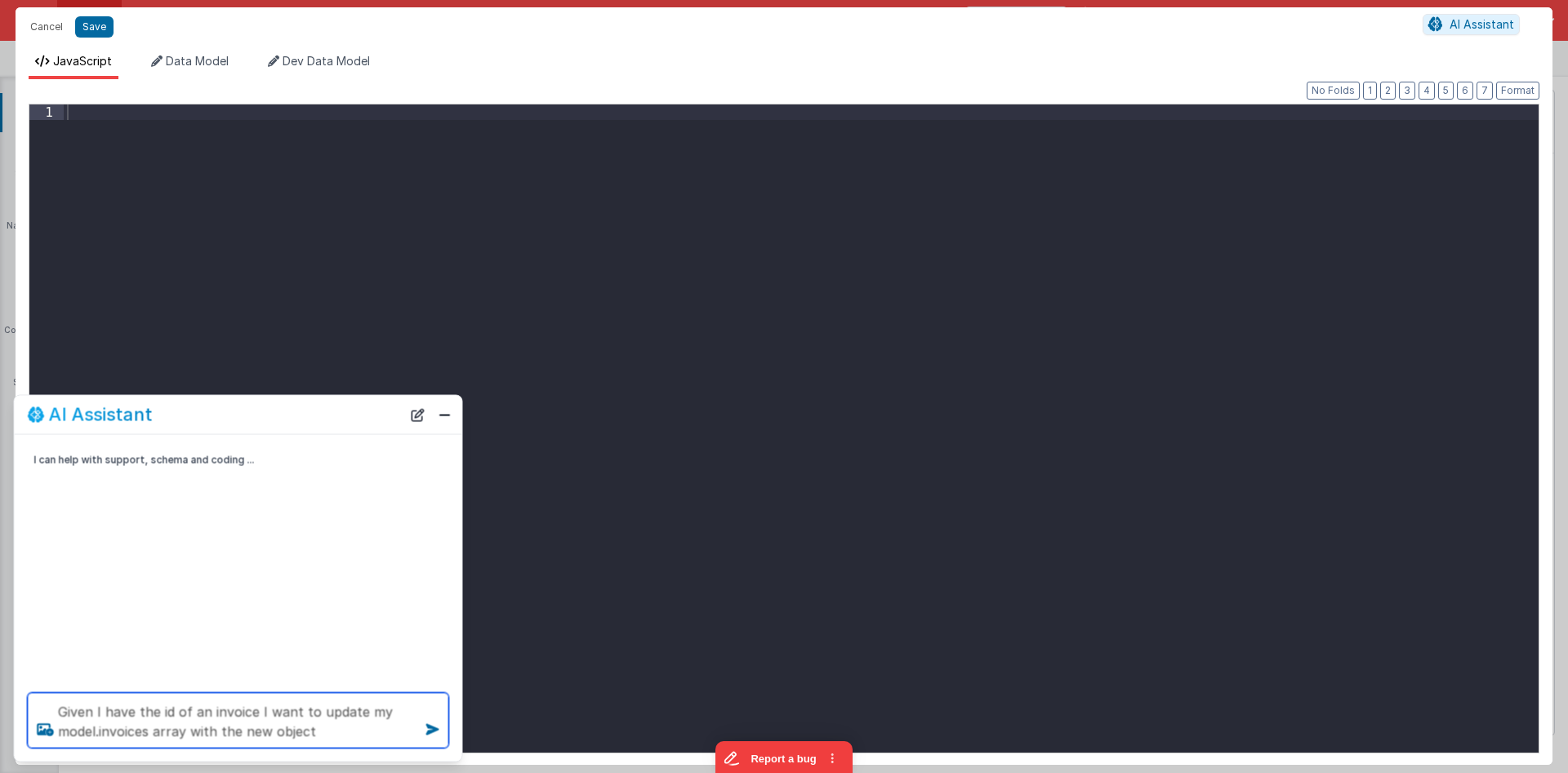
click at [189, 732] on textarea "Given I have the id of an invoice I want to update my model.invoices array with…" at bounding box center [238, 720] width 421 height 56
type textarea "Given I have the id of an invoice I want to update my model.invoices array at t…"
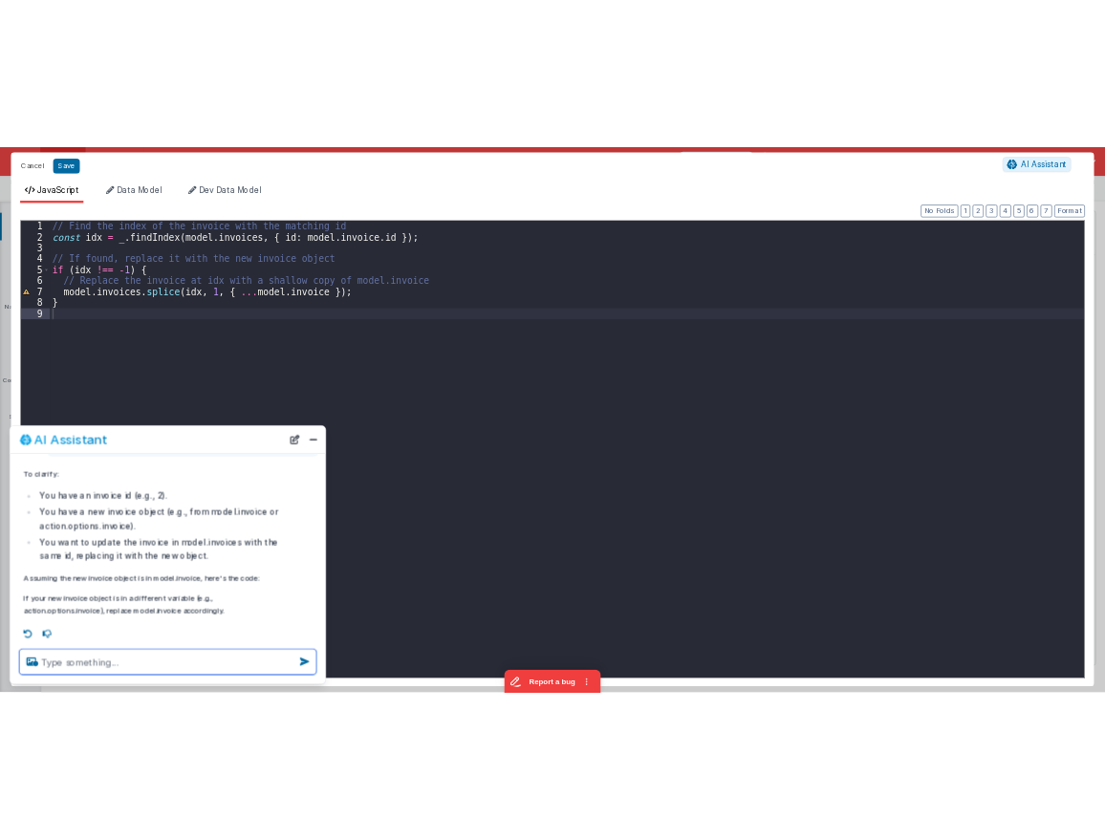
scroll to position [110, 0]
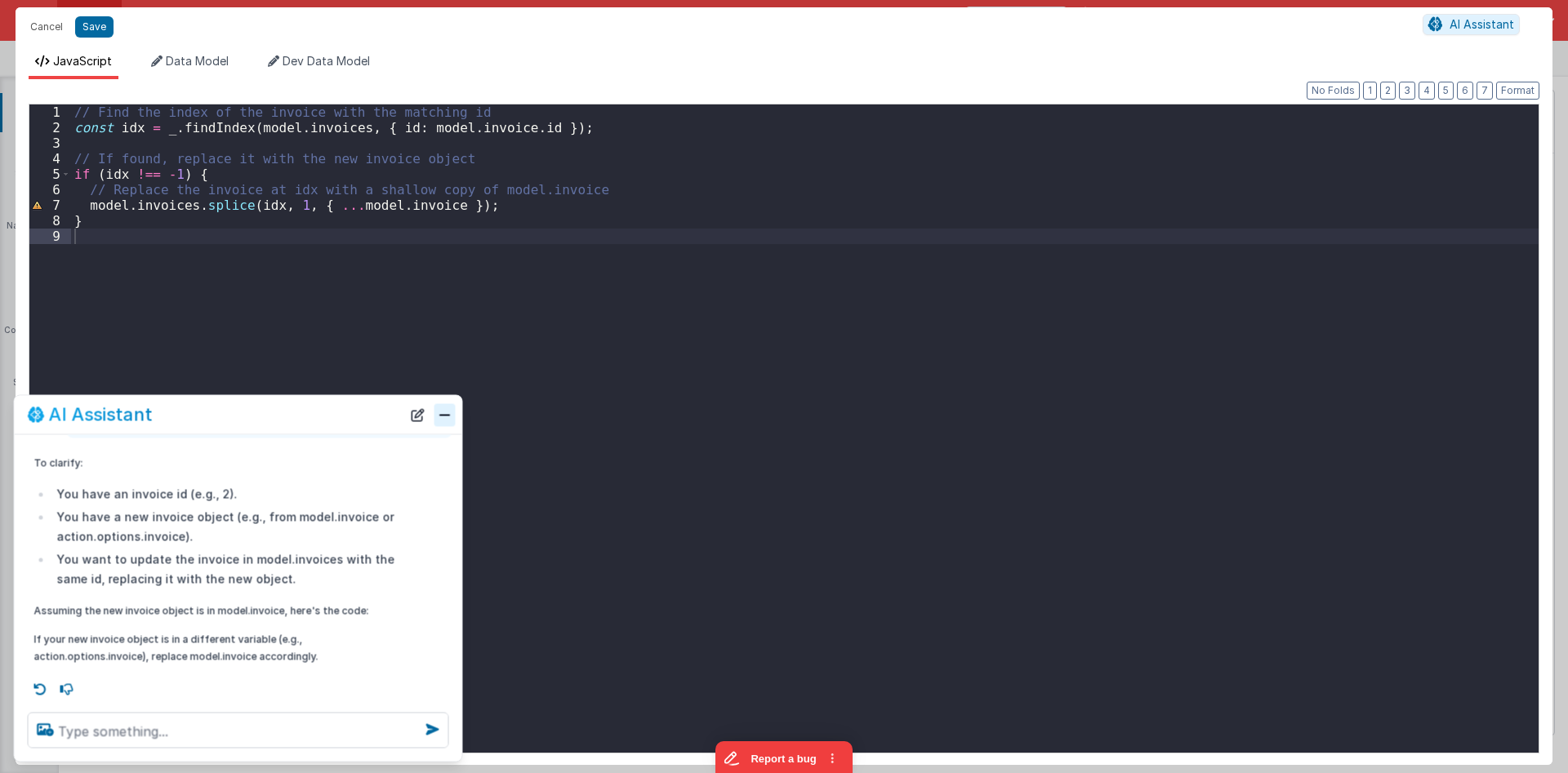
click at [437, 419] on button "Close" at bounding box center [444, 414] width 21 height 23
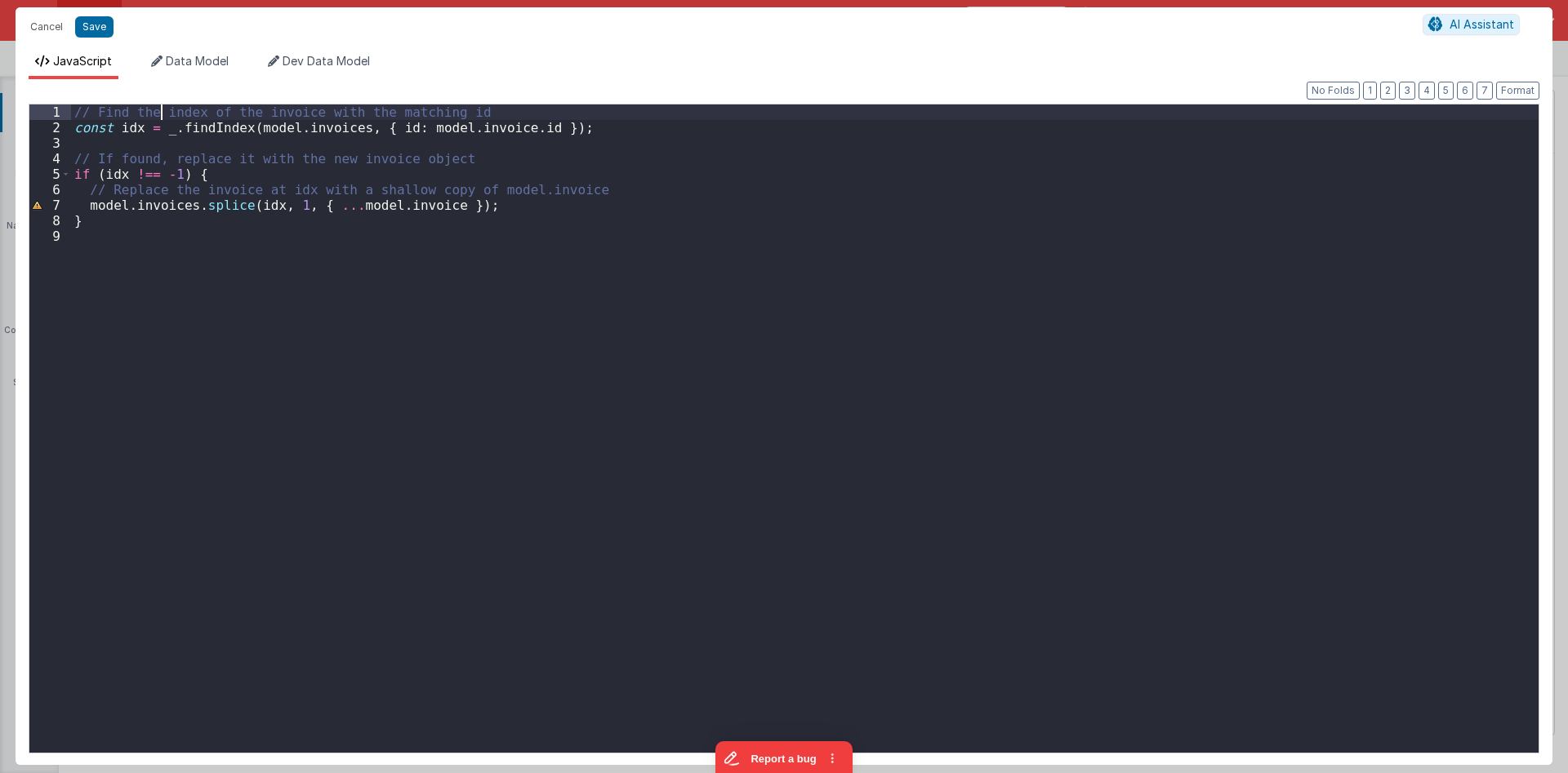
click at [159, 108] on div "// Find the index of the invoice with the matching id const idx = _ . findIndex…" at bounding box center [804, 443] width 1467 height 679
drag, startPoint x: 479, startPoint y: 132, endPoint x: 523, endPoint y: 131, distance: 44.0
click at [523, 131] on div "// Find the index of the invoice with the matching id const idx = _ . findIndex…" at bounding box center [804, 443] width 1467 height 679
click at [452, 129] on div "// Find the index of the invoice with the matching id const idx = _ . findIndex…" at bounding box center [804, 428] width 1467 height 648
click at [413, 129] on div "// Find the index of the invoice with the matching id const idx = _ . findIndex…" at bounding box center [804, 443] width 1467 height 679
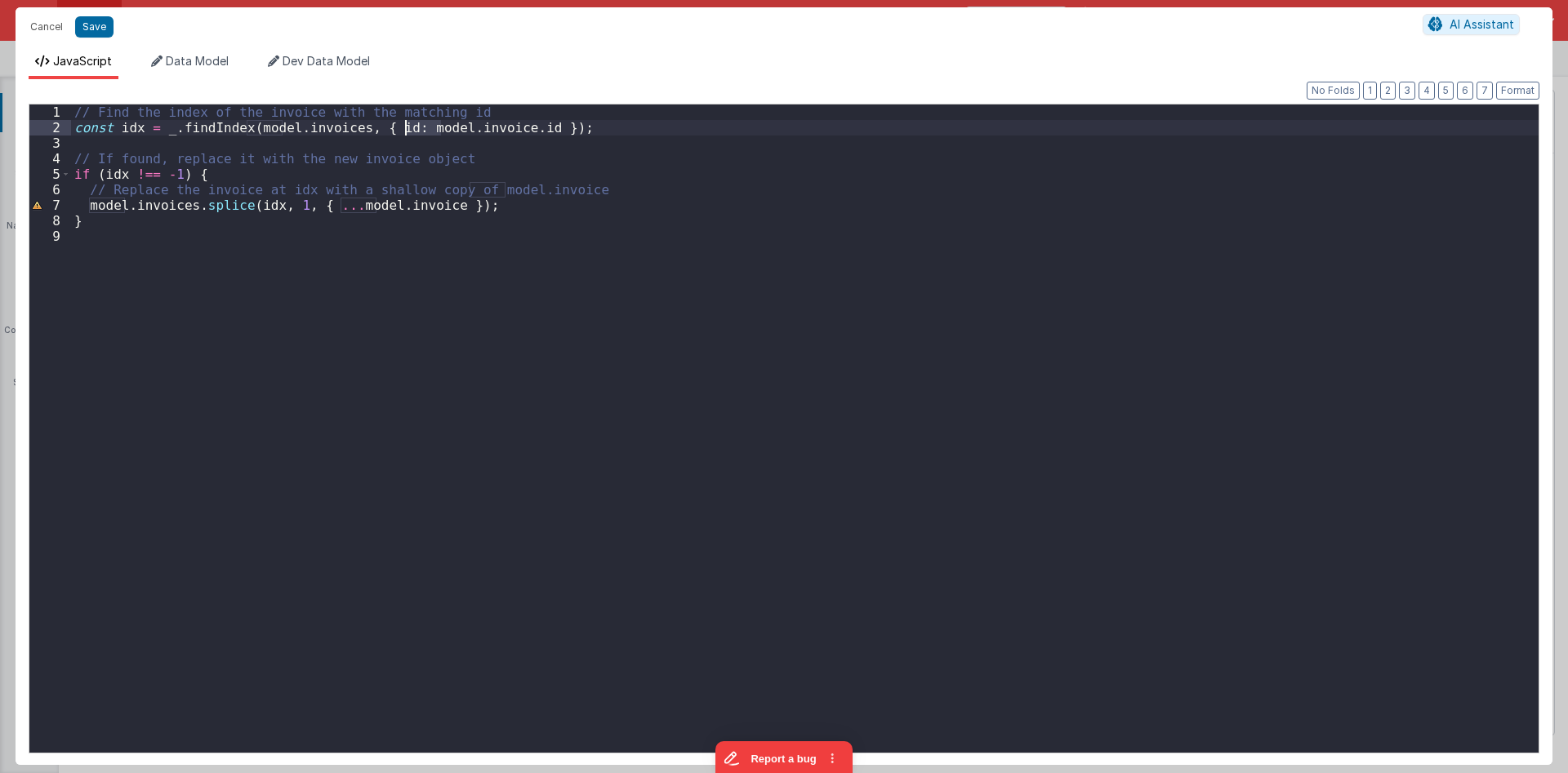
click at [413, 129] on div "// Find the index of the invoice with the matching id const idx = _ . findIndex…" at bounding box center [804, 443] width 1467 height 679
click at [530, 117] on div "// Find the index of the invoice with the matching id const idx = _ . findIndex…" at bounding box center [804, 443] width 1467 height 679
click at [259, 204] on div "// Find the index of the invoice with the matching id const idx = _ . findIndex…" at bounding box center [804, 443] width 1467 height 679
click at [260, 204] on div "// Find the index of the invoice with the matching id const idx = _ . findIndex…" at bounding box center [804, 443] width 1467 height 679
click at [362, 208] on div "// Find the index of the invoice with the matching id const idx = _ . findIndex…" at bounding box center [804, 443] width 1467 height 679
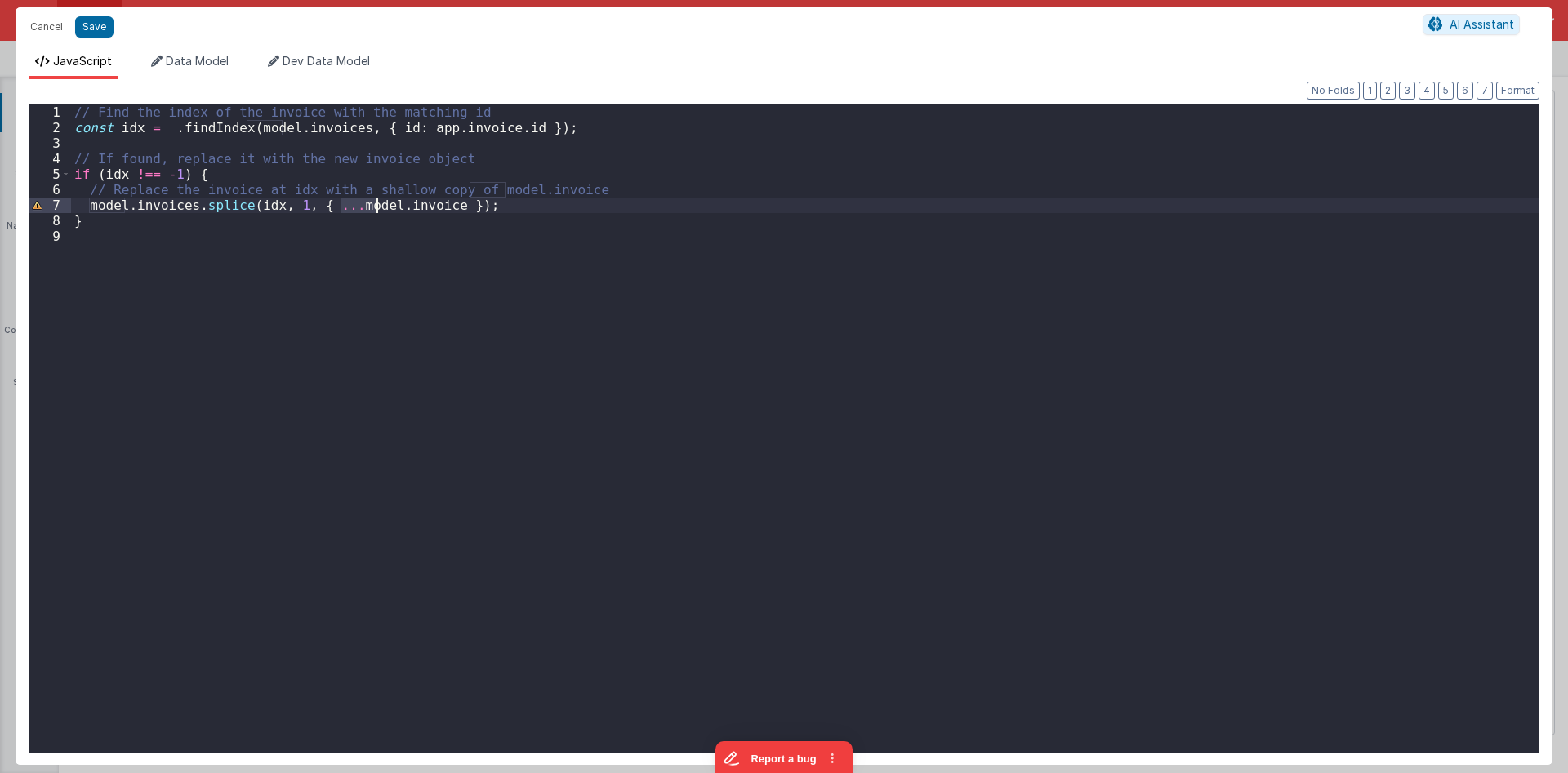
click at [362, 208] on div "// Find the index of the invoice with the matching id const idx = _ . findIndex…" at bounding box center [804, 443] width 1467 height 679
click at [510, 180] on div "// Find the index of the invoice with the matching id const idx = _ . findIndex…" at bounding box center [804, 443] width 1467 height 679
click at [484, 244] on div "// Find the index of the invoice with the matching id const idx = _ . findIndex…" at bounding box center [804, 443] width 1467 height 679
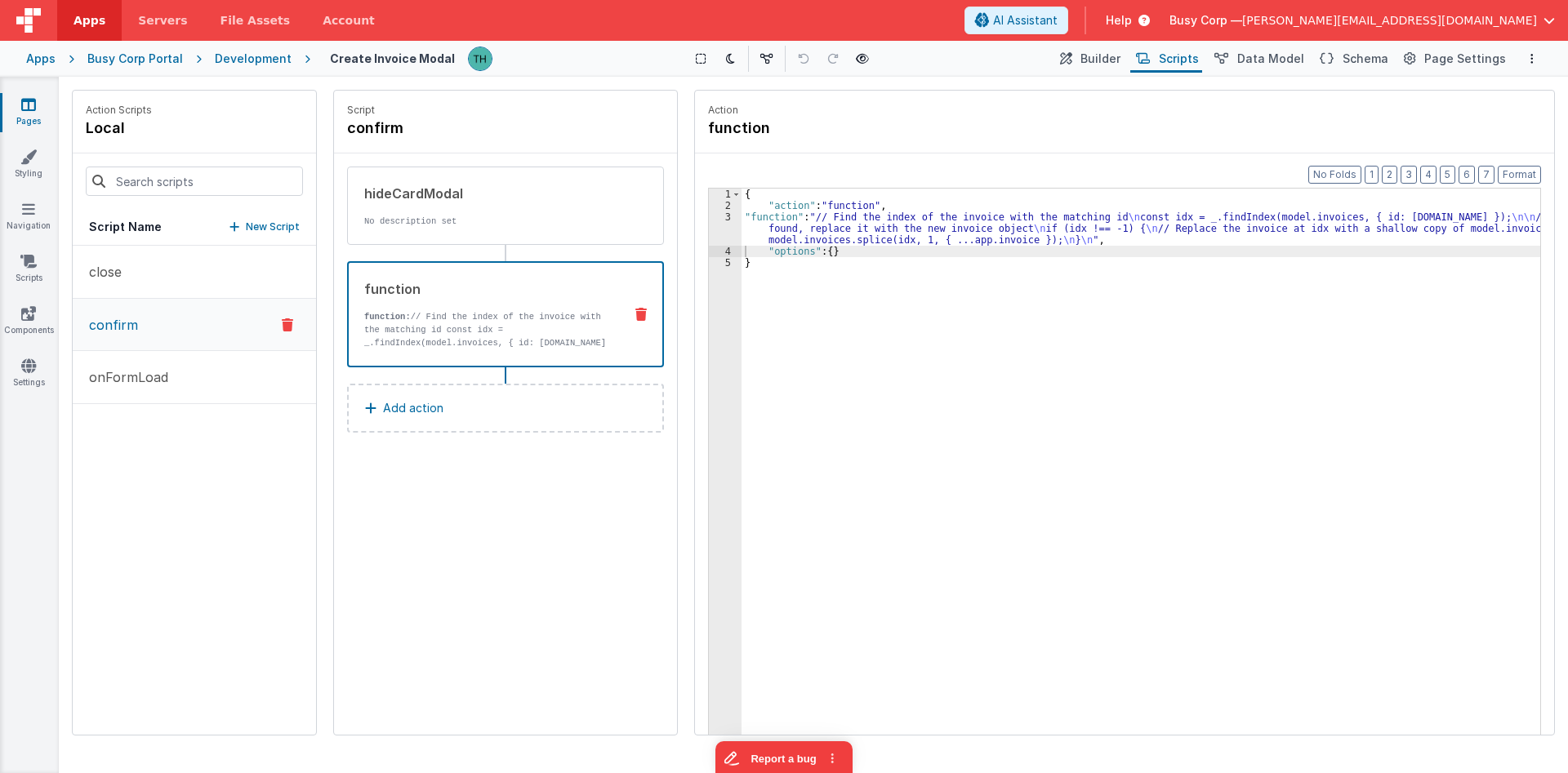
click at [464, 413] on button "Add action" at bounding box center [505, 407] width 317 height 49
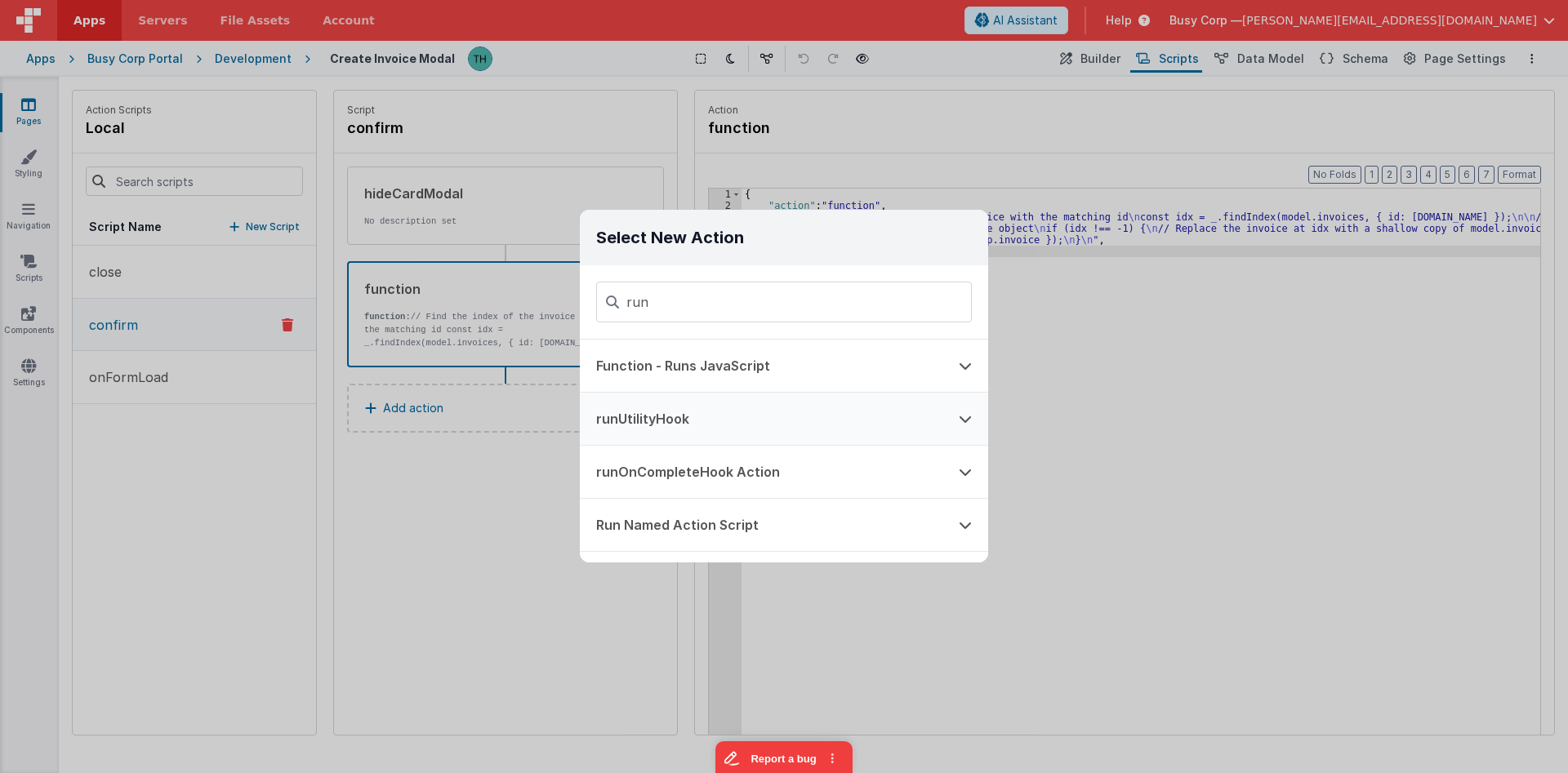
type input "run"
click at [818, 418] on button "runUtilityHook" at bounding box center [761, 419] width 362 height 52
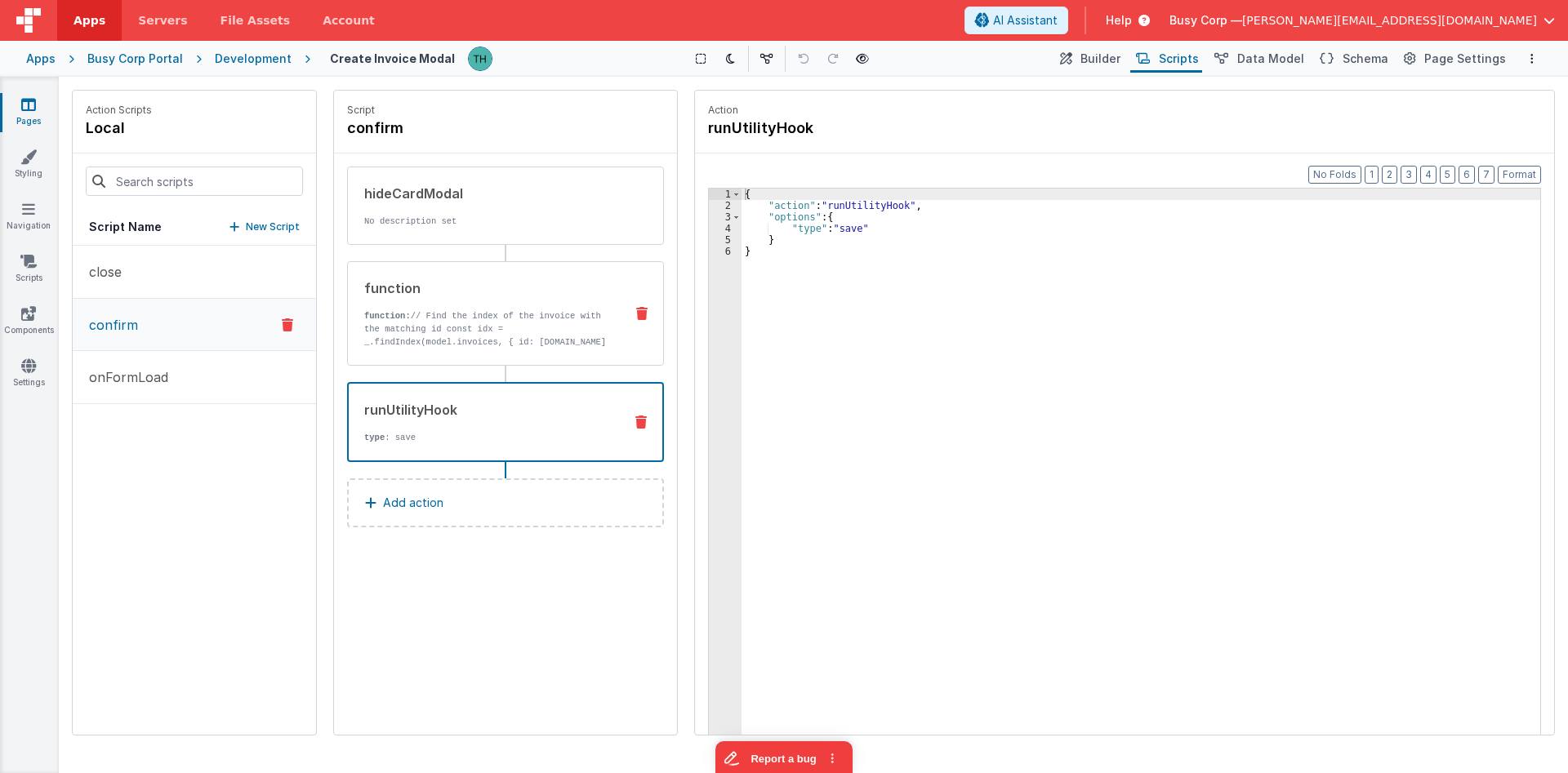
click at [508, 318] on p "function: // Find the index of the invoice with the matching id const idx = _.f…" at bounding box center [487, 335] width 247 height 52
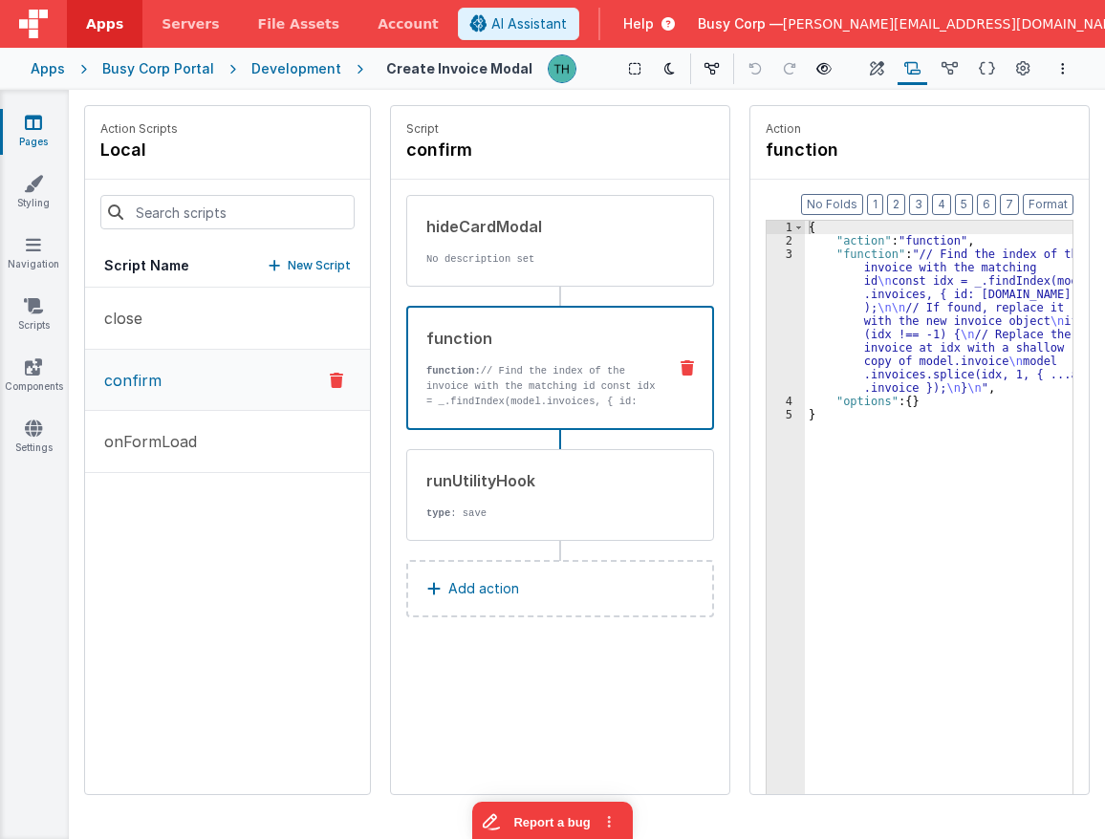
click at [44, 70] on div "Apps" at bounding box center [48, 68] width 34 height 19
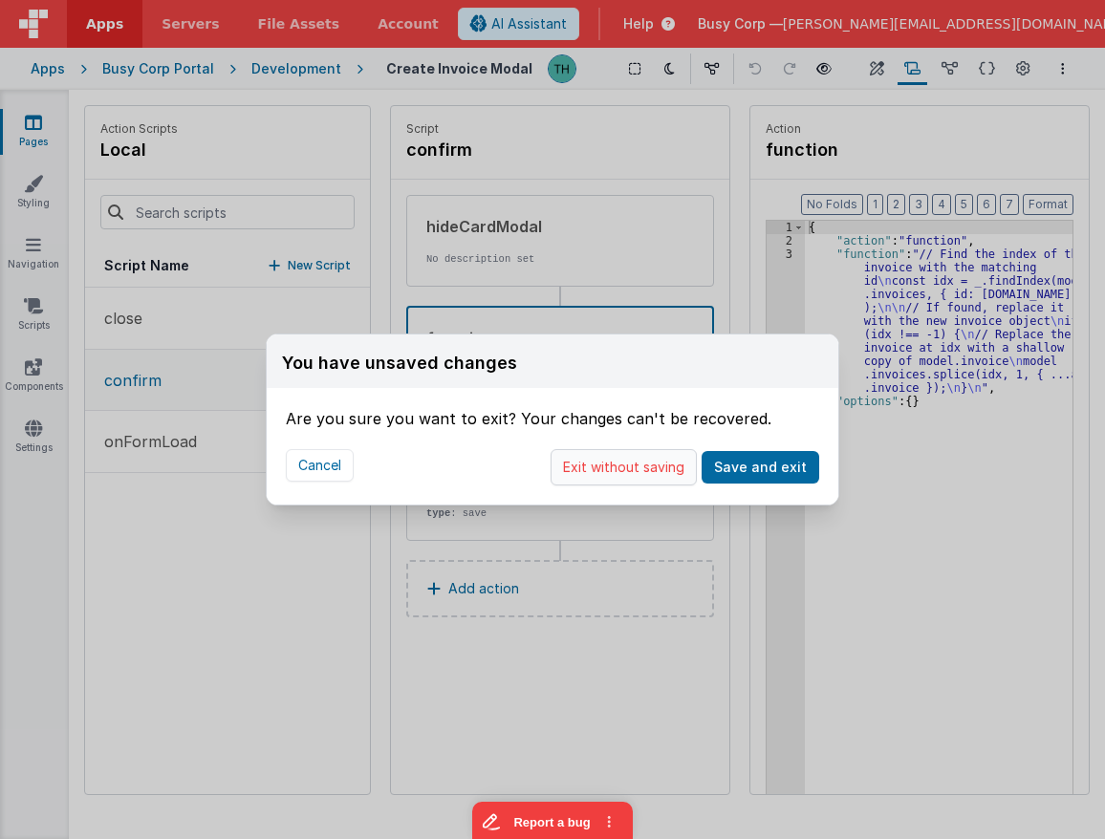
click at [661, 473] on button "Exit without saving" at bounding box center [623, 467] width 146 height 36
